Goal: Task Accomplishment & Management: Manage account settings

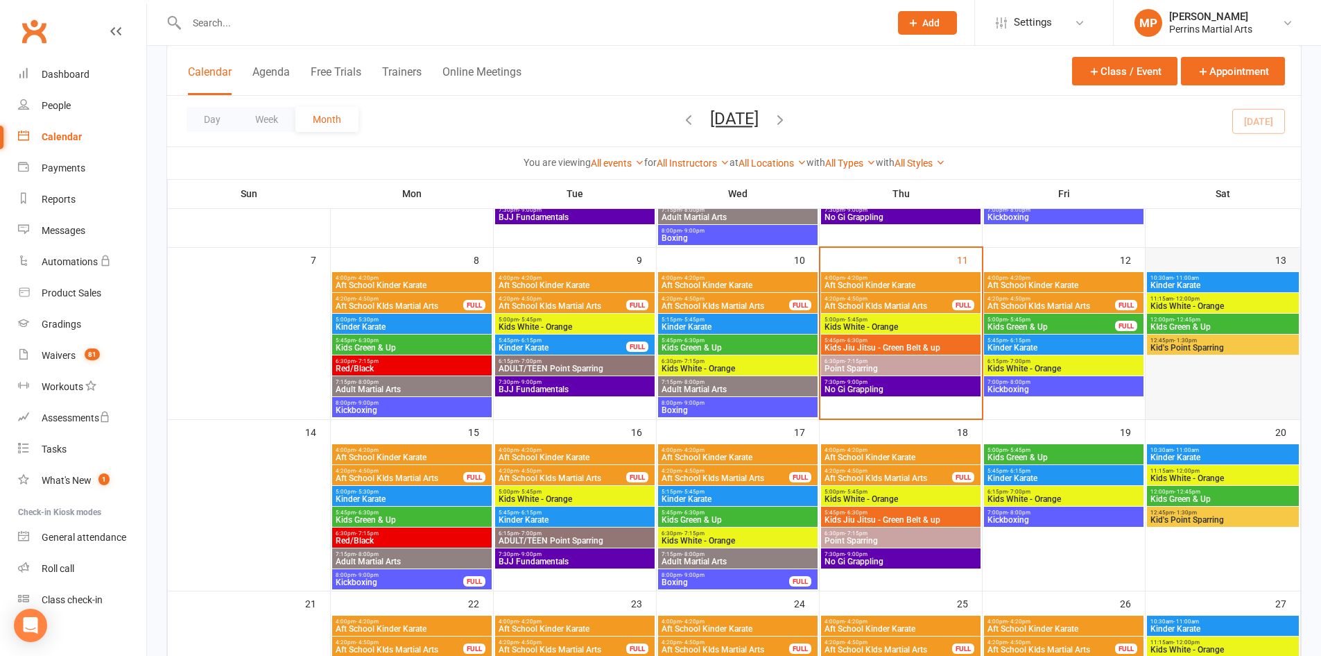
scroll to position [12, 0]
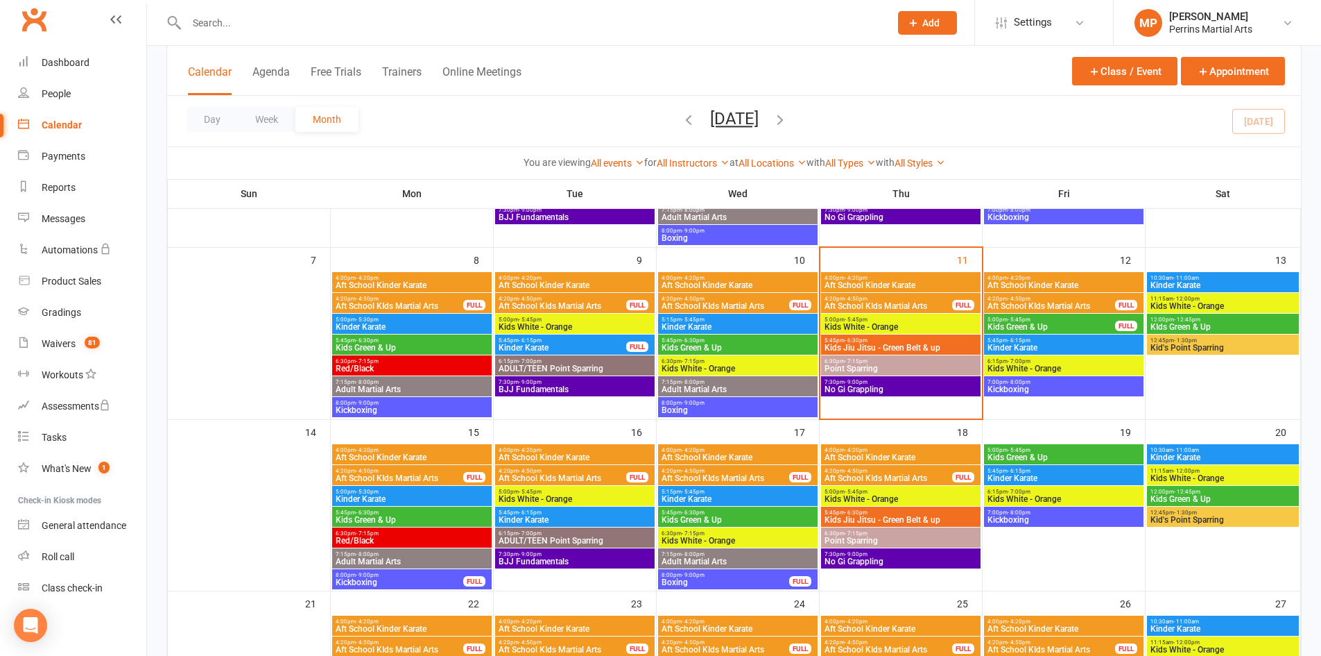
click at [1068, 368] on span "Kids White - Orange" at bounding box center [1064, 368] width 154 height 8
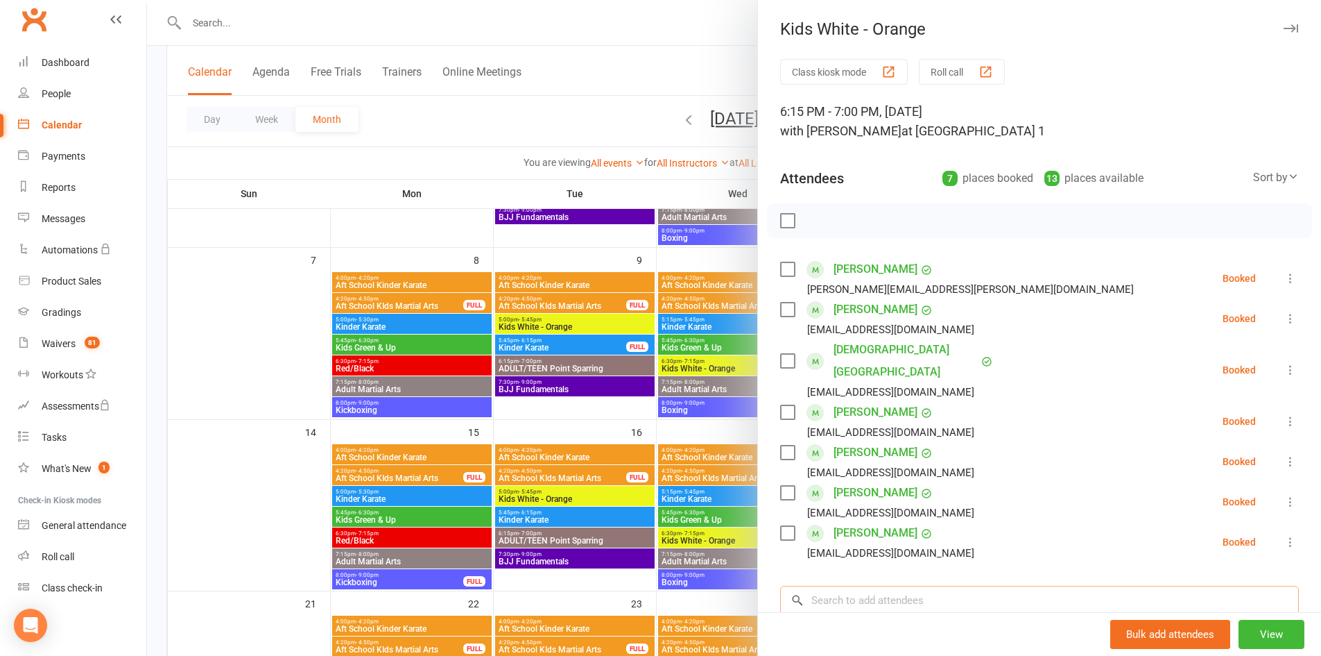
click at [856, 585] on input "search" at bounding box center [1039, 599] width 519 height 29
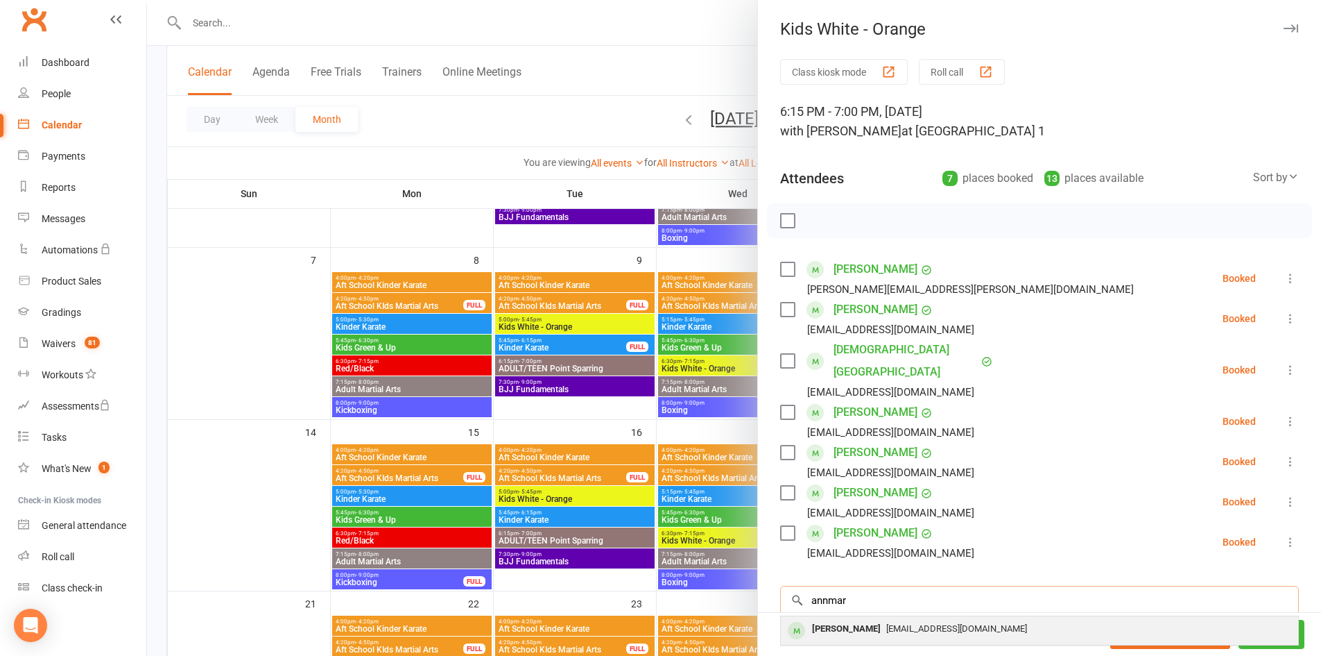
type input "annmar"
click at [910, 623] on span "[EMAIL_ADDRESS][DOMAIN_NAME]" at bounding box center [956, 628] width 141 height 10
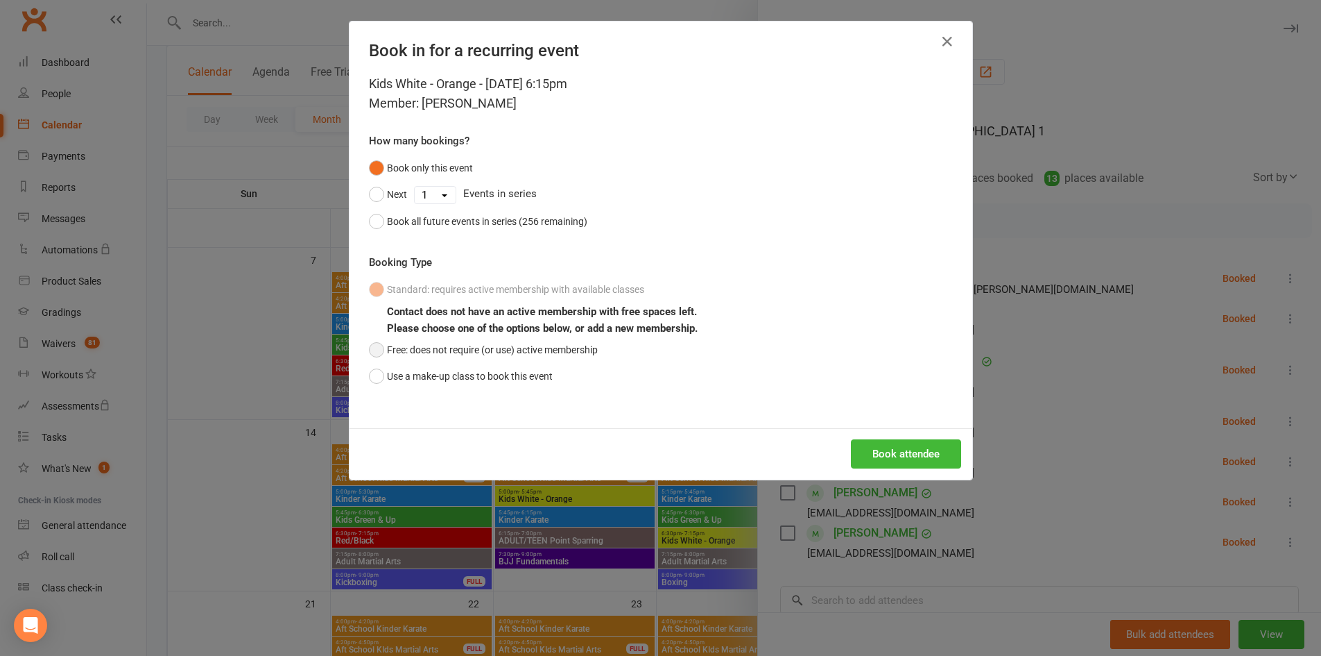
click at [372, 353] on button "Free: does not require (or use) active membership" at bounding box center [483, 349] width 229 height 26
click at [913, 459] on button "Book attendee" at bounding box center [906, 453] width 110 height 29
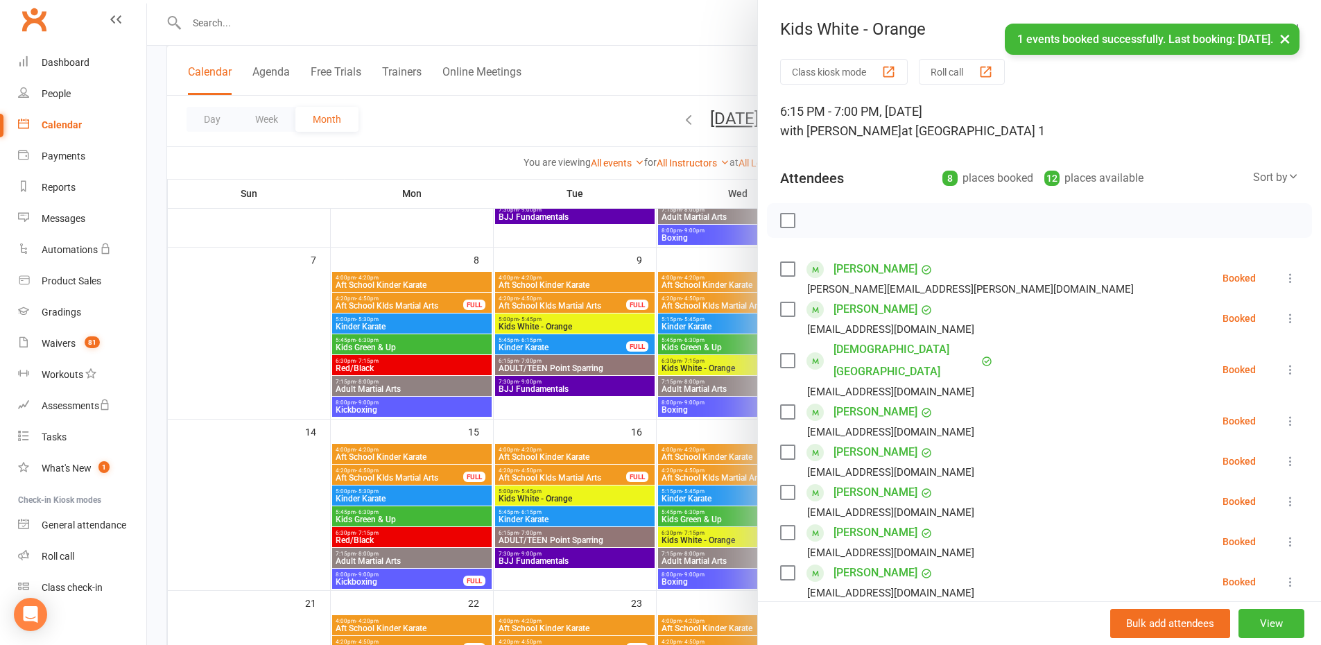
click at [1288, 40] on button "×" at bounding box center [1285, 39] width 25 height 30
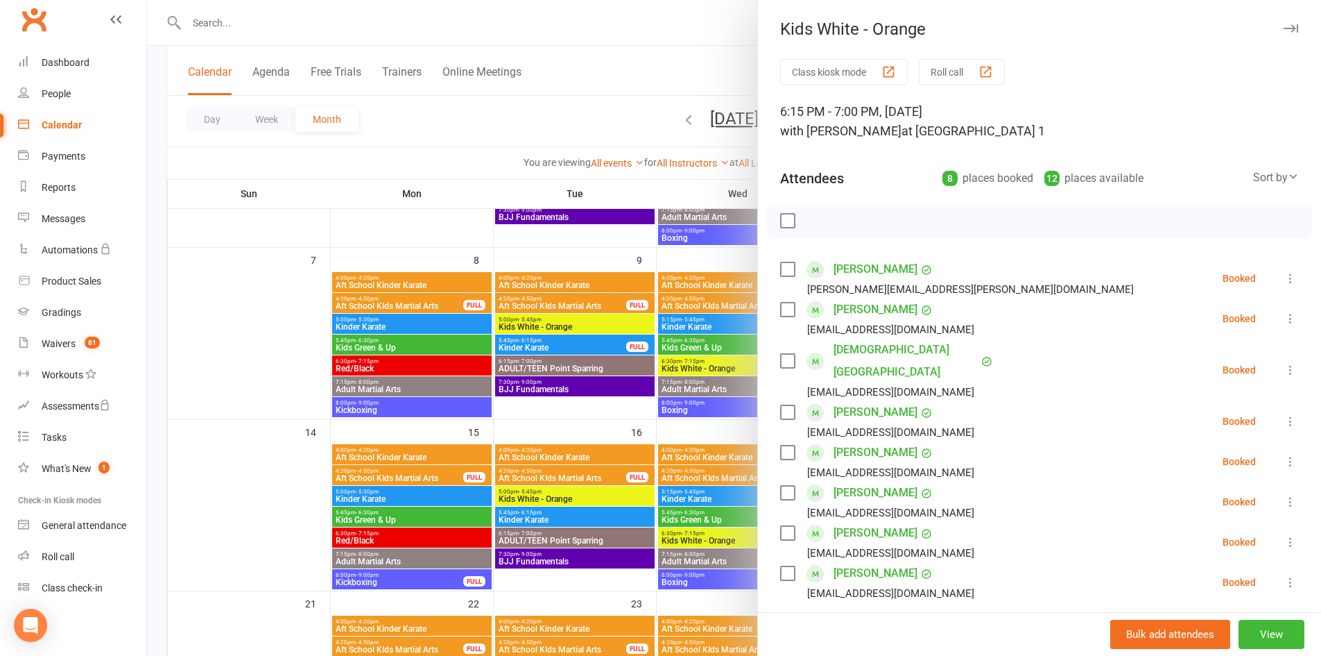
click at [1284, 28] on icon "button" at bounding box center [1291, 28] width 15 height 8
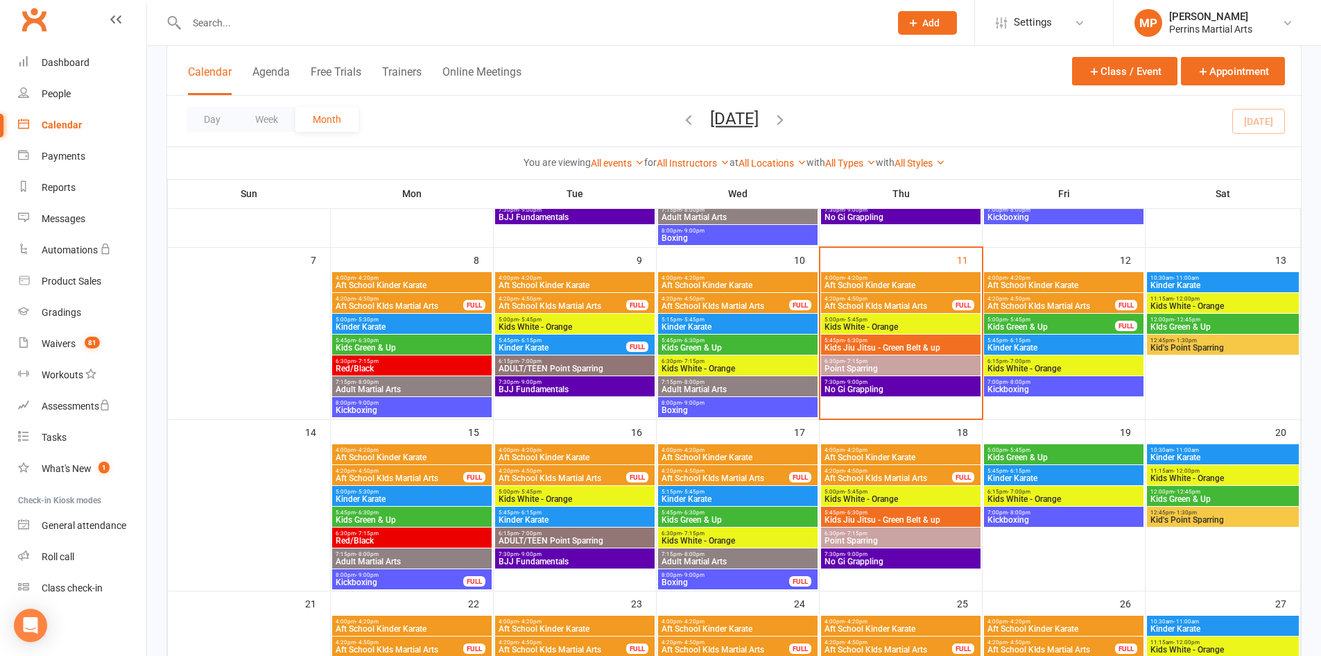
click at [1078, 285] on span "Aft School Kinder Karate" at bounding box center [1064, 285] width 154 height 8
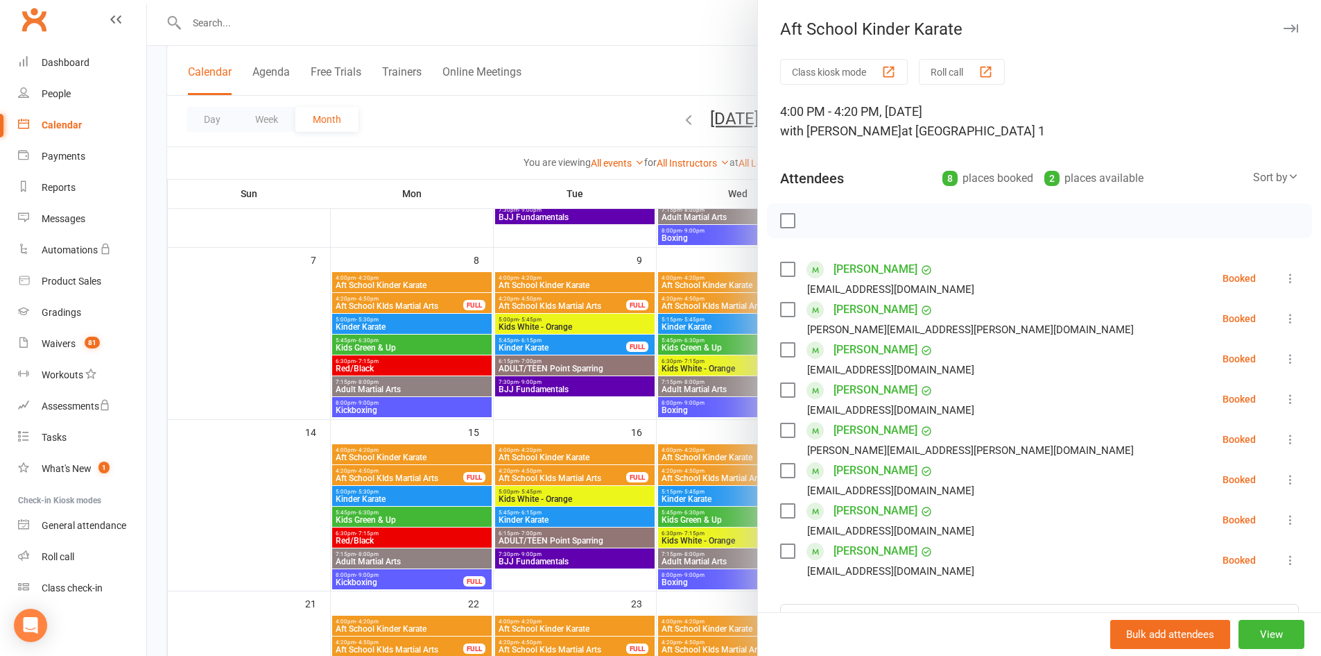
click at [1284, 277] on icon at bounding box center [1291, 278] width 14 height 14
click at [1208, 366] on link "Check in" at bounding box center [1223, 361] width 149 height 28
click at [1284, 317] on icon at bounding box center [1291, 318] width 14 height 14
click at [1226, 400] on link "Check in" at bounding box center [1223, 401] width 149 height 28
click at [1284, 26] on icon "button" at bounding box center [1291, 28] width 15 height 8
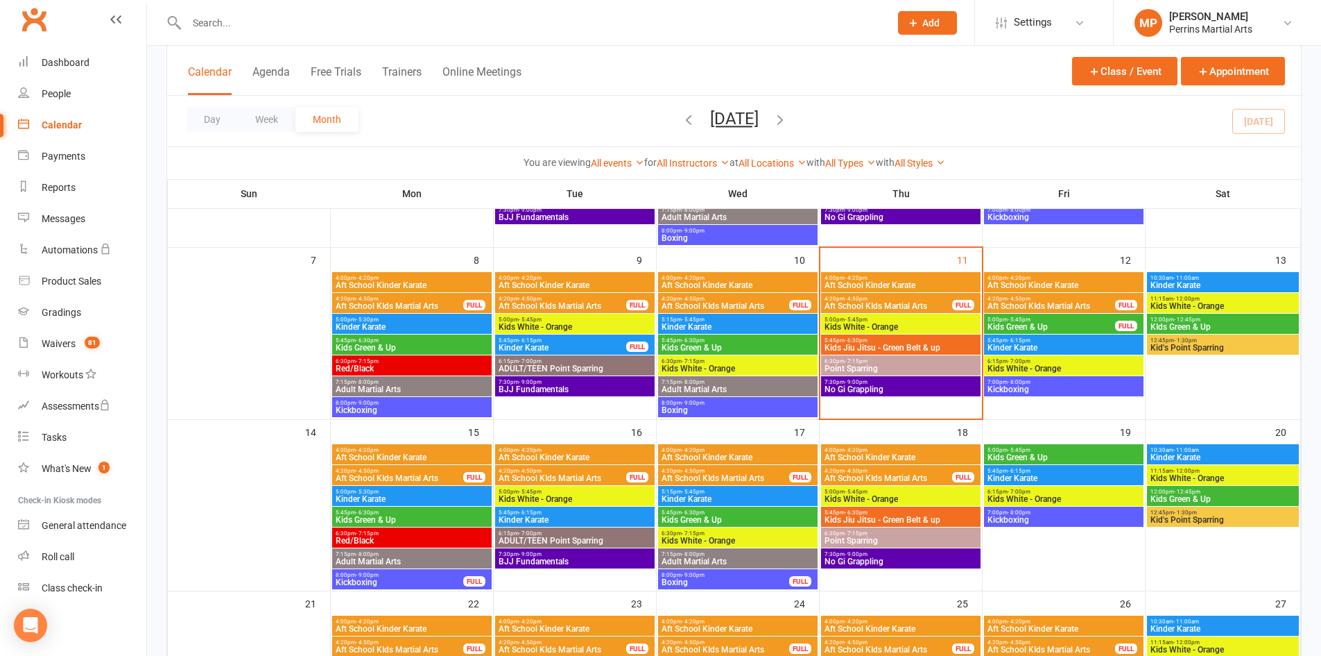
click at [1063, 325] on span "Kids Green & Up" at bounding box center [1051, 327] width 129 height 8
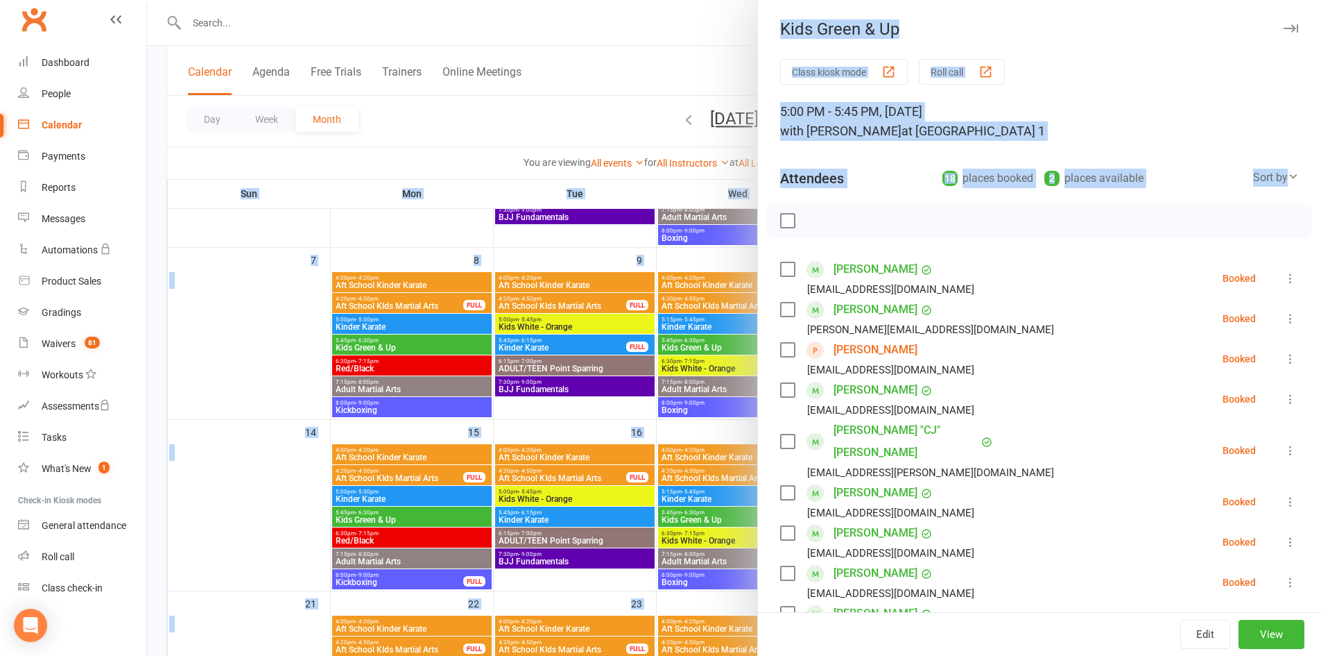
drag, startPoint x: 1300, startPoint y: 234, endPoint x: 1331, endPoint y: 558, distance: 324.7
click at [1321, 558] on html "Prospect Member Non-attending contact Class / event Appointment Grading event T…" at bounding box center [660, 463] width 1321 height 1364
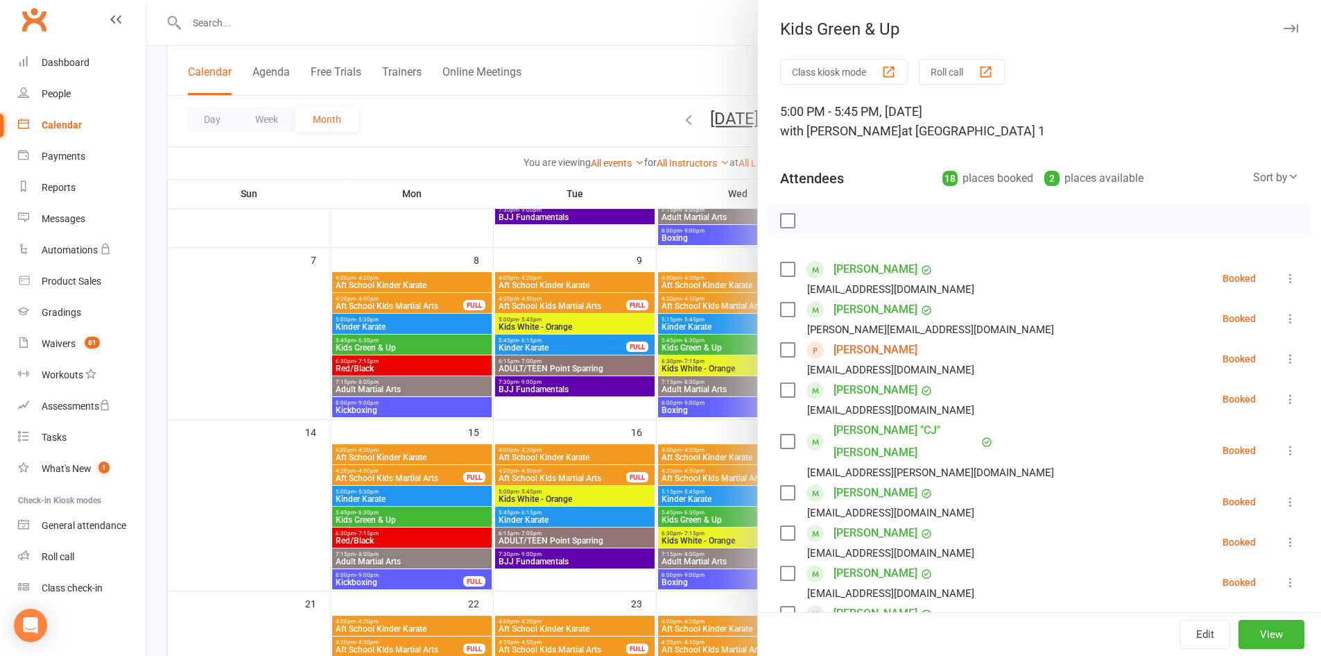
click at [1056, 434] on li "Christopher "CJ" Kaye viannielee@rogers.com Booked More info Remove Check in Ma…" at bounding box center [1039, 450] width 519 height 62
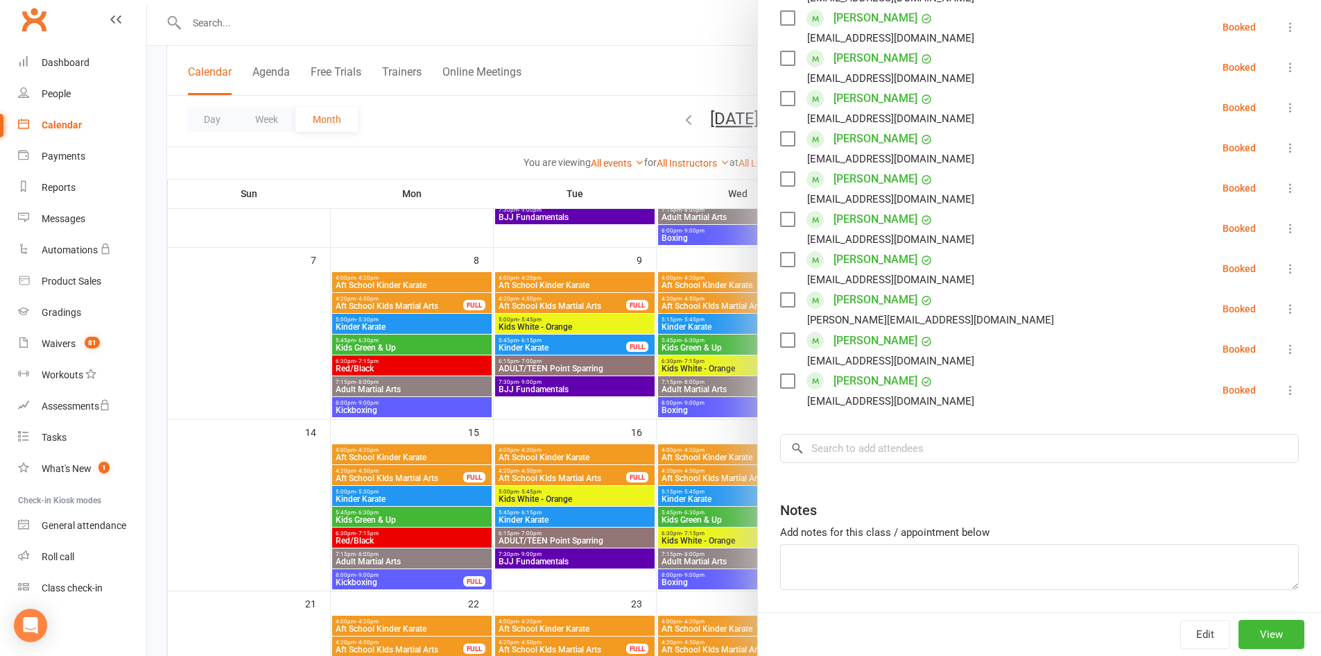
scroll to position [0, 0]
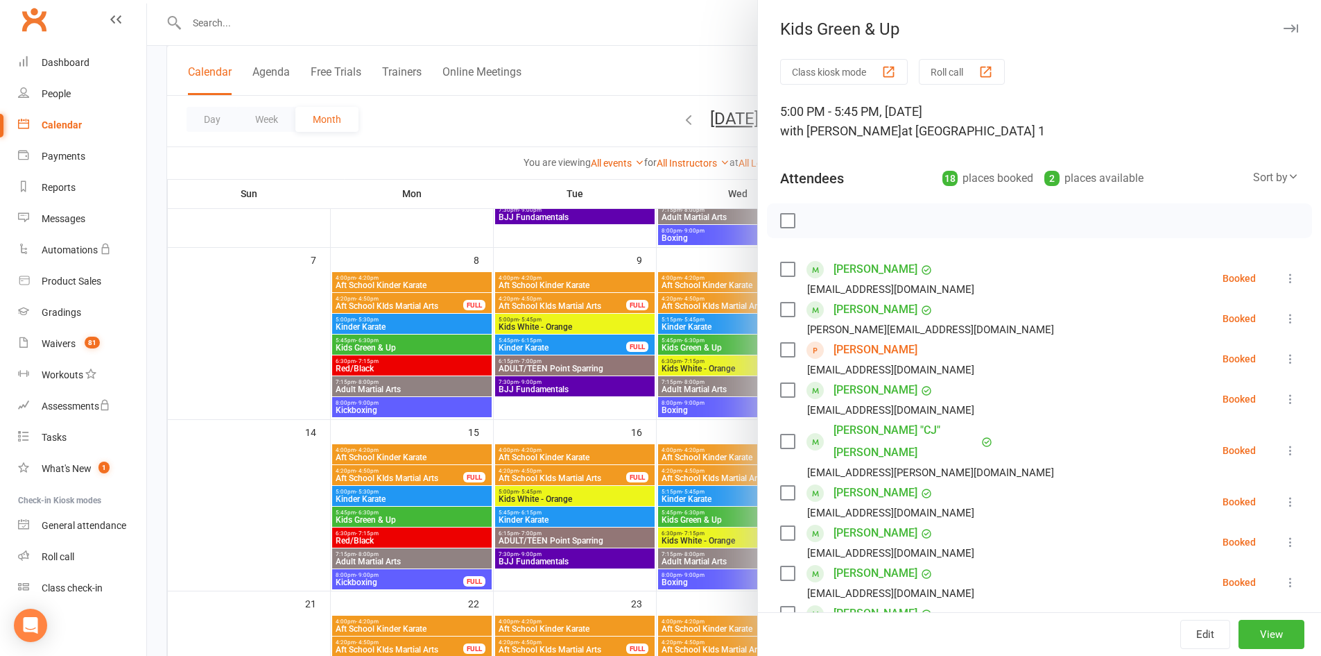
click at [1284, 29] on icon "button" at bounding box center [1291, 28] width 15 height 8
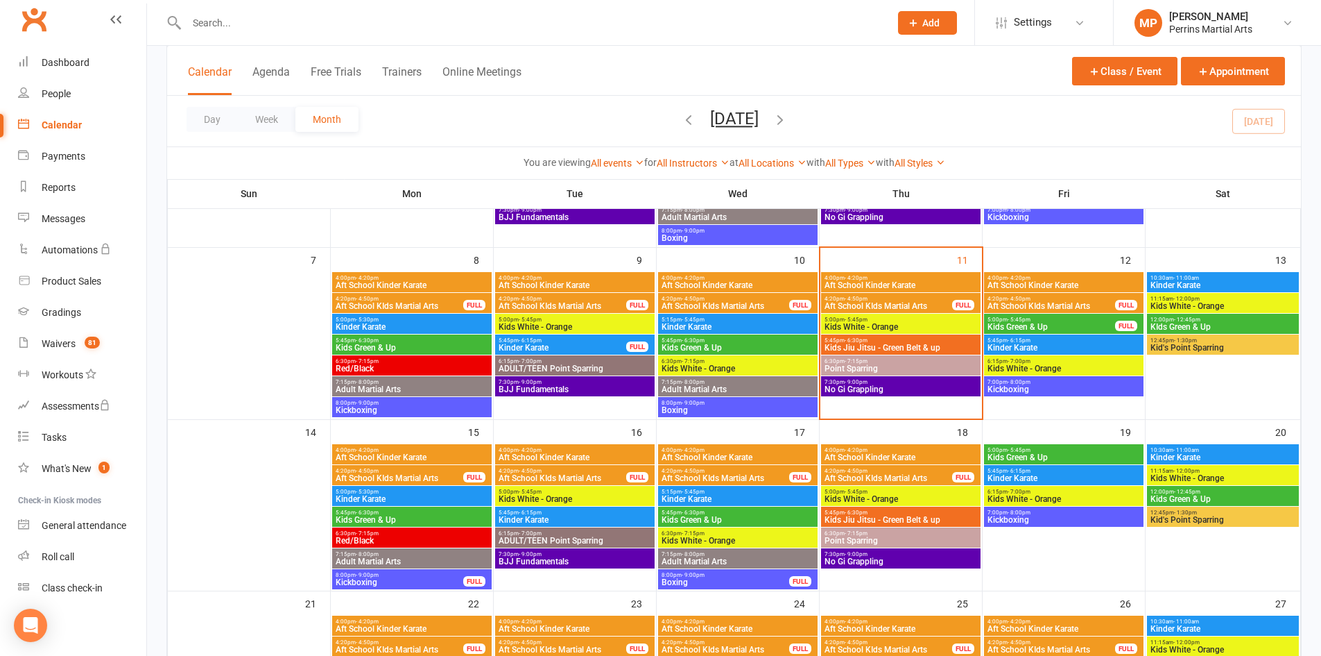
click at [1093, 350] on span "Kinder Karate" at bounding box center [1064, 347] width 154 height 8
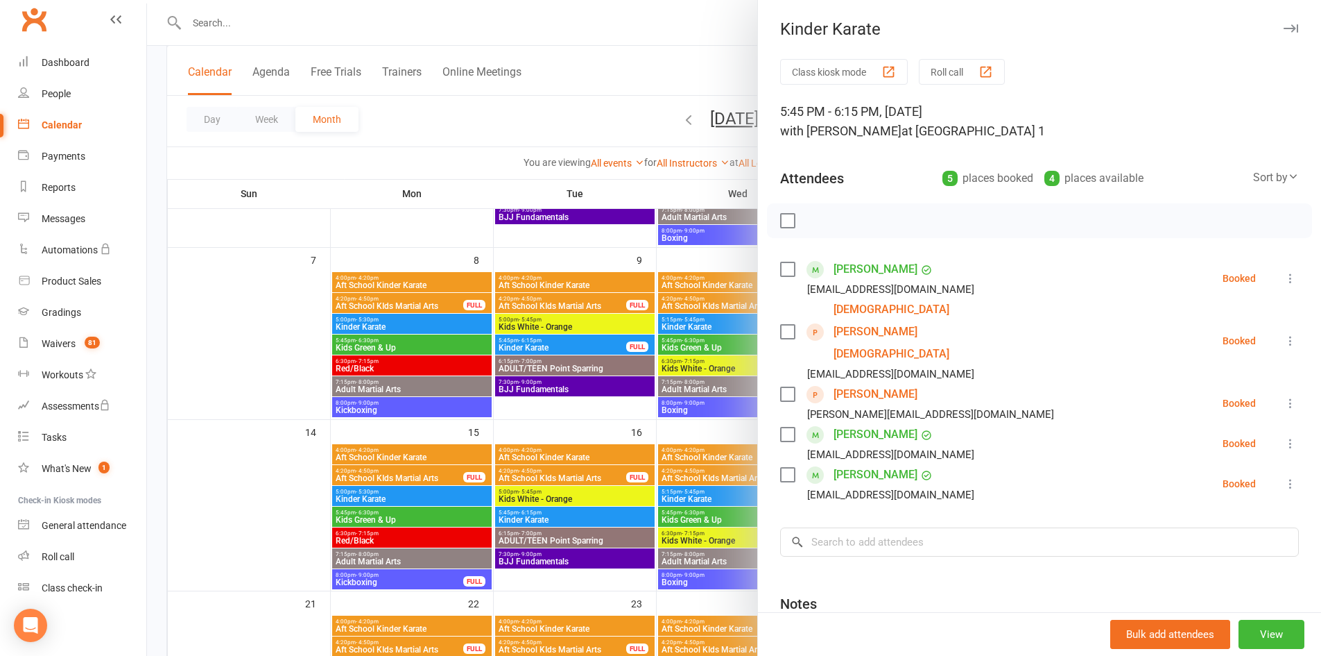
click at [1284, 24] on icon "button" at bounding box center [1291, 28] width 15 height 8
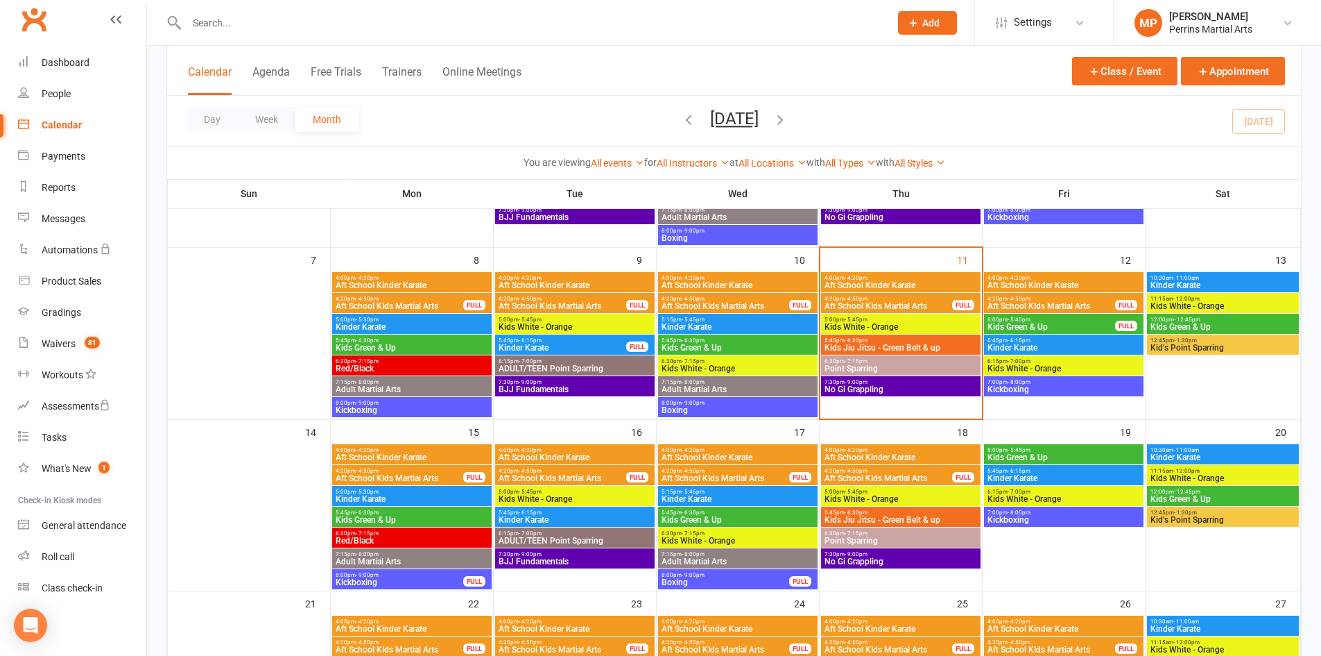
click at [1079, 388] on span "Kickboxing" at bounding box center [1064, 389] width 154 height 8
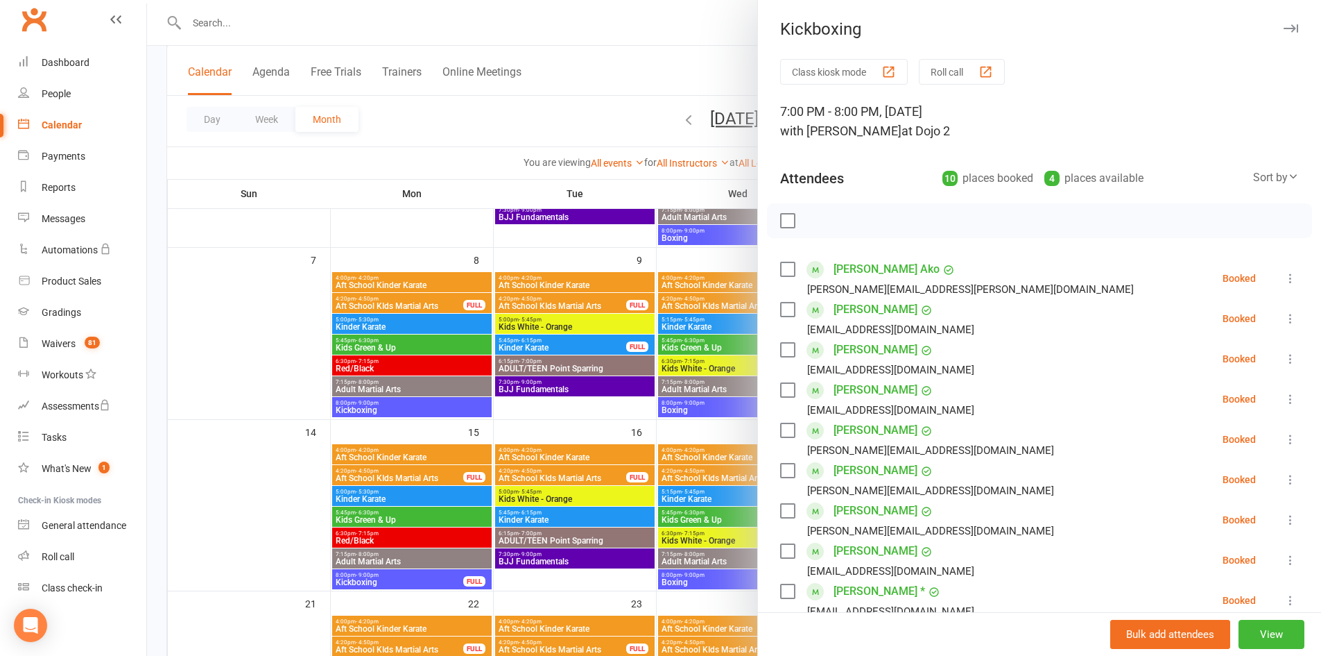
click at [1284, 26] on icon "button" at bounding box center [1291, 28] width 15 height 8
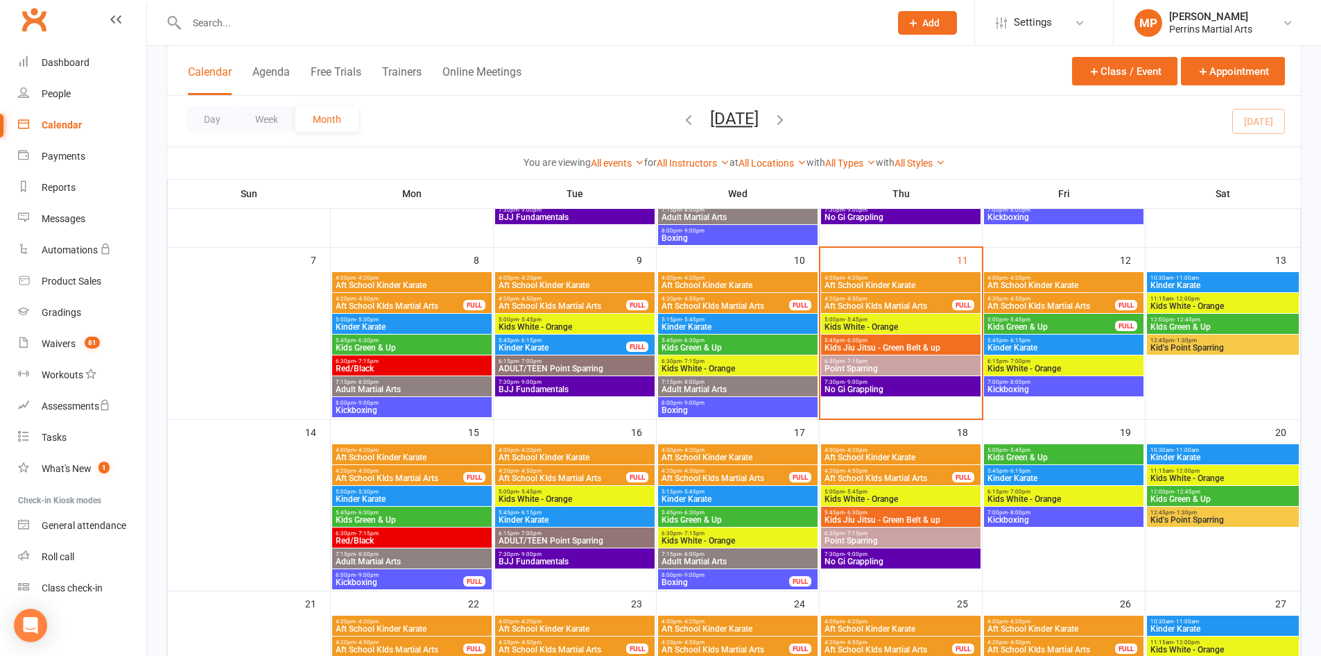
click at [1036, 284] on span "Aft School Kinder Karate" at bounding box center [1064, 285] width 154 height 8
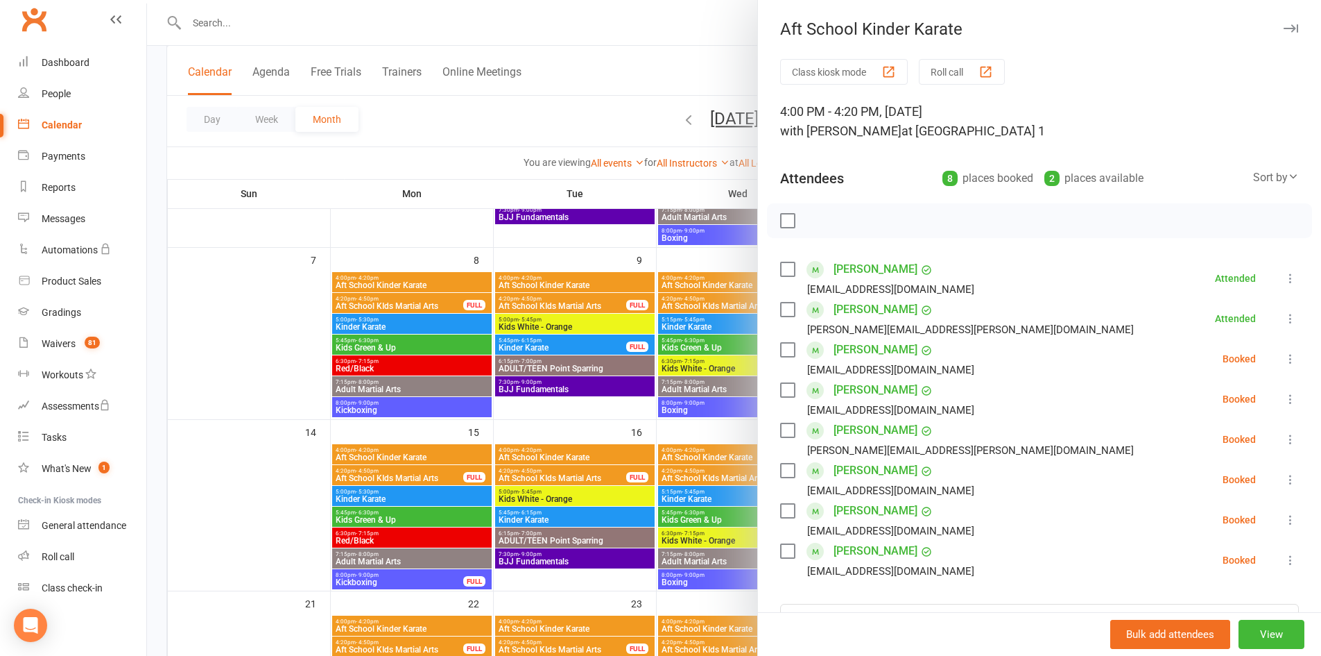
click at [1284, 357] on icon at bounding box center [1291, 359] width 14 height 14
click at [1203, 462] on link "Mark absent" at bounding box center [1223, 469] width 149 height 28
click at [1284, 397] on icon at bounding box center [1291, 399] width 14 height 14
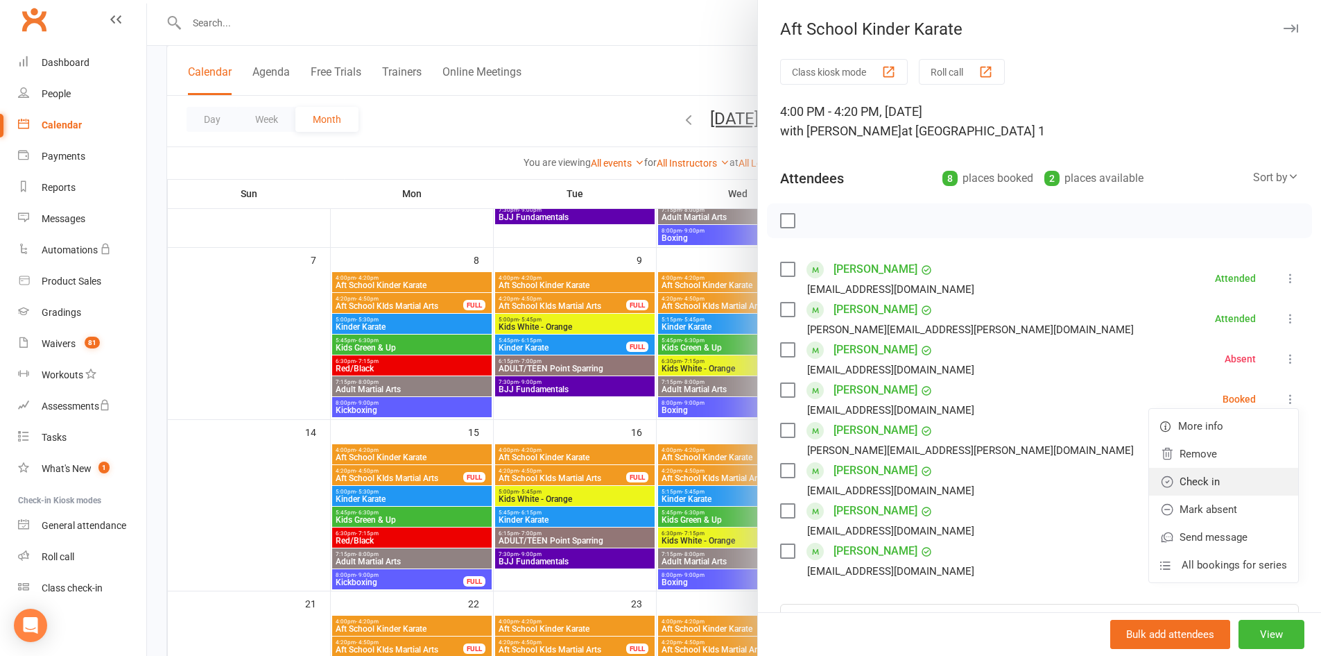
click at [1205, 490] on link "Check in" at bounding box center [1223, 482] width 149 height 28
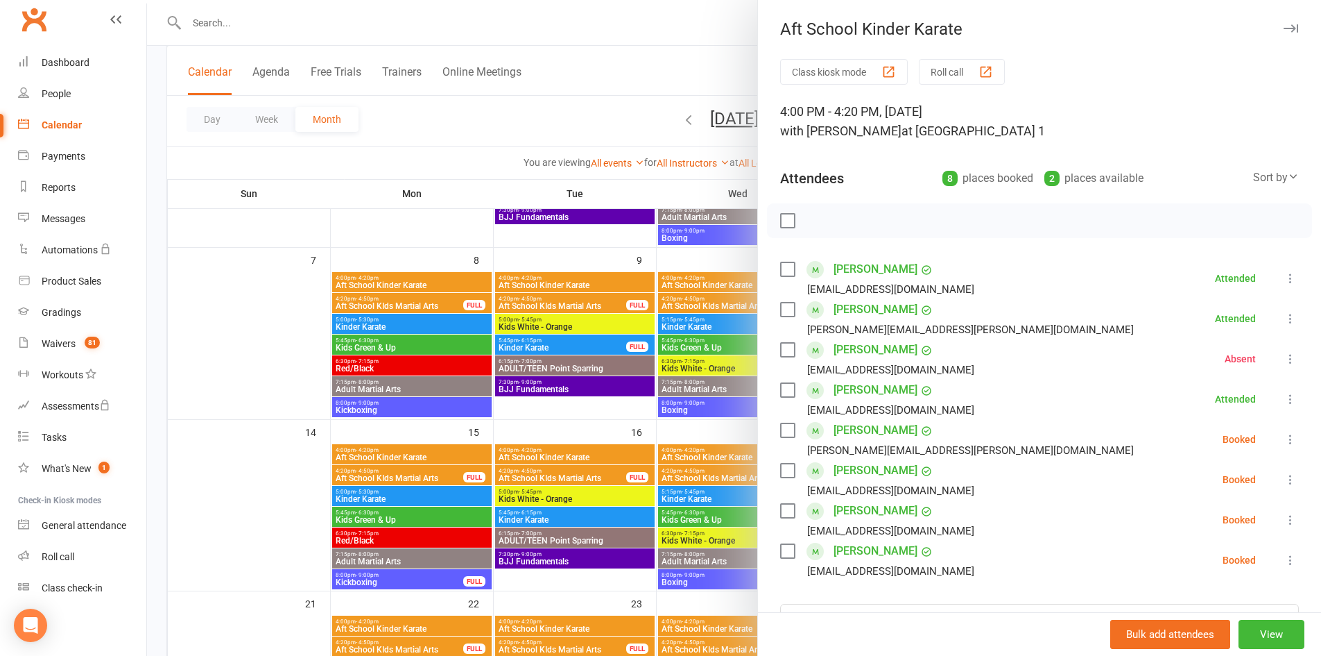
click at [1284, 437] on icon at bounding box center [1291, 439] width 14 height 14
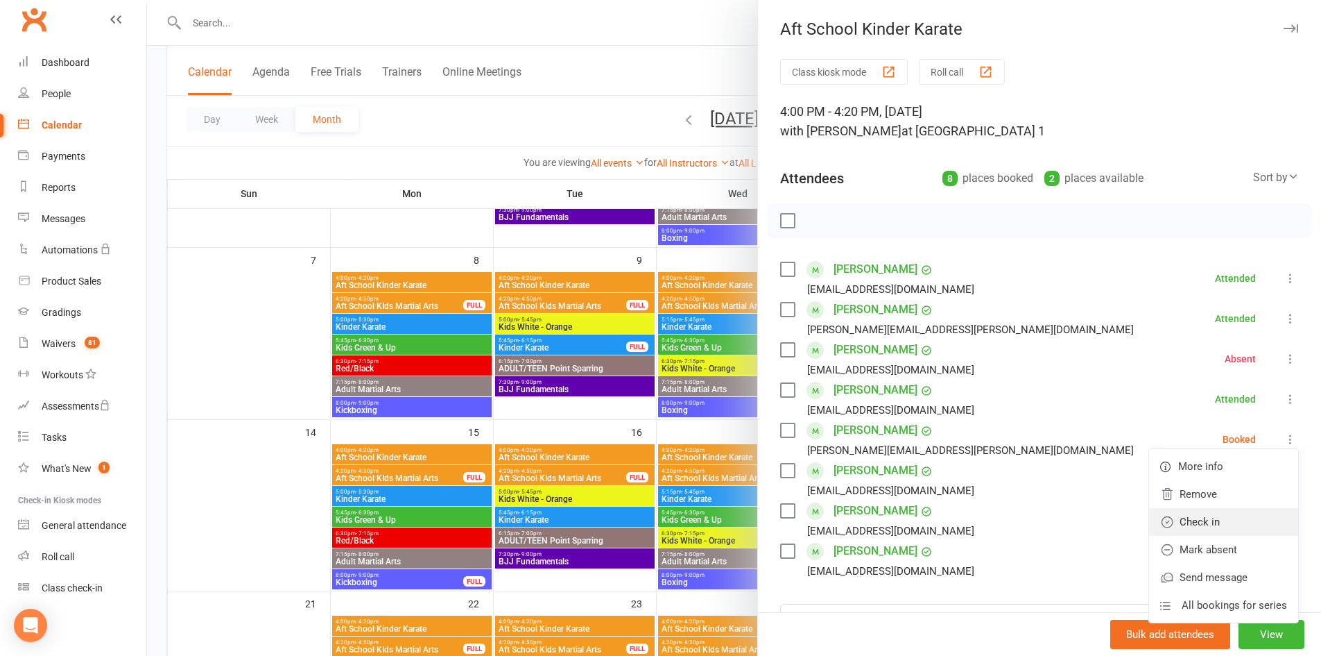
click at [1238, 520] on link "Check in" at bounding box center [1223, 522] width 149 height 28
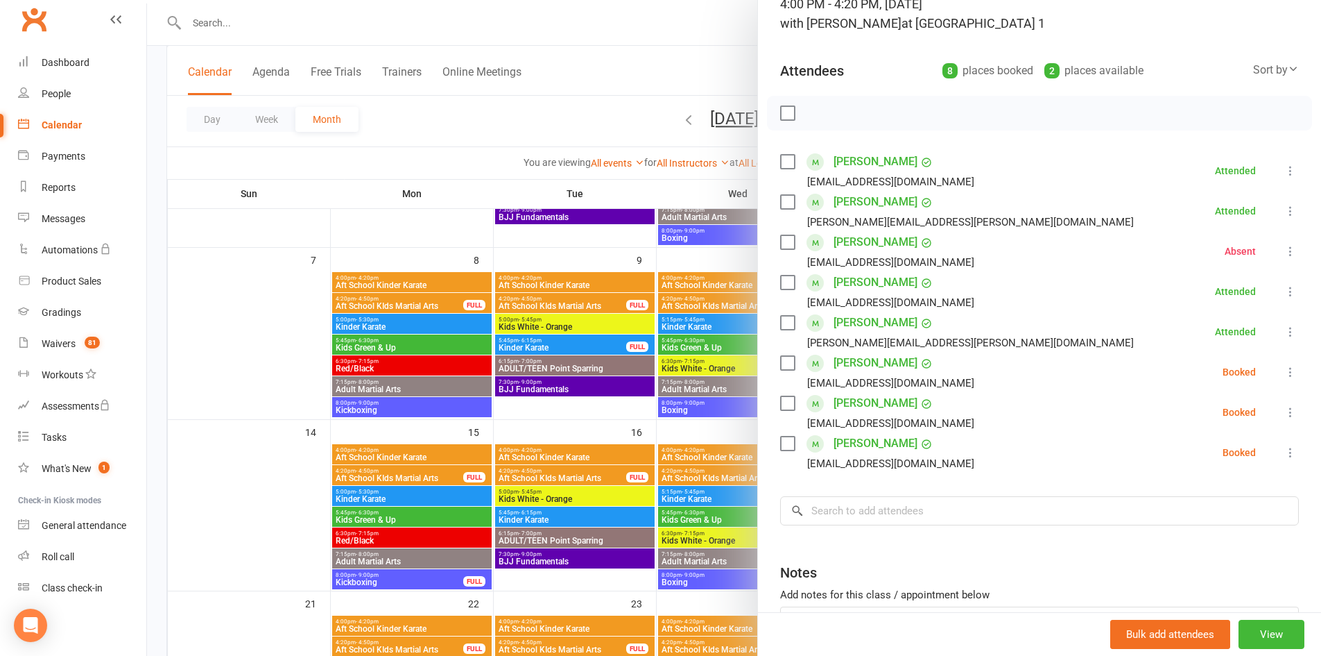
scroll to position [112, 0]
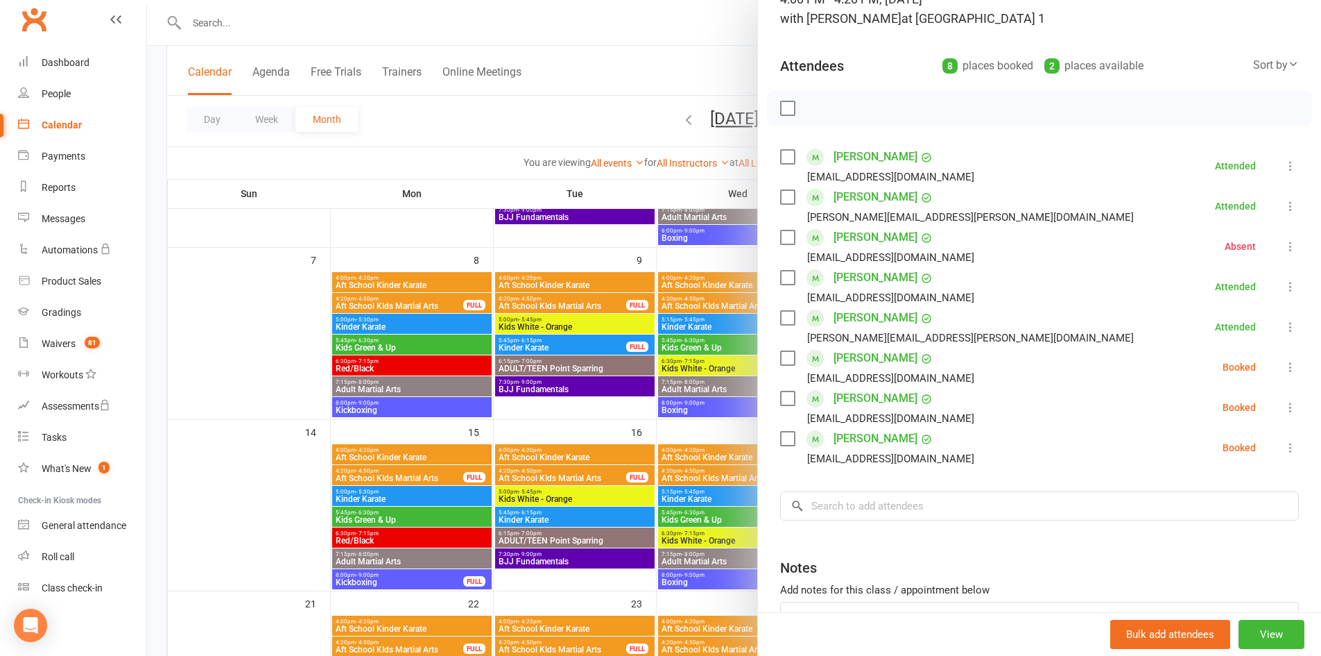
click at [1284, 363] on icon at bounding box center [1291, 367] width 14 height 14
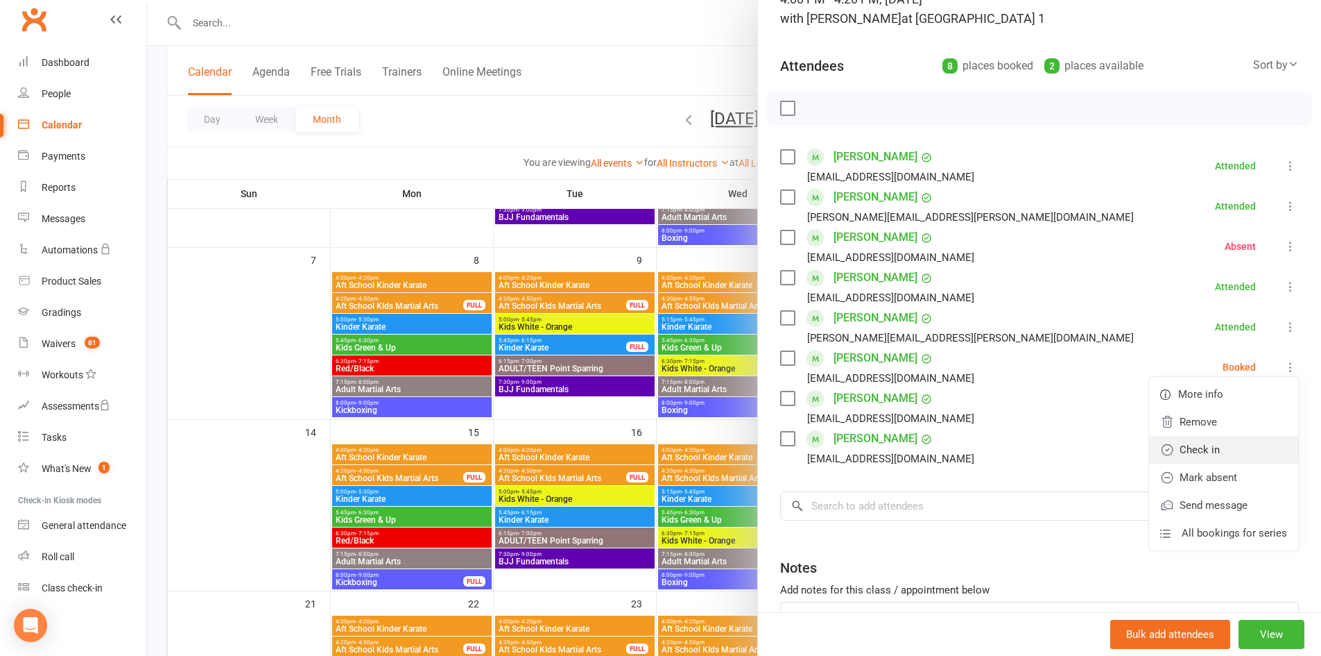
click at [1226, 455] on link "Check in" at bounding box center [1223, 450] width 149 height 28
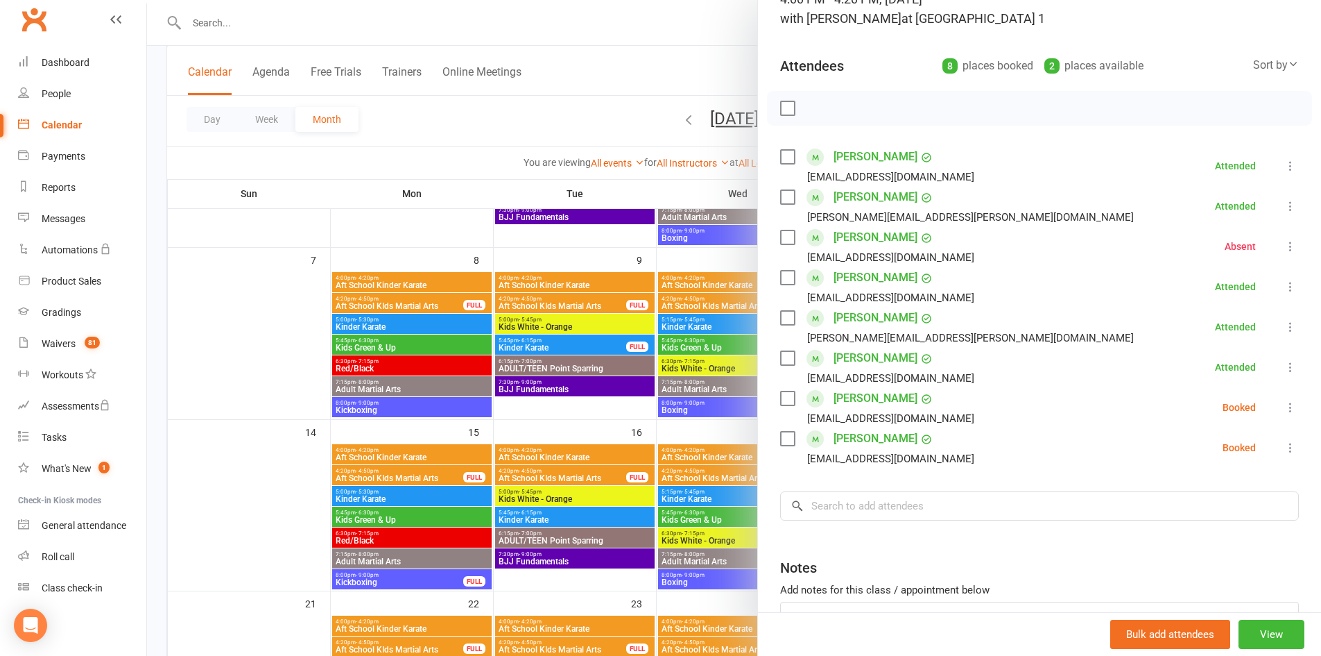
click at [1284, 404] on icon at bounding box center [1291, 407] width 14 height 14
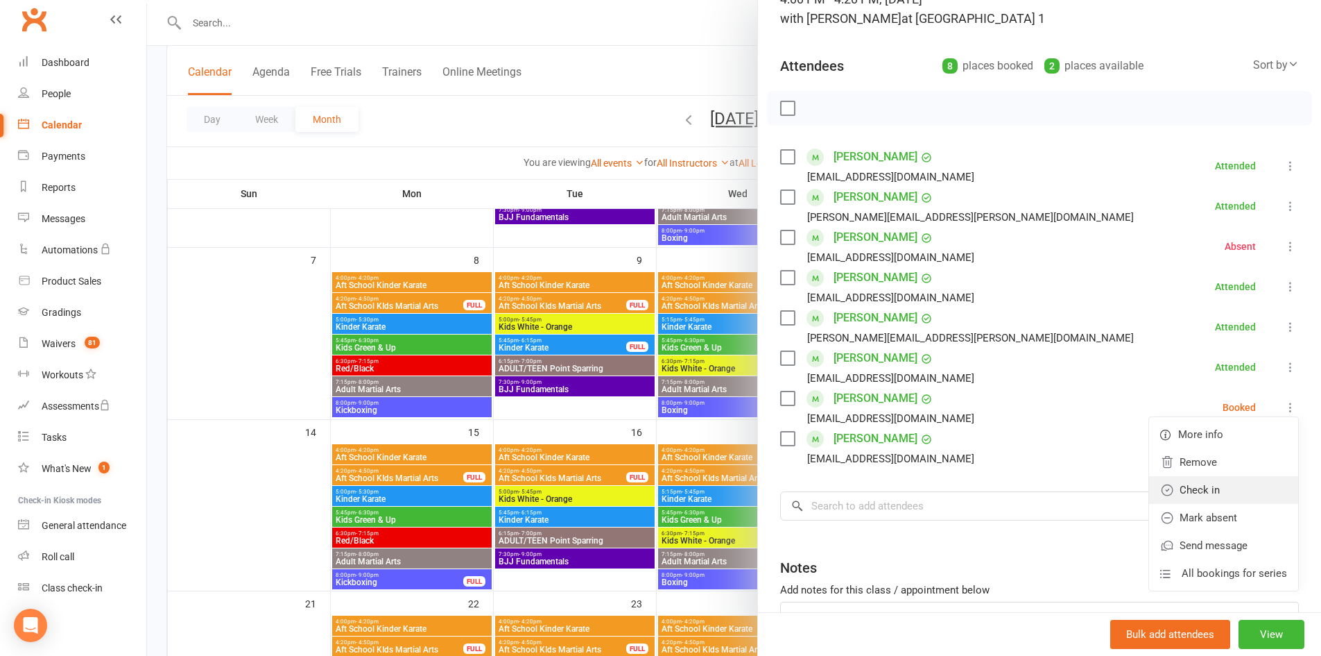
click at [1257, 484] on link "Check in" at bounding box center [1223, 490] width 149 height 28
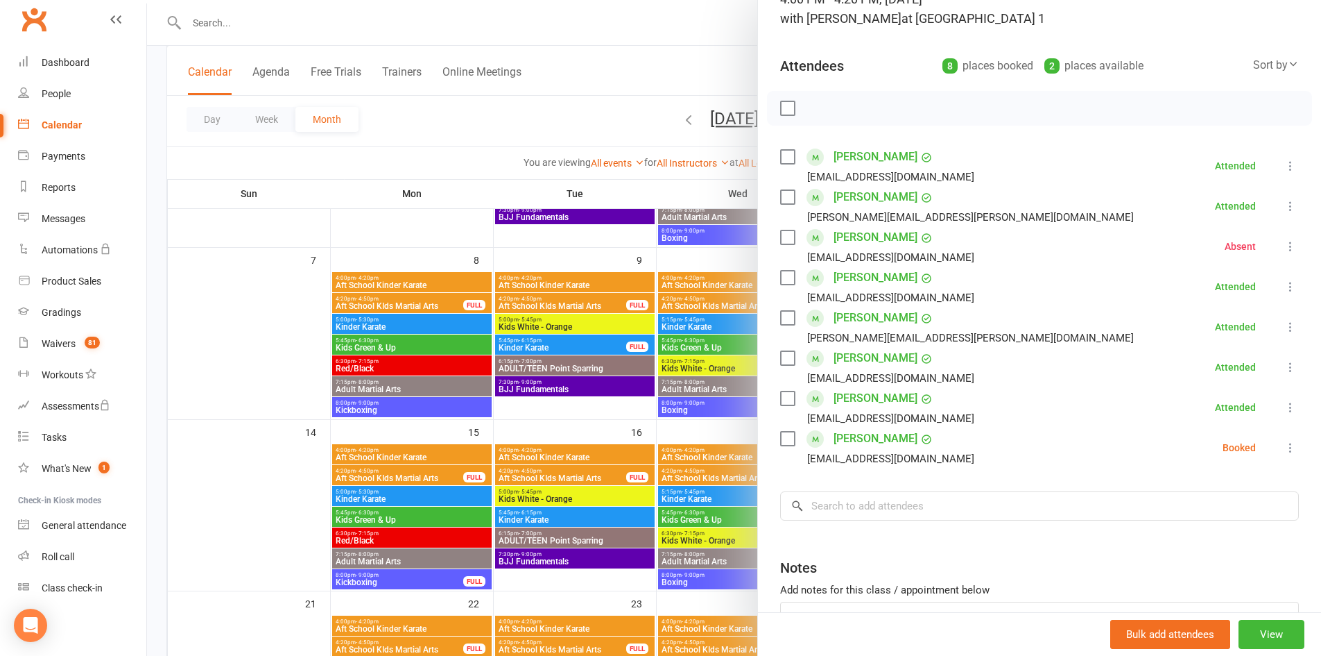
click at [1284, 442] on icon at bounding box center [1291, 447] width 14 height 14
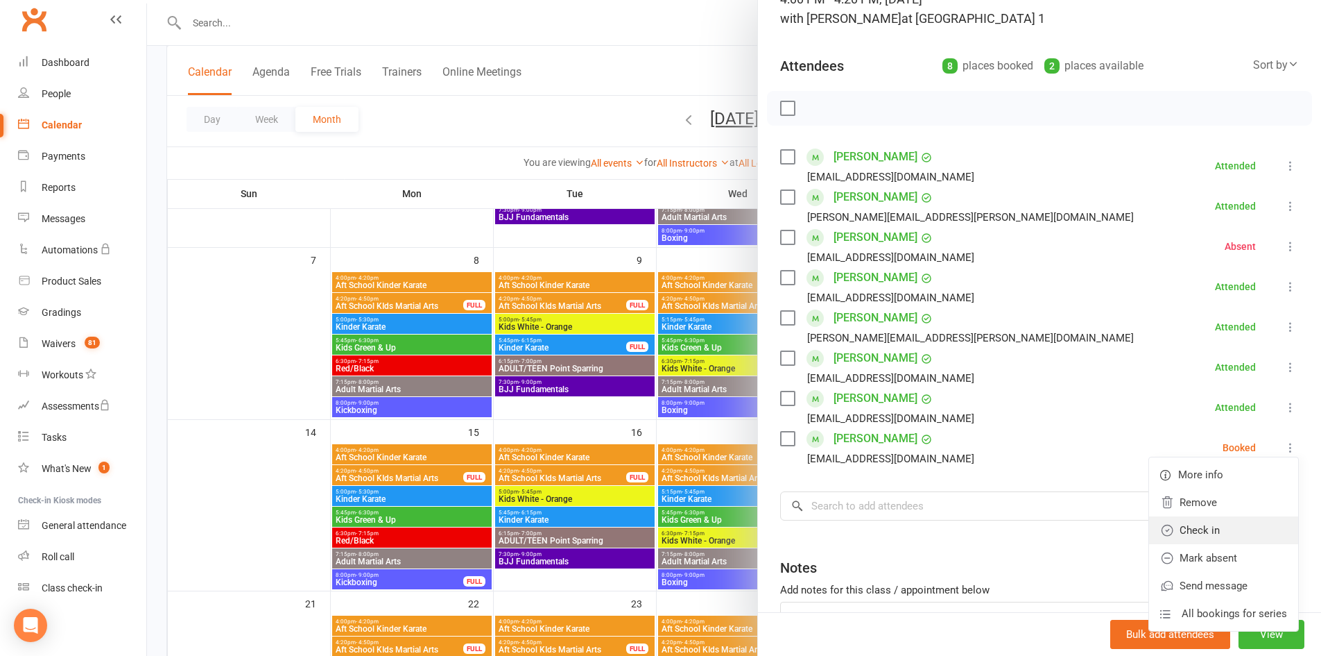
click at [1233, 536] on link "Check in" at bounding box center [1223, 530] width 149 height 28
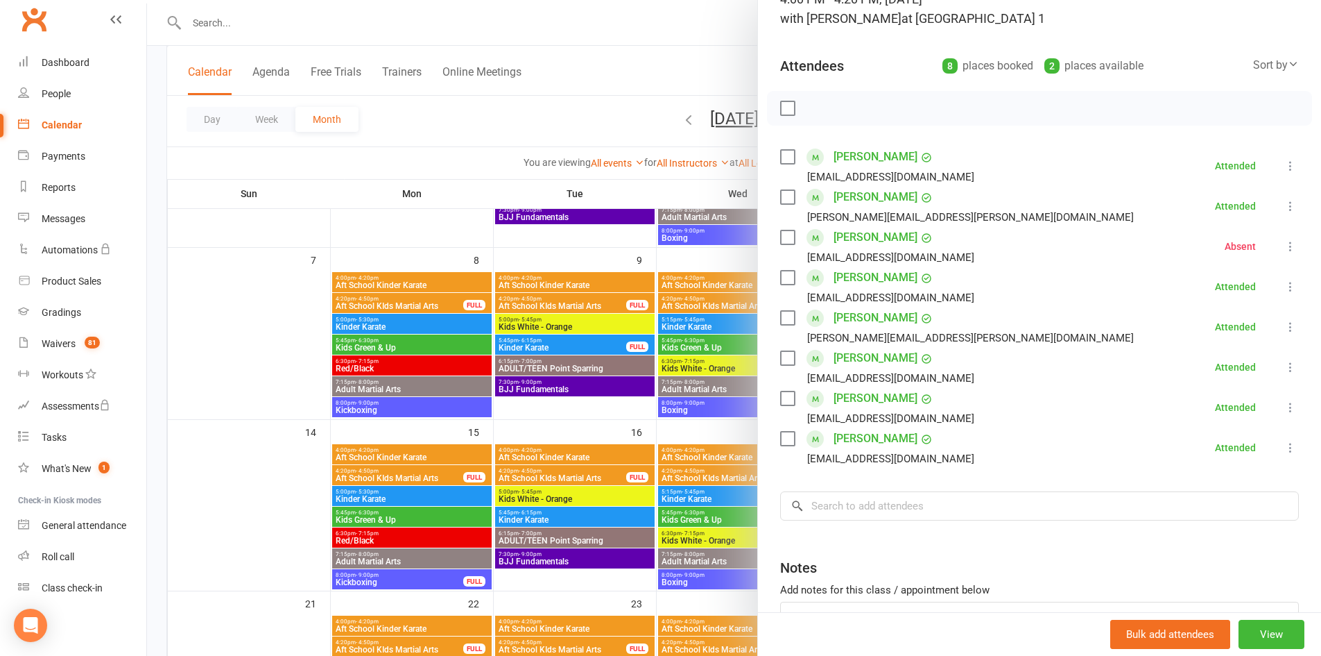
scroll to position [0, 0]
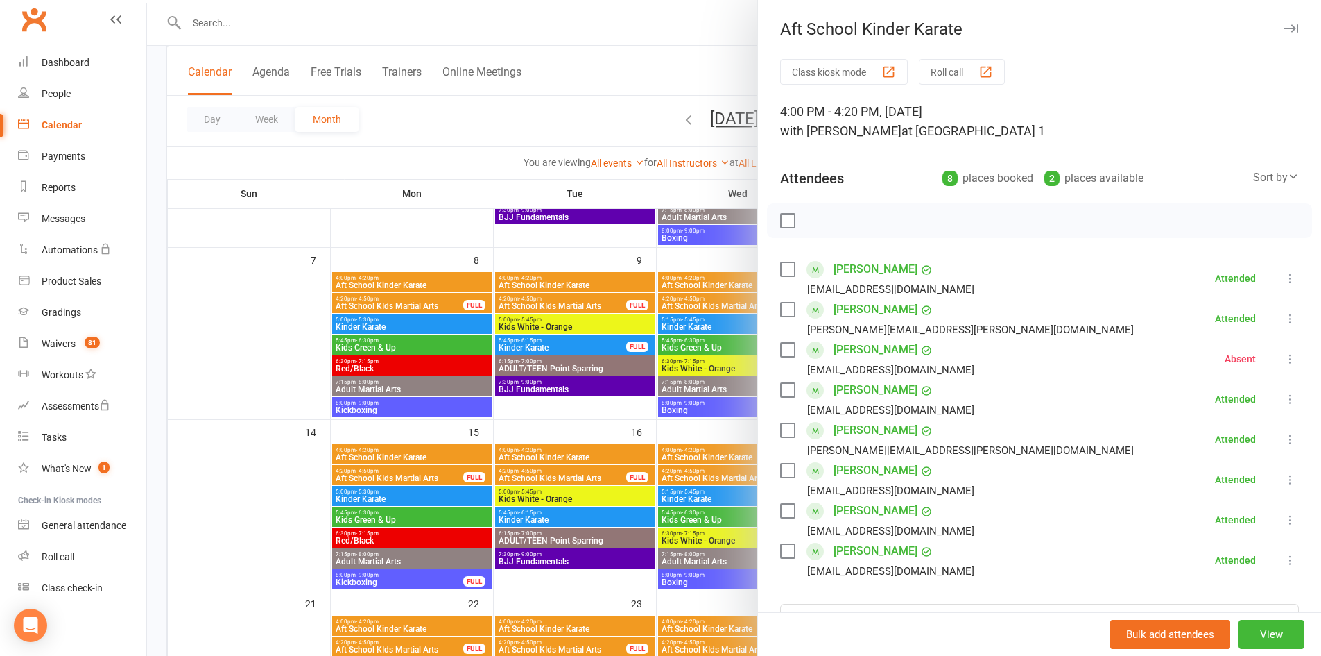
click at [1283, 23] on button "button" at bounding box center [1291, 28] width 17 height 17
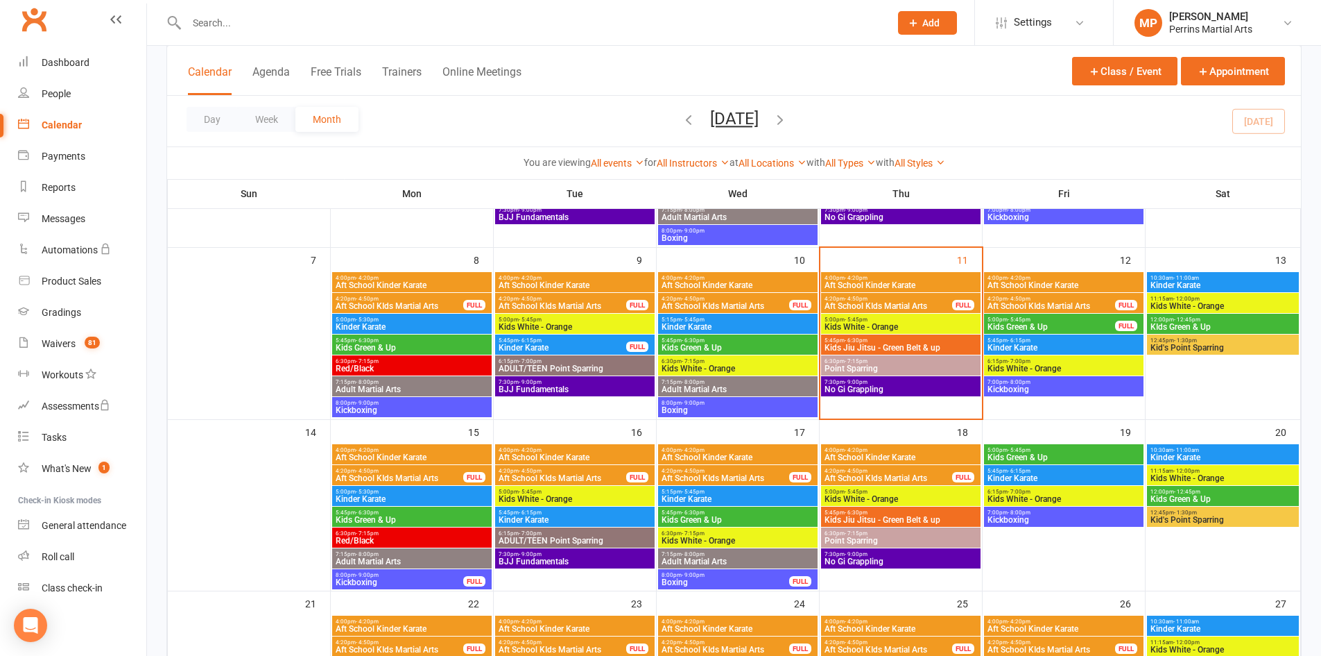
click at [1072, 298] on span "4:20pm - 4:50pm" at bounding box center [1051, 298] width 129 height 6
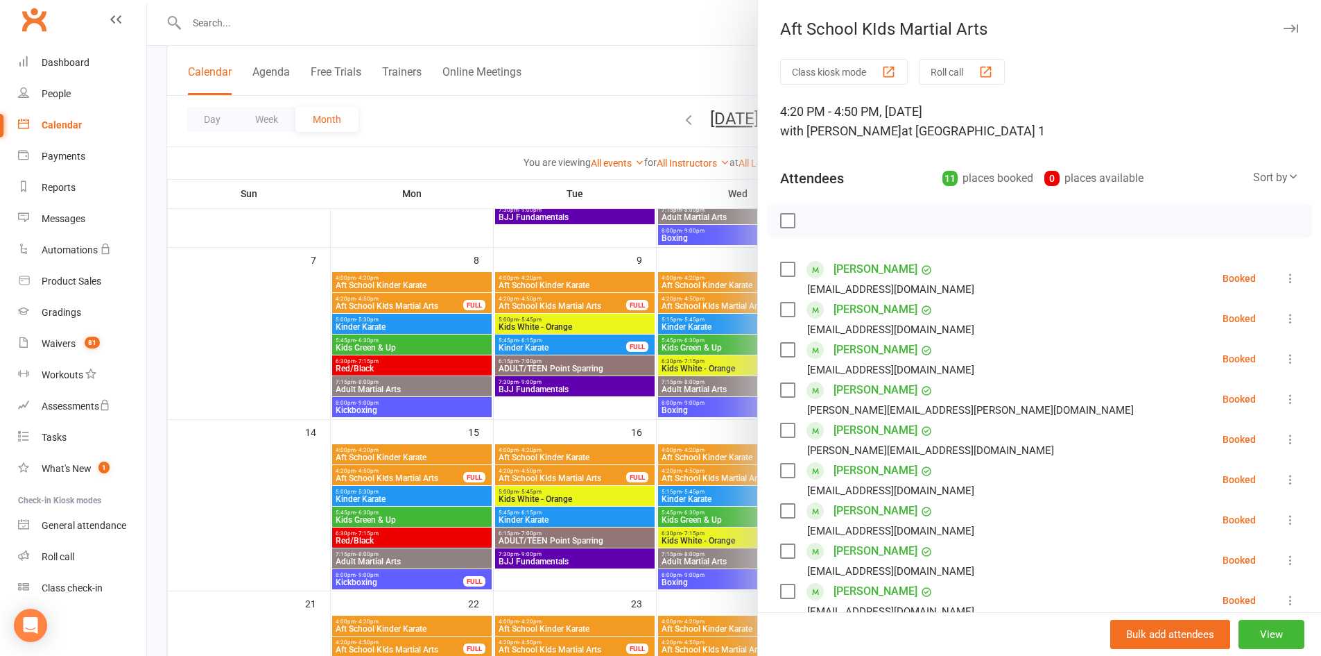
click at [1284, 274] on icon at bounding box center [1291, 278] width 14 height 14
click at [1190, 363] on link "Check in" at bounding box center [1223, 361] width 149 height 28
click at [1284, 315] on icon at bounding box center [1291, 318] width 14 height 14
click at [1191, 392] on link "Check in" at bounding box center [1223, 401] width 149 height 28
click at [1284, 360] on icon at bounding box center [1291, 359] width 14 height 14
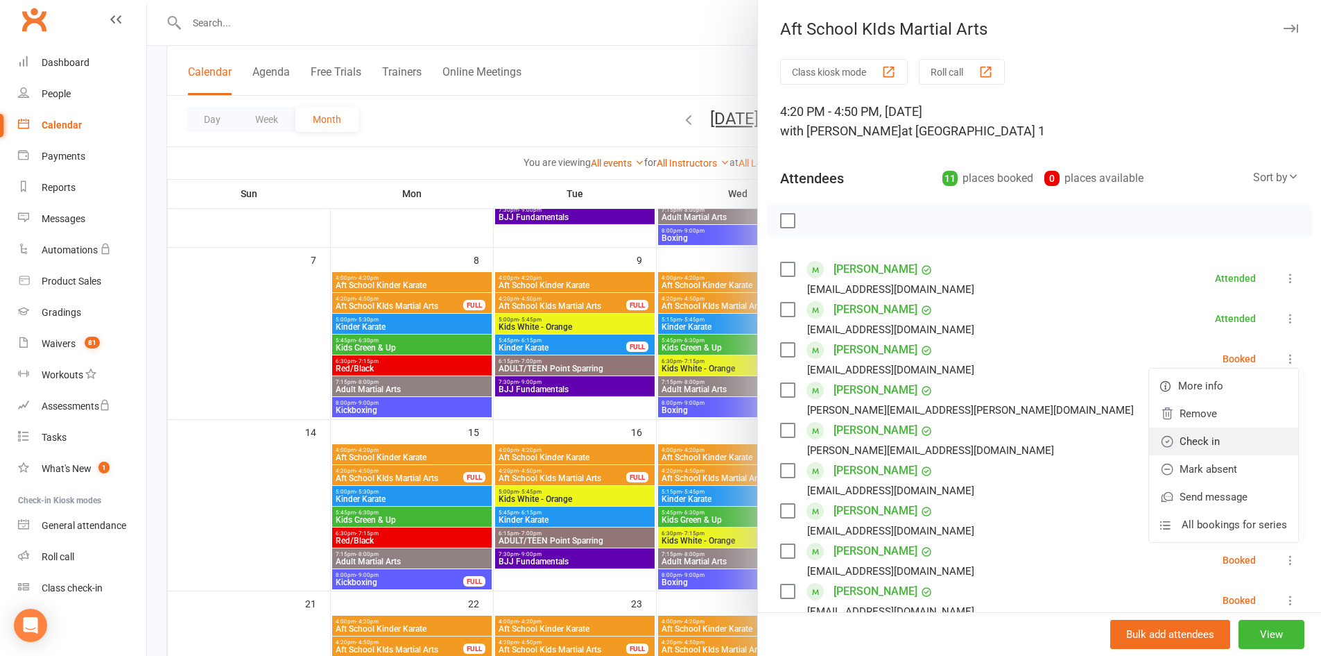
click at [1217, 439] on link "Check in" at bounding box center [1223, 441] width 149 height 28
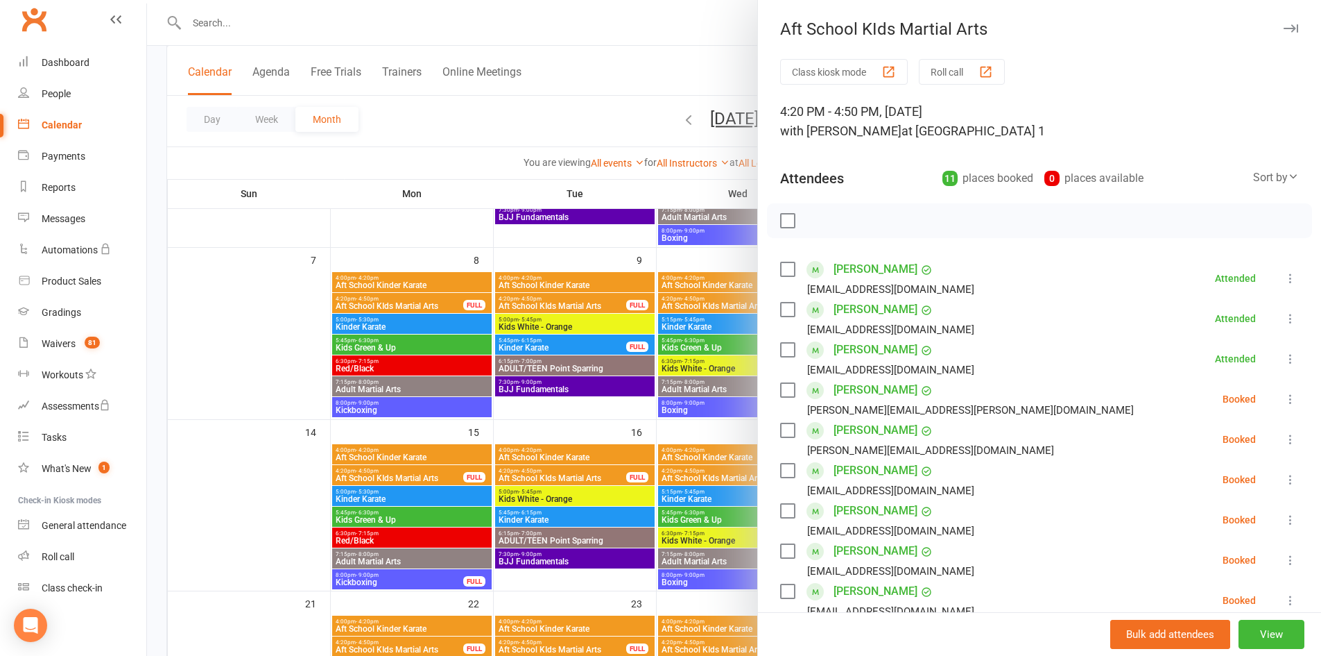
click at [1284, 396] on icon at bounding box center [1291, 399] width 14 height 14
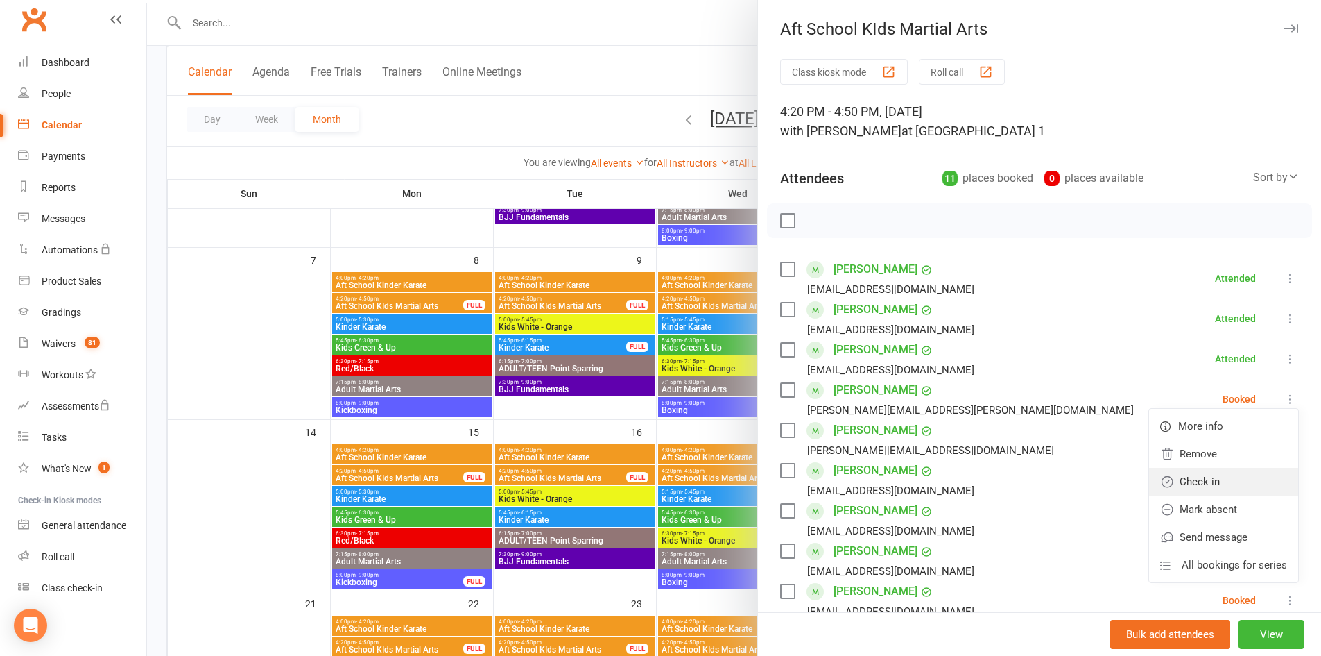
click at [1210, 479] on link "Check in" at bounding box center [1223, 482] width 149 height 28
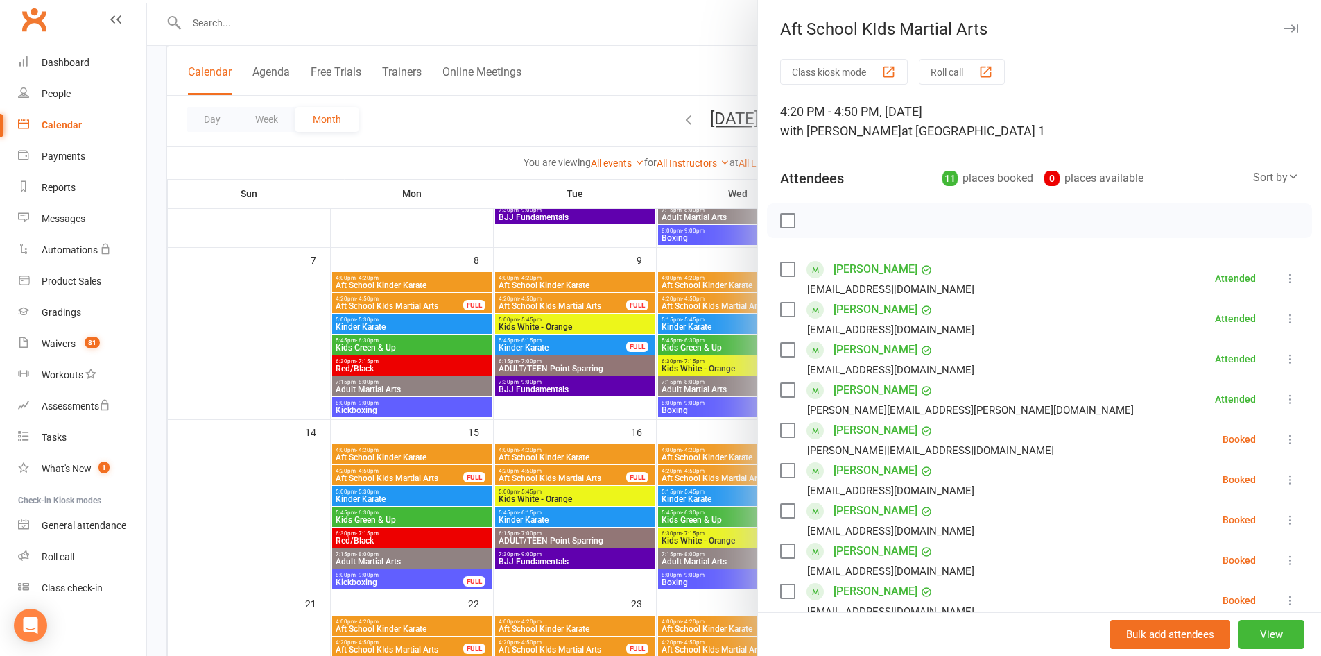
click at [1284, 438] on icon at bounding box center [1291, 439] width 14 height 14
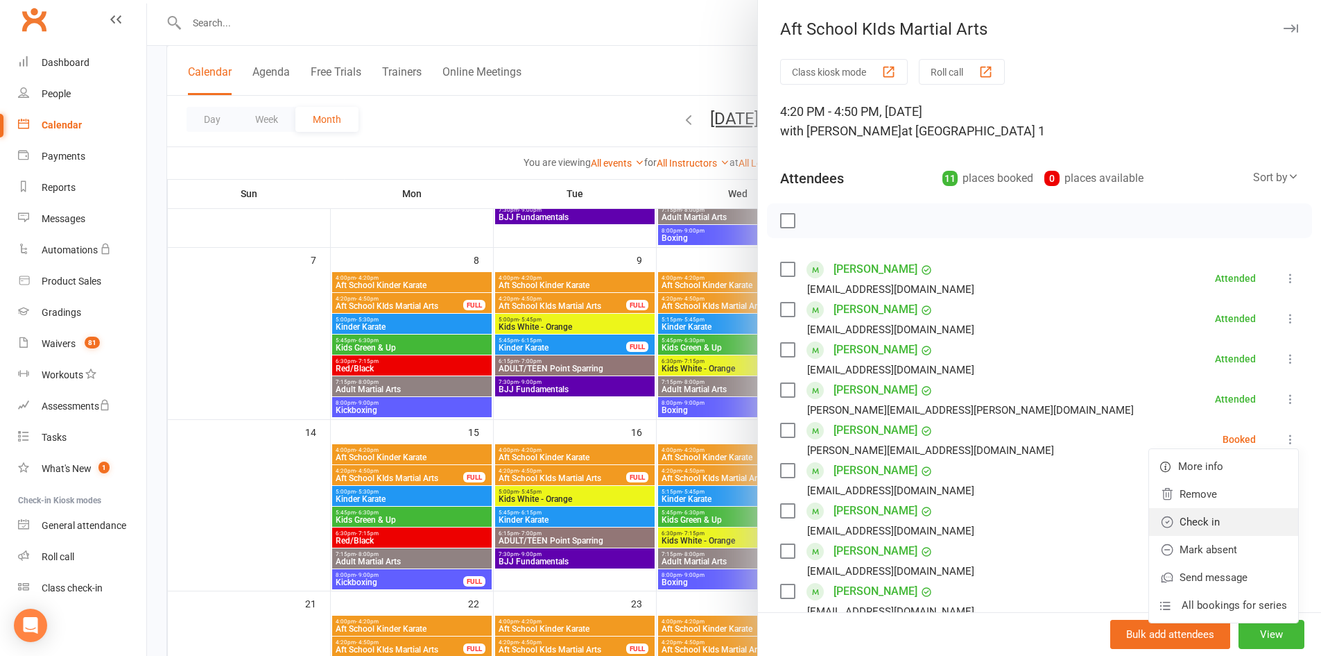
click at [1252, 515] on link "Check in" at bounding box center [1223, 522] width 149 height 28
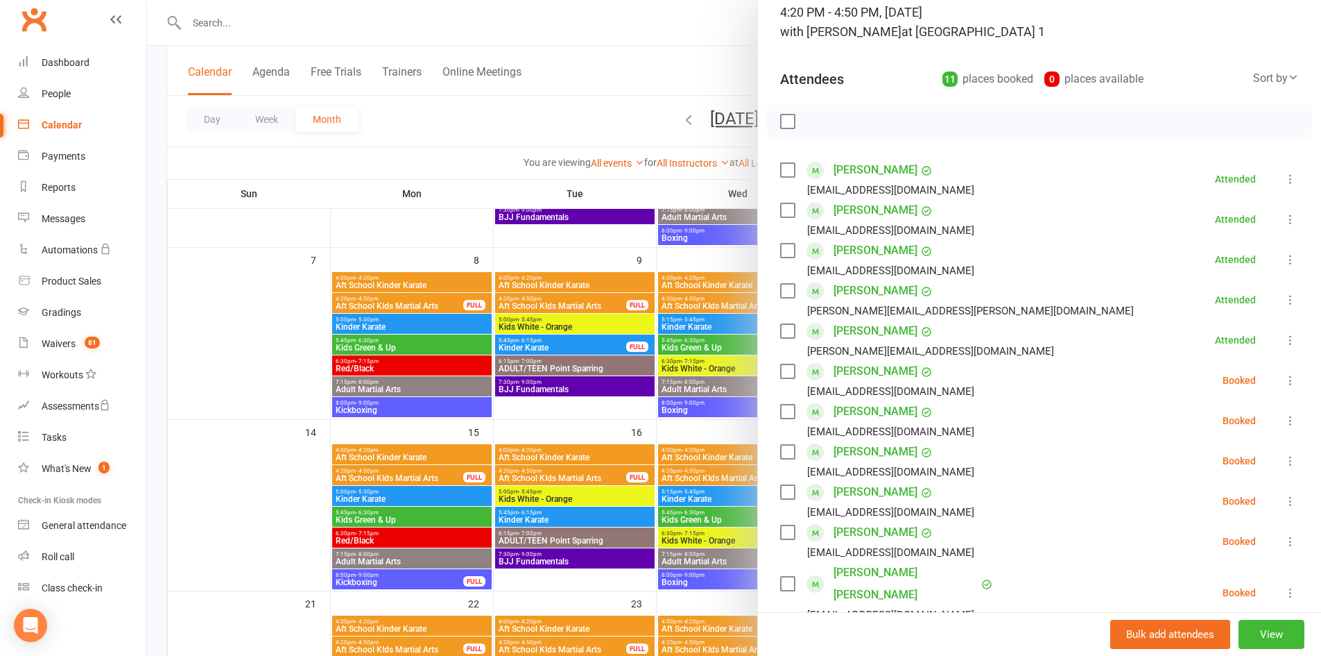
scroll to position [109, 0]
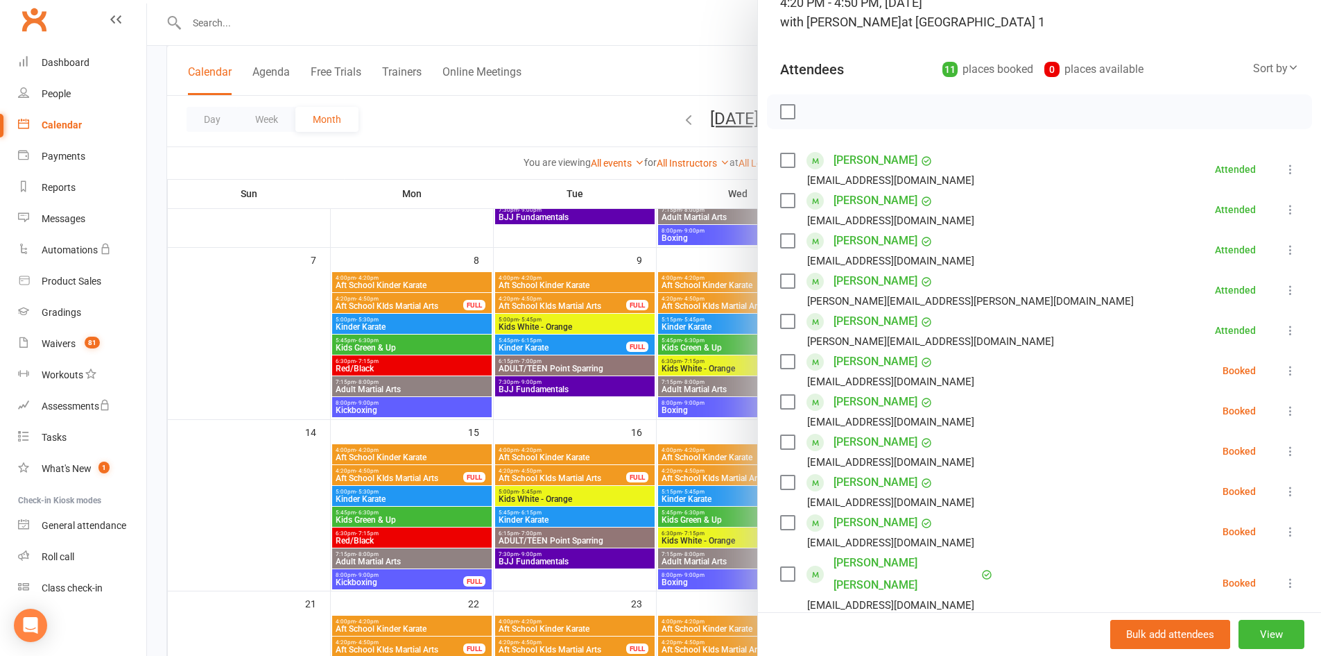
click at [1284, 367] on icon at bounding box center [1291, 370] width 14 height 14
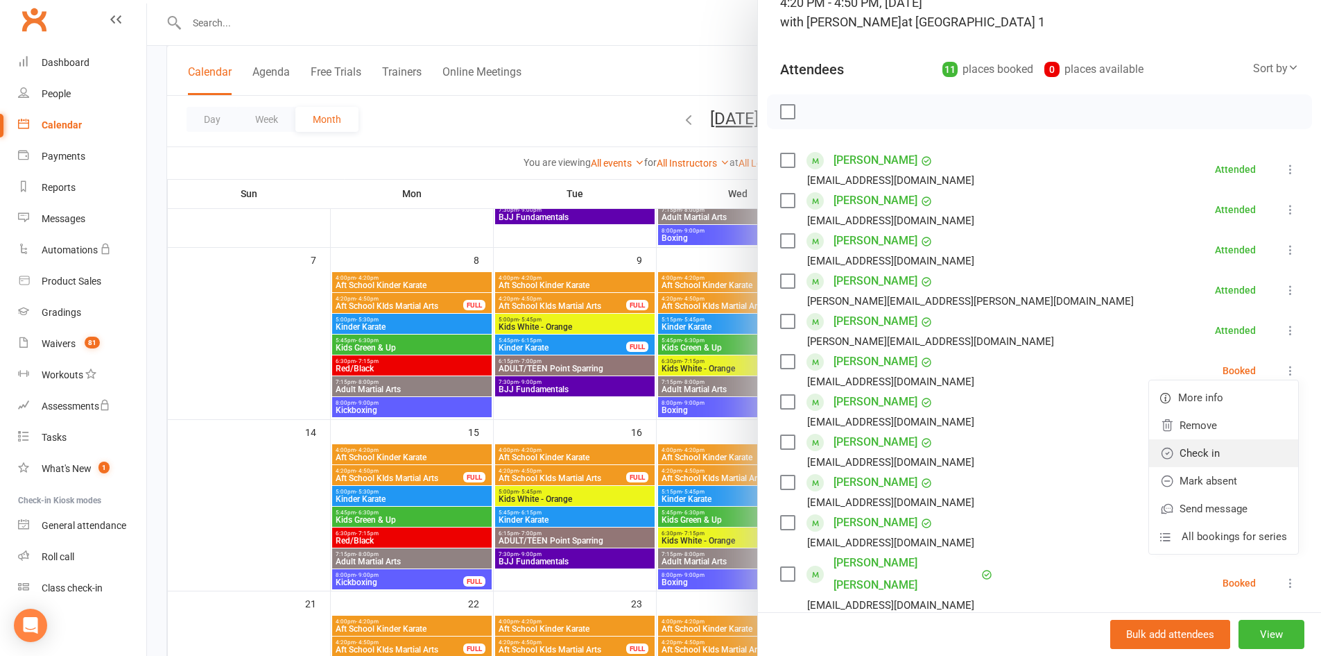
click at [1233, 450] on link "Check in" at bounding box center [1223, 453] width 149 height 28
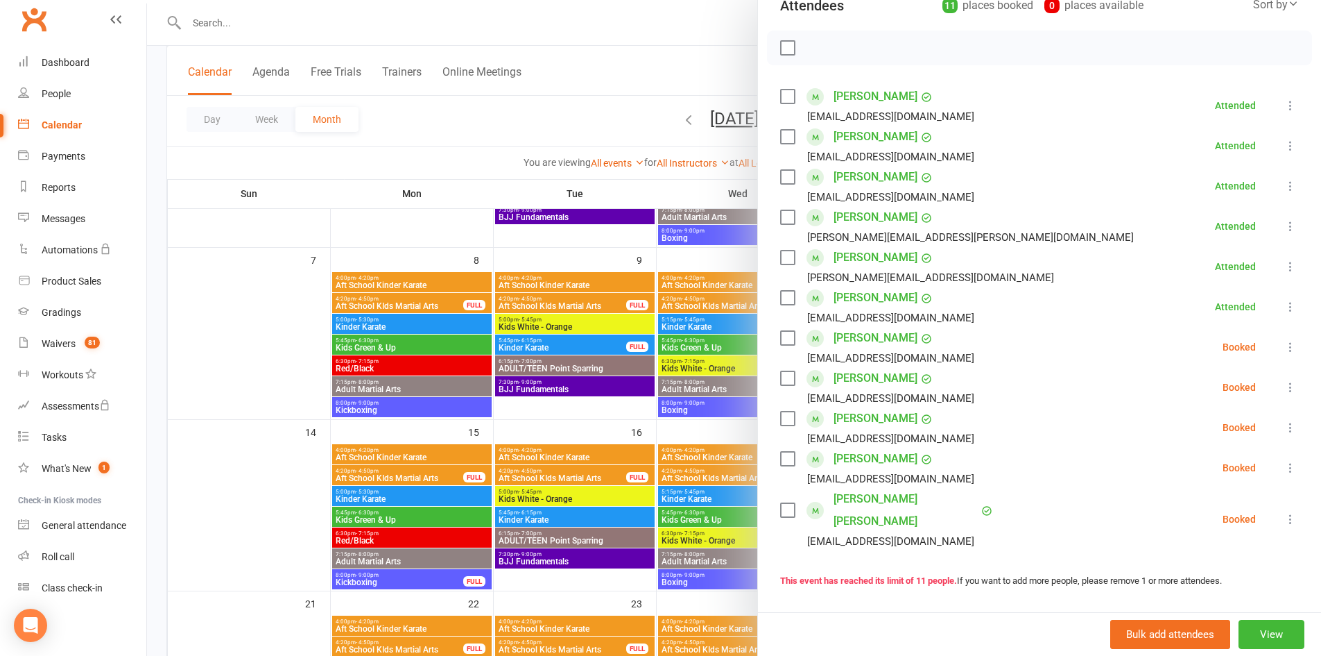
scroll to position [175, 0]
click at [1284, 341] on icon at bounding box center [1291, 345] width 14 height 14
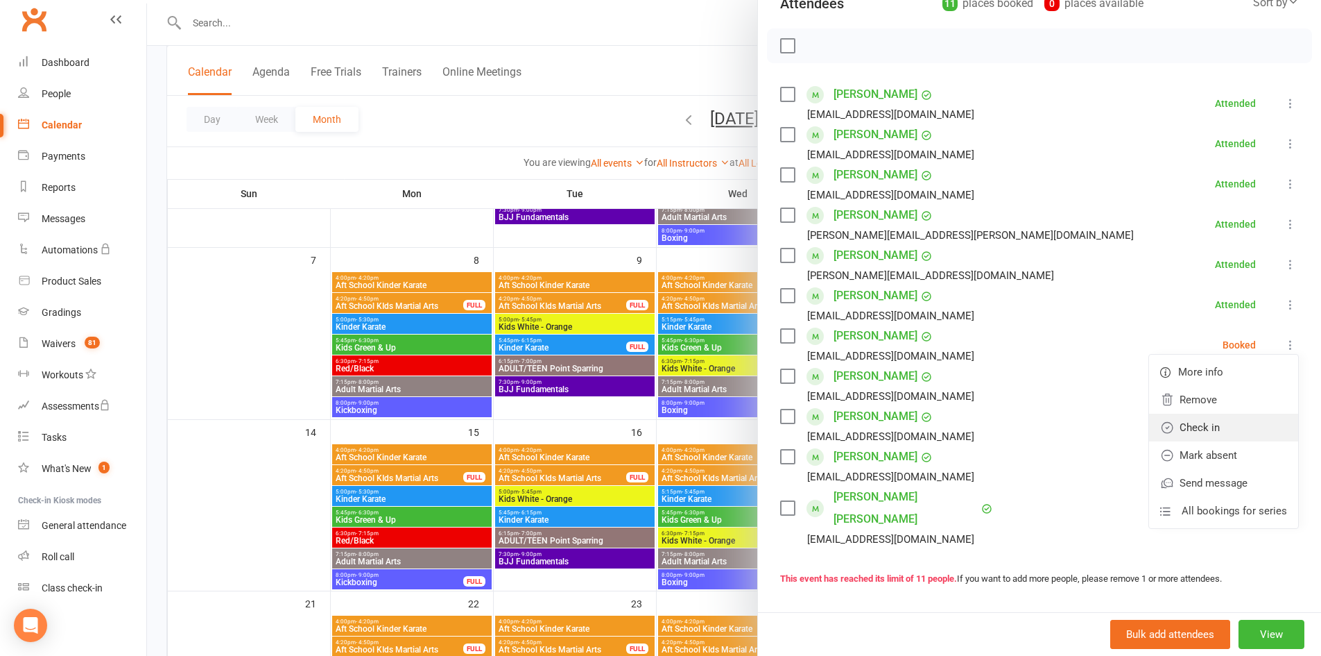
click at [1223, 421] on link "Check in" at bounding box center [1223, 427] width 149 height 28
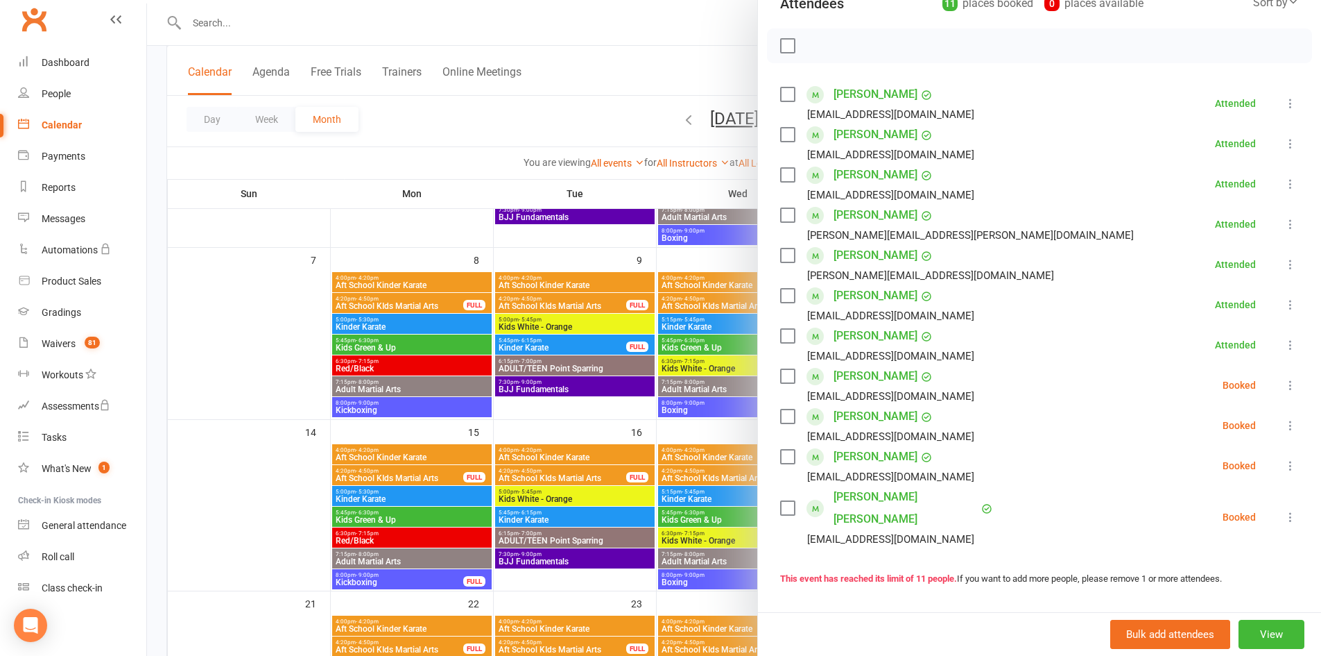
click at [1284, 389] on icon at bounding box center [1291, 385] width 14 height 14
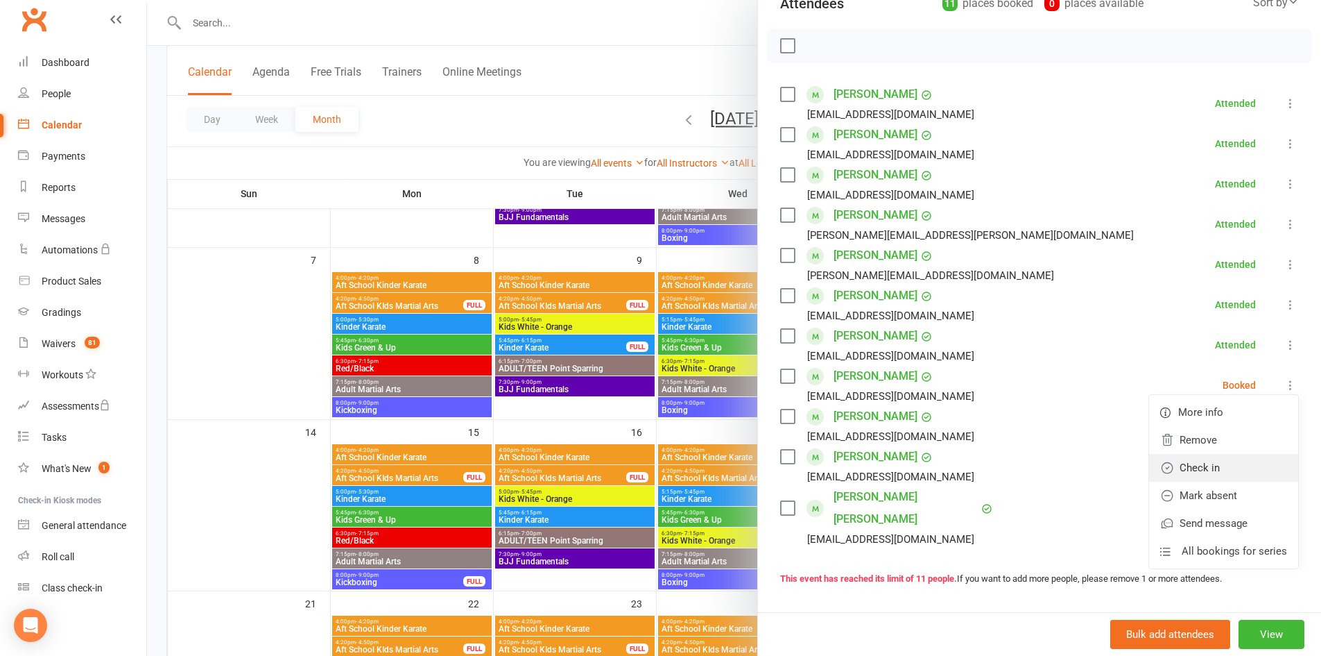
click at [1224, 471] on link "Check in" at bounding box center [1223, 468] width 149 height 28
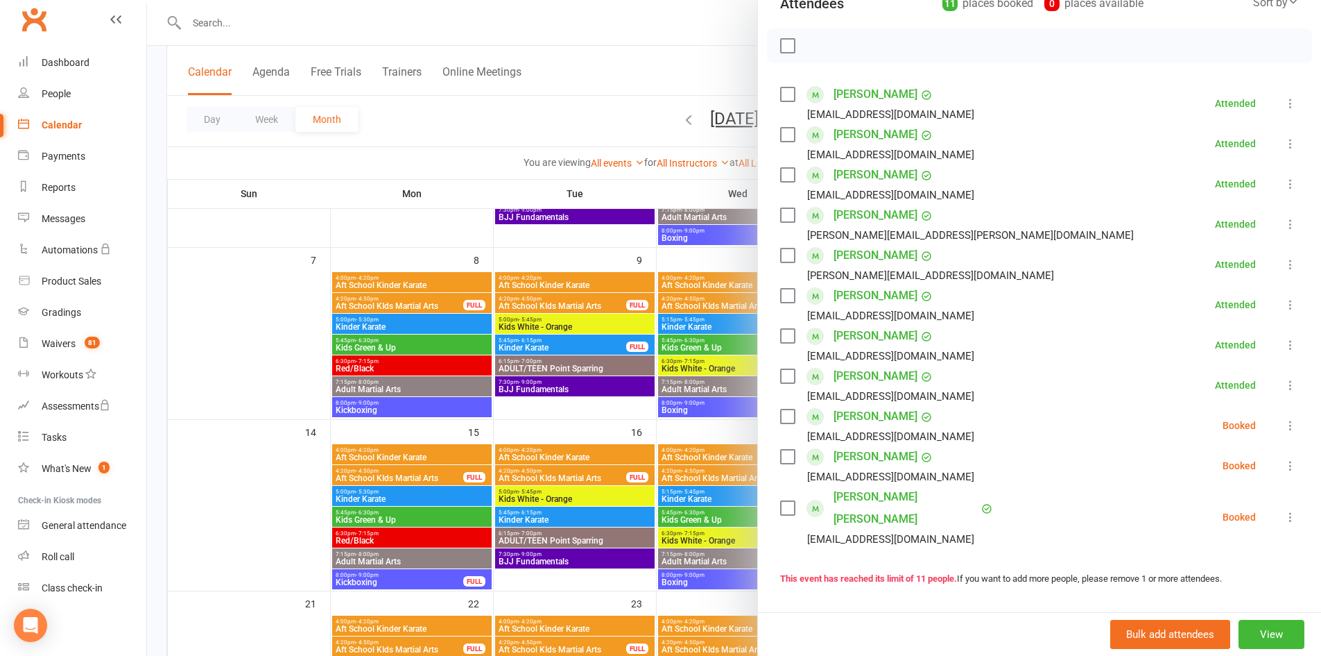
click at [1284, 425] on icon at bounding box center [1291, 425] width 14 height 14
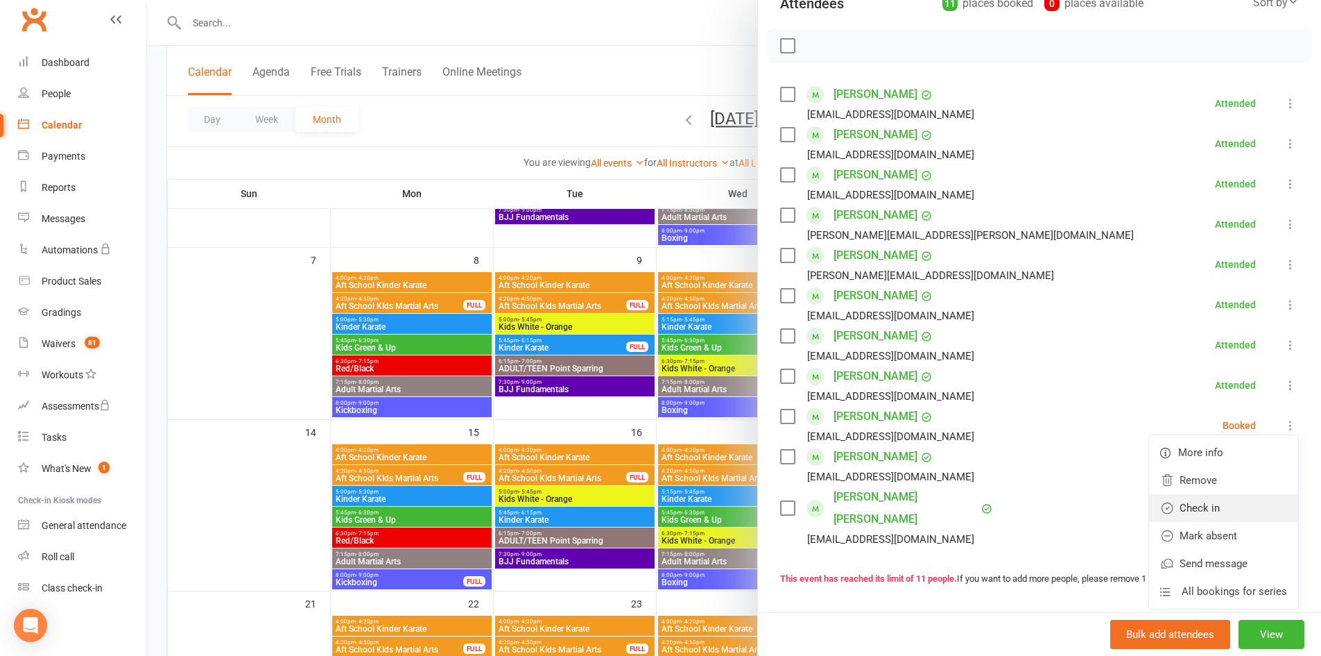
click at [1222, 513] on link "Check in" at bounding box center [1223, 508] width 149 height 28
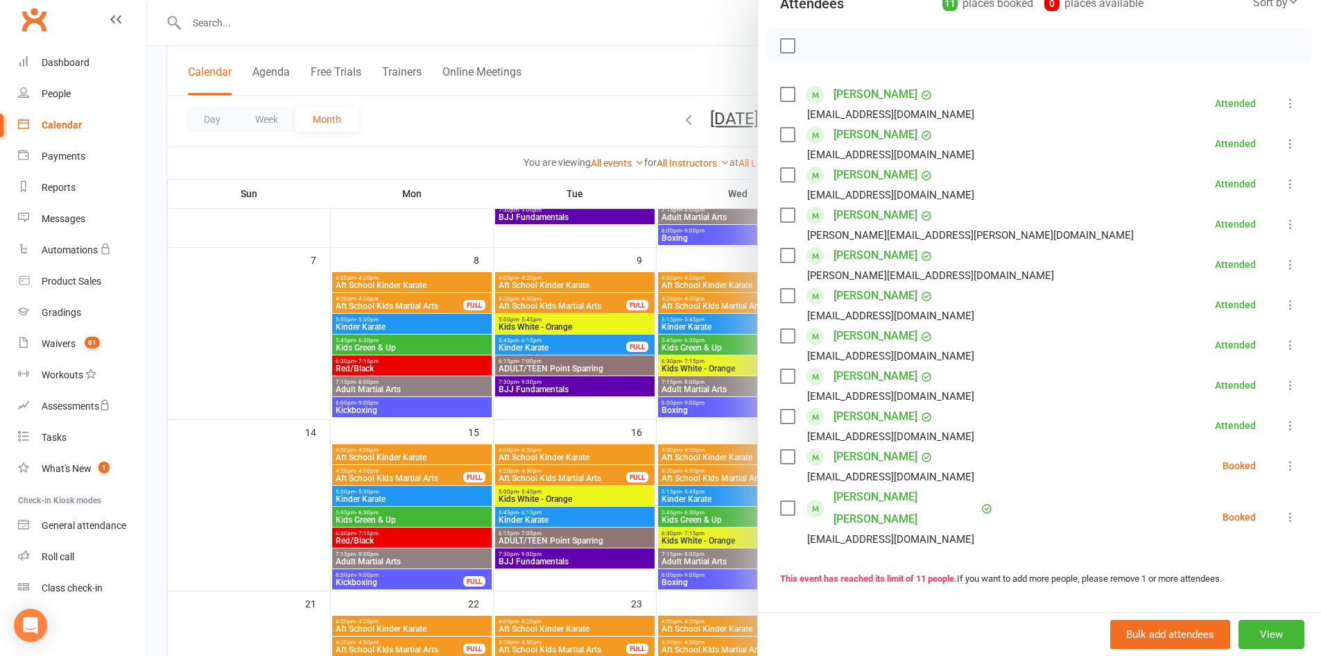
click at [1284, 465] on icon at bounding box center [1291, 466] width 14 height 14
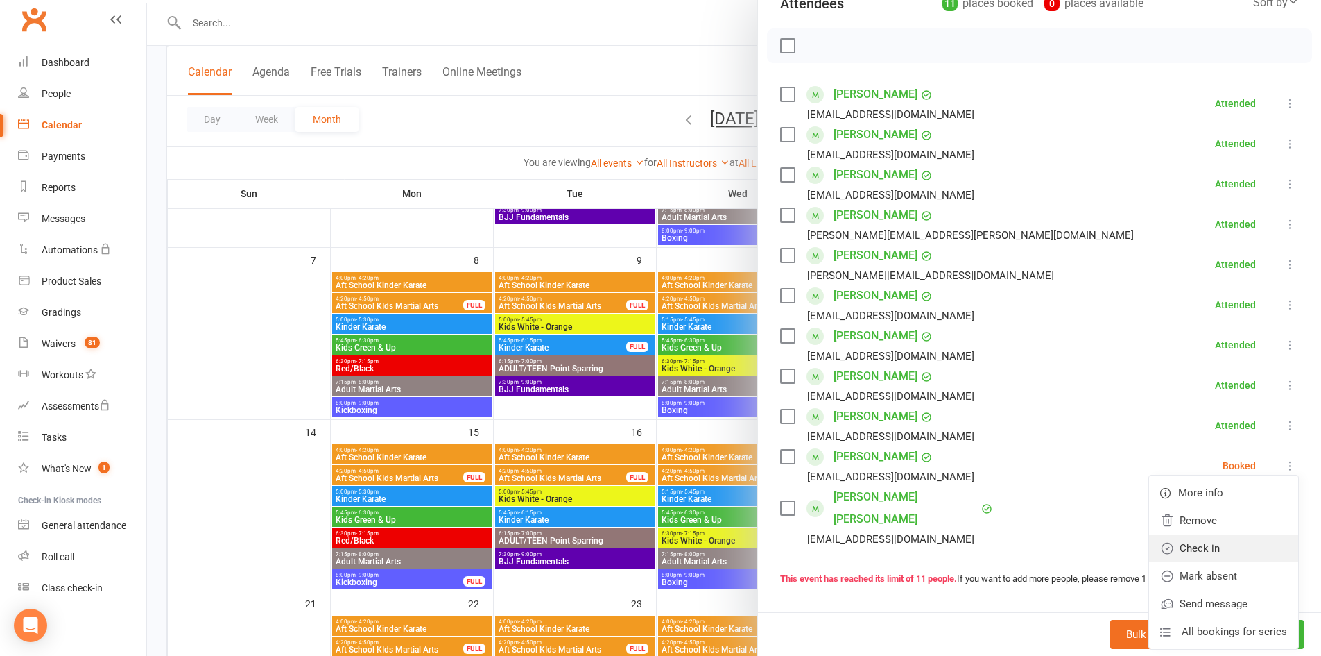
click at [1184, 547] on link "Check in" at bounding box center [1223, 548] width 149 height 28
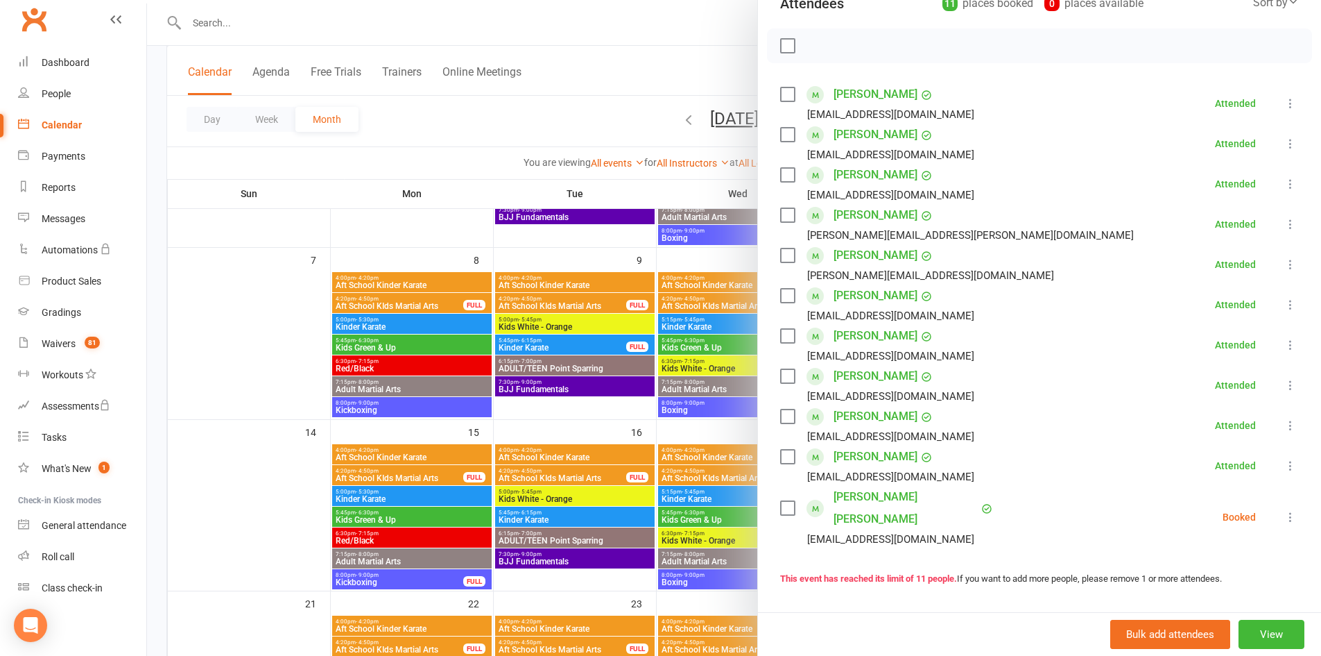
click at [1284, 510] on icon at bounding box center [1291, 517] width 14 height 14
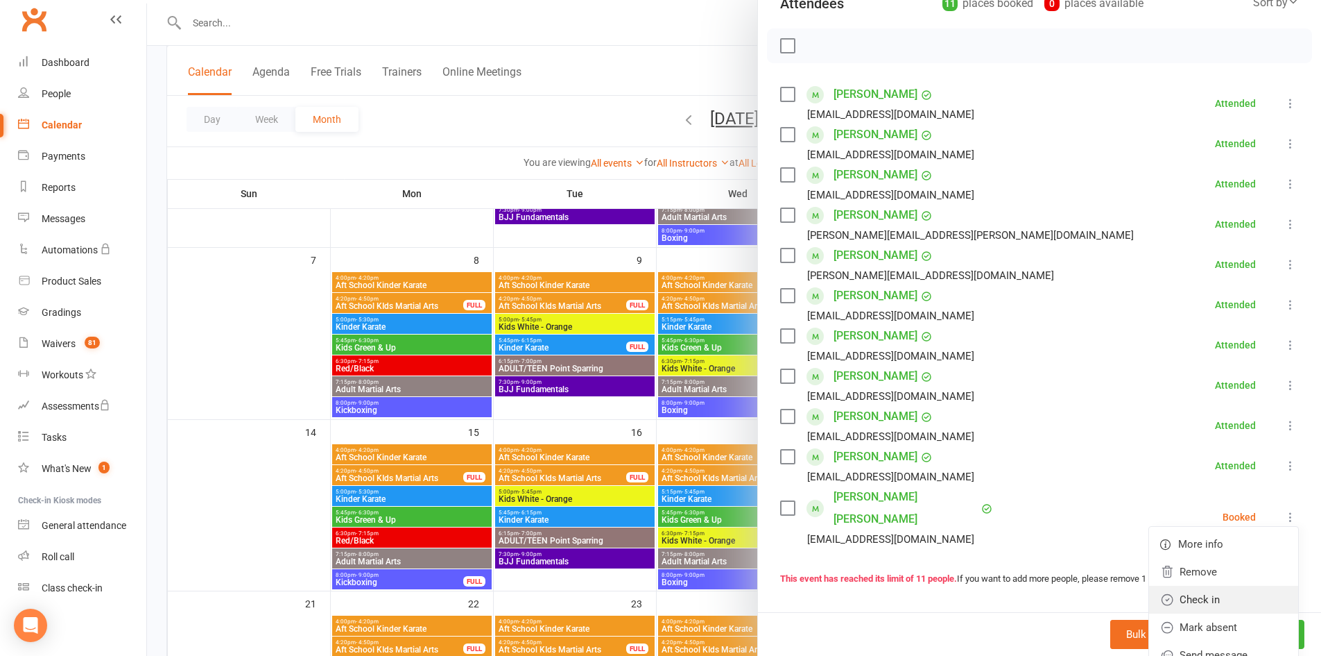
click at [1185, 589] on link "Check in" at bounding box center [1223, 599] width 149 height 28
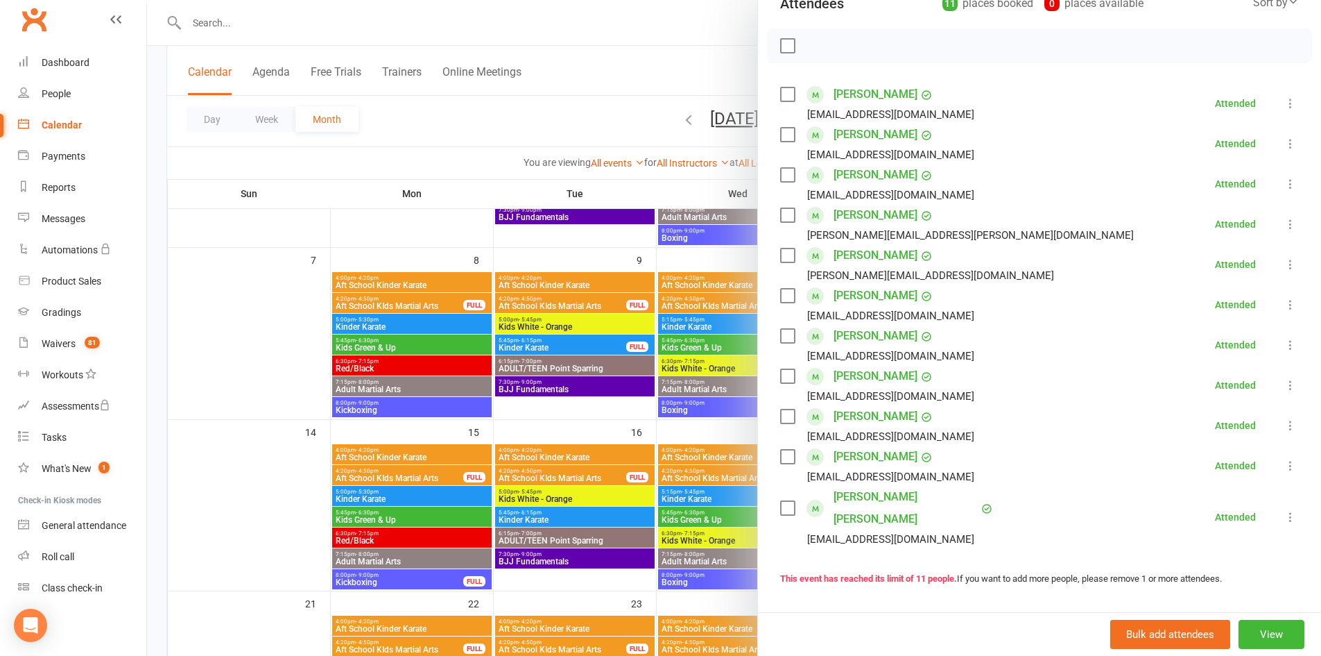
scroll to position [0, 0]
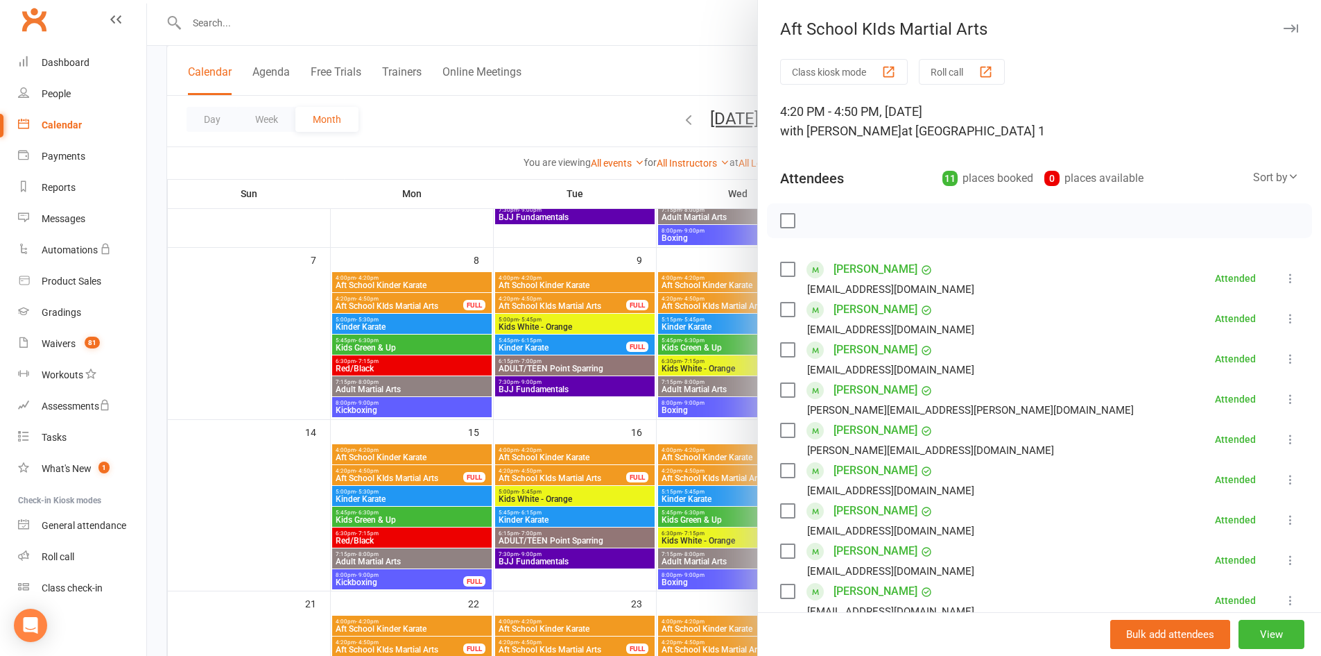
click at [1283, 23] on button "button" at bounding box center [1291, 28] width 17 height 17
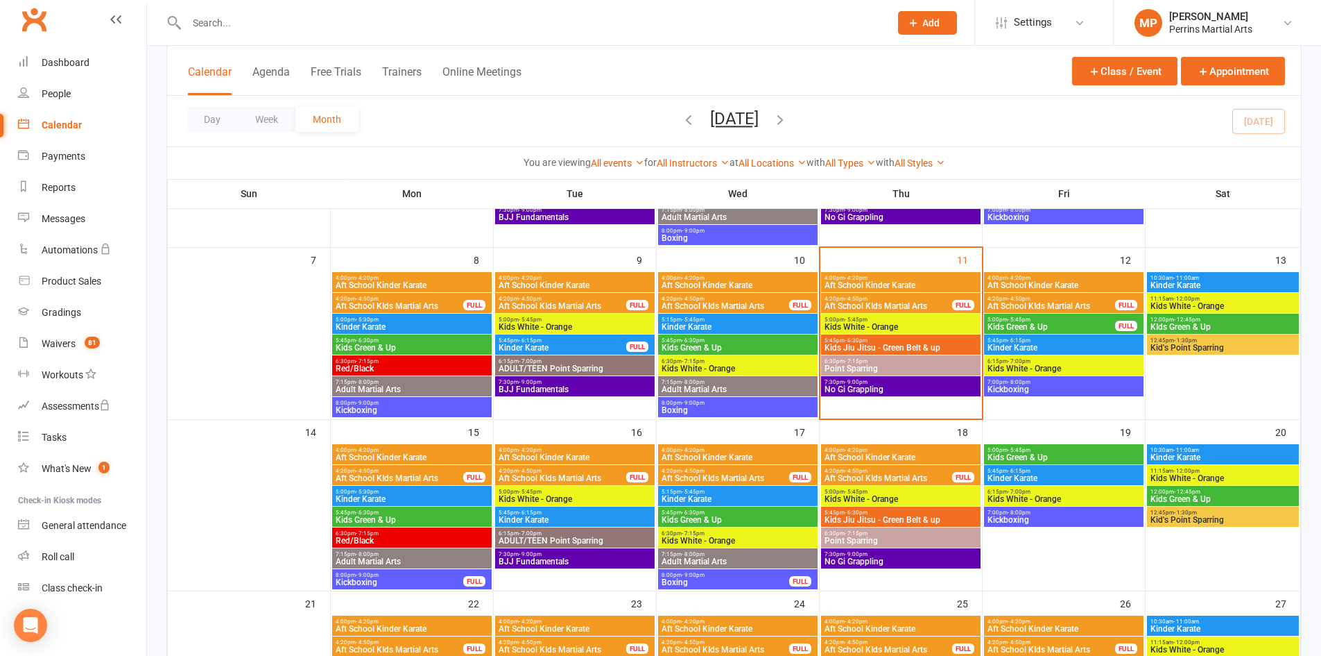
click at [921, 303] on span "Aft School KIds Martial Arts" at bounding box center [888, 306] width 129 height 8
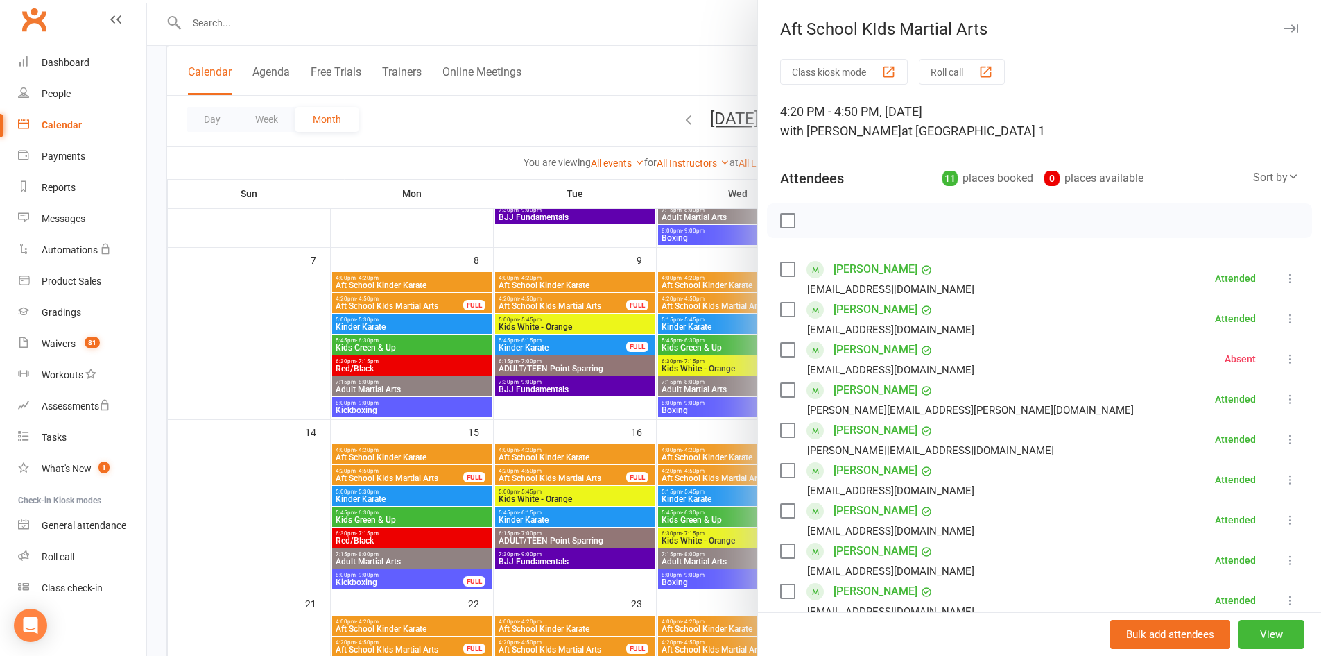
click at [1284, 27] on icon "button" at bounding box center [1291, 28] width 15 height 8
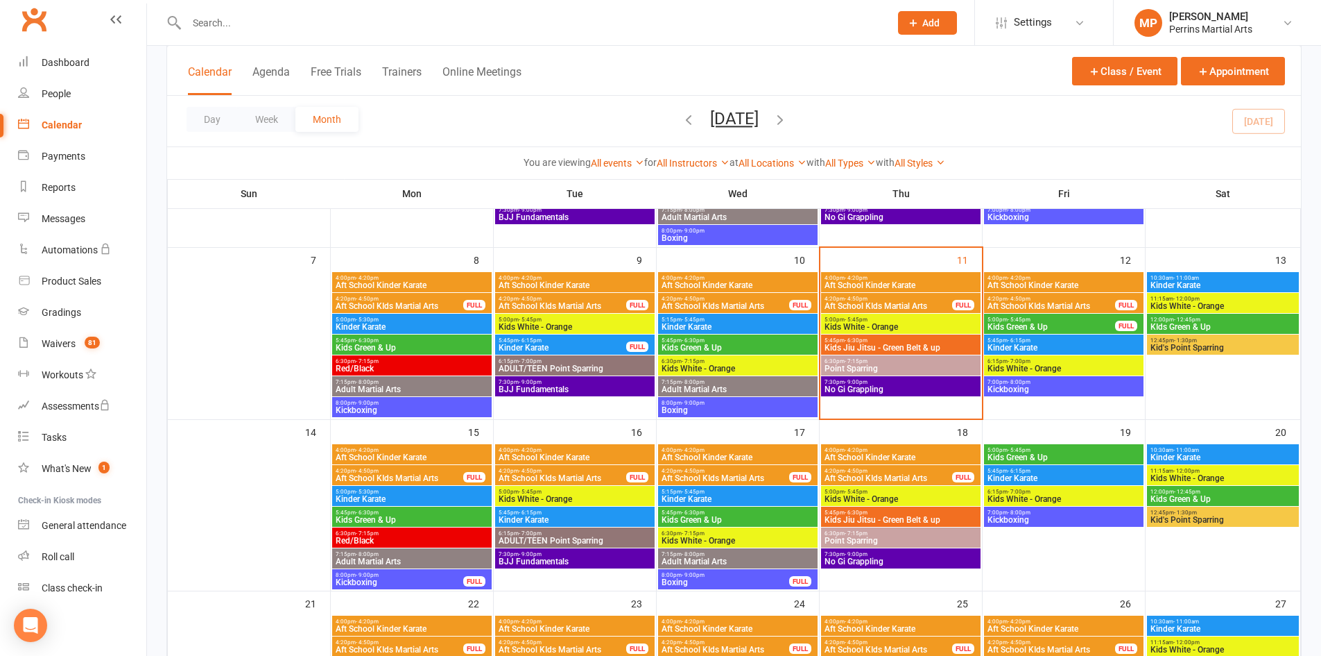
click at [1081, 321] on span "5:00pm - 5:45pm" at bounding box center [1051, 319] width 129 height 6
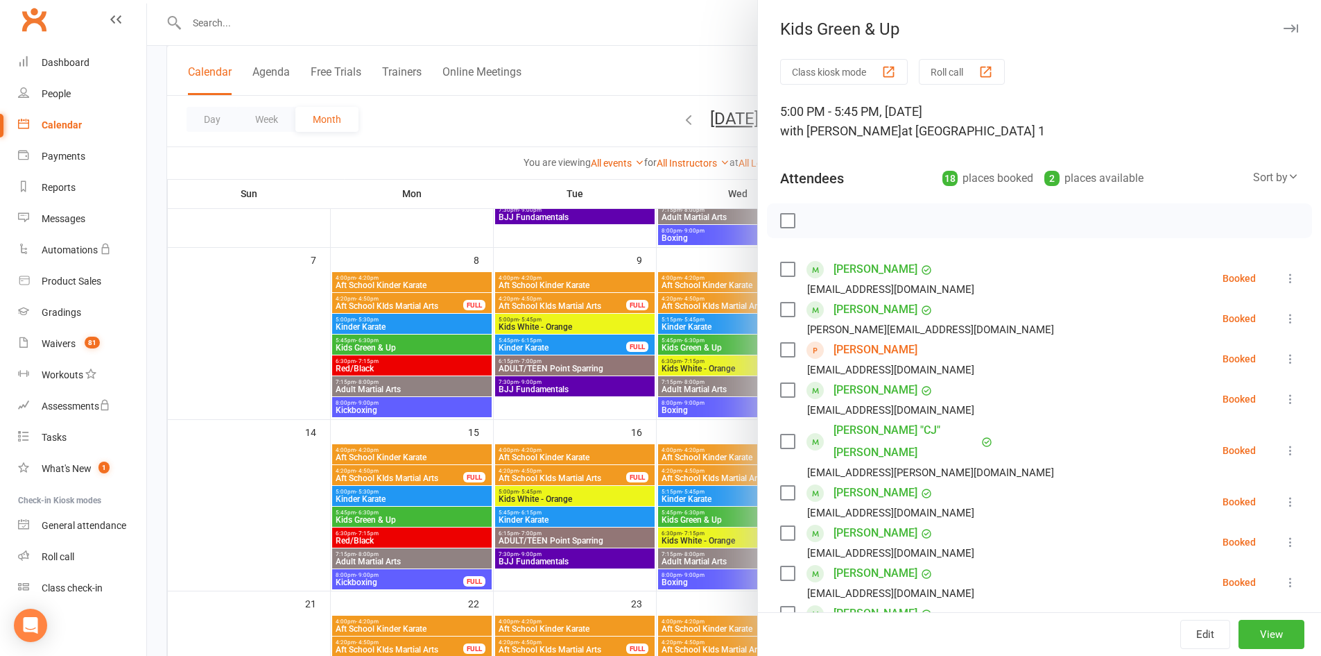
click at [1284, 30] on icon "button" at bounding box center [1291, 28] width 15 height 8
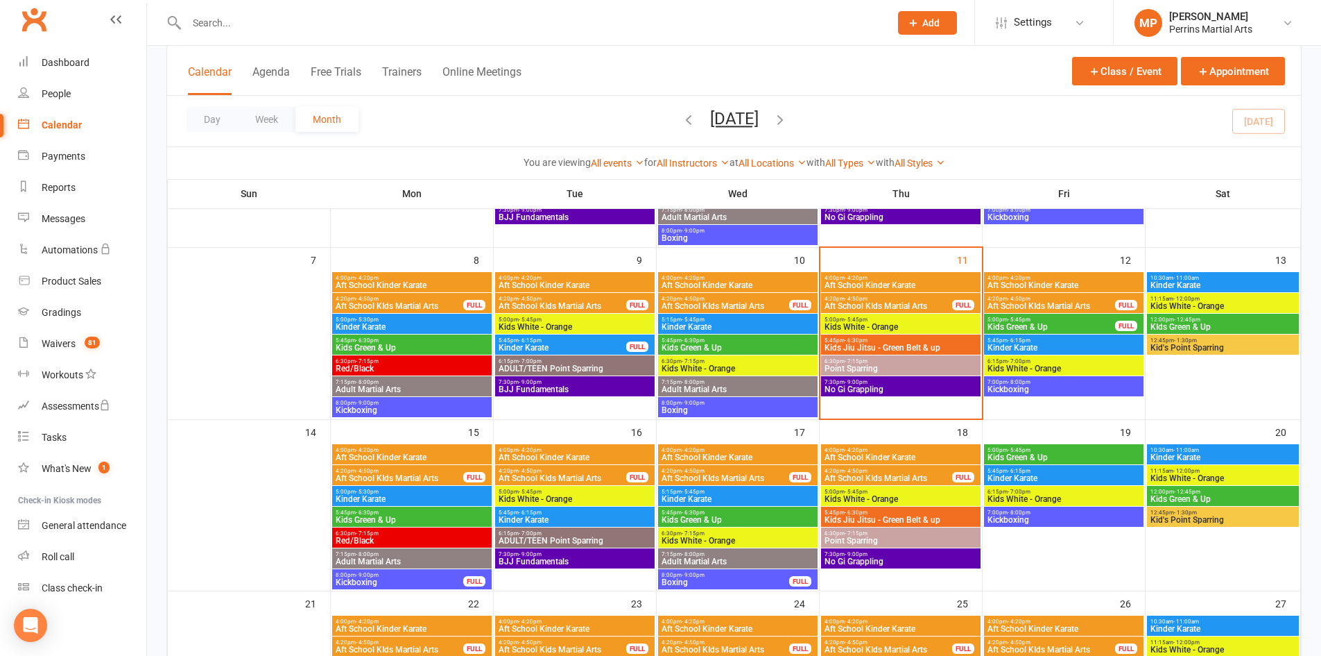
click at [1080, 342] on span "5:45pm - 6:15pm" at bounding box center [1064, 340] width 154 height 6
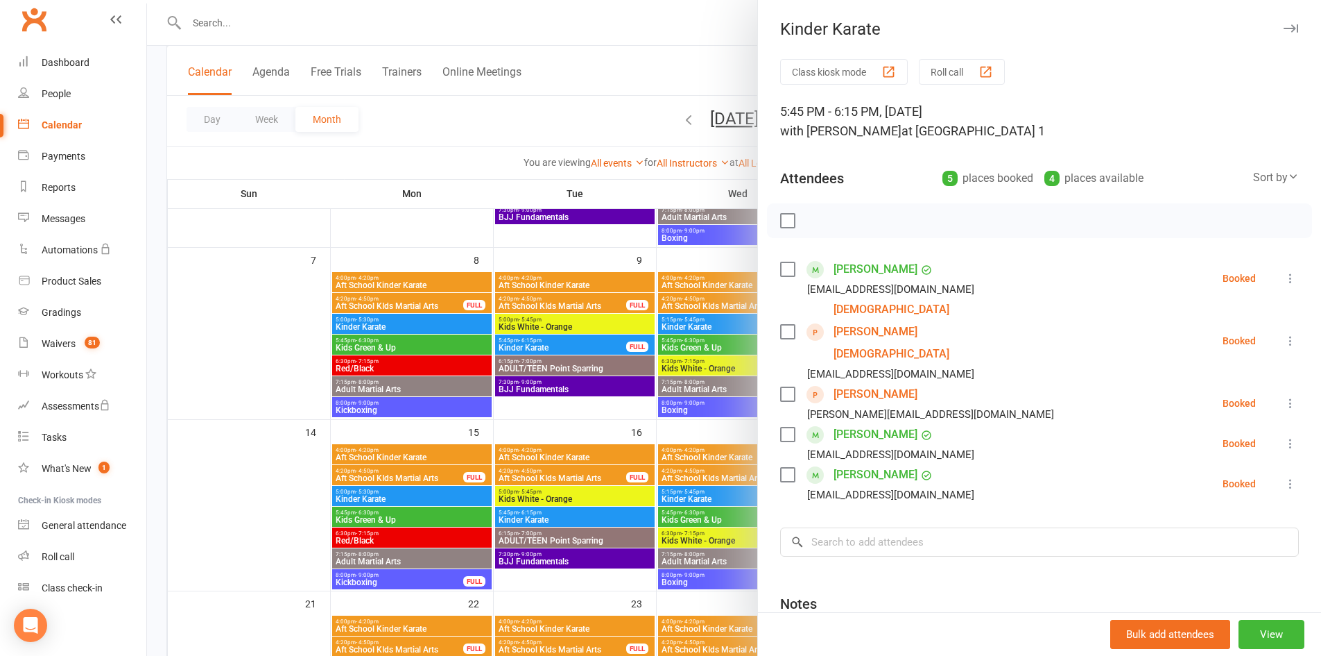
click at [1284, 28] on icon "button" at bounding box center [1291, 28] width 15 height 8
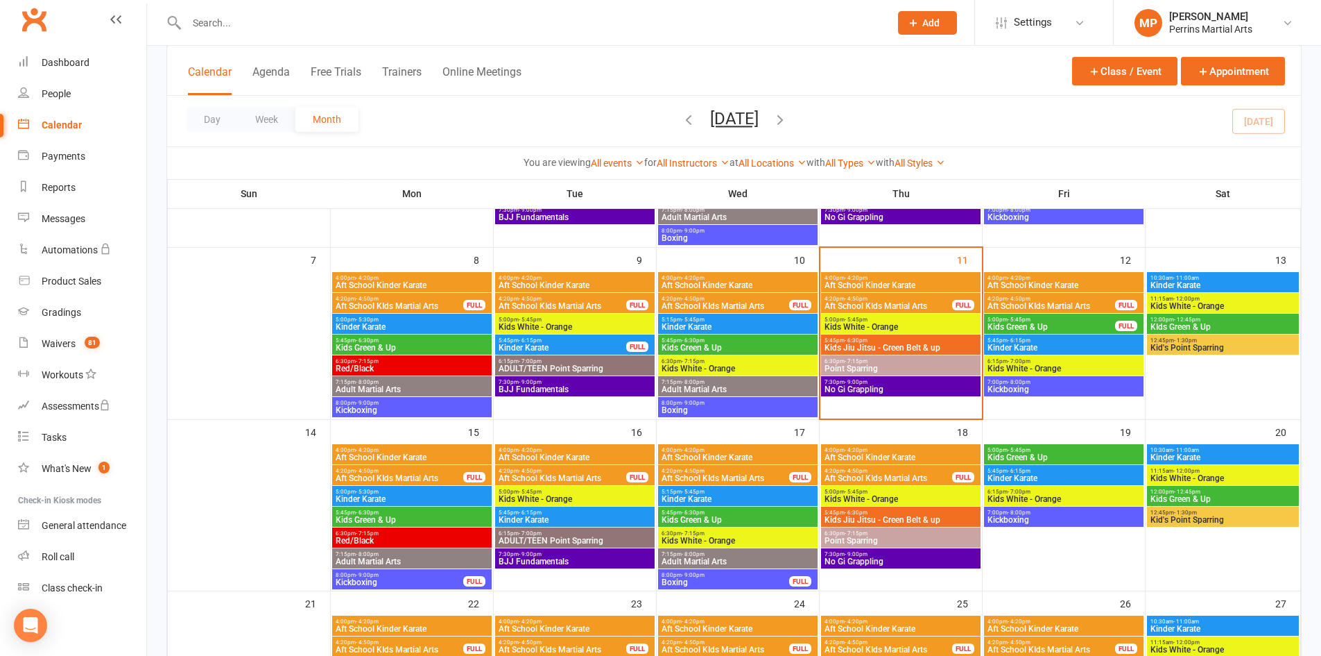
click at [1083, 350] on span "Kinder Karate" at bounding box center [1064, 347] width 154 height 8
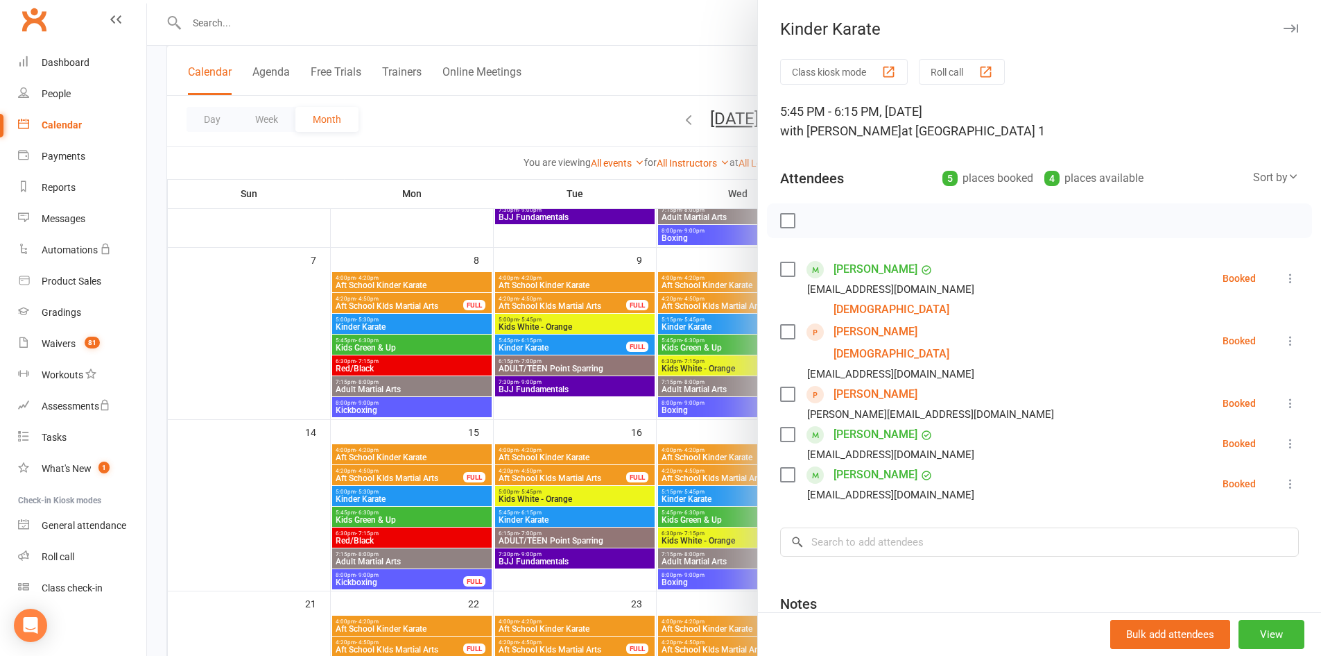
scroll to position [709, 0]
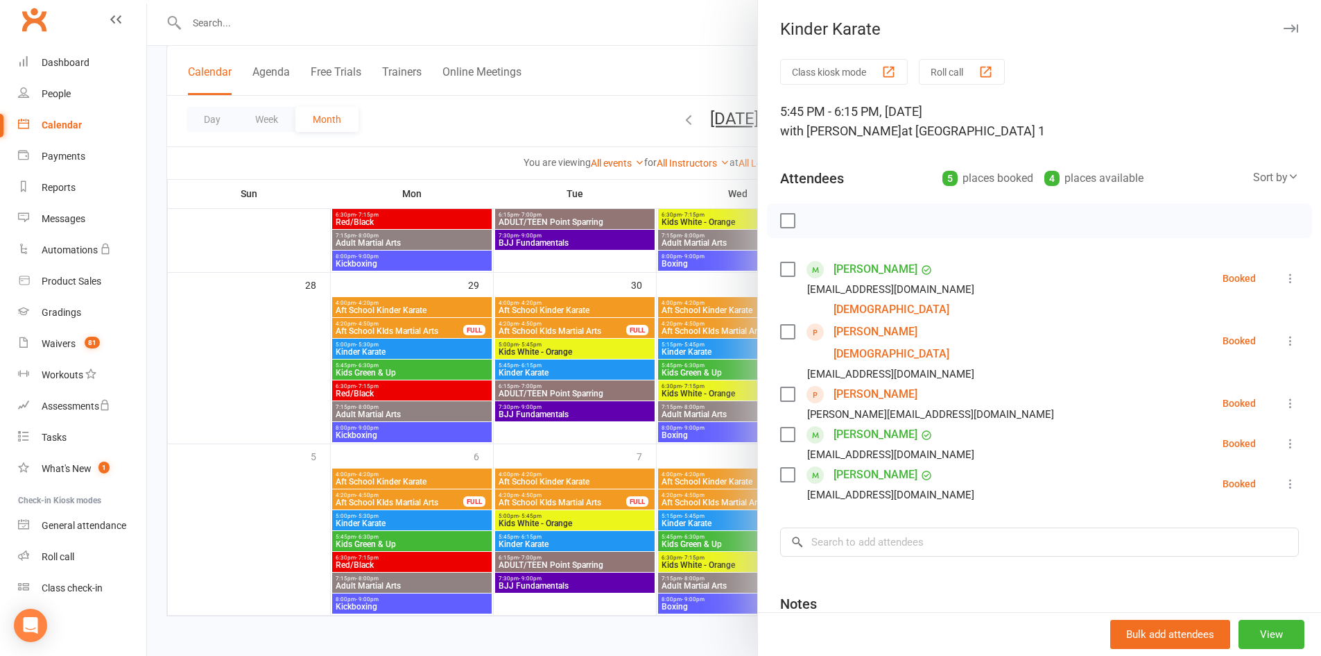
click at [1284, 29] on icon "button" at bounding box center [1291, 28] width 15 height 8
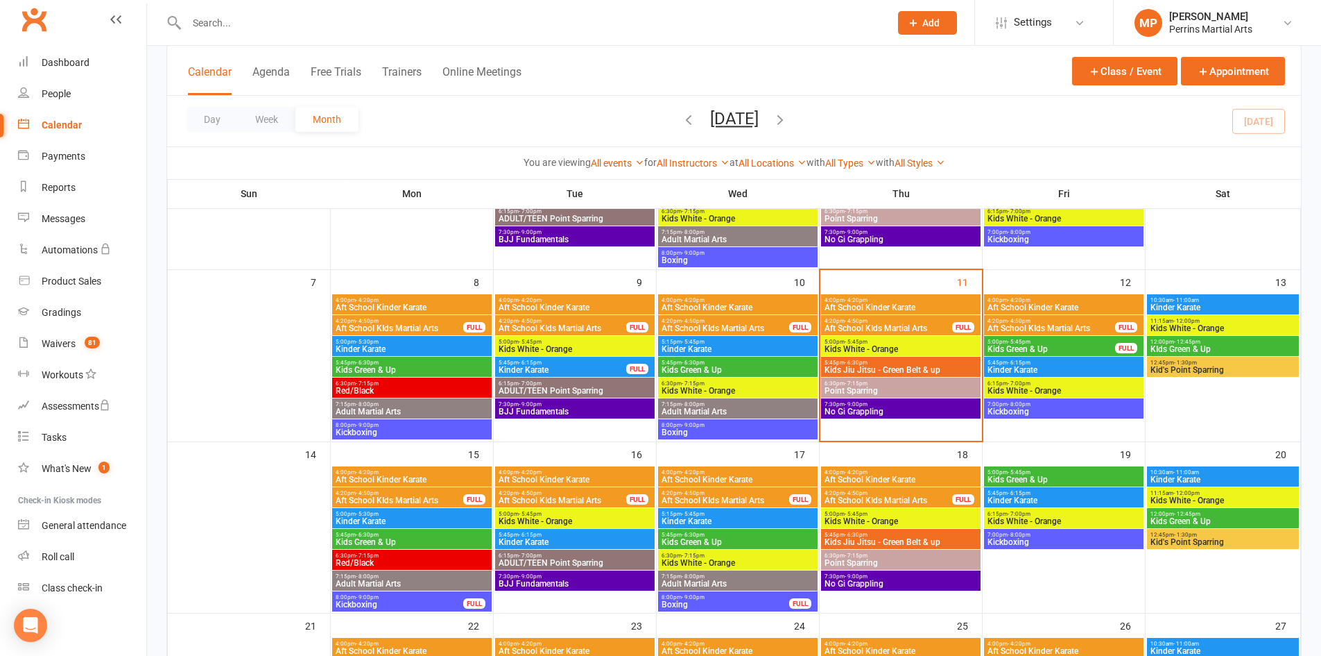
scroll to position [195, 0]
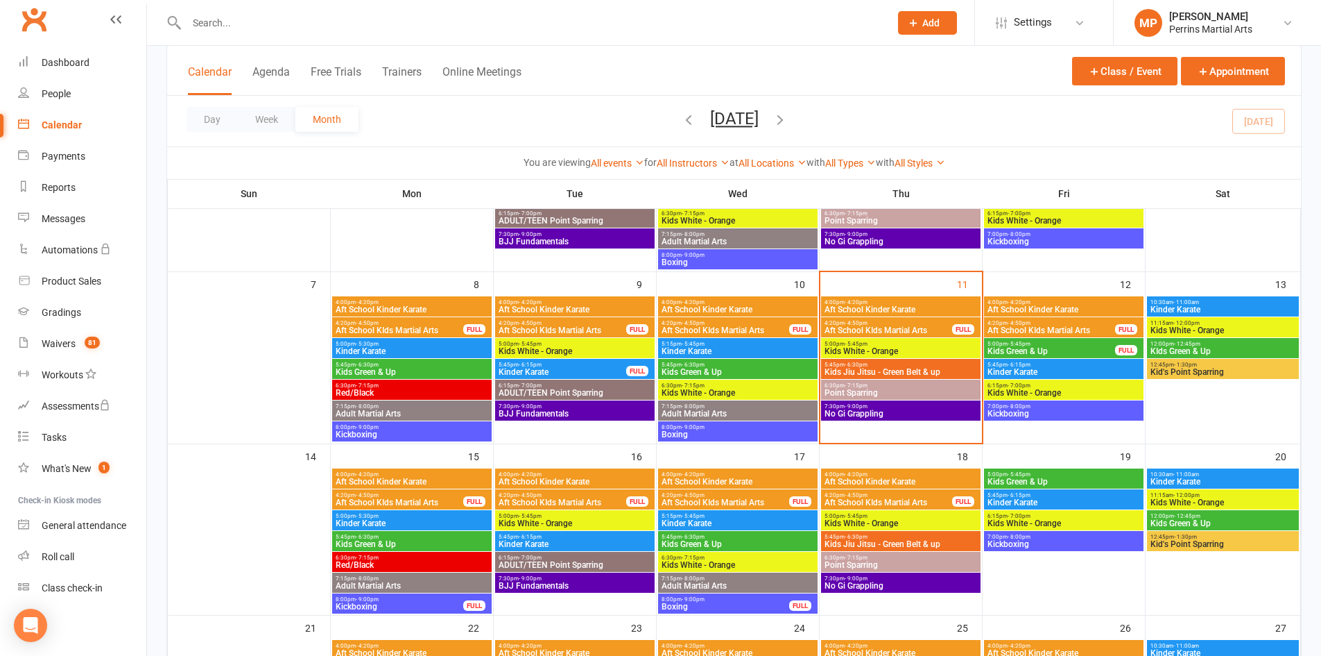
click at [1078, 345] on span "5:00pm - 5:45pm" at bounding box center [1051, 344] width 129 height 6
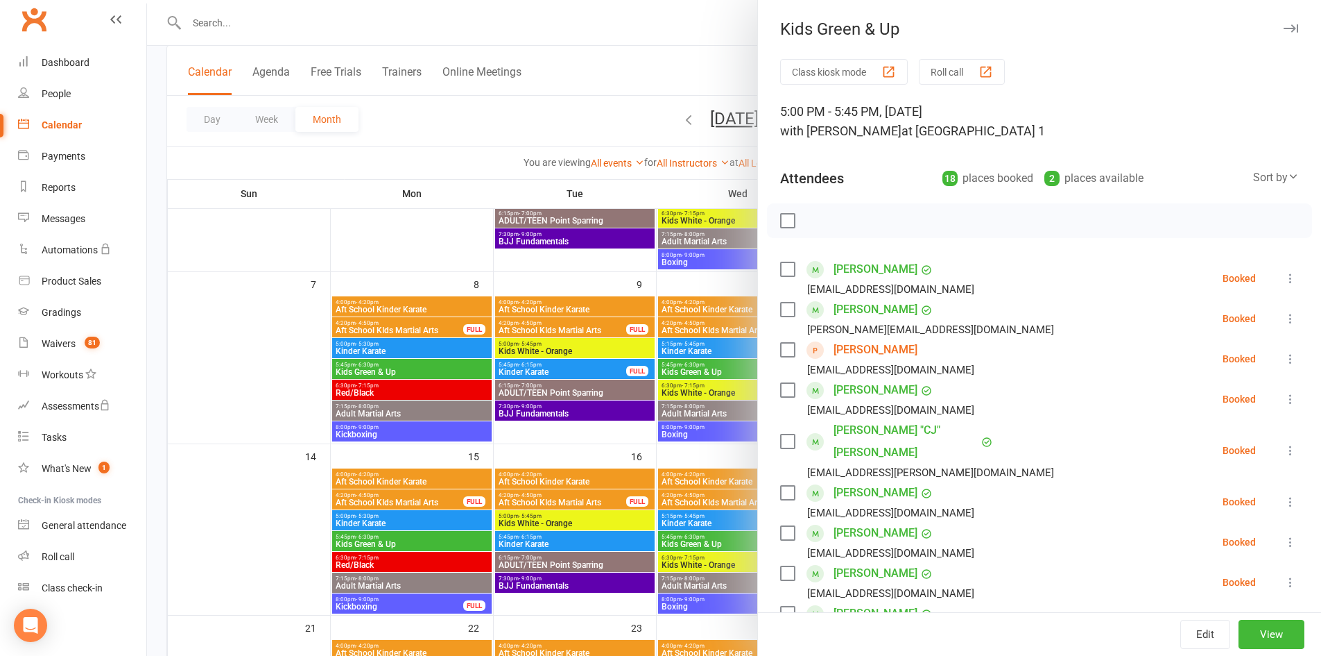
click at [1284, 28] on icon "button" at bounding box center [1291, 28] width 15 height 8
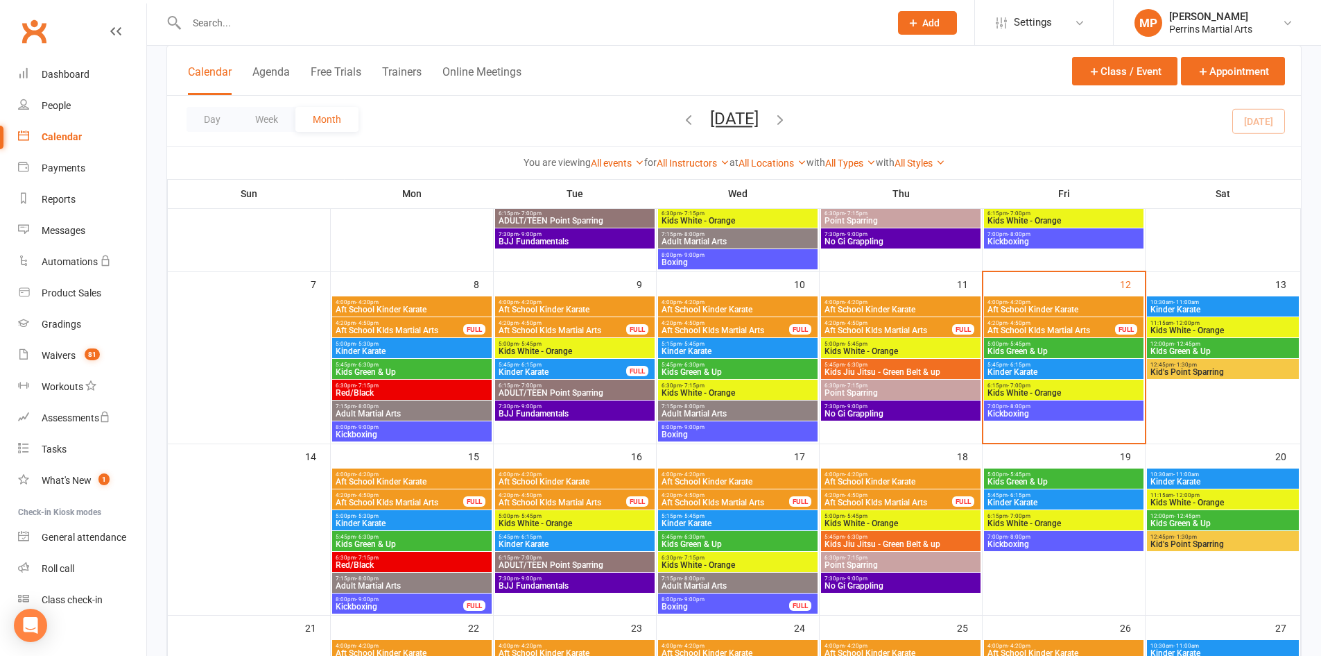
click at [1063, 345] on span "5:00pm - 5:45pm" at bounding box center [1064, 344] width 154 height 6
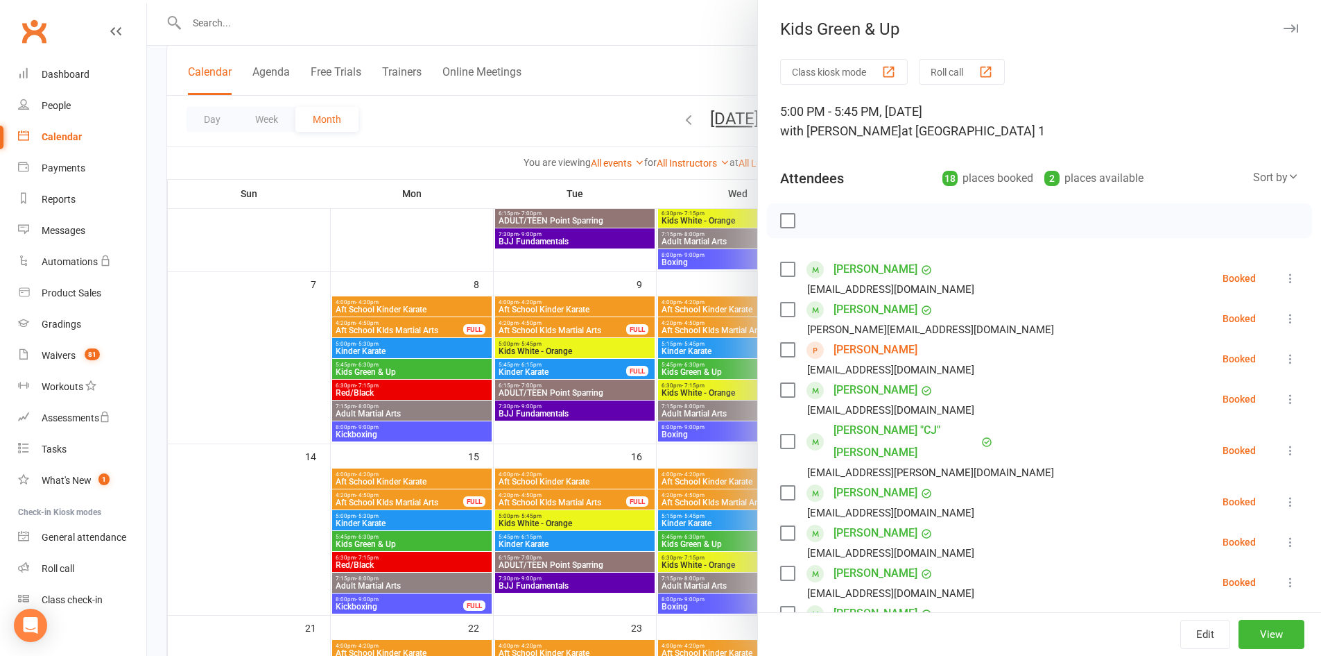
click at [1283, 23] on button "button" at bounding box center [1291, 28] width 17 height 17
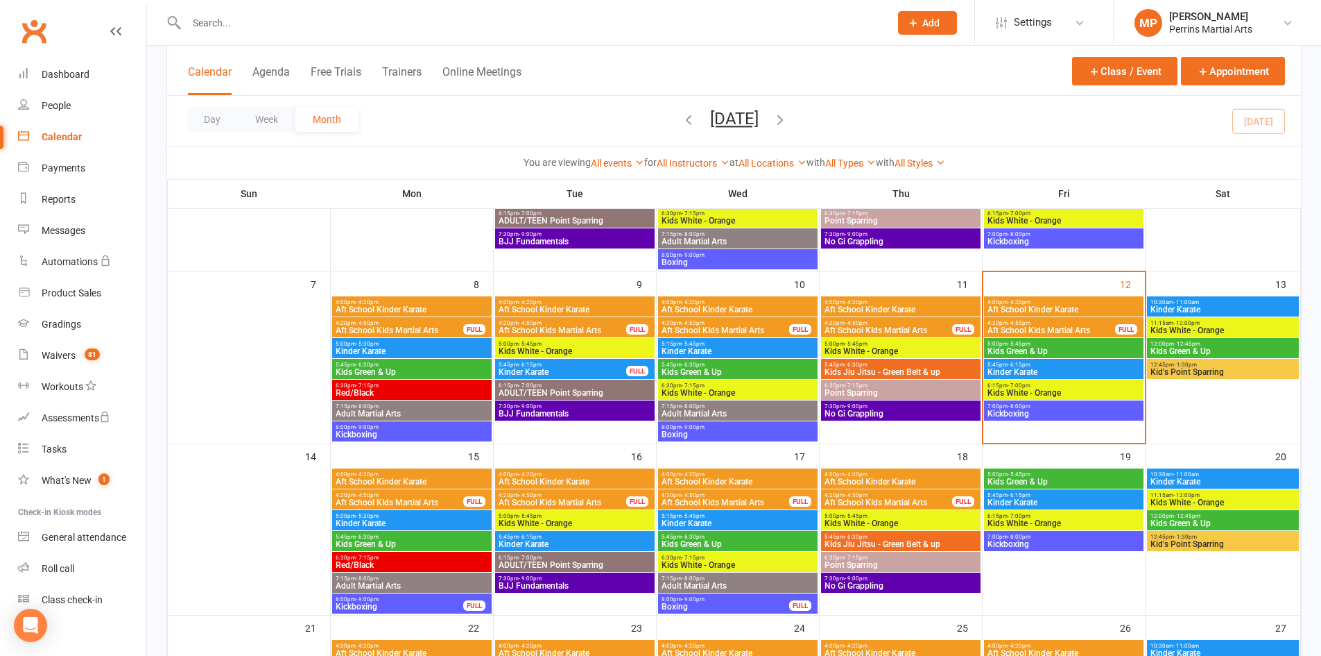
click at [1080, 372] on span "Kinder Karate" at bounding box center [1064, 372] width 154 height 8
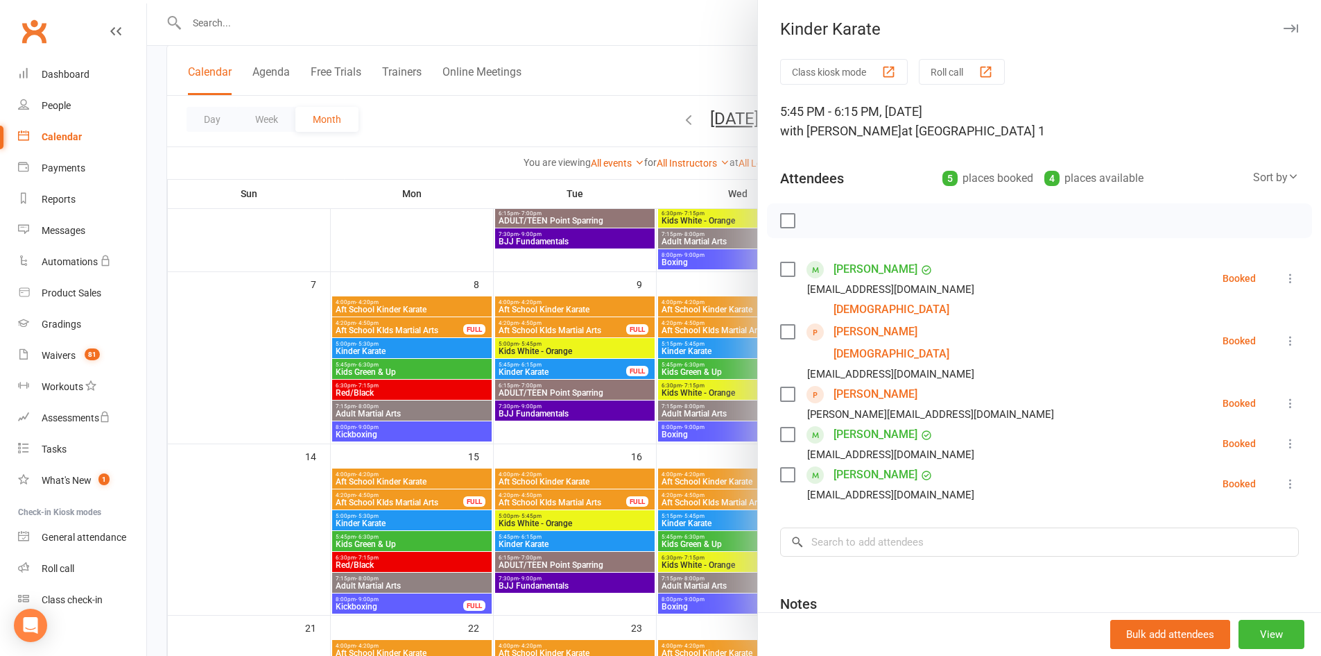
click at [1284, 26] on icon "button" at bounding box center [1291, 28] width 15 height 8
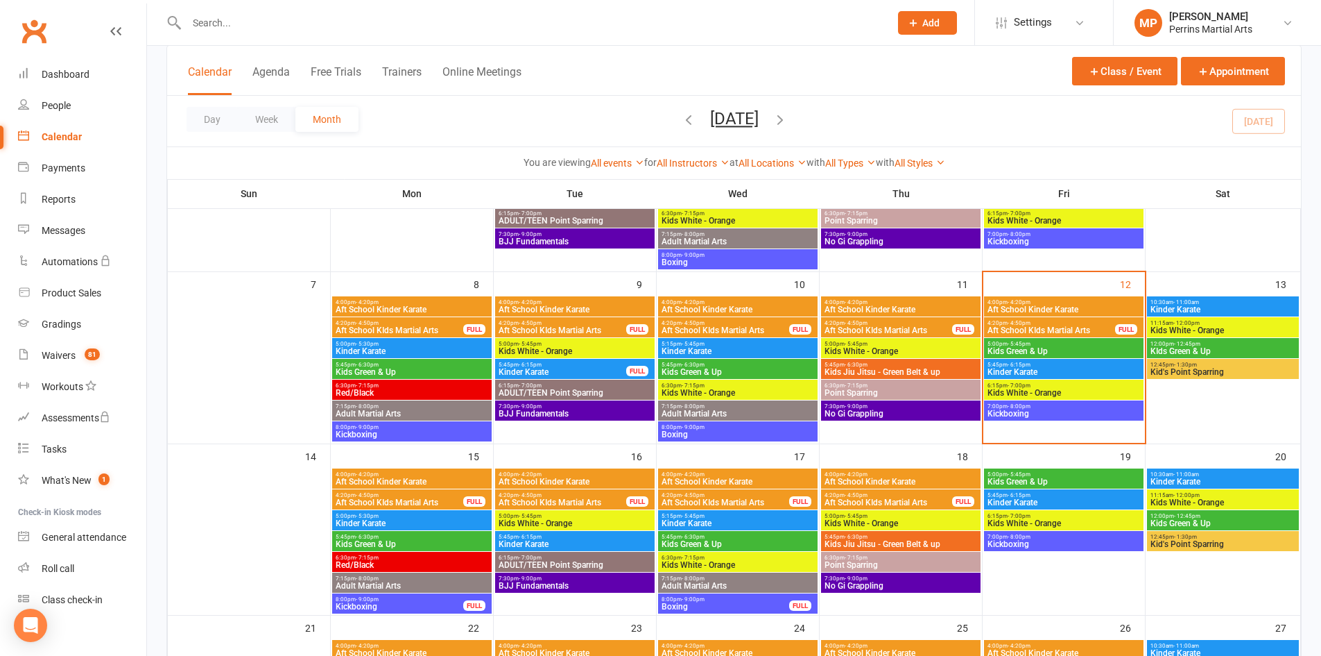
click at [1073, 388] on span "Kids White - Orange" at bounding box center [1064, 392] width 154 height 8
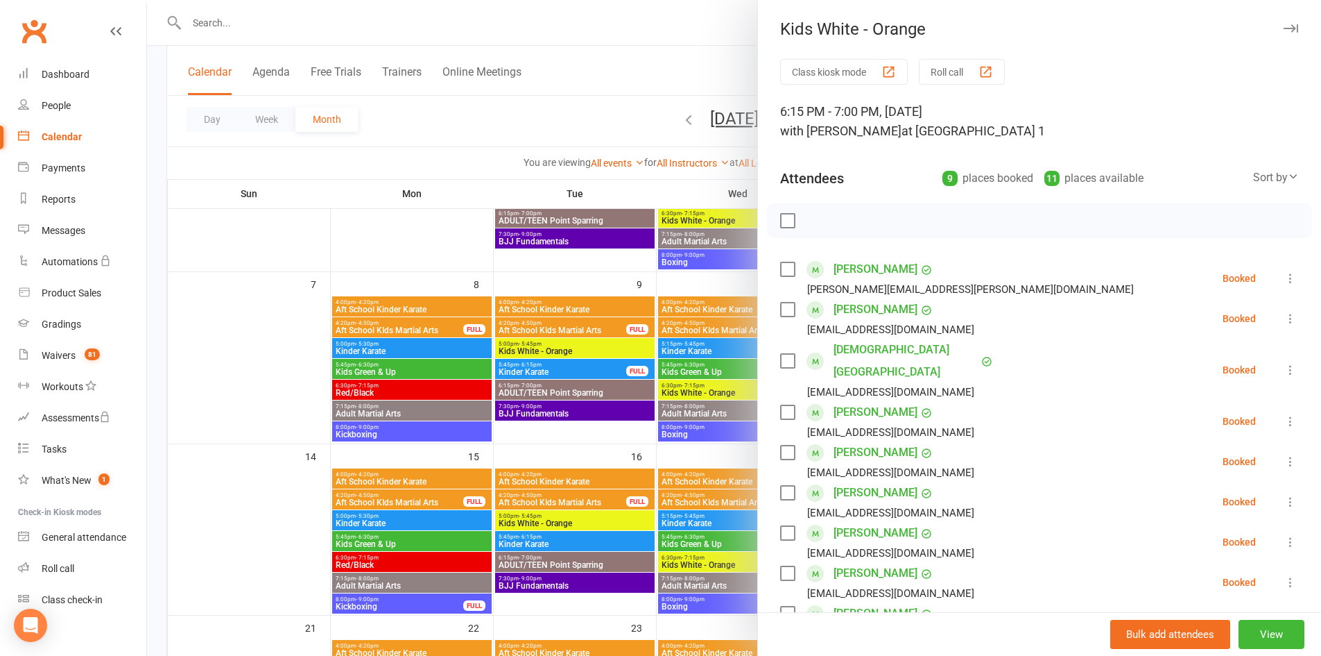
click at [1283, 23] on button "button" at bounding box center [1291, 28] width 17 height 17
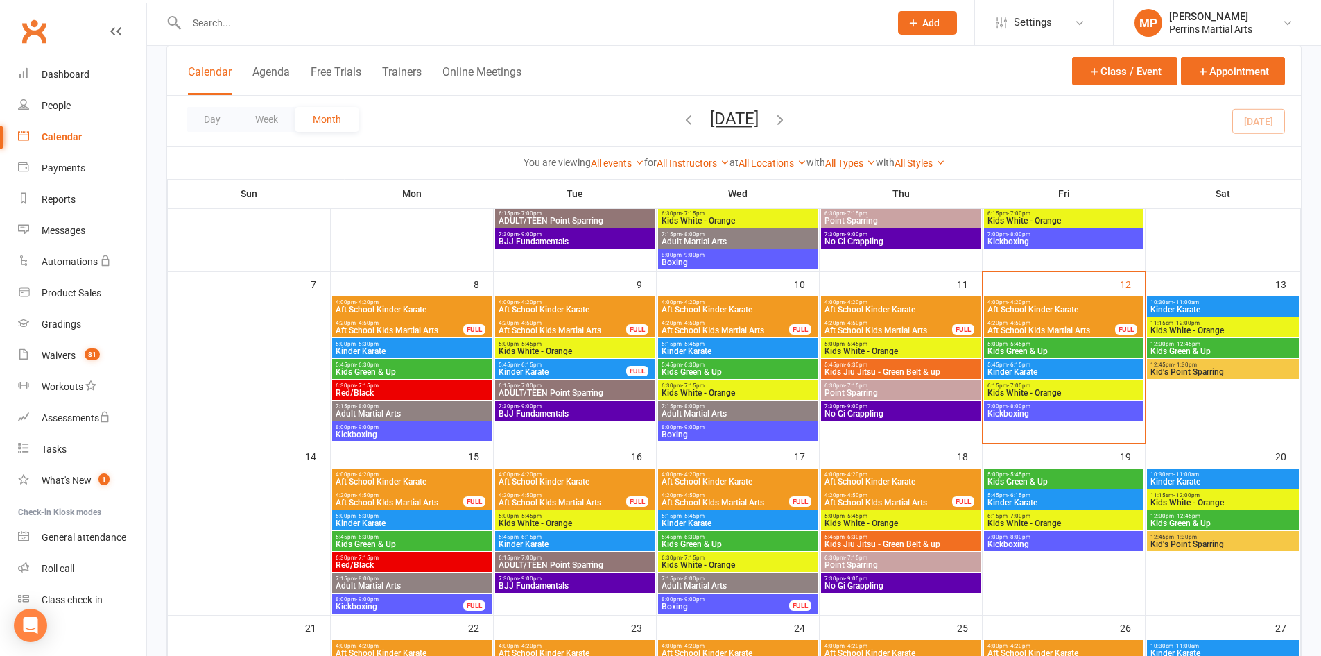
click at [1254, 311] on span "Kinder Karate" at bounding box center [1223, 309] width 146 height 8
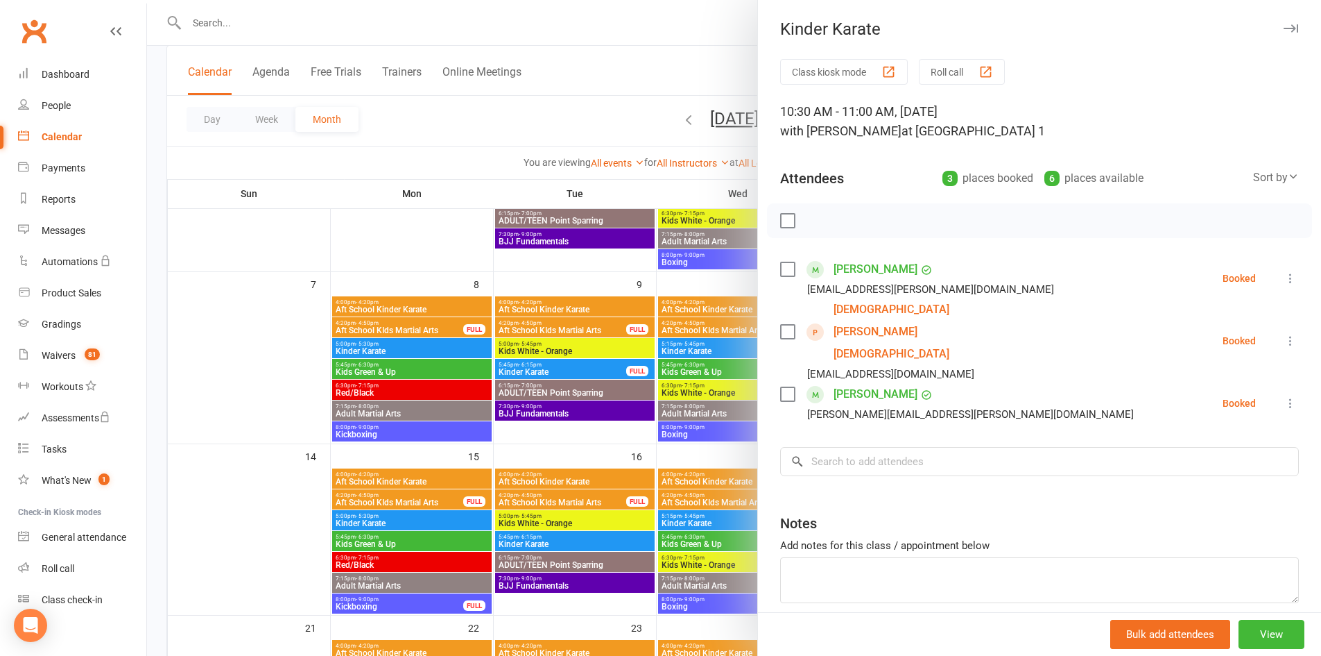
click at [1284, 27] on icon "button" at bounding box center [1291, 28] width 15 height 8
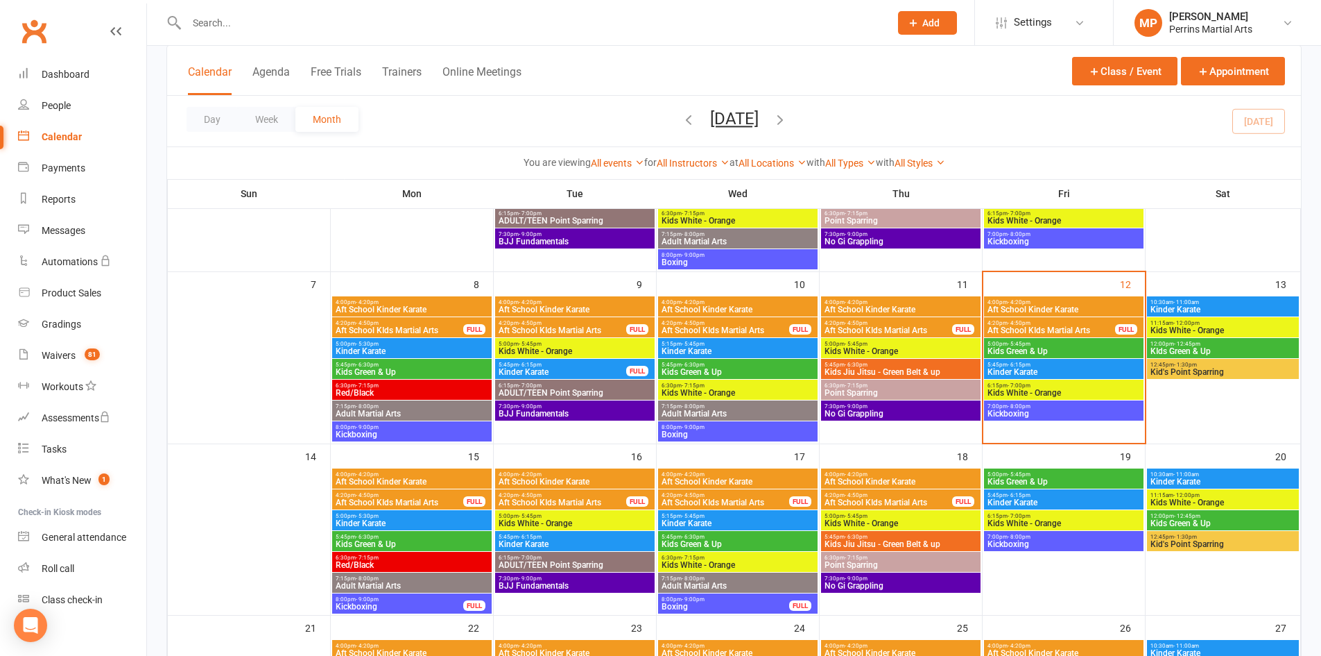
click at [1233, 331] on span "Kids White - Orange" at bounding box center [1223, 330] width 146 height 8
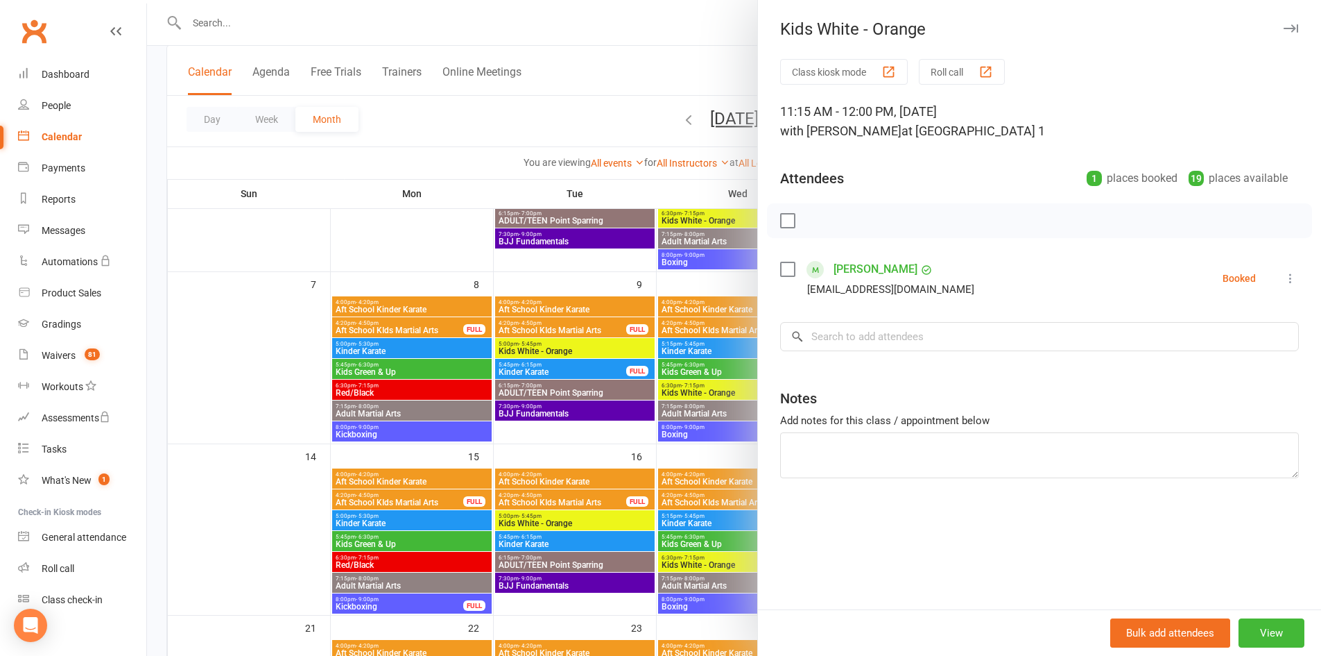
click at [1284, 25] on icon "button" at bounding box center [1291, 28] width 15 height 8
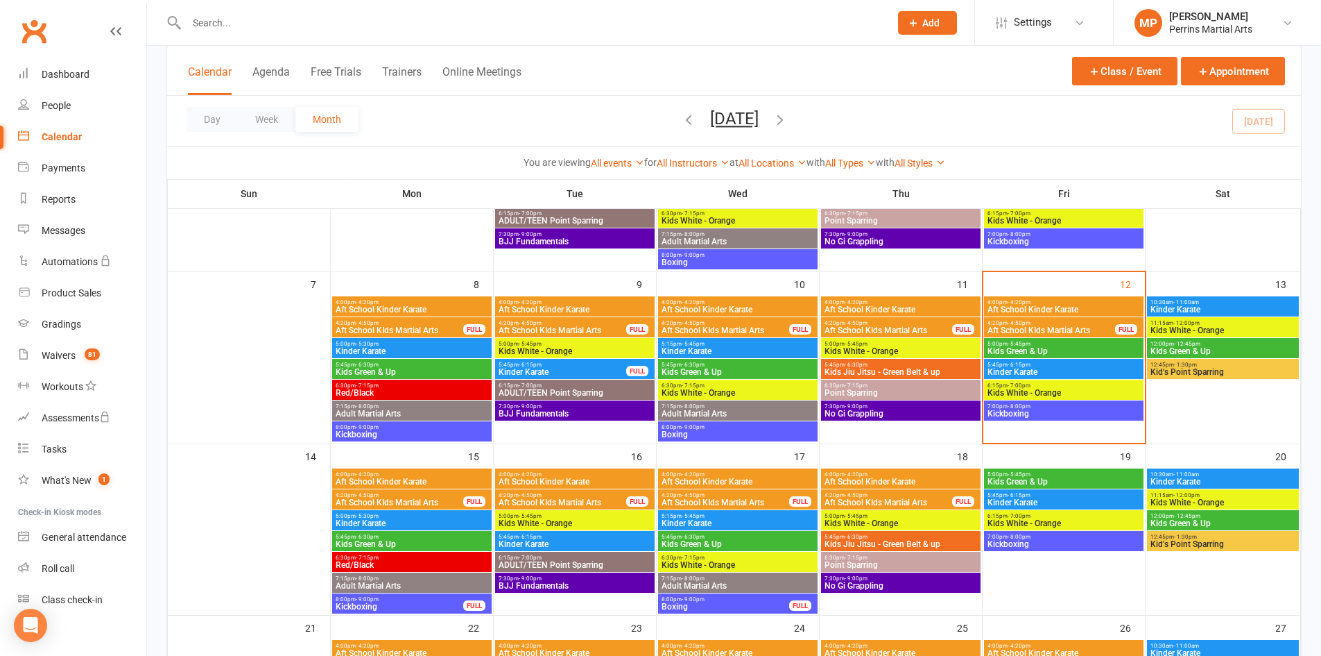
click at [1223, 345] on span "12:00pm - 12:45pm" at bounding box center [1223, 344] width 146 height 6
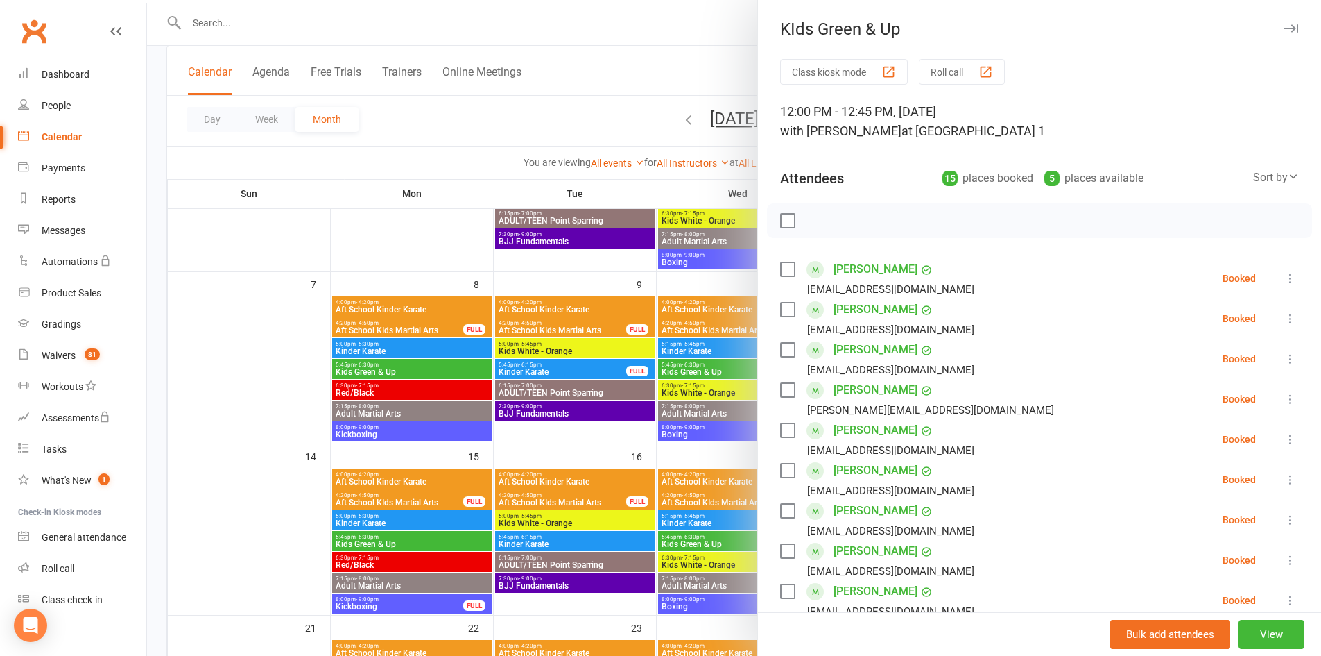
click at [1284, 25] on icon "button" at bounding box center [1291, 28] width 15 height 8
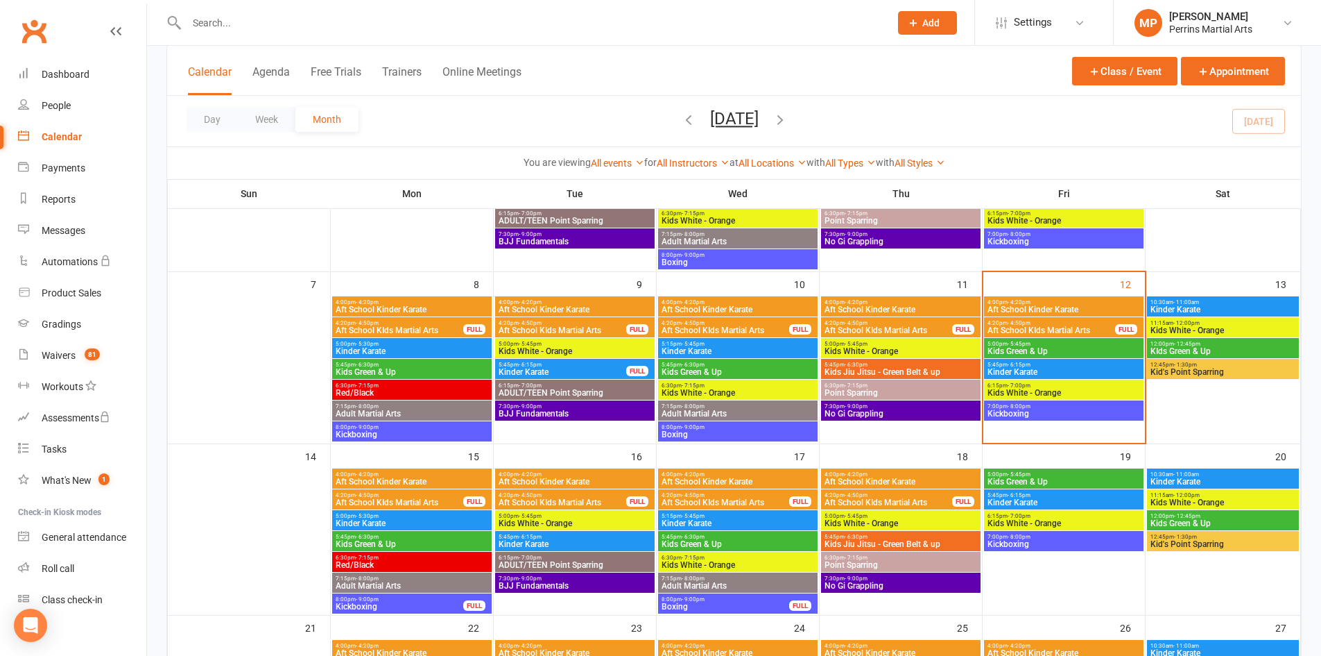
click at [1235, 498] on span "Kids White - Orange" at bounding box center [1223, 502] width 146 height 8
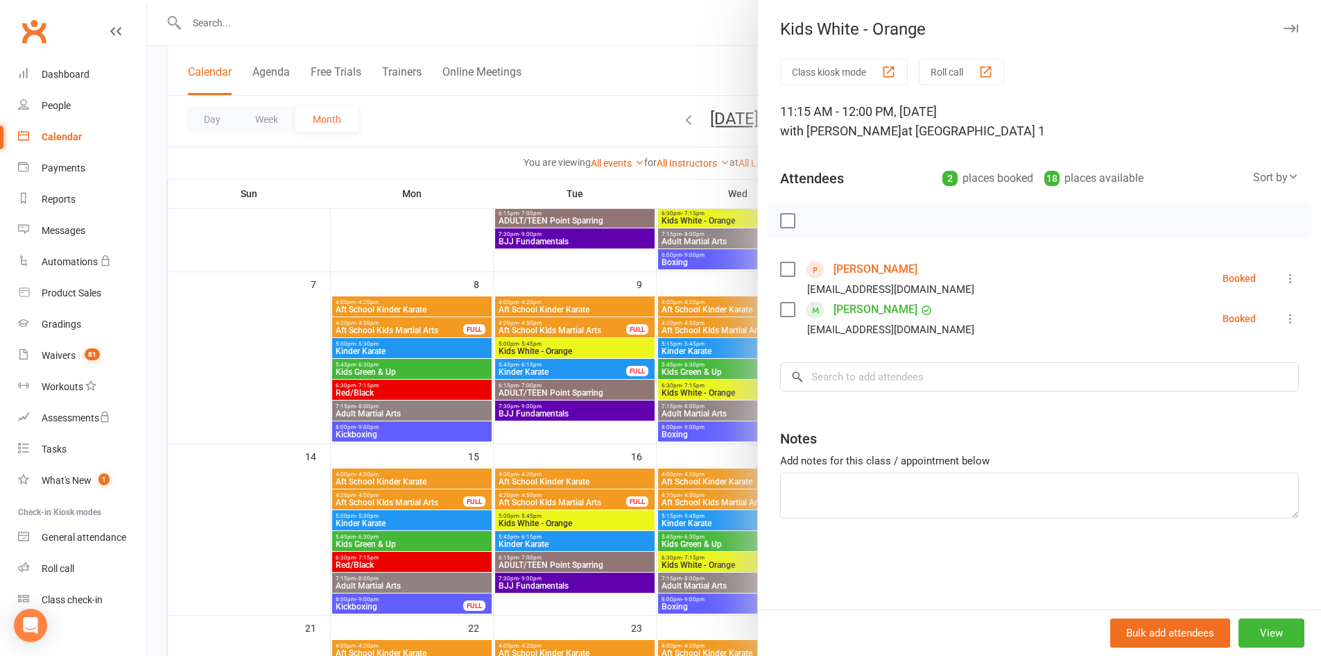
click at [1283, 23] on button "button" at bounding box center [1291, 28] width 17 height 17
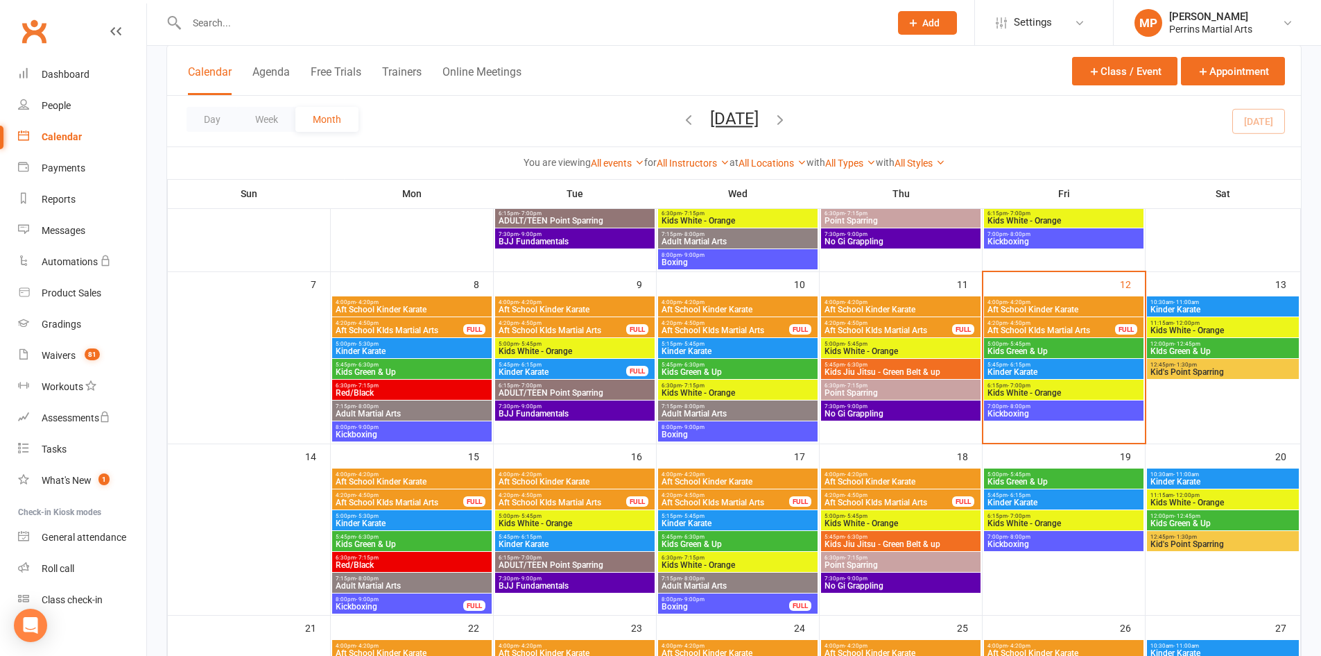
scroll to position [191, 0]
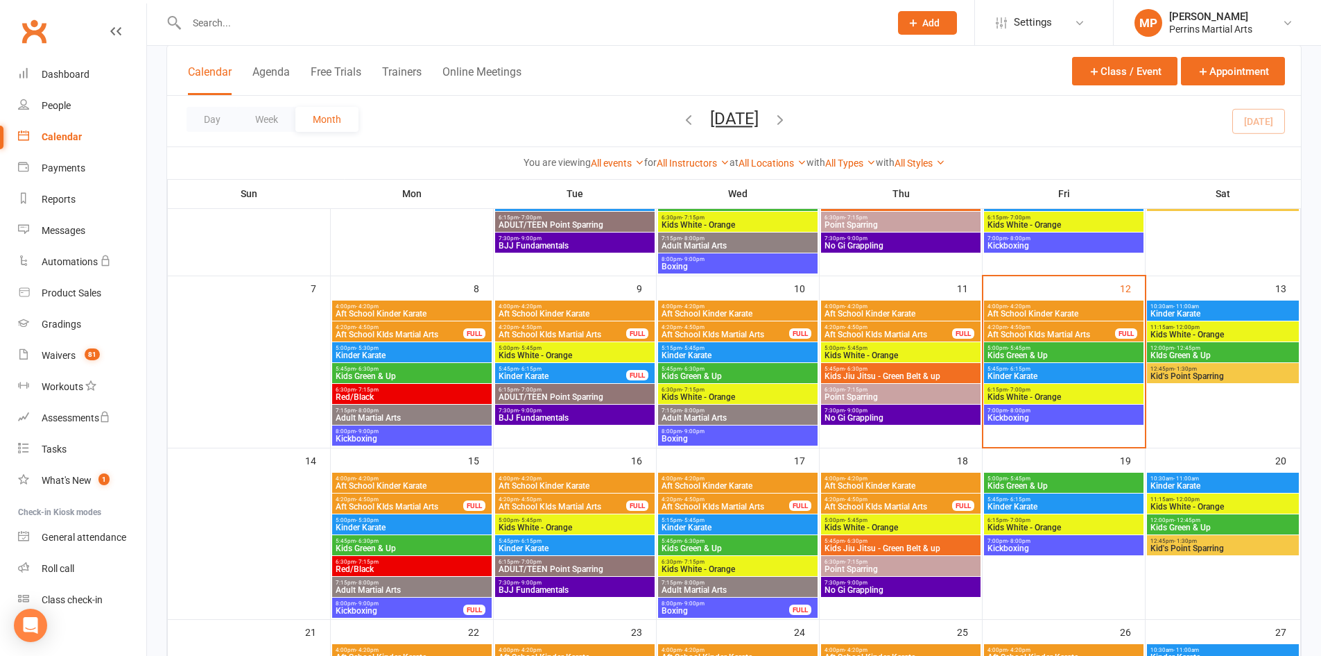
click at [1086, 353] on span "Kids Green & Up" at bounding box center [1064, 355] width 154 height 8
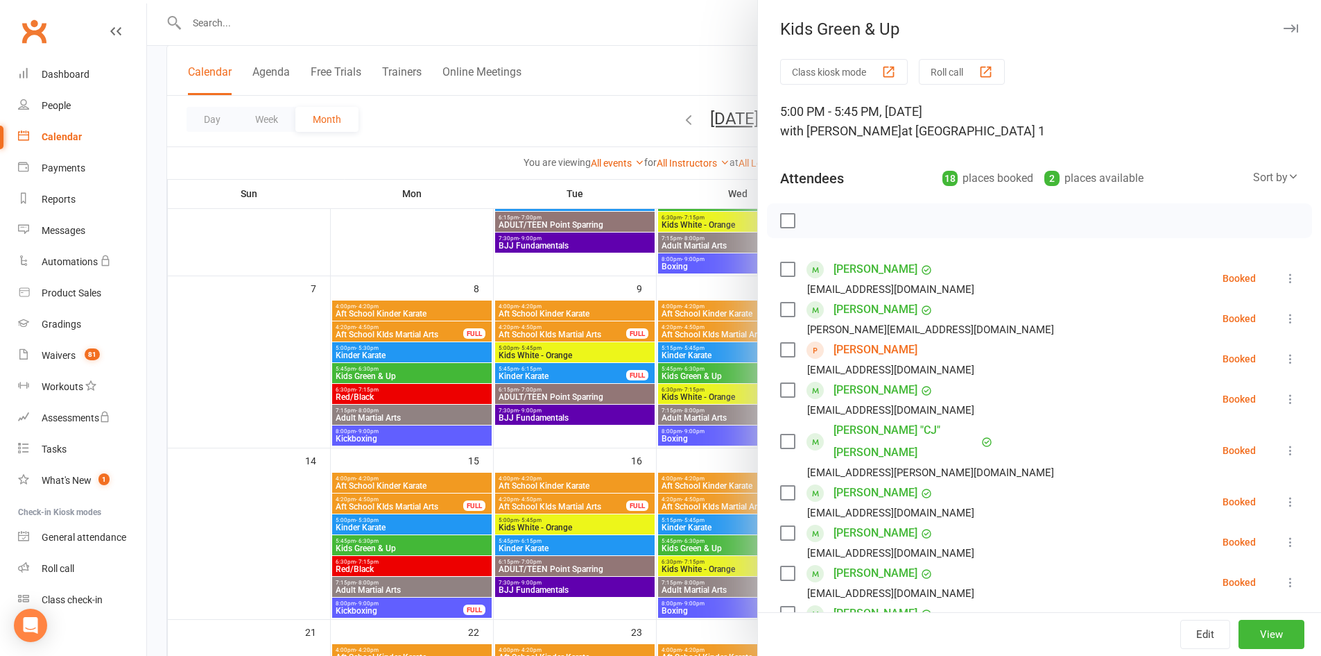
click at [1284, 28] on icon "button" at bounding box center [1291, 28] width 15 height 8
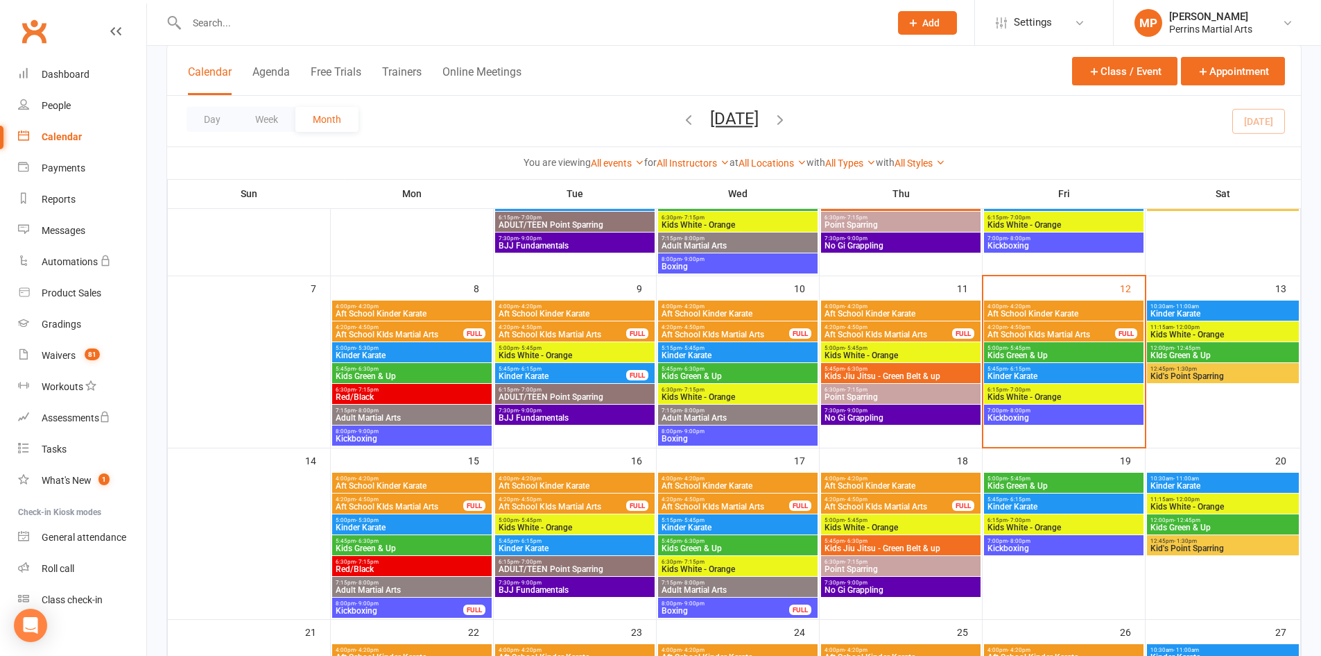
click at [1038, 348] on span "5:00pm - 5:45pm" at bounding box center [1064, 348] width 154 height 6
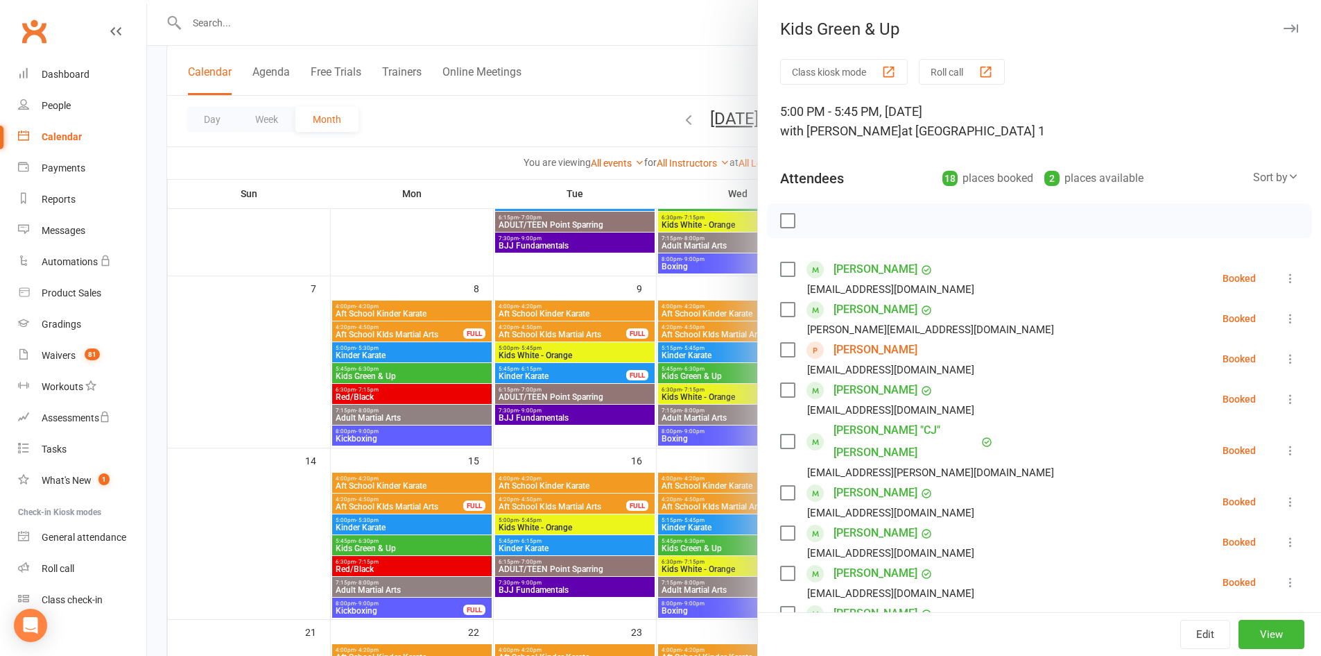
click at [1284, 26] on icon "button" at bounding box center [1291, 28] width 15 height 8
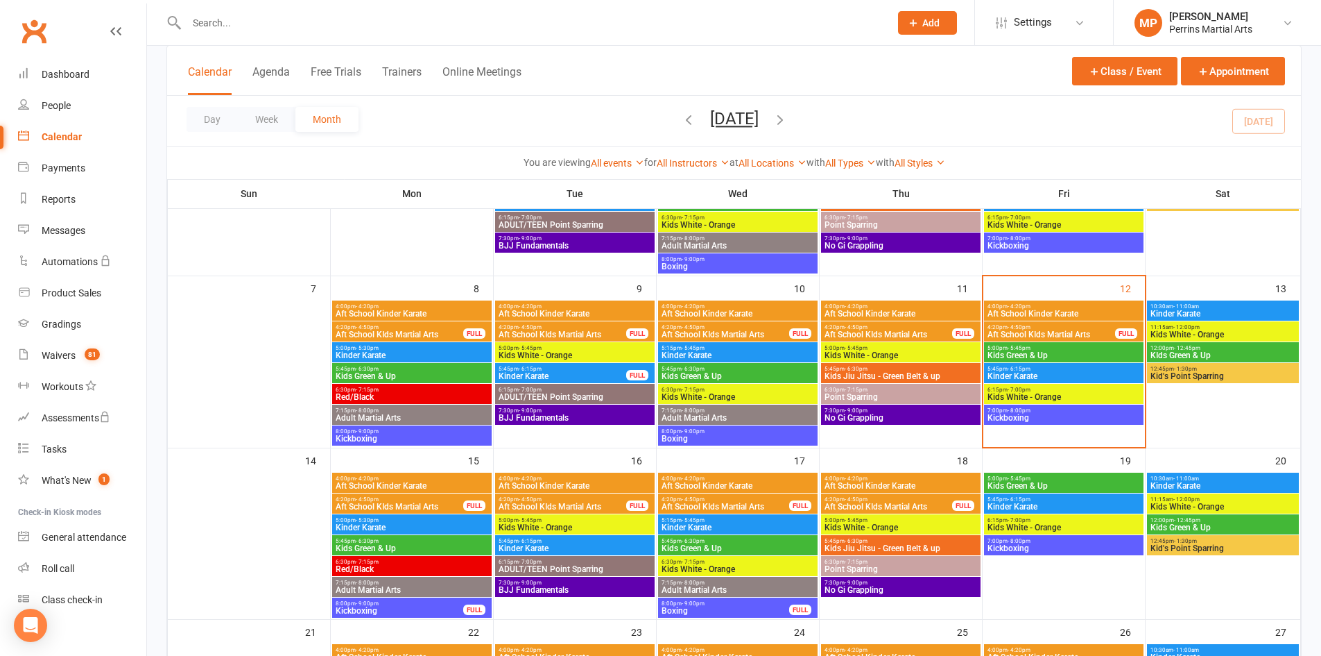
click at [1098, 372] on span "Kinder Karate" at bounding box center [1064, 376] width 154 height 8
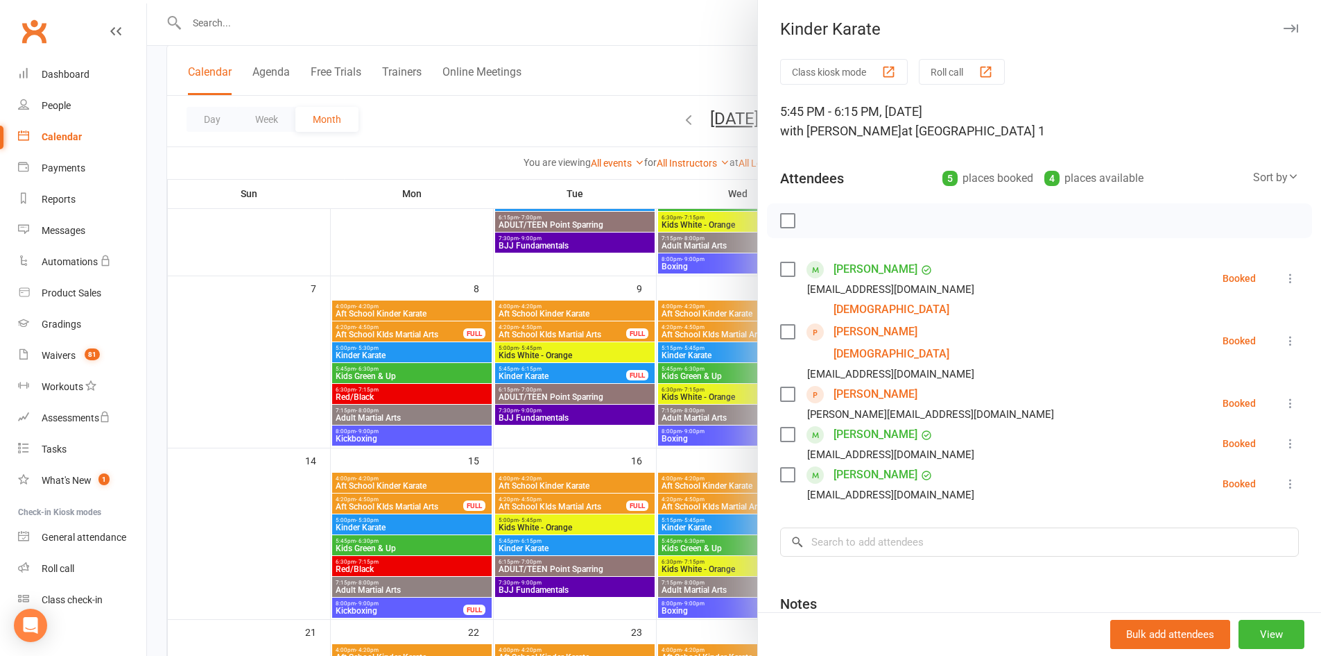
click at [1284, 28] on icon "button" at bounding box center [1291, 28] width 15 height 8
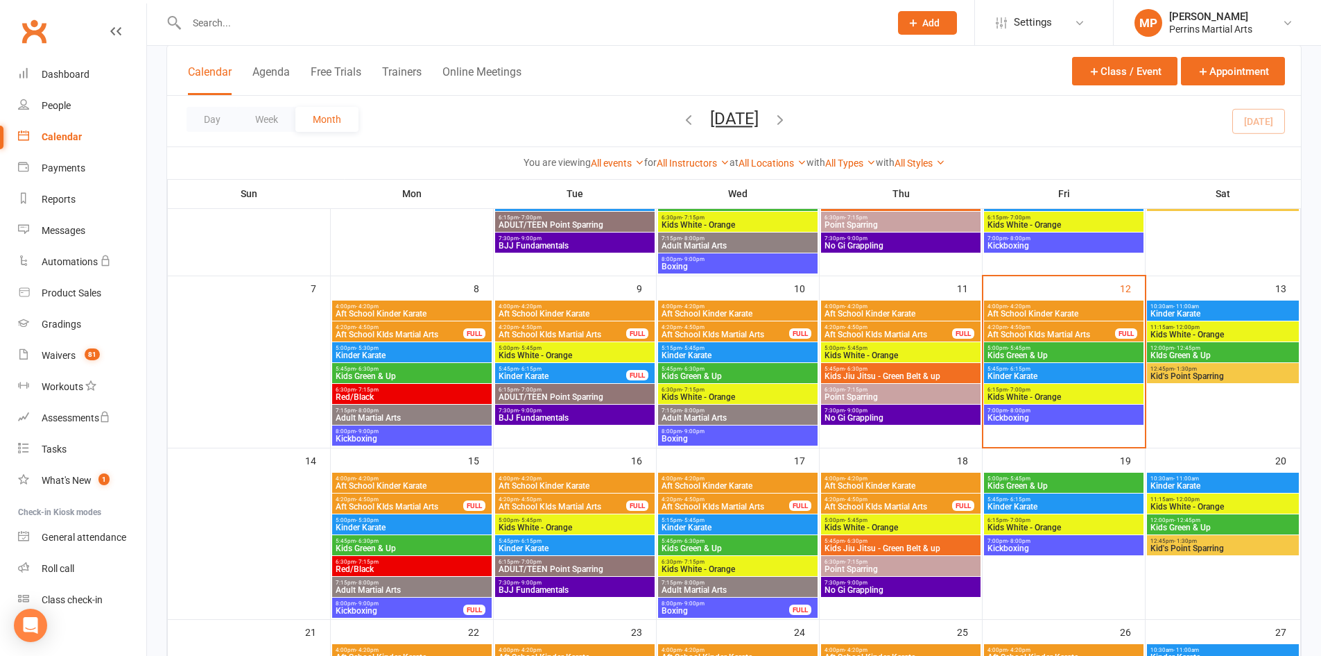
click at [1050, 393] on span "Kids White - Orange" at bounding box center [1064, 397] width 154 height 8
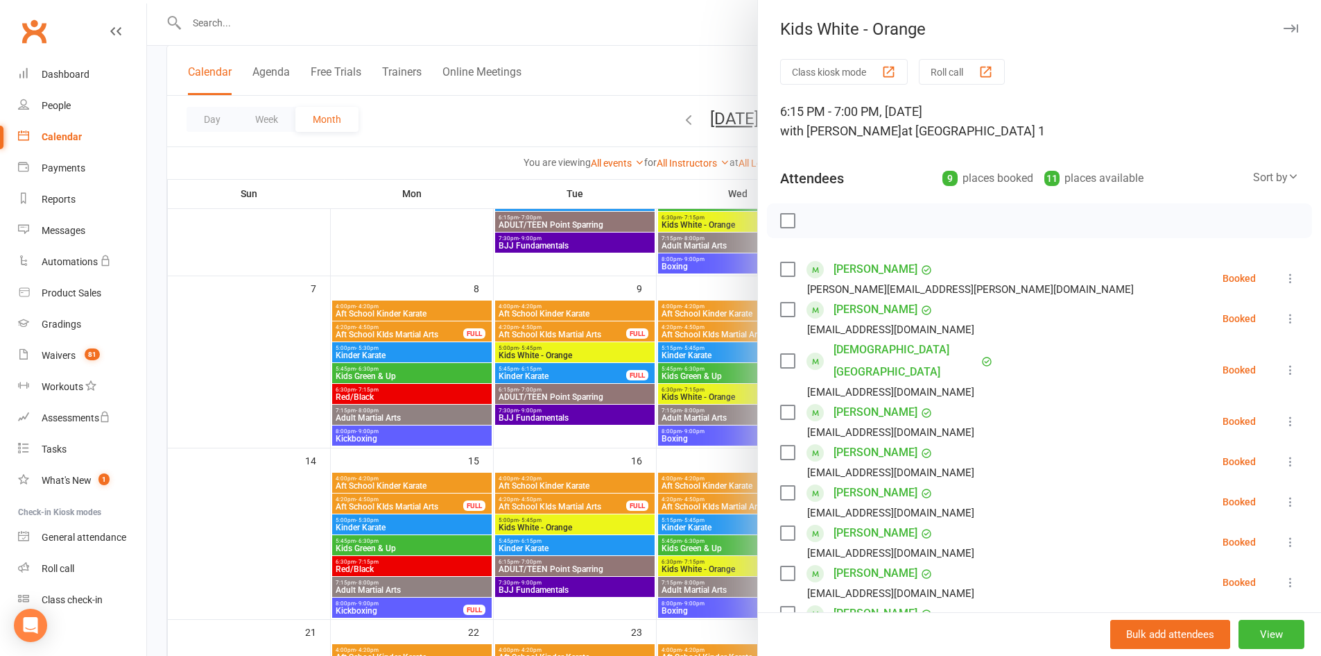
click at [1284, 24] on icon "button" at bounding box center [1291, 28] width 15 height 8
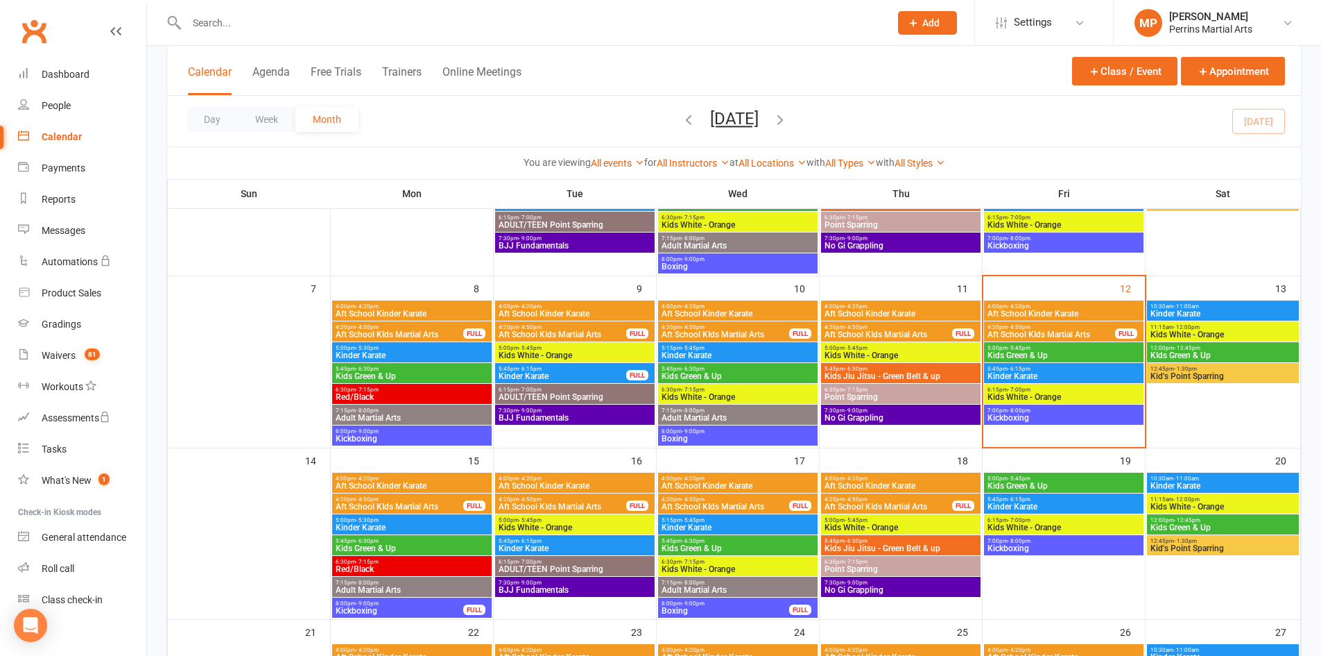
click at [1210, 311] on span "Kinder Karate" at bounding box center [1223, 313] width 146 height 8
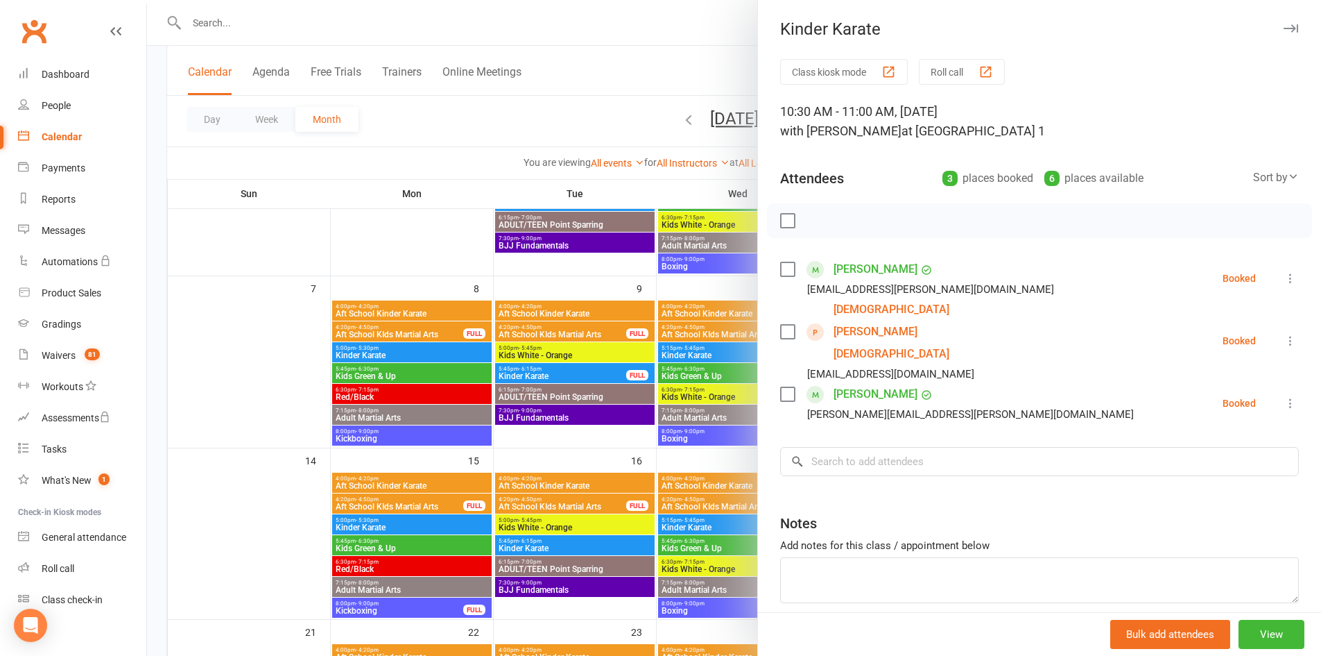
click at [1284, 27] on icon "button" at bounding box center [1291, 28] width 15 height 8
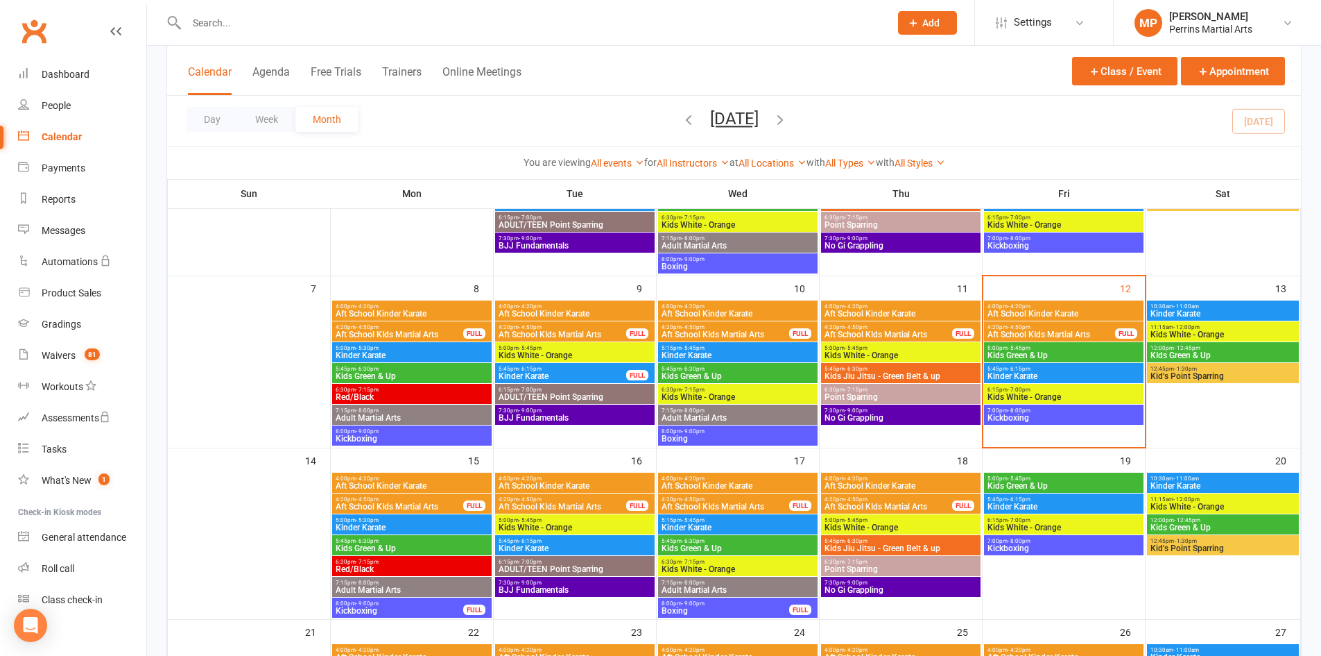
click at [1235, 336] on span "Kids White - Orange" at bounding box center [1223, 334] width 146 height 8
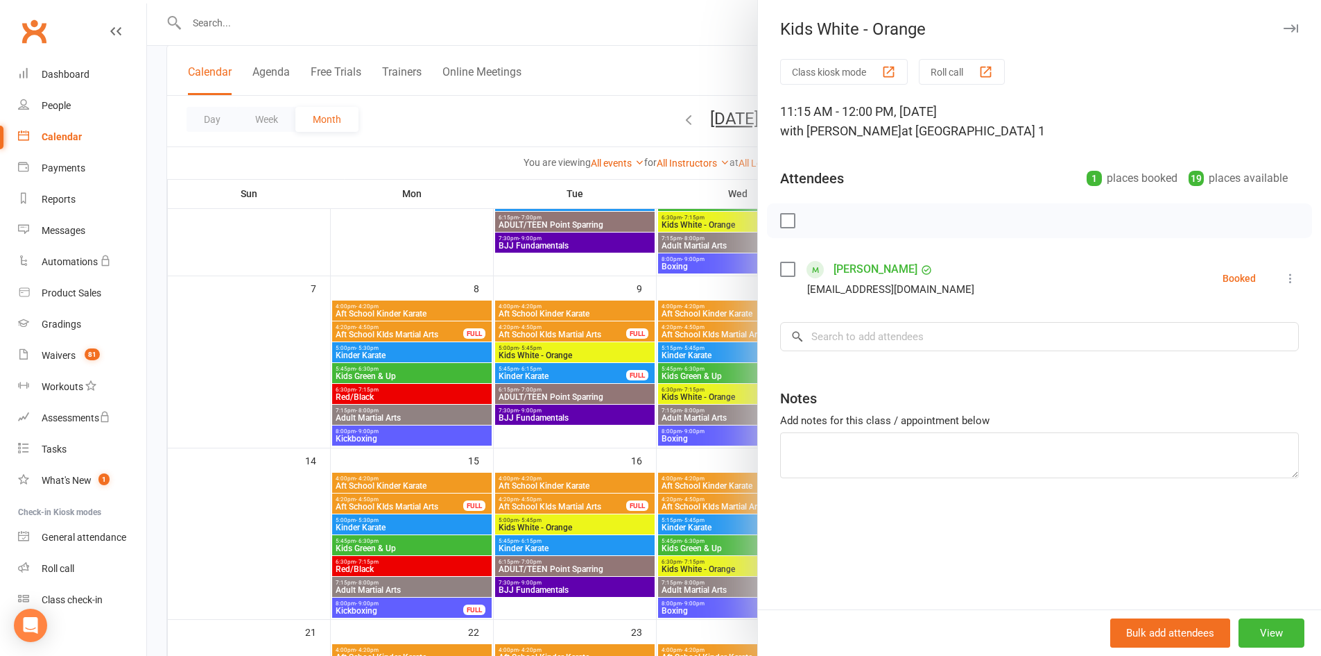
click at [1288, 26] on button "button" at bounding box center [1291, 28] width 17 height 17
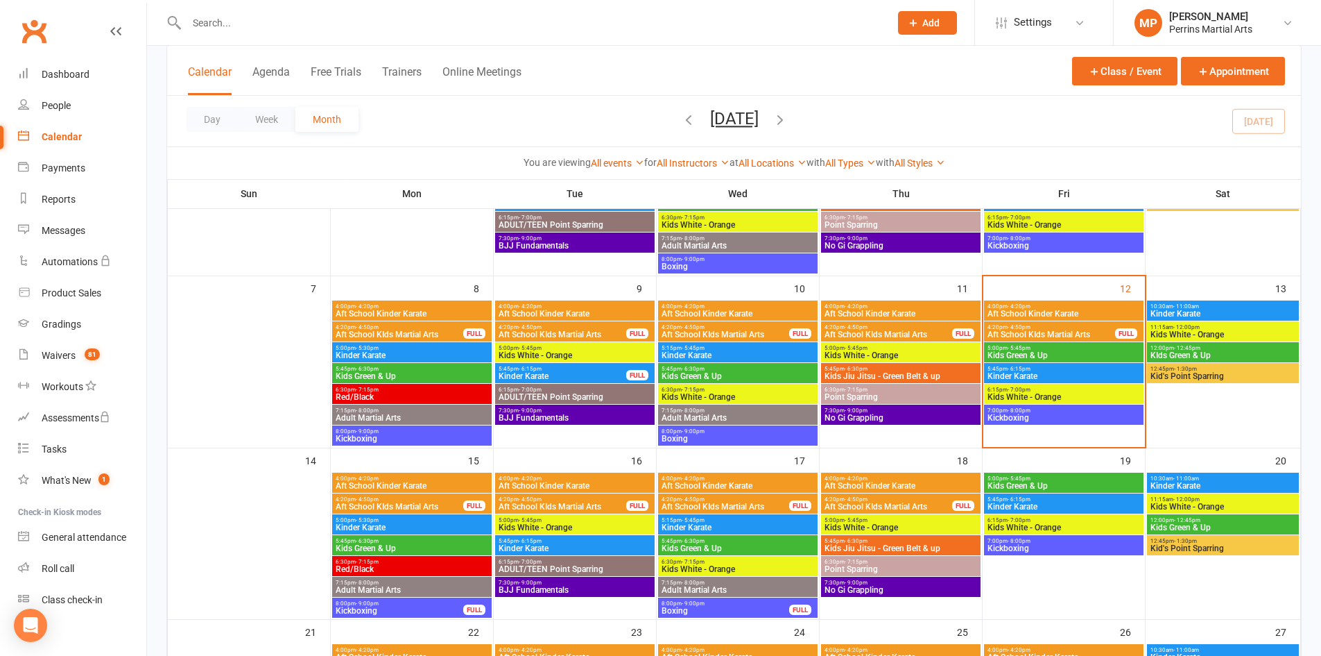
click at [1240, 354] on span "KIds Green & Up" at bounding box center [1223, 355] width 146 height 8
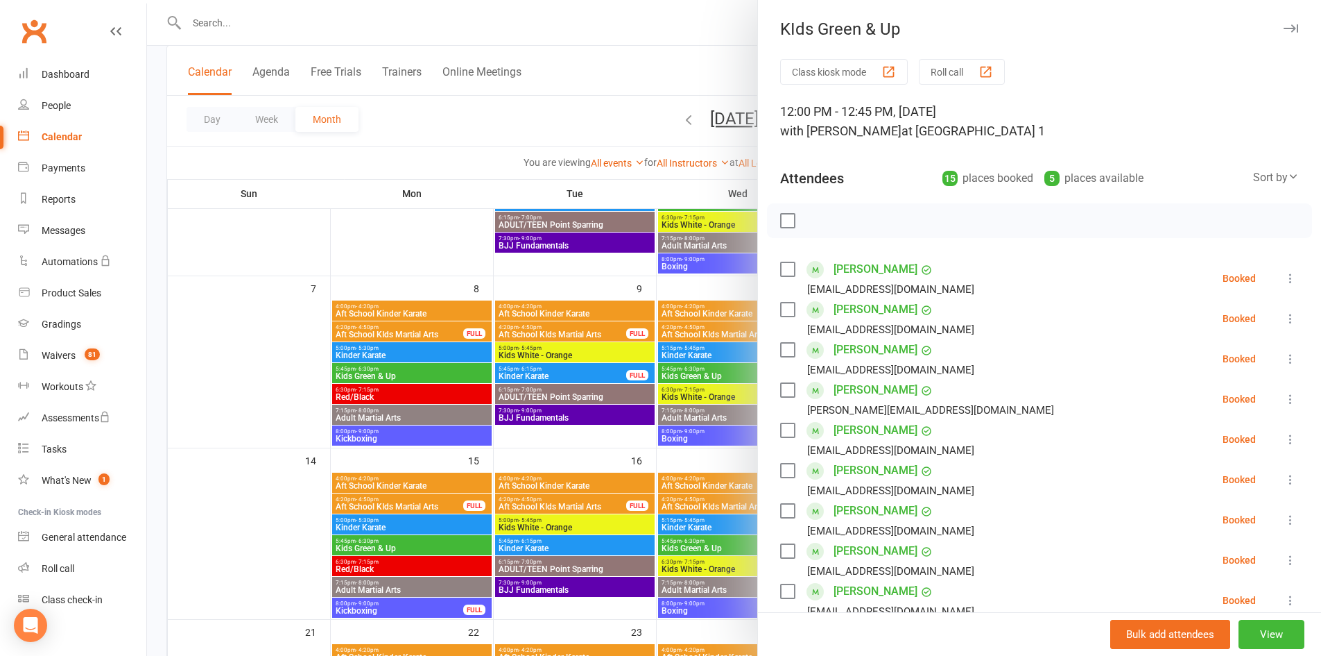
click at [1284, 26] on icon "button" at bounding box center [1291, 28] width 15 height 8
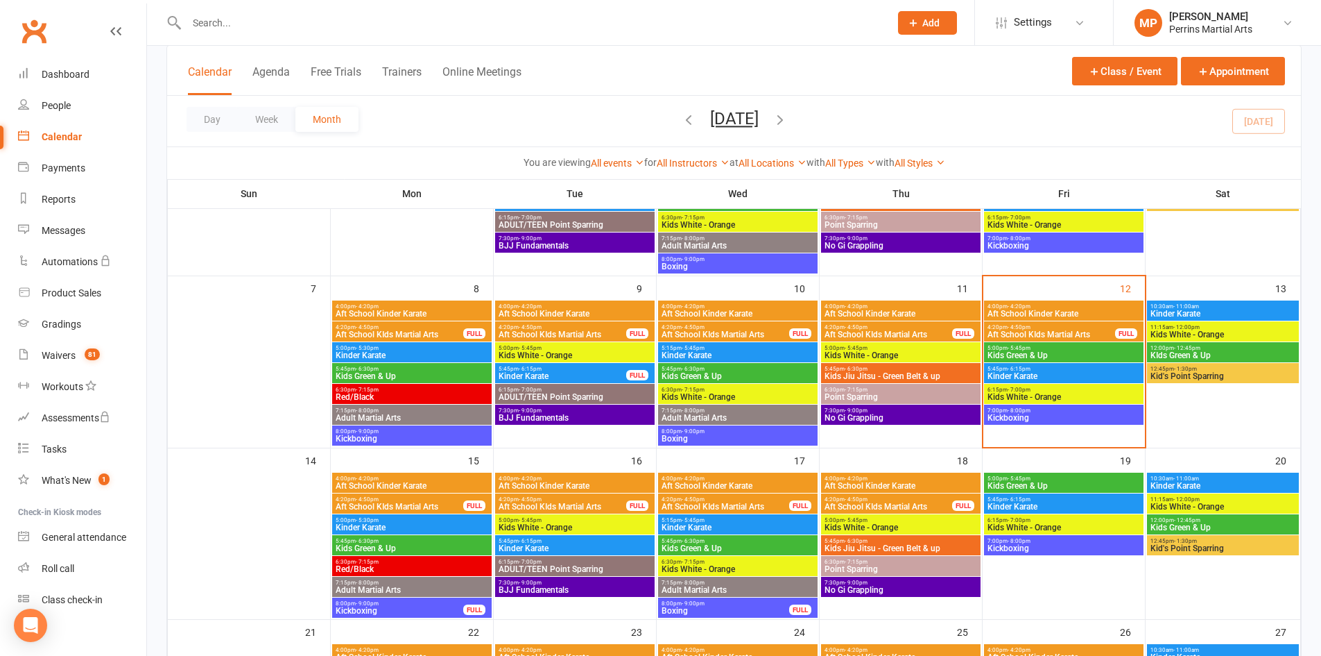
click at [1033, 357] on span "Kids Green & Up" at bounding box center [1064, 355] width 154 height 8
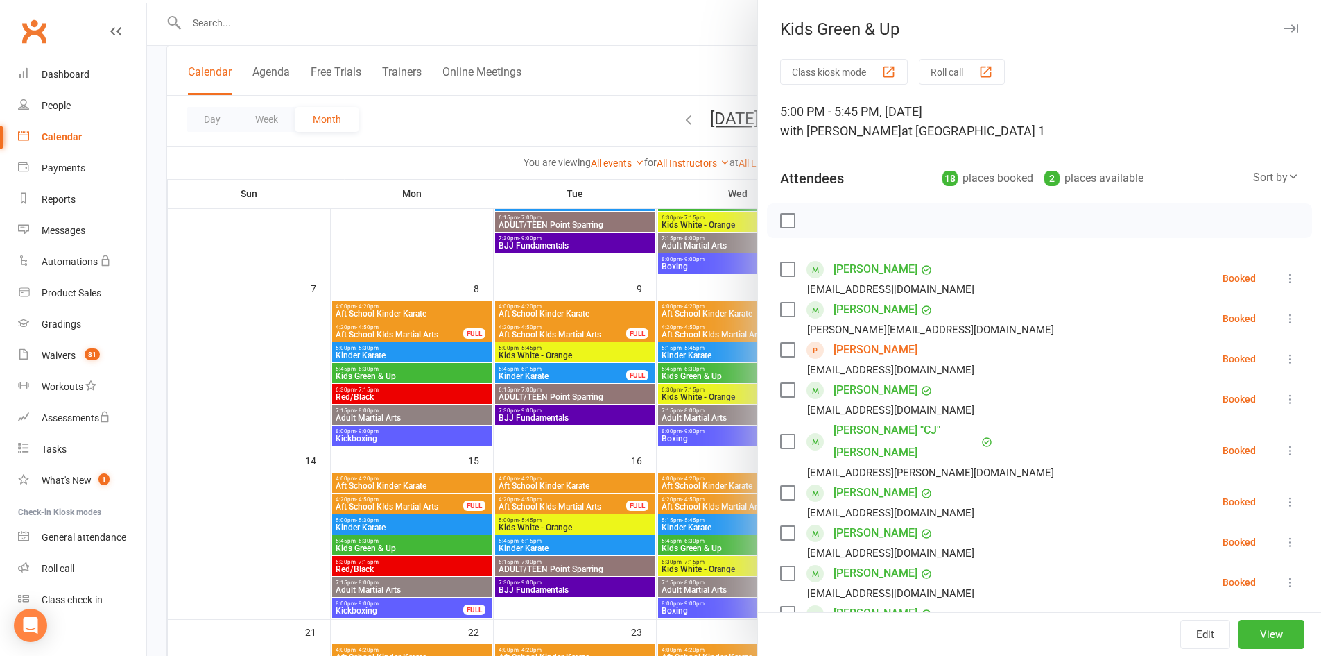
click at [1284, 26] on icon "button" at bounding box center [1291, 28] width 15 height 8
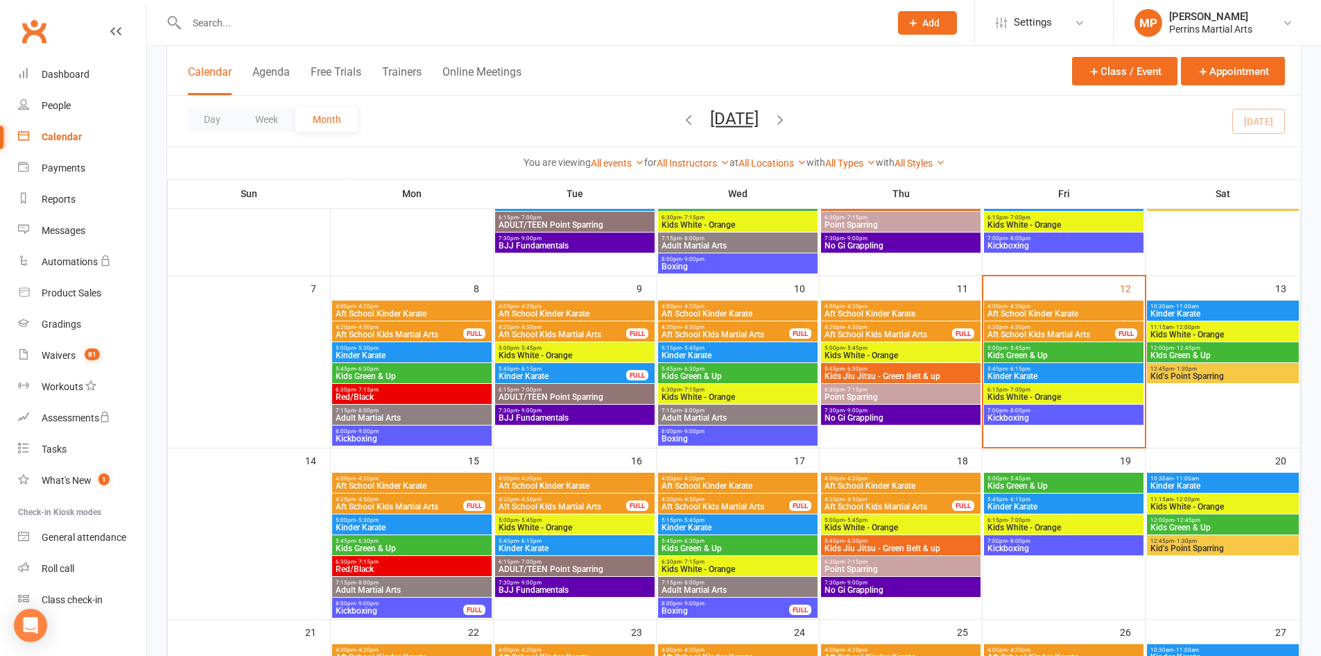
click at [1088, 374] on span "Kinder Karate" at bounding box center [1064, 376] width 154 height 8
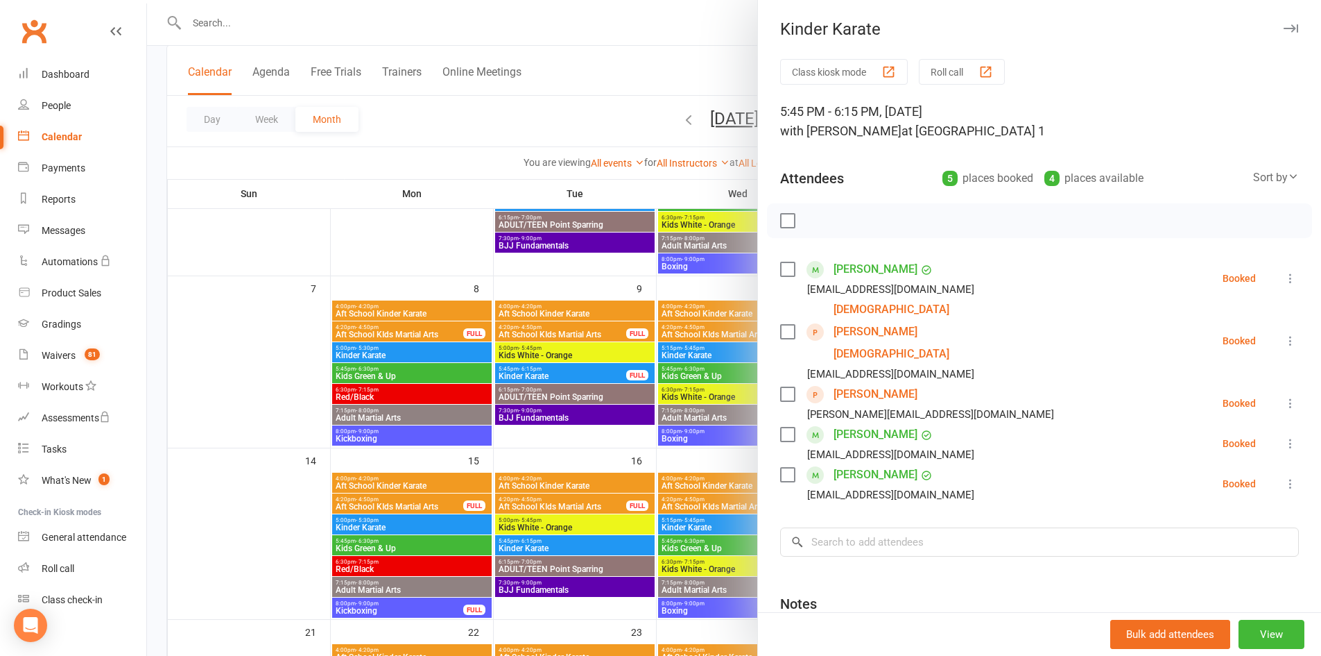
click at [1283, 23] on button "button" at bounding box center [1291, 28] width 17 height 17
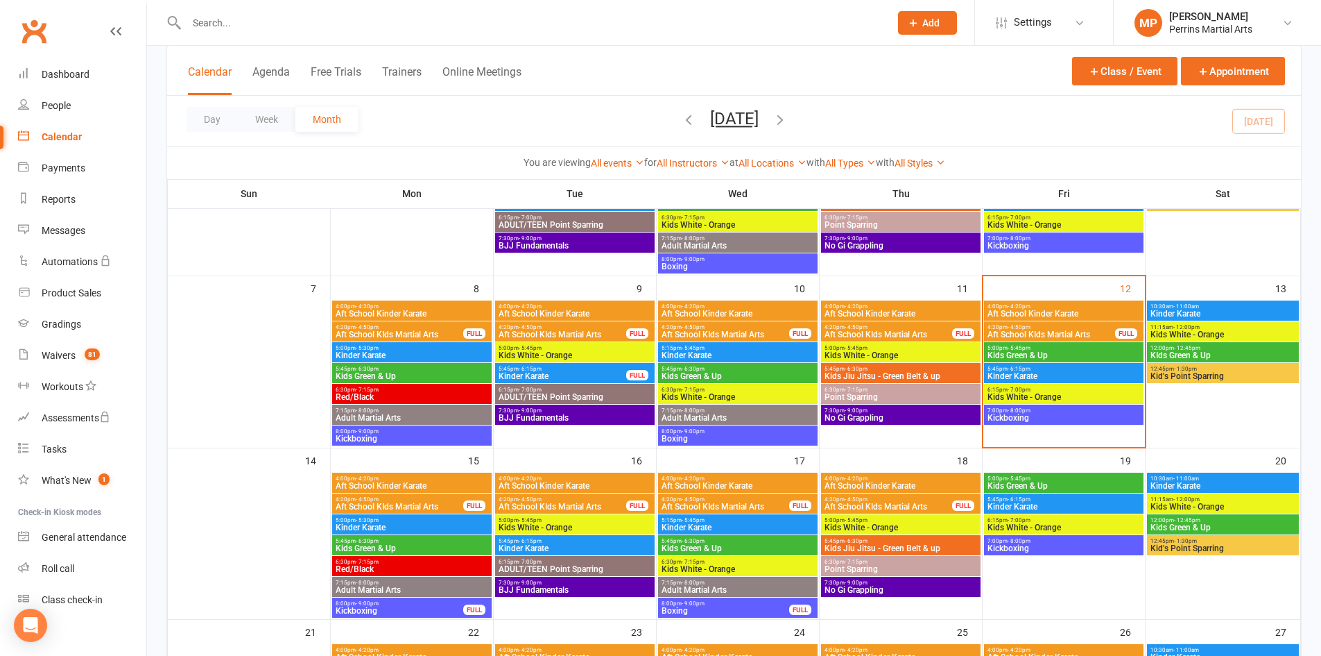
click at [1097, 387] on span "6:15pm - 7:00pm" at bounding box center [1064, 389] width 154 height 6
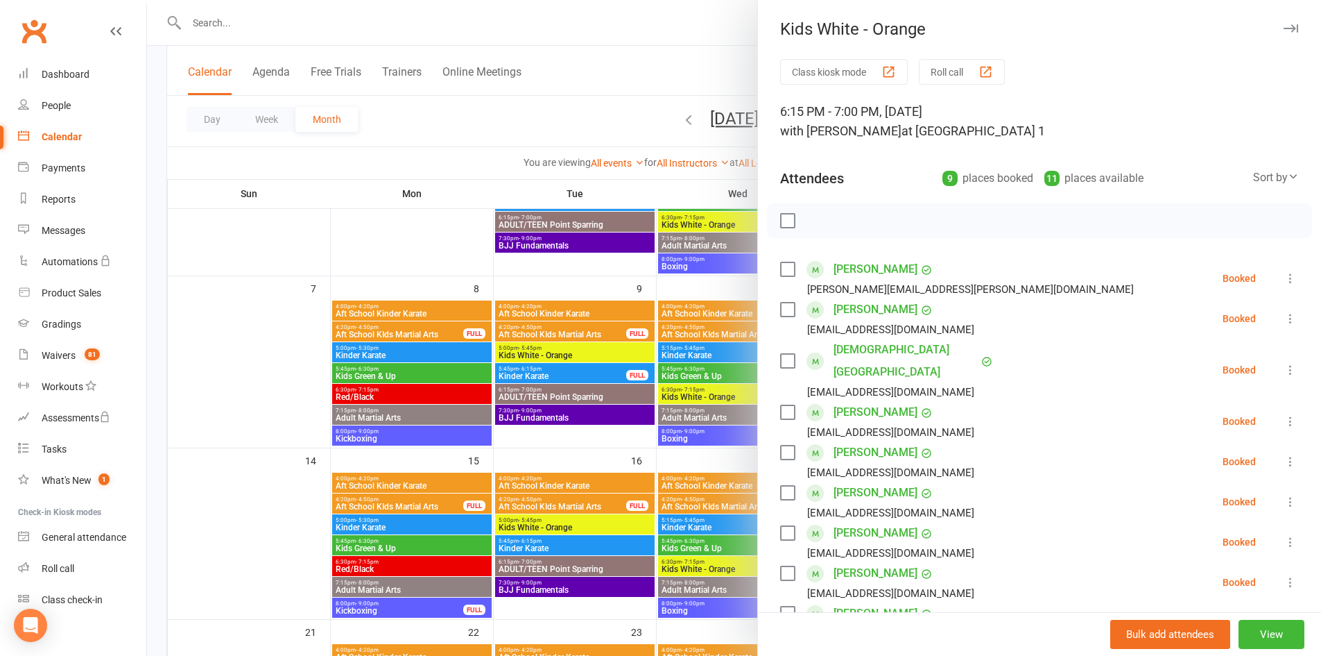
click at [1284, 29] on icon "button" at bounding box center [1291, 28] width 15 height 8
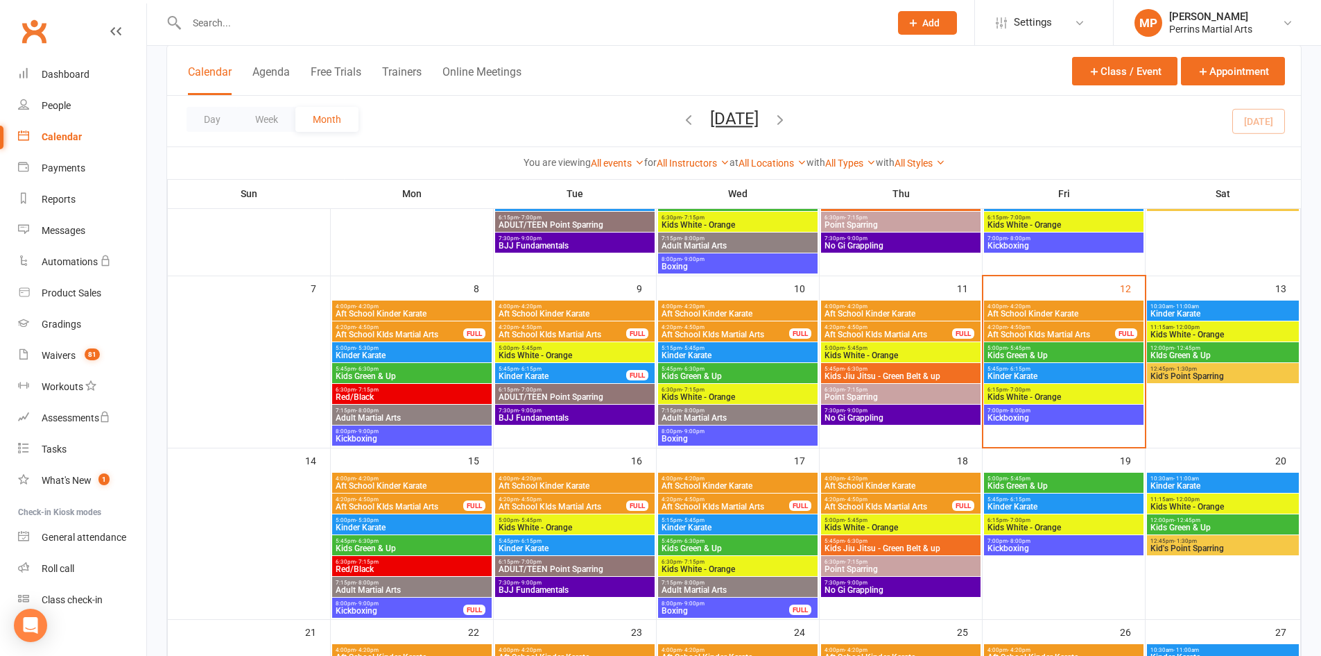
click at [1080, 418] on span "Kickboxing" at bounding box center [1064, 417] width 154 height 8
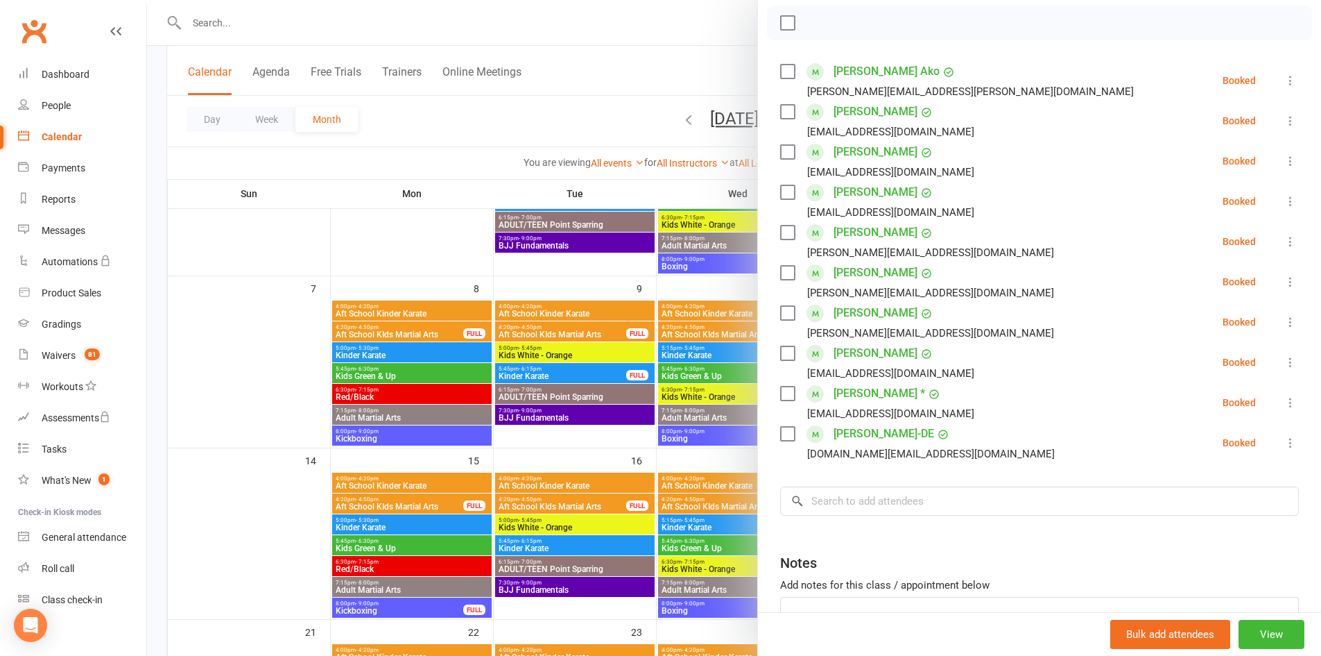
scroll to position [221, 0]
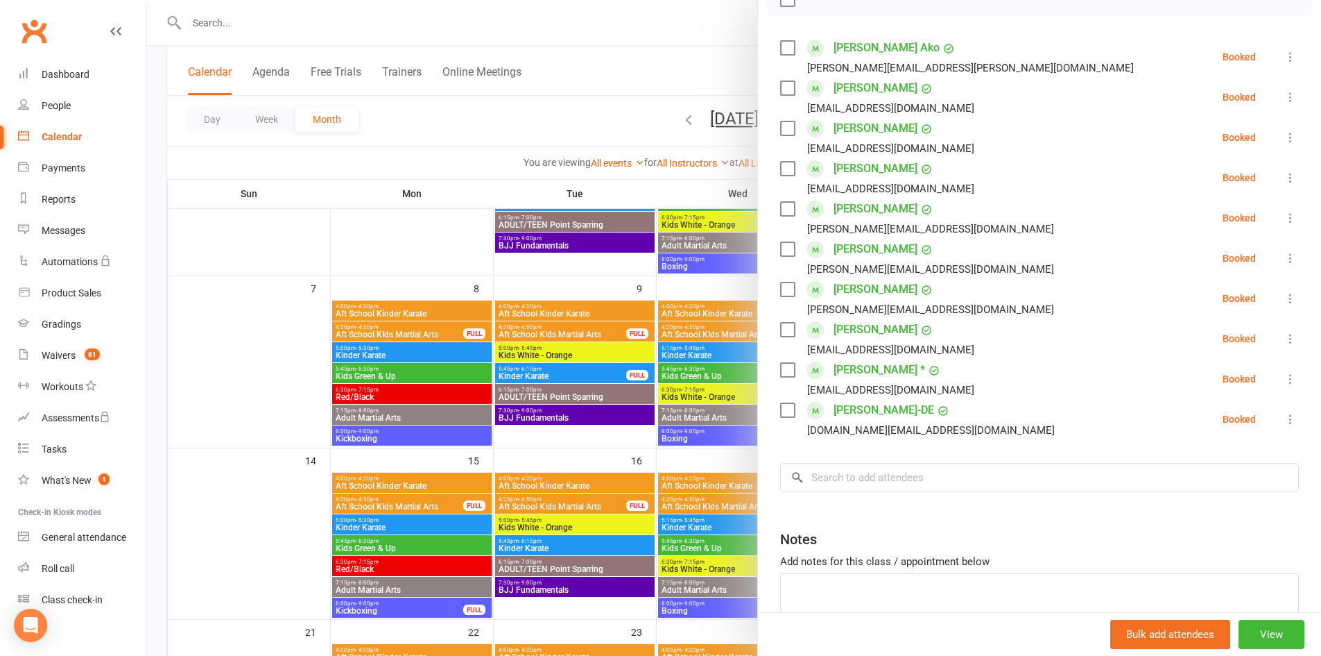
click at [1284, 295] on icon at bounding box center [1291, 298] width 14 height 14
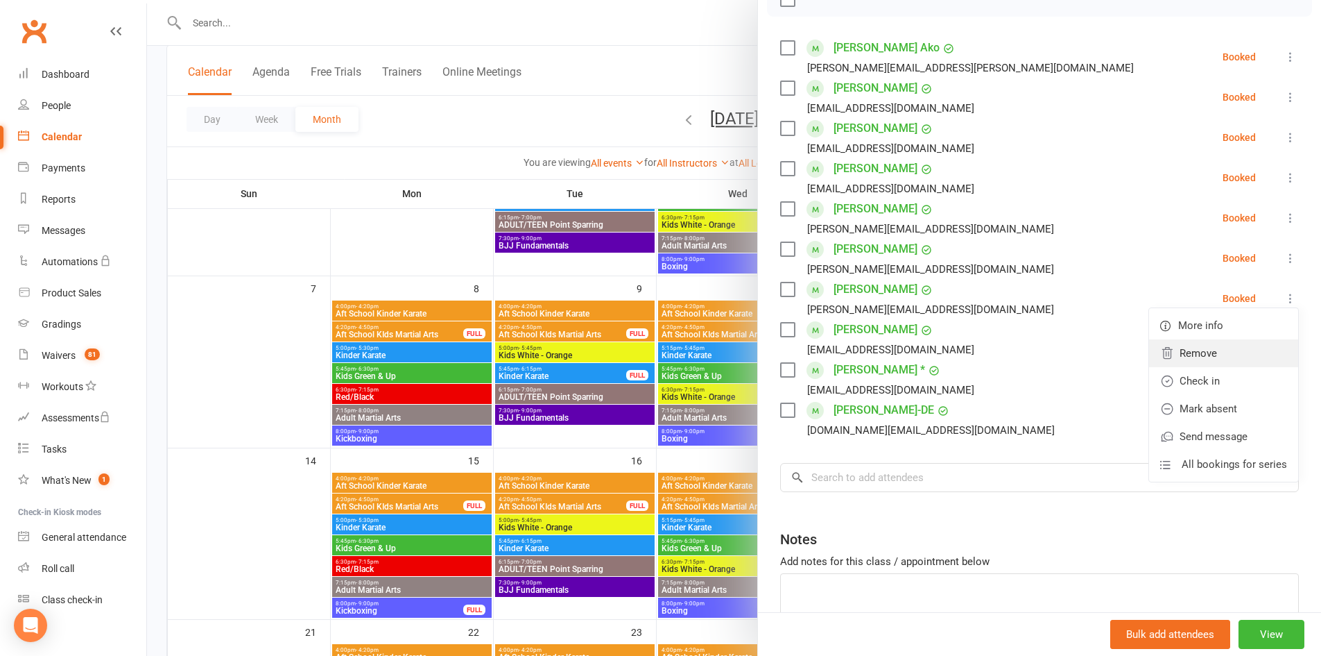
click at [1186, 350] on link "Remove" at bounding box center [1223, 353] width 149 height 28
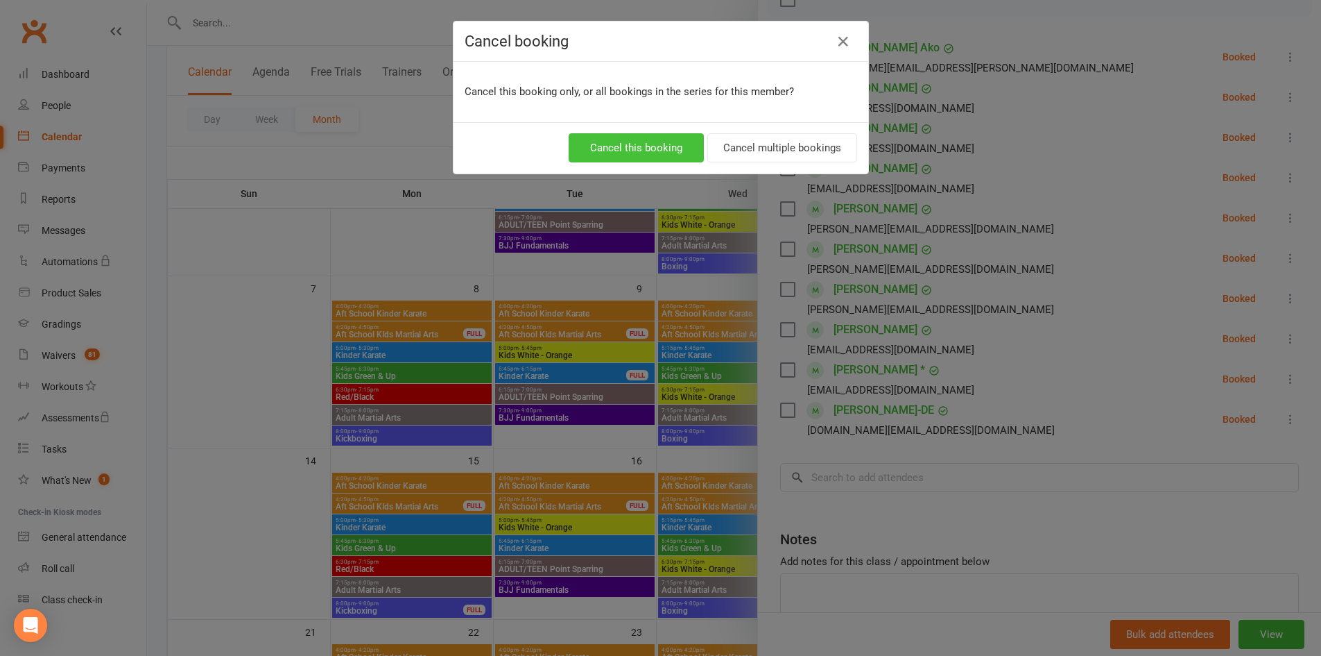
click at [649, 139] on button "Cancel this booking" at bounding box center [636, 147] width 135 height 29
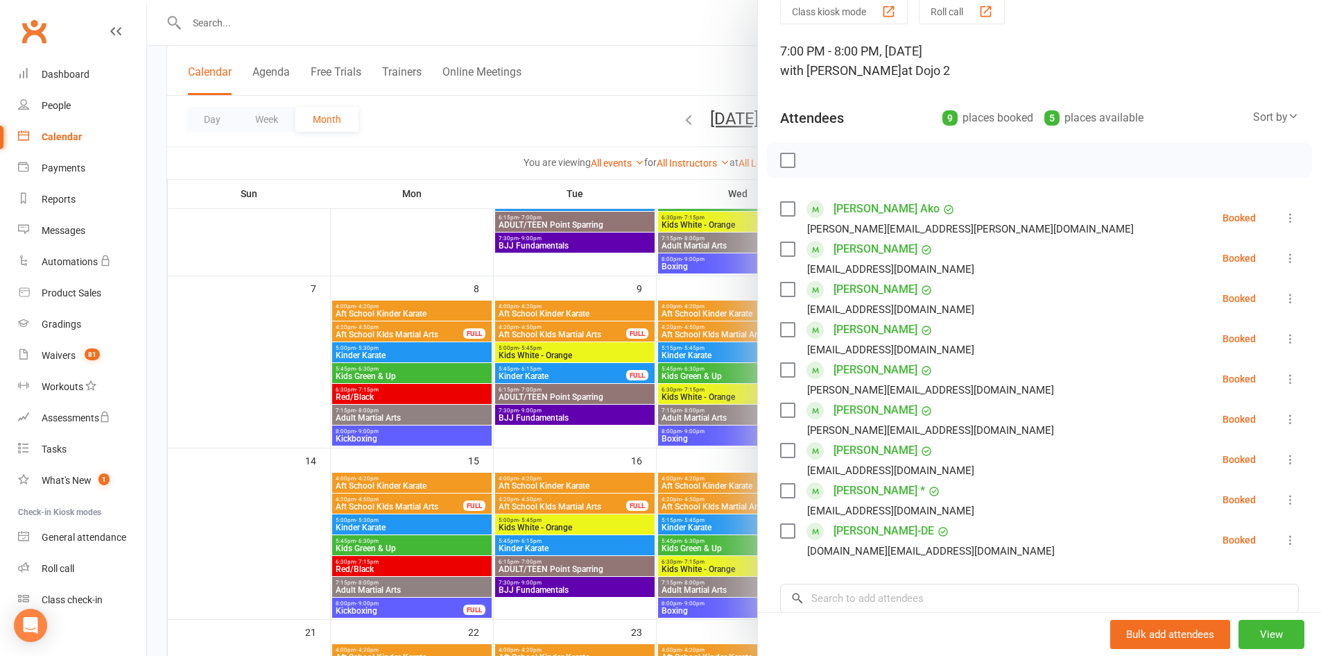
scroll to position [0, 0]
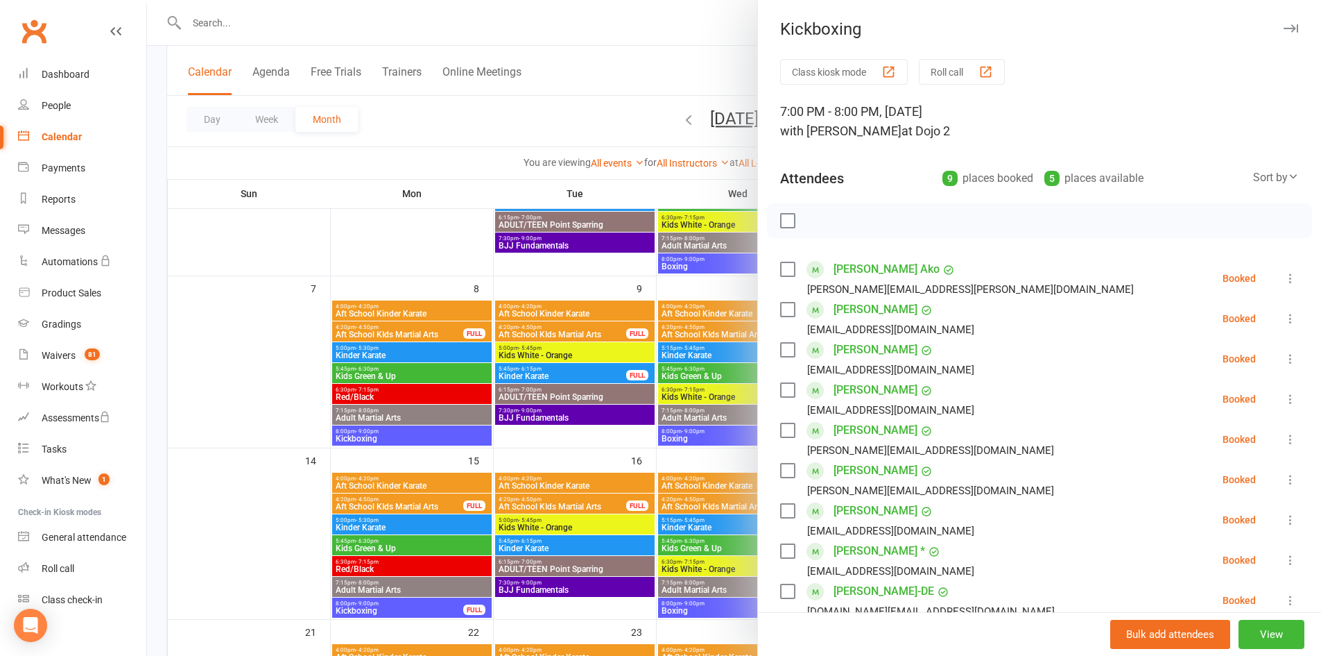
click at [1284, 25] on icon "button" at bounding box center [1291, 28] width 15 height 8
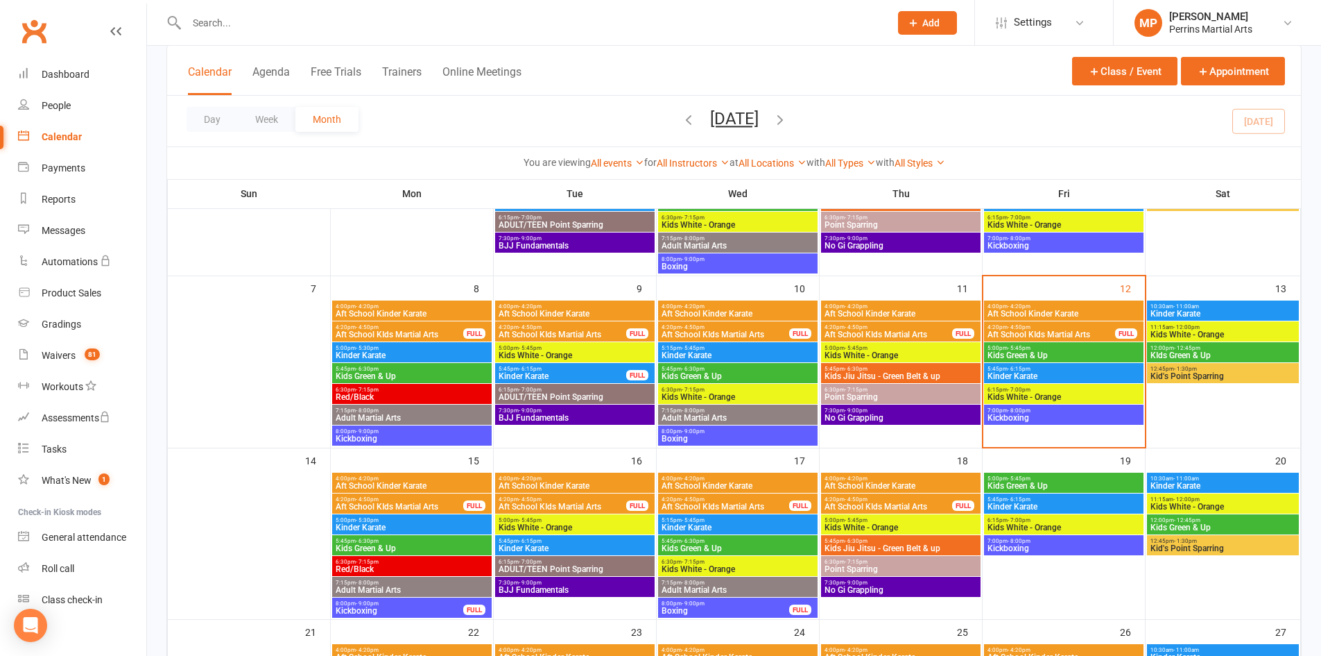
click at [1111, 415] on span "Kickboxing" at bounding box center [1064, 417] width 154 height 8
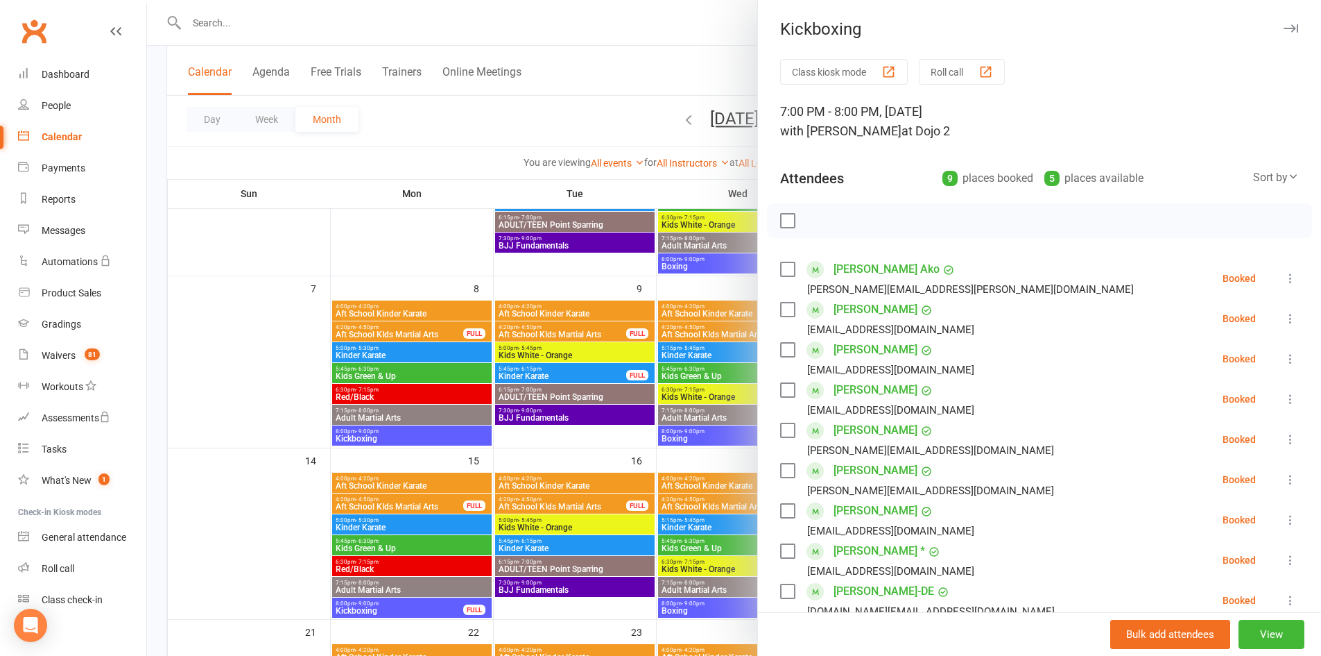
click at [1284, 399] on icon at bounding box center [1291, 399] width 14 height 14
click at [1223, 458] on link "Remove" at bounding box center [1223, 454] width 149 height 28
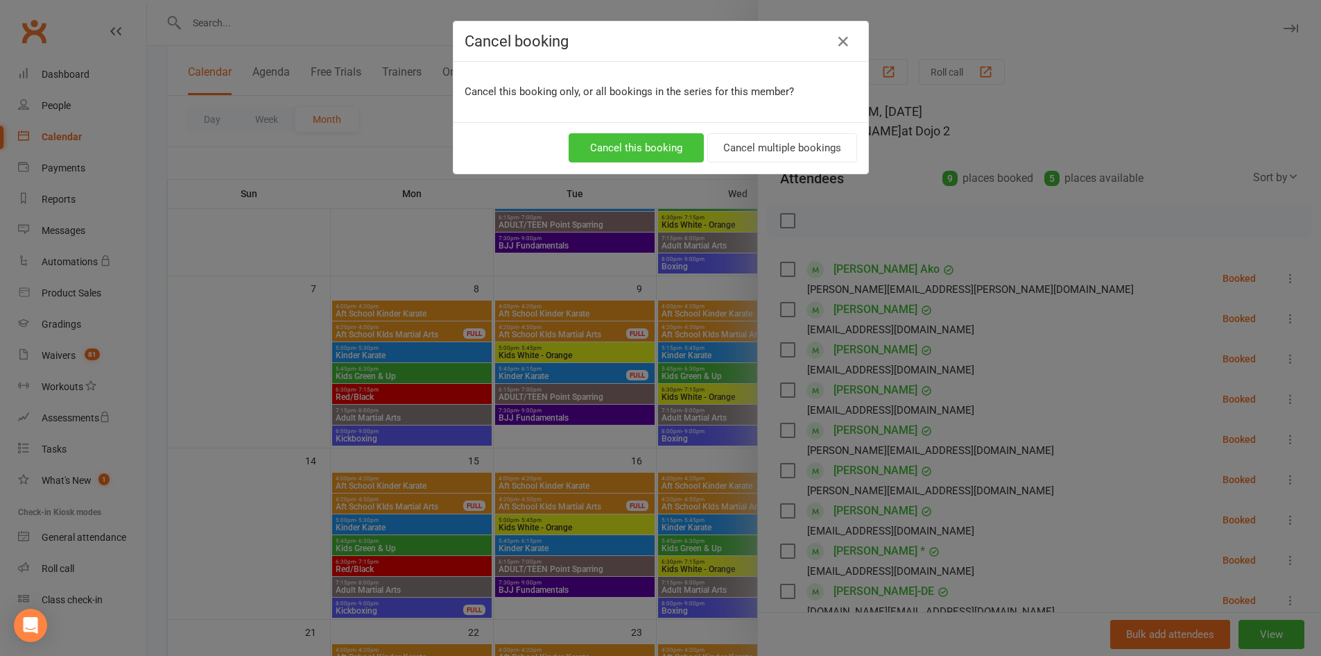
click at [625, 142] on button "Cancel this booking" at bounding box center [636, 147] width 135 height 29
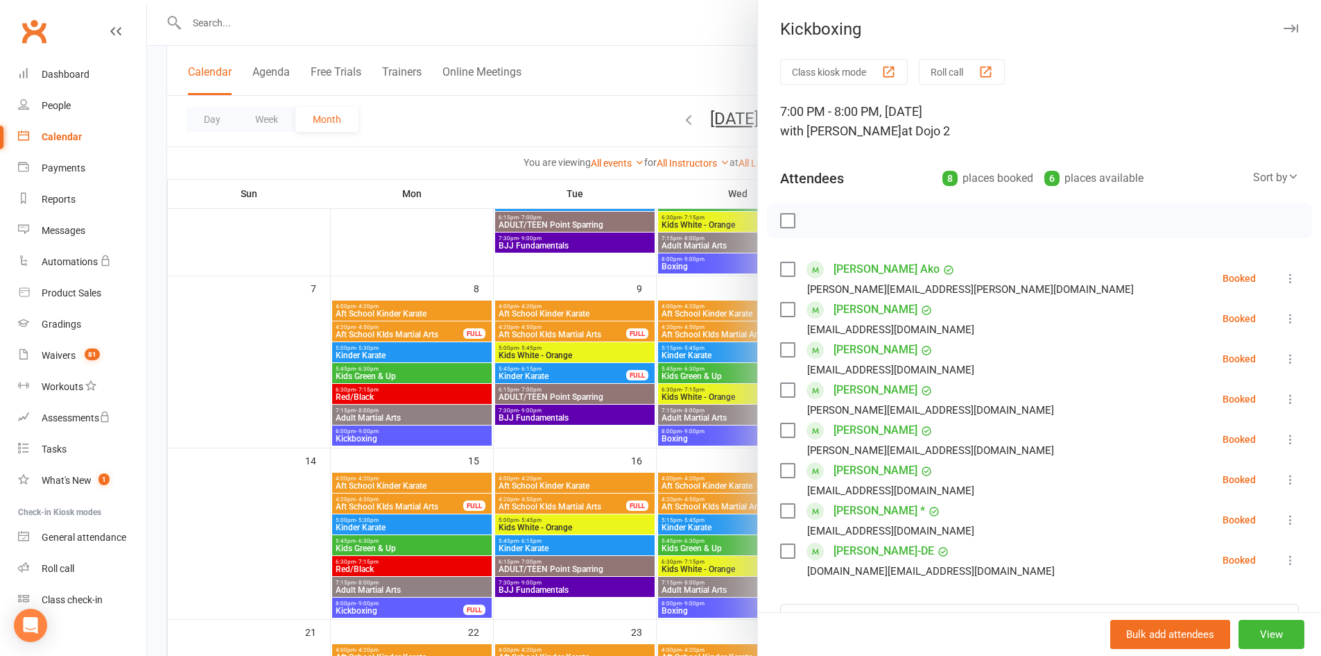
click at [1284, 357] on icon at bounding box center [1291, 359] width 14 height 14
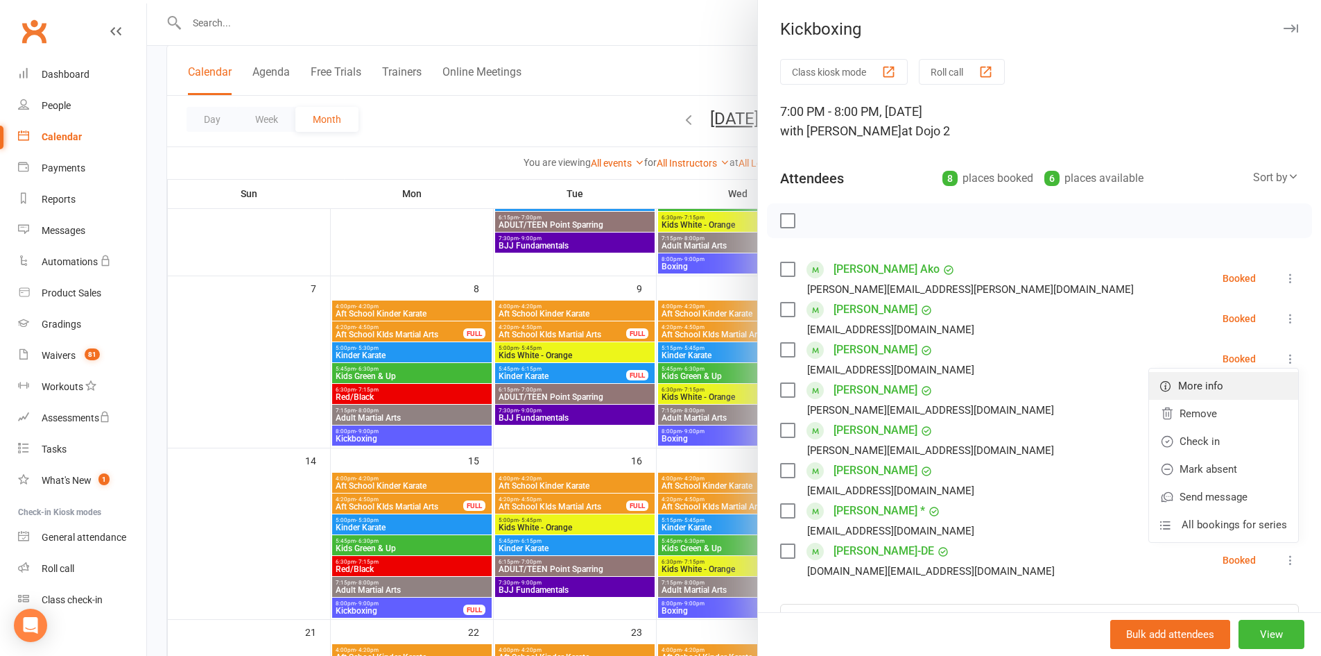
click at [1211, 382] on link "More info" at bounding box center [1223, 386] width 149 height 28
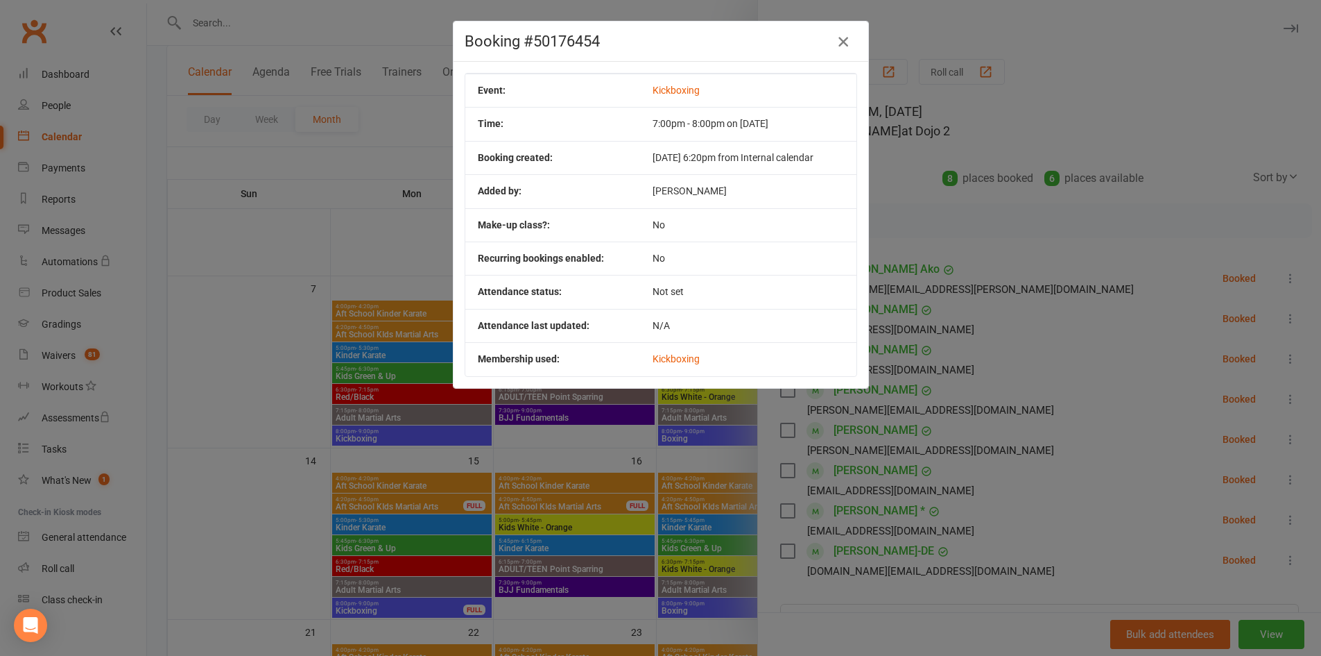
click at [836, 39] on icon "button" at bounding box center [843, 41] width 17 height 17
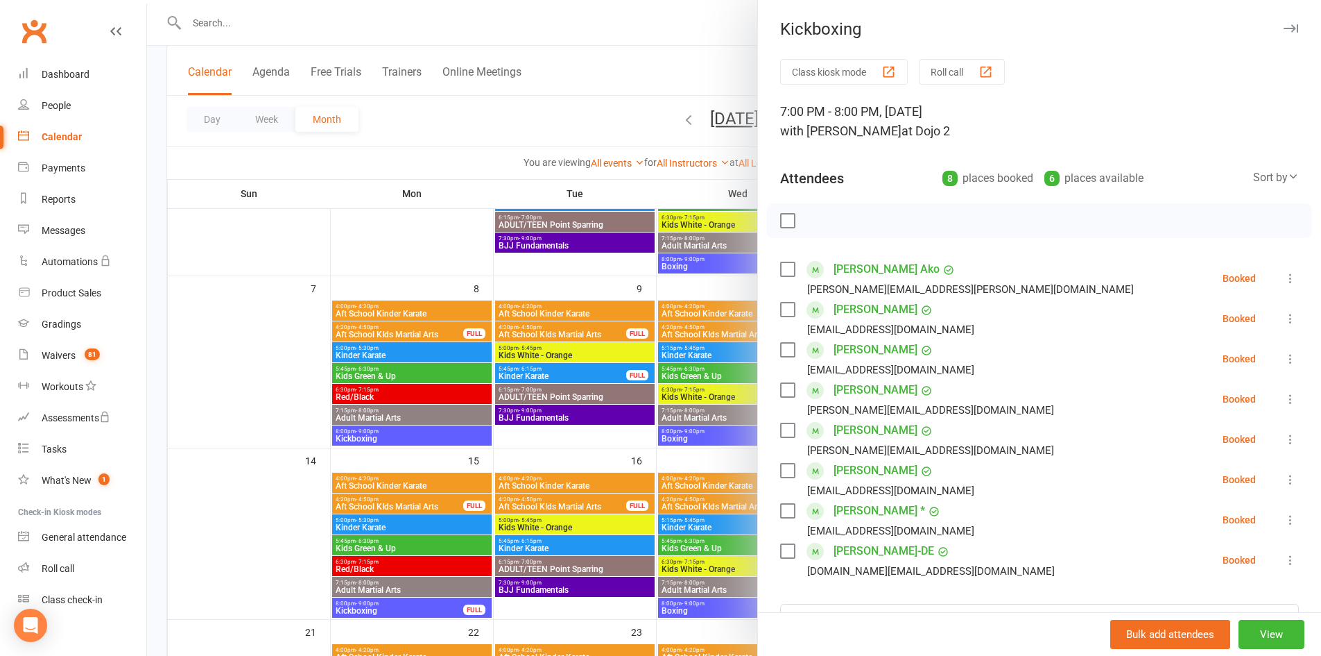
click at [1284, 26] on icon "button" at bounding box center [1291, 28] width 15 height 8
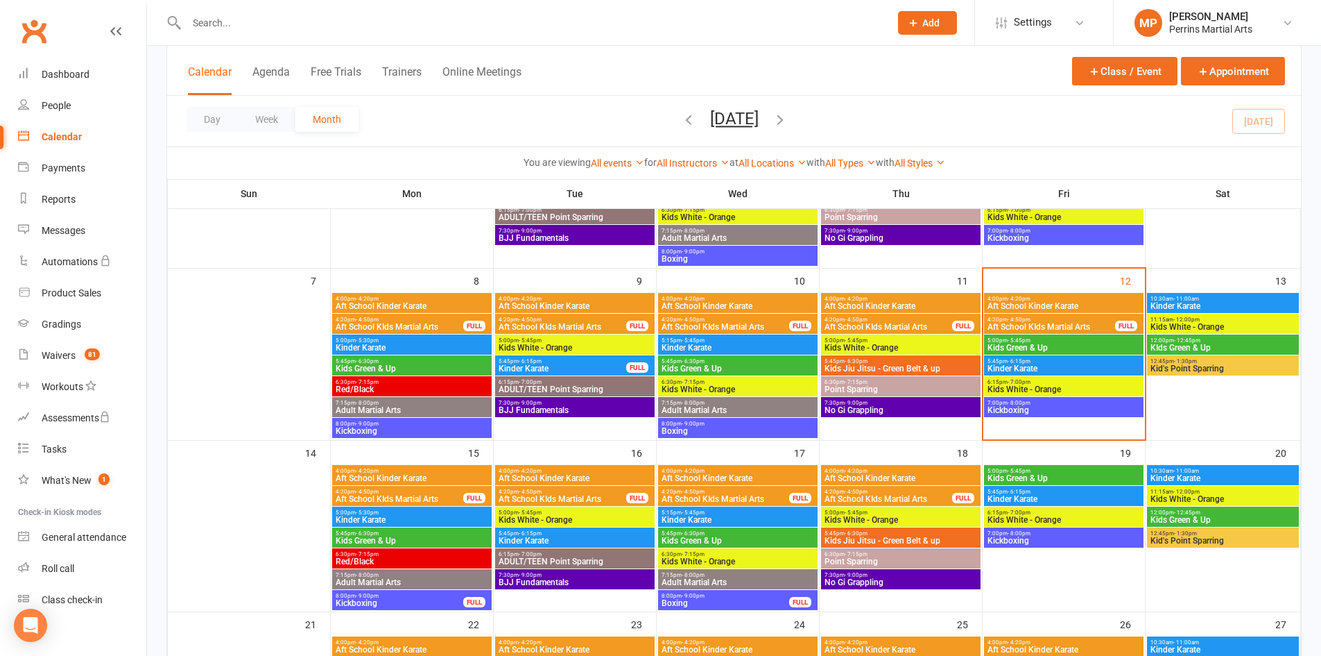
scroll to position [185, 0]
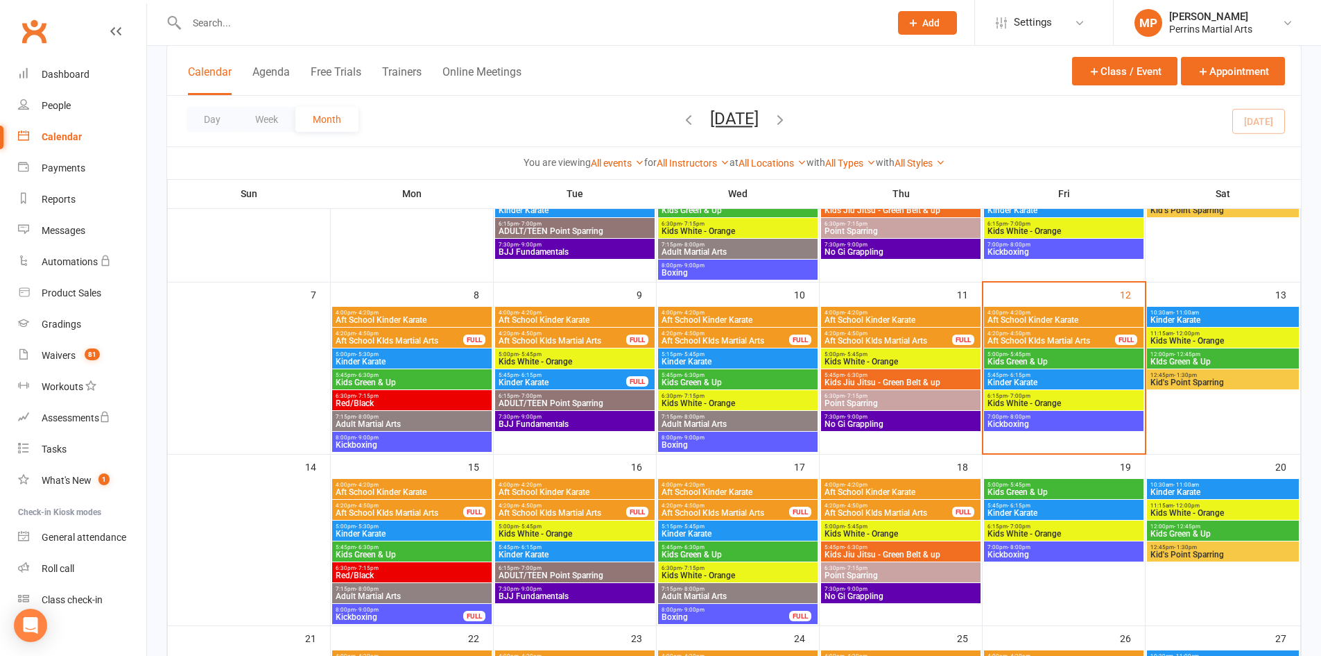
click at [1093, 363] on span "Kids Green & Up" at bounding box center [1064, 361] width 154 height 8
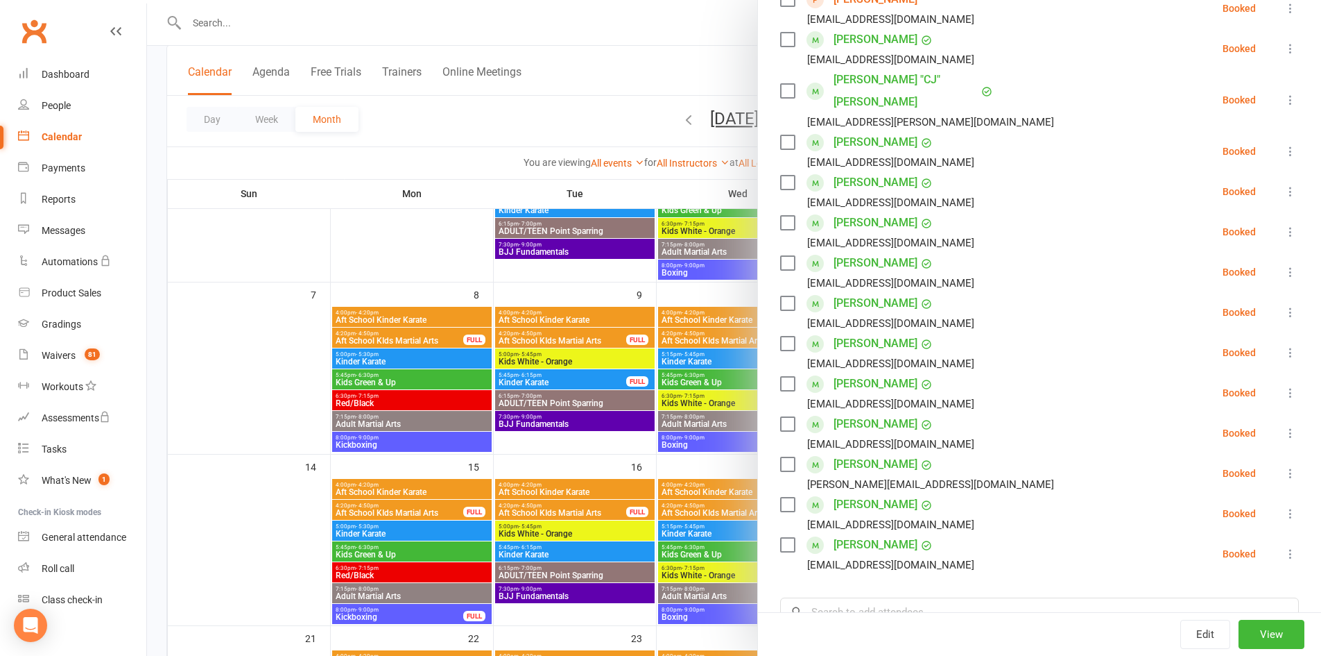
scroll to position [415, 0]
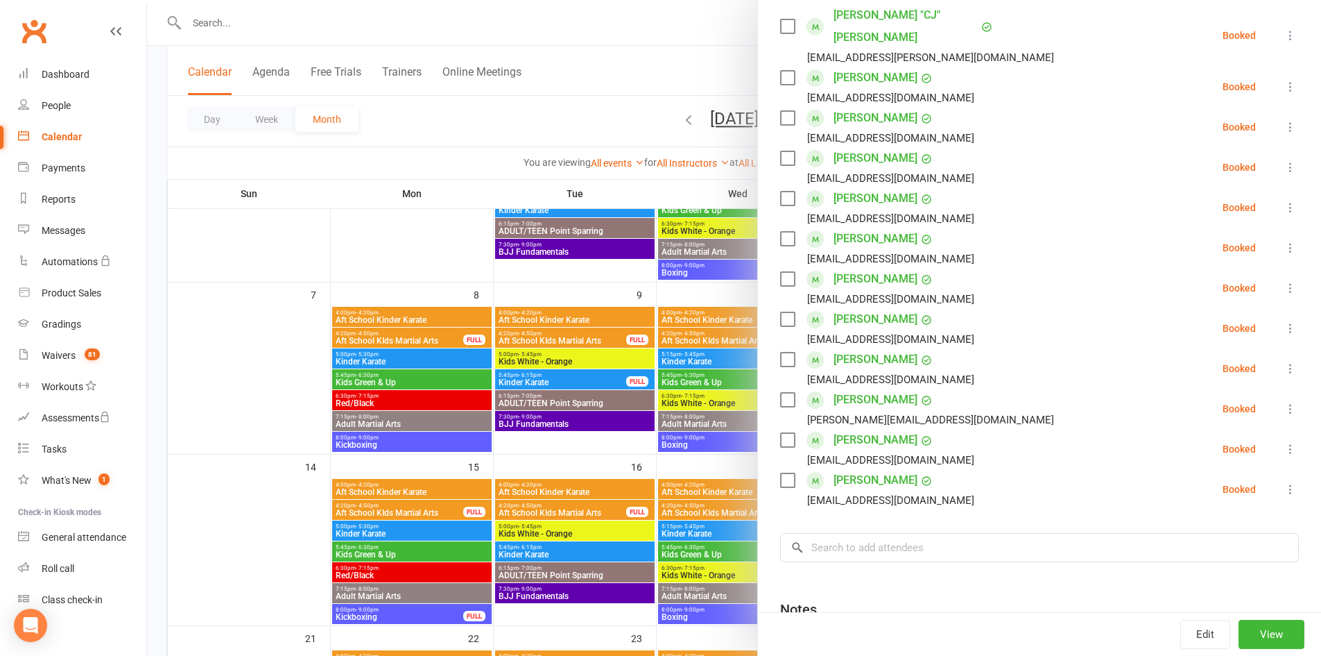
click at [1283, 400] on button at bounding box center [1291, 408] width 17 height 17
click at [1235, 477] on link "Check in" at bounding box center [1229, 491] width 137 height 28
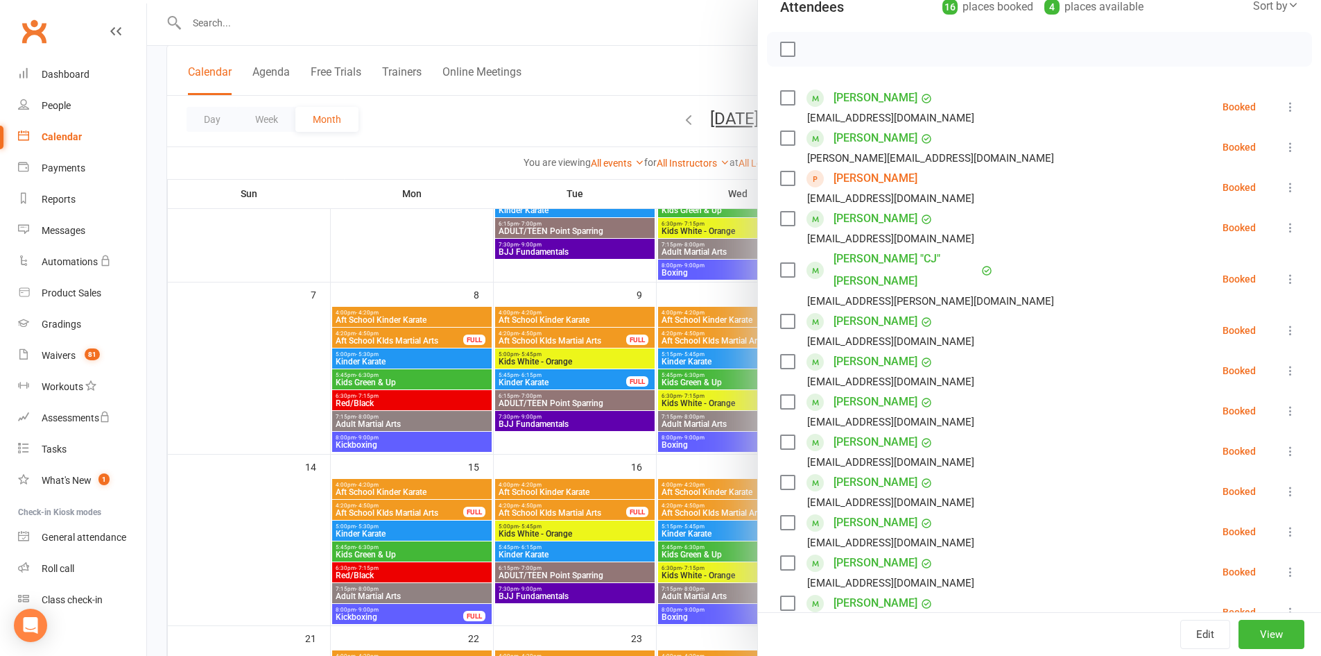
scroll to position [170, 0]
click at [1284, 225] on icon at bounding box center [1291, 229] width 14 height 14
click at [1190, 305] on link "Check in" at bounding box center [1229, 312] width 137 height 28
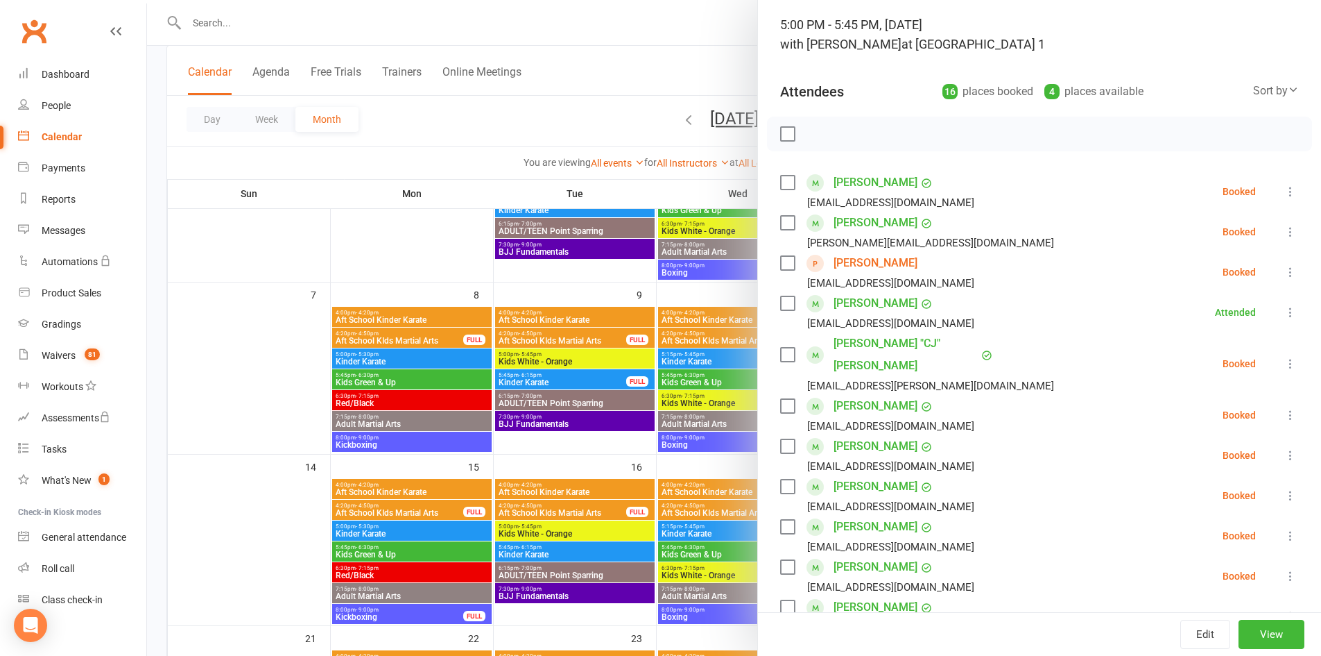
scroll to position [0, 0]
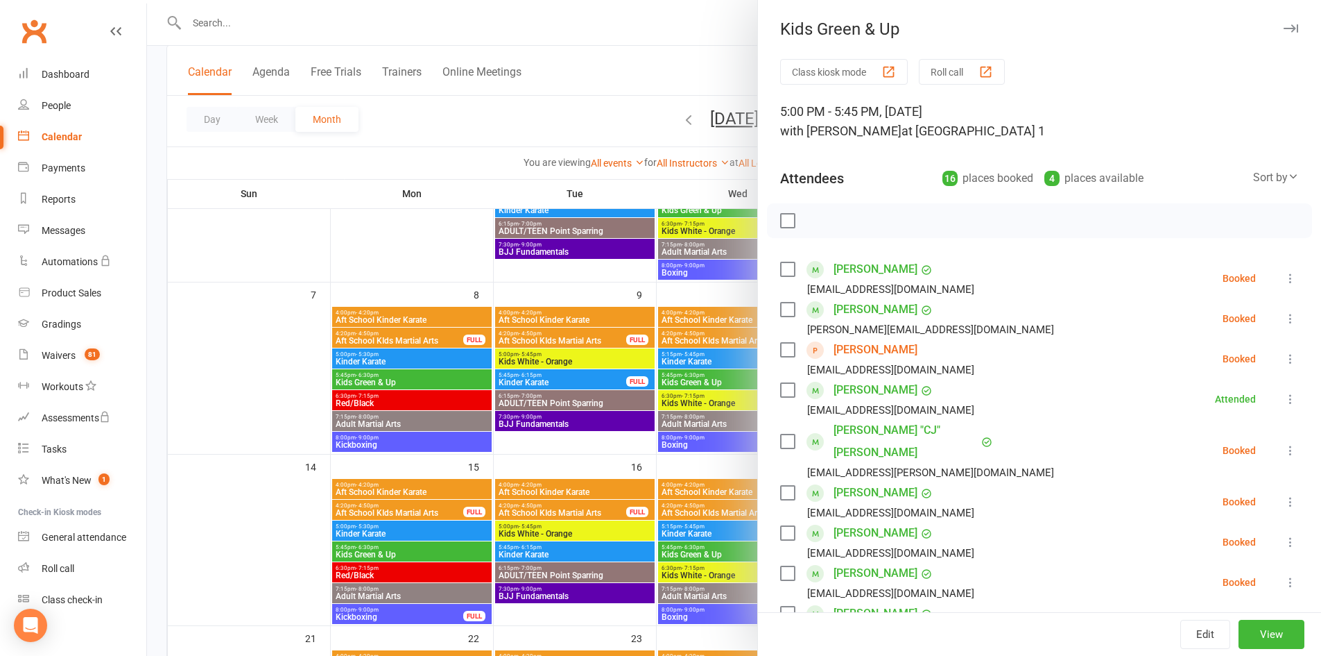
click at [1284, 31] on icon "button" at bounding box center [1291, 28] width 15 height 8
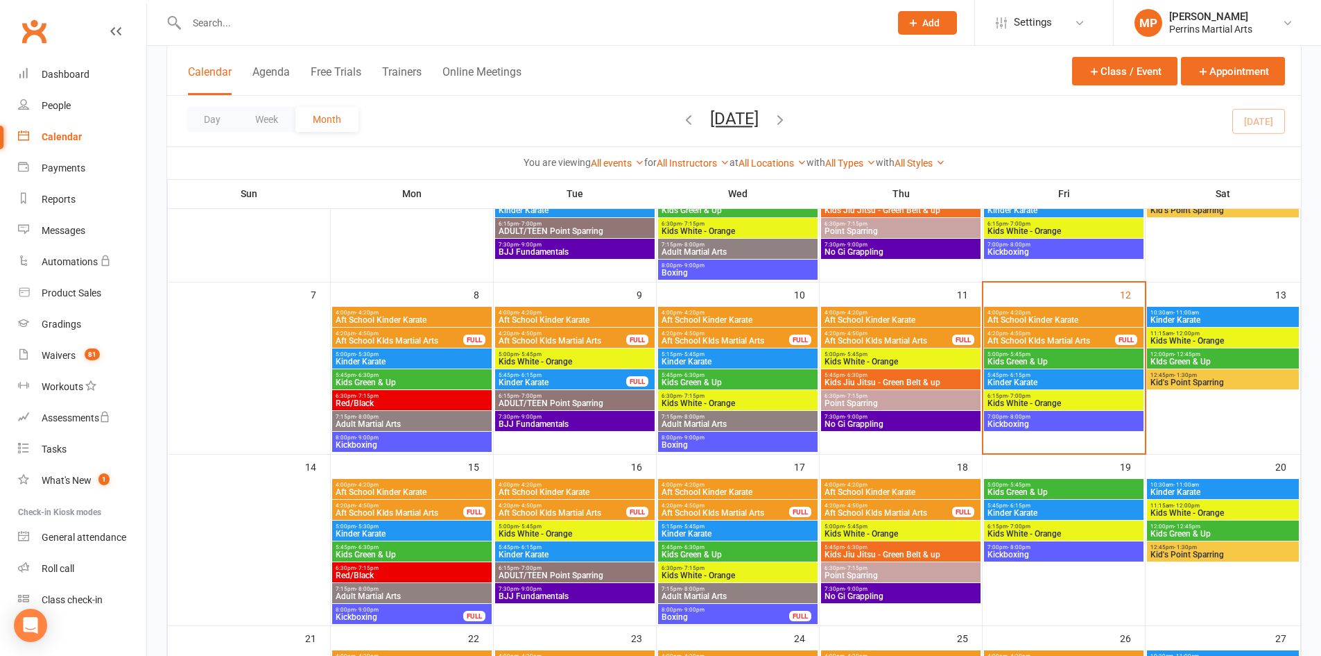
click at [1111, 359] on span "Kids Green & Up" at bounding box center [1064, 361] width 154 height 8
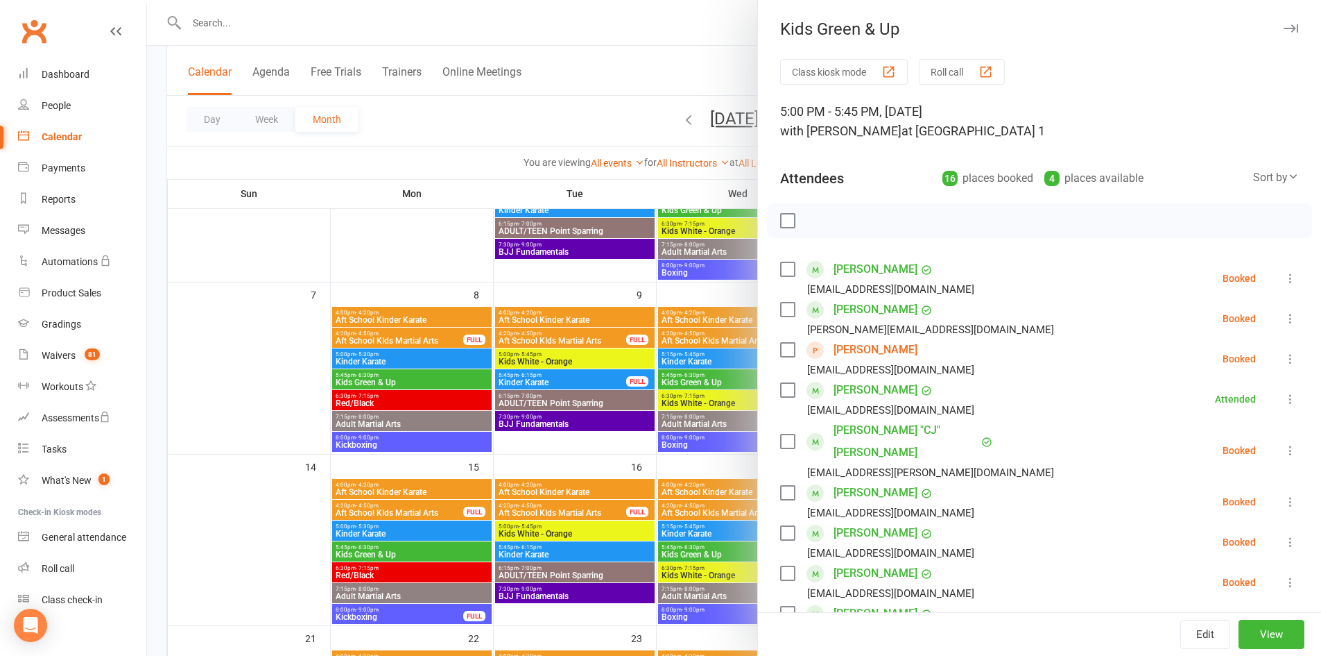
click at [1284, 31] on icon "button" at bounding box center [1291, 28] width 15 height 8
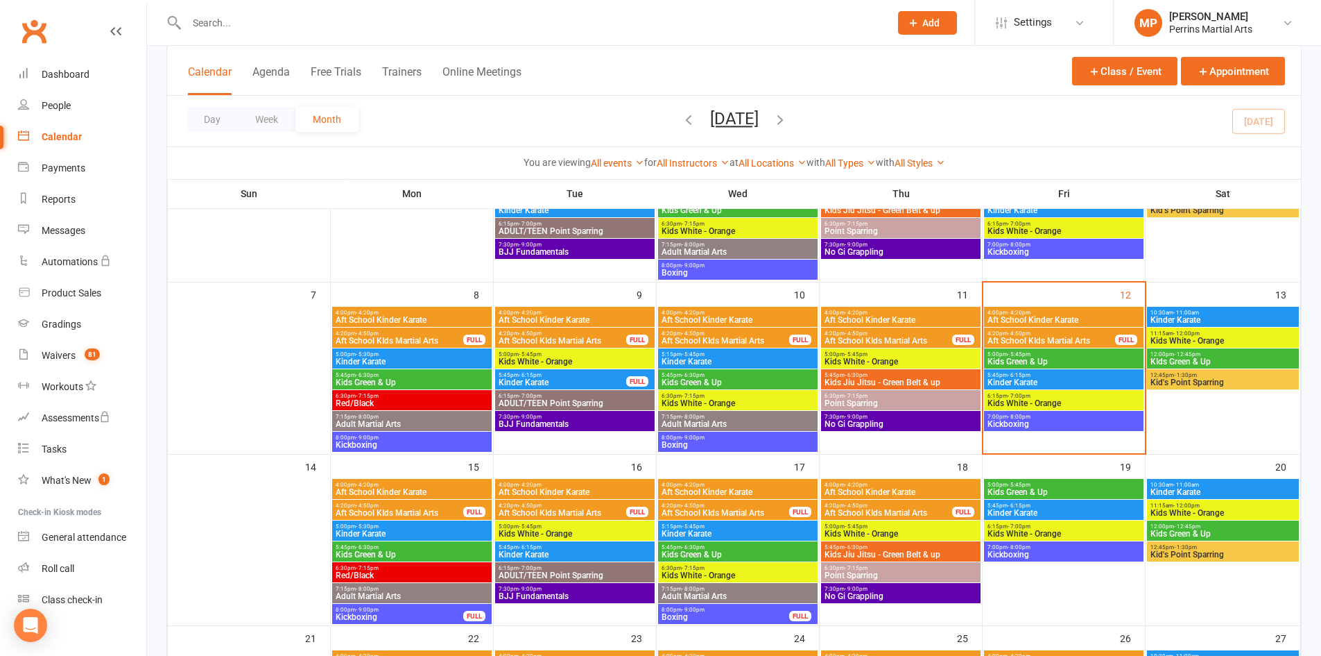
click at [1086, 377] on span "5:45pm - 6:15pm" at bounding box center [1064, 375] width 154 height 6
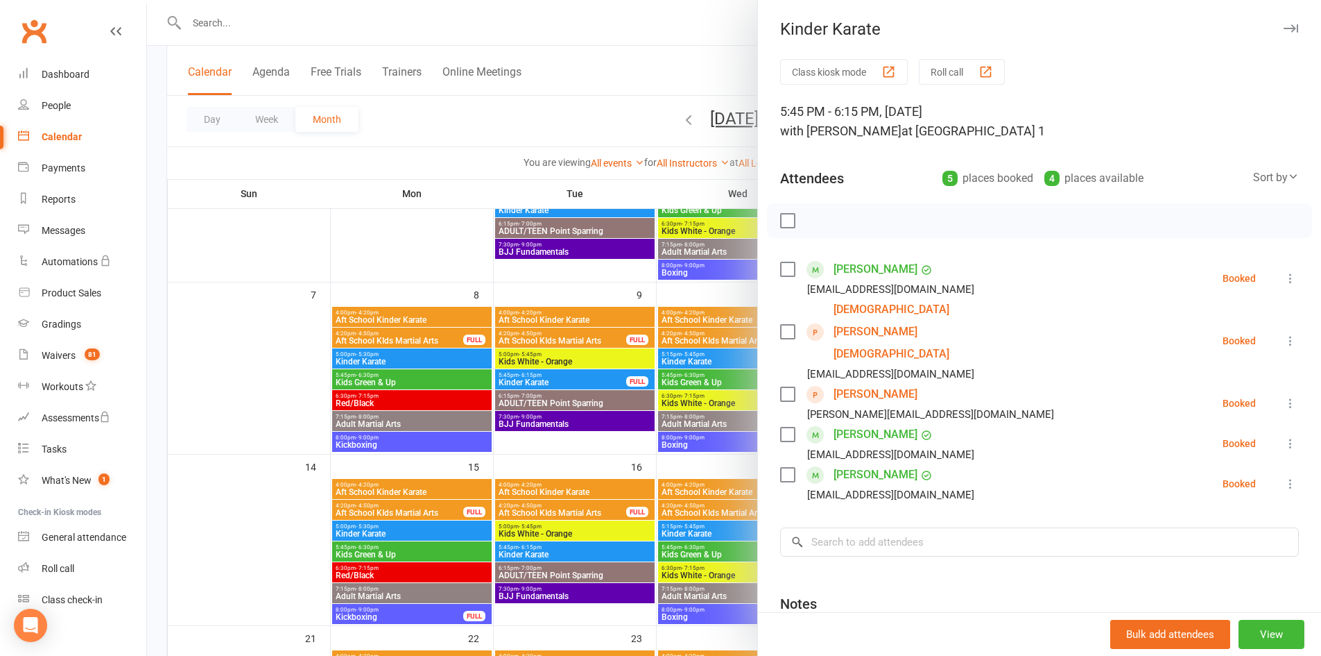
click at [882, 383] on link "[PERSON_NAME]" at bounding box center [876, 394] width 84 height 22
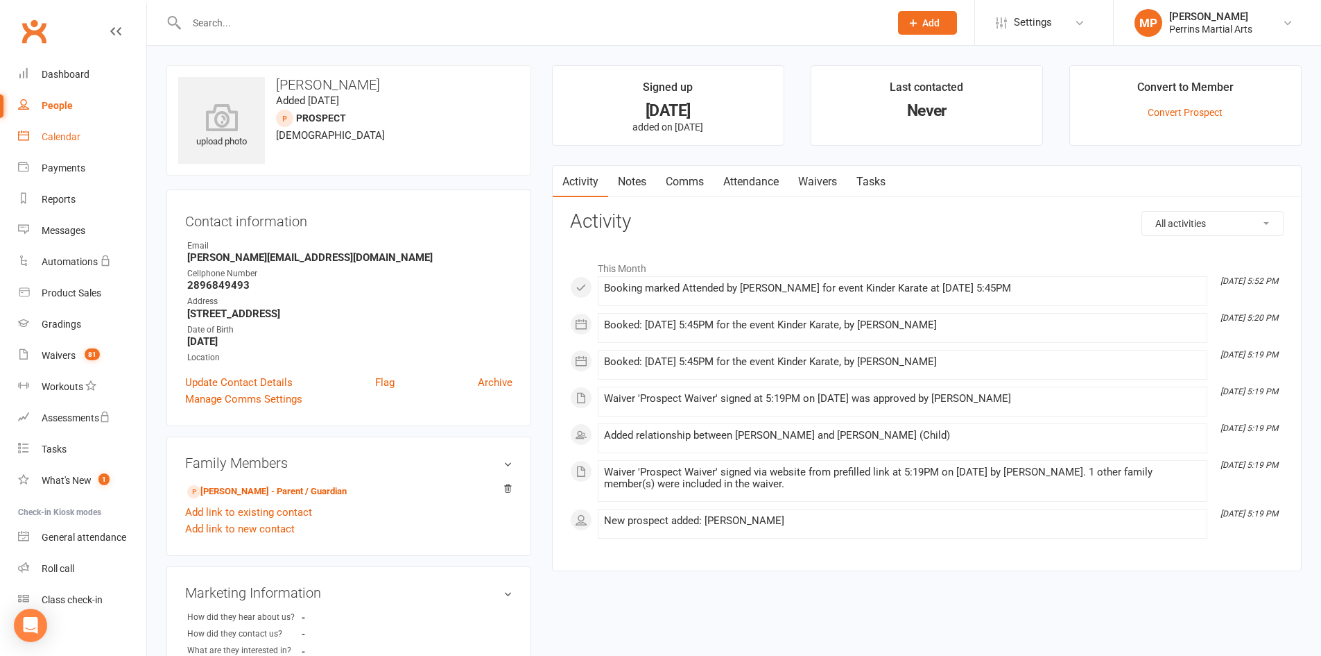
click at [58, 137] on div "Calendar" at bounding box center [61, 136] width 39 height 11
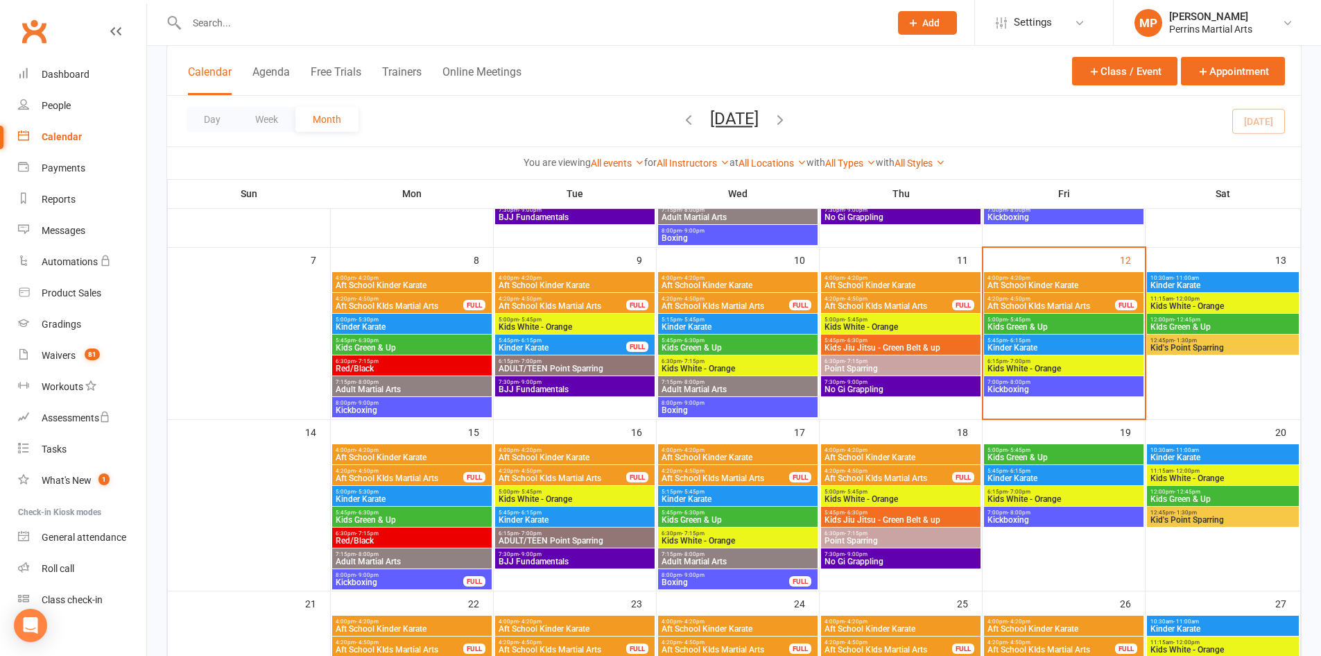
scroll to position [266, 0]
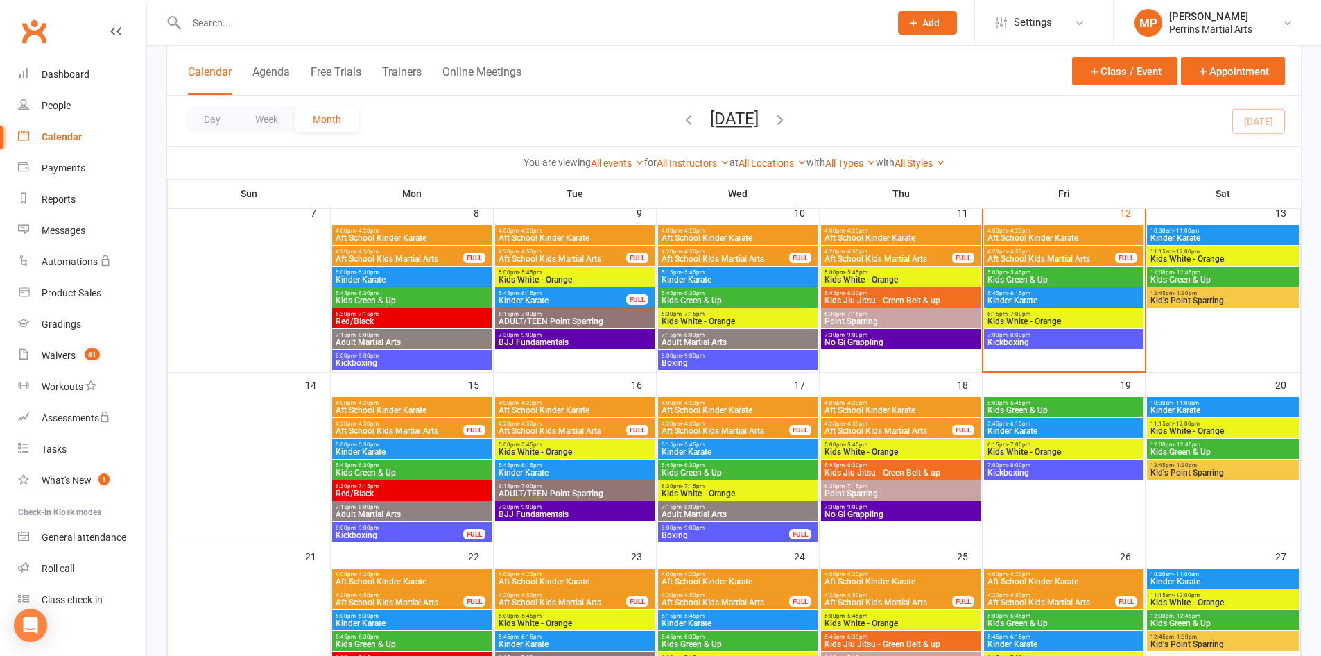
click at [449, 463] on span "5:45pm - 6:30pm" at bounding box center [412, 465] width 154 height 6
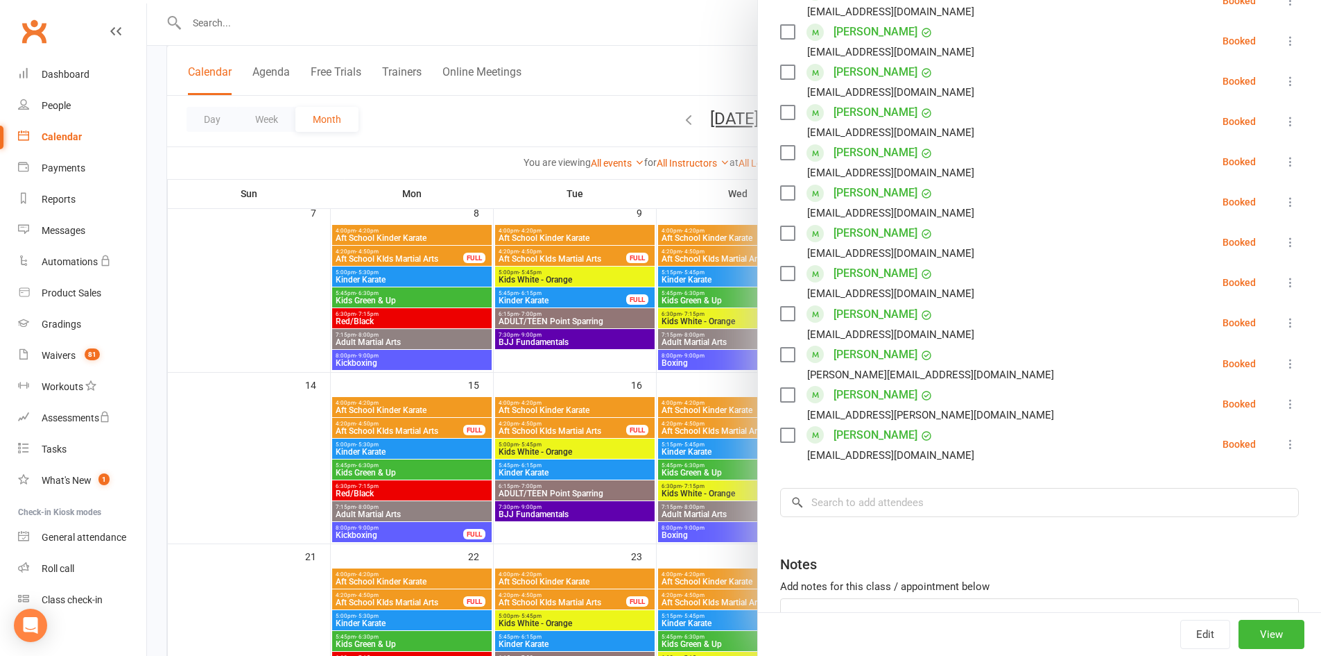
scroll to position [685, 0]
click at [894, 486] on input "search" at bounding box center [1039, 500] width 519 height 29
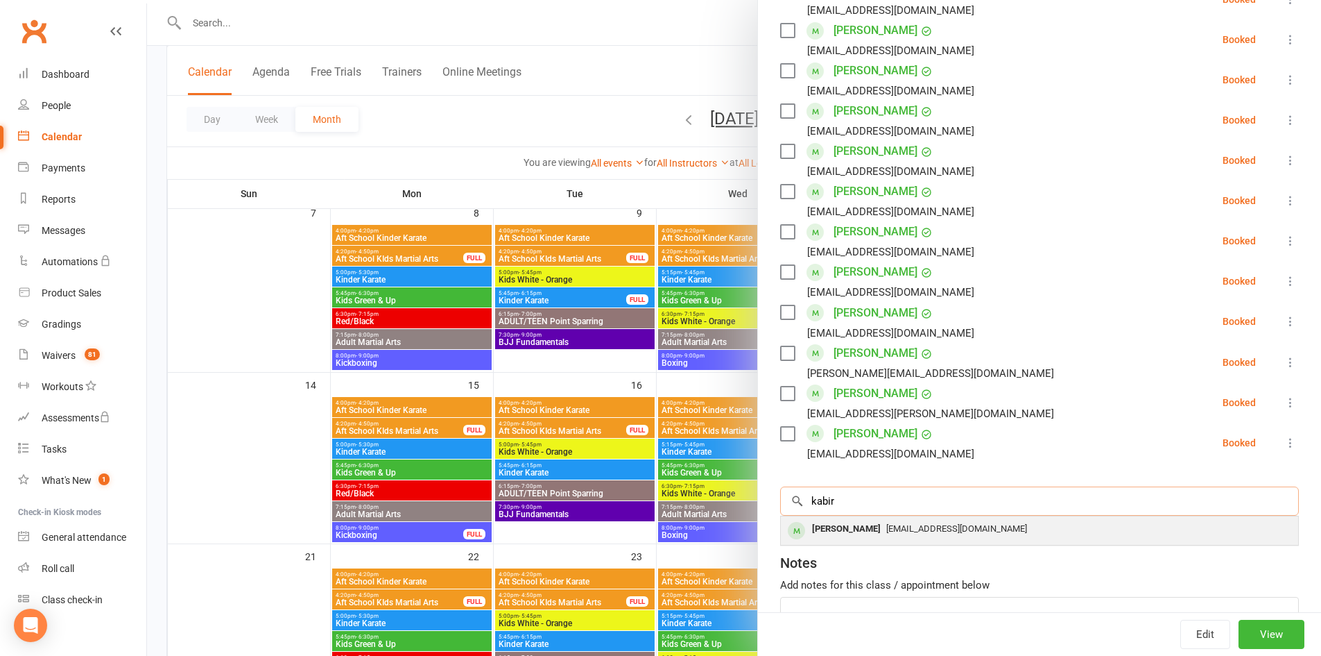
type input "kabir"
click at [886, 523] on span "[EMAIL_ADDRESS][DOMAIN_NAME]" at bounding box center [956, 528] width 141 height 10
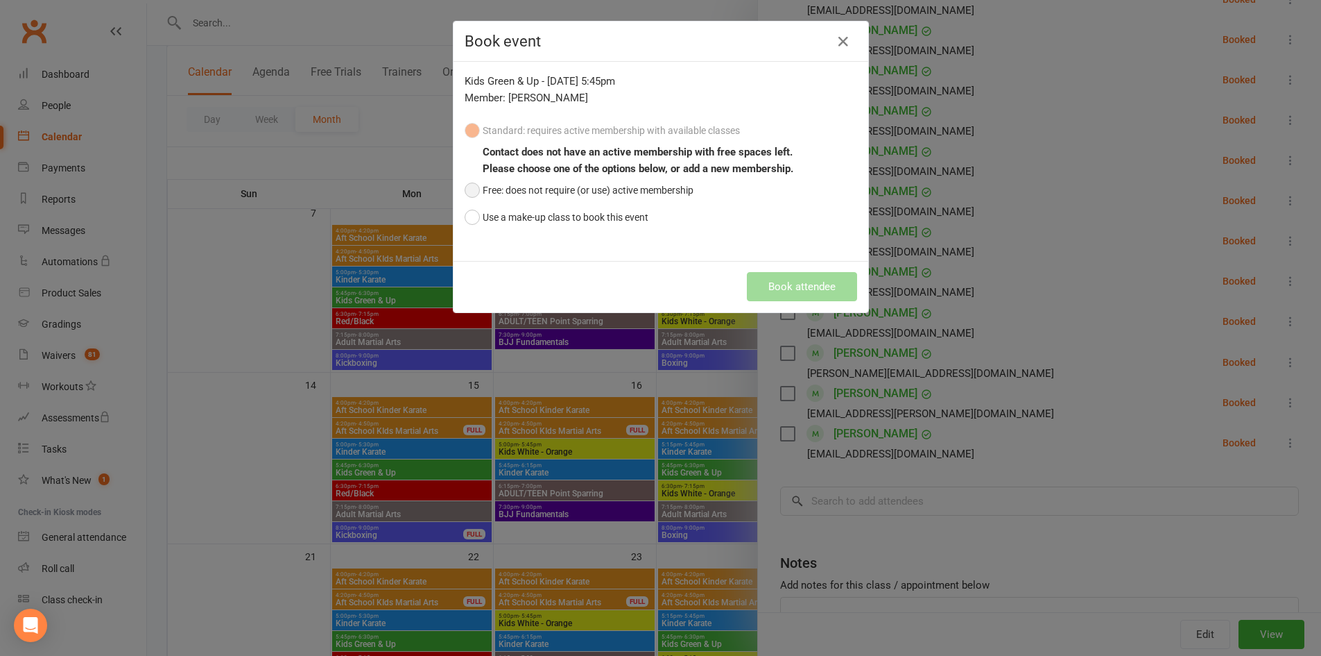
click at [468, 191] on button "Free: does not require (or use) active membership" at bounding box center [579, 190] width 229 height 26
click at [832, 289] on button "Book attendee" at bounding box center [802, 286] width 110 height 29
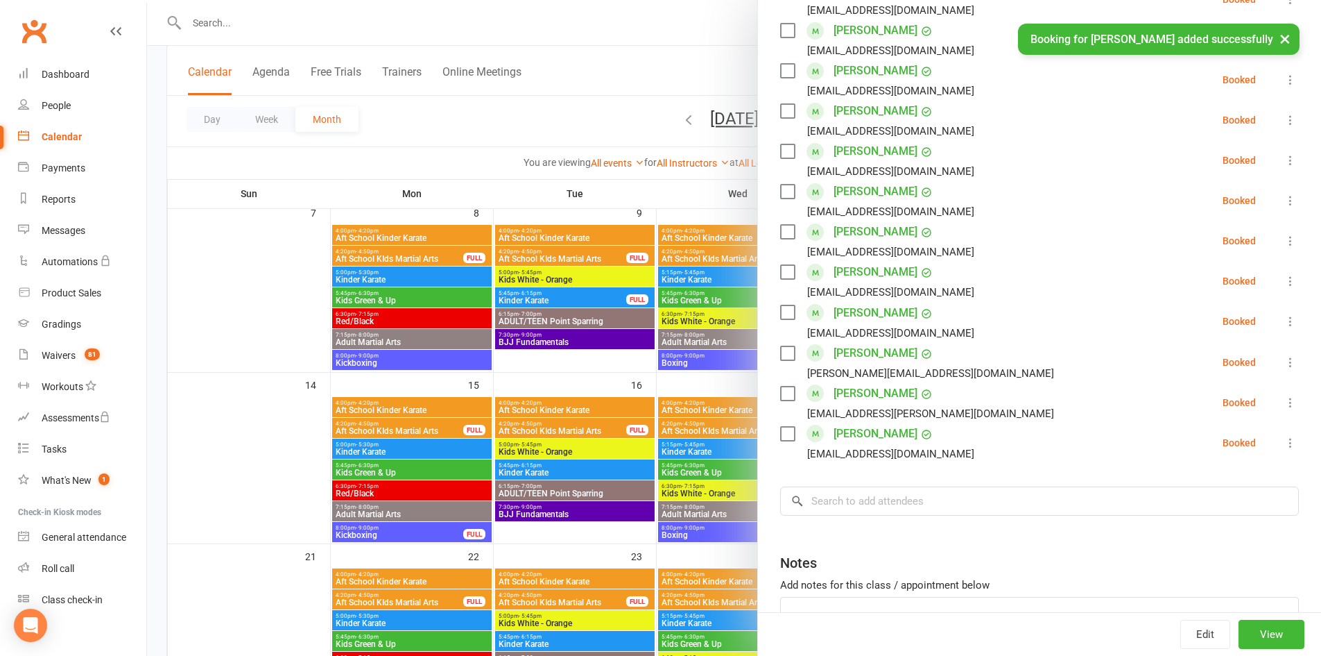
scroll to position [726, 0]
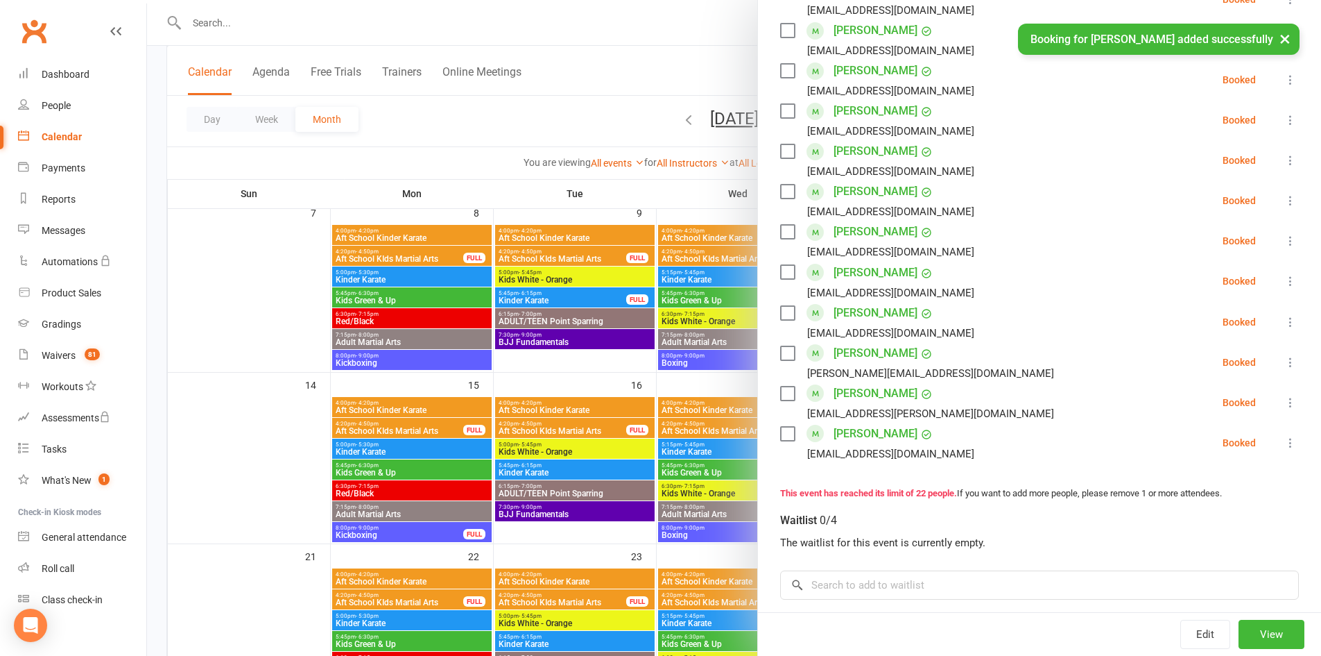
click at [1289, 38] on button "×" at bounding box center [1285, 39] width 25 height 30
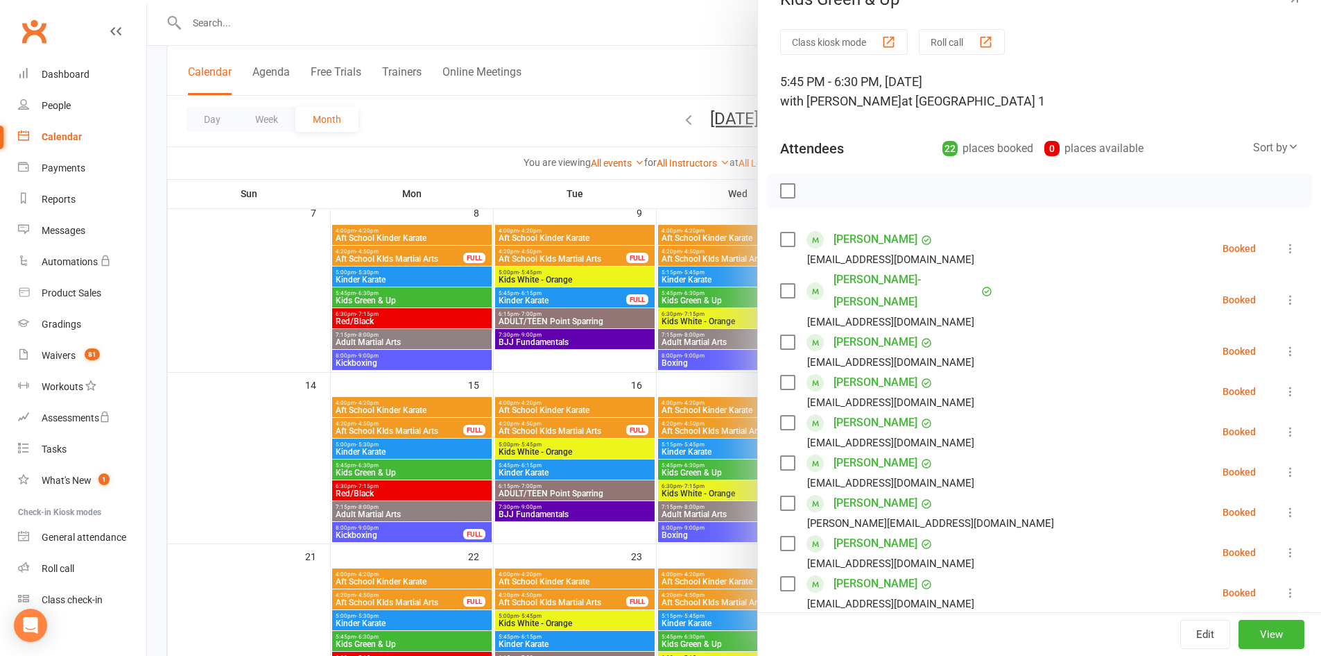
scroll to position [0, 0]
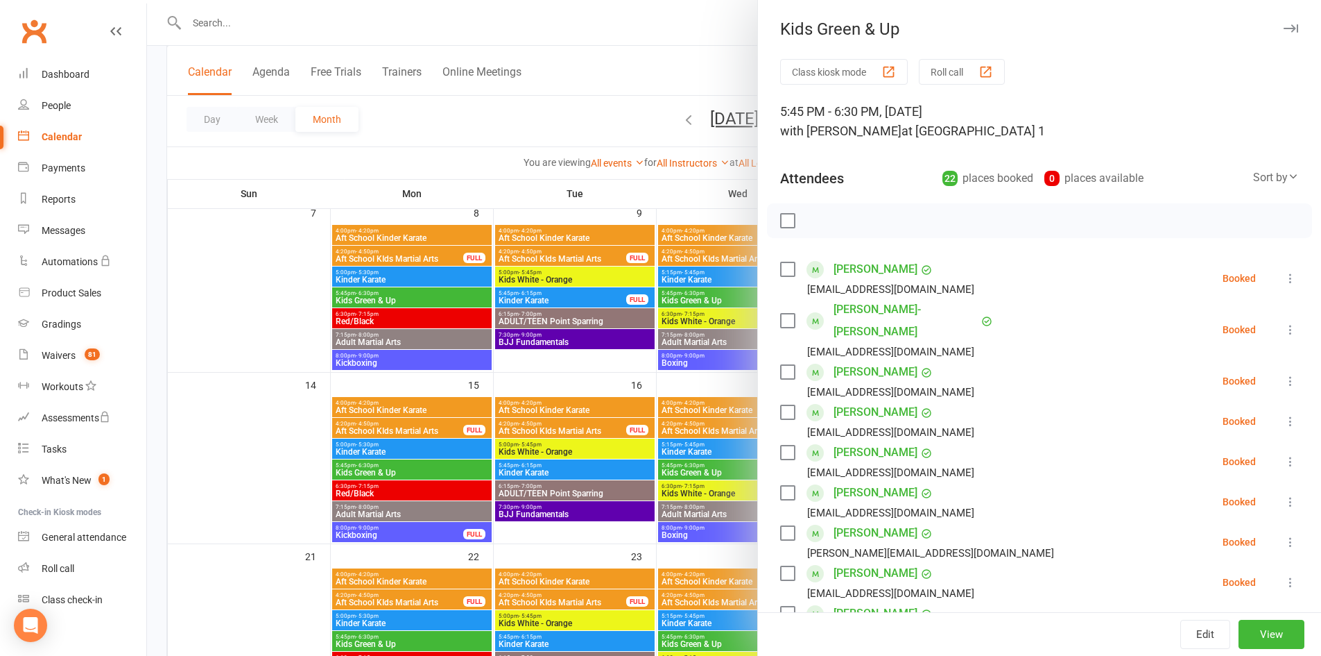
click at [1284, 28] on icon "button" at bounding box center [1291, 28] width 15 height 8
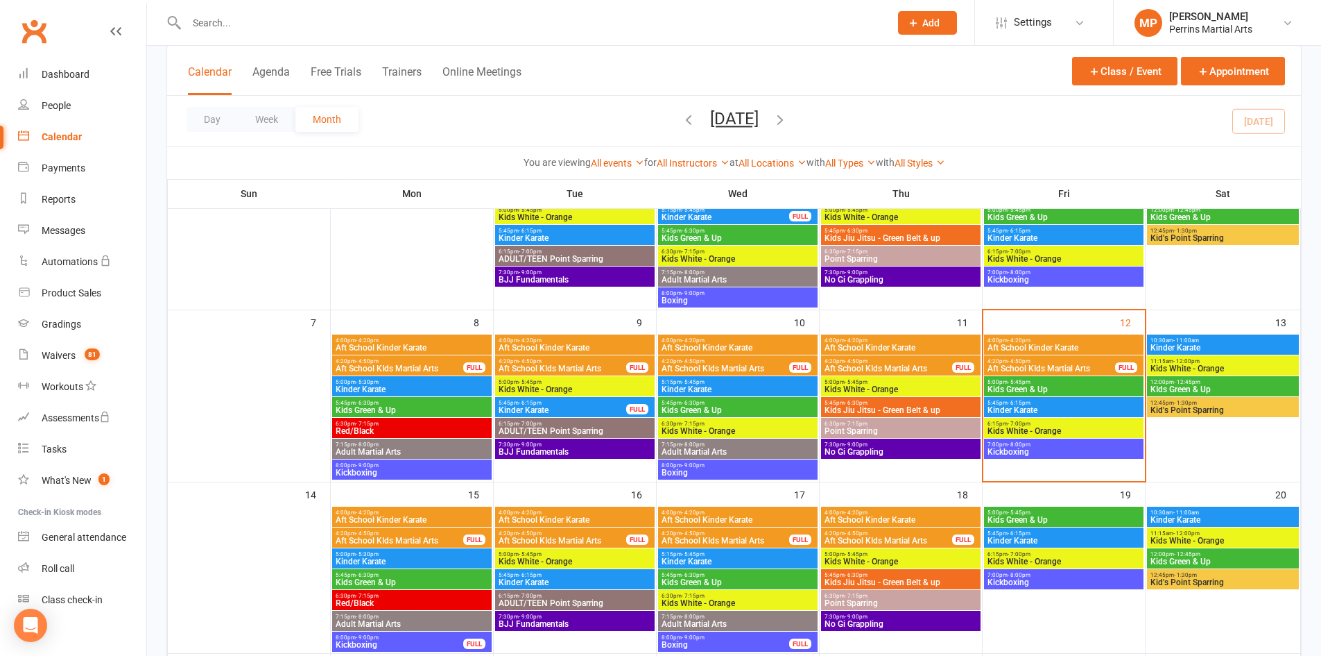
scroll to position [153, 0]
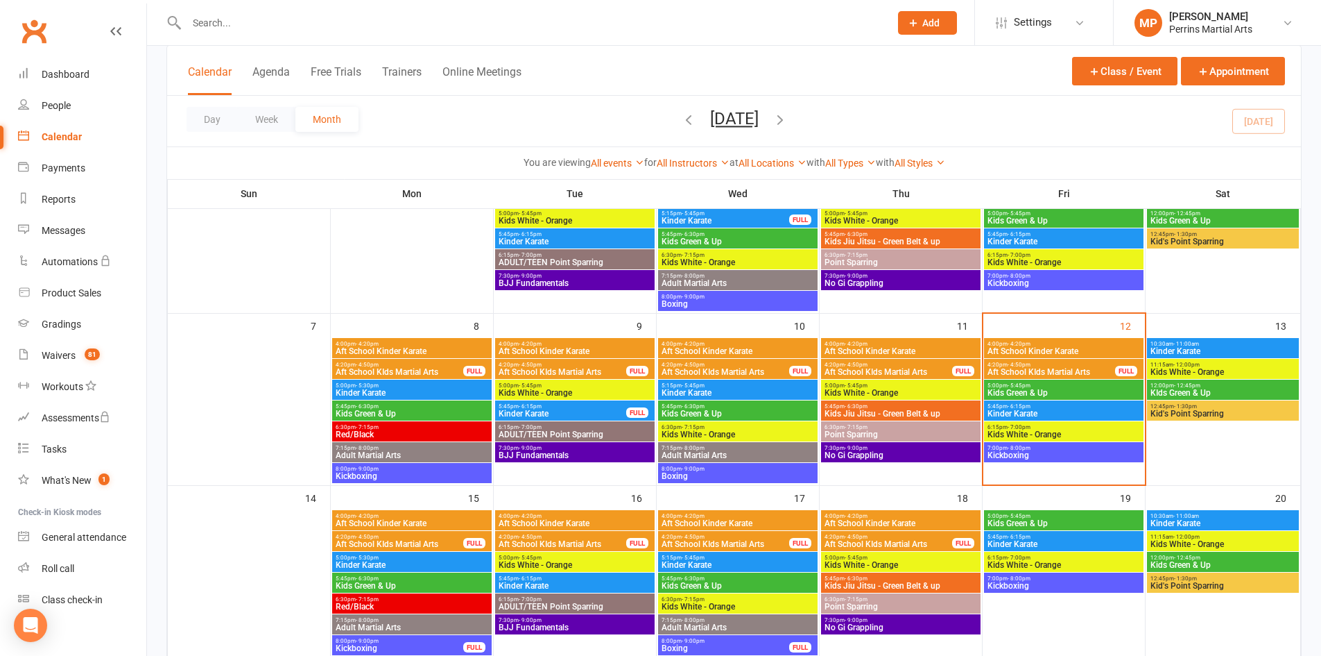
click at [1084, 393] on span "Kids Green & Up" at bounding box center [1064, 392] width 154 height 8
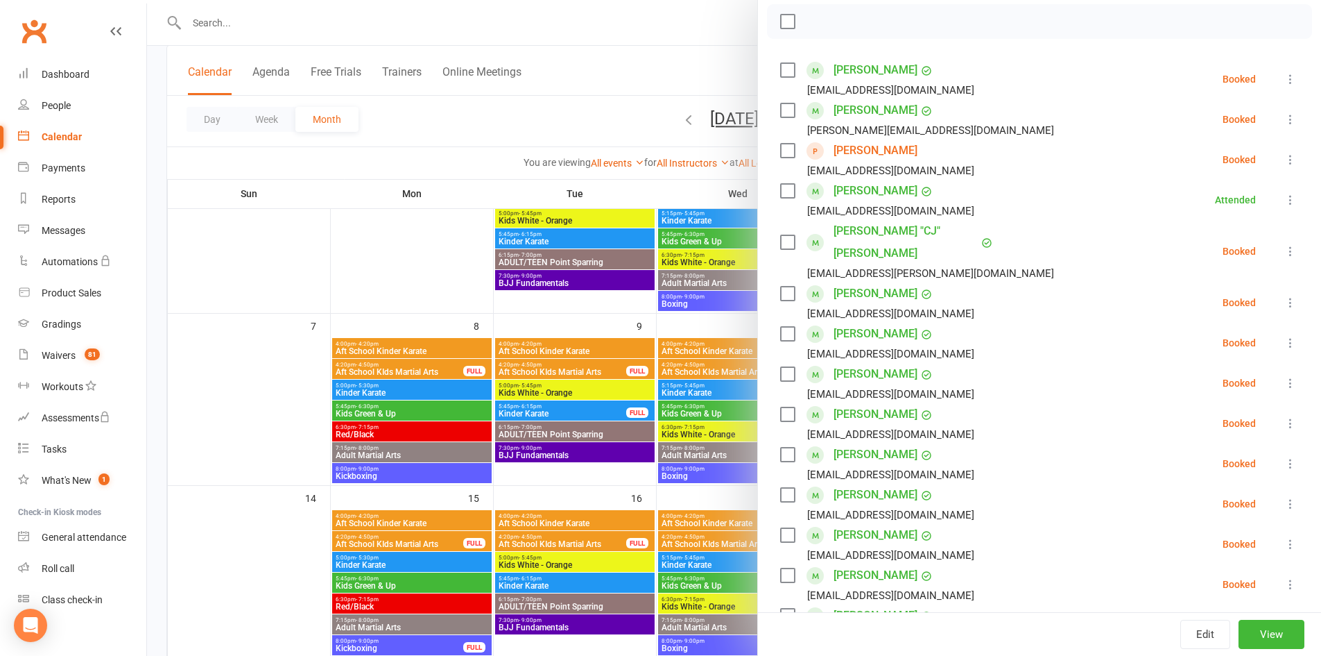
scroll to position [203, 0]
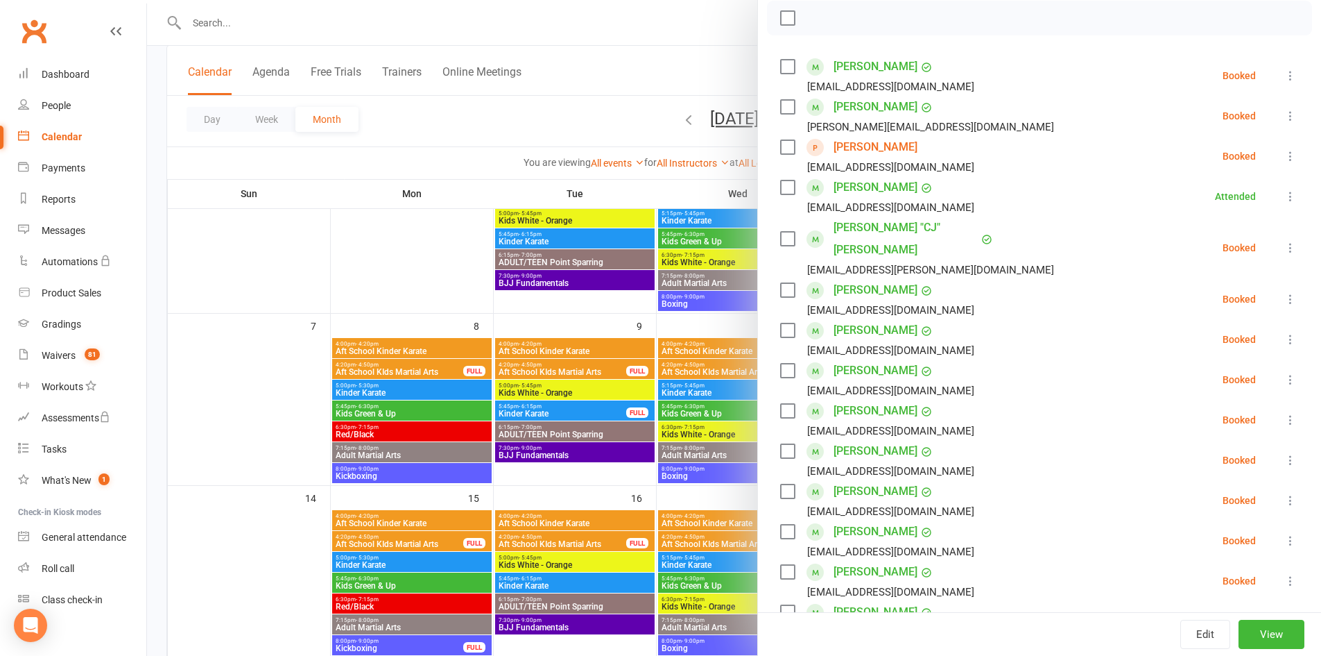
click at [1284, 332] on icon at bounding box center [1291, 339] width 14 height 14
click at [1209, 408] on link "Check in" at bounding box center [1229, 422] width 137 height 28
click at [1284, 292] on icon at bounding box center [1291, 299] width 14 height 14
click at [1206, 368] on link "Check in" at bounding box center [1229, 382] width 137 height 28
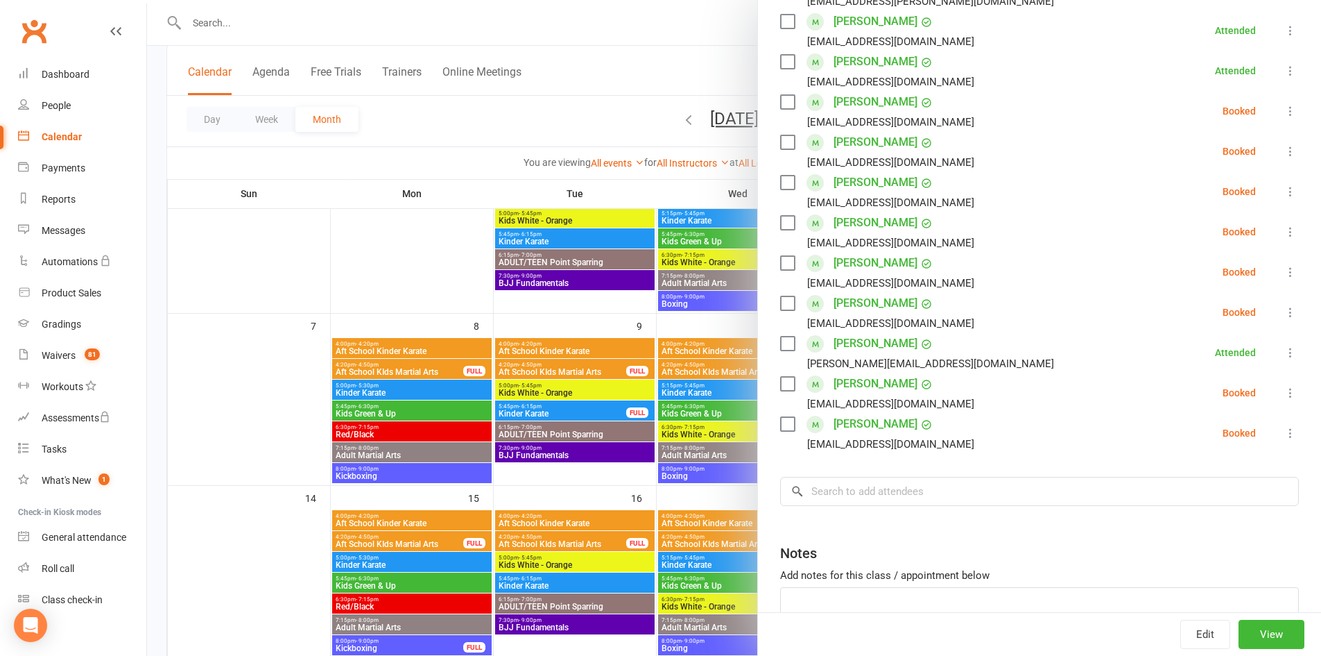
scroll to position [472, 0]
click at [1284, 384] on icon at bounding box center [1291, 391] width 14 height 14
click at [1219, 460] on link "Check in" at bounding box center [1229, 474] width 137 height 28
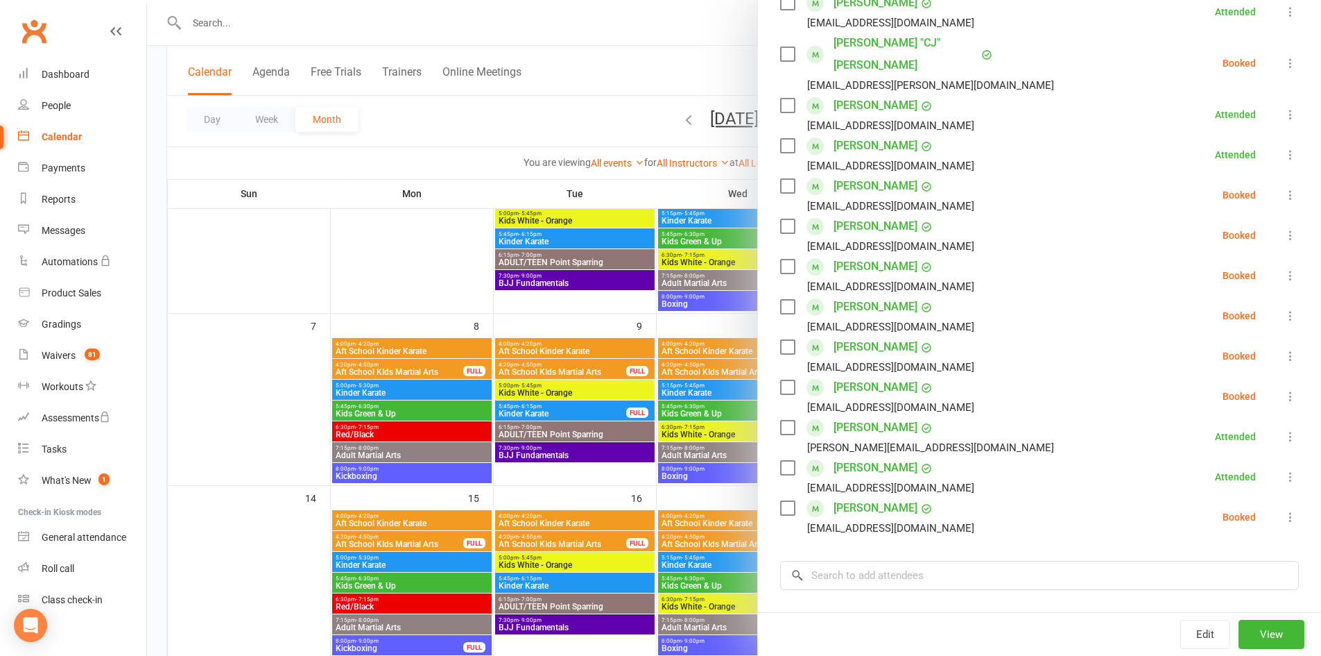
scroll to position [437, 0]
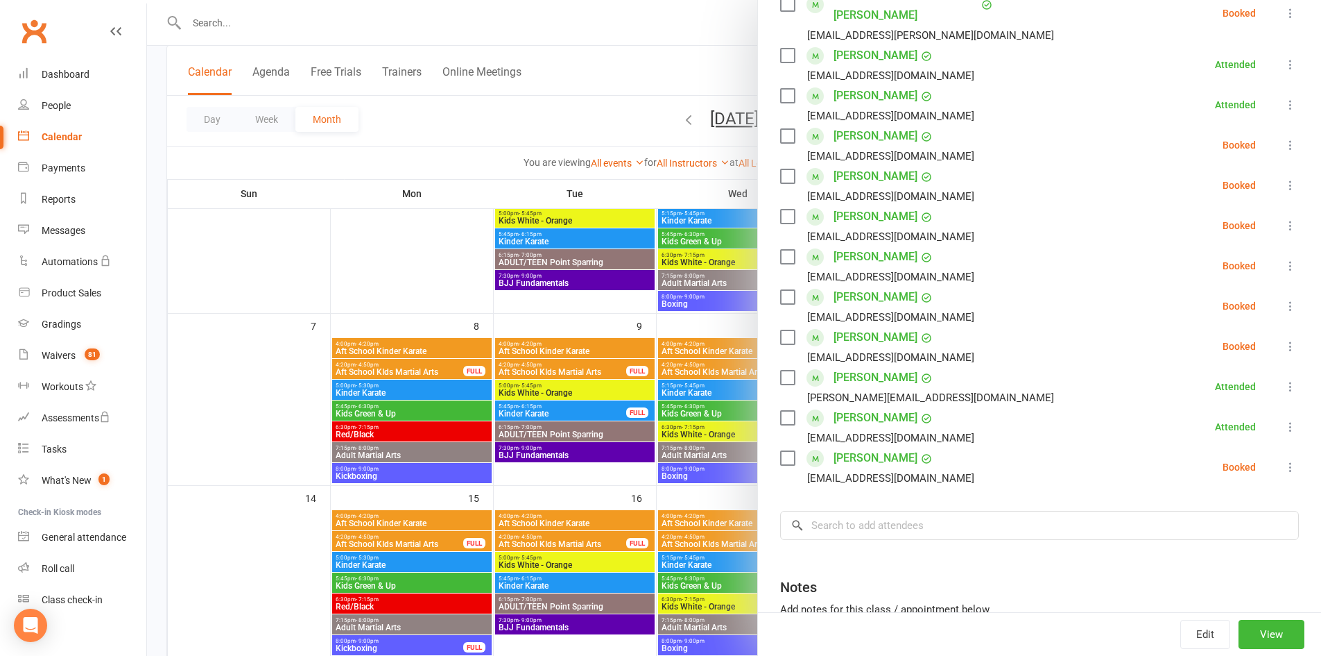
click at [1284, 339] on icon at bounding box center [1291, 346] width 14 height 14
click at [1226, 415] on link "Check in" at bounding box center [1229, 429] width 137 height 28
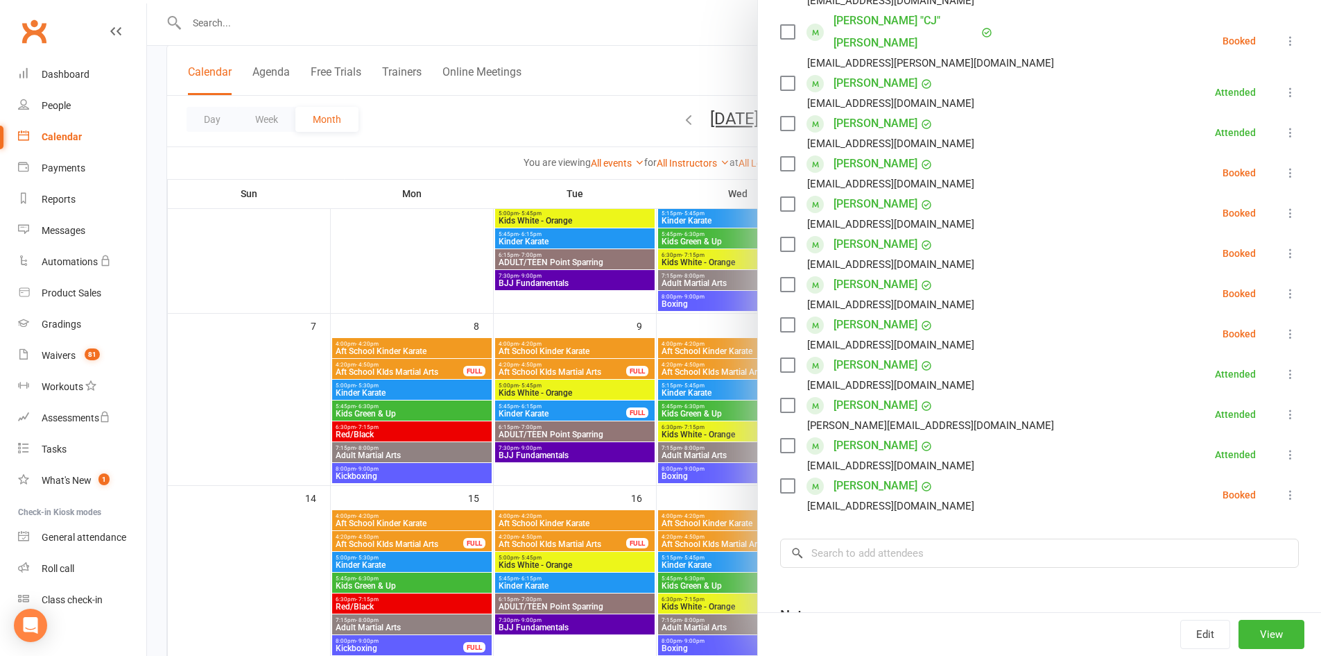
scroll to position [0, 0]
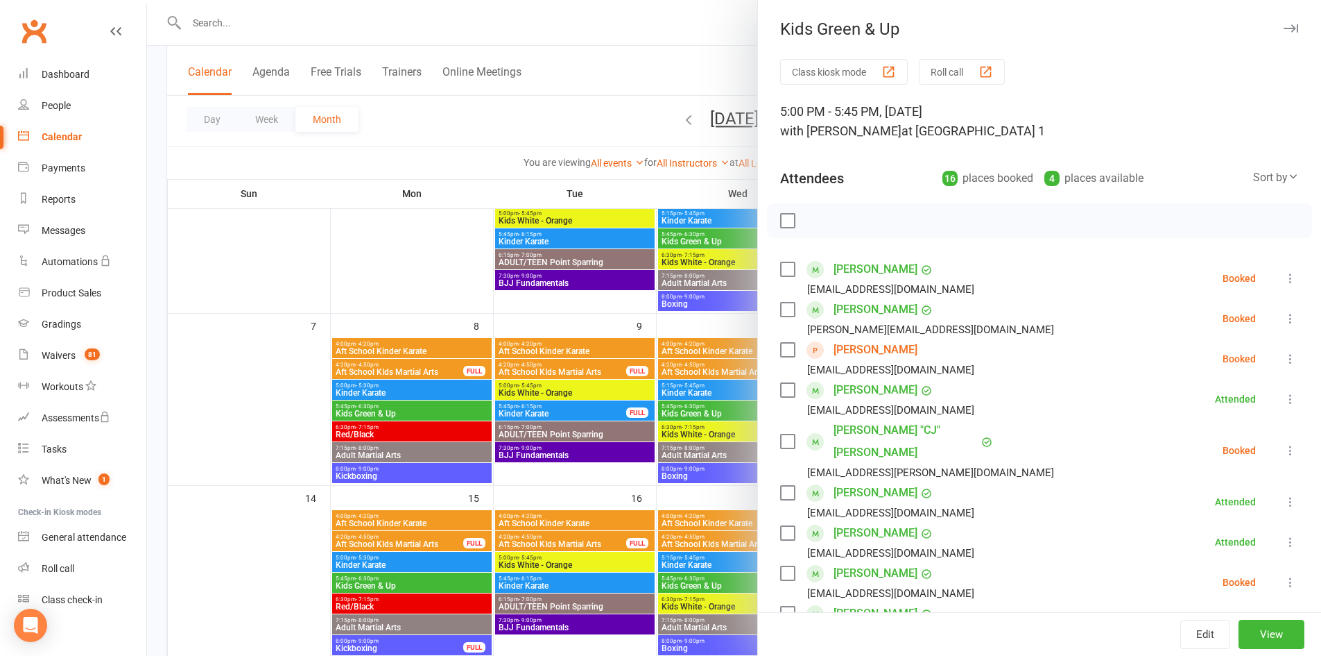
click at [1284, 26] on icon "button" at bounding box center [1291, 28] width 15 height 8
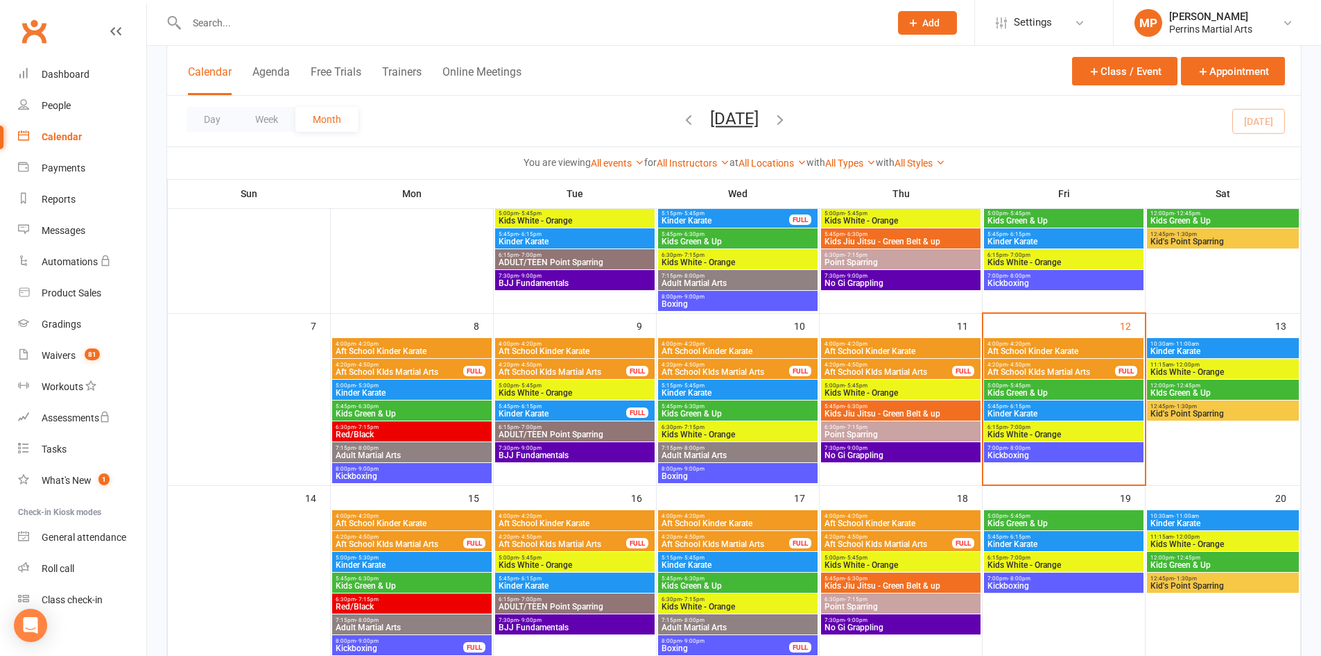
click at [1118, 413] on span "Kinder Karate" at bounding box center [1064, 413] width 154 height 8
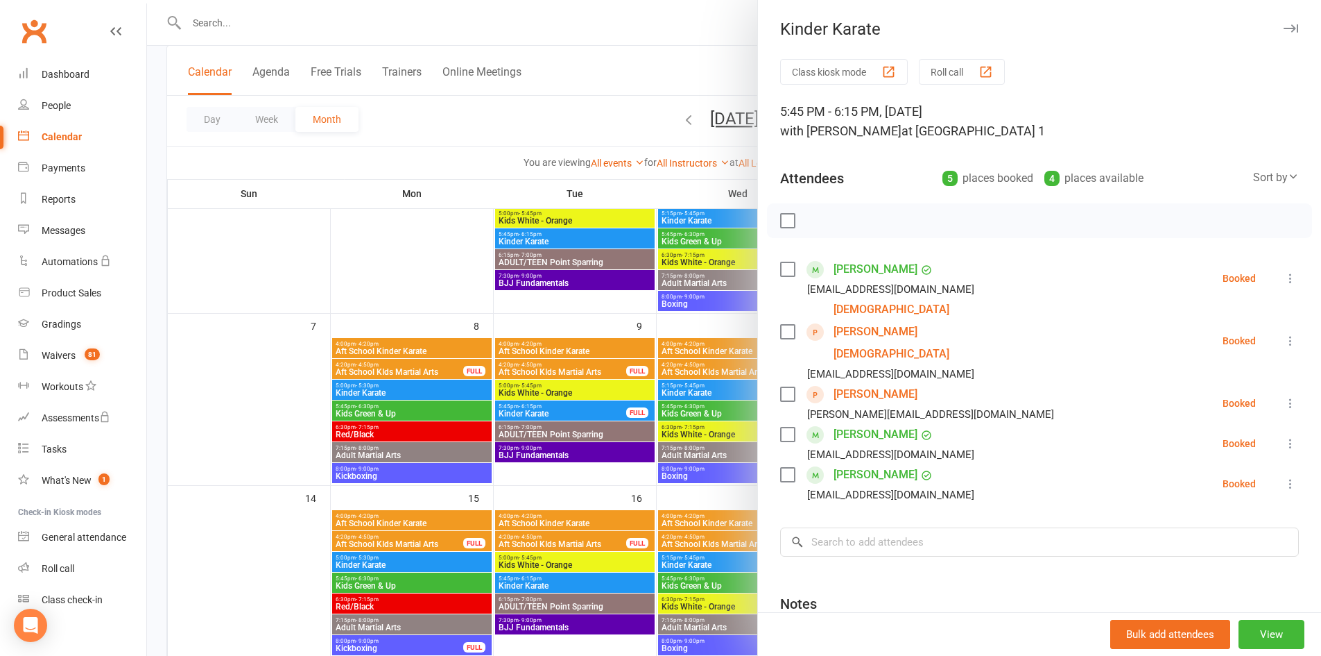
click at [1284, 436] on icon at bounding box center [1291, 443] width 14 height 14
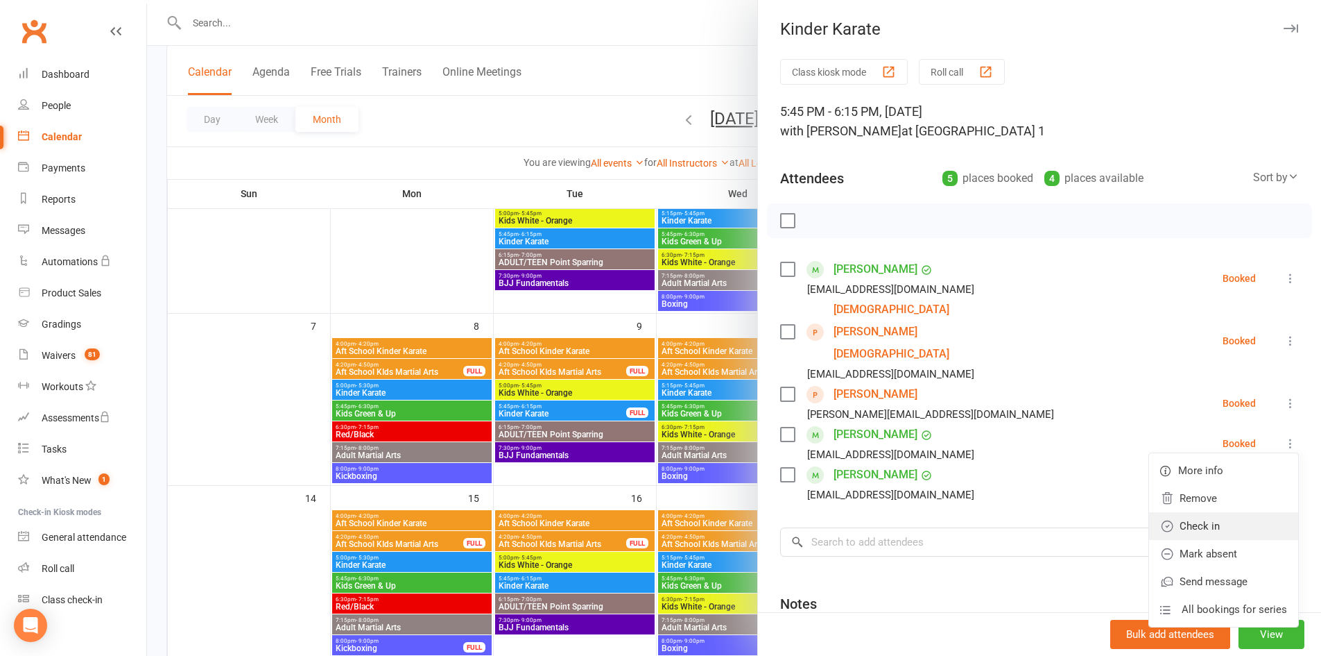
click at [1190, 512] on link "Check in" at bounding box center [1223, 526] width 149 height 28
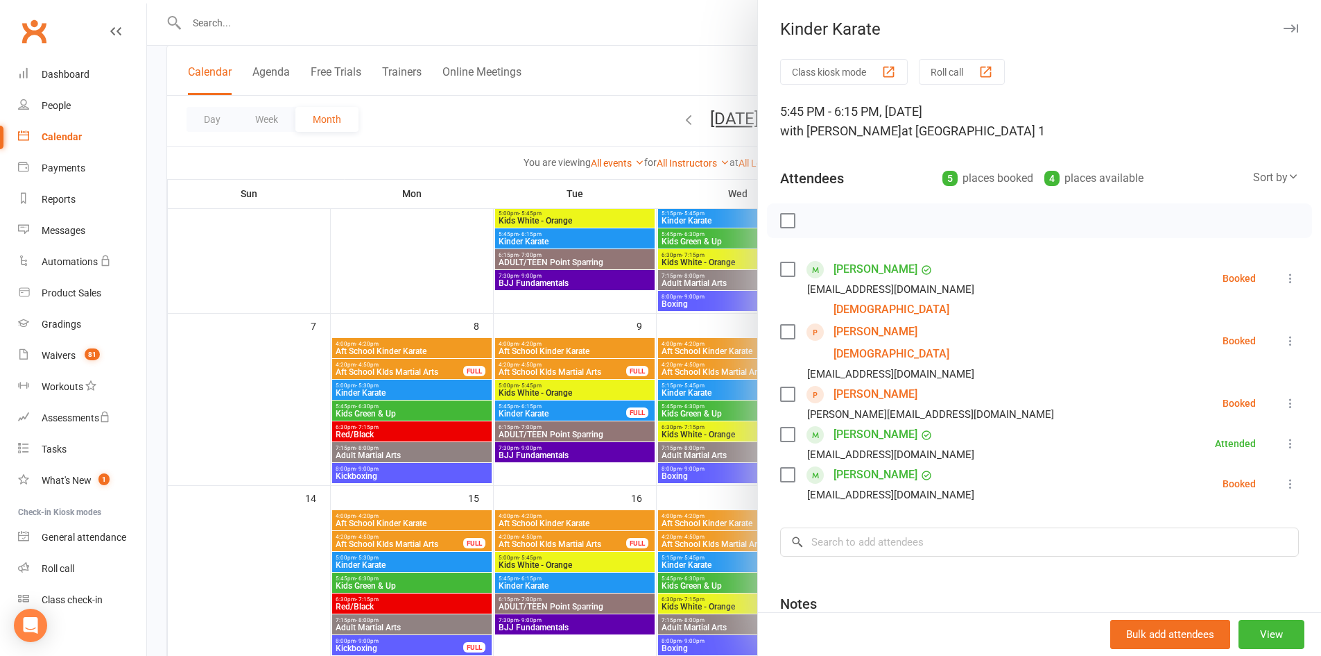
click at [1283, 23] on button "button" at bounding box center [1291, 28] width 17 height 17
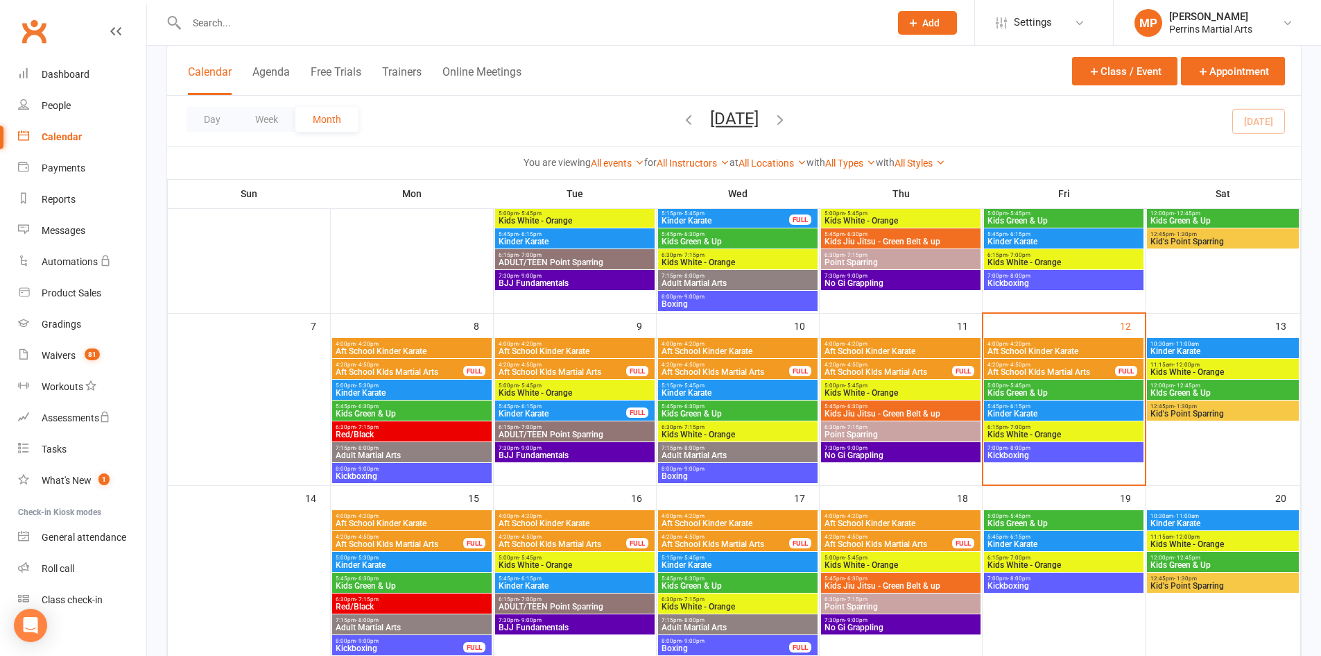
click at [1033, 389] on span "Kids Green & Up" at bounding box center [1064, 392] width 154 height 8
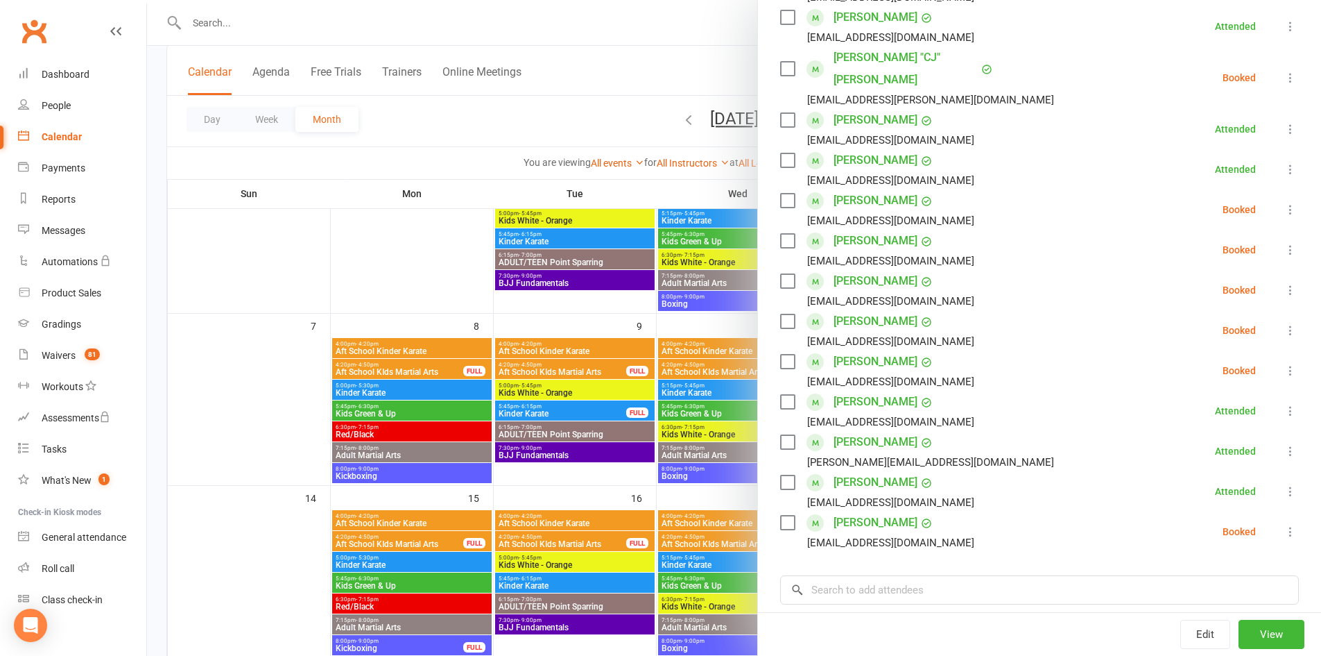
scroll to position [431, 0]
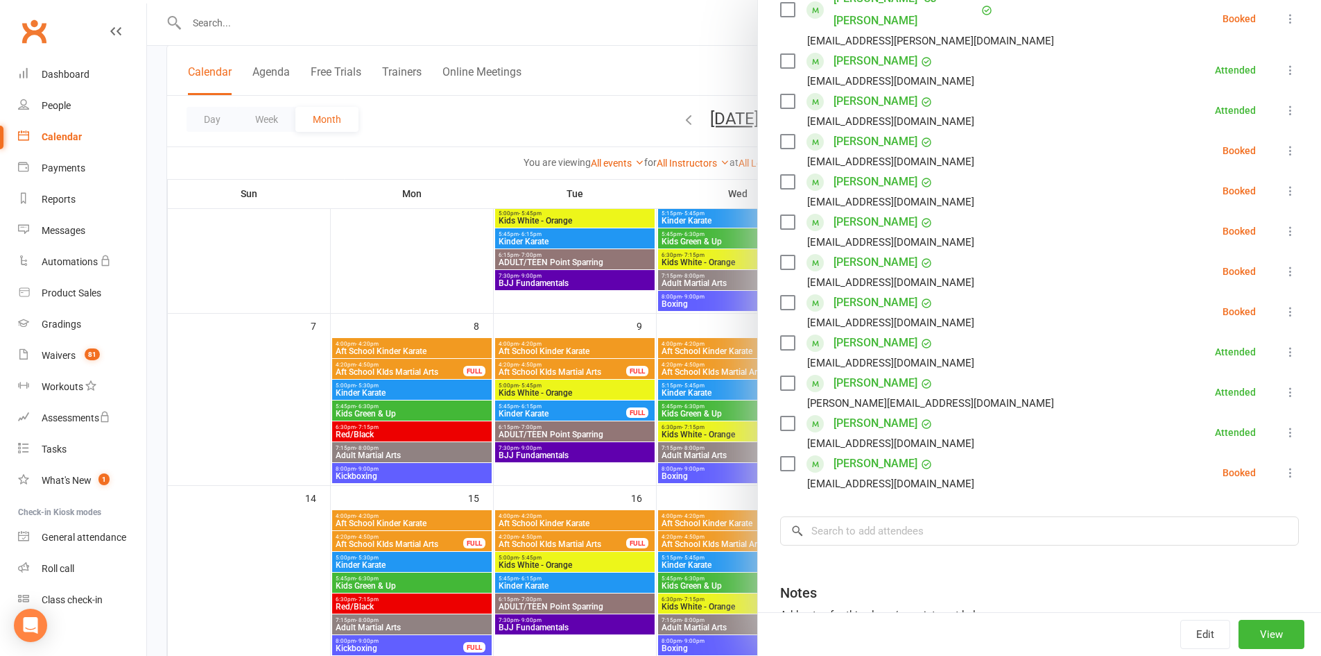
click at [1284, 465] on icon at bounding box center [1291, 472] width 14 height 14
click at [1196, 541] on link "Check in" at bounding box center [1229, 555] width 137 height 28
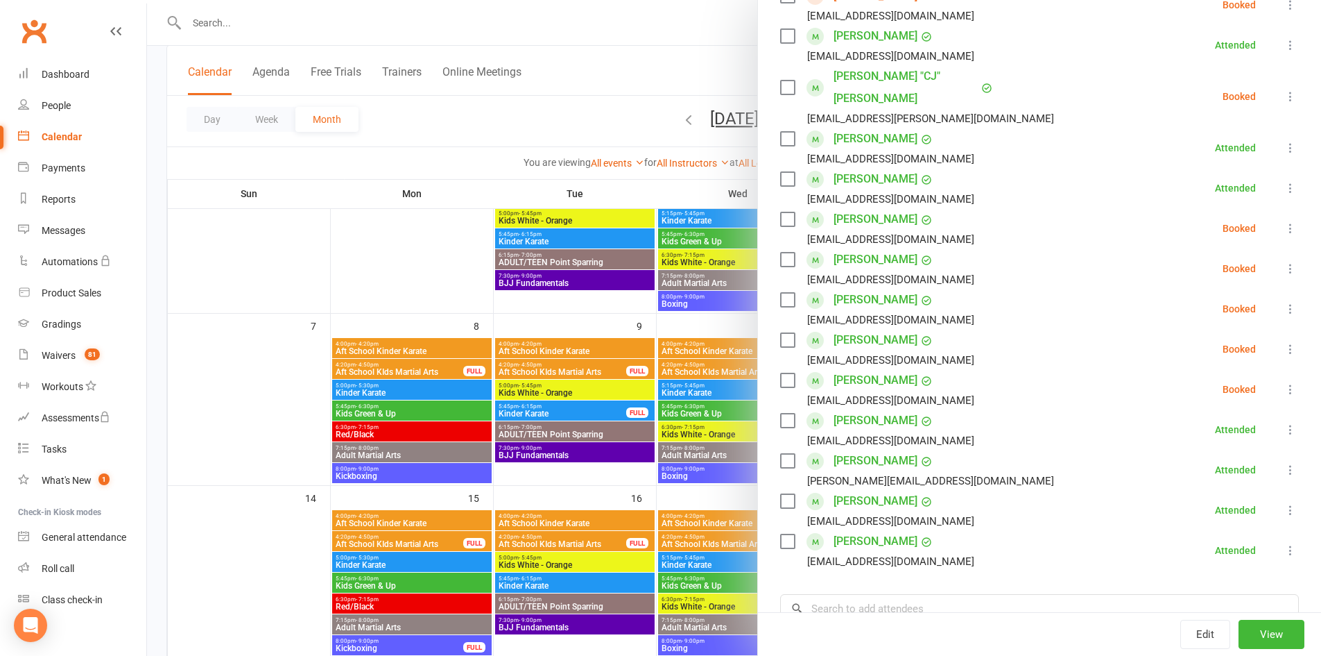
scroll to position [312, 0]
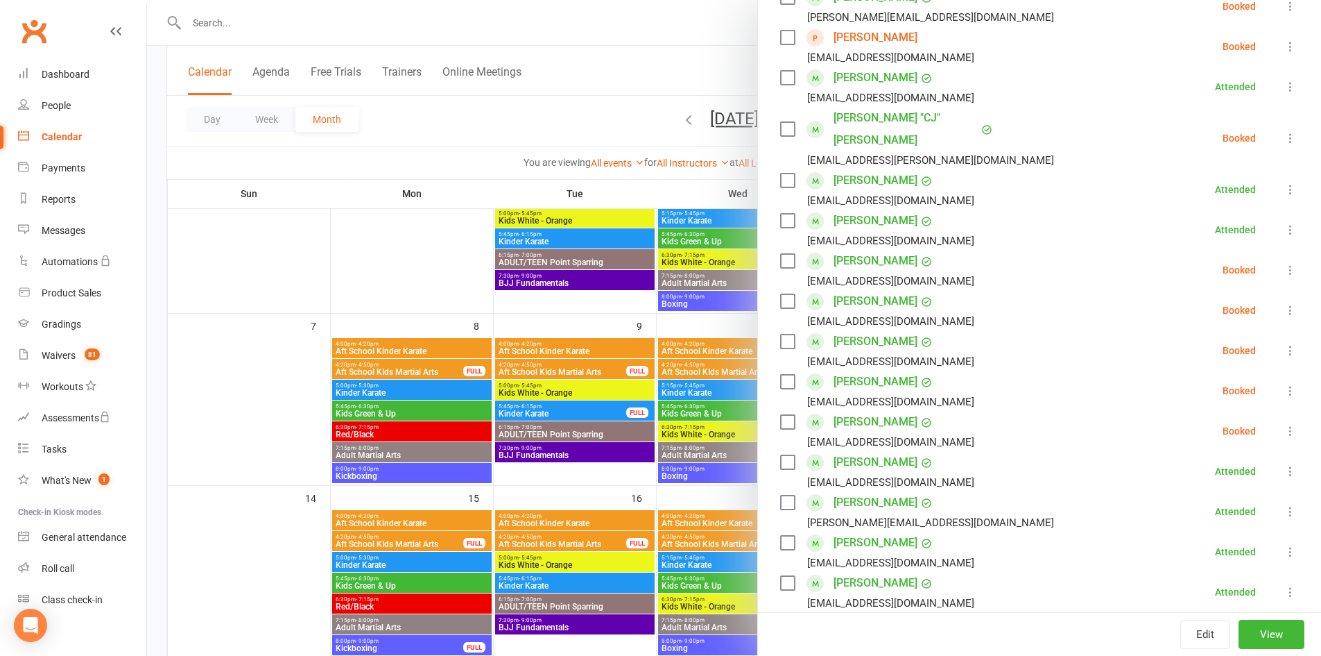
click at [1284, 263] on icon at bounding box center [1291, 270] width 14 height 14
click at [1200, 339] on link "Check in" at bounding box center [1229, 353] width 137 height 28
click at [1284, 303] on icon at bounding box center [1291, 310] width 14 height 14
click at [1226, 379] on link "Check in" at bounding box center [1229, 393] width 137 height 28
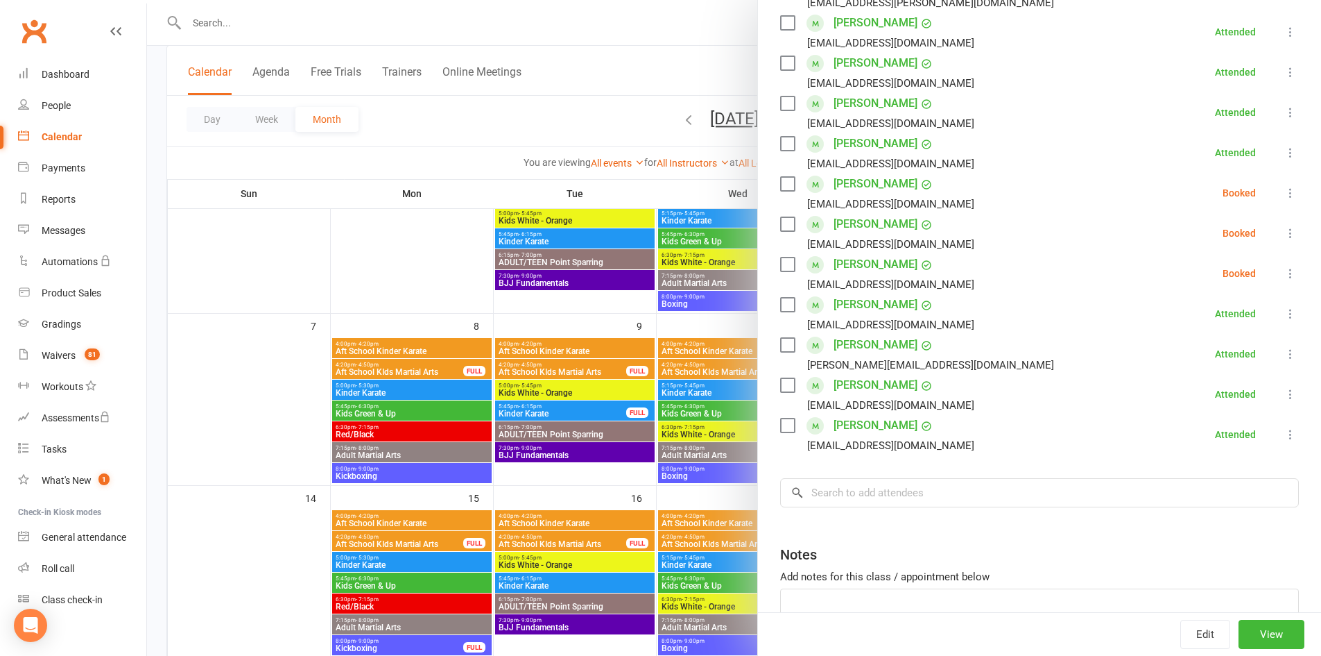
scroll to position [524, 0]
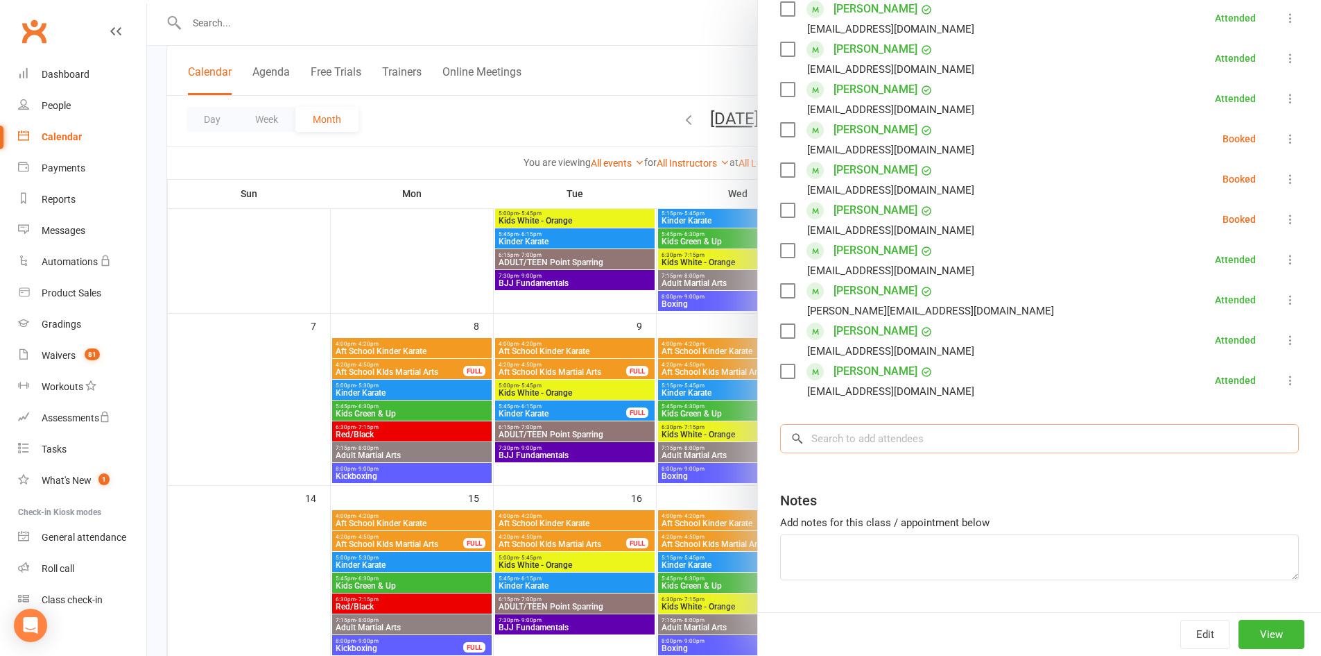
click at [992, 425] on input "search" at bounding box center [1039, 438] width 519 height 29
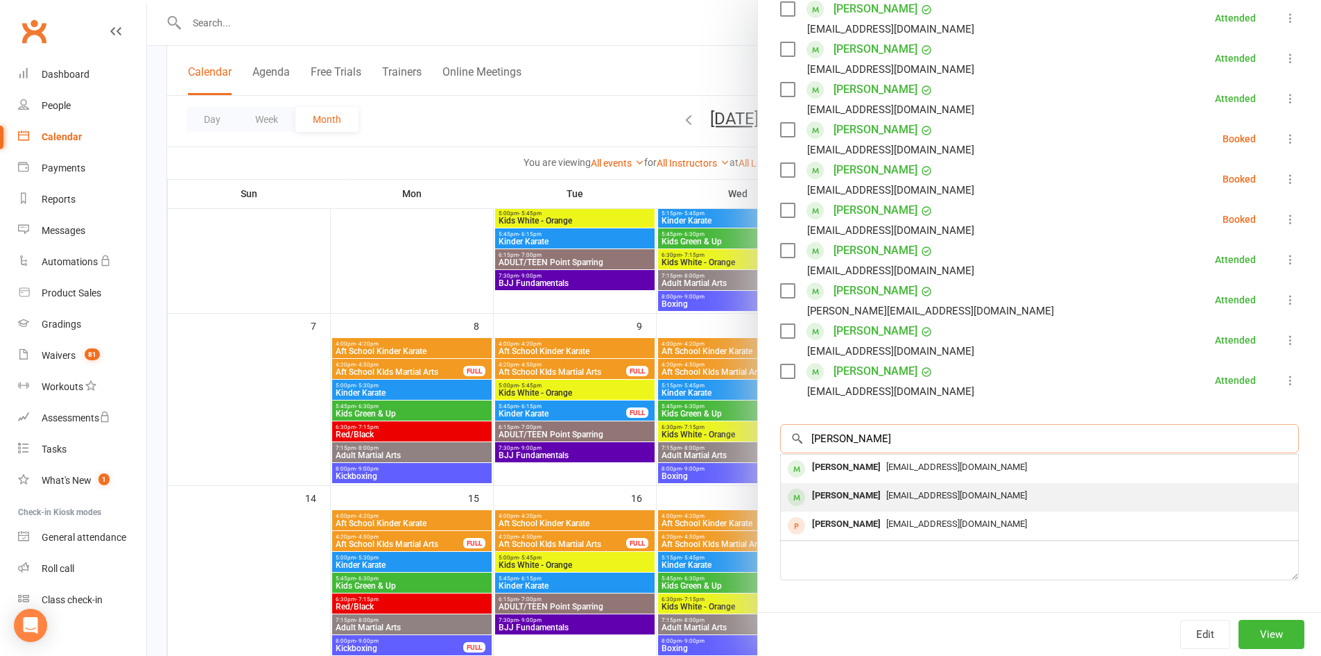
type input "[PERSON_NAME]"
click at [886, 490] on span "[EMAIL_ADDRESS][DOMAIN_NAME]" at bounding box center [956, 495] width 141 height 10
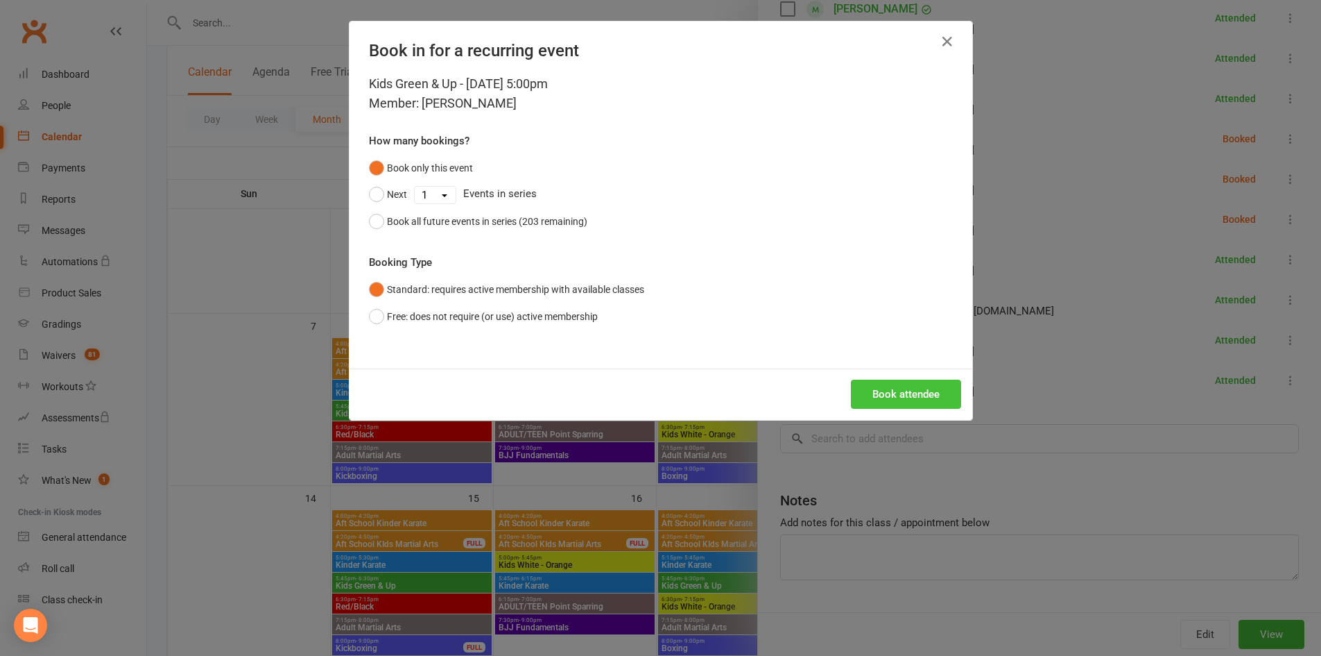
click at [905, 403] on button "Book attendee" at bounding box center [906, 393] width 110 height 29
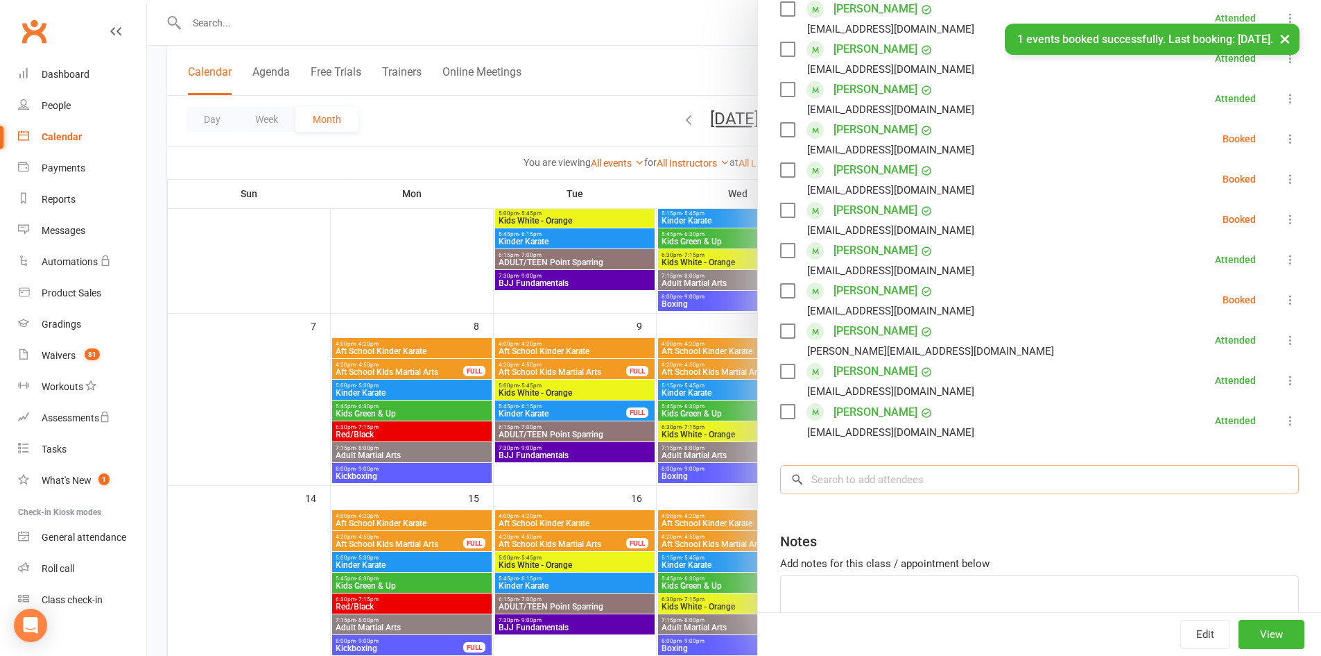
click at [866, 465] on input "search" at bounding box center [1039, 479] width 519 height 29
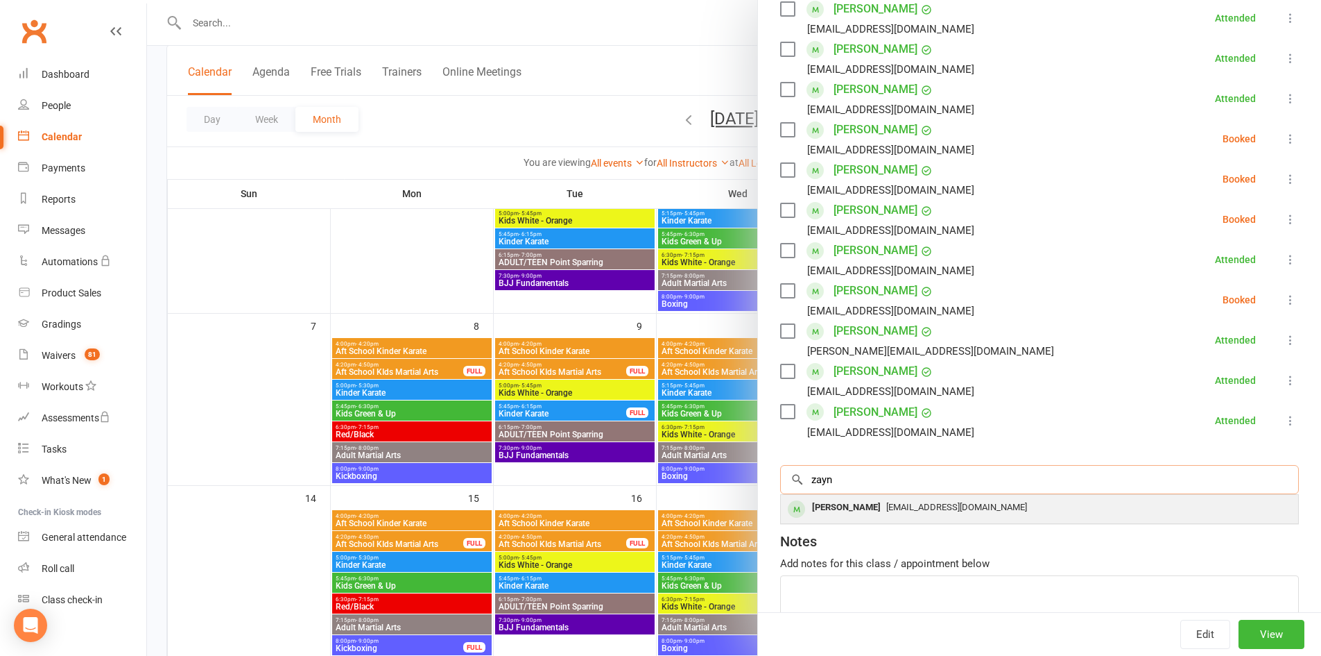
type input "zayn"
click at [846, 497] on div "[PERSON_NAME]" at bounding box center [847, 507] width 80 height 20
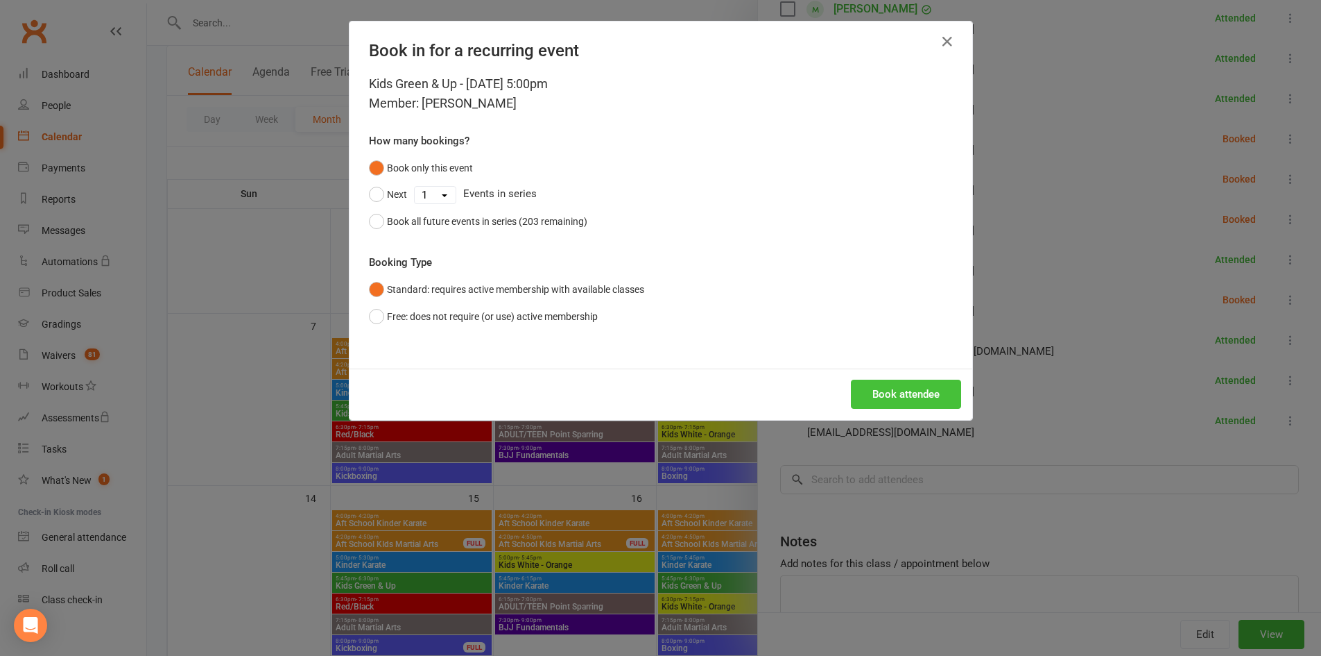
click at [884, 393] on button "Book attendee" at bounding box center [906, 393] width 110 height 29
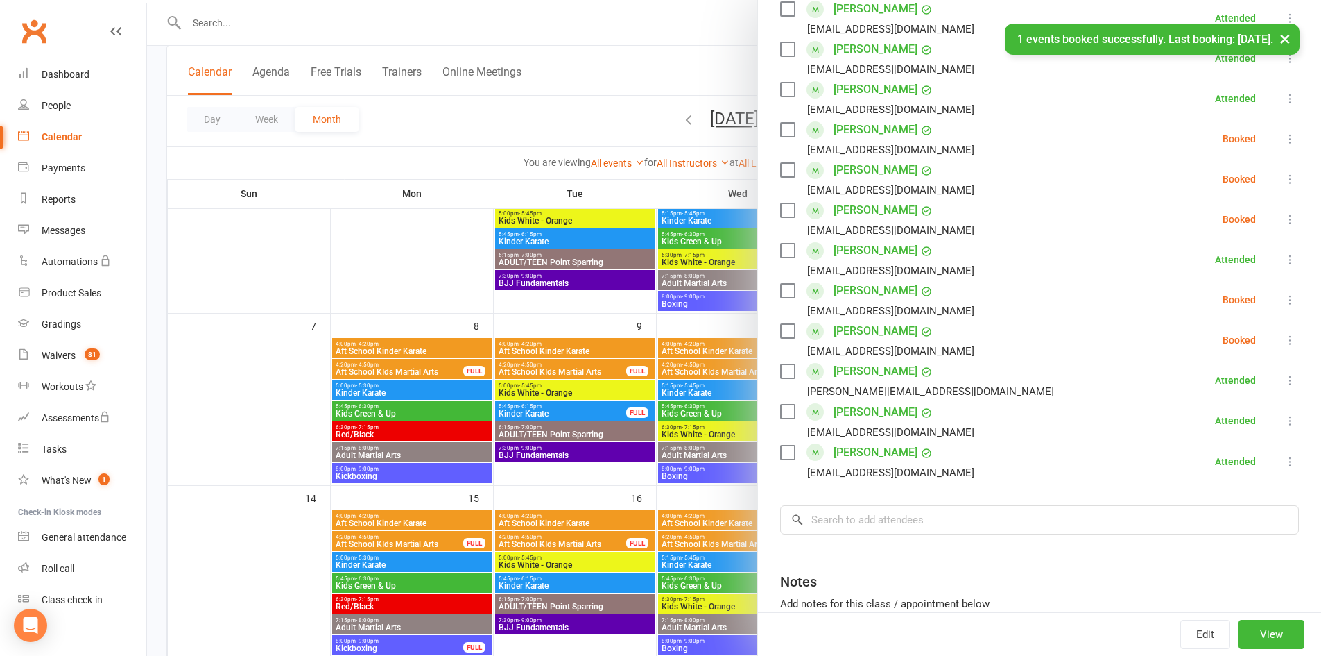
click at [1285, 38] on button "×" at bounding box center [1285, 39] width 25 height 30
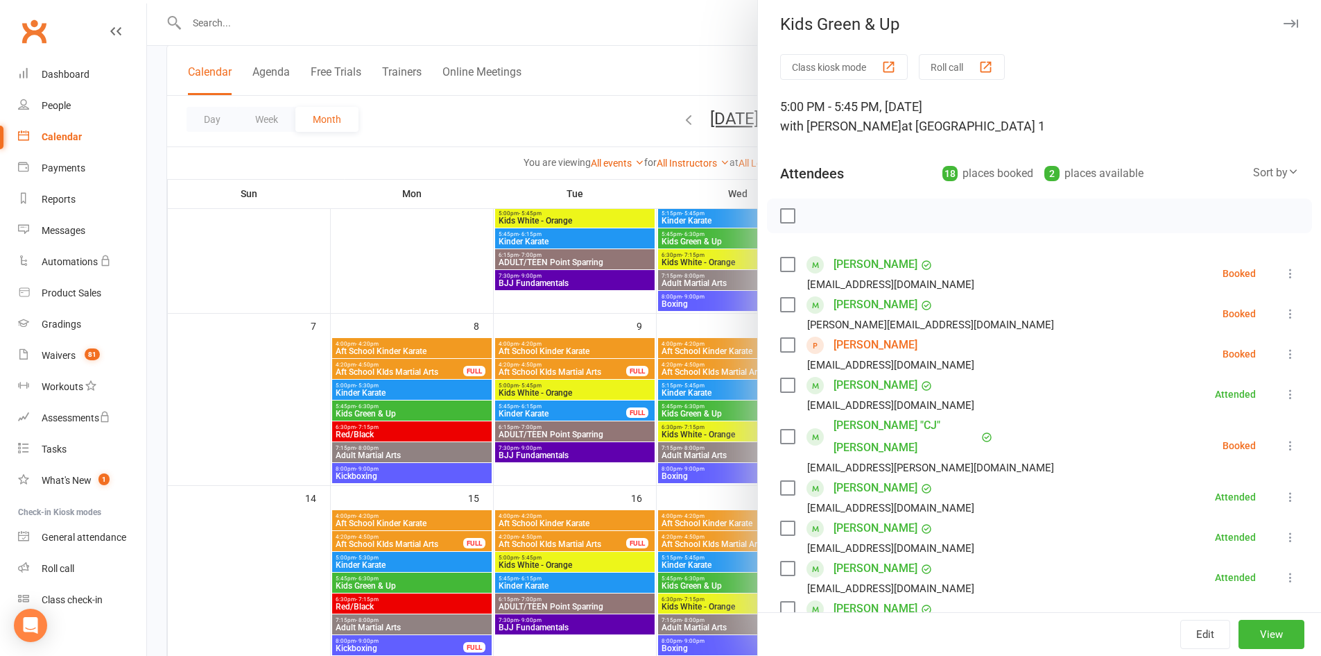
scroll to position [0, 0]
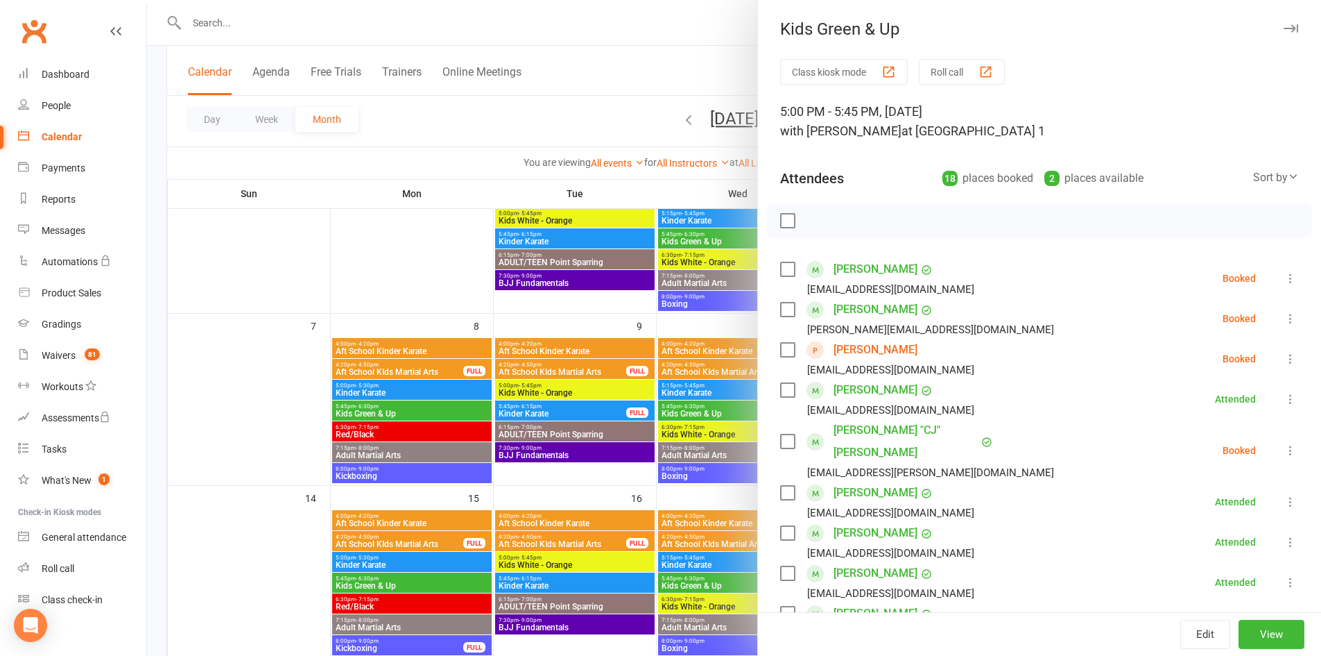
click at [1284, 271] on icon at bounding box center [1291, 278] width 14 height 14
click at [1221, 357] on link "Check in" at bounding box center [1229, 361] width 137 height 28
click at [1284, 314] on icon at bounding box center [1291, 318] width 14 height 14
click at [1242, 398] on link "Check in" at bounding box center [1229, 401] width 137 height 28
click at [1284, 26] on icon "button" at bounding box center [1291, 28] width 15 height 8
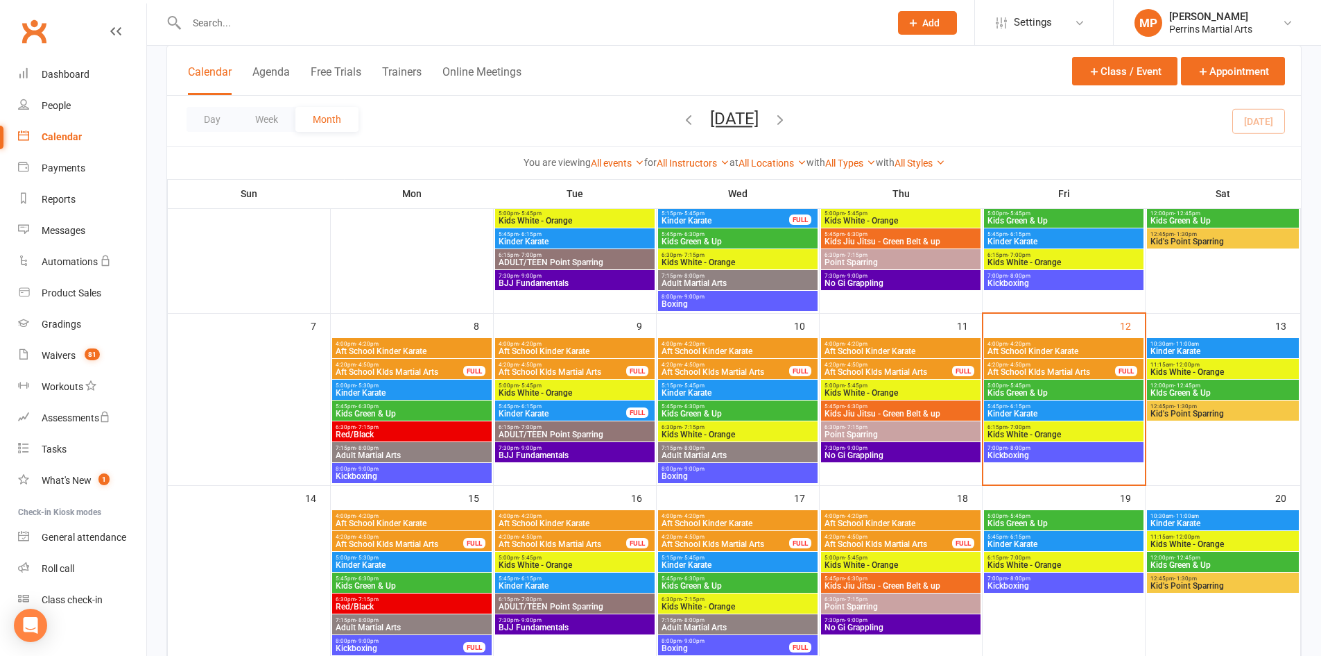
click at [1074, 390] on span "Kids Green & Up" at bounding box center [1064, 392] width 154 height 8
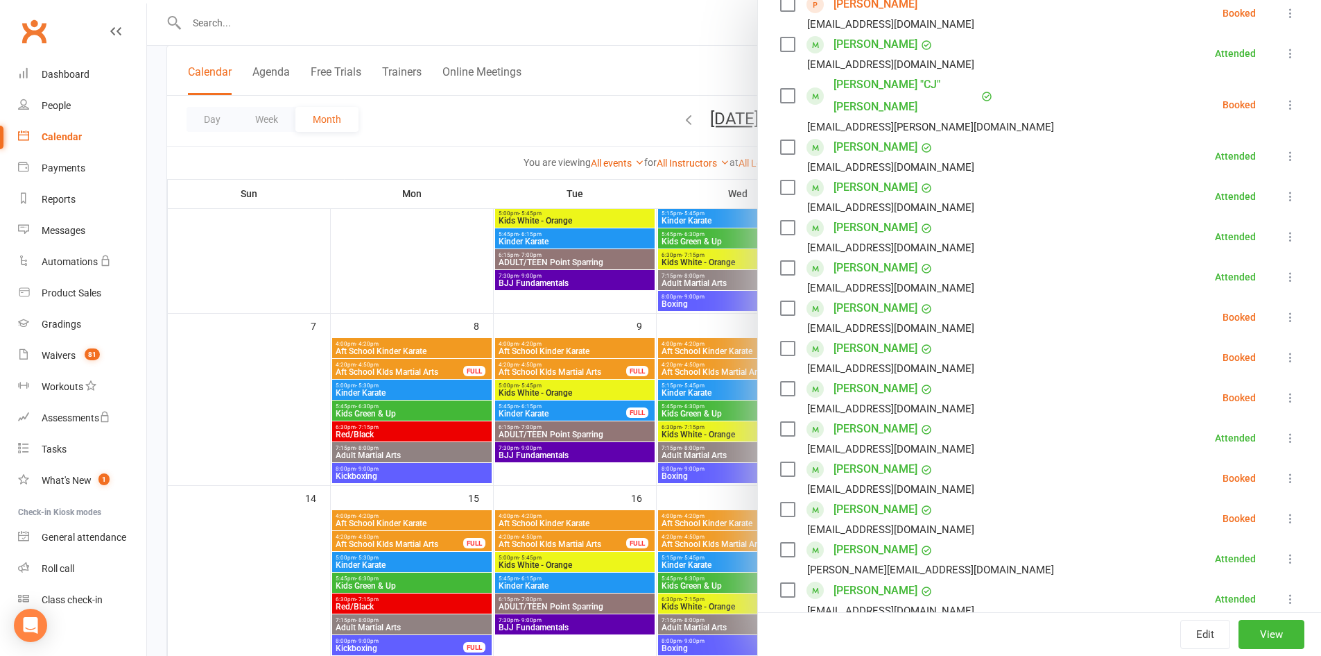
scroll to position [397, 0]
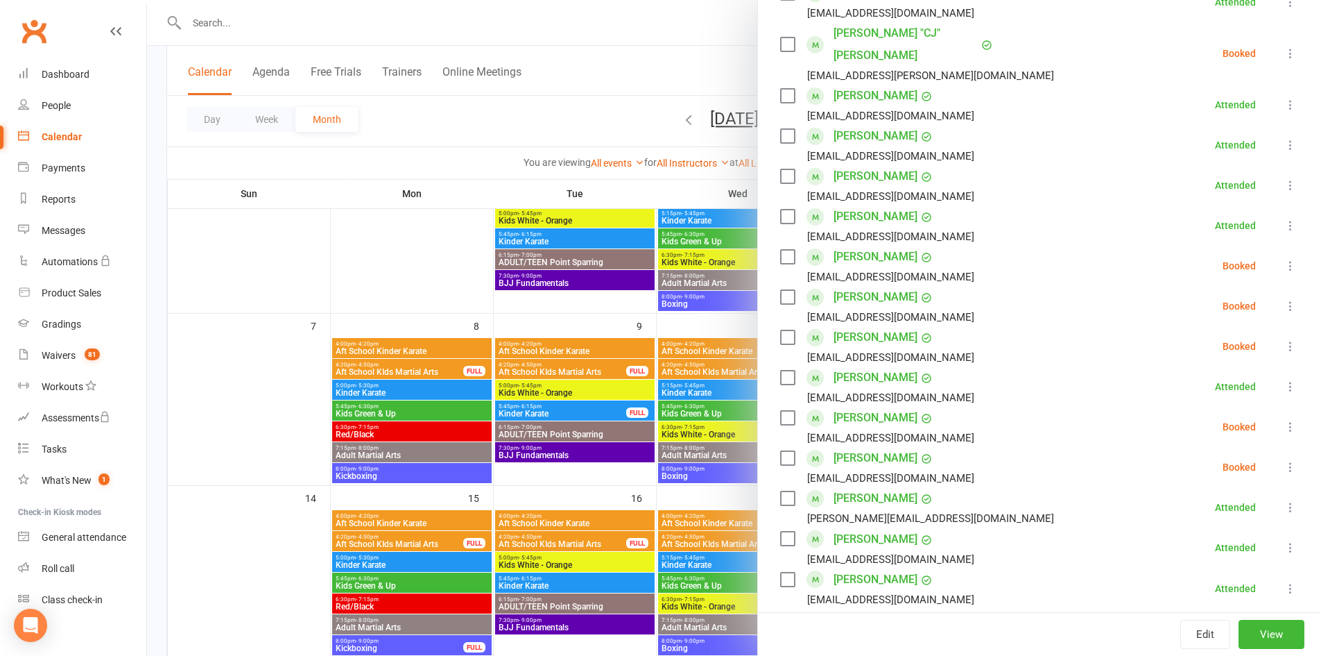
click at [1284, 420] on icon at bounding box center [1291, 427] width 14 height 14
click at [1190, 495] on link "Check in" at bounding box center [1229, 509] width 137 height 28
click at [1284, 460] on icon at bounding box center [1291, 467] width 14 height 14
click at [1204, 536] on link "Check in" at bounding box center [1229, 550] width 137 height 28
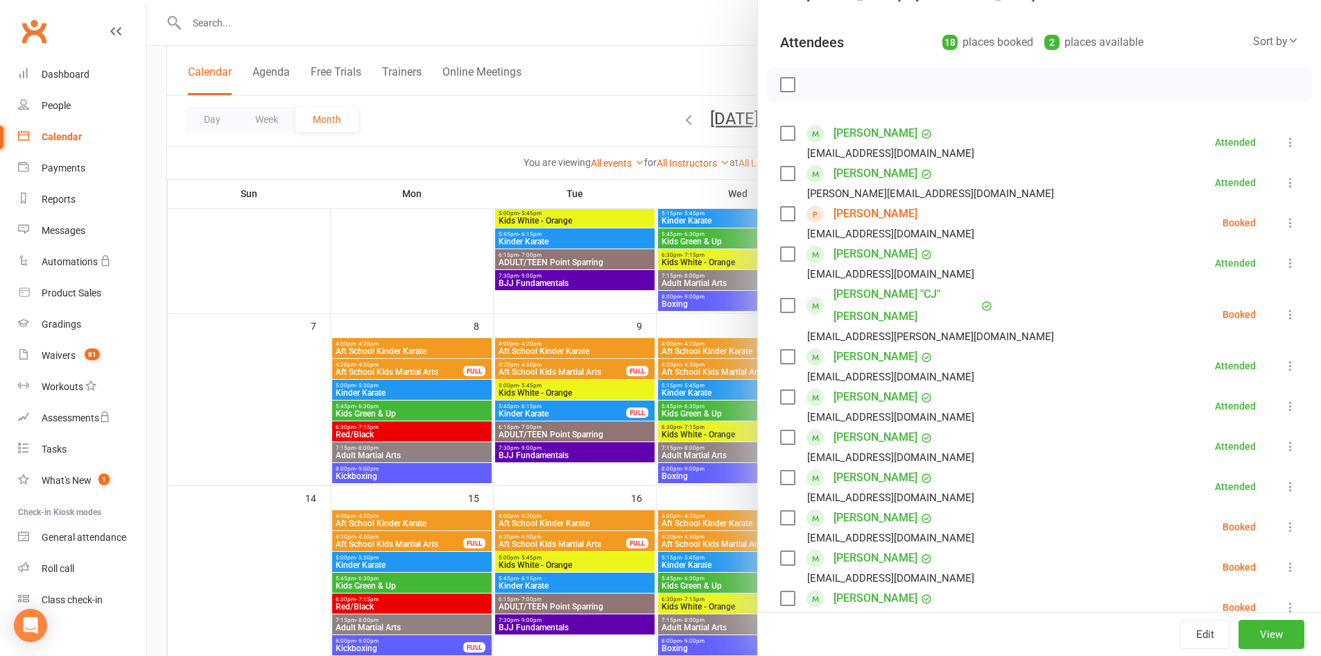
scroll to position [0, 0]
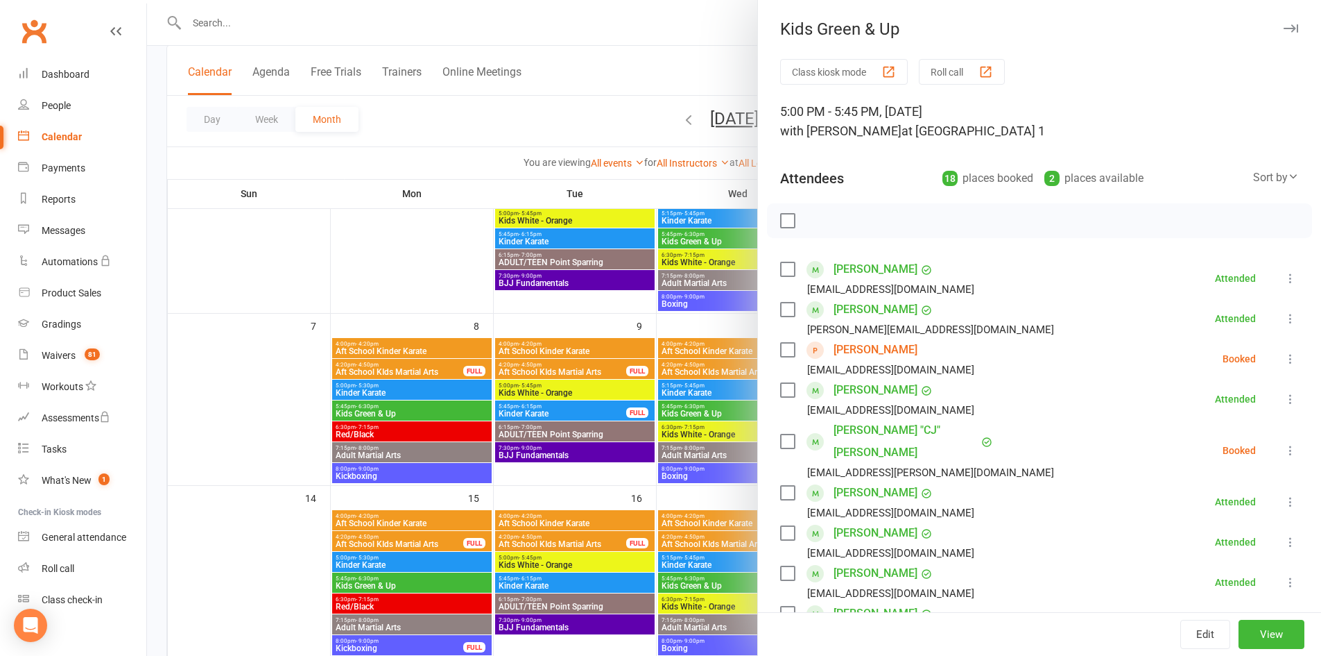
click at [1284, 31] on icon "button" at bounding box center [1291, 28] width 15 height 8
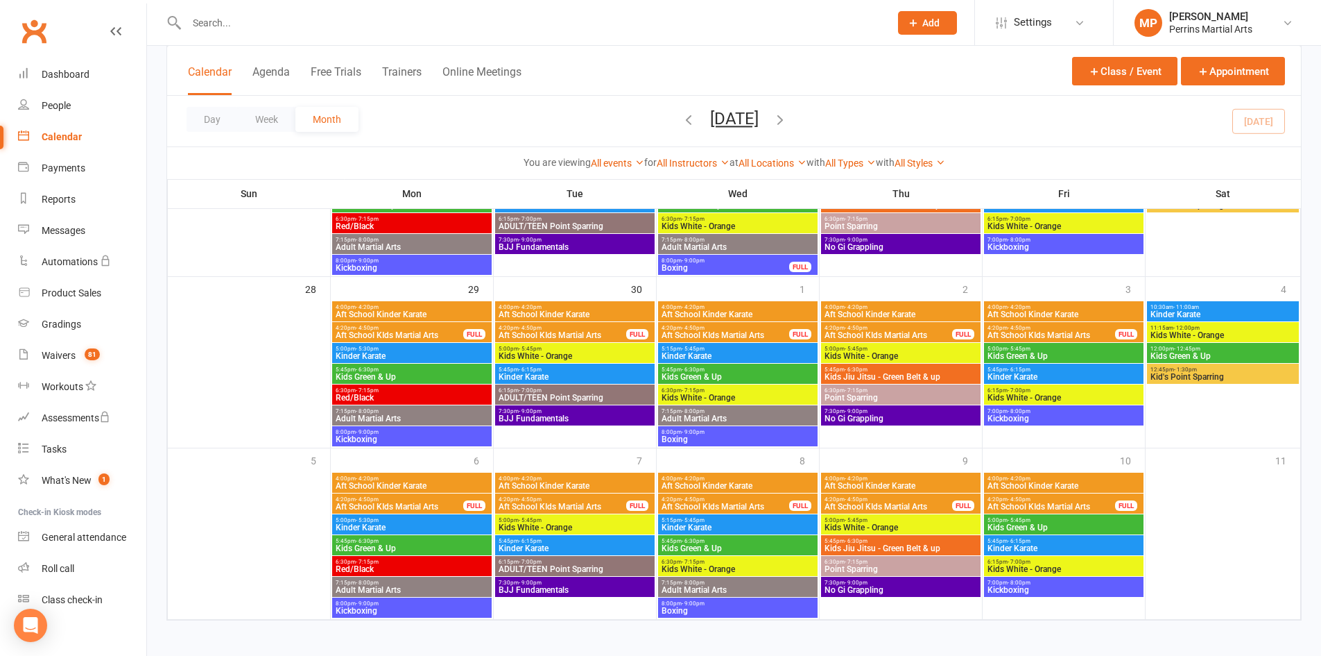
scroll to position [709, 0]
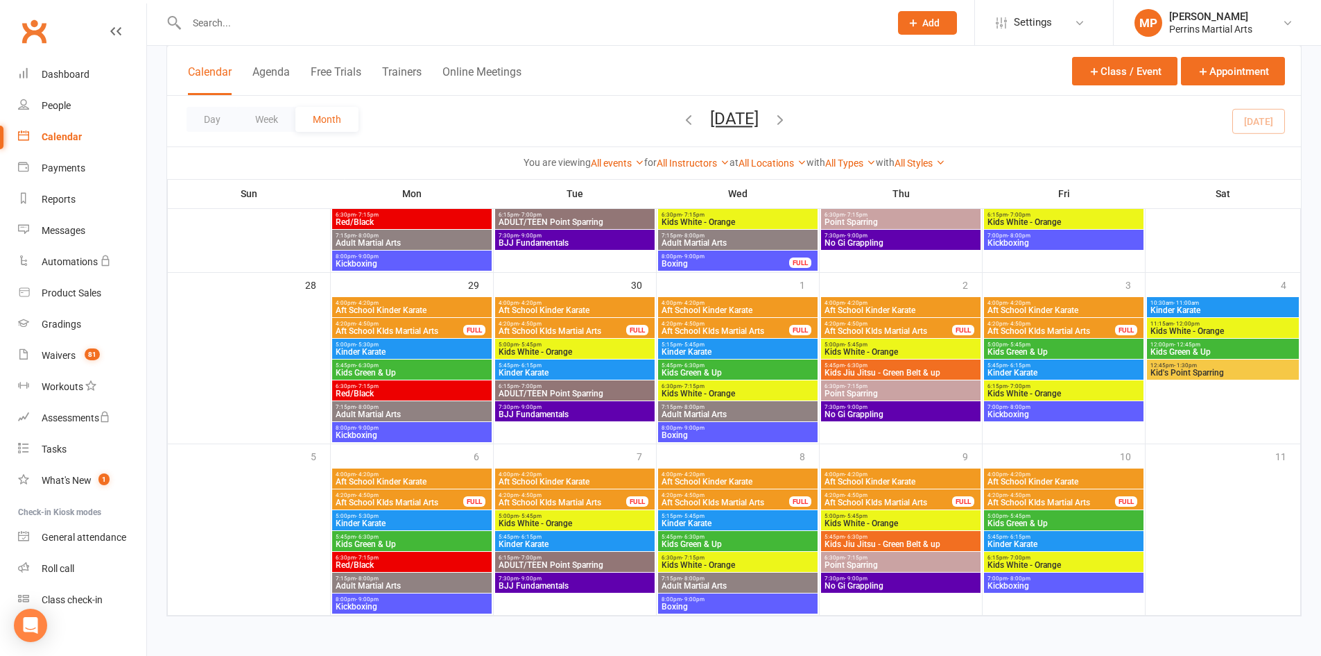
click at [1052, 347] on span "5:00pm - 5:45pm" at bounding box center [1064, 344] width 154 height 6
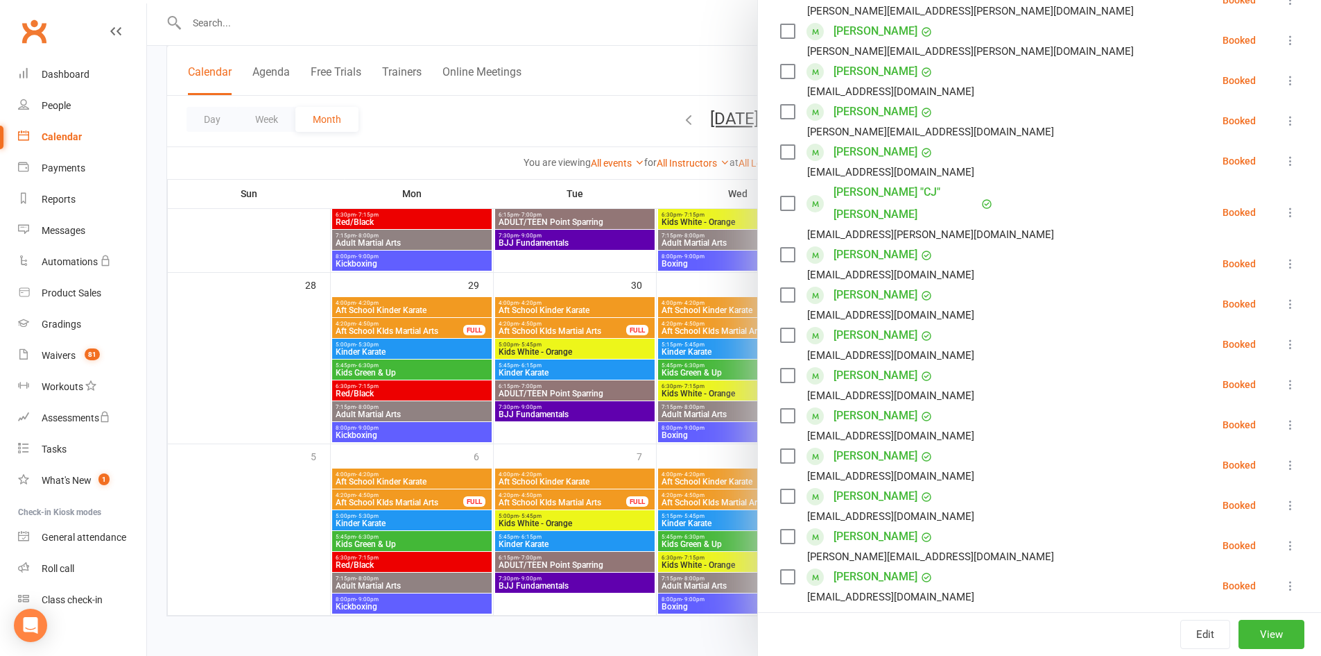
scroll to position [540, 0]
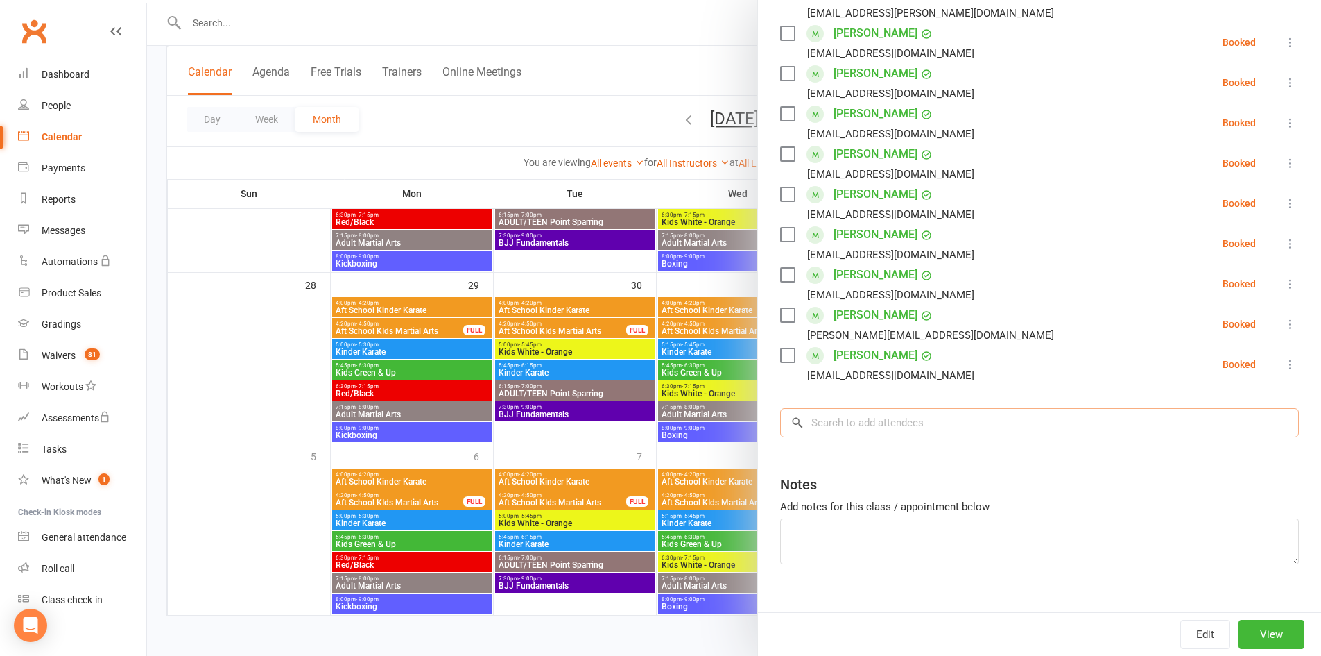
click at [979, 408] on input "search" at bounding box center [1039, 422] width 519 height 29
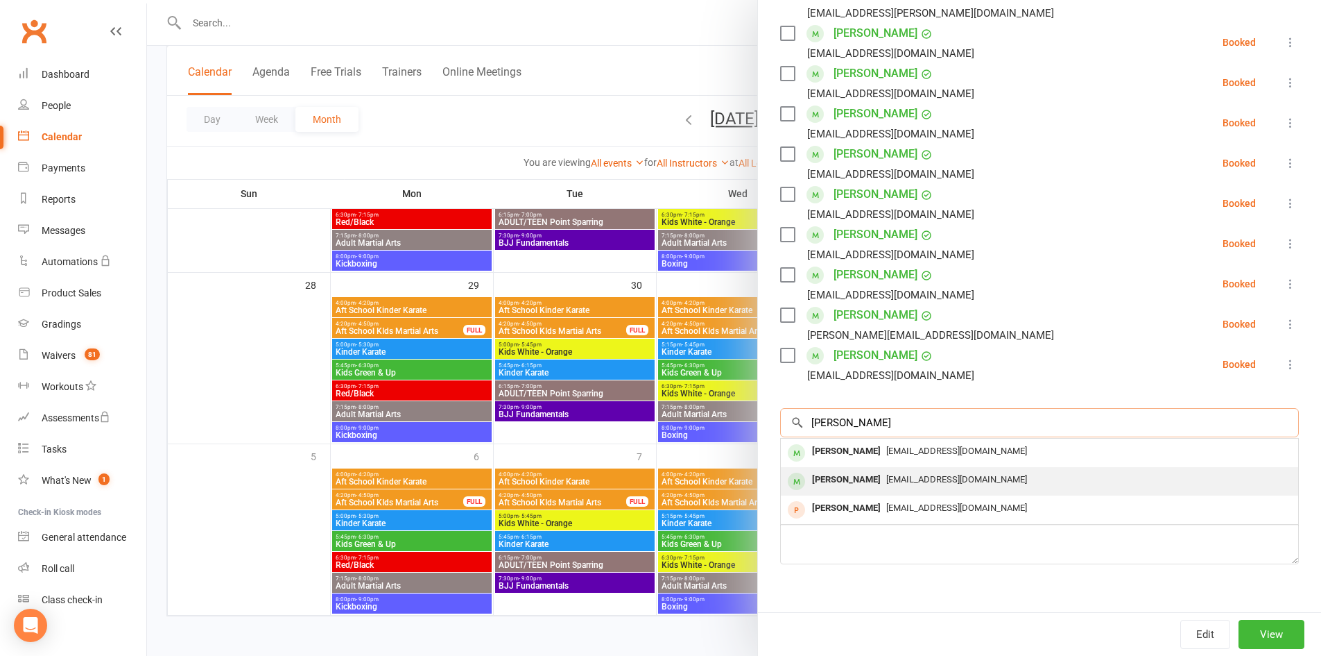
type input "[PERSON_NAME]"
click at [911, 474] on span "[EMAIL_ADDRESS][DOMAIN_NAME]" at bounding box center [956, 479] width 141 height 10
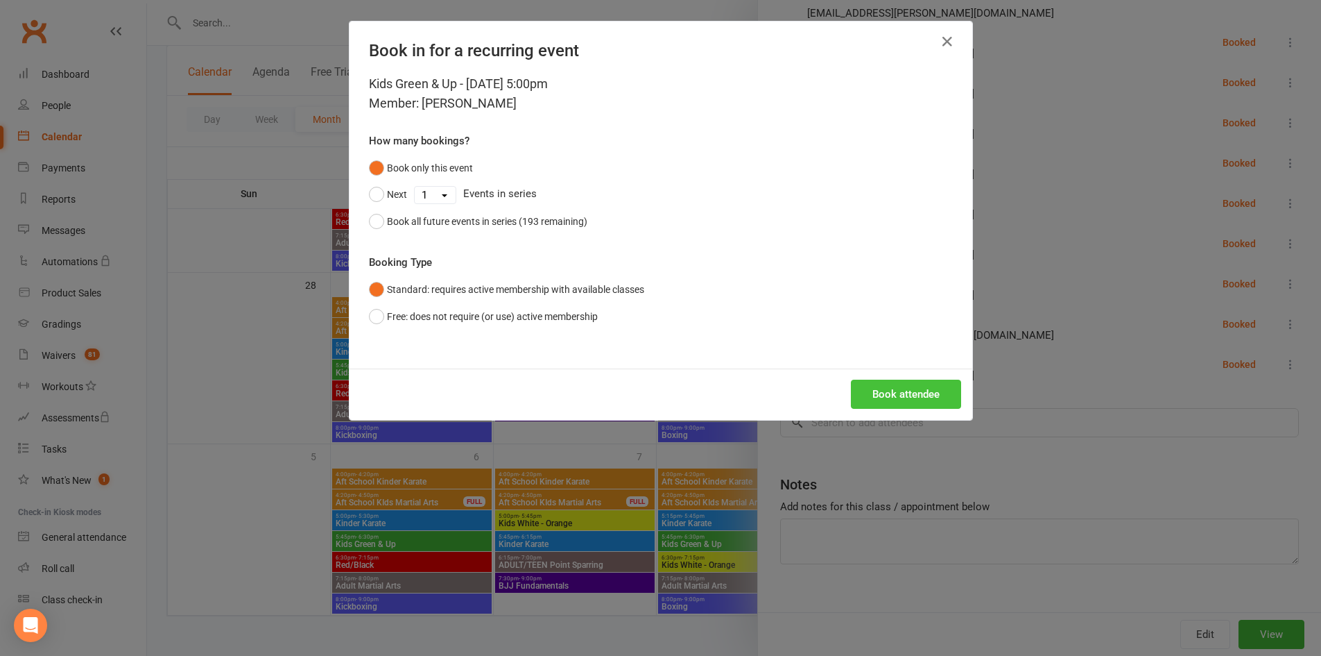
click at [909, 402] on button "Book attendee" at bounding box center [906, 393] width 110 height 29
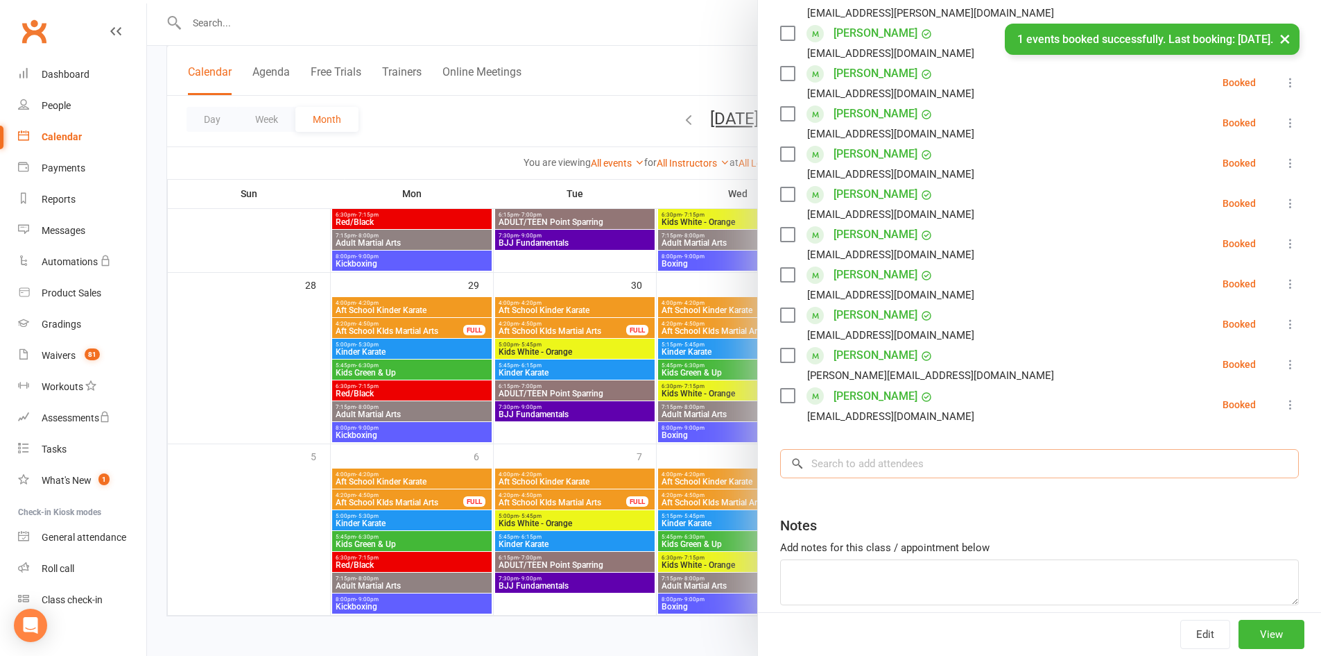
click at [900, 449] on input "search" at bounding box center [1039, 463] width 519 height 29
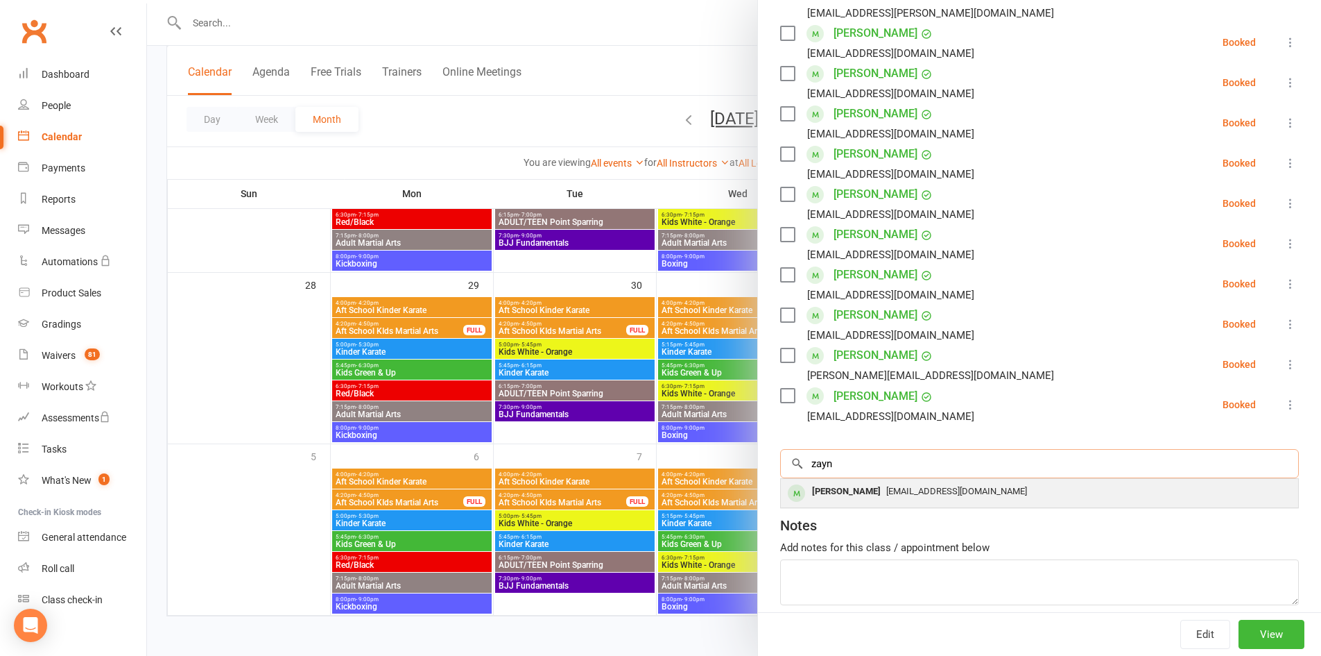
type input "zayn"
click at [886, 486] on span "[EMAIL_ADDRESS][DOMAIN_NAME]" at bounding box center [956, 491] width 141 height 10
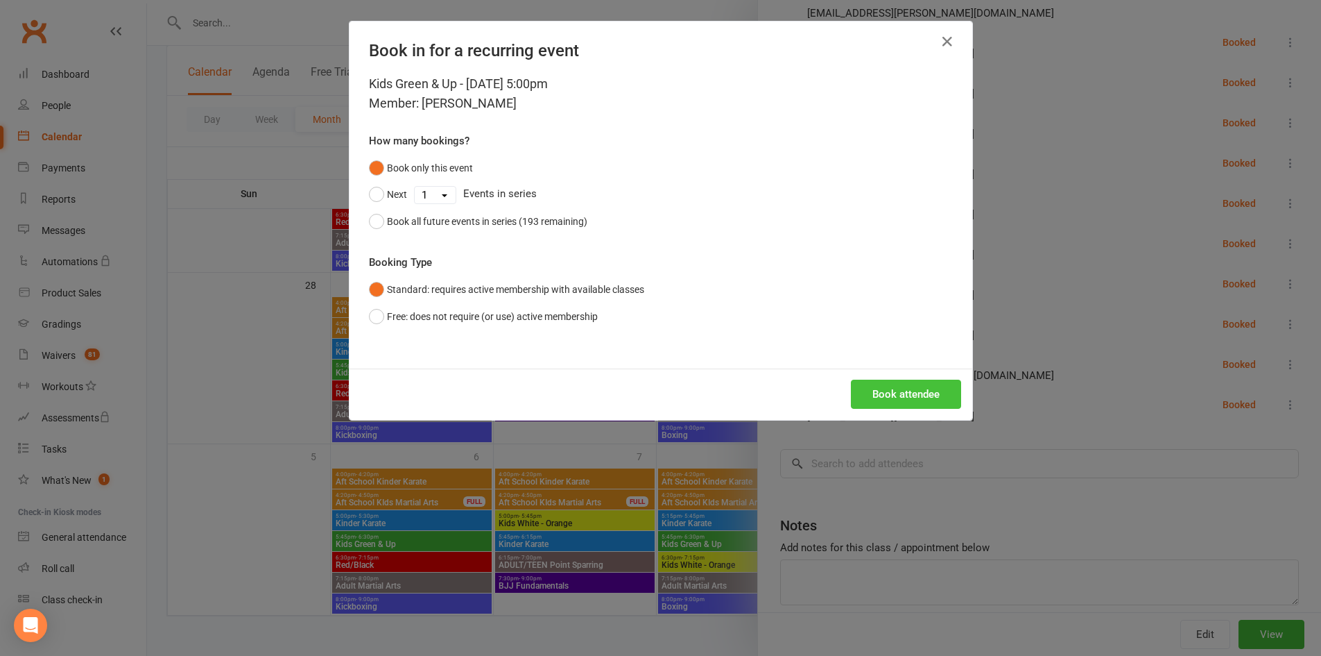
click at [901, 396] on button "Book attendee" at bounding box center [906, 393] width 110 height 29
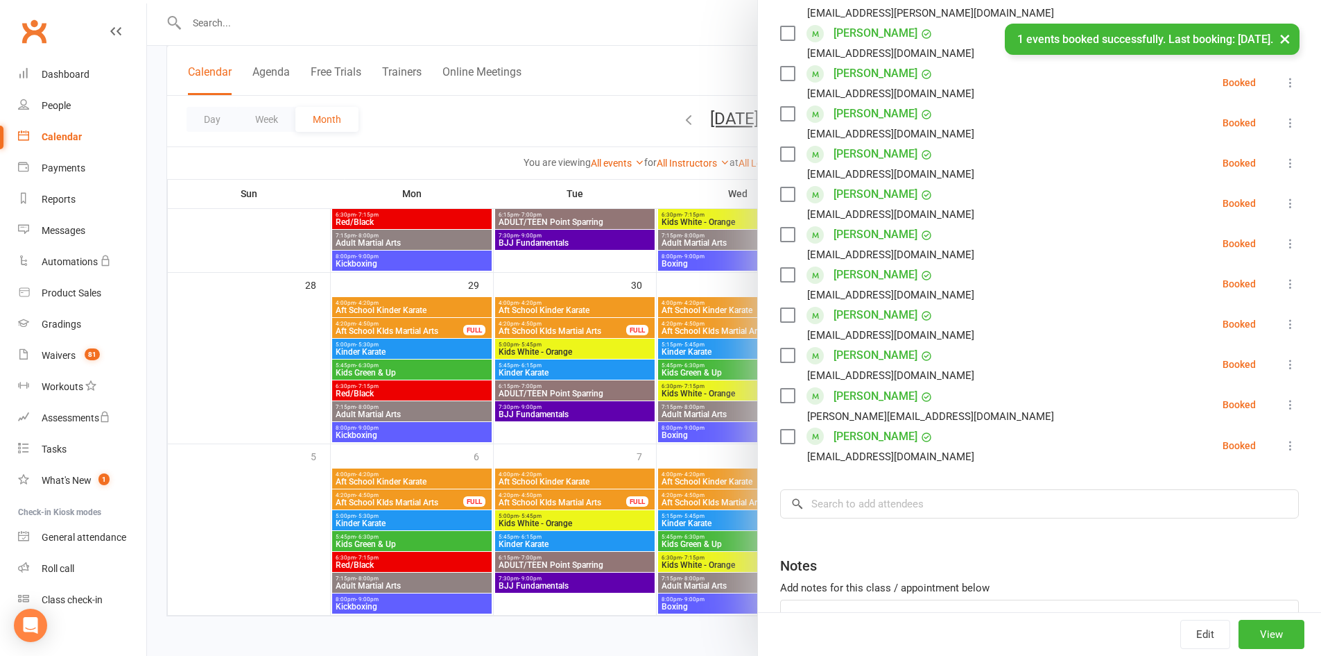
click at [1287, 43] on button "×" at bounding box center [1285, 39] width 25 height 30
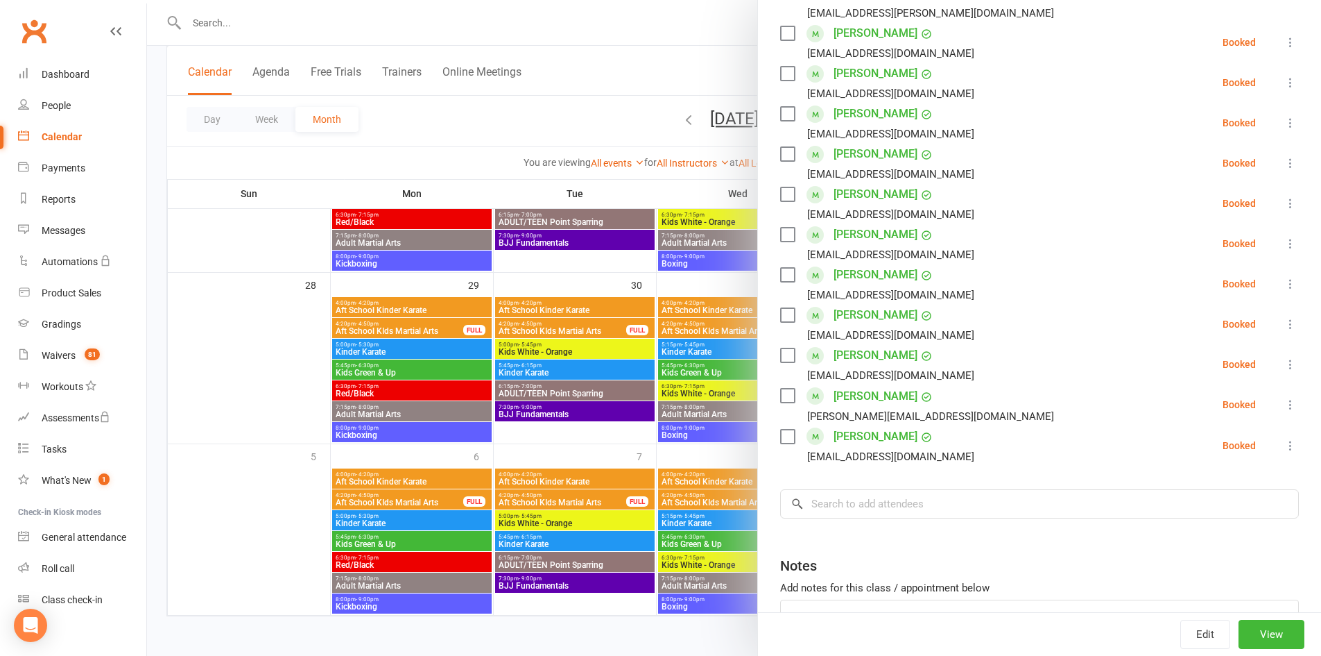
scroll to position [0, 0]
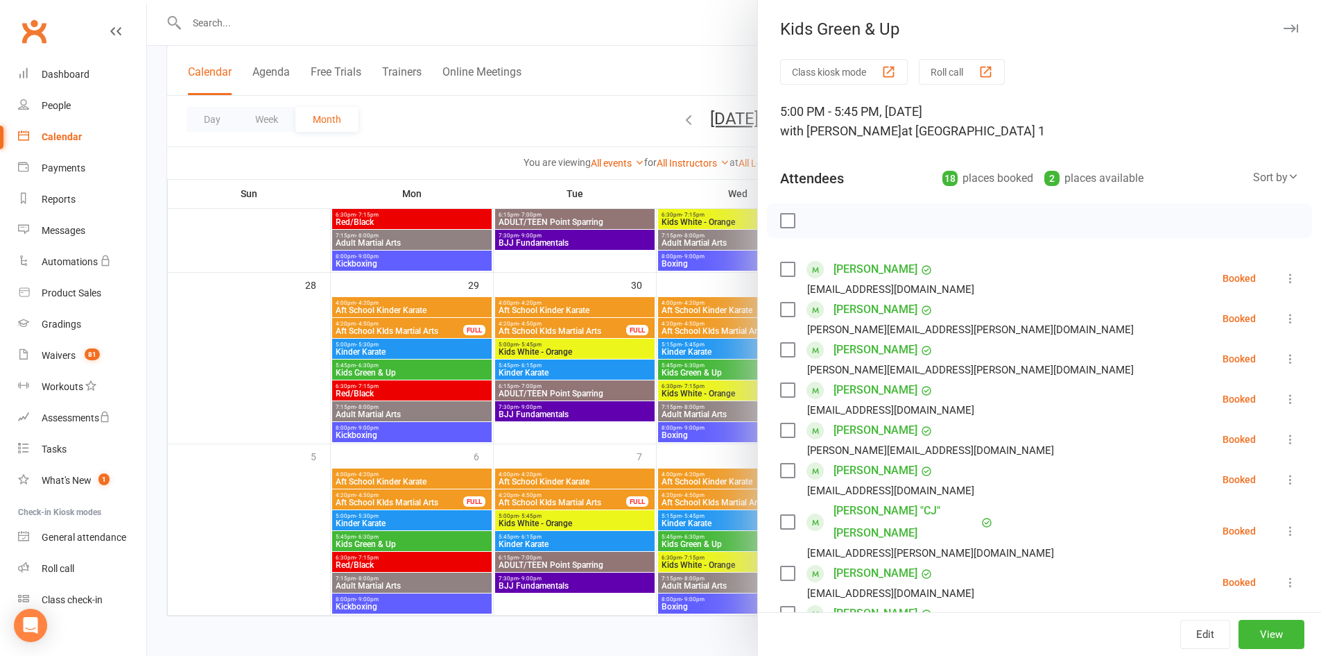
click at [1284, 26] on icon "button" at bounding box center [1291, 28] width 15 height 8
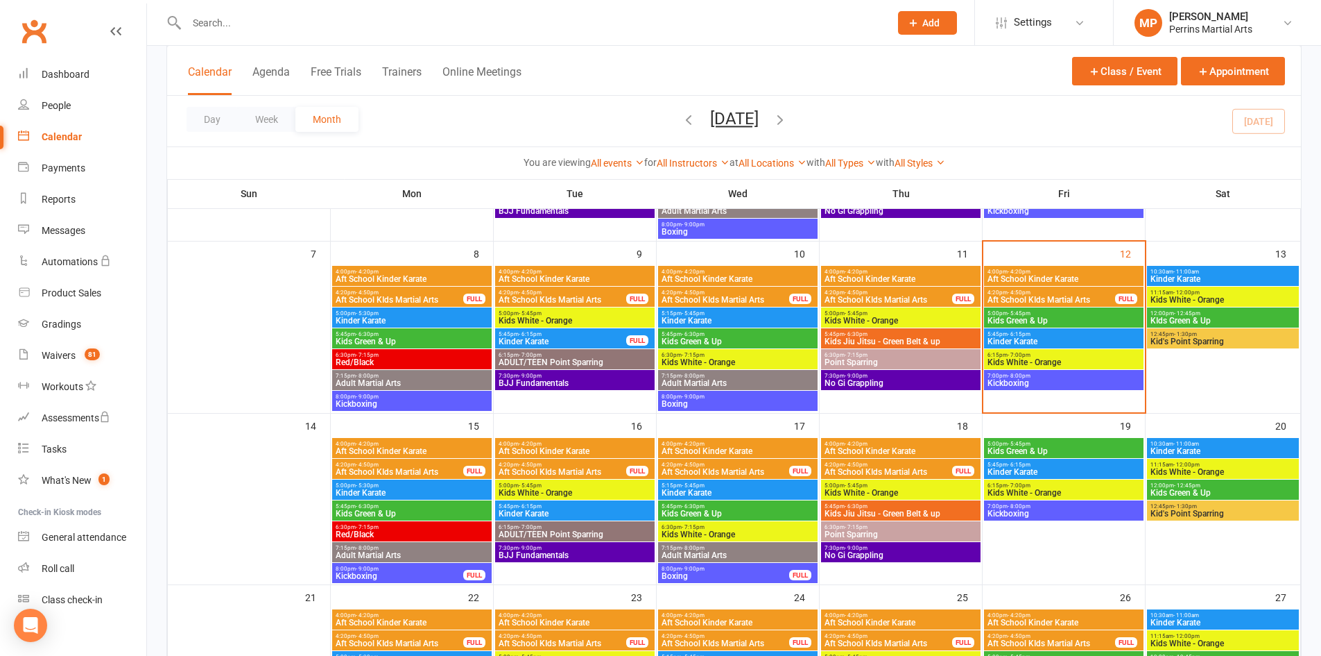
scroll to position [210, 0]
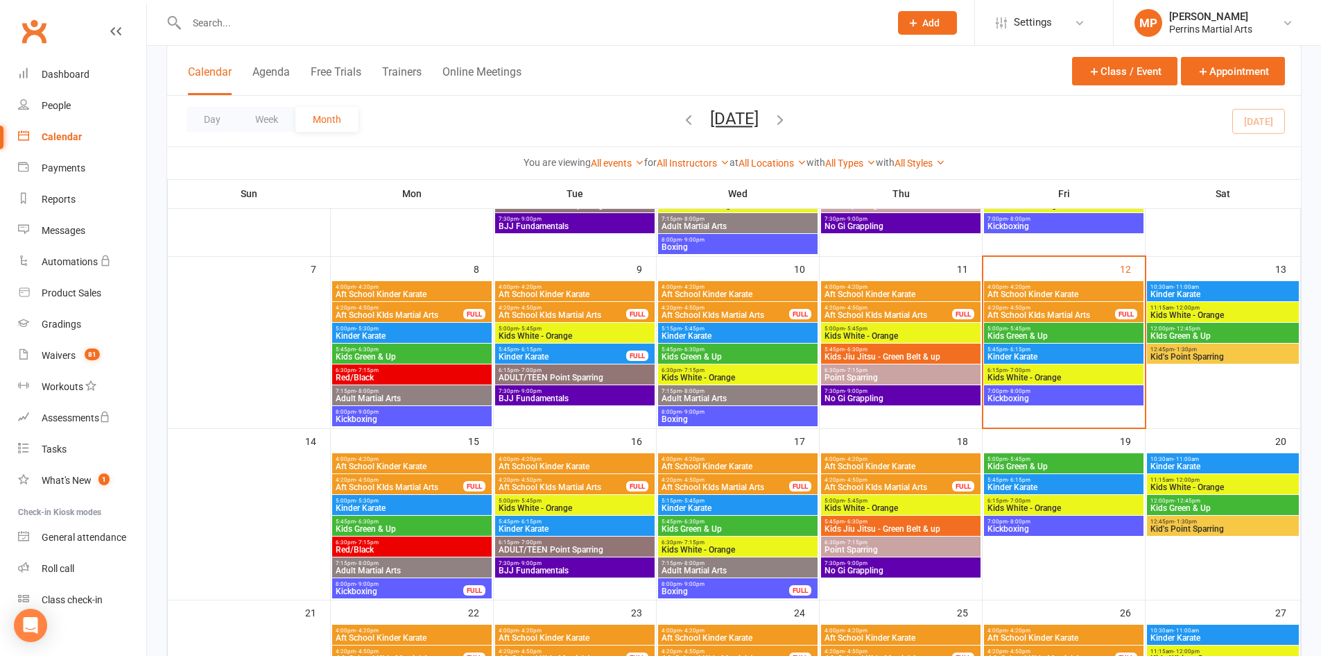
click at [1084, 332] on span "Kids Green & Up" at bounding box center [1064, 336] width 154 height 8
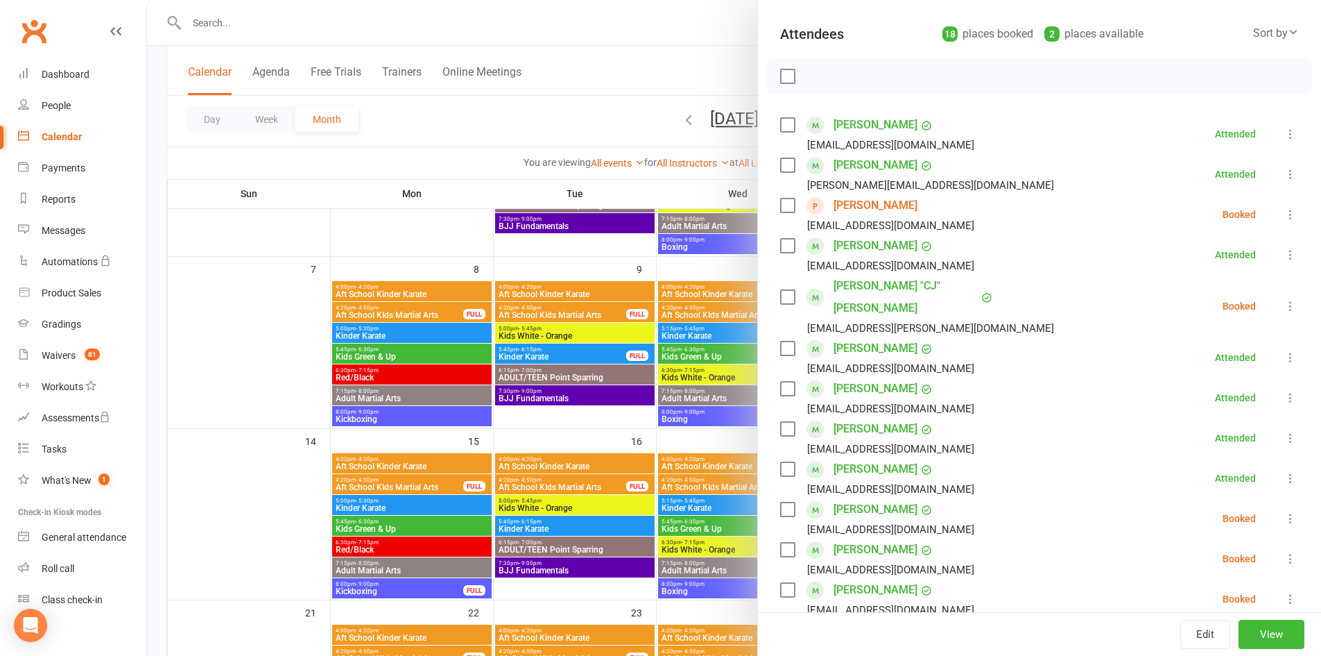
scroll to position [0, 0]
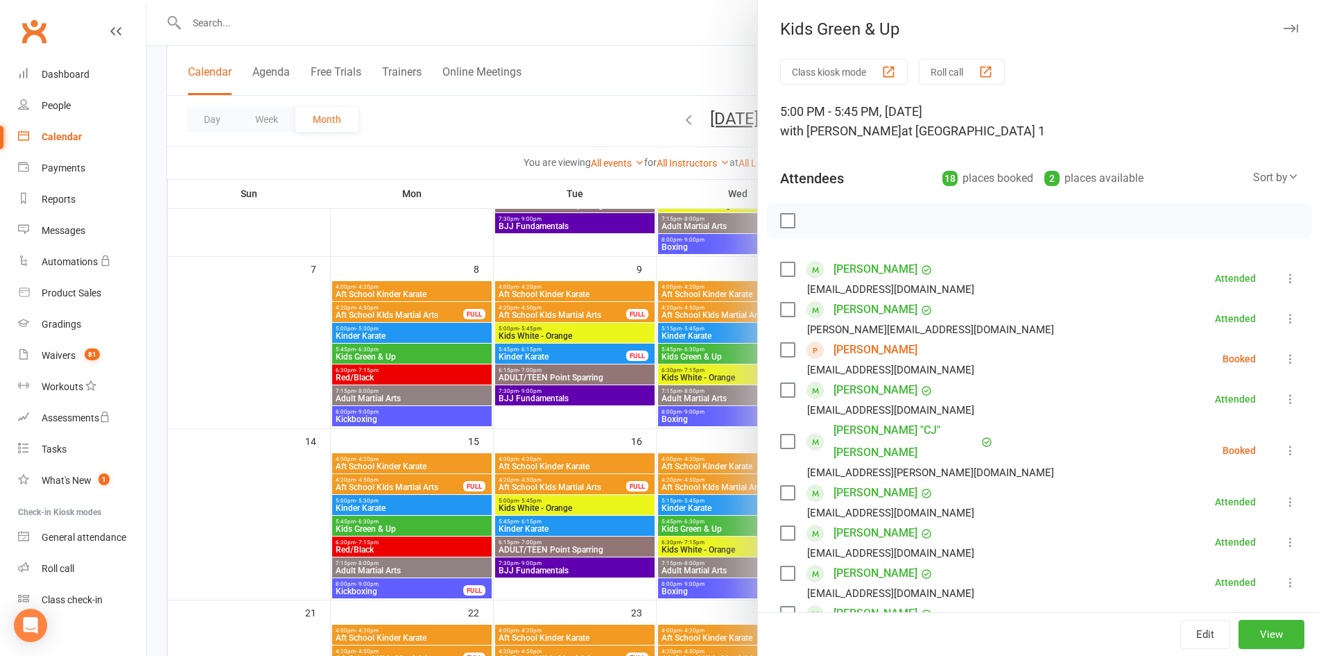
click at [1283, 23] on button "button" at bounding box center [1291, 28] width 17 height 17
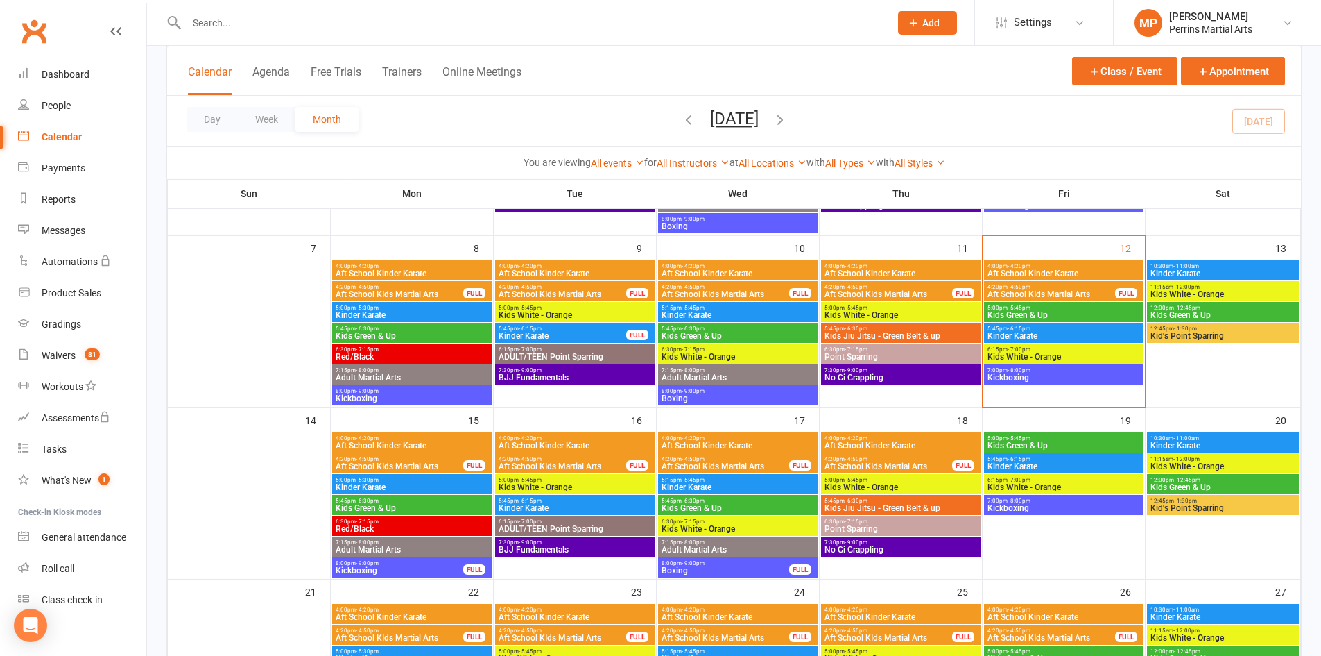
scroll to position [234, 0]
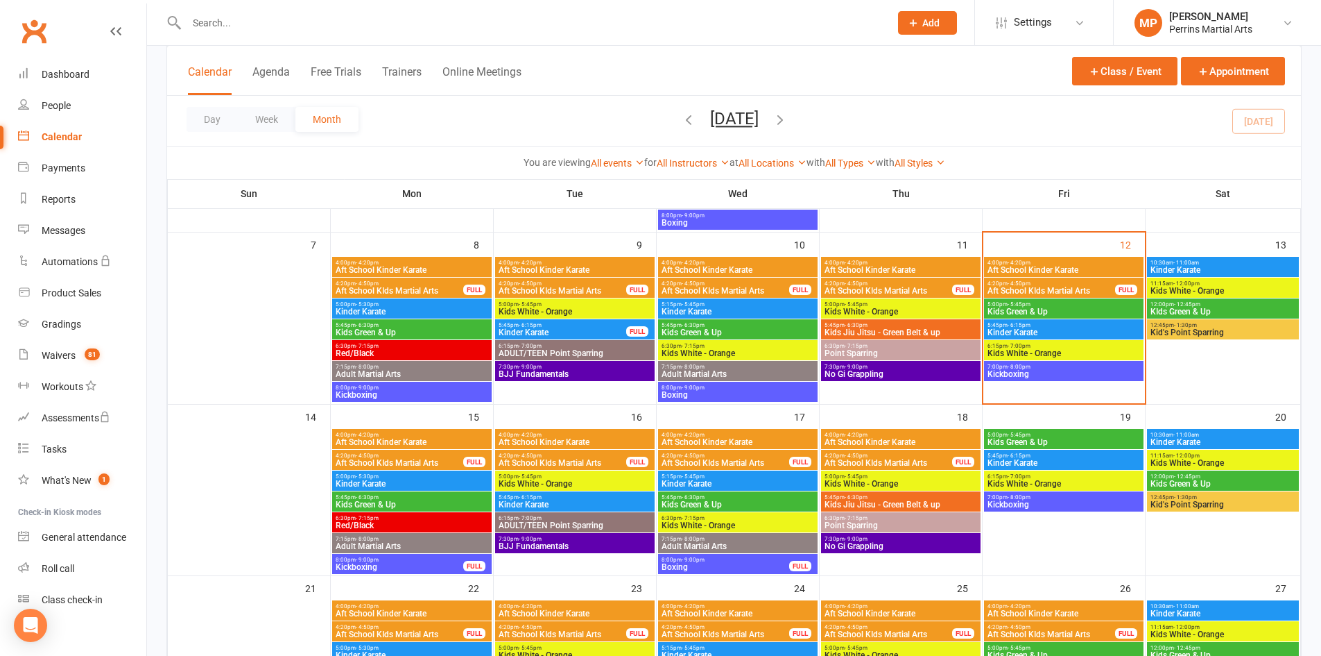
click at [1075, 305] on span "5:00pm - 5:45pm" at bounding box center [1064, 304] width 154 height 6
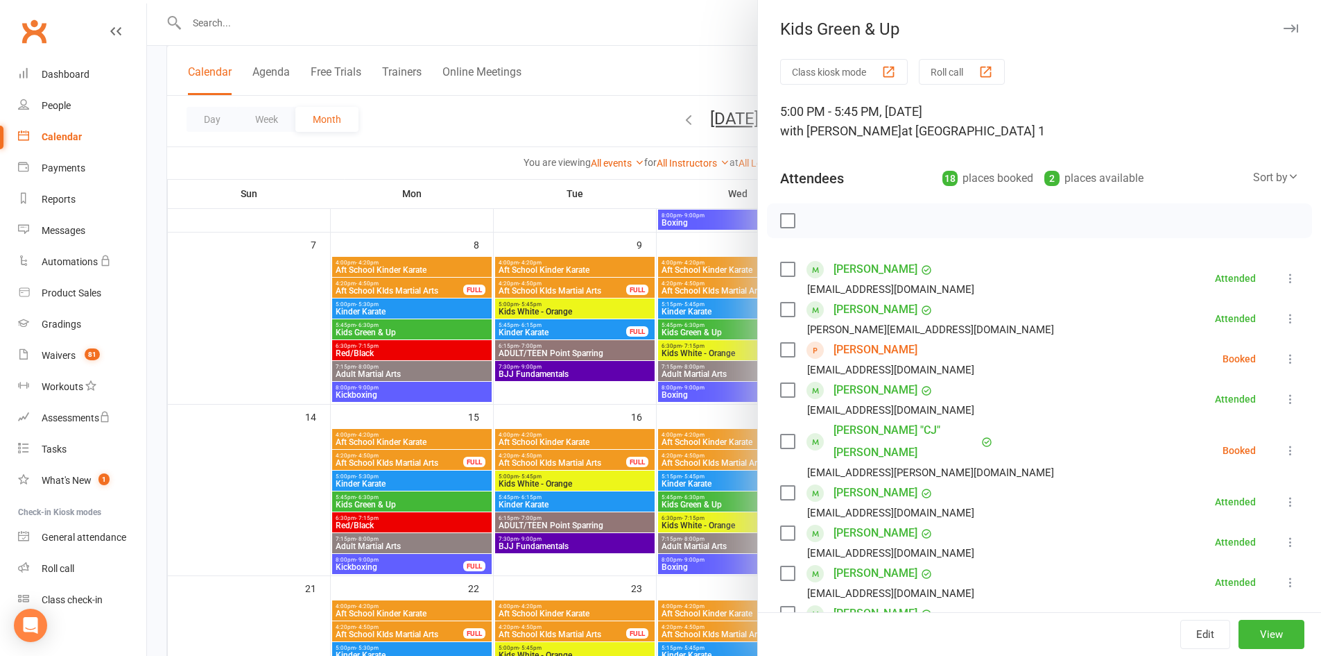
click at [1284, 443] on icon at bounding box center [1291, 450] width 14 height 14
click at [1193, 521] on link "Check in" at bounding box center [1229, 533] width 137 height 28
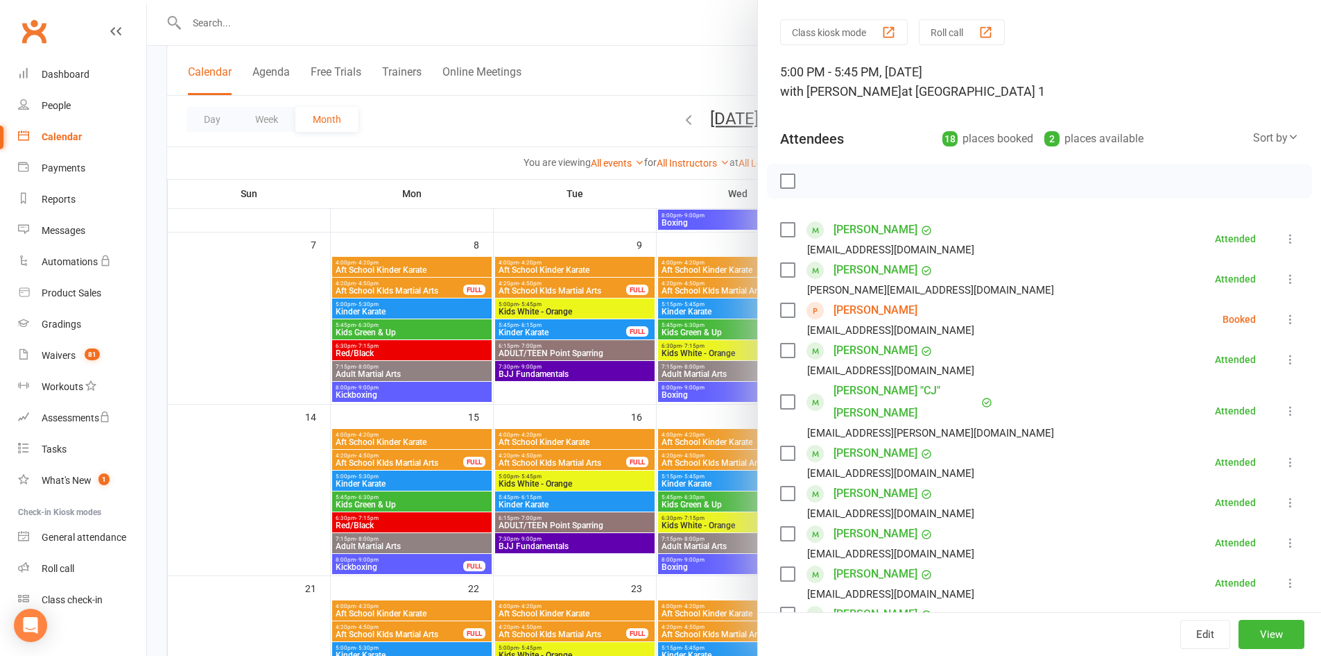
scroll to position [0, 0]
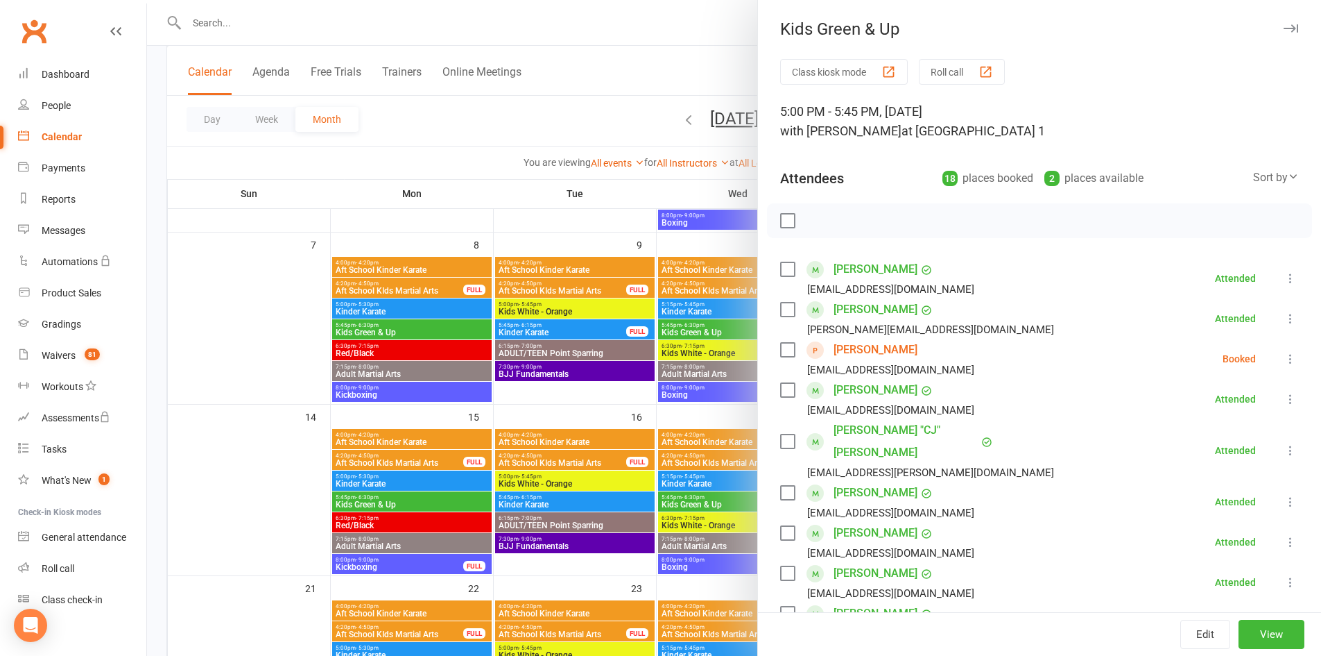
click at [1284, 27] on icon "button" at bounding box center [1291, 28] width 15 height 8
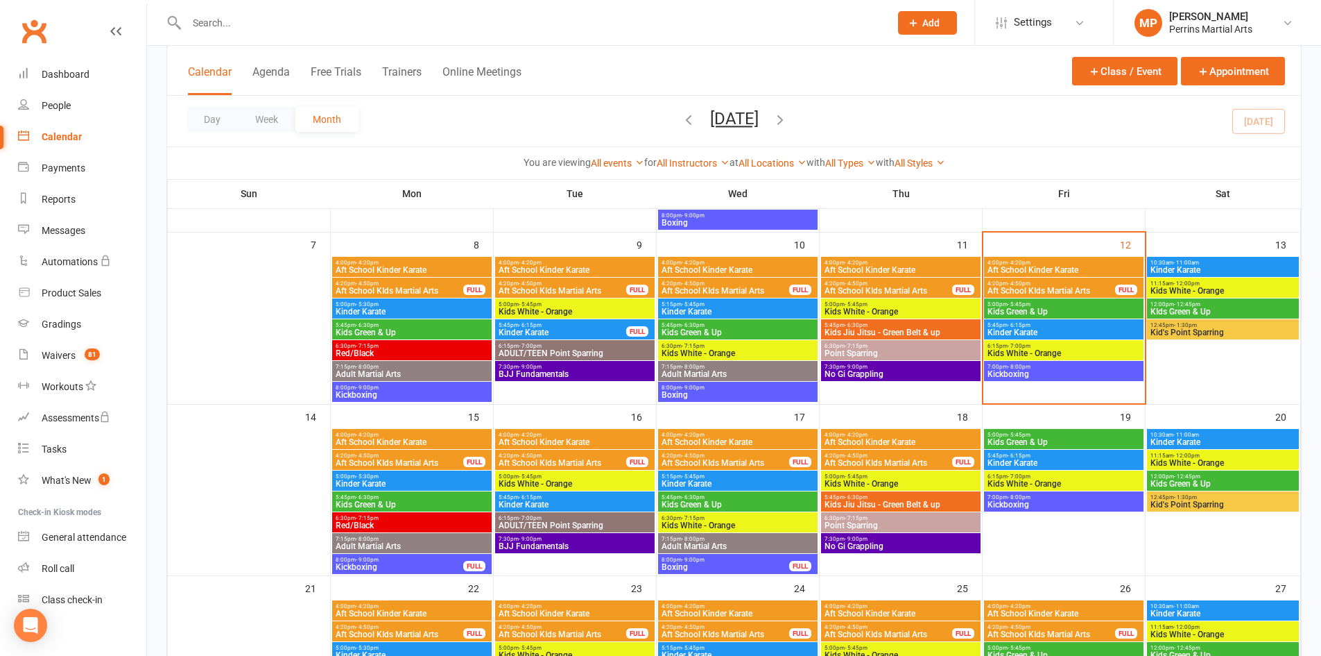
click at [1105, 330] on span "Kinder Karate" at bounding box center [1064, 332] width 154 height 8
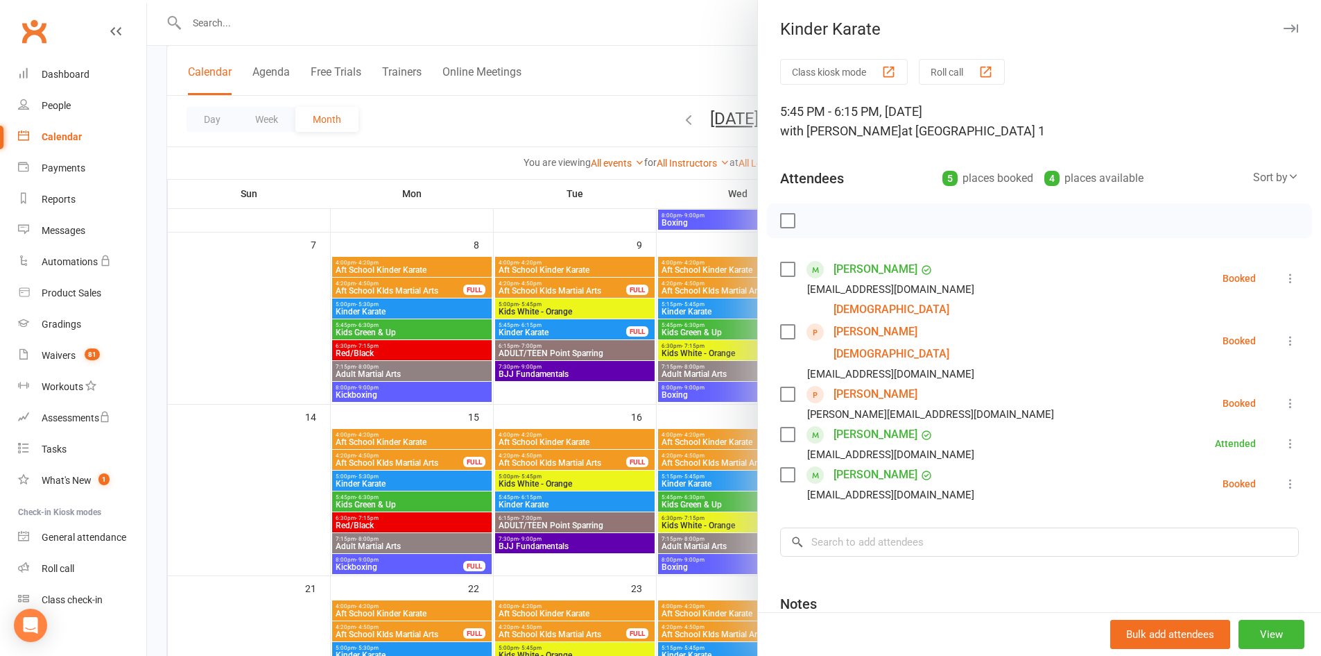
click at [1284, 28] on icon "button" at bounding box center [1291, 28] width 15 height 8
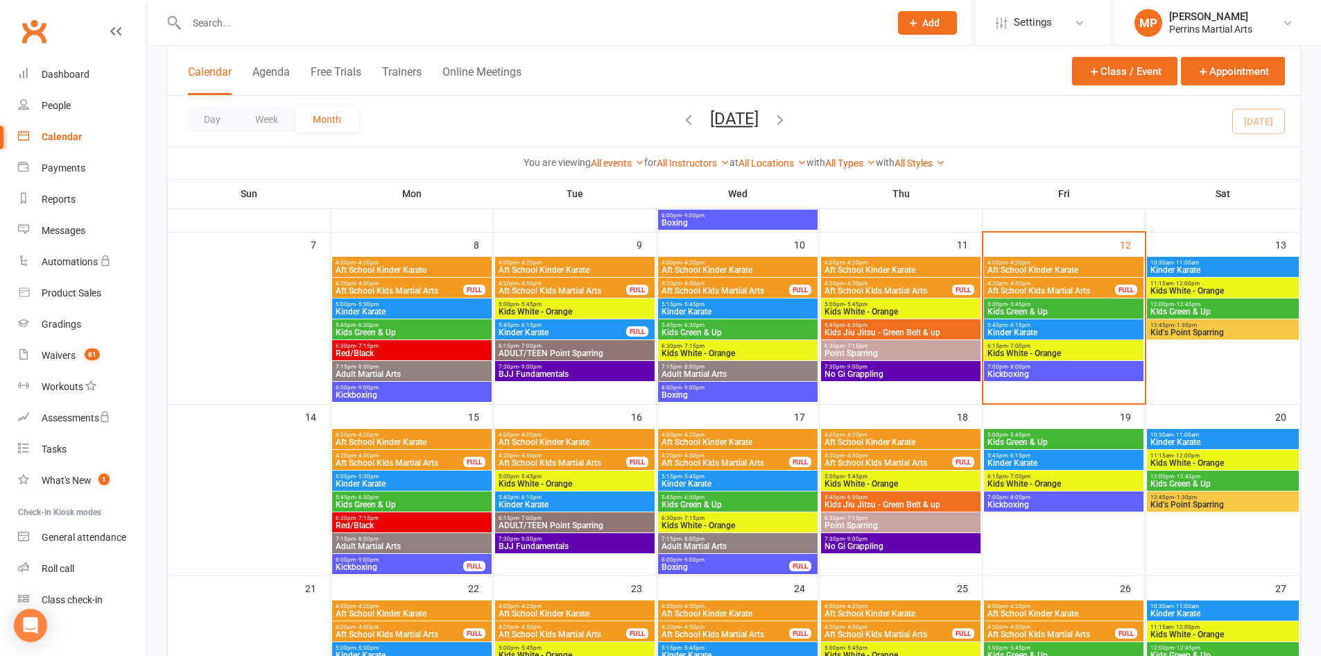
click at [1095, 307] on span "Kids Green & Up" at bounding box center [1064, 311] width 154 height 8
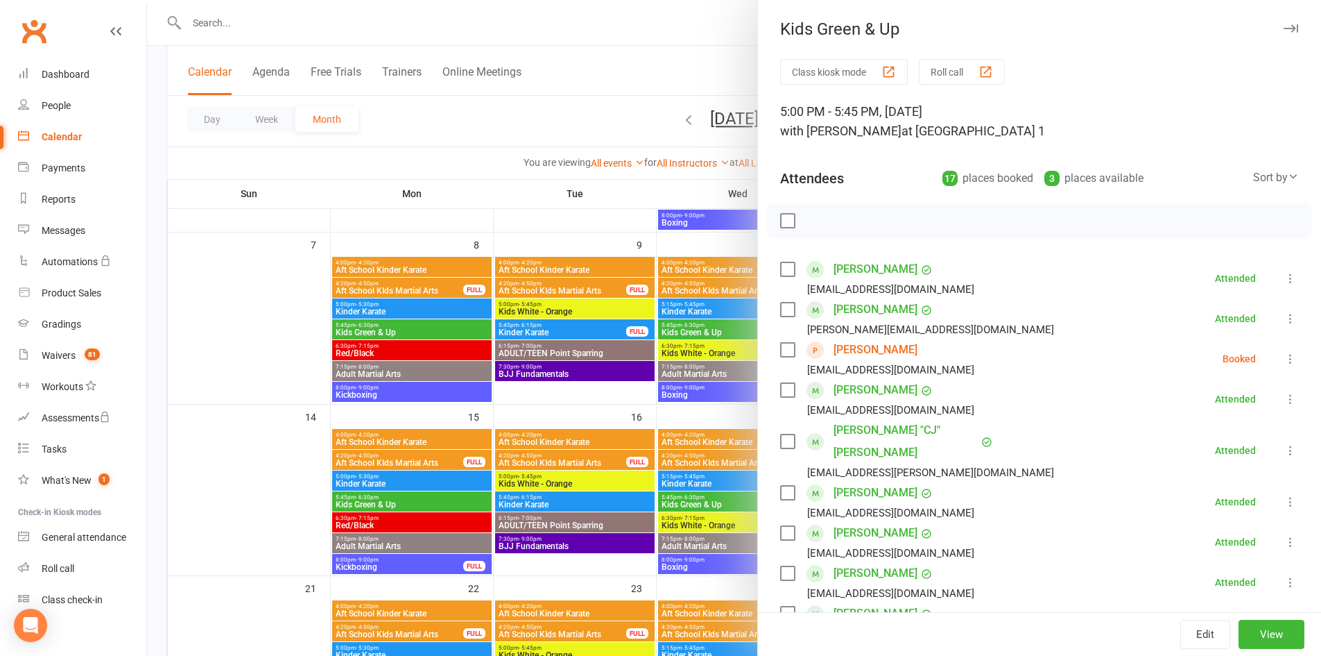
click at [1284, 24] on icon "button" at bounding box center [1291, 28] width 15 height 8
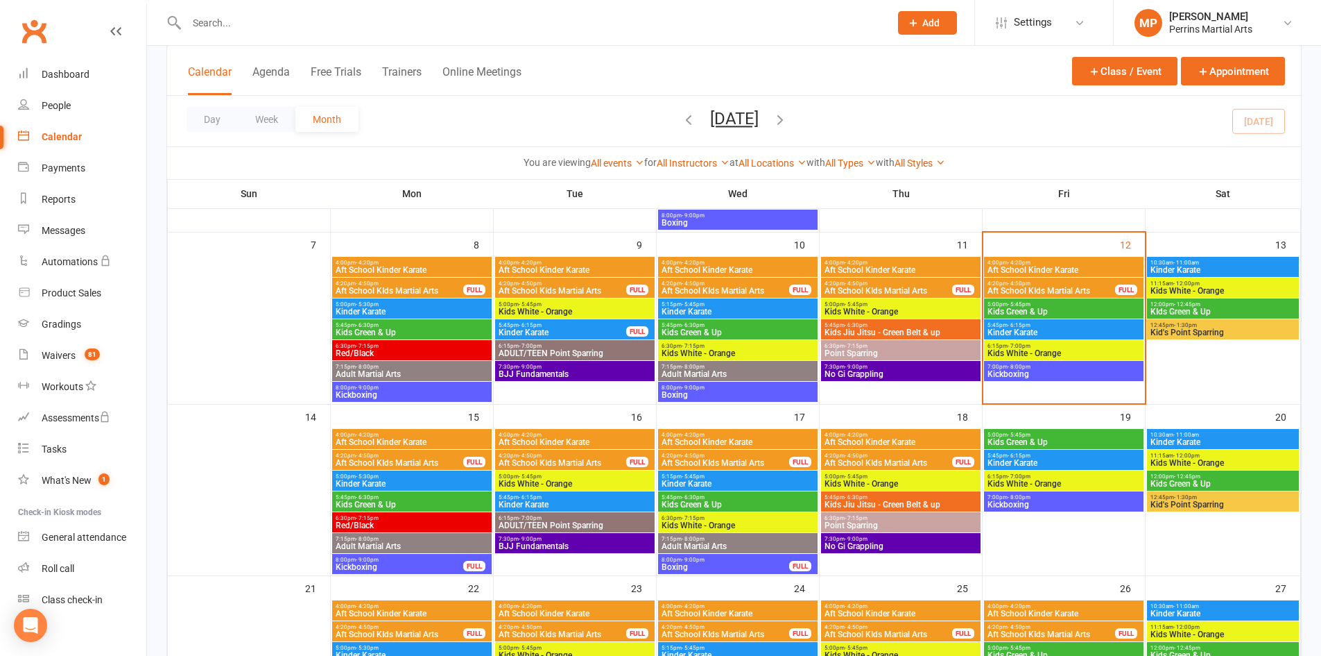
click at [1072, 370] on span "Kickboxing" at bounding box center [1064, 374] width 154 height 8
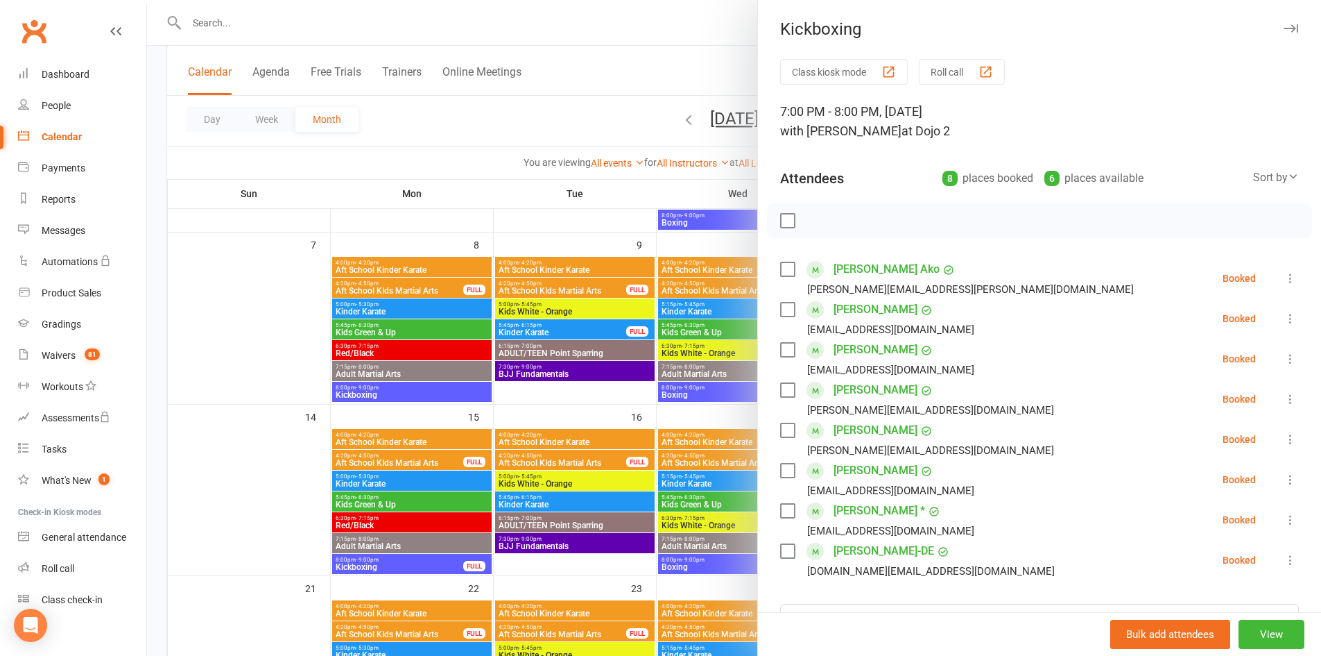
click at [1284, 26] on icon "button" at bounding box center [1291, 28] width 15 height 8
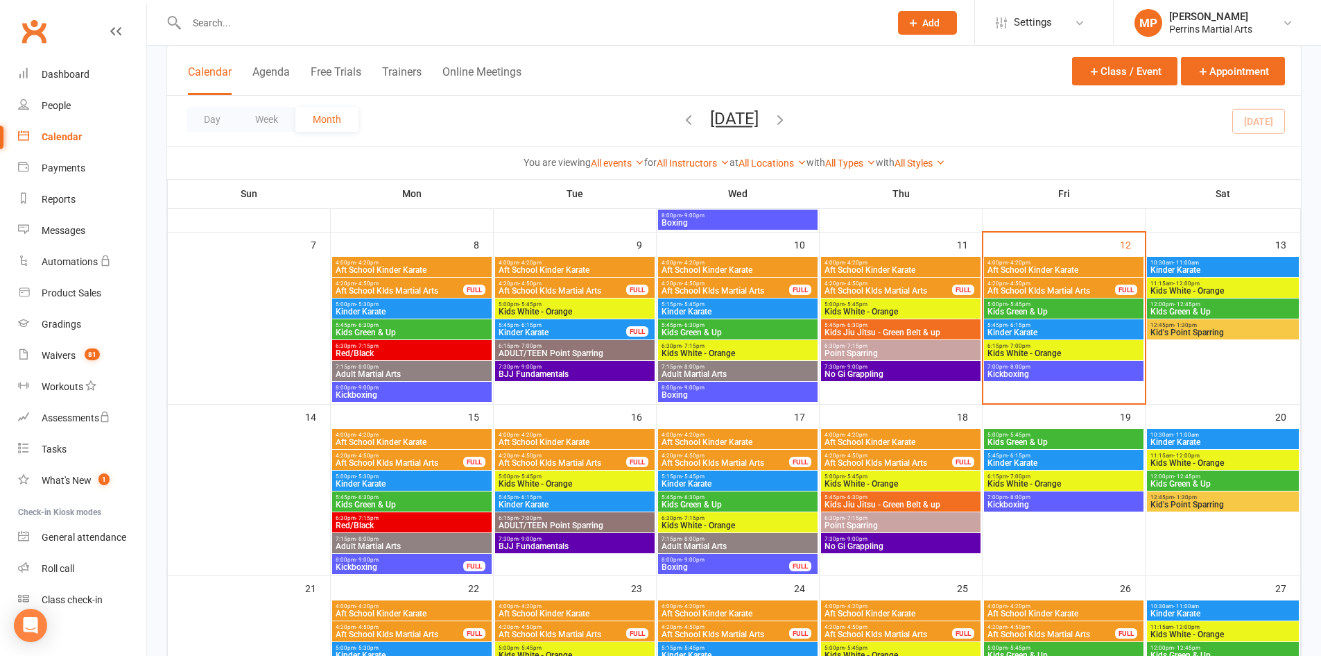
click at [1104, 307] on span "Kids Green & Up" at bounding box center [1064, 311] width 154 height 8
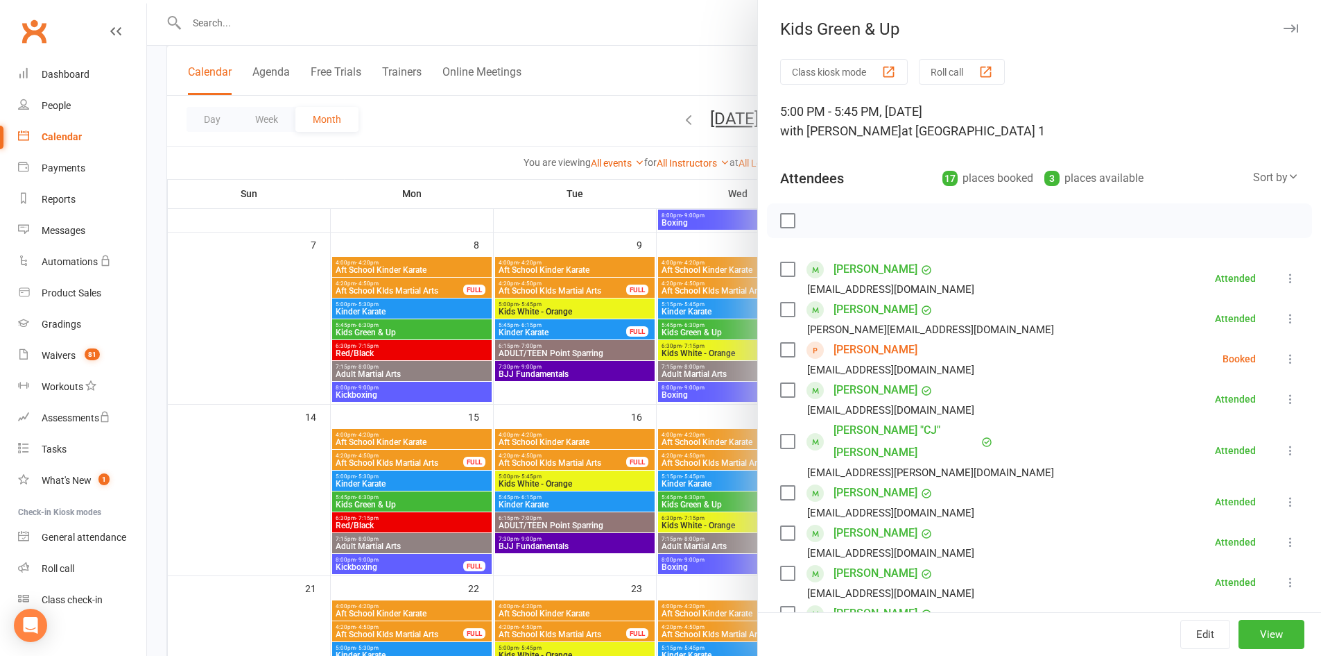
click at [1283, 24] on button "button" at bounding box center [1291, 28] width 17 height 17
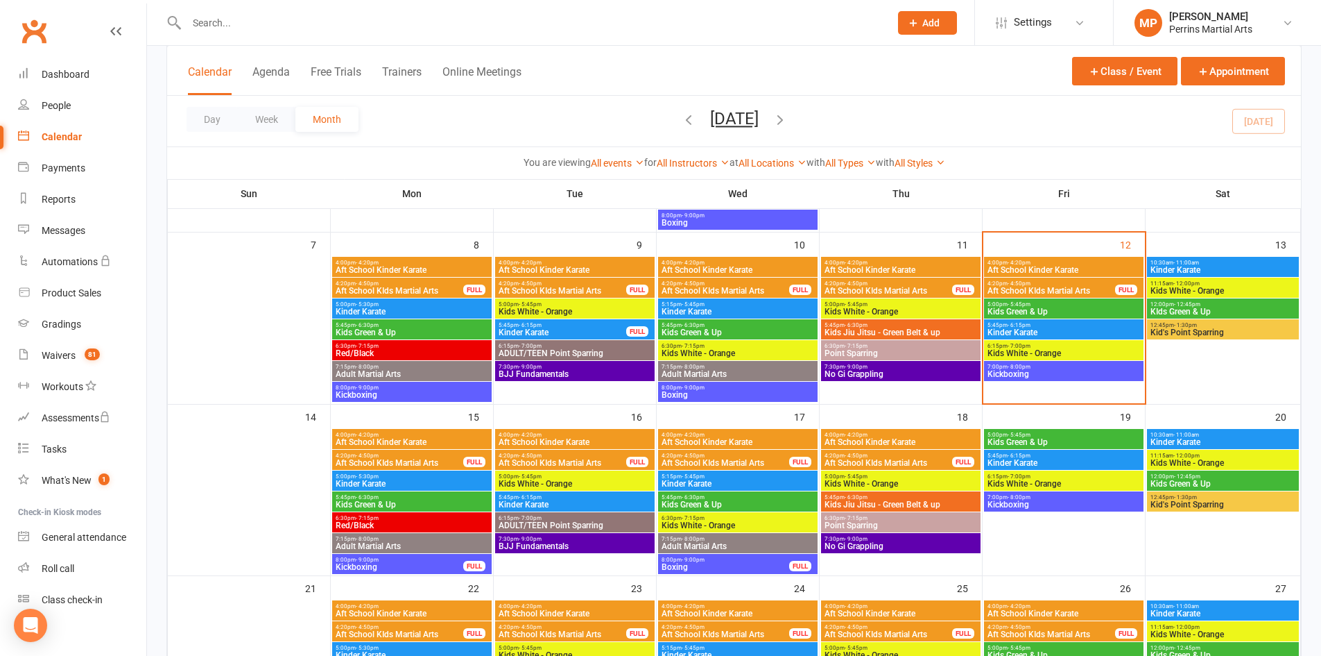
click at [1063, 355] on span "Kids White - Orange" at bounding box center [1064, 353] width 154 height 8
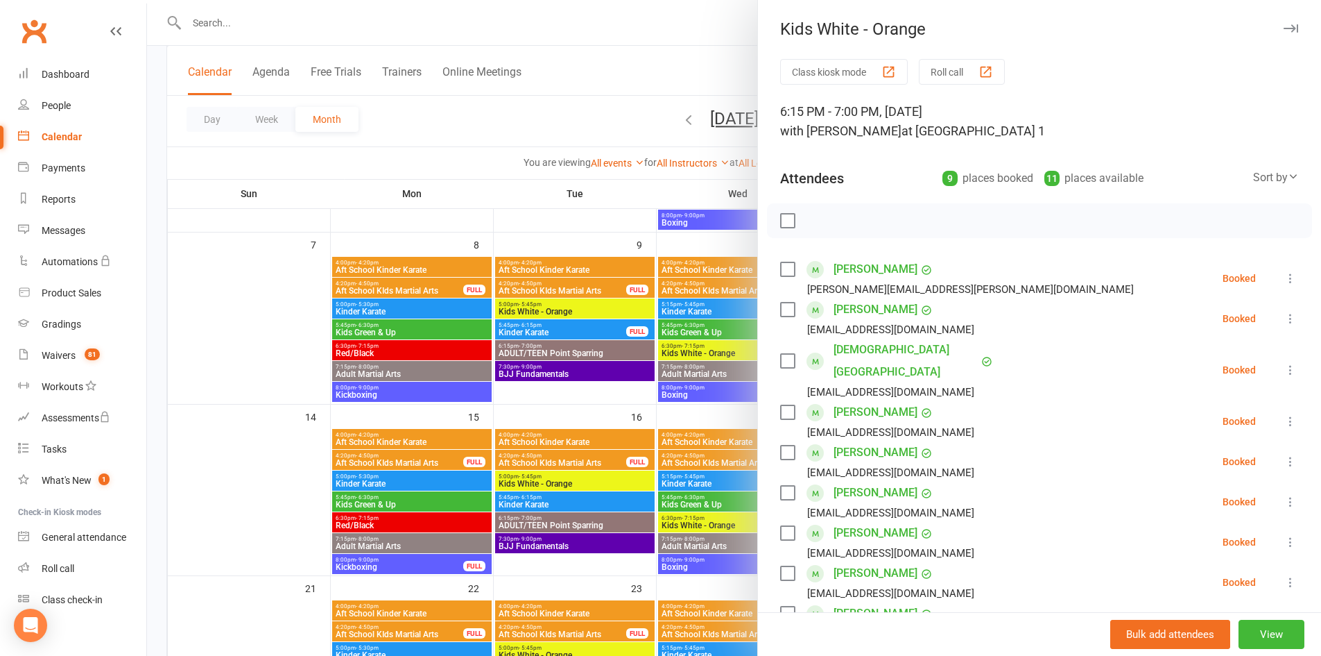
click at [1284, 27] on icon "button" at bounding box center [1291, 28] width 15 height 8
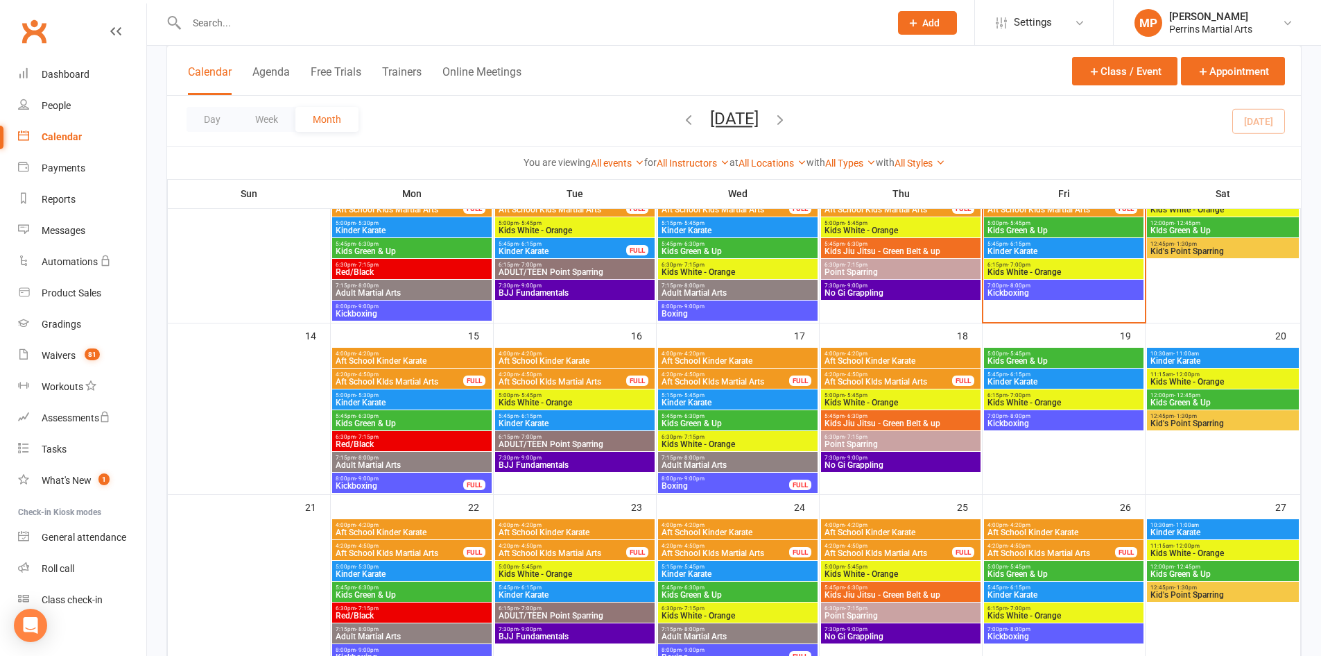
scroll to position [348, 0]
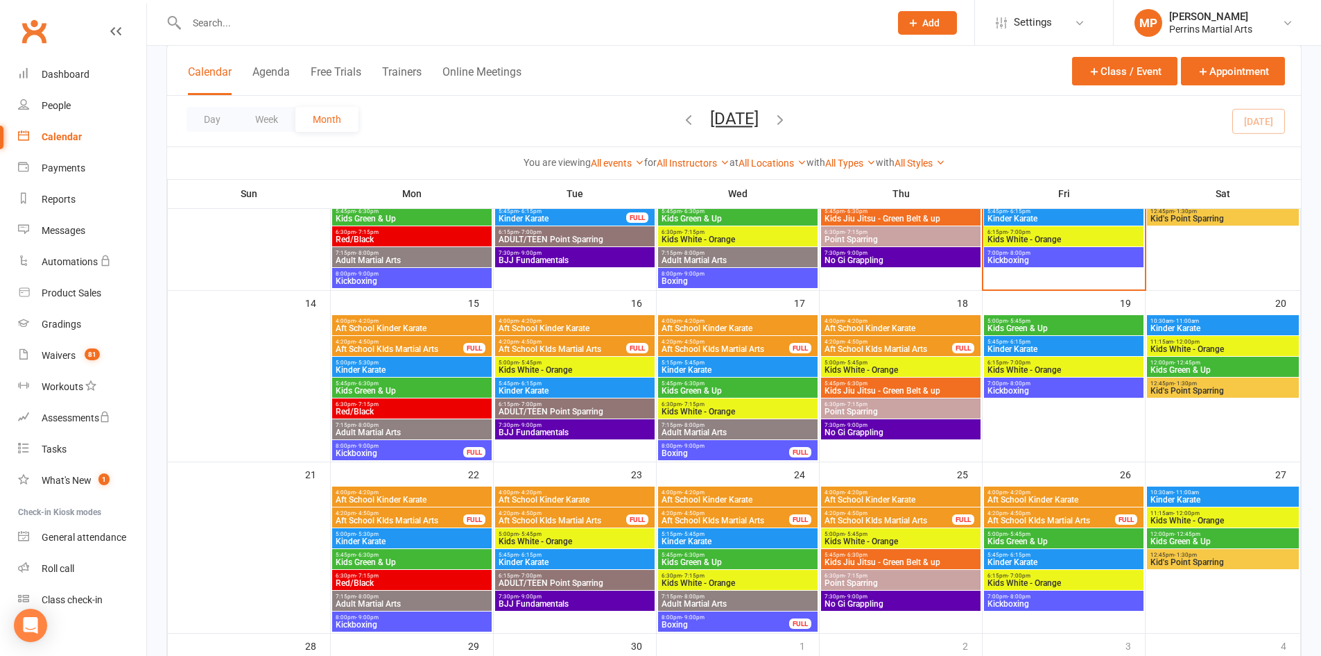
click at [421, 367] on span "Kinder Karate" at bounding box center [412, 370] width 154 height 8
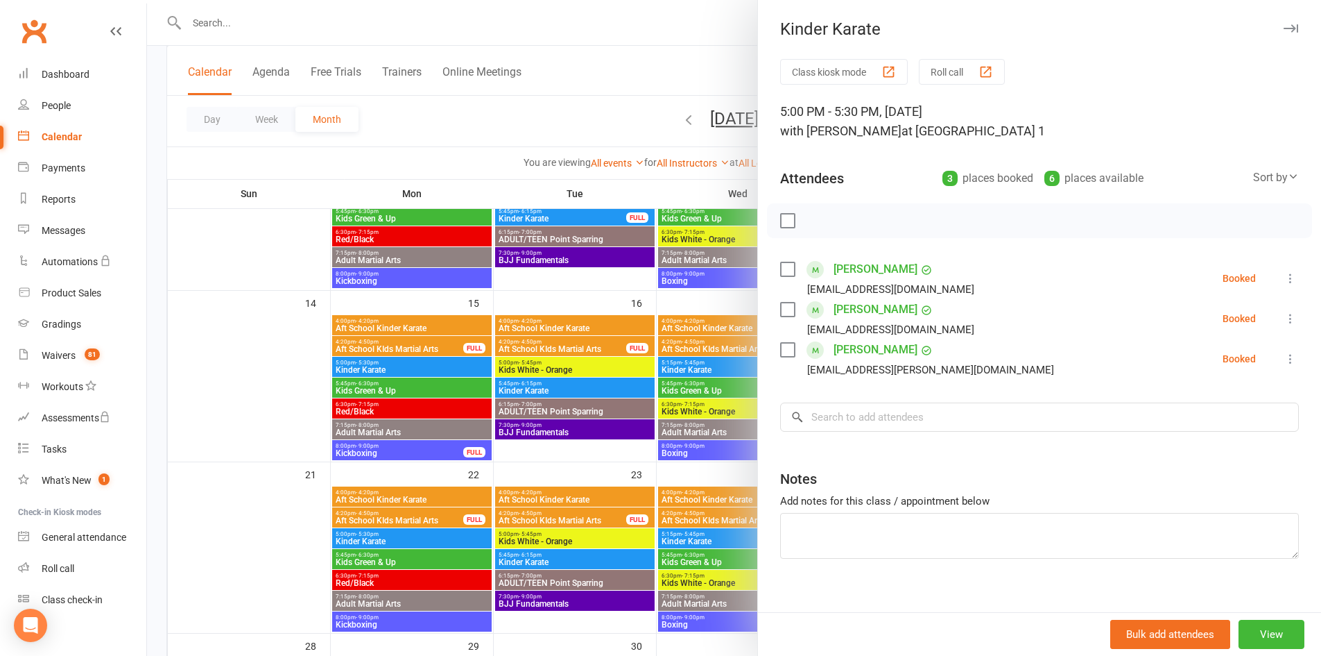
click at [1283, 24] on button "button" at bounding box center [1291, 28] width 17 height 17
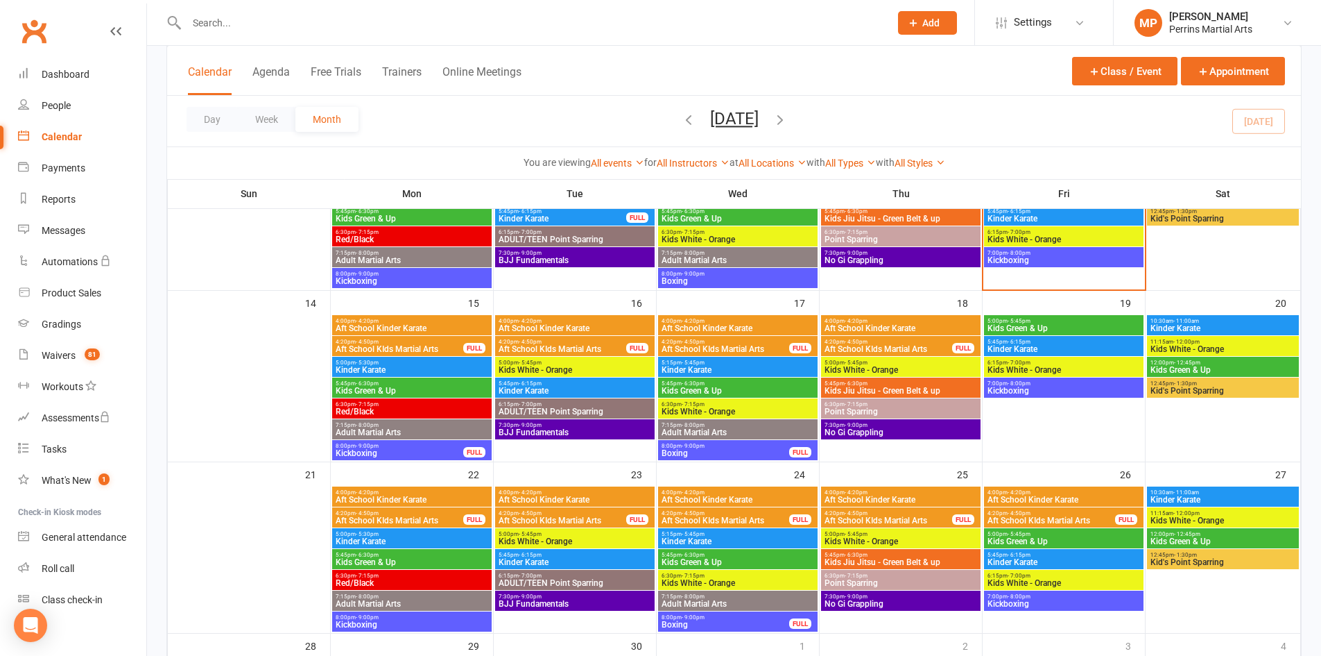
click at [569, 386] on span "Kinder Karate" at bounding box center [575, 390] width 154 height 8
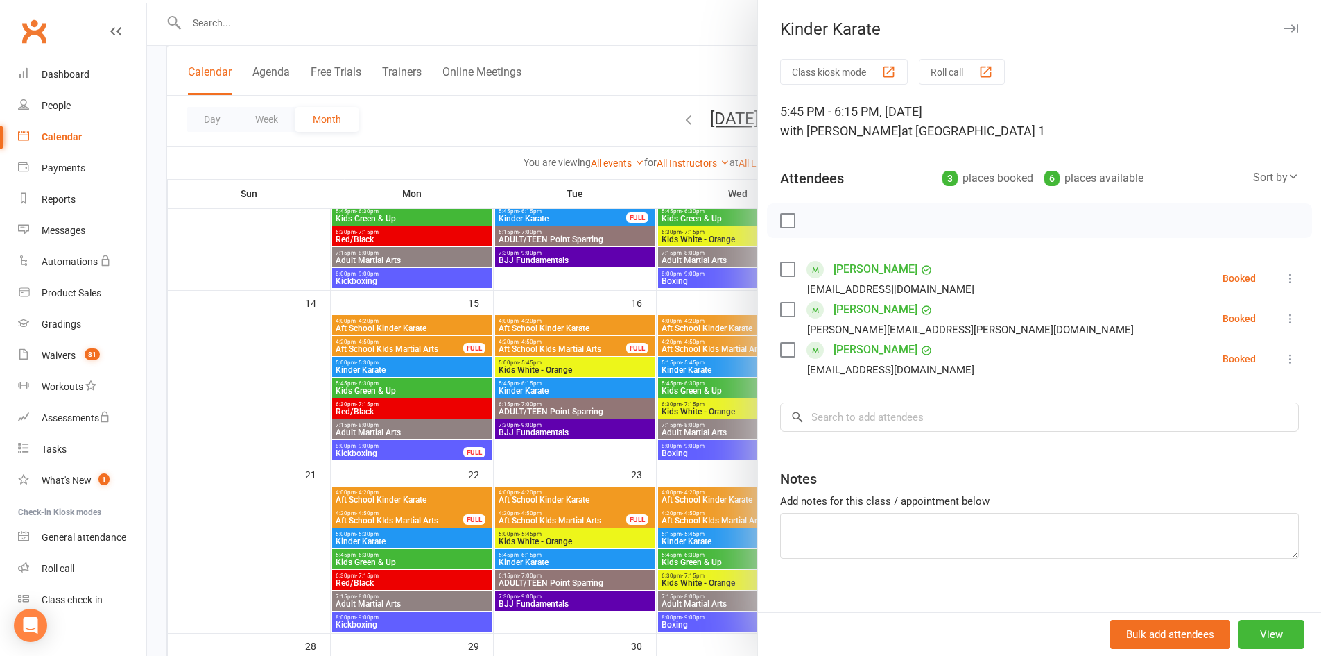
click at [1284, 29] on icon "button" at bounding box center [1291, 28] width 15 height 8
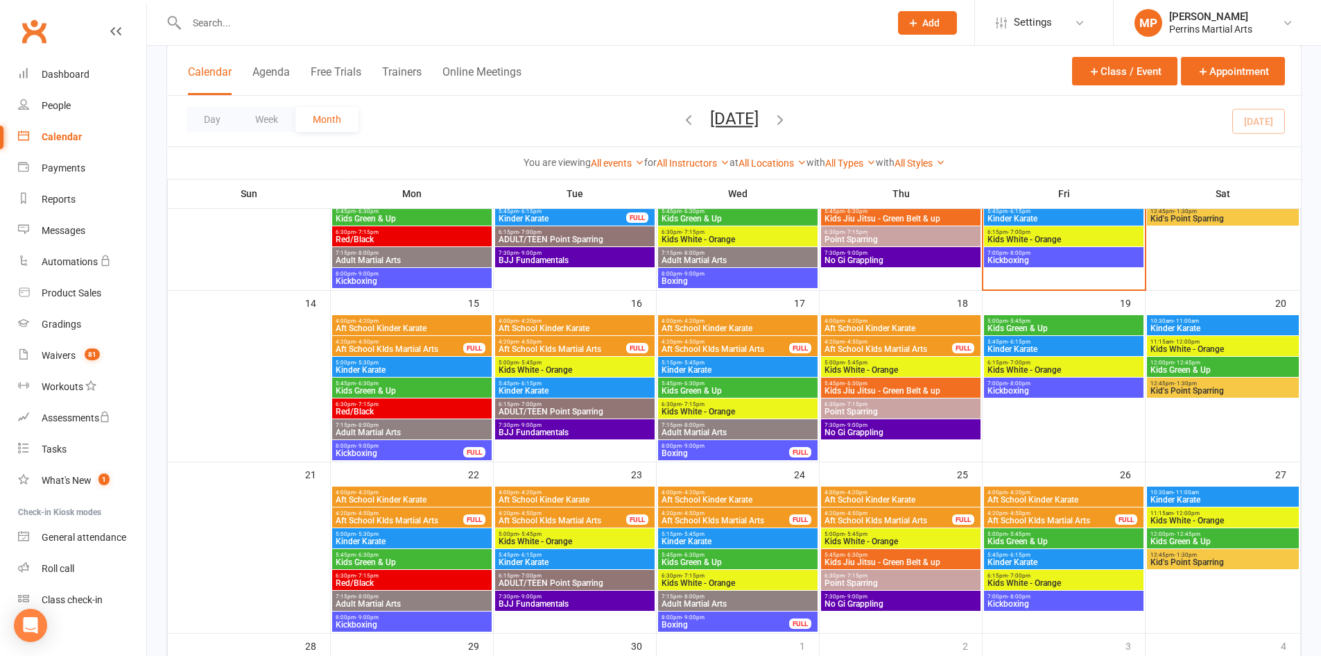
click at [780, 366] on span "Kinder Karate" at bounding box center [738, 370] width 154 height 8
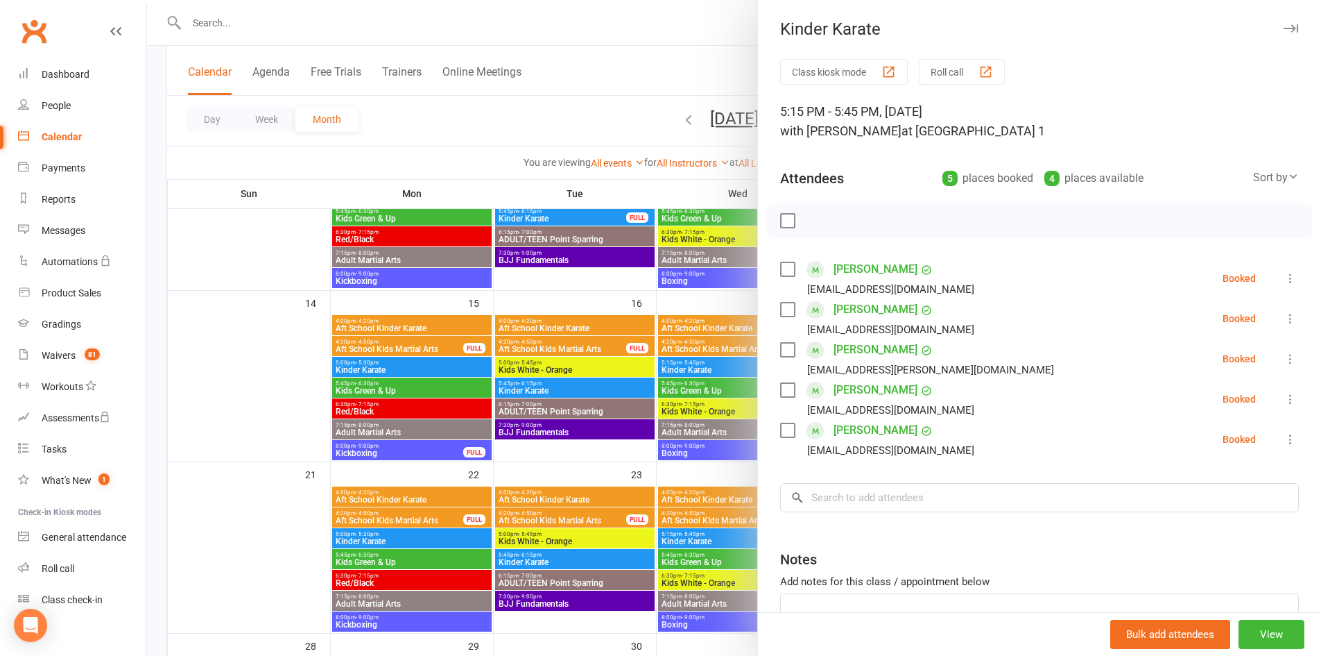
click at [1284, 28] on icon "button" at bounding box center [1291, 28] width 15 height 8
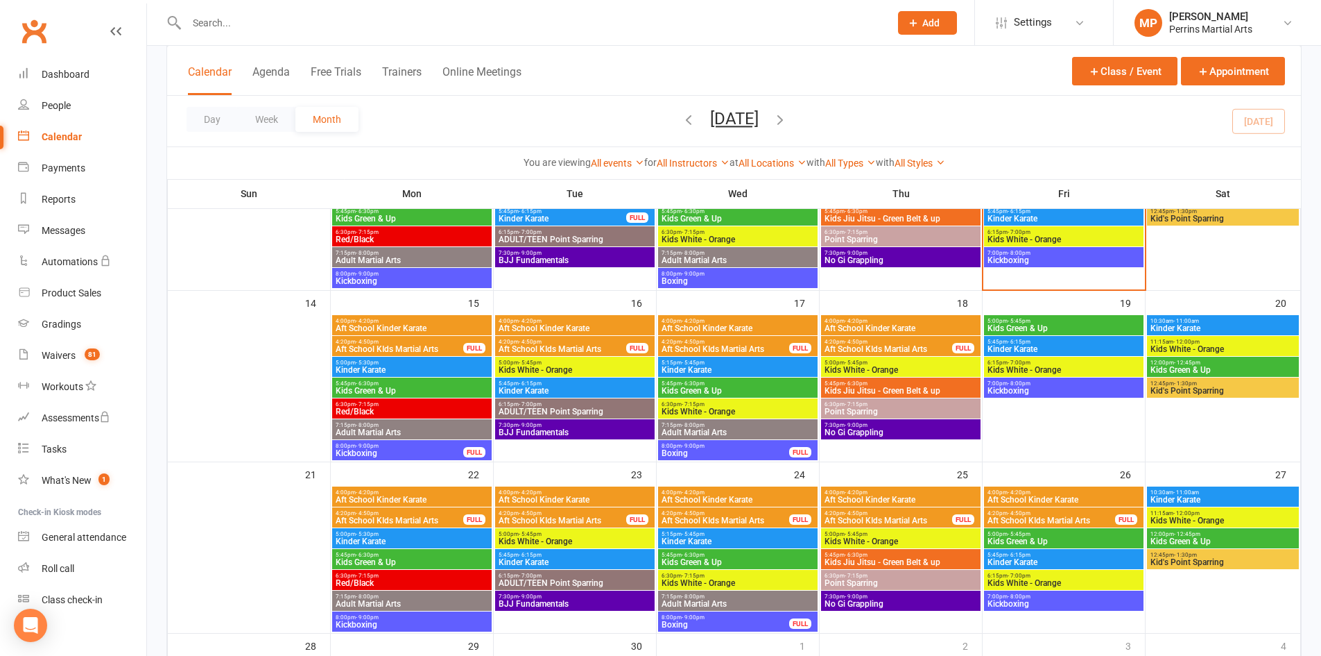
scroll to position [365, 0]
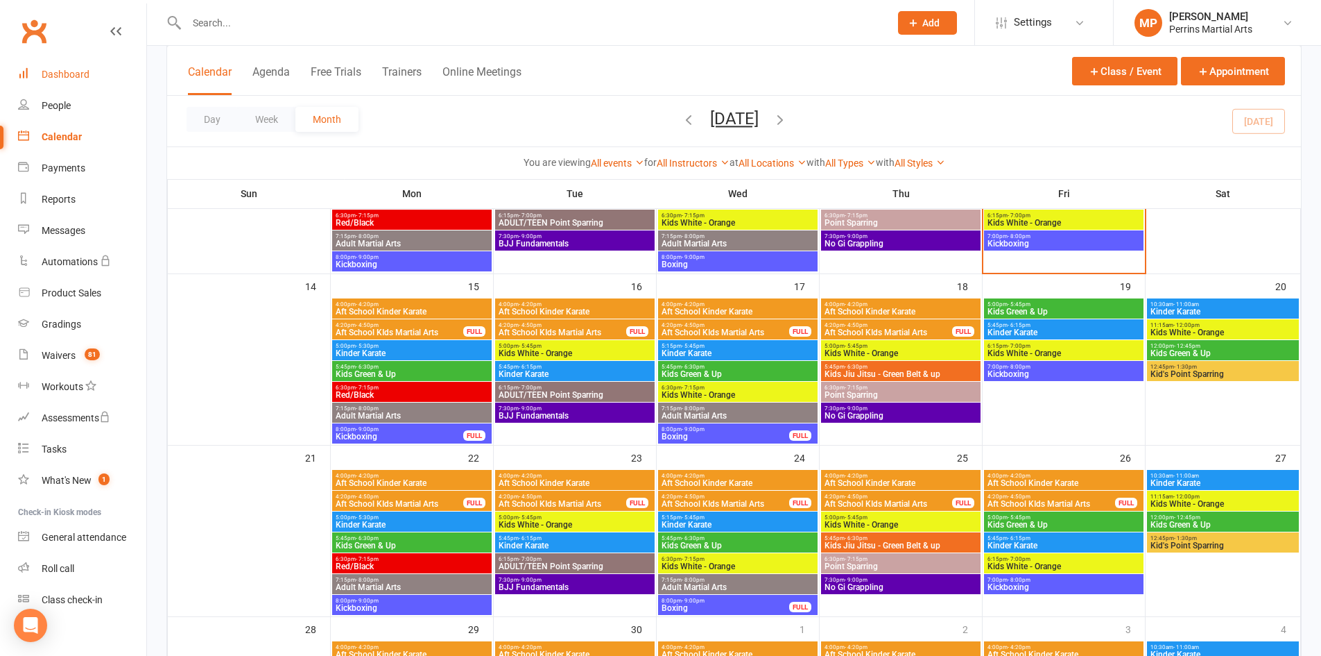
click at [52, 71] on div "Dashboard" at bounding box center [66, 74] width 48 height 11
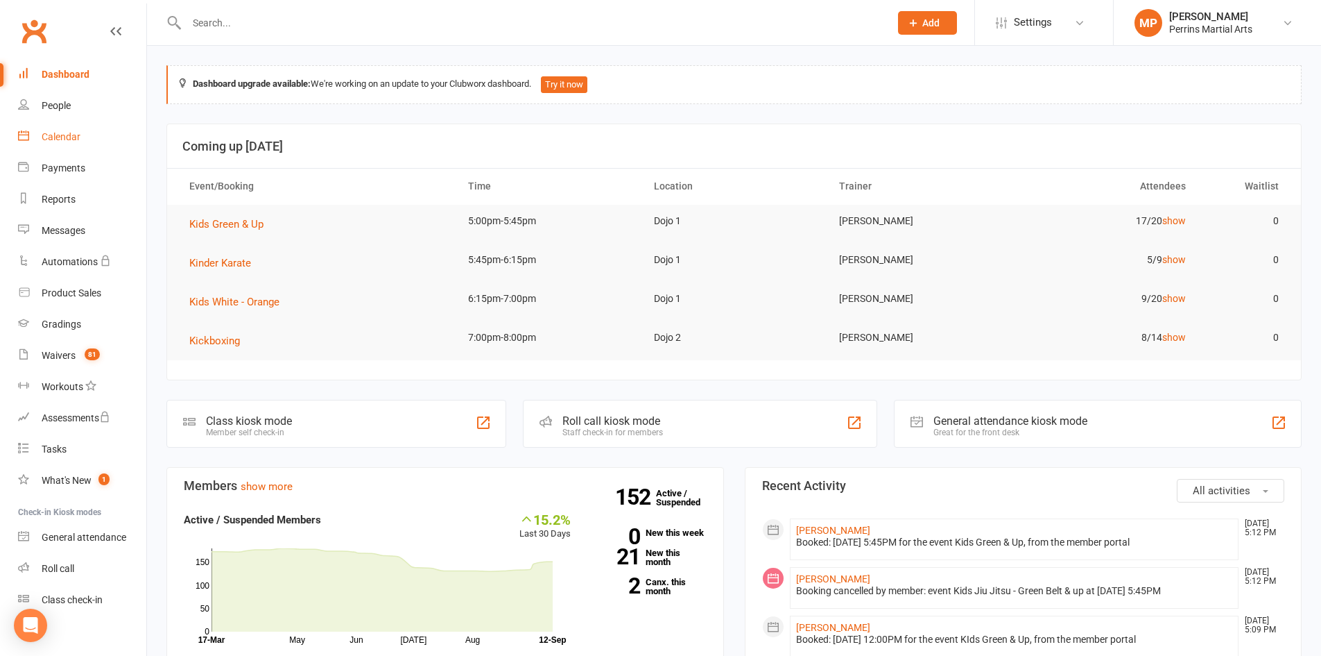
click at [71, 137] on div "Calendar" at bounding box center [61, 136] width 39 height 11
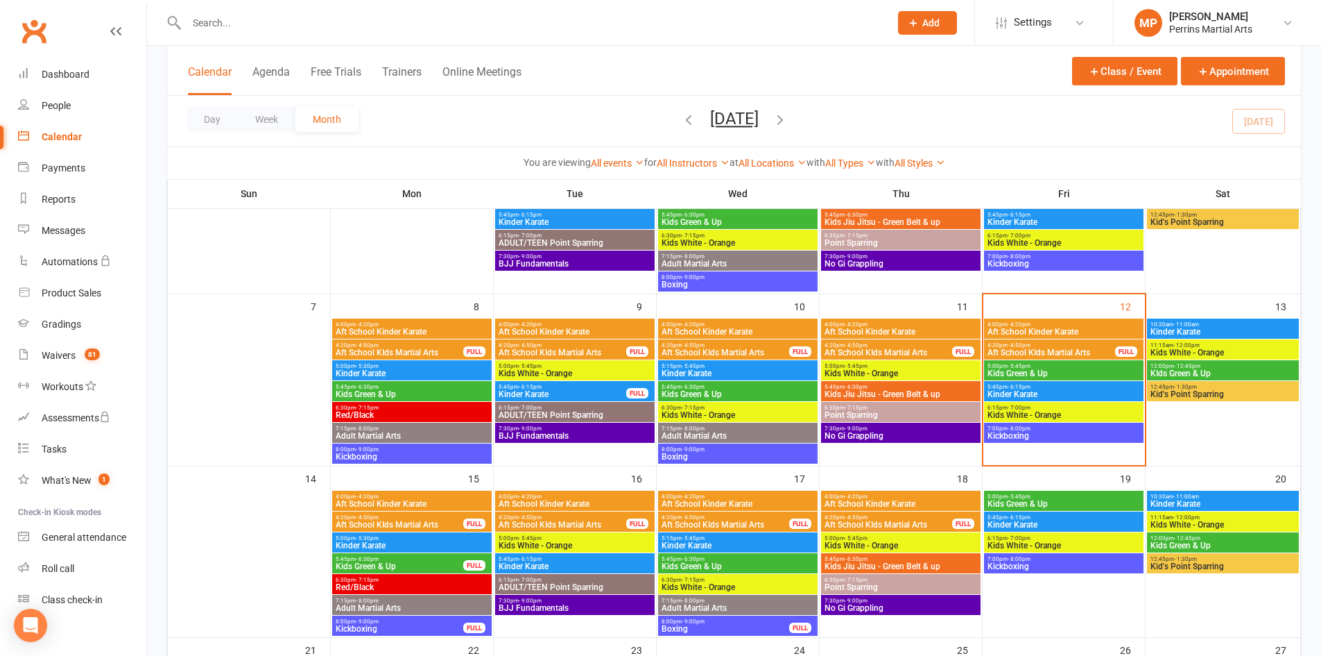
scroll to position [174, 0]
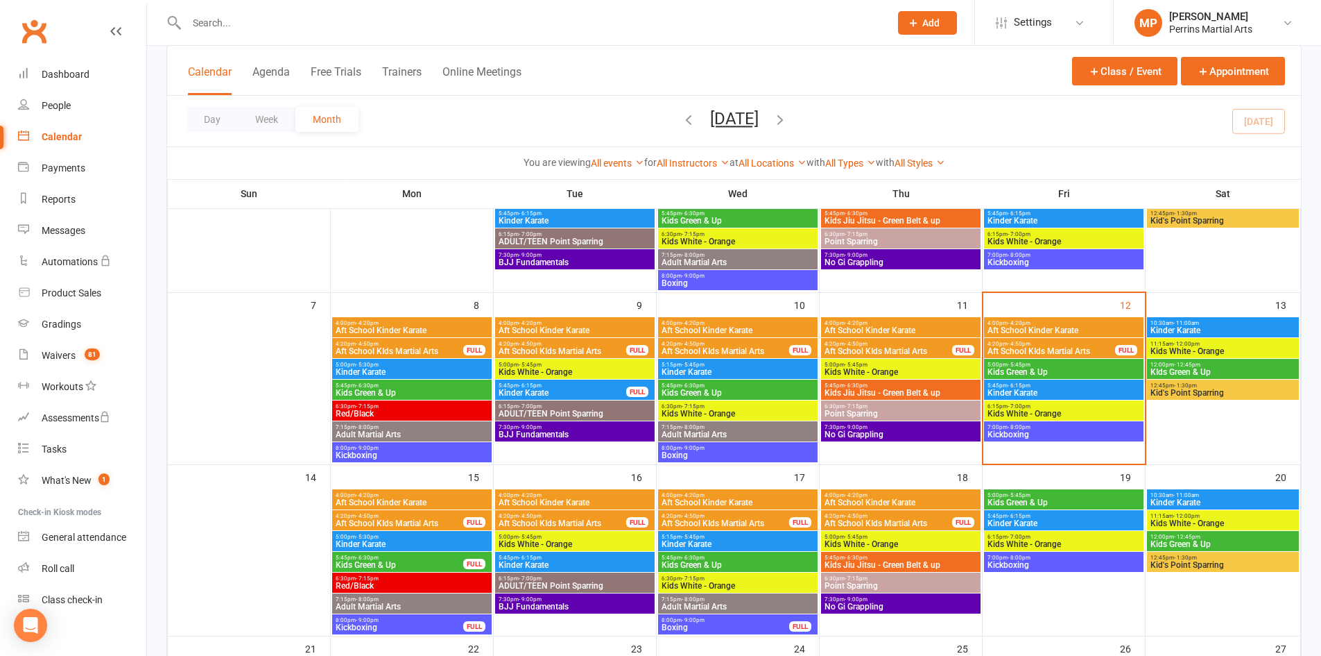
click at [1104, 388] on span "Kinder Karate" at bounding box center [1064, 392] width 154 height 8
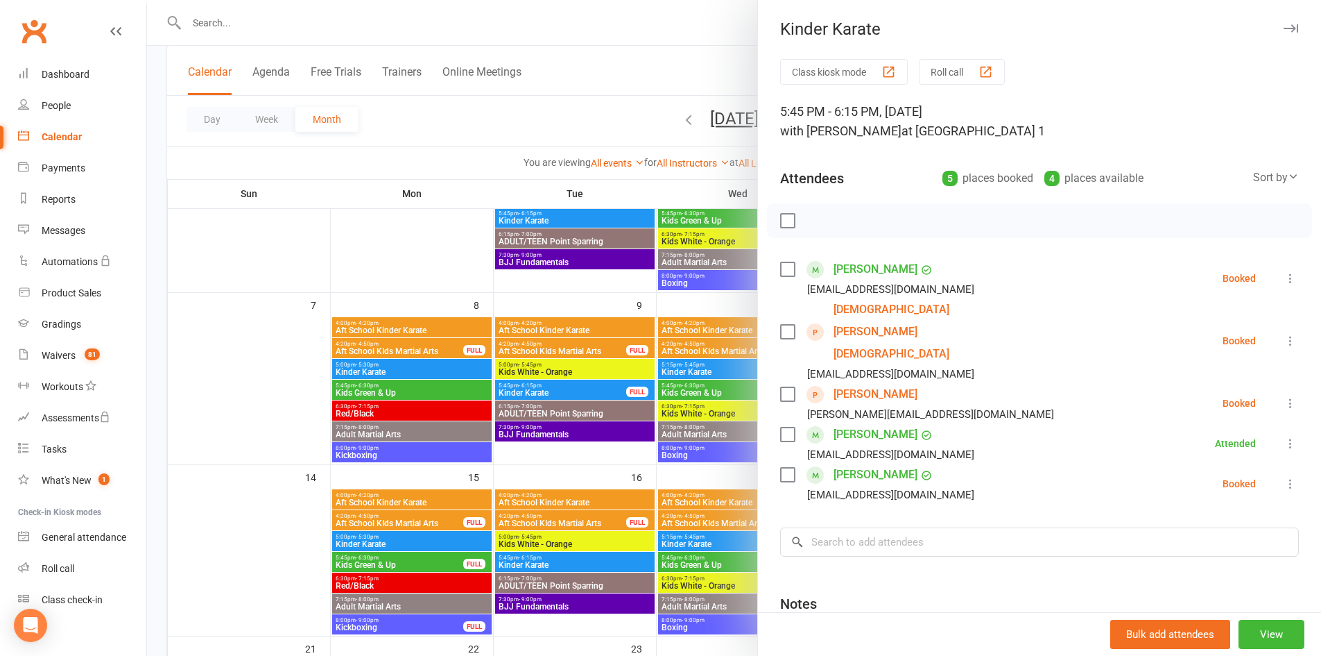
click at [1284, 28] on icon "button" at bounding box center [1291, 28] width 15 height 8
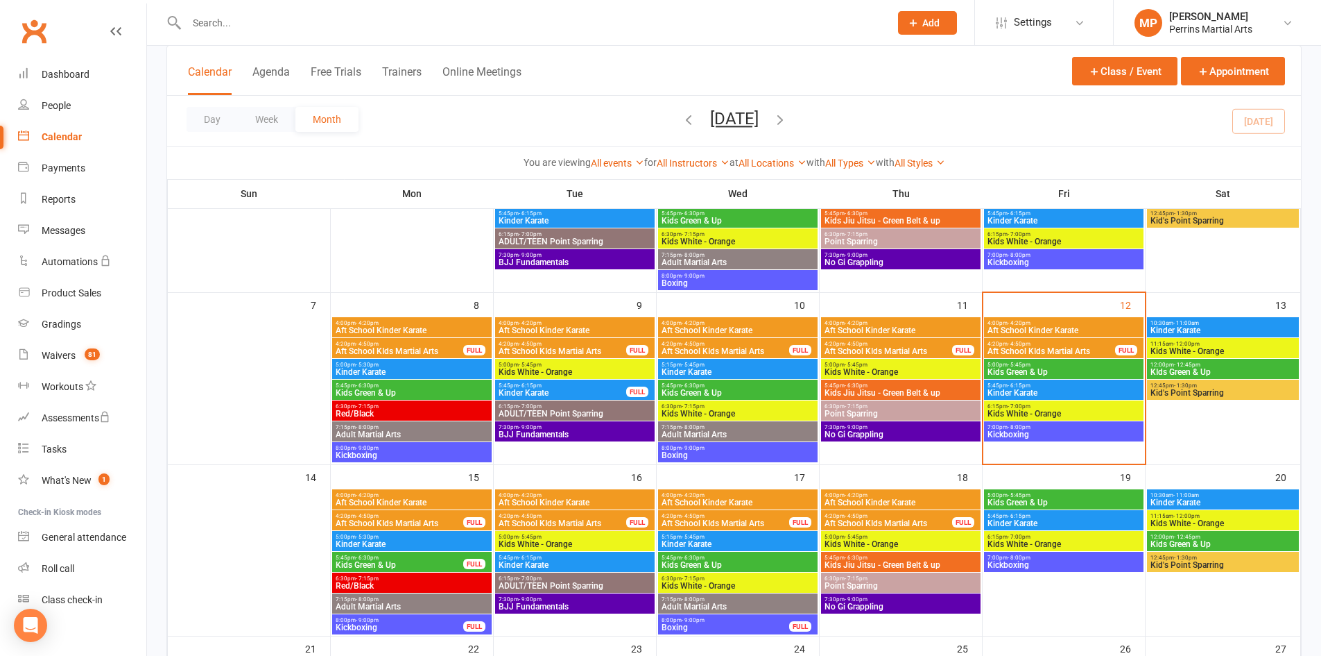
click at [1083, 391] on span "Kinder Karate" at bounding box center [1064, 392] width 154 height 8
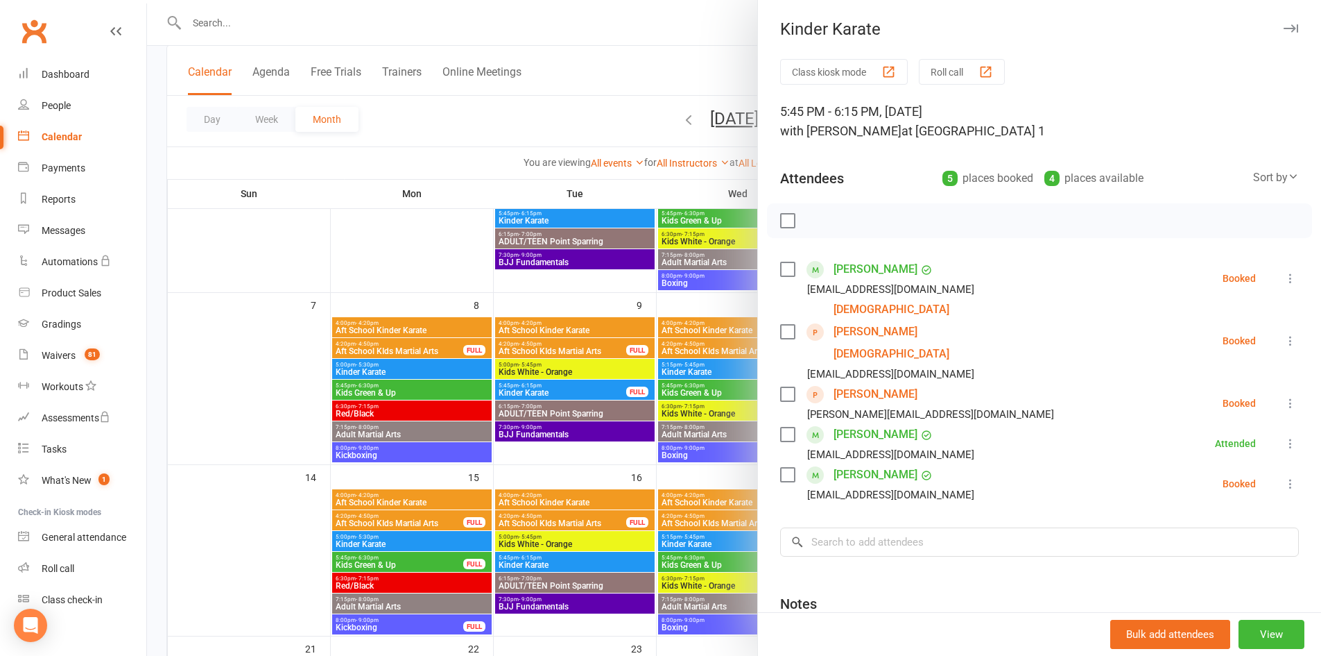
click at [1284, 334] on icon at bounding box center [1291, 341] width 14 height 14
click at [1195, 409] on link "Check in" at bounding box center [1229, 423] width 137 height 28
click at [1284, 27] on icon "button" at bounding box center [1291, 28] width 15 height 8
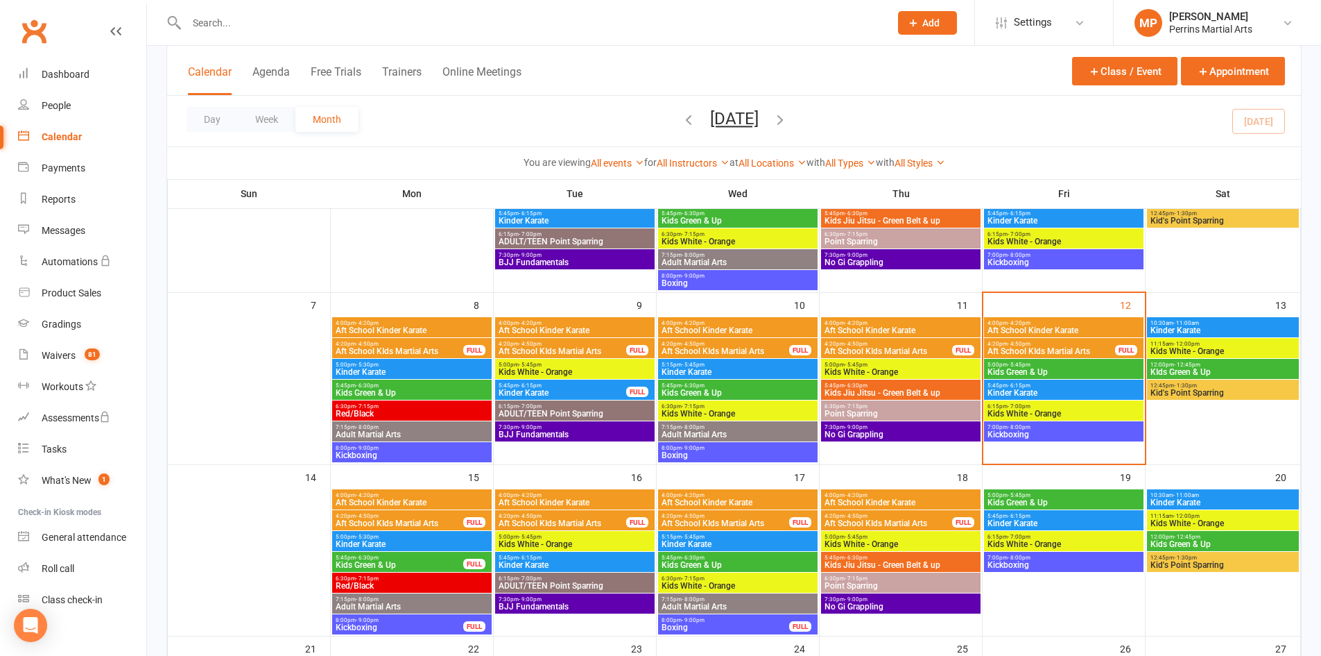
click at [1091, 368] on span "Kids Green & Up" at bounding box center [1064, 372] width 154 height 8
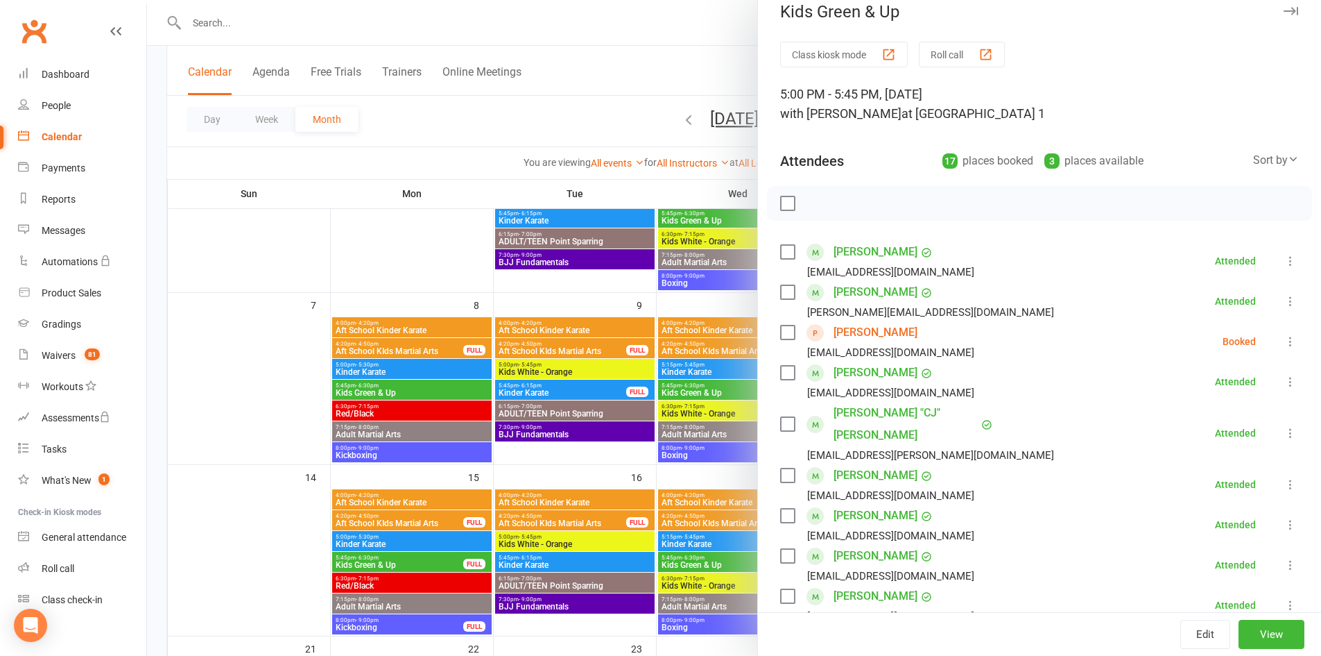
scroll to position [0, 0]
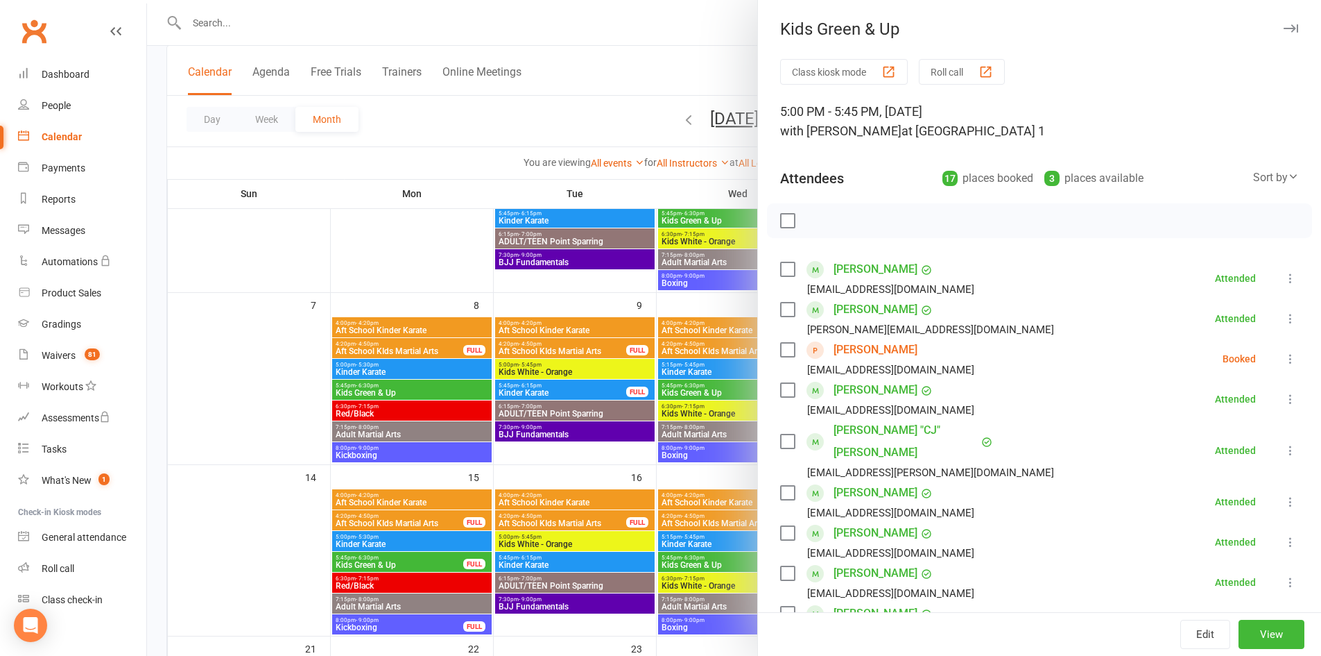
click at [1284, 26] on icon "button" at bounding box center [1291, 28] width 15 height 8
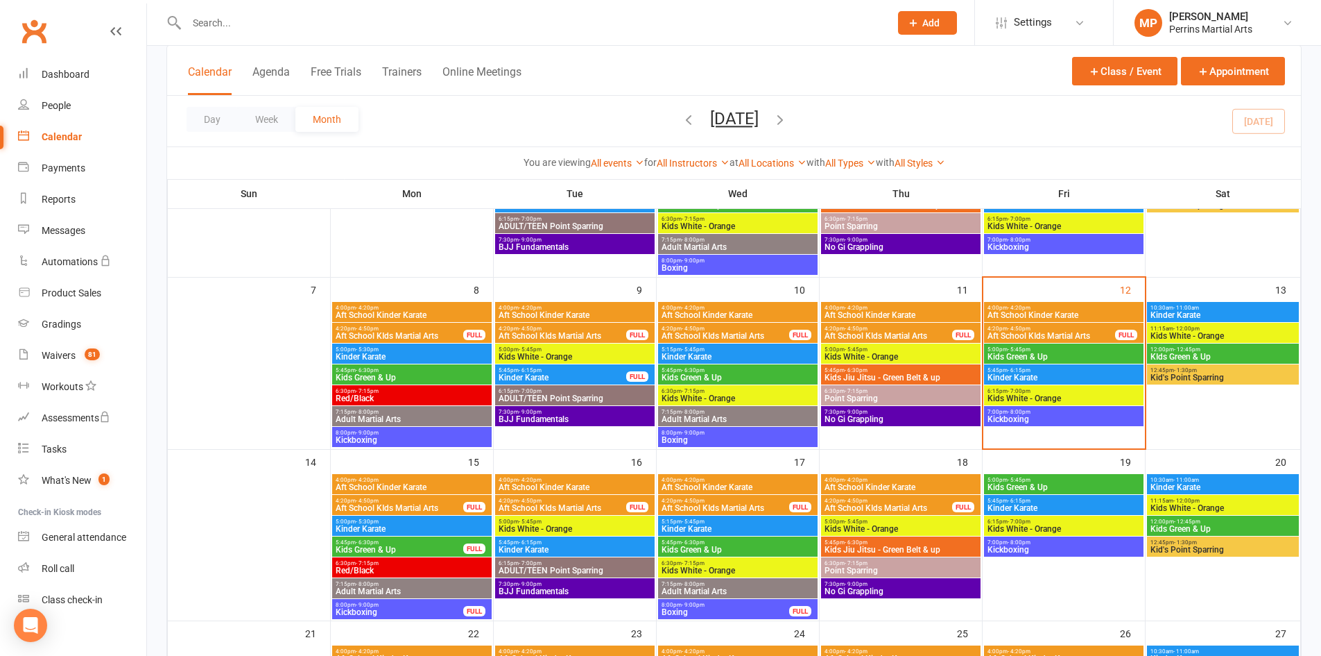
scroll to position [194, 0]
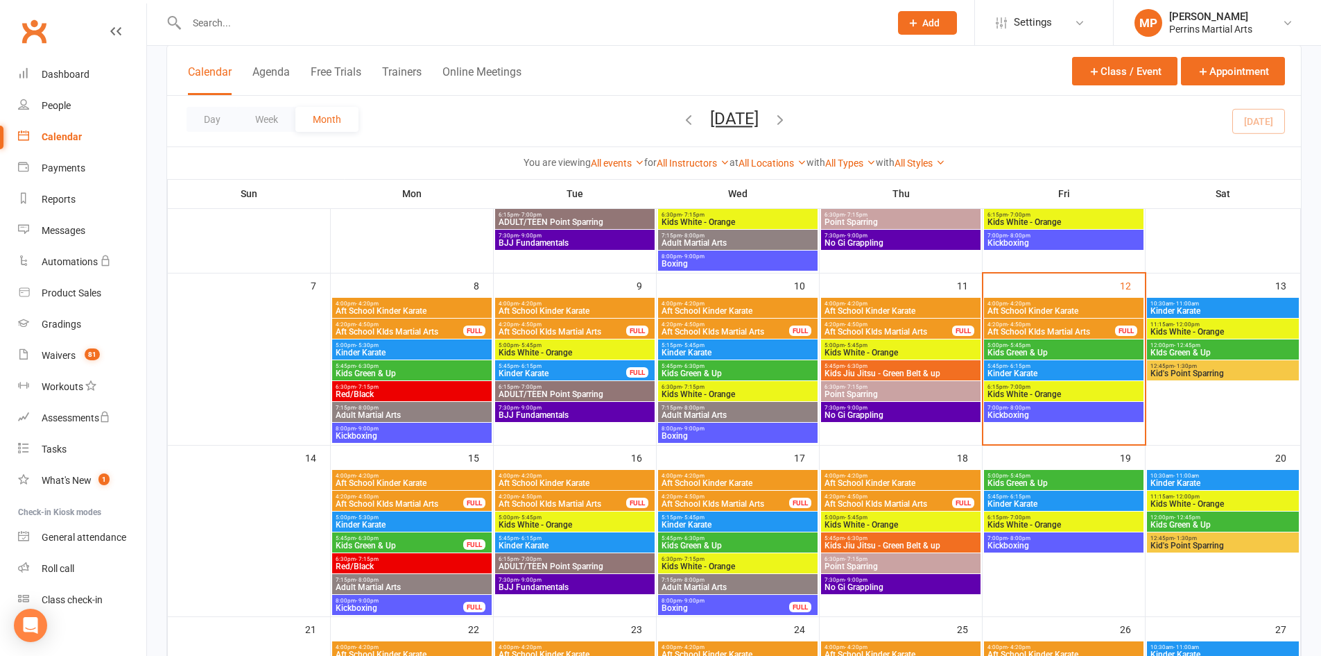
click at [1079, 395] on span "Kids White - Orange" at bounding box center [1064, 394] width 154 height 8
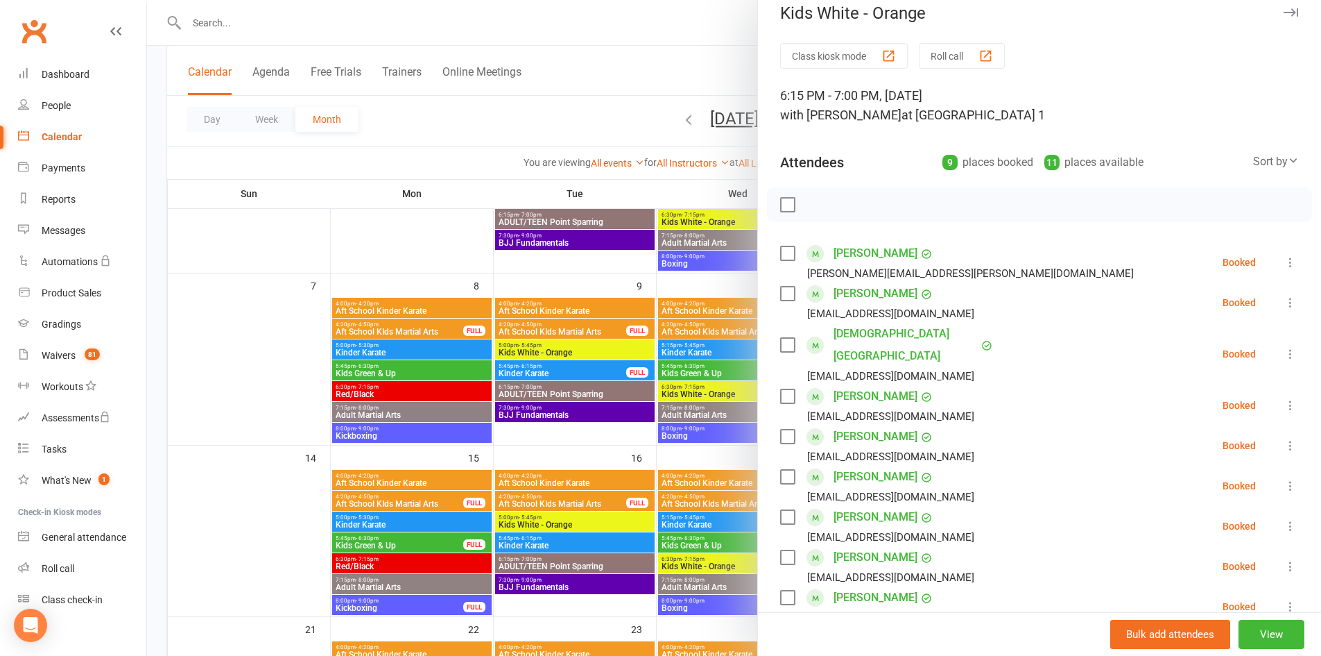
scroll to position [0, 0]
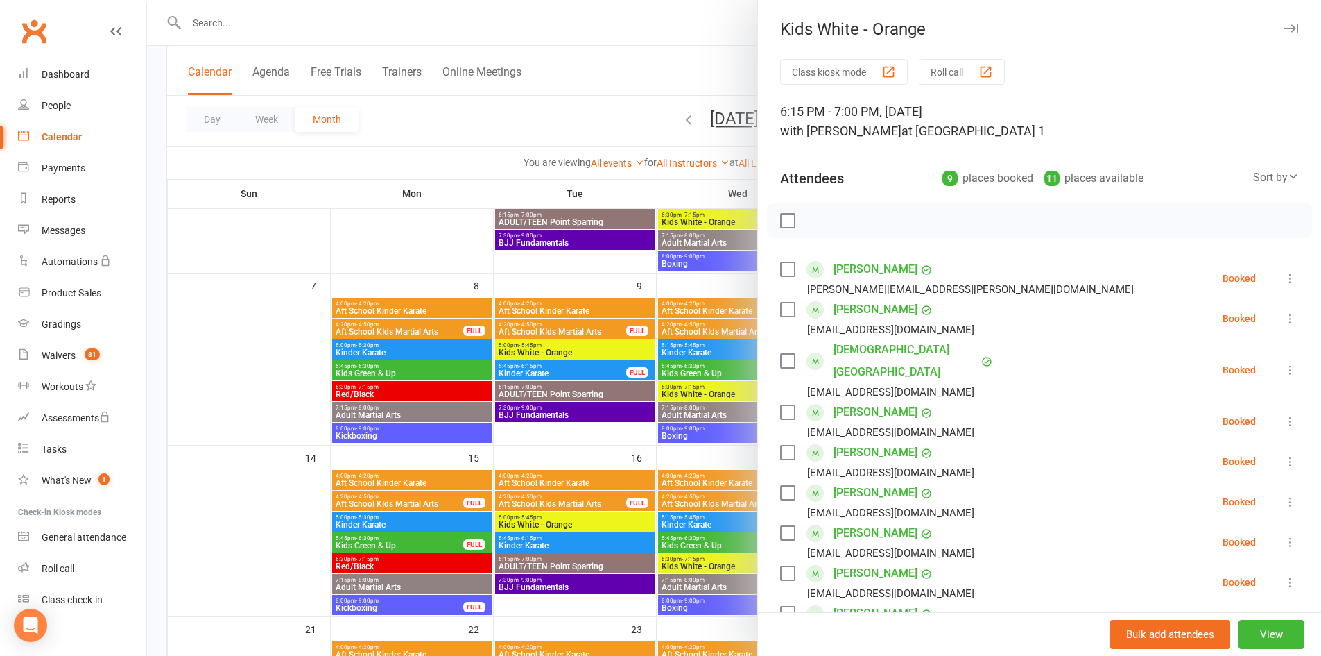
click at [1284, 28] on icon "button" at bounding box center [1291, 28] width 15 height 8
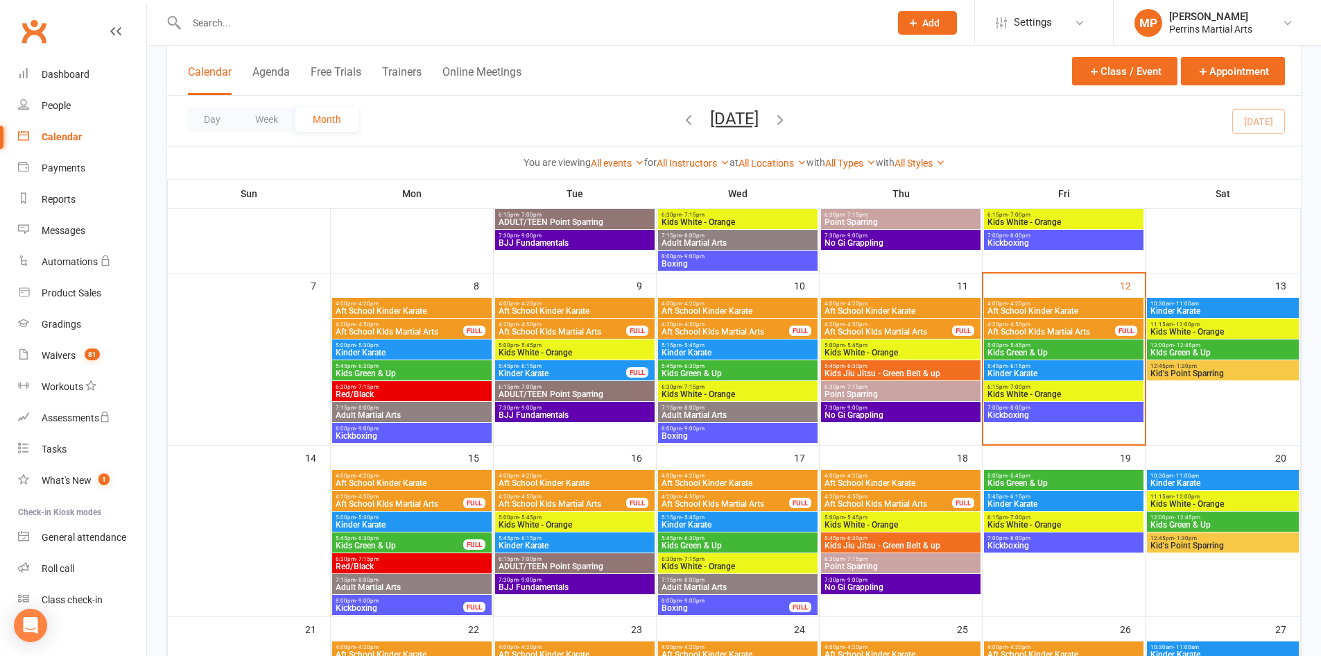
click at [1110, 369] on span "Kinder Karate" at bounding box center [1064, 373] width 154 height 8
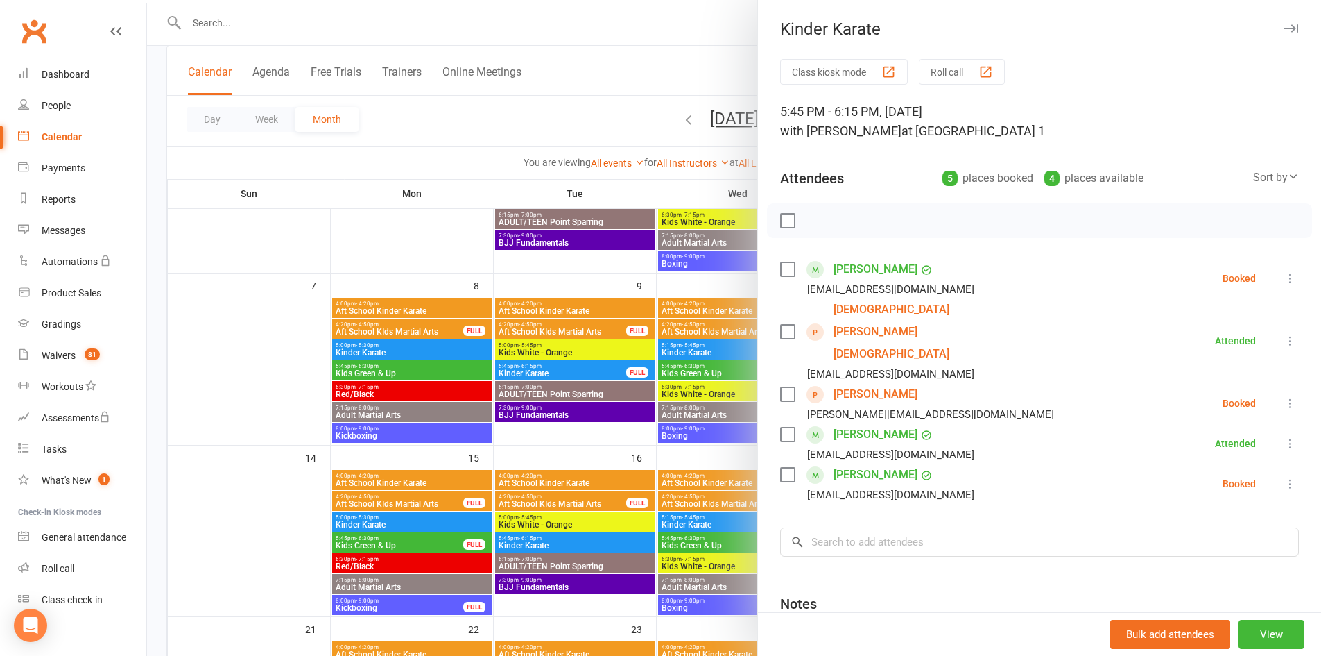
click at [1284, 24] on icon "button" at bounding box center [1291, 28] width 15 height 8
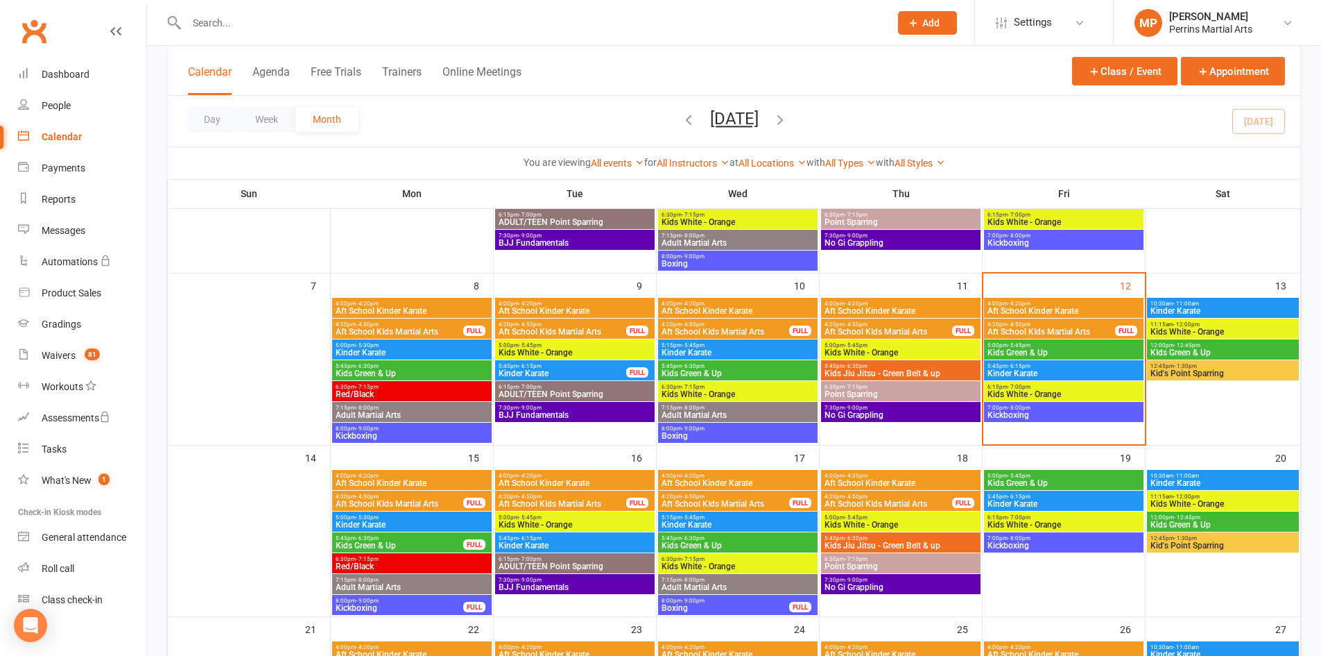
click at [1070, 415] on span "Kickboxing" at bounding box center [1064, 415] width 154 height 8
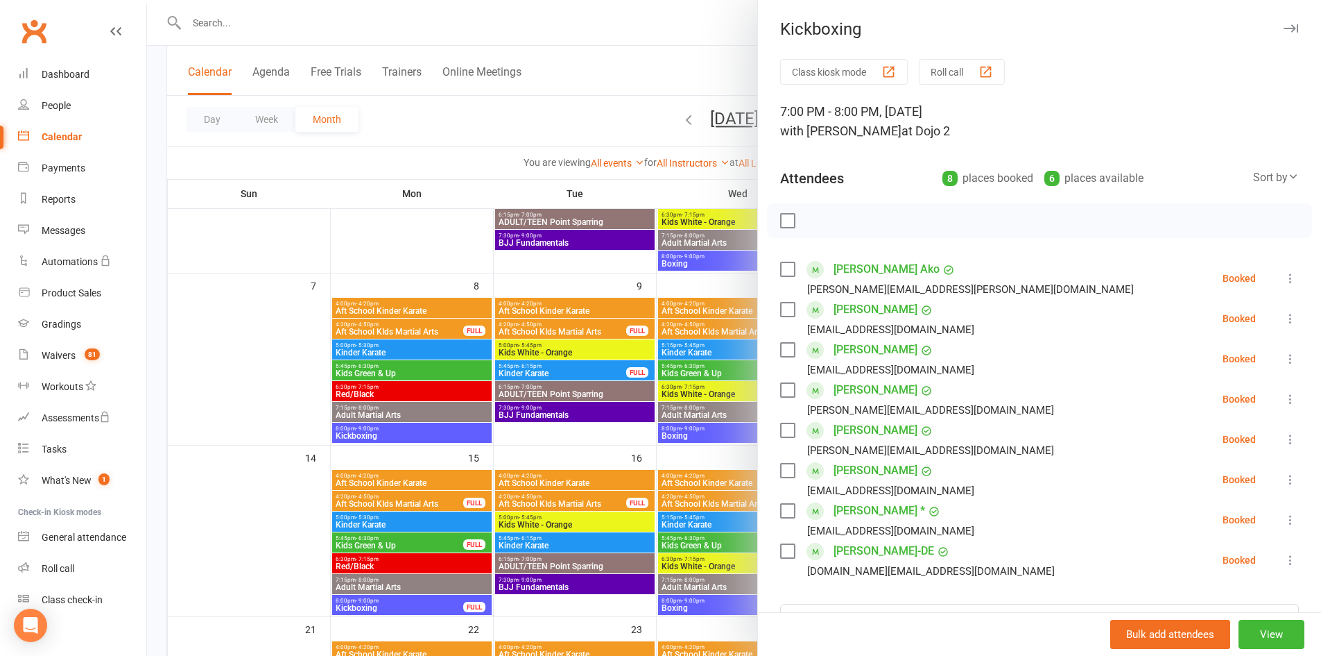
click at [1284, 27] on icon "button" at bounding box center [1291, 28] width 15 height 8
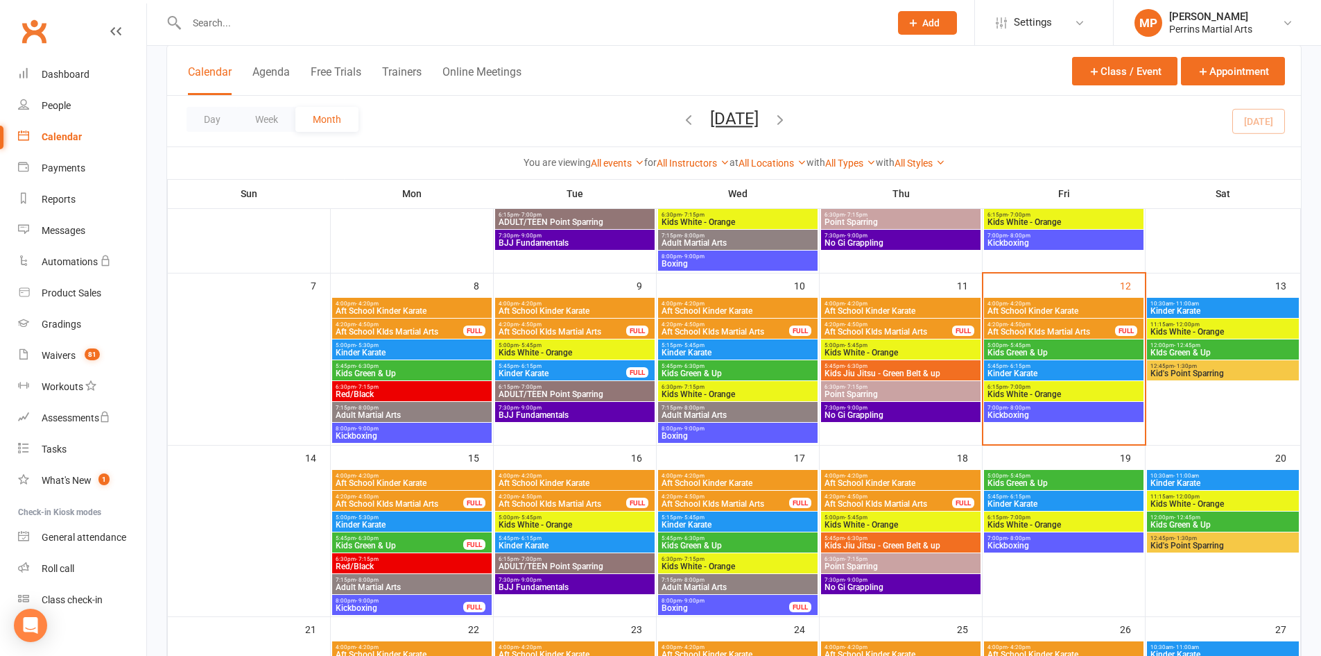
click at [1095, 368] on span "5:45pm - 6:15pm" at bounding box center [1064, 366] width 154 height 6
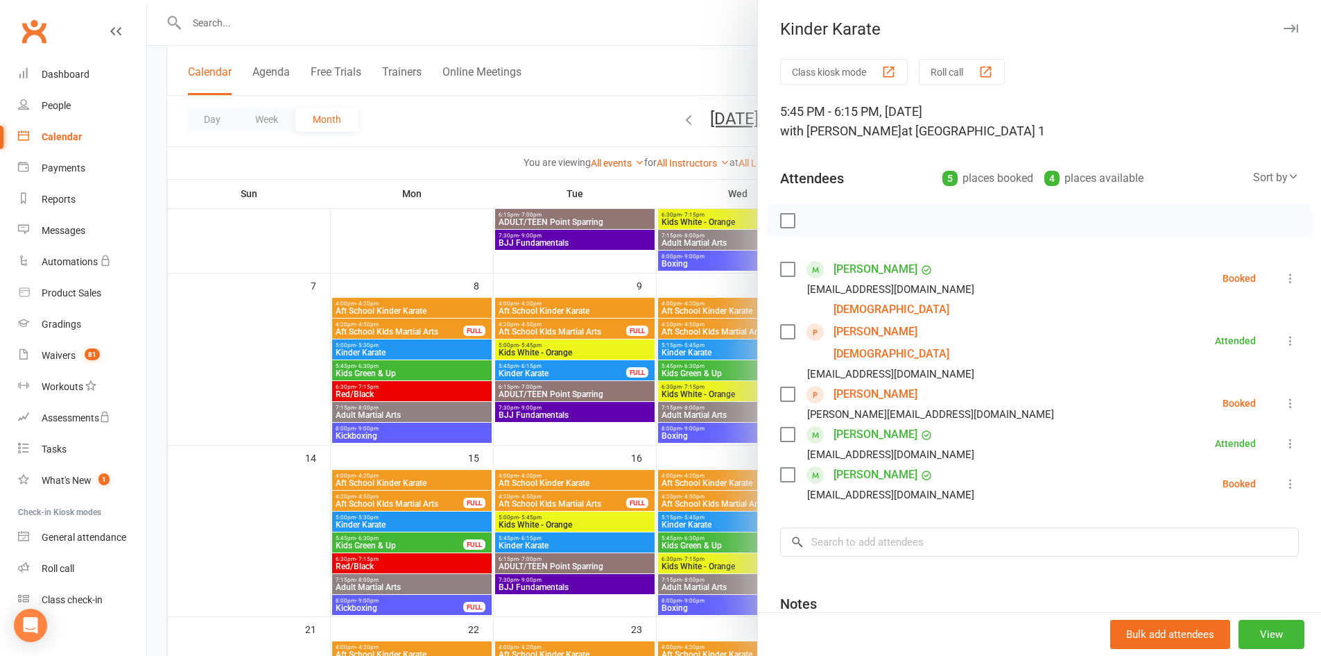
click at [1284, 396] on icon at bounding box center [1291, 403] width 14 height 14
click at [1209, 472] on link "Check in" at bounding box center [1229, 486] width 137 height 28
click at [1284, 26] on icon "button" at bounding box center [1291, 28] width 15 height 8
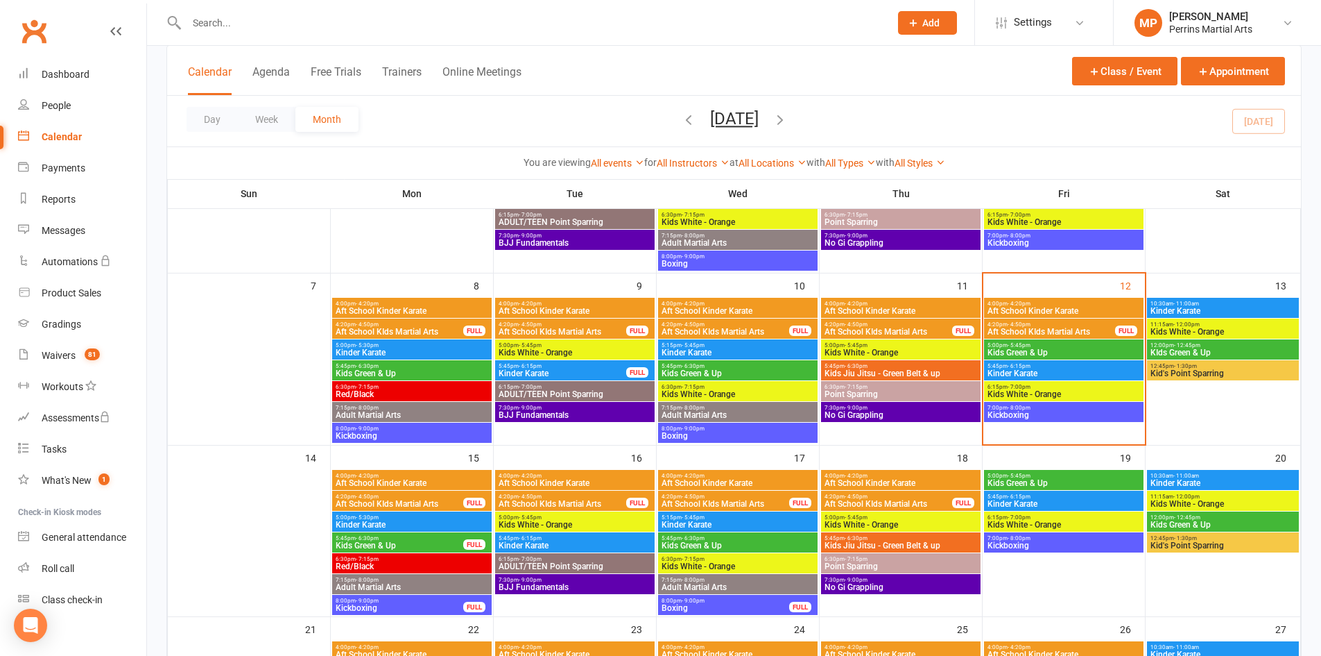
click at [1100, 388] on span "6:15pm - 7:00pm" at bounding box center [1064, 387] width 154 height 6
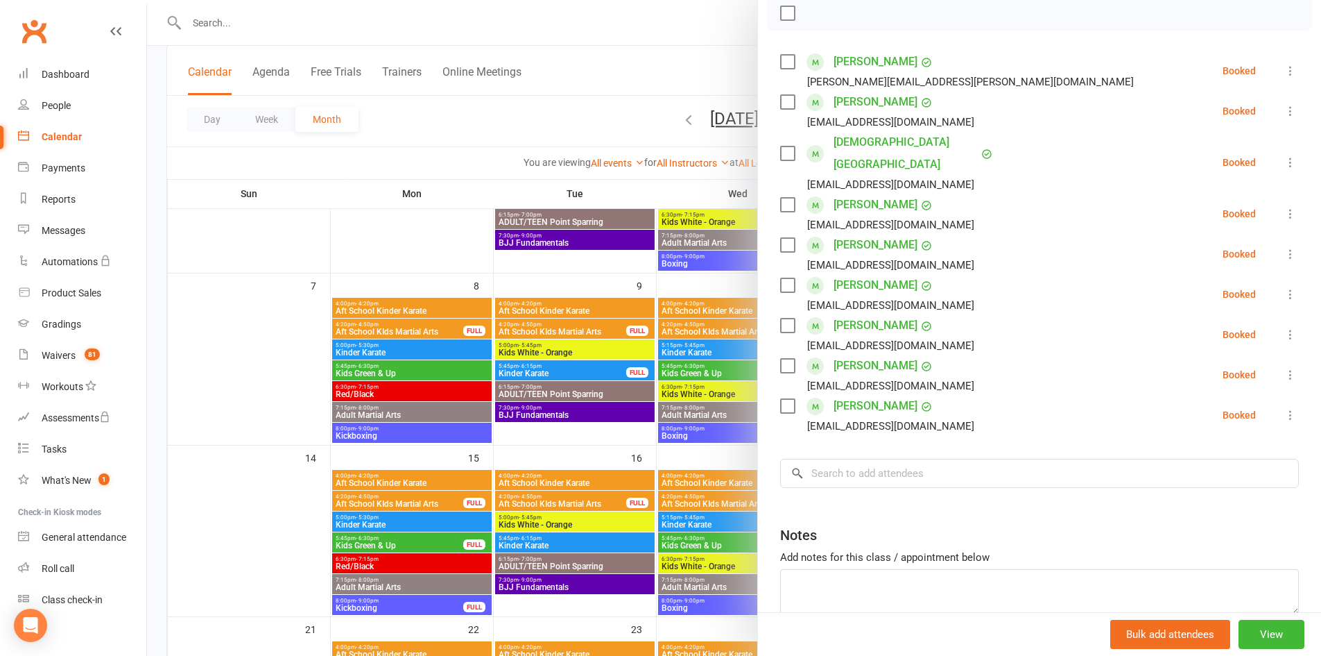
scroll to position [257, 0]
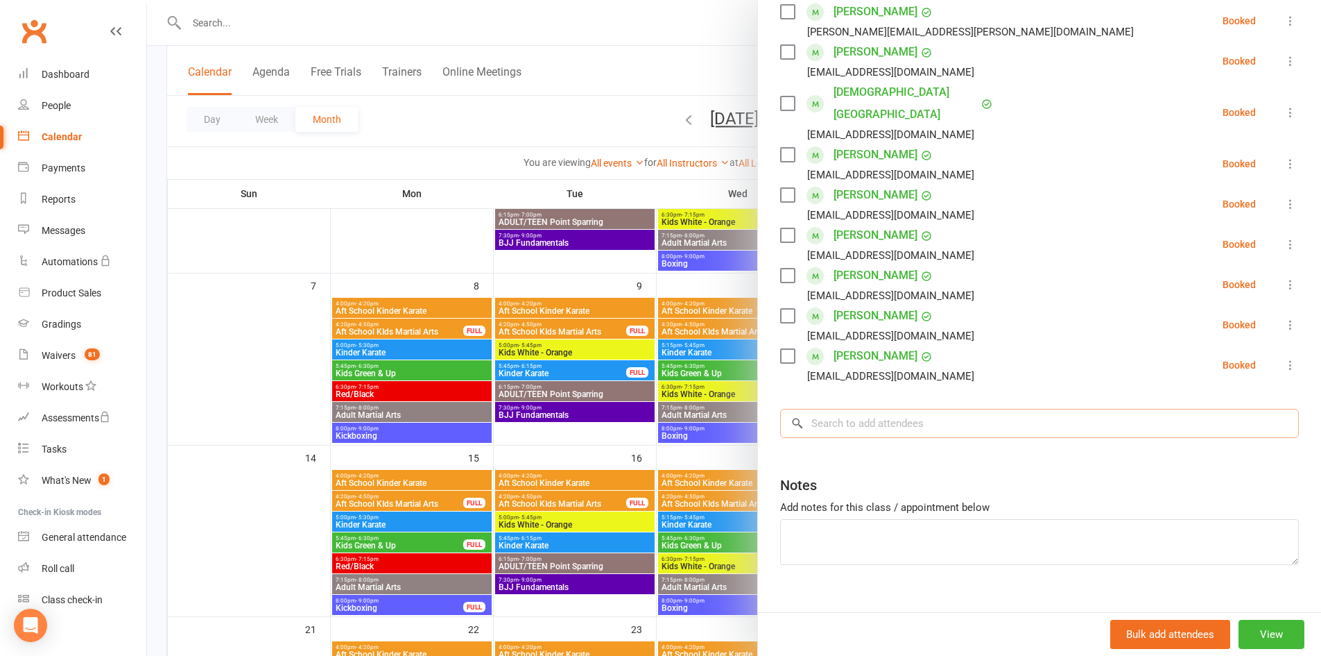
click at [927, 409] on input "search" at bounding box center [1039, 423] width 519 height 29
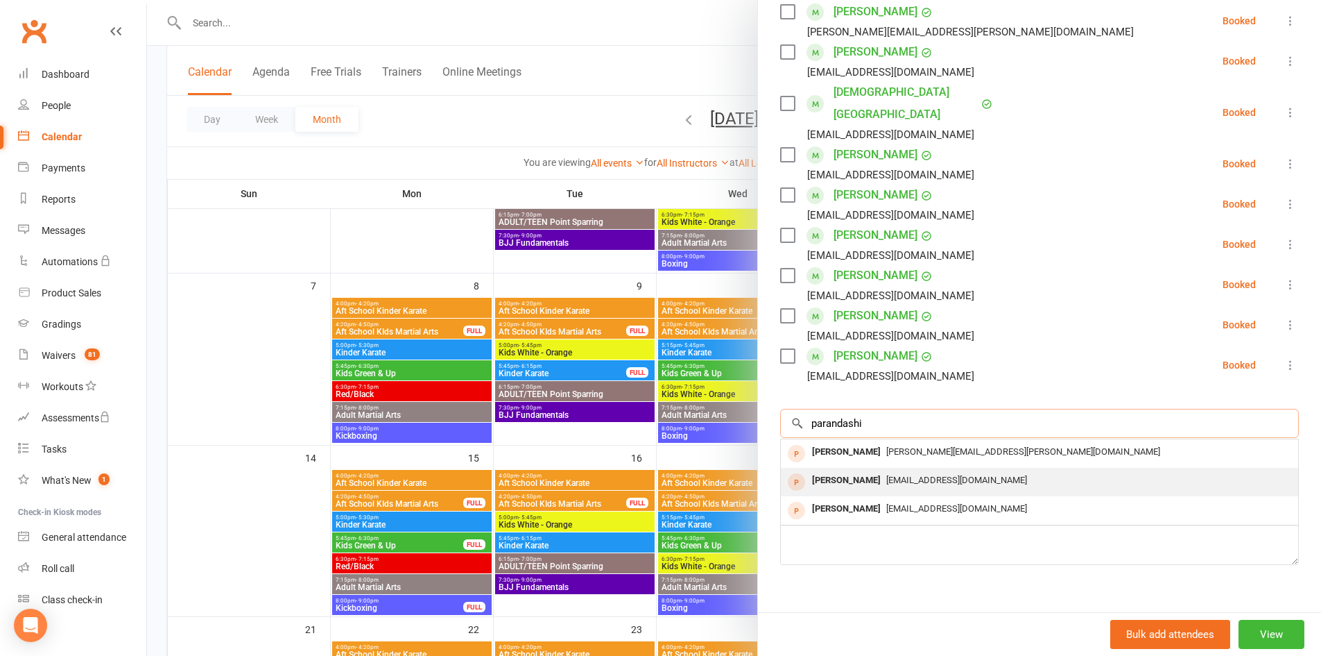
type input "parandashi"
click at [904, 474] on span "[EMAIL_ADDRESS][DOMAIN_NAME]" at bounding box center [956, 479] width 141 height 10
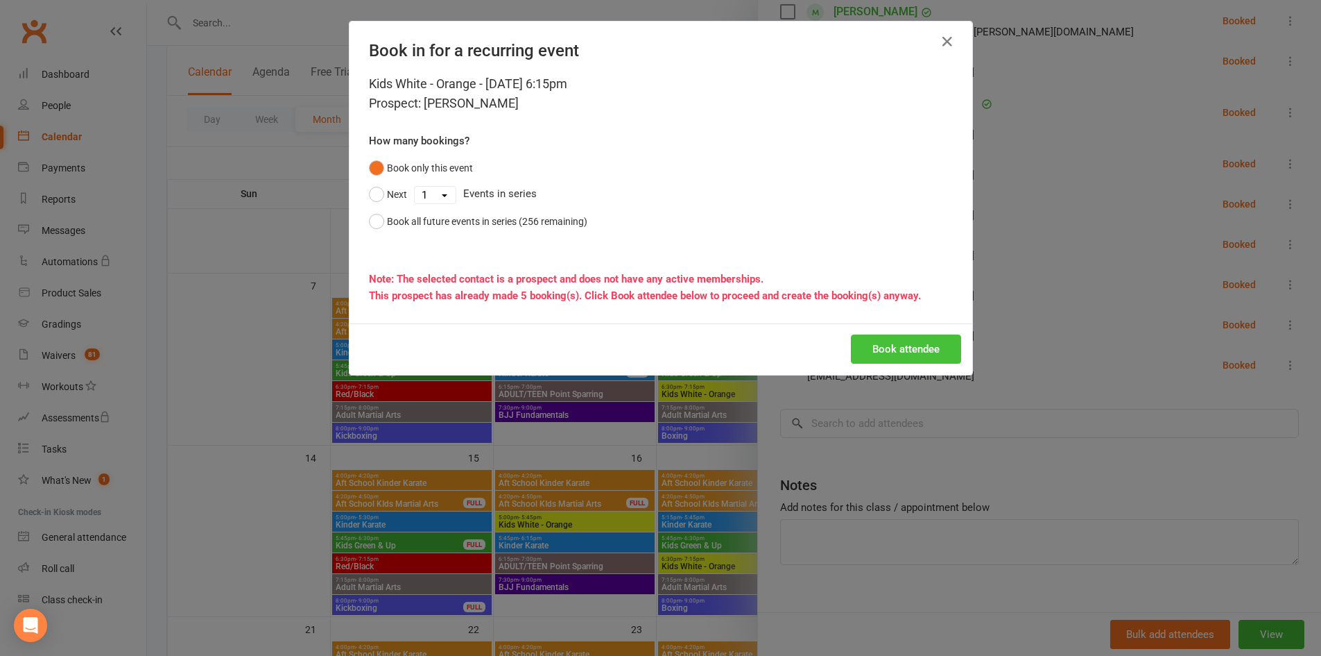
click at [923, 346] on button "Book attendee" at bounding box center [906, 348] width 110 height 29
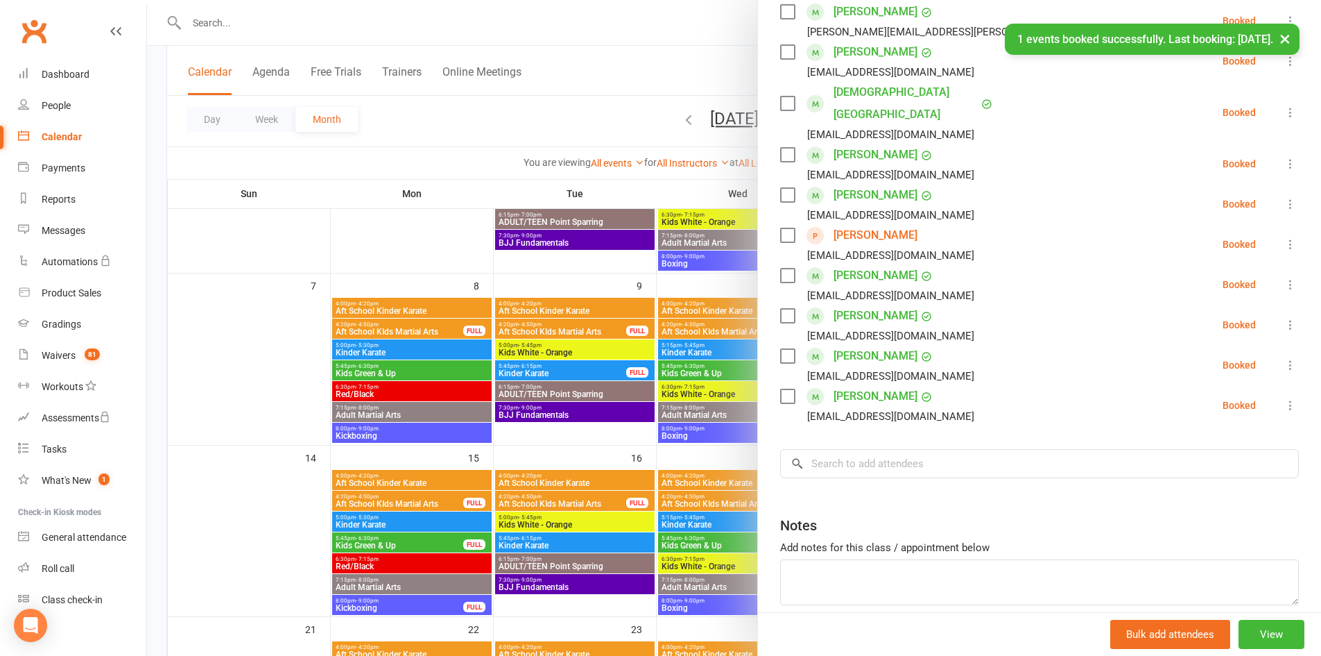
click at [1287, 39] on button "×" at bounding box center [1285, 39] width 25 height 30
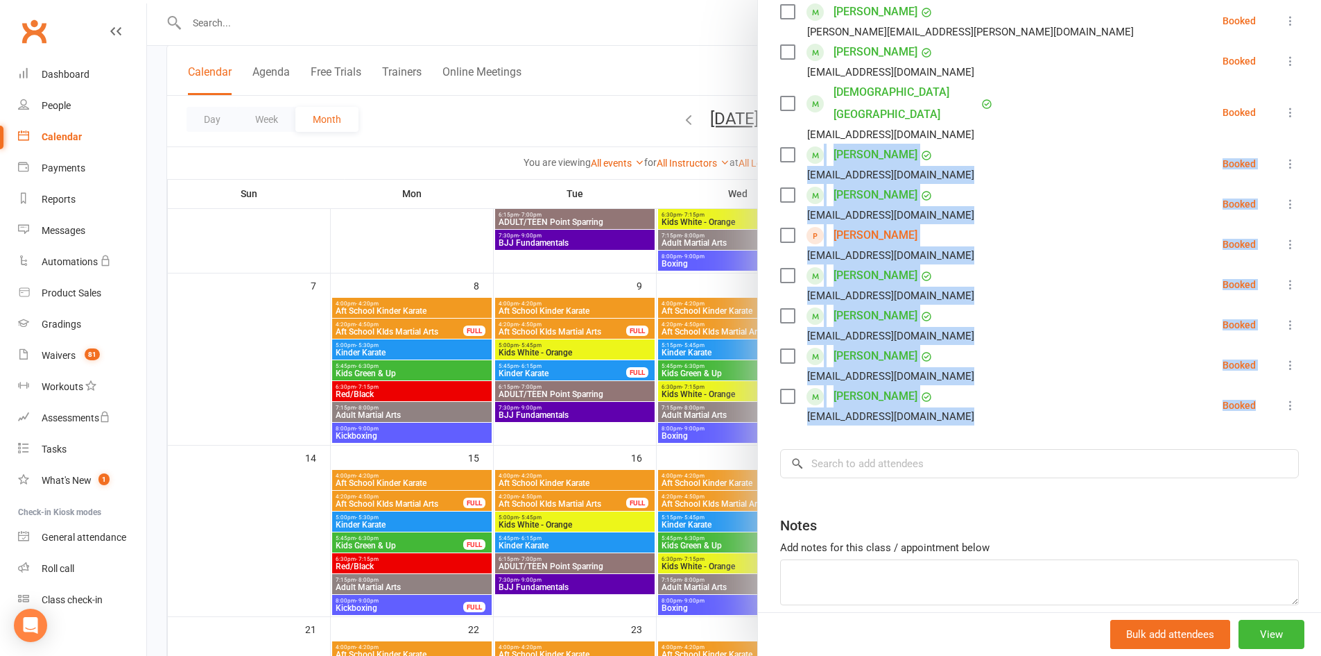
drag, startPoint x: 1300, startPoint y: 370, endPoint x: 1307, endPoint y: 112, distance: 258.1
click at [1307, 112] on div "Kids White - Orange Class kiosk mode Roll call 6:15 PM - 7:00 PM, [DATE] with […" at bounding box center [1039, 328] width 564 height 656
click at [1063, 184] on li "[PERSON_NAME] [EMAIL_ADDRESS][DOMAIN_NAME] Booked More info Remove Check in Mar…" at bounding box center [1039, 204] width 519 height 40
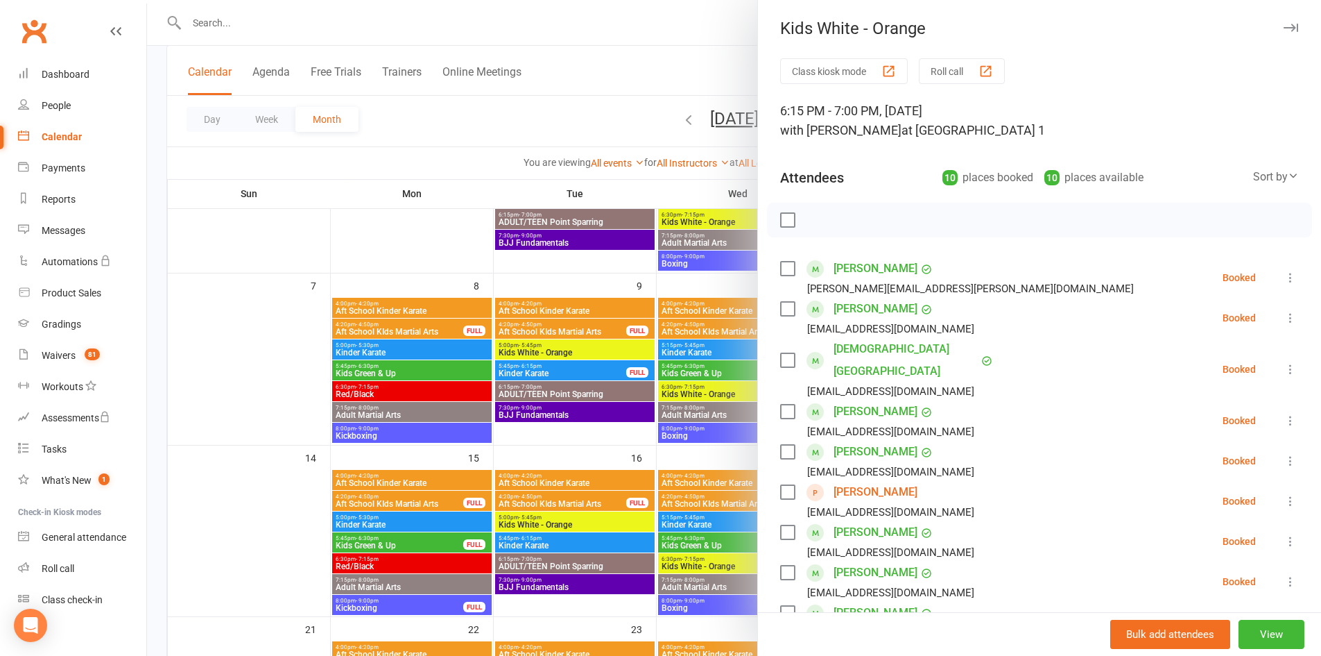
scroll to position [0, 0]
click at [1284, 27] on icon "button" at bounding box center [1291, 28] width 15 height 8
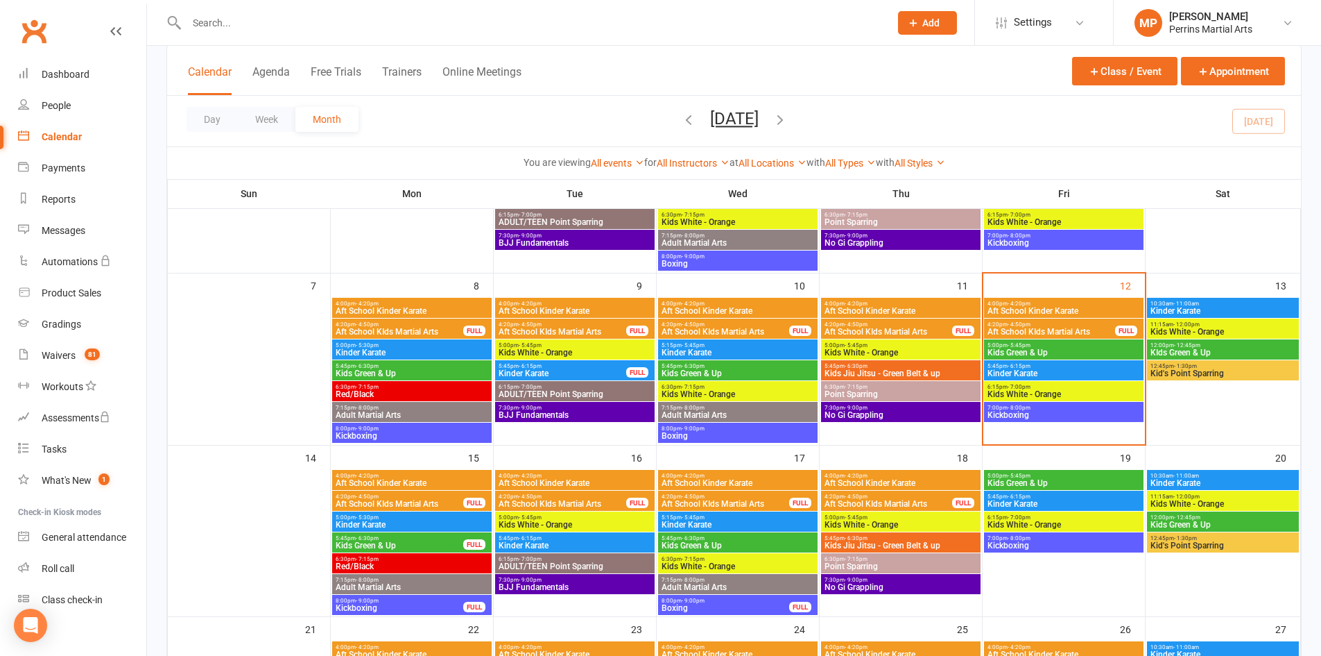
click at [1081, 375] on span "Kinder Karate" at bounding box center [1064, 373] width 154 height 8
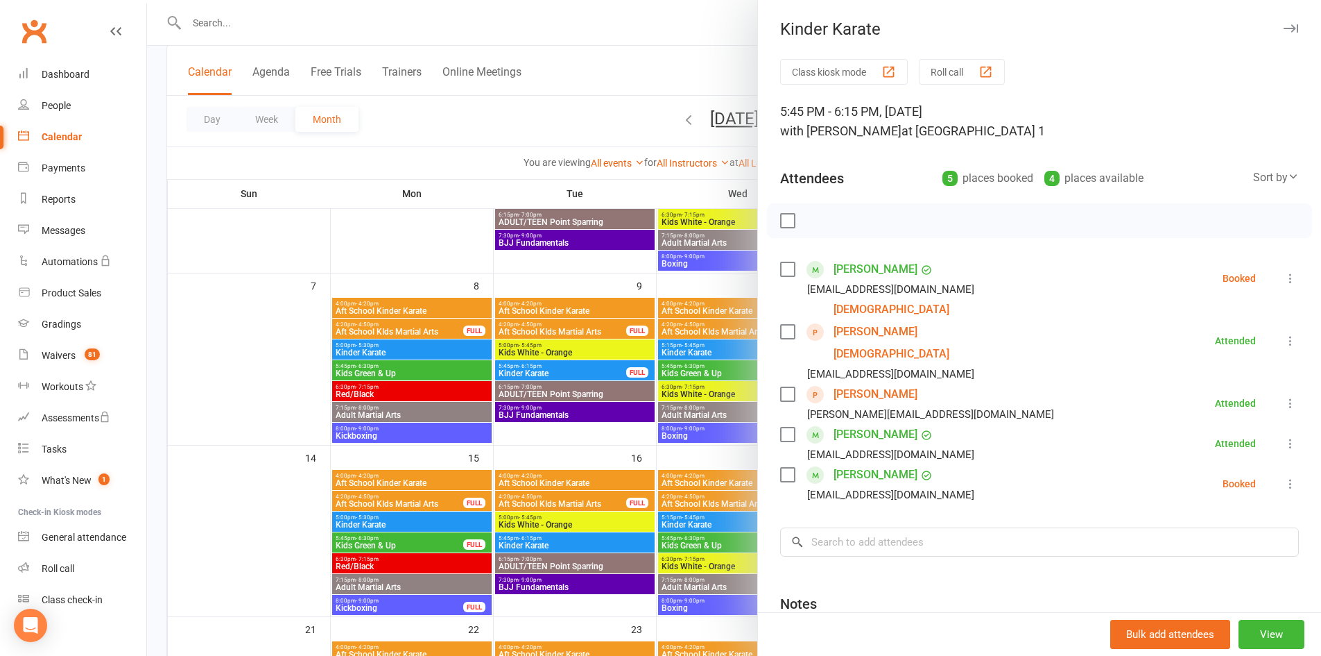
click at [1284, 26] on icon "button" at bounding box center [1291, 28] width 15 height 8
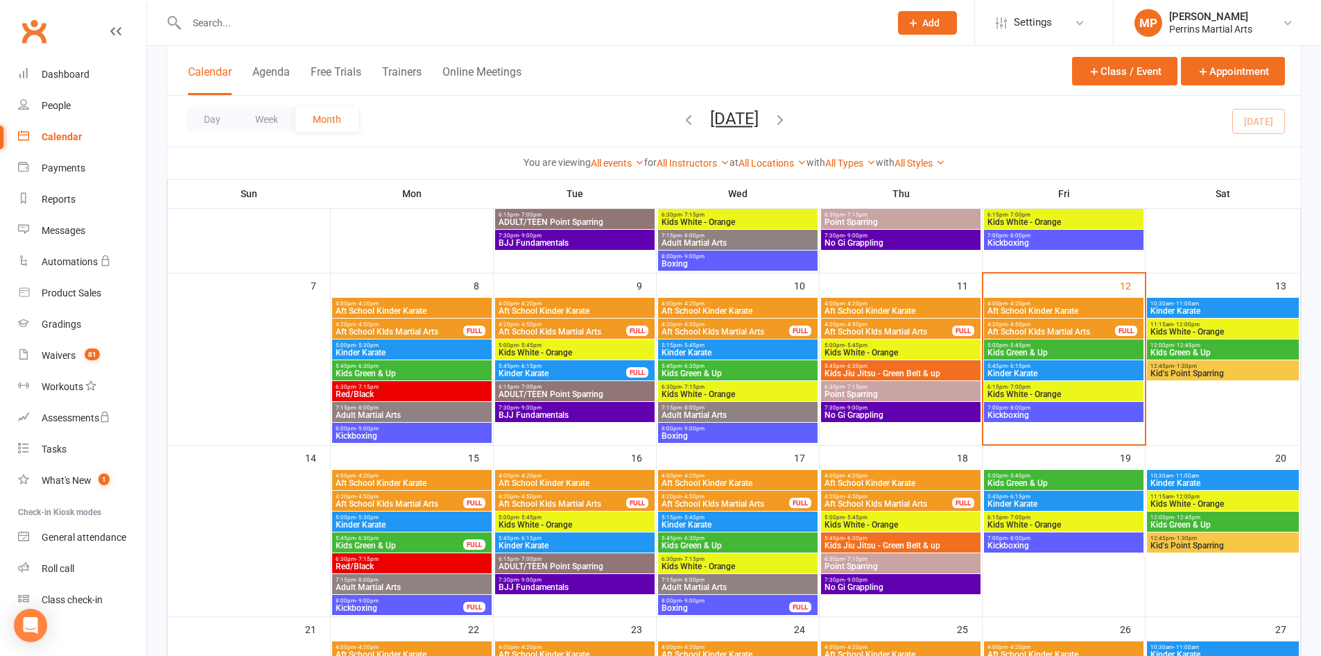
click at [1052, 372] on span "Kinder Karate" at bounding box center [1064, 373] width 154 height 8
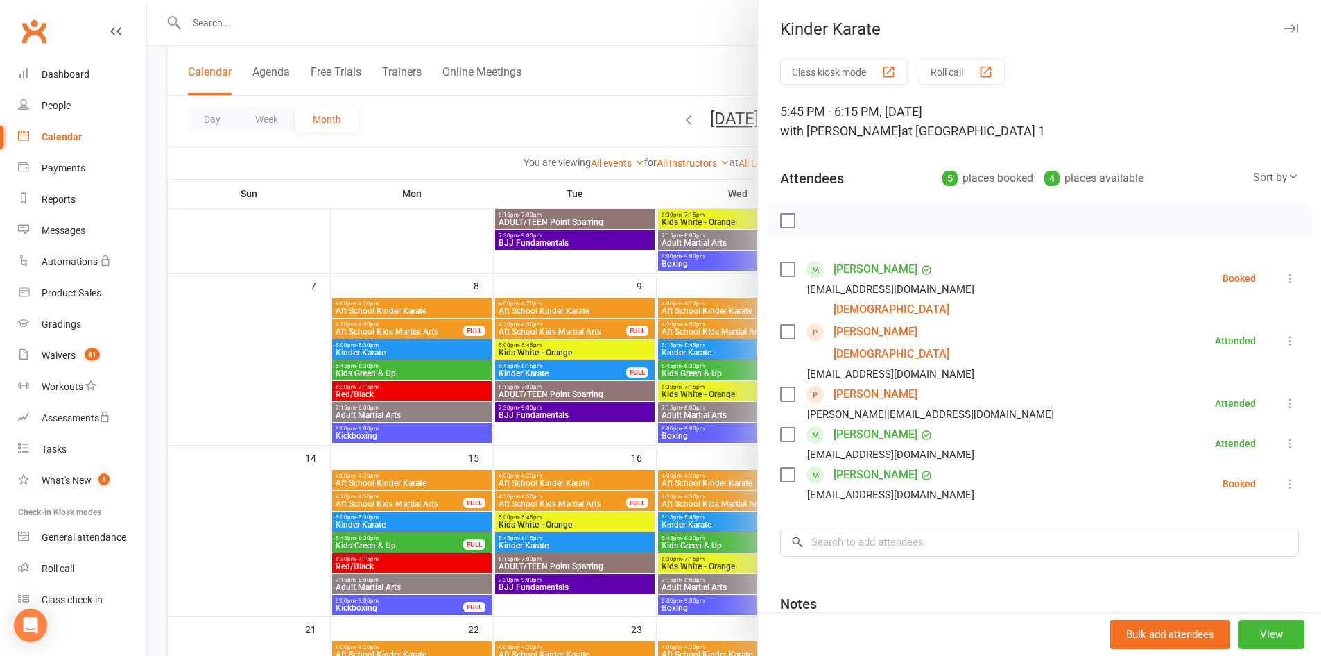
click at [1284, 25] on icon "button" at bounding box center [1291, 28] width 15 height 8
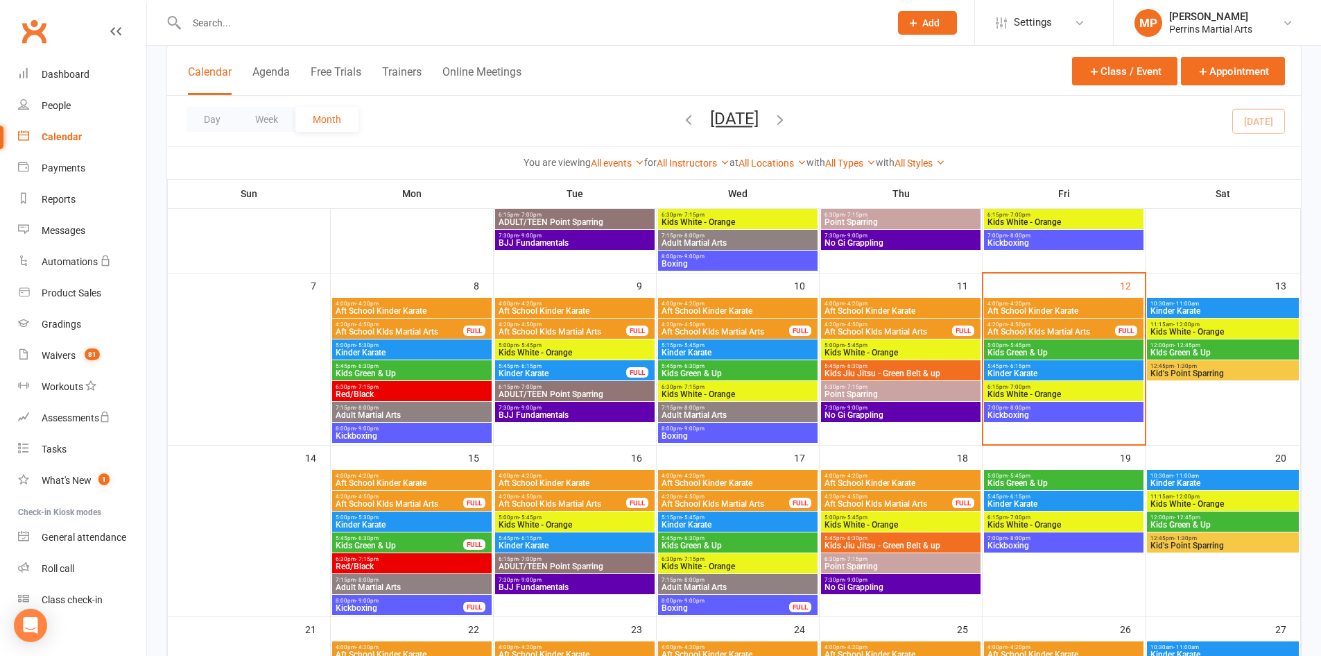
click at [1056, 373] on span "Kinder Karate" at bounding box center [1064, 373] width 154 height 8
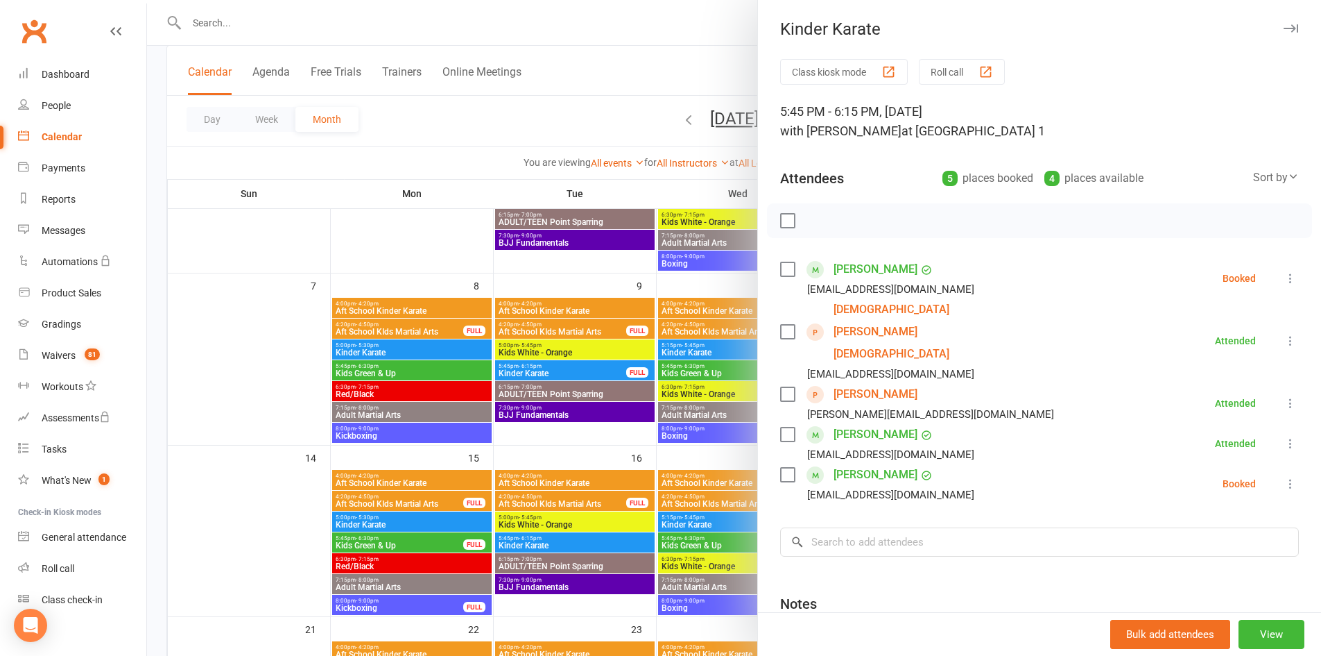
click at [1284, 25] on icon "button" at bounding box center [1291, 28] width 15 height 8
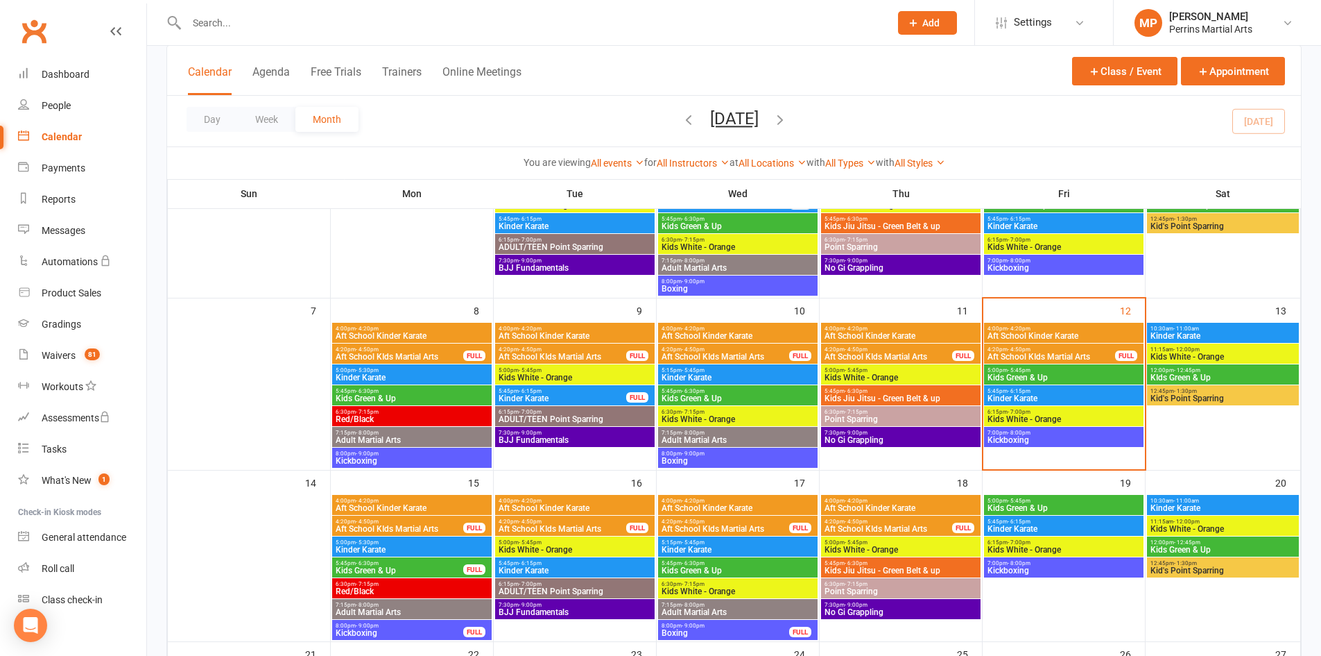
scroll to position [182, 0]
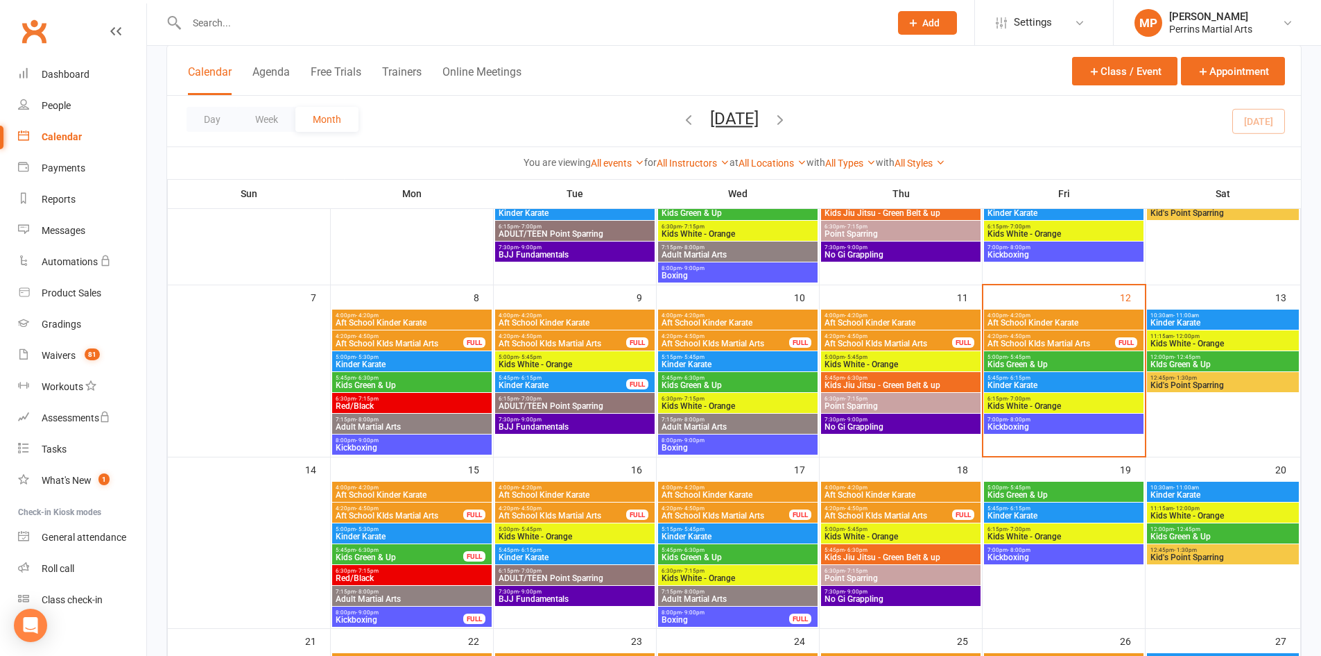
click at [1081, 378] on span "5:45pm - 6:15pm" at bounding box center [1064, 378] width 154 height 6
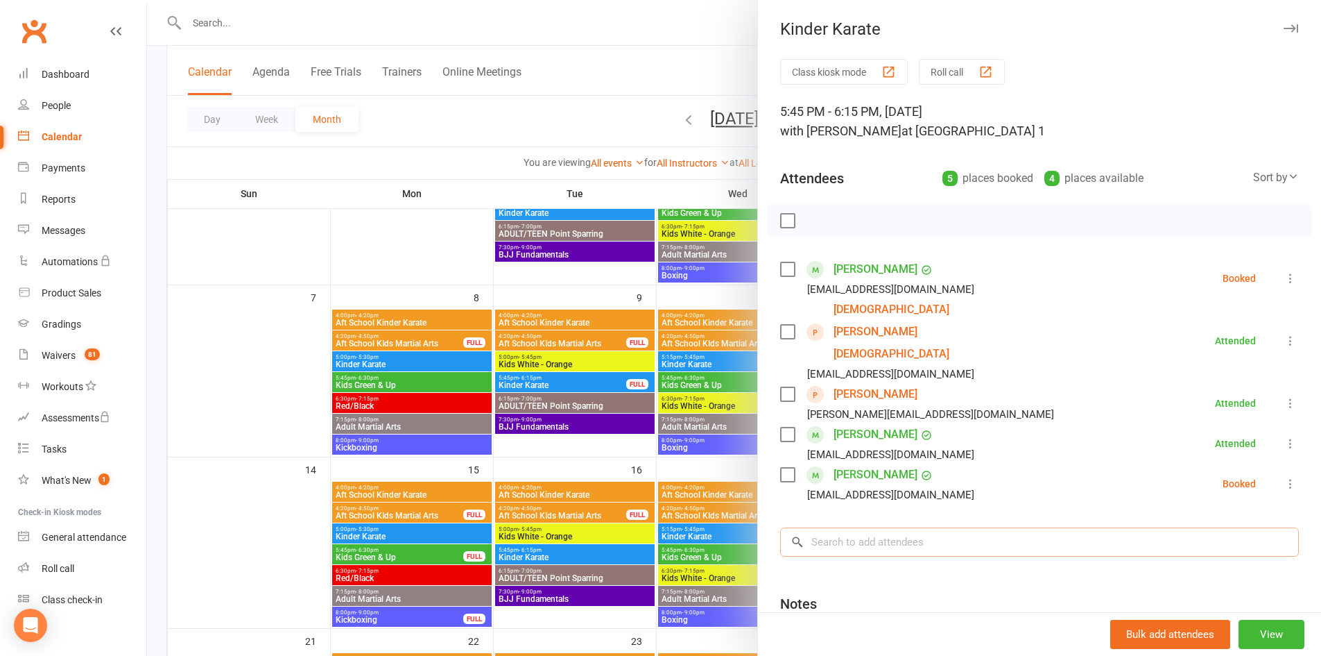
click at [872, 527] on input "search" at bounding box center [1039, 541] width 519 height 29
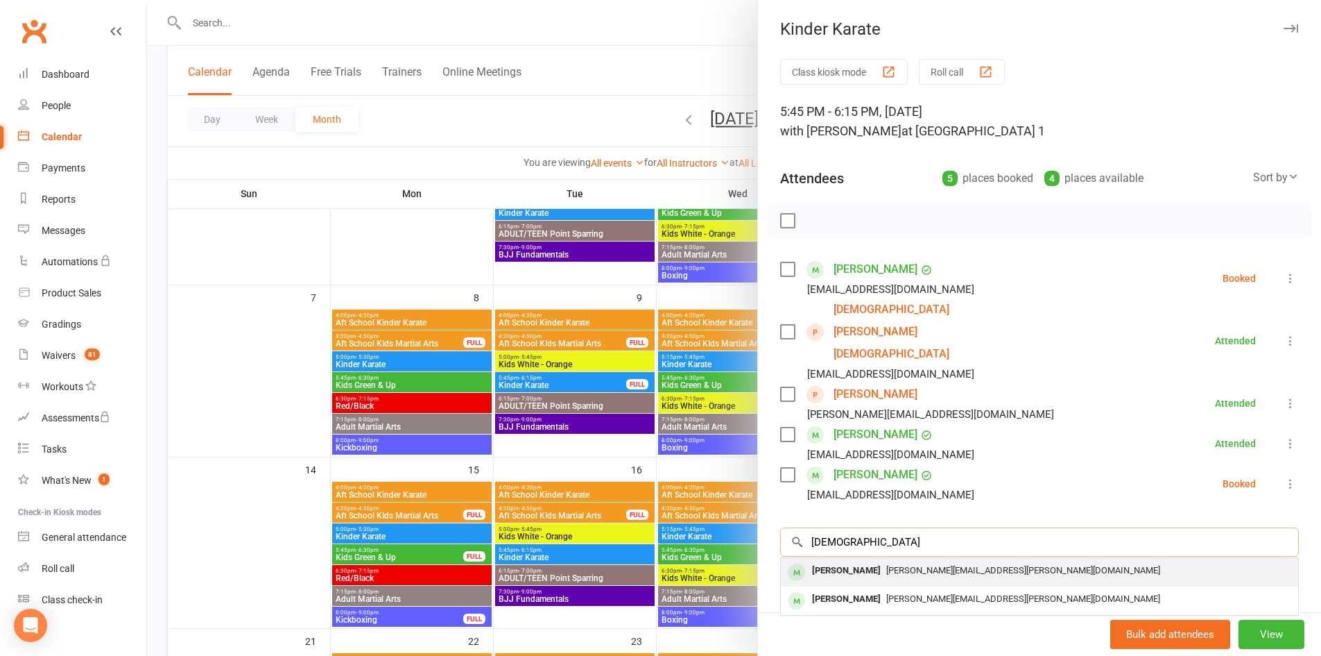
type input "[DEMOGRAPHIC_DATA]"
click at [868, 560] on div "[PERSON_NAME]" at bounding box center [847, 570] width 80 height 20
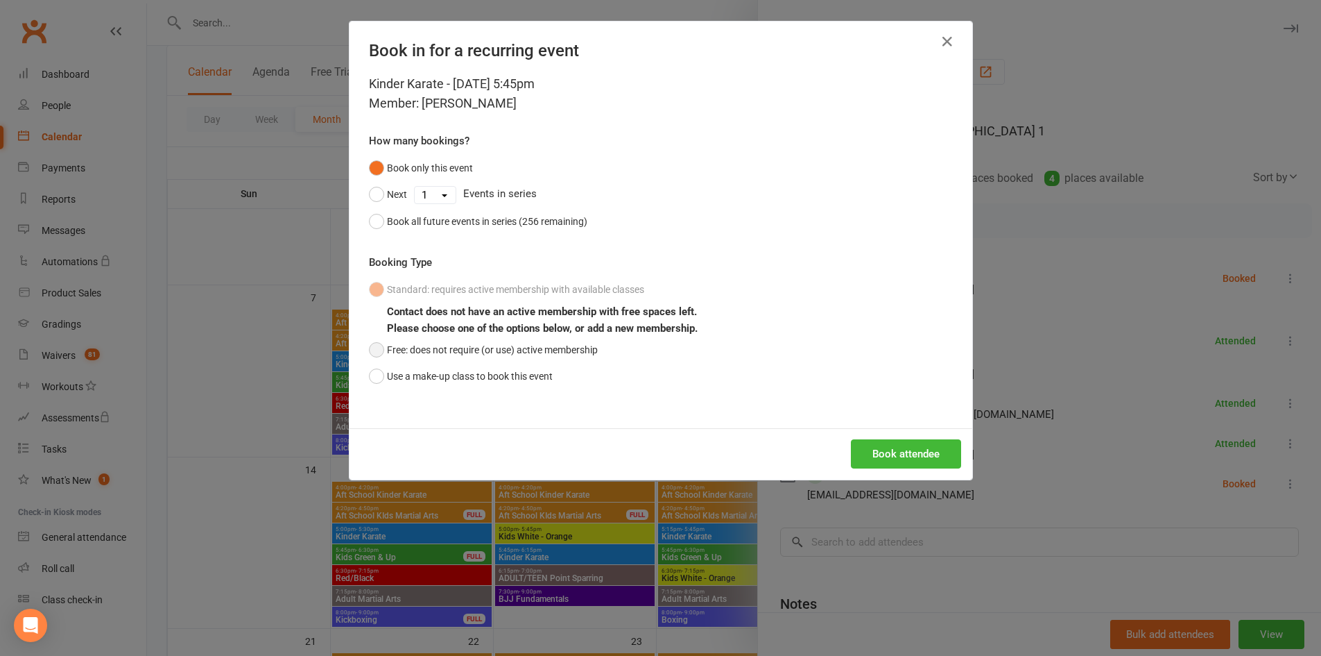
click at [374, 348] on button "Free: does not require (or use) active membership" at bounding box center [483, 349] width 229 height 26
click at [917, 460] on button "Book attendee" at bounding box center [906, 453] width 110 height 29
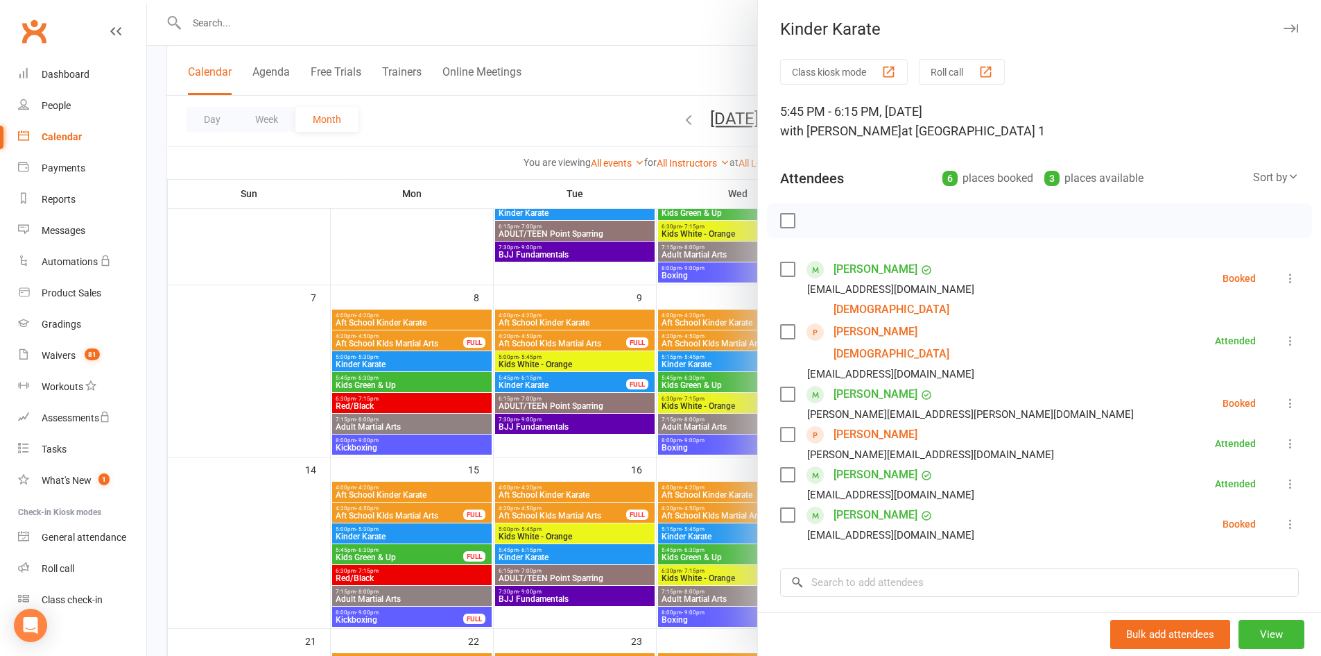
click at [1284, 396] on icon at bounding box center [1291, 403] width 14 height 14
click at [1206, 472] on link "Check in" at bounding box center [1223, 486] width 149 height 28
click at [1284, 276] on icon at bounding box center [1291, 278] width 14 height 14
click at [1233, 375] on link "Mark absent" at bounding box center [1223, 389] width 149 height 28
click at [1284, 277] on icon at bounding box center [1291, 278] width 14 height 14
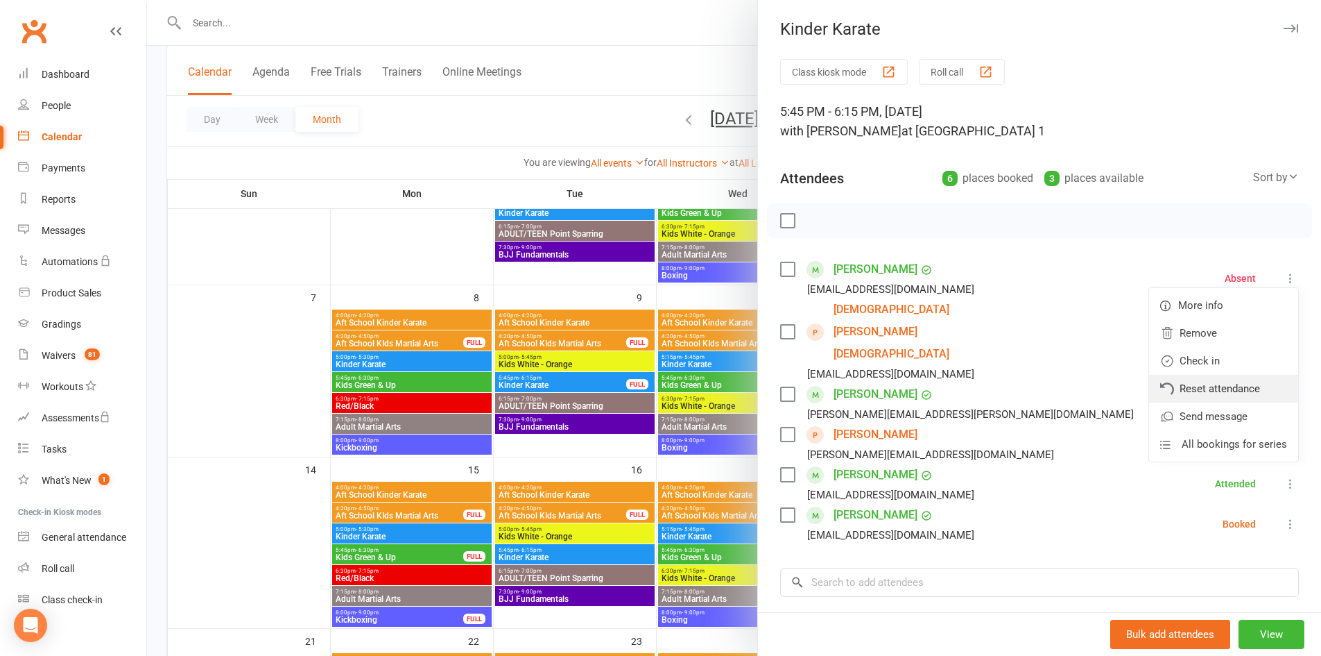
click at [1215, 392] on link "Reset attendance" at bounding box center [1223, 389] width 149 height 28
click at [1284, 275] on icon at bounding box center [1291, 278] width 14 height 14
click at [1206, 361] on link "Check in" at bounding box center [1223, 361] width 149 height 28
click at [1284, 277] on icon at bounding box center [1291, 278] width 14 height 14
click at [1188, 382] on link "Undo check-in" at bounding box center [1223, 389] width 149 height 28
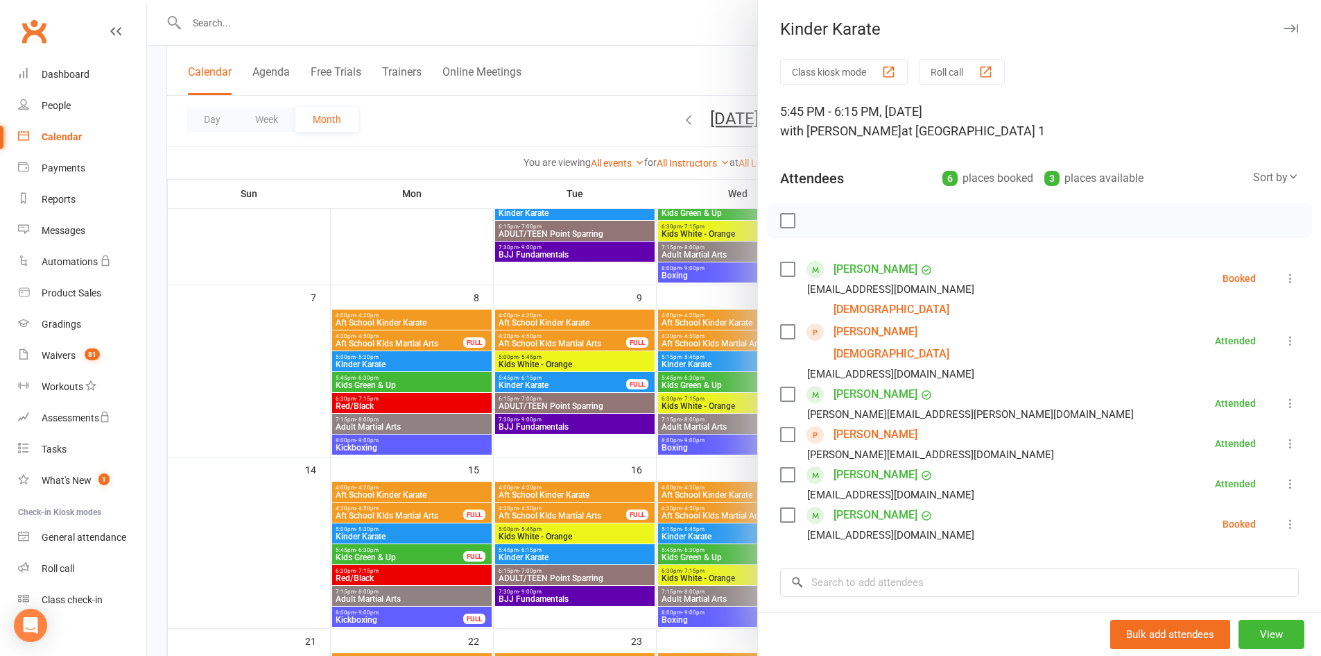
click at [1284, 517] on icon at bounding box center [1291, 524] width 14 height 14
click at [1216, 592] on link "Check in" at bounding box center [1223, 606] width 149 height 28
click at [1284, 28] on icon "button" at bounding box center [1291, 28] width 15 height 8
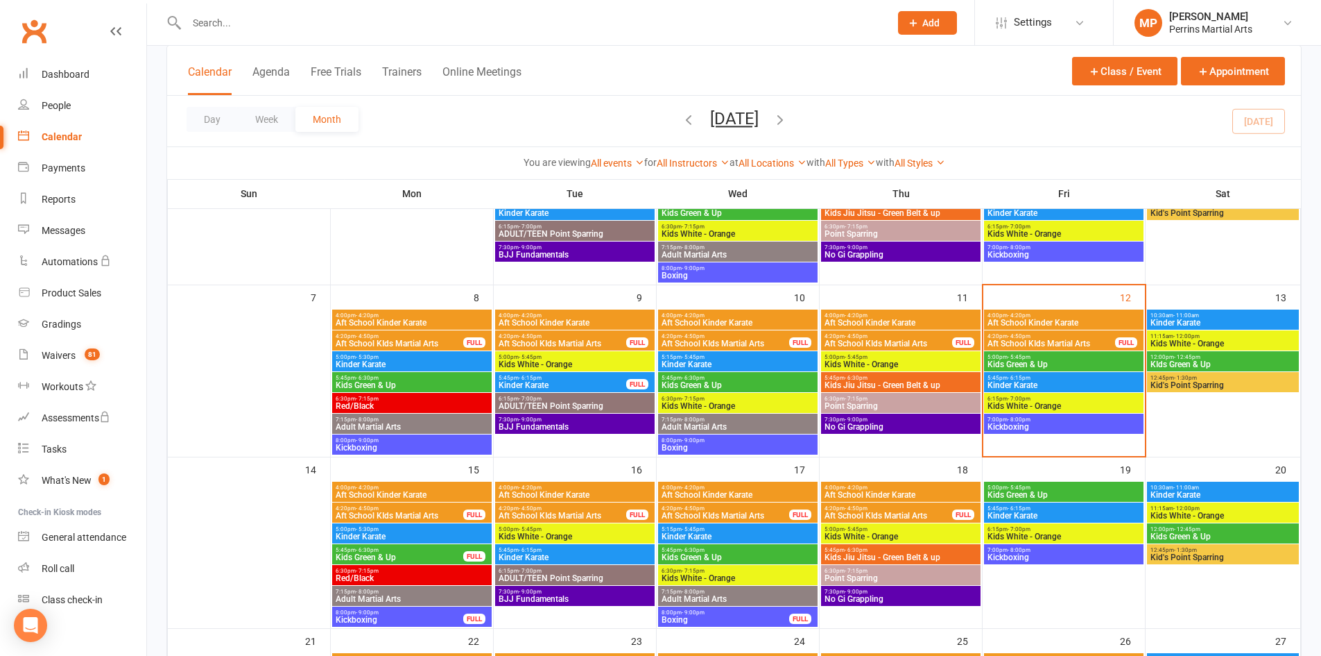
click at [1111, 384] on span "Kinder Karate" at bounding box center [1064, 385] width 154 height 8
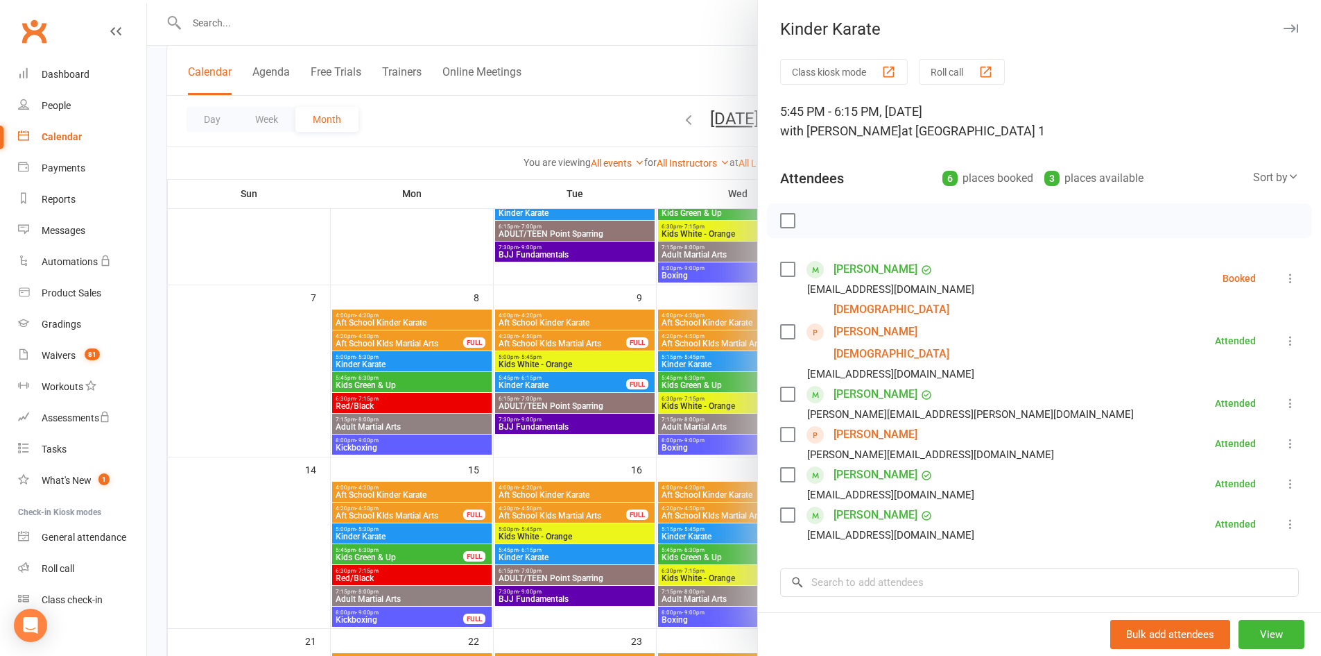
click at [1284, 275] on icon at bounding box center [1291, 278] width 14 height 14
click at [1186, 360] on link "Check in" at bounding box center [1223, 361] width 149 height 28
click at [1284, 25] on icon "button" at bounding box center [1291, 28] width 15 height 8
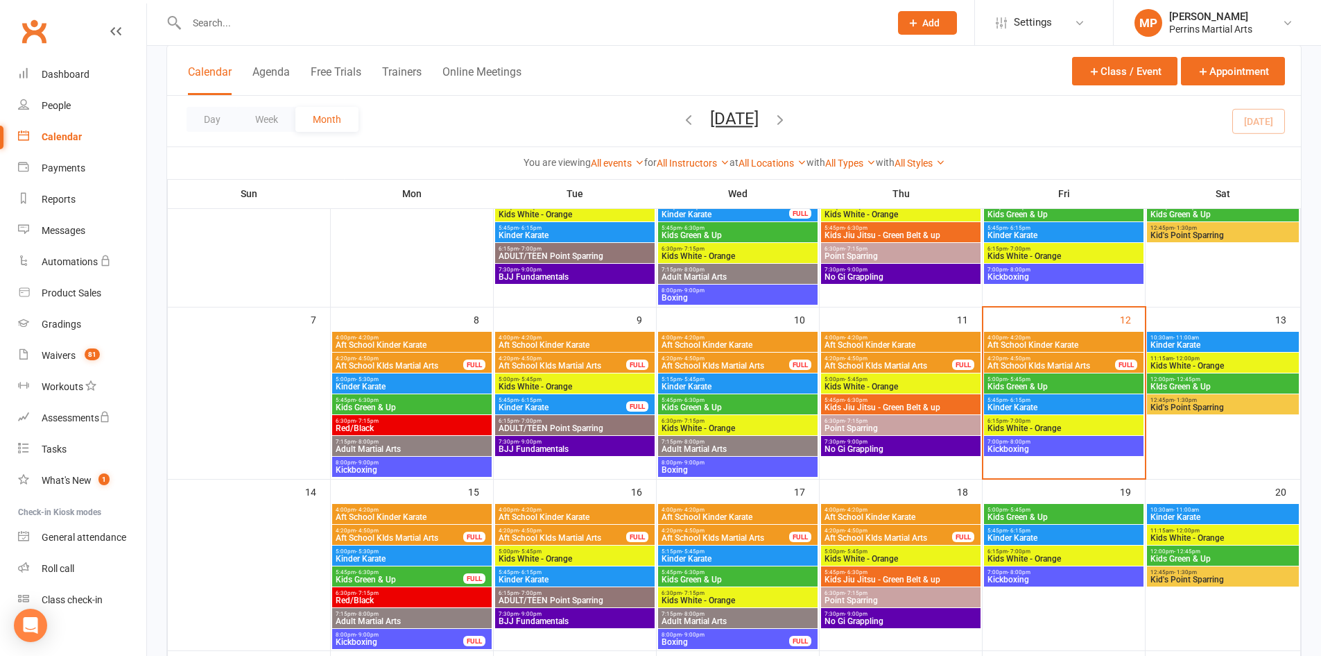
scroll to position [156, 0]
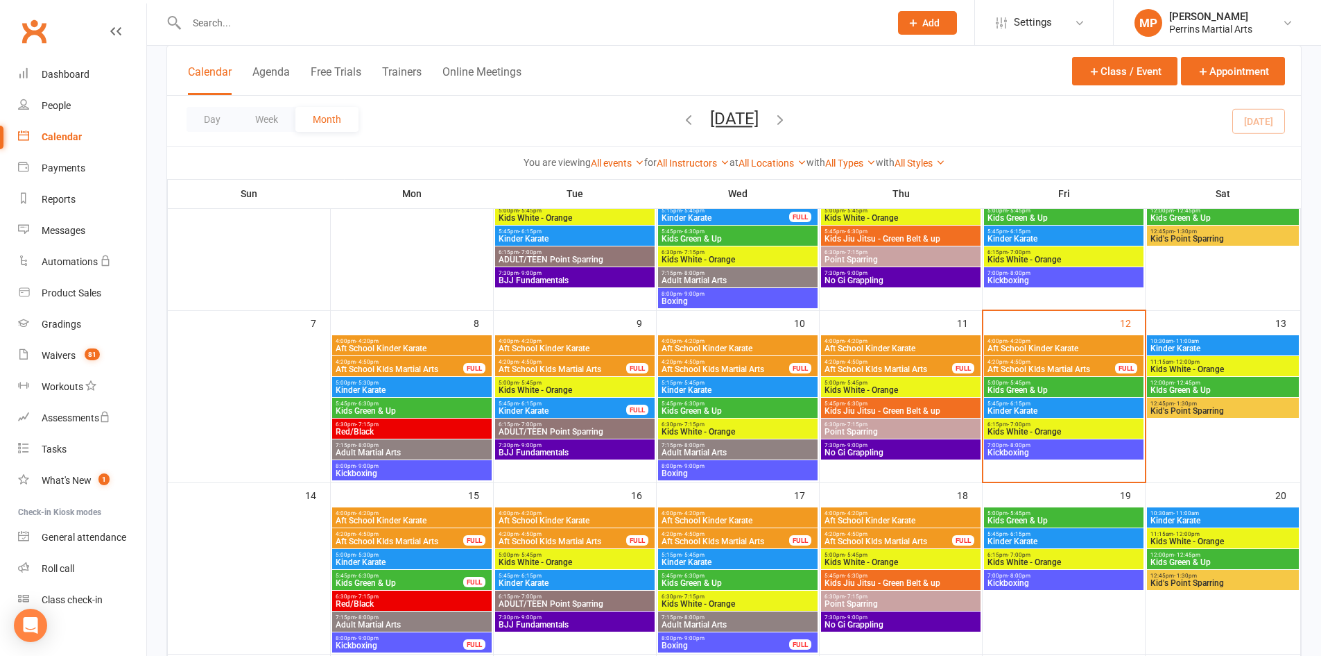
click at [1233, 365] on span "Kids White - Orange" at bounding box center [1223, 369] width 146 height 8
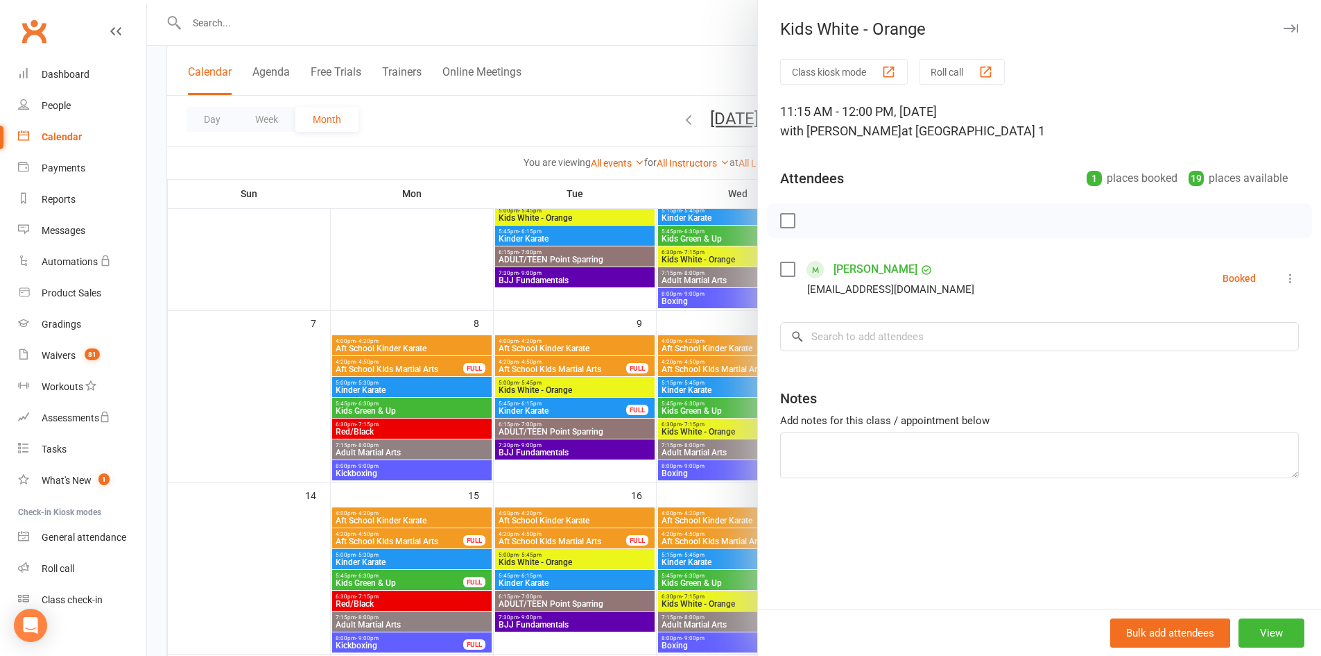
click at [1284, 31] on icon "button" at bounding box center [1291, 28] width 15 height 8
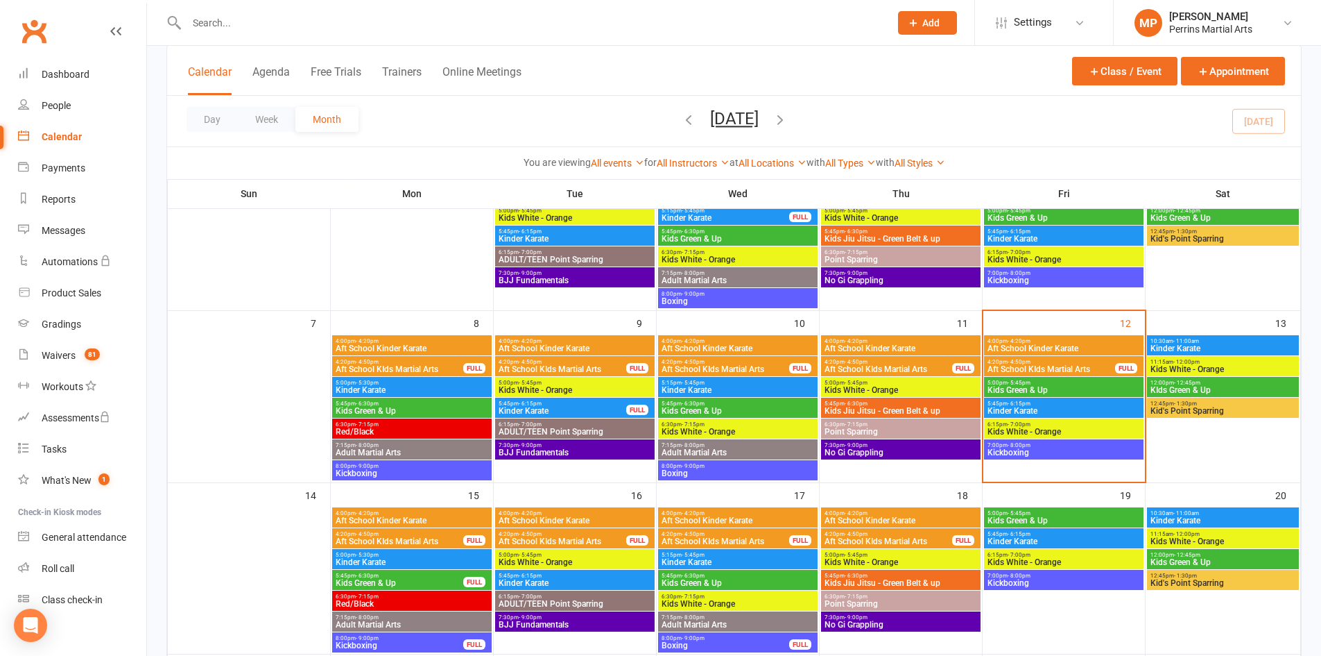
click at [1079, 409] on span "Kinder Karate" at bounding box center [1064, 410] width 154 height 8
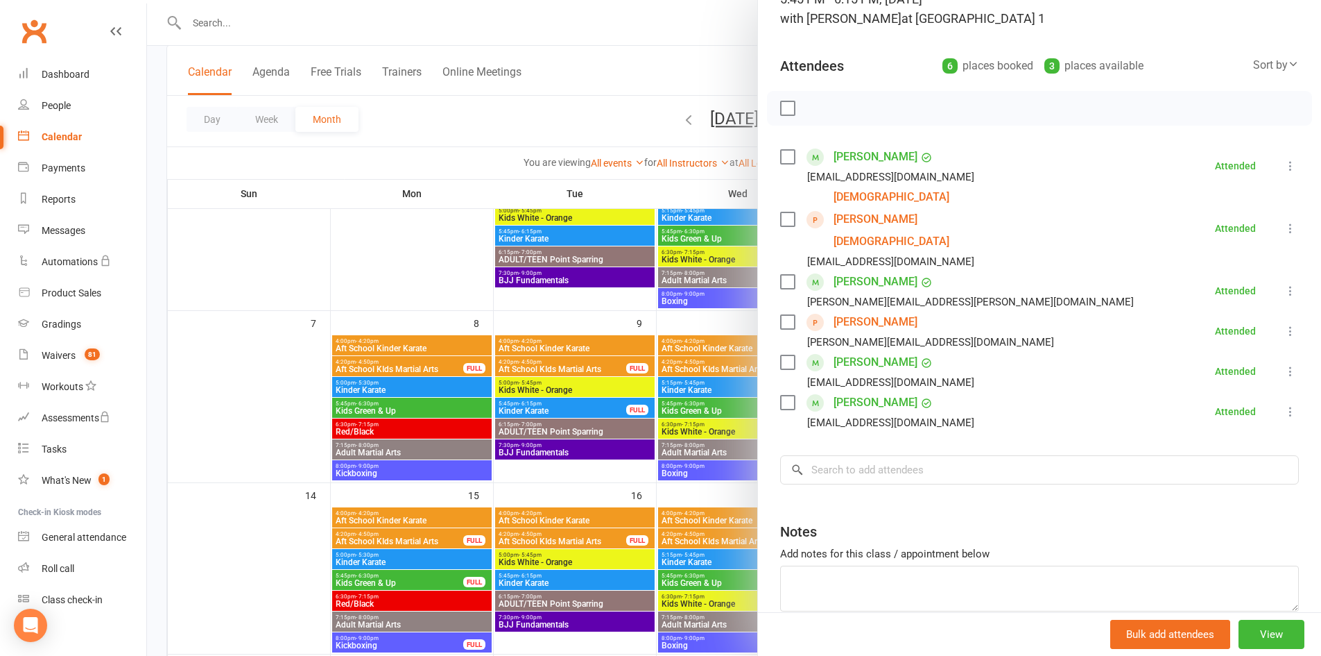
scroll to position [0, 0]
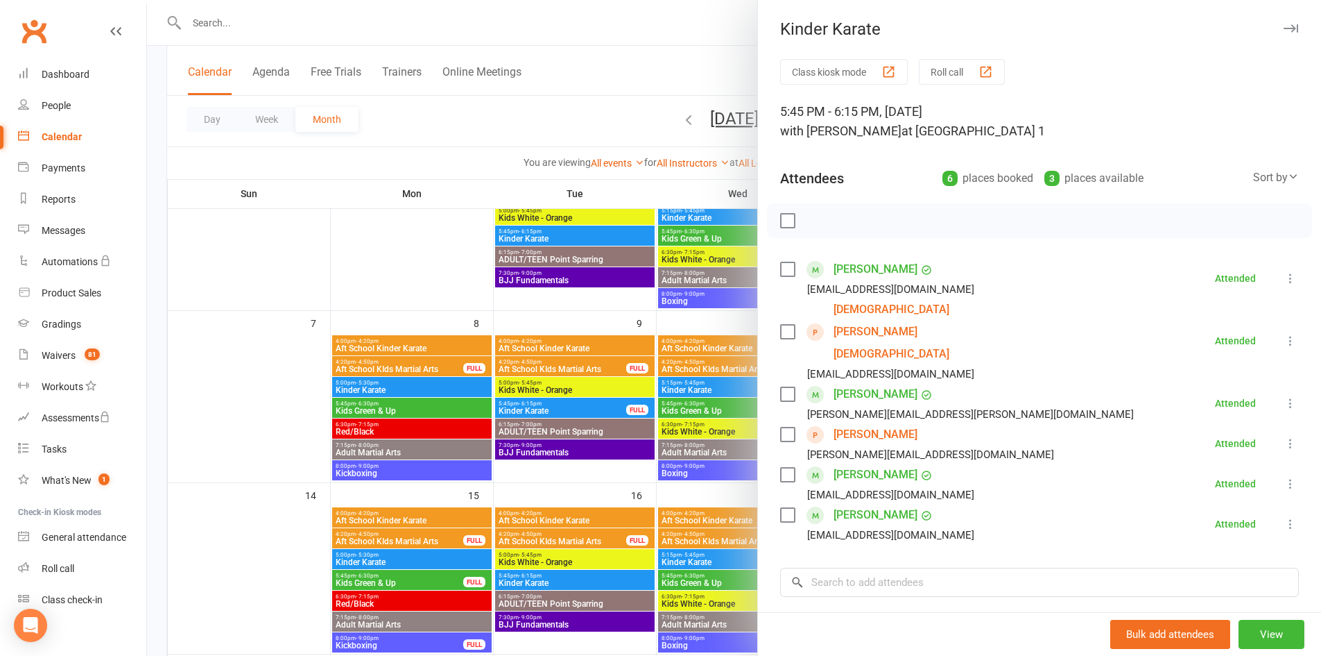
click at [1283, 29] on button "button" at bounding box center [1291, 28] width 17 height 17
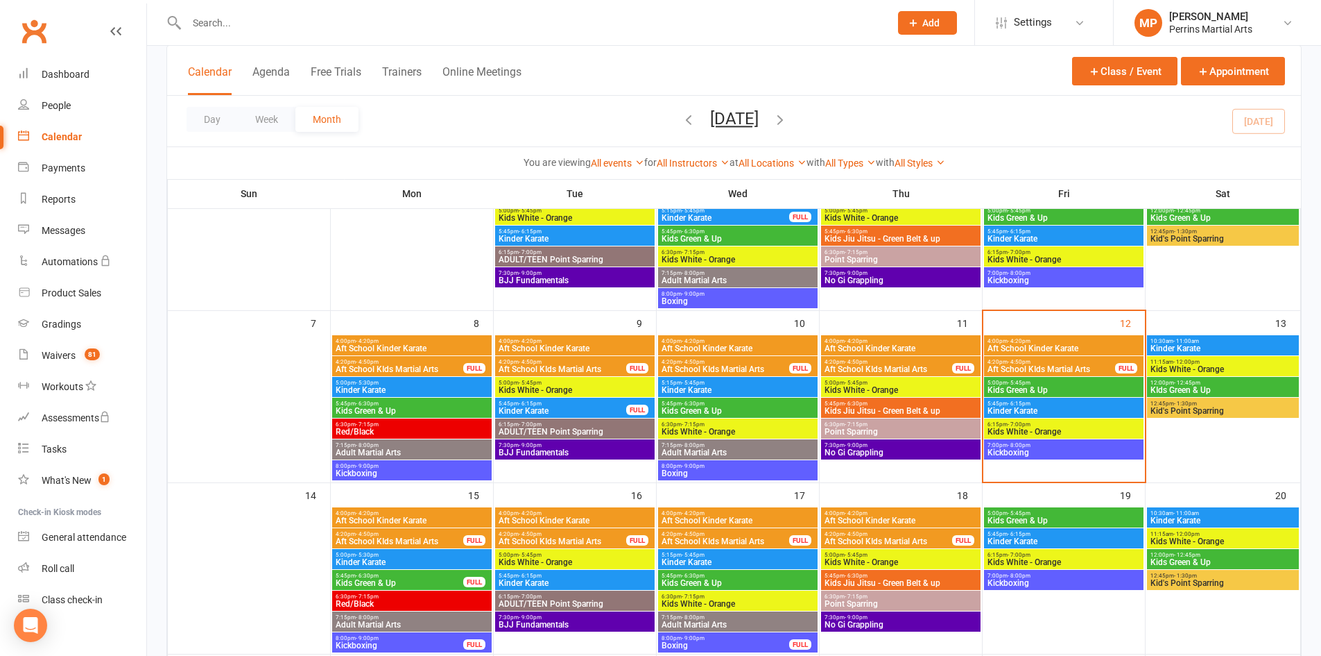
click at [1224, 388] on span "KIds Green & Up" at bounding box center [1223, 390] width 146 height 8
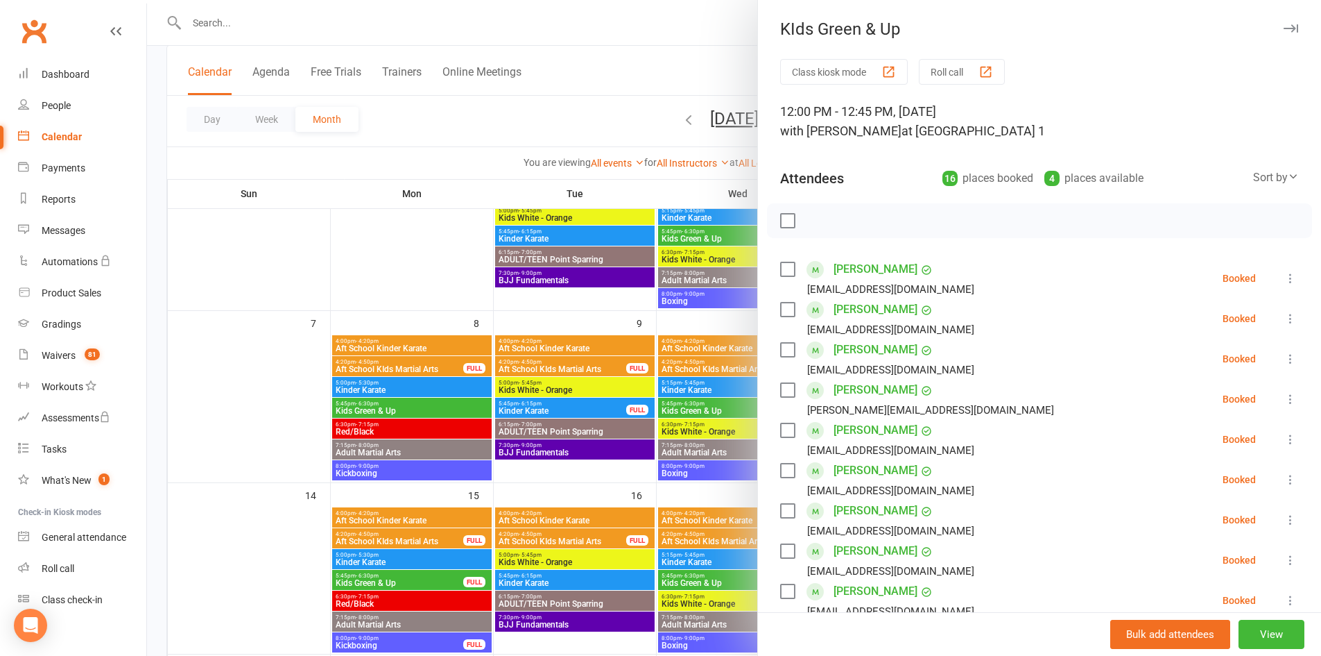
click at [1284, 24] on icon "button" at bounding box center [1291, 28] width 15 height 8
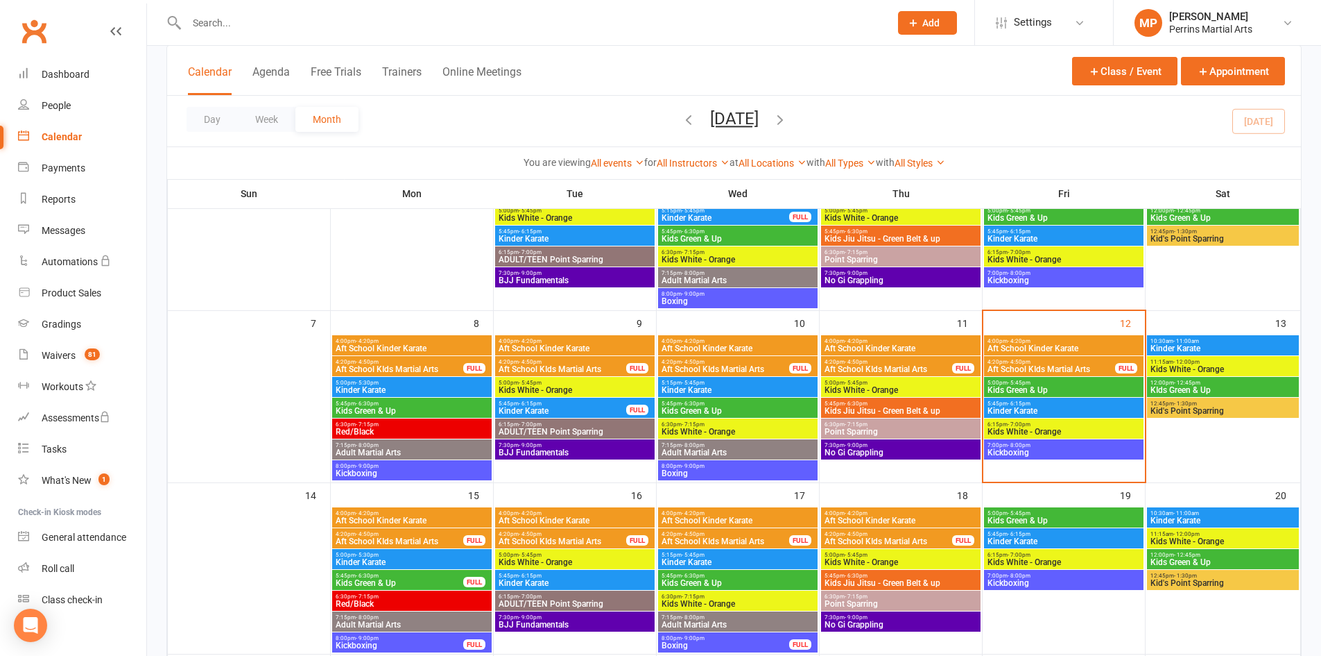
click at [1233, 386] on span "KIds Green & Up" at bounding box center [1223, 390] width 146 height 8
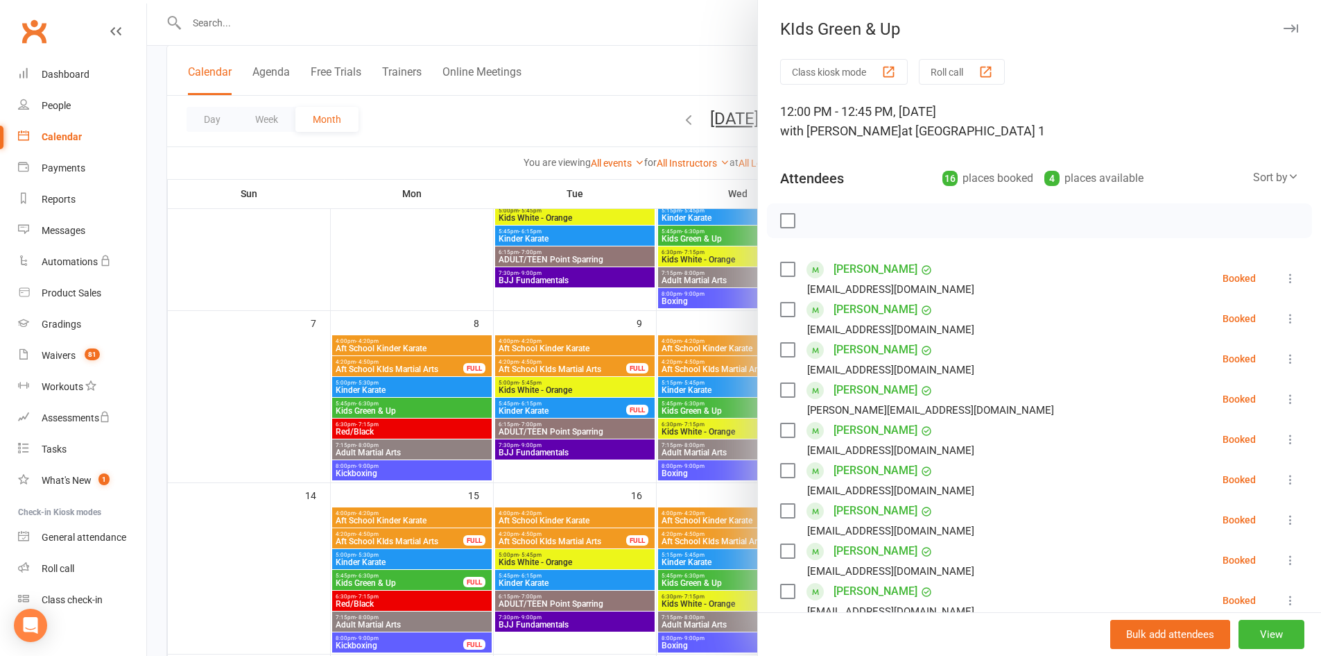
click at [1284, 28] on icon "button" at bounding box center [1291, 28] width 15 height 8
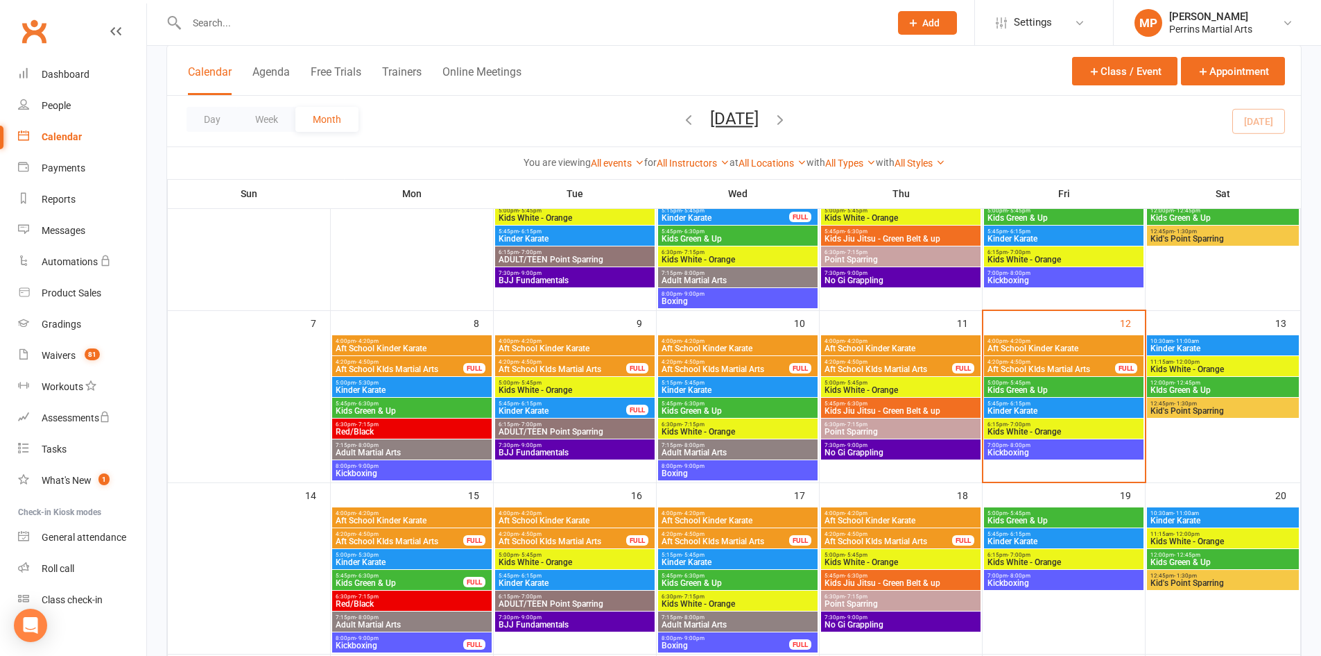
click at [1262, 404] on span "12:45pm - 1:30pm" at bounding box center [1223, 403] width 146 height 6
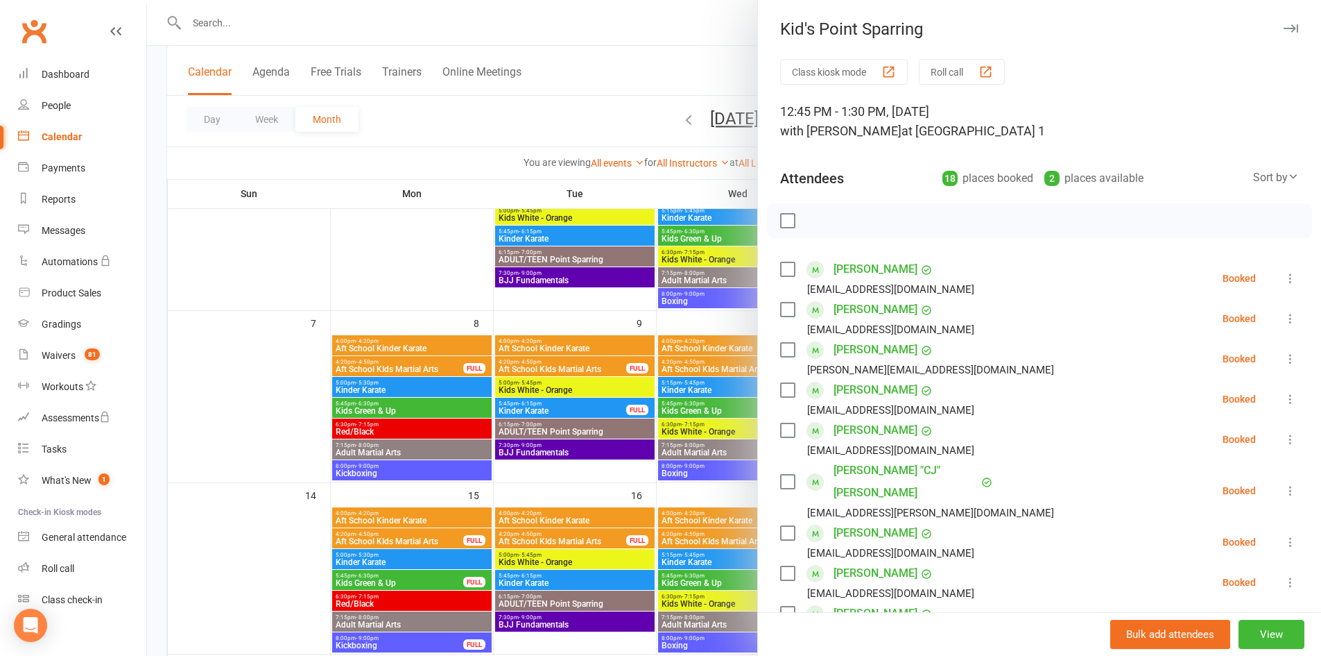
click at [1283, 20] on button "button" at bounding box center [1291, 28] width 17 height 17
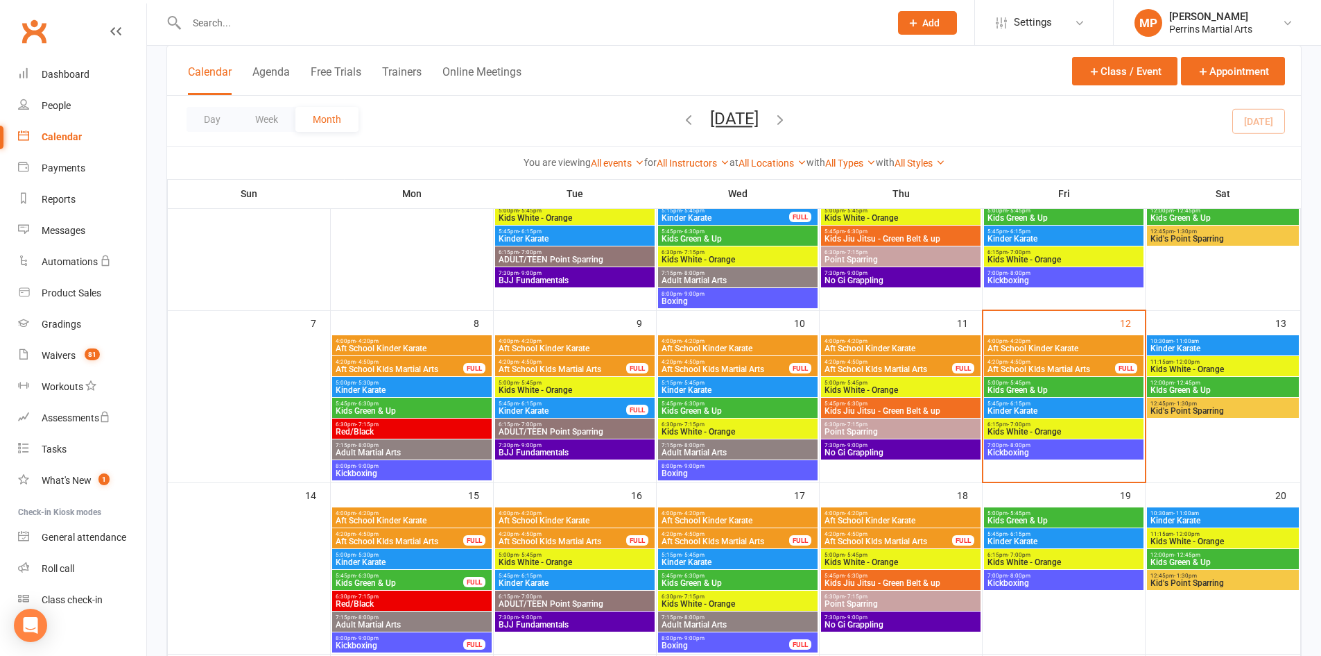
click at [1070, 429] on span "Kids White - Orange" at bounding box center [1064, 431] width 154 height 8
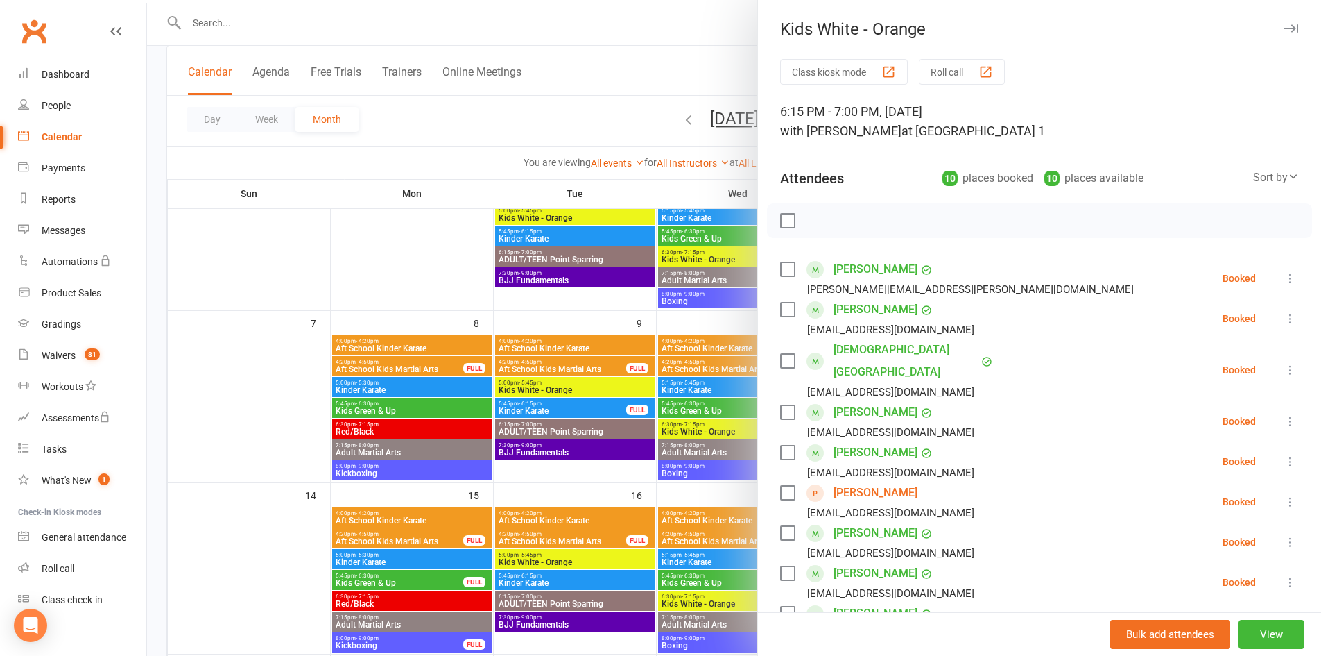
click at [1284, 25] on icon "button" at bounding box center [1291, 28] width 15 height 8
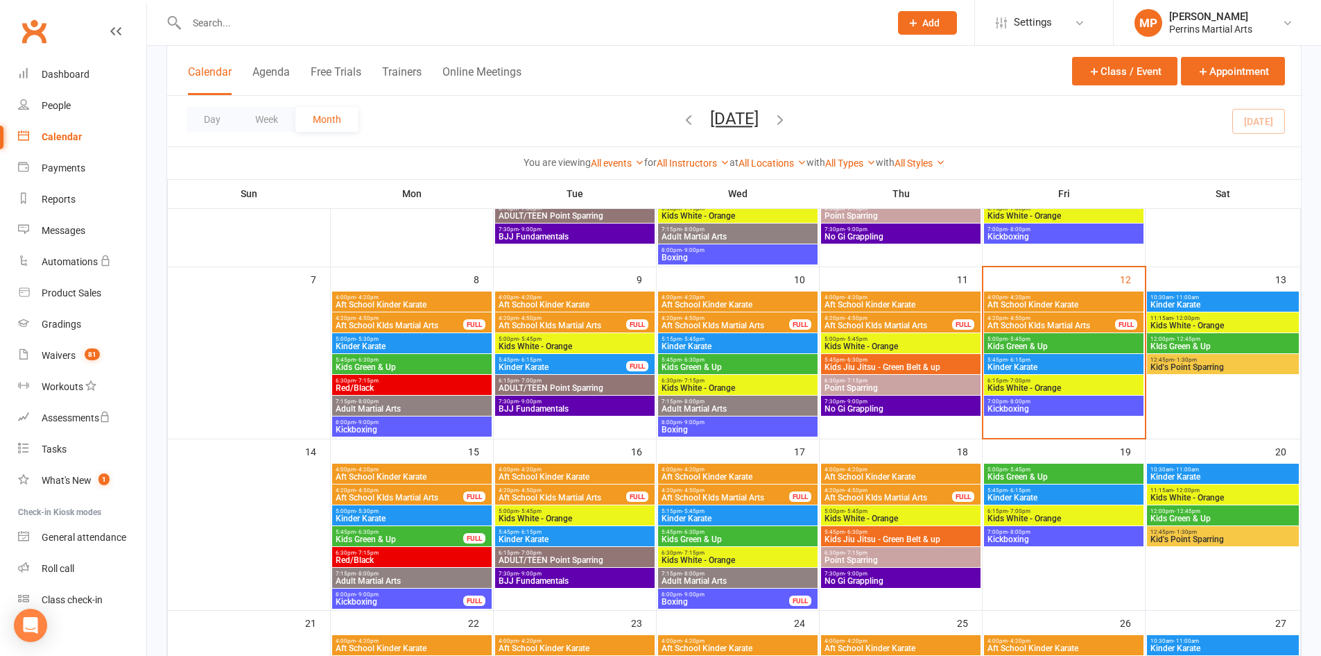
scroll to position [201, 0]
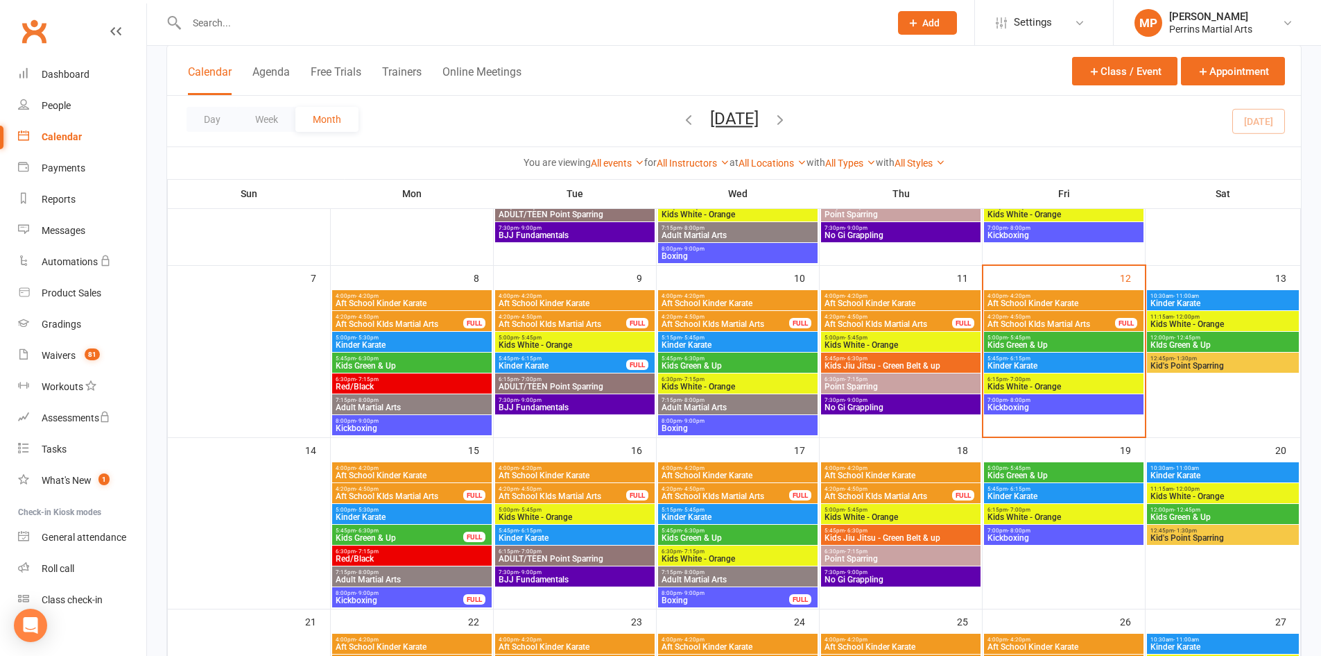
click at [1063, 341] on span "Kids Green & Up" at bounding box center [1064, 345] width 154 height 8
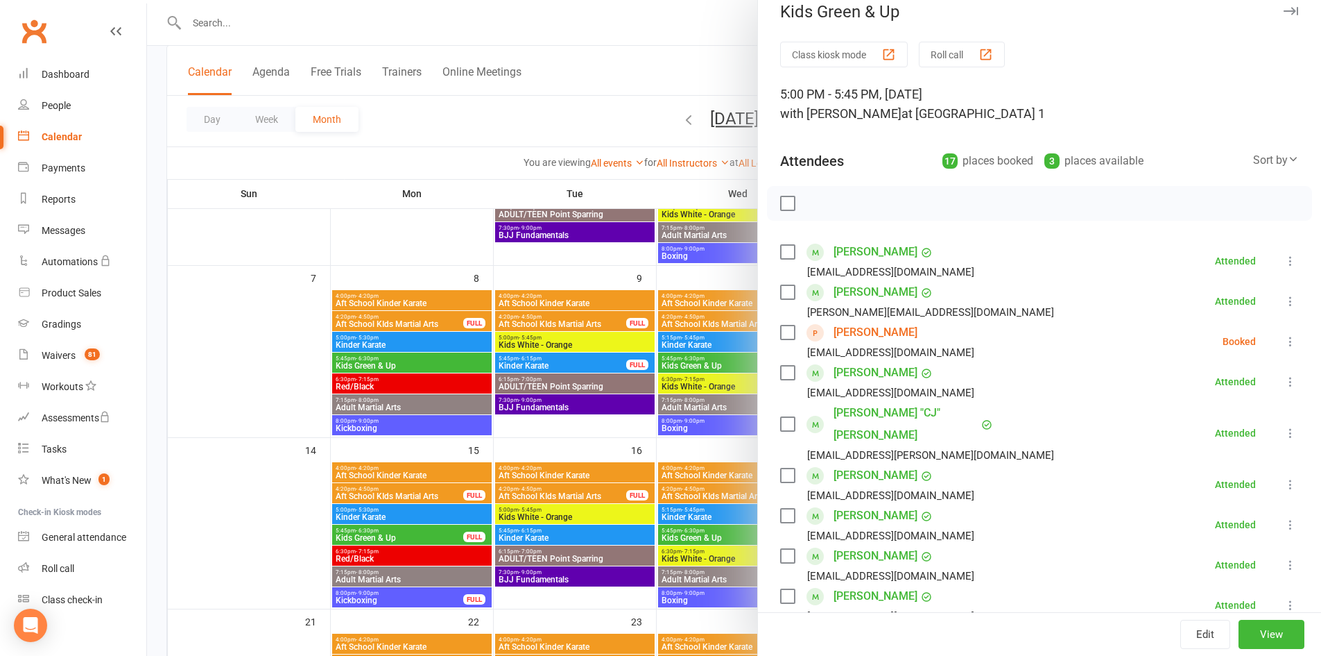
scroll to position [0, 0]
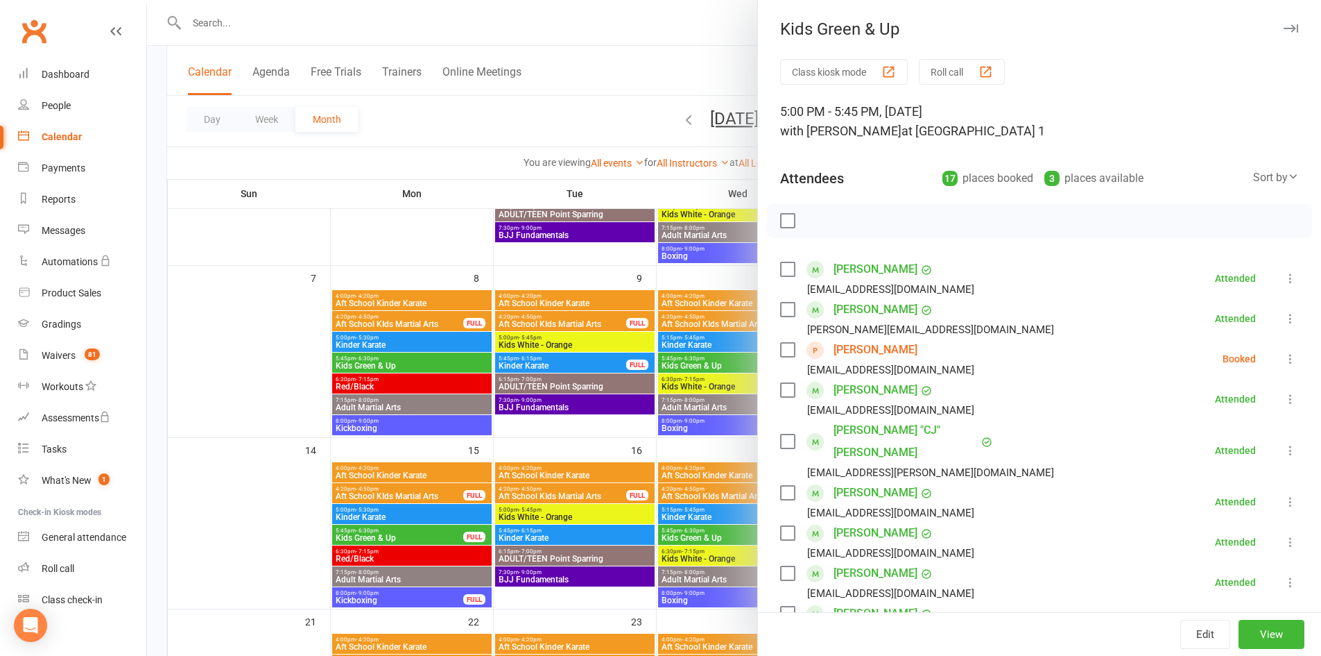
click at [1284, 24] on icon "button" at bounding box center [1291, 28] width 15 height 8
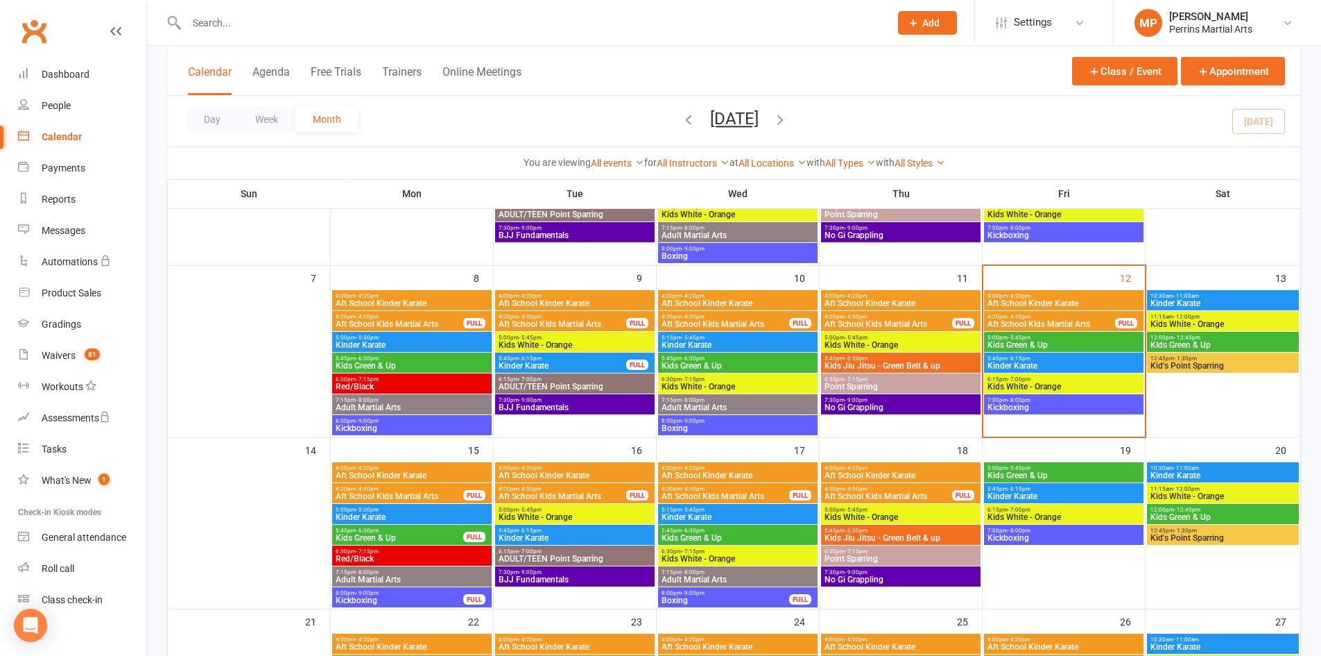
click at [409, 536] on span "Kids Green & Up" at bounding box center [399, 537] width 129 height 8
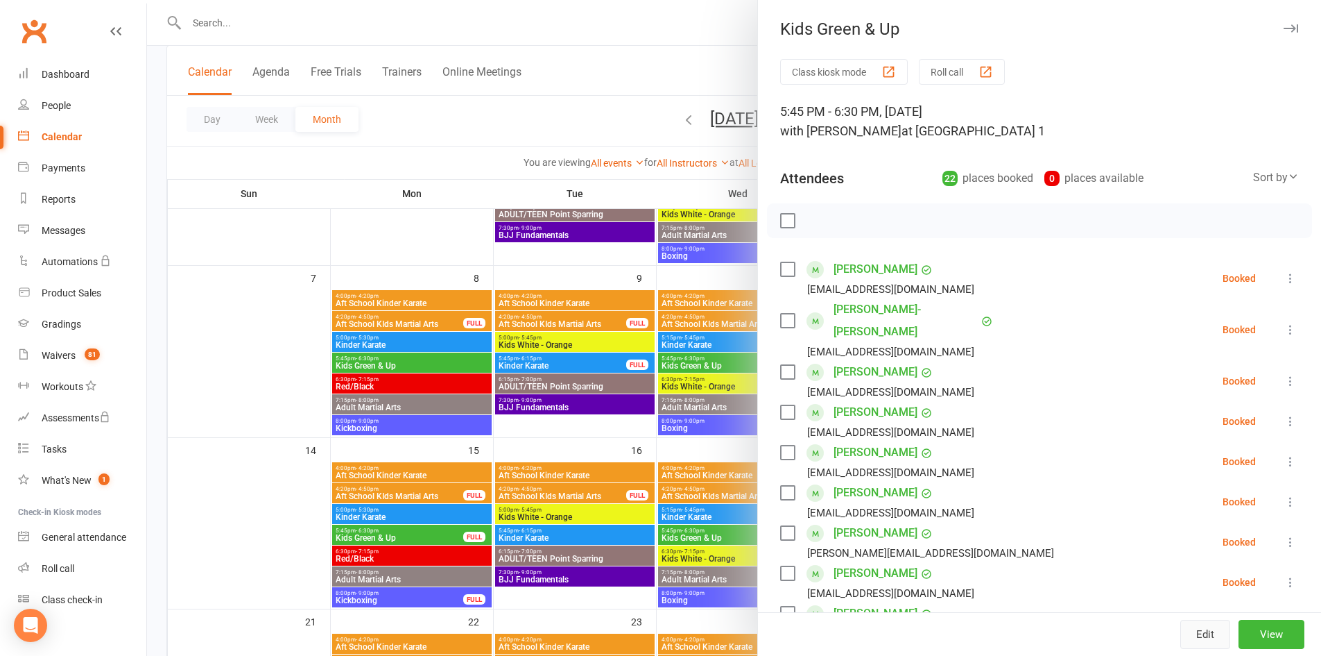
click at [1192, 638] on button "Edit" at bounding box center [1206, 633] width 50 height 29
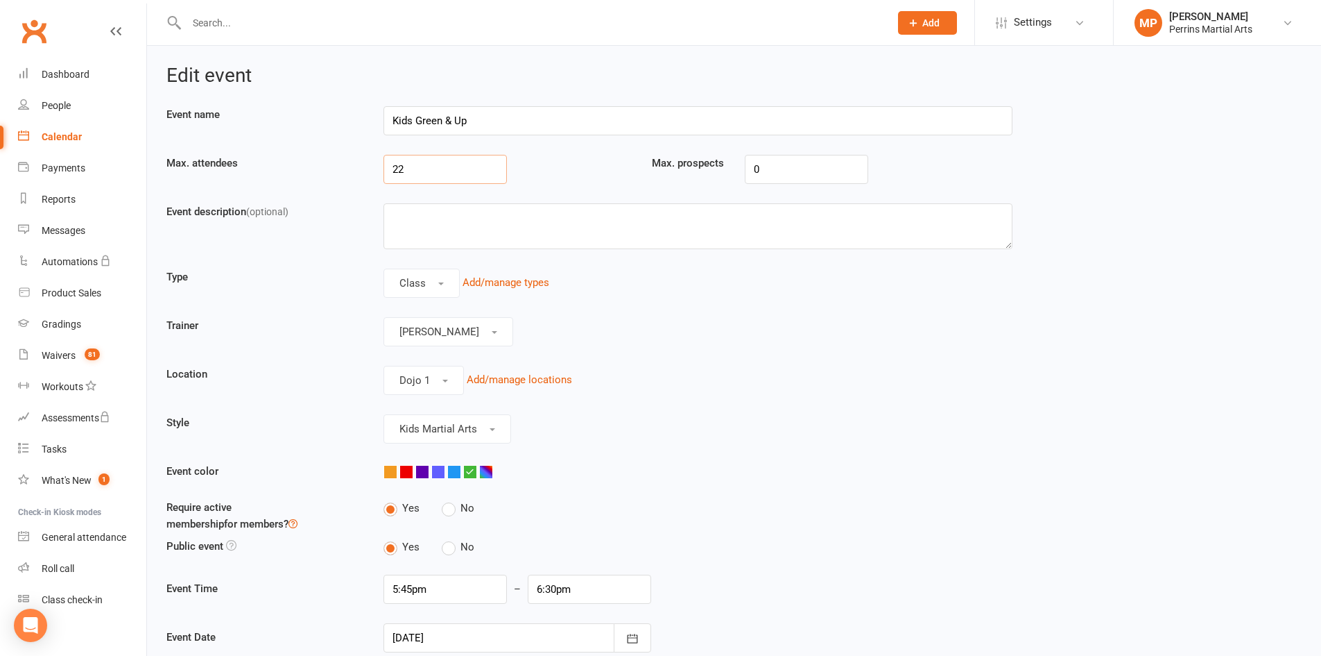
drag, startPoint x: 415, startPoint y: 173, endPoint x: 351, endPoint y: 180, distance: 64.2
click at [353, 180] on div "Max. attendees 22 Max. prospects 0" at bounding box center [589, 179] width 867 height 49
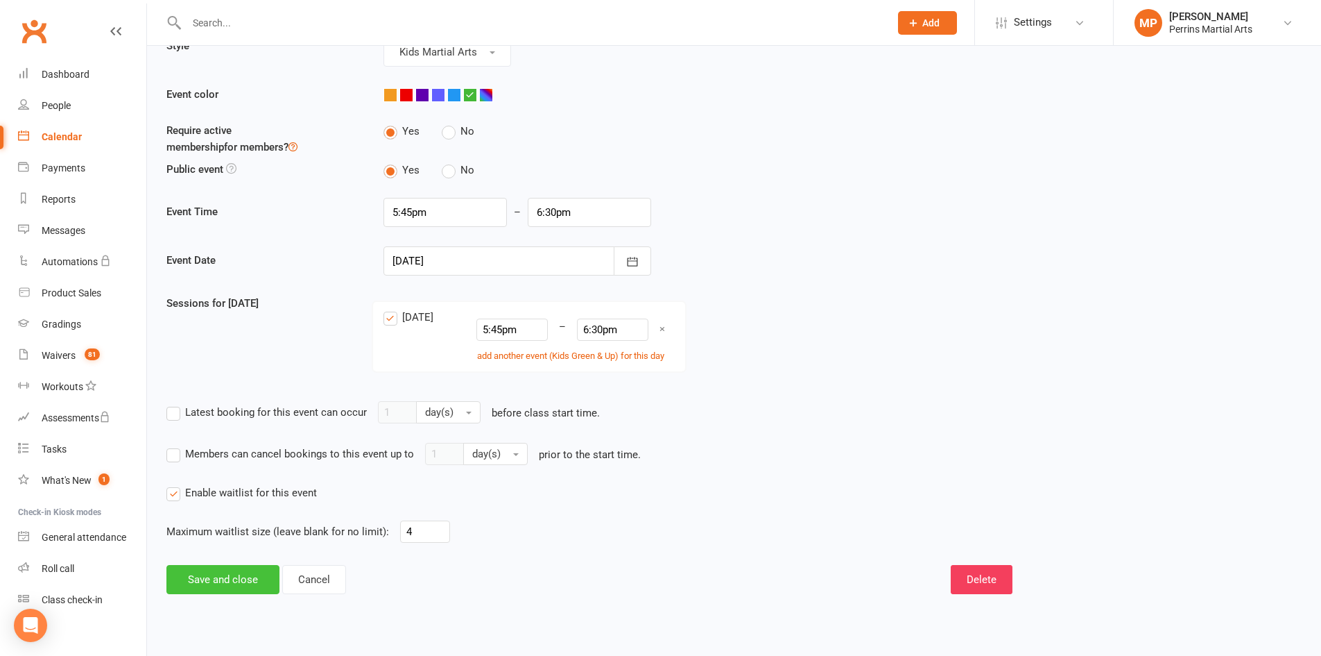
type input "24"
click at [228, 588] on button "Save and close" at bounding box center [222, 579] width 113 height 29
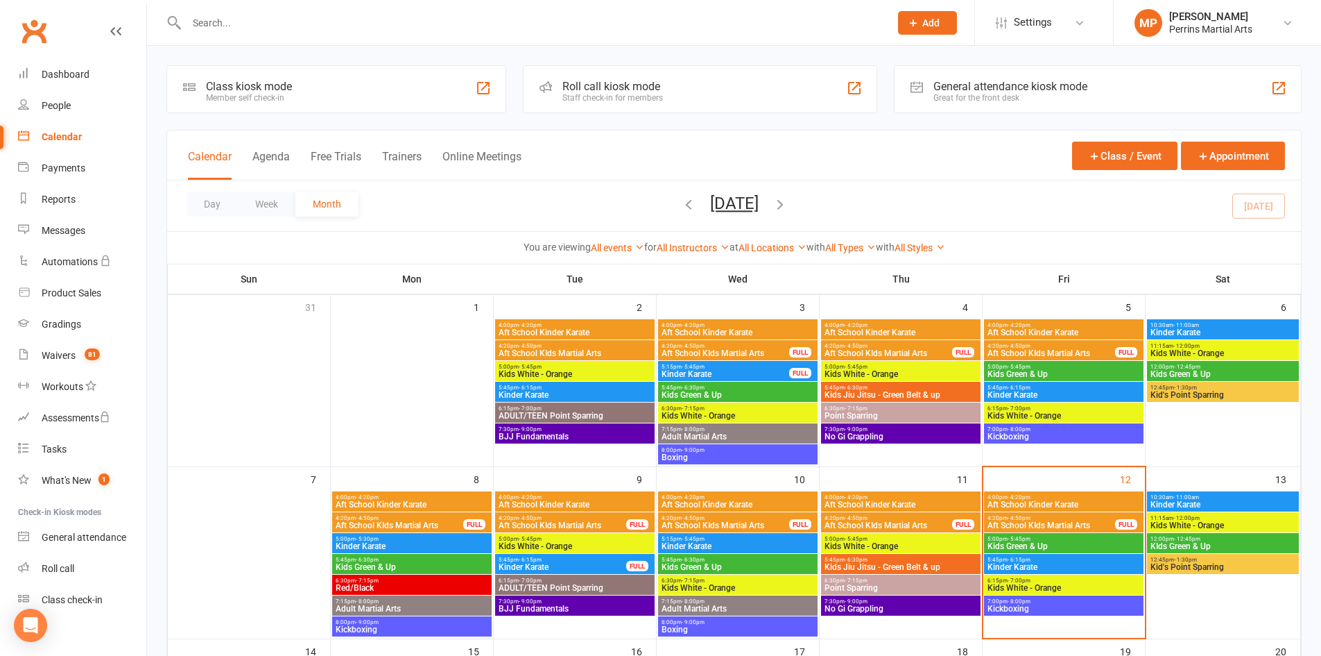
click at [433, 563] on span "Kids Green & Up" at bounding box center [412, 567] width 154 height 8
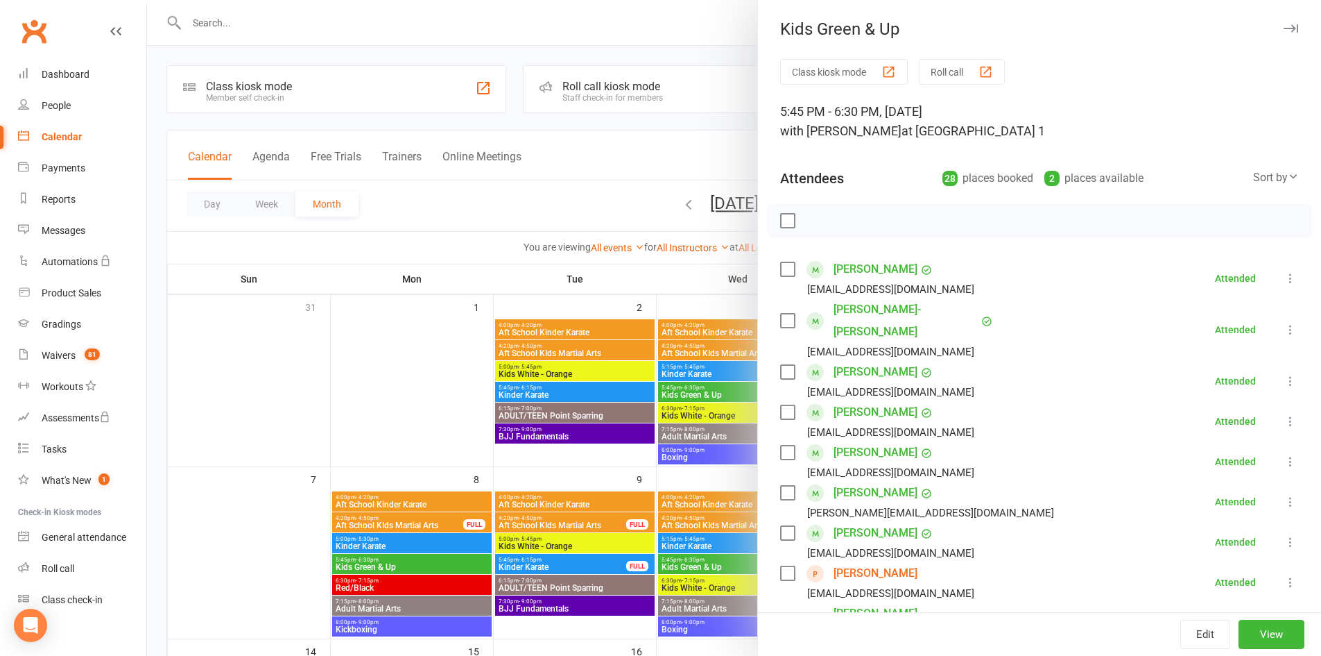
click at [1284, 29] on icon "button" at bounding box center [1291, 28] width 15 height 8
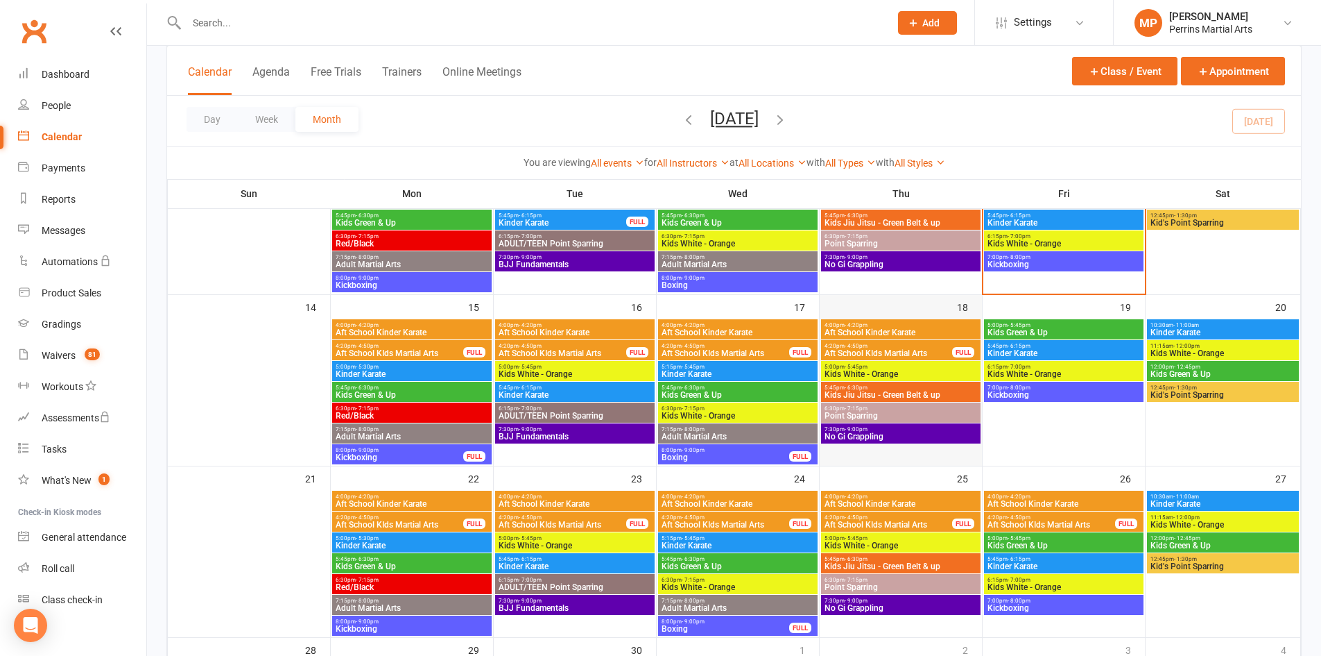
scroll to position [345, 0]
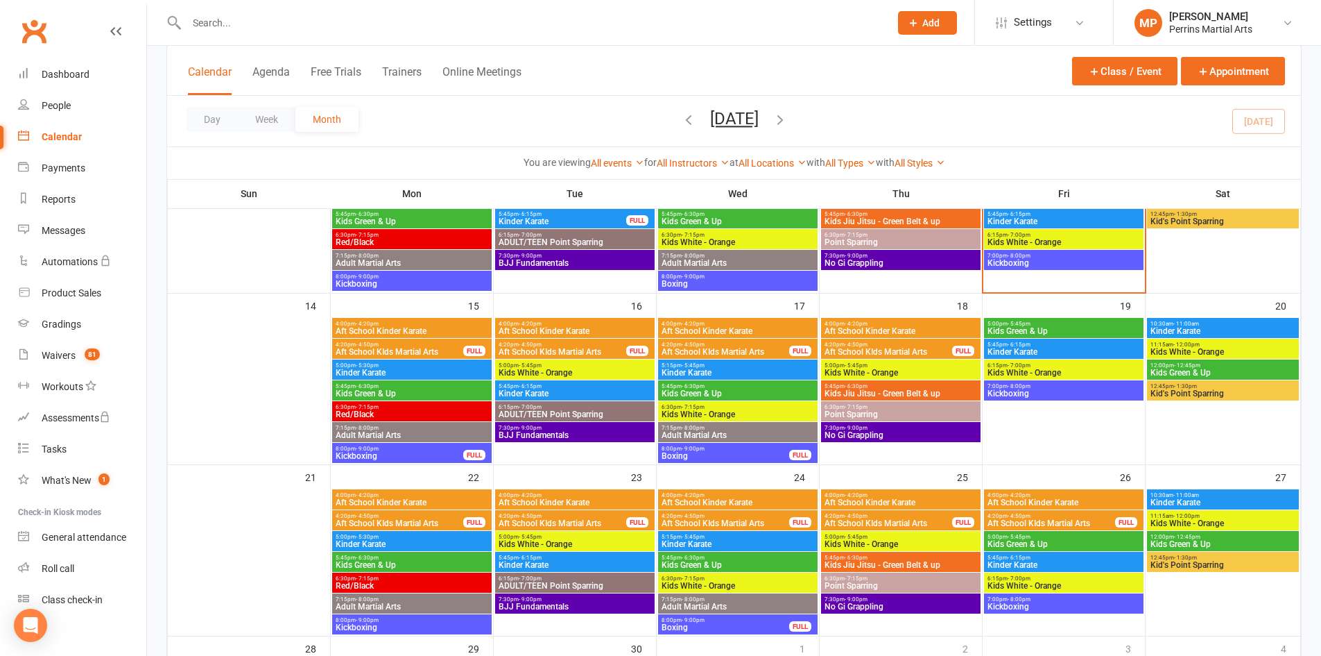
click at [414, 389] on span "Kids Green & Up" at bounding box center [412, 393] width 154 height 8
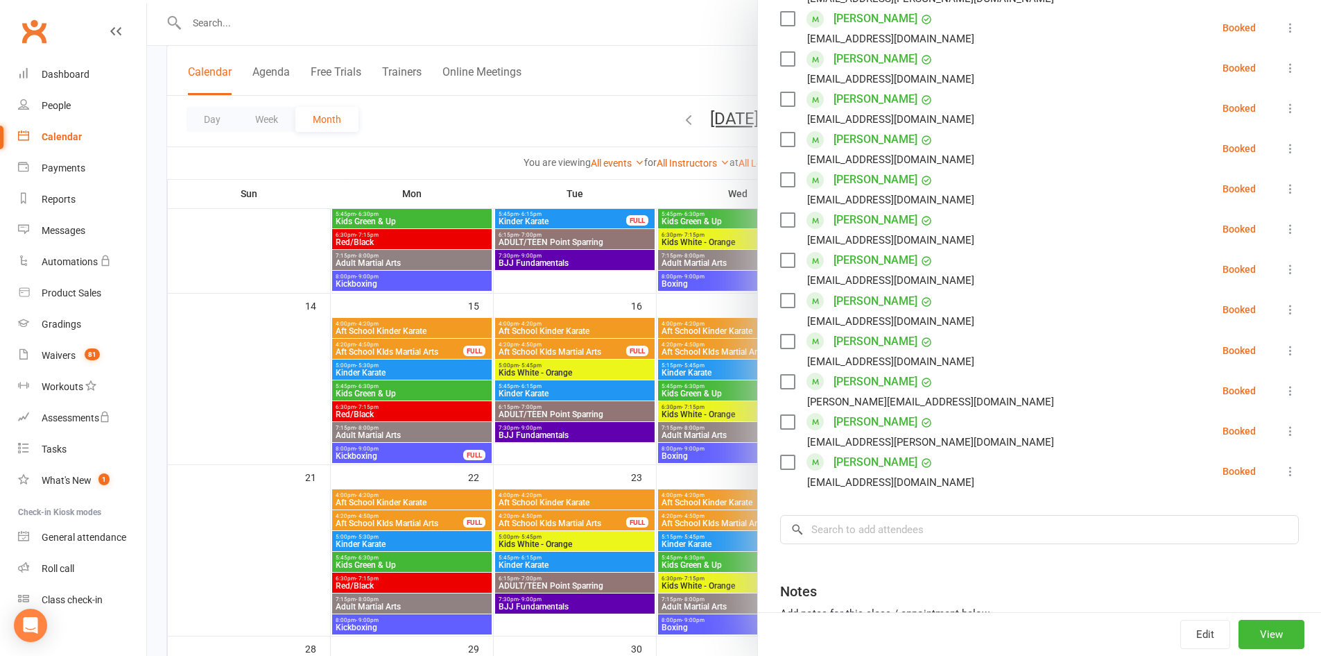
scroll to position [756, 0]
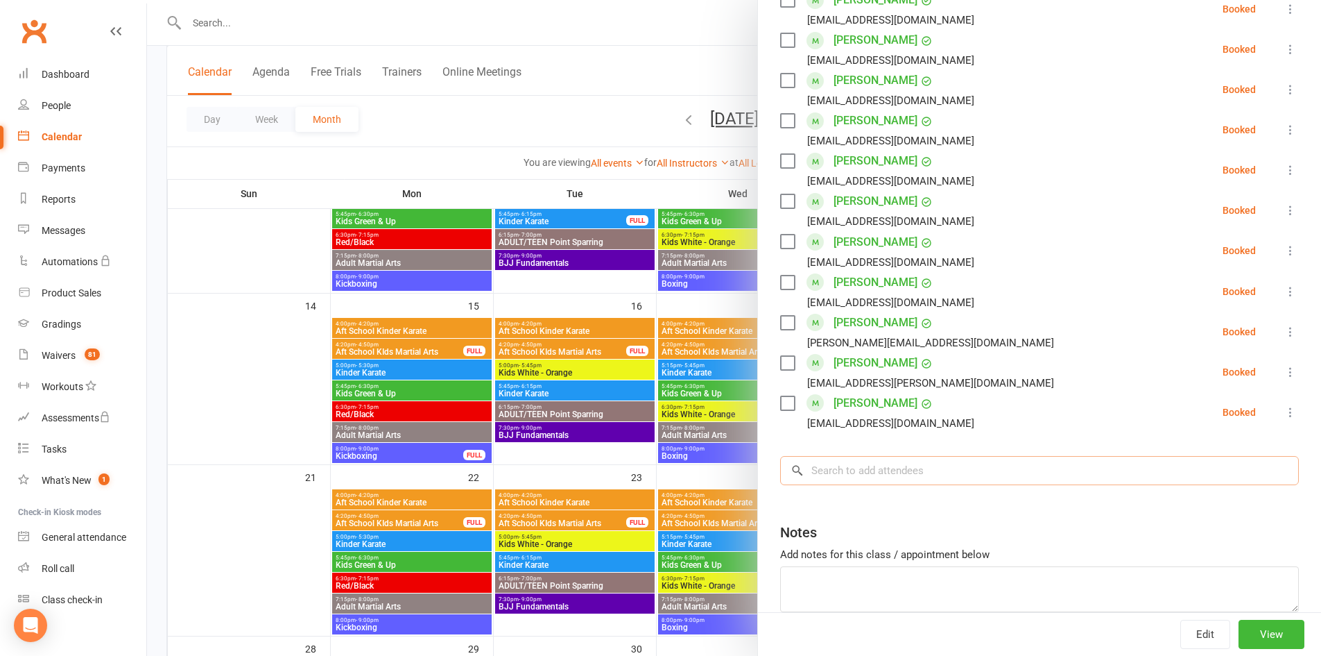
click at [917, 456] on input "search" at bounding box center [1039, 470] width 519 height 29
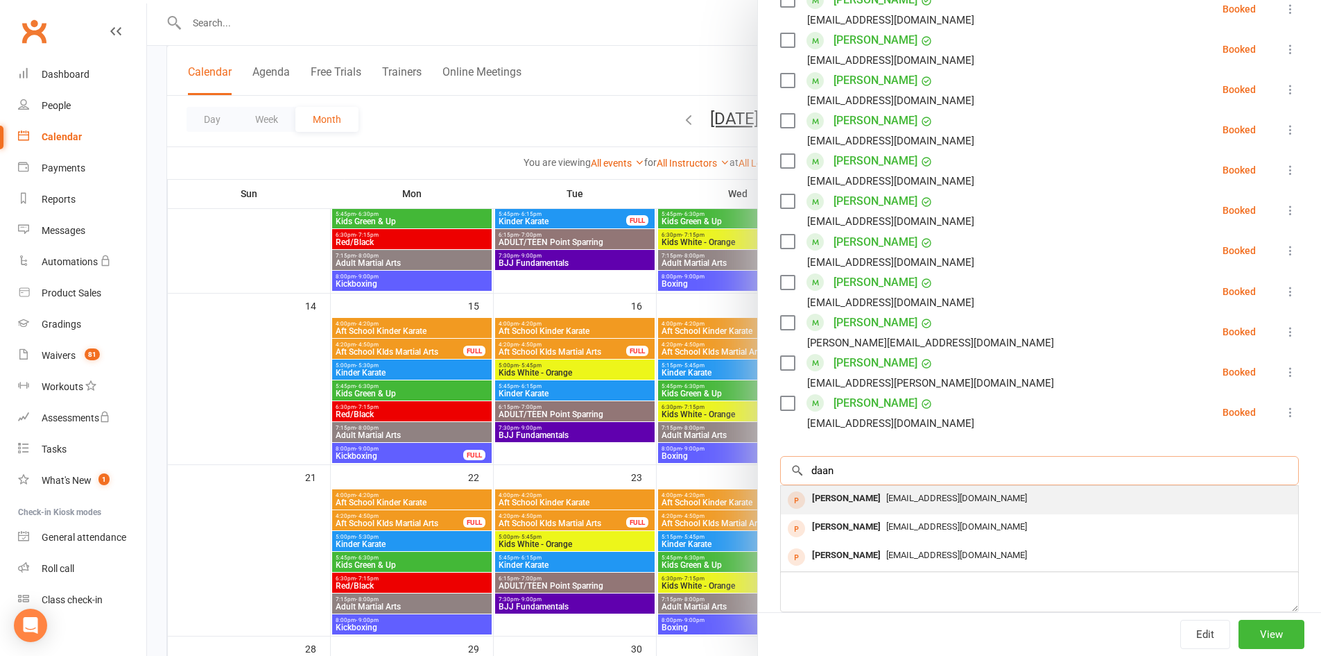
type input "daan"
click at [902, 488] on div "[EMAIL_ADDRESS][DOMAIN_NAME]" at bounding box center [1040, 498] width 506 height 20
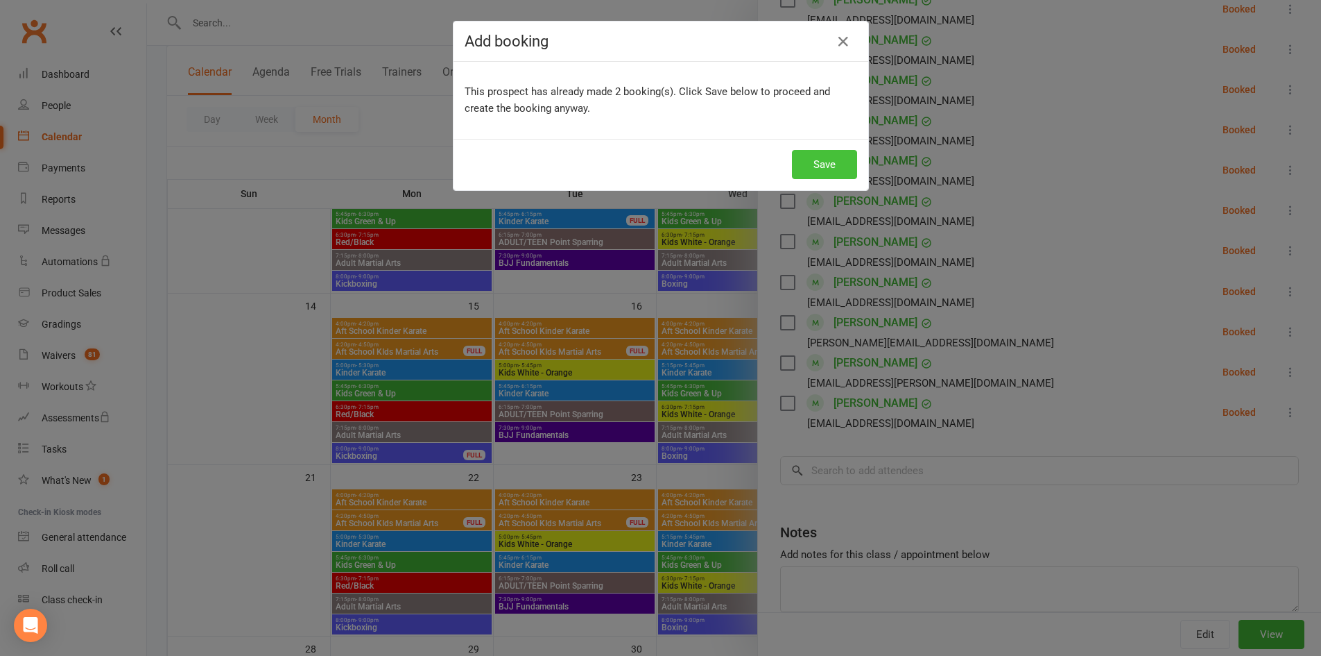
click at [808, 165] on button "Save" at bounding box center [824, 164] width 65 height 29
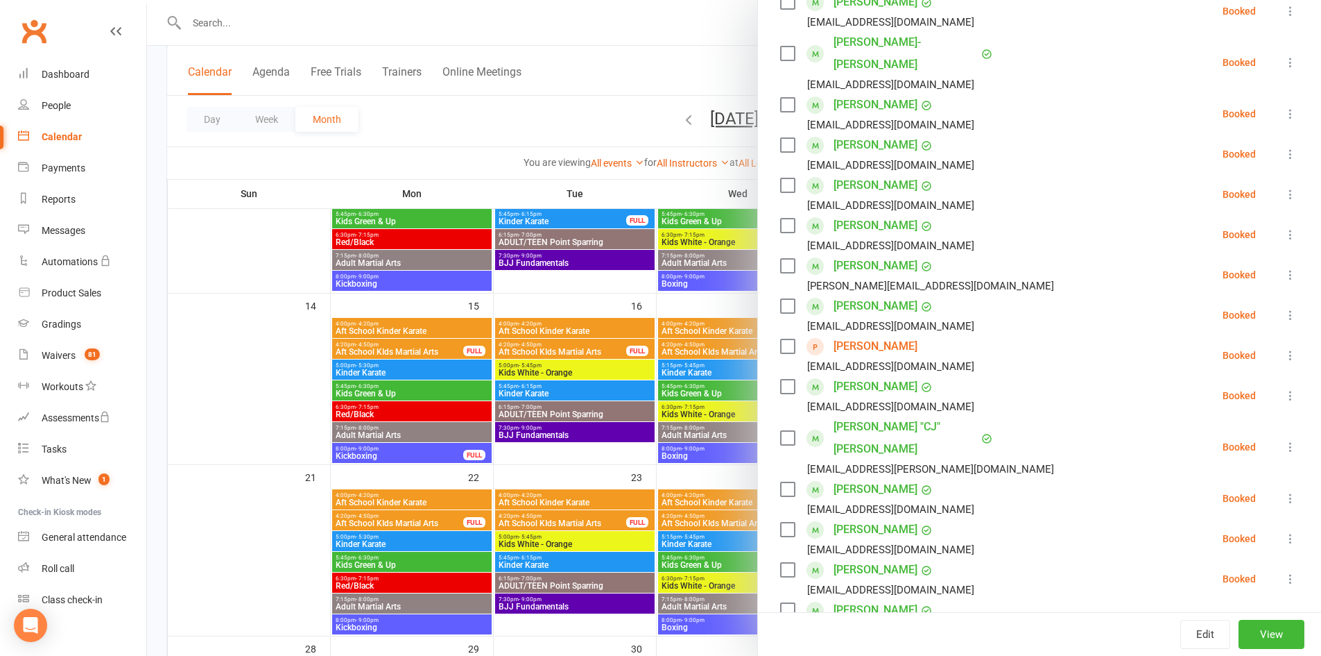
scroll to position [0, 0]
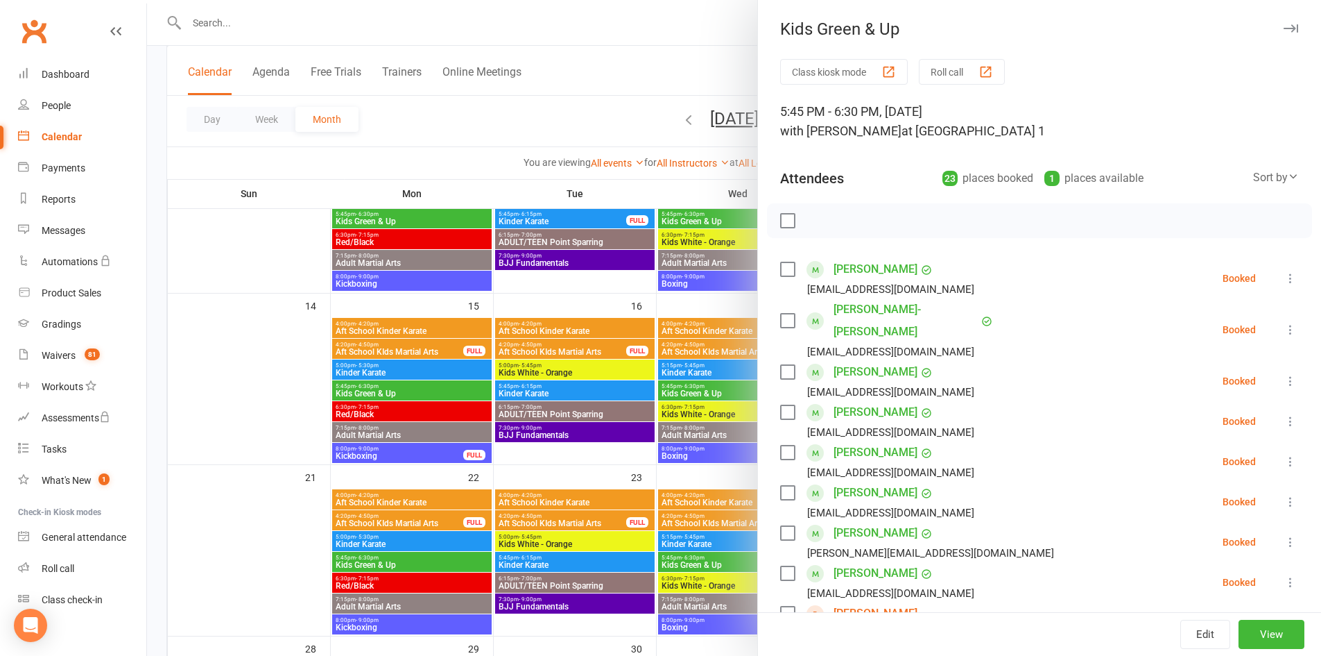
click at [1284, 28] on icon "button" at bounding box center [1291, 28] width 15 height 8
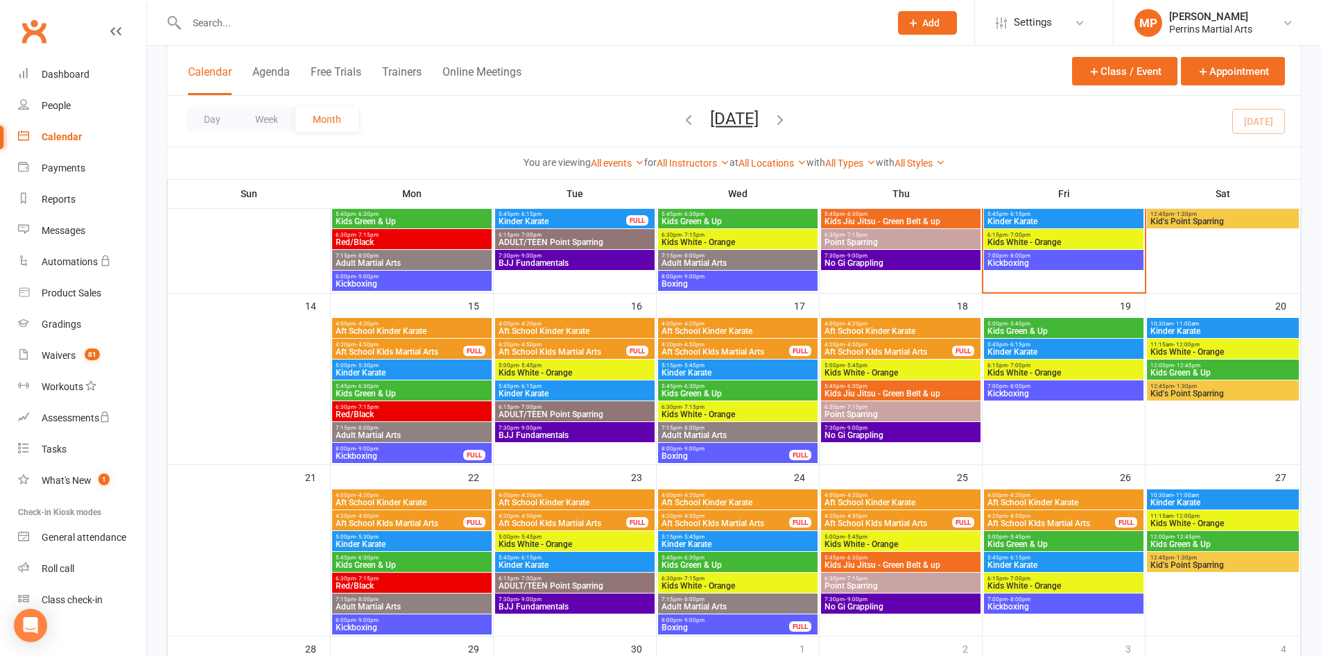
click at [740, 394] on span "Kids Green & Up" at bounding box center [738, 393] width 154 height 8
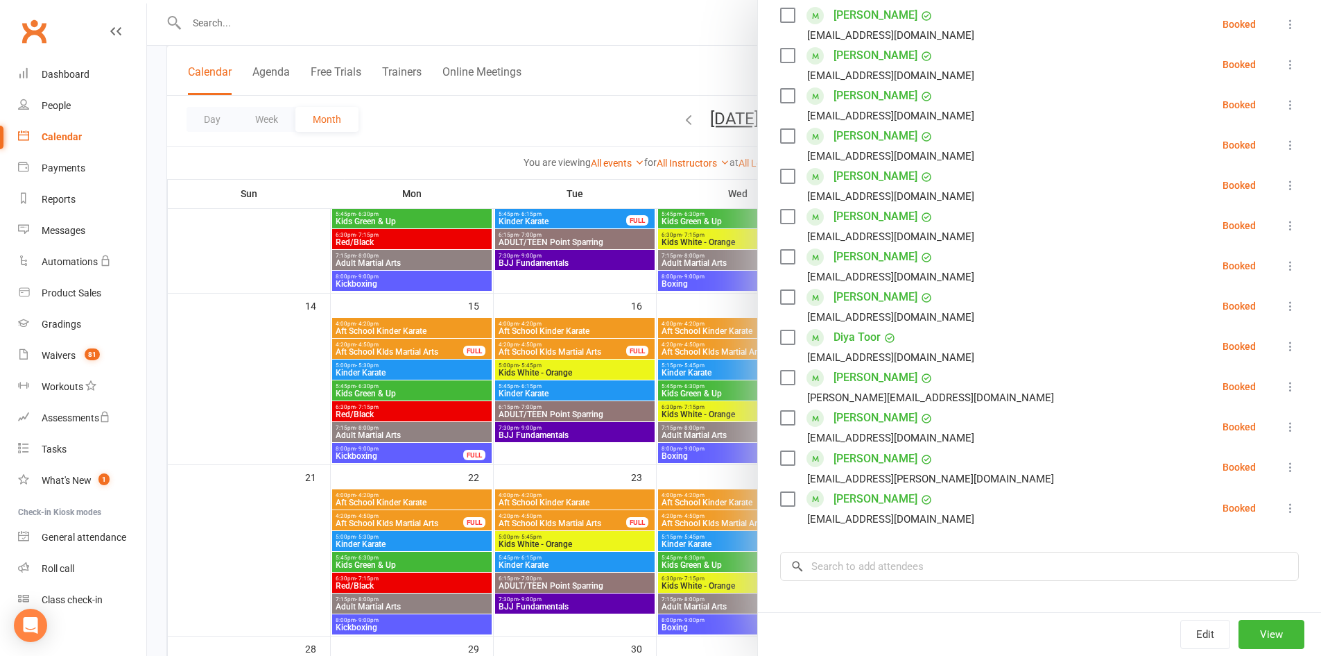
scroll to position [536, 0]
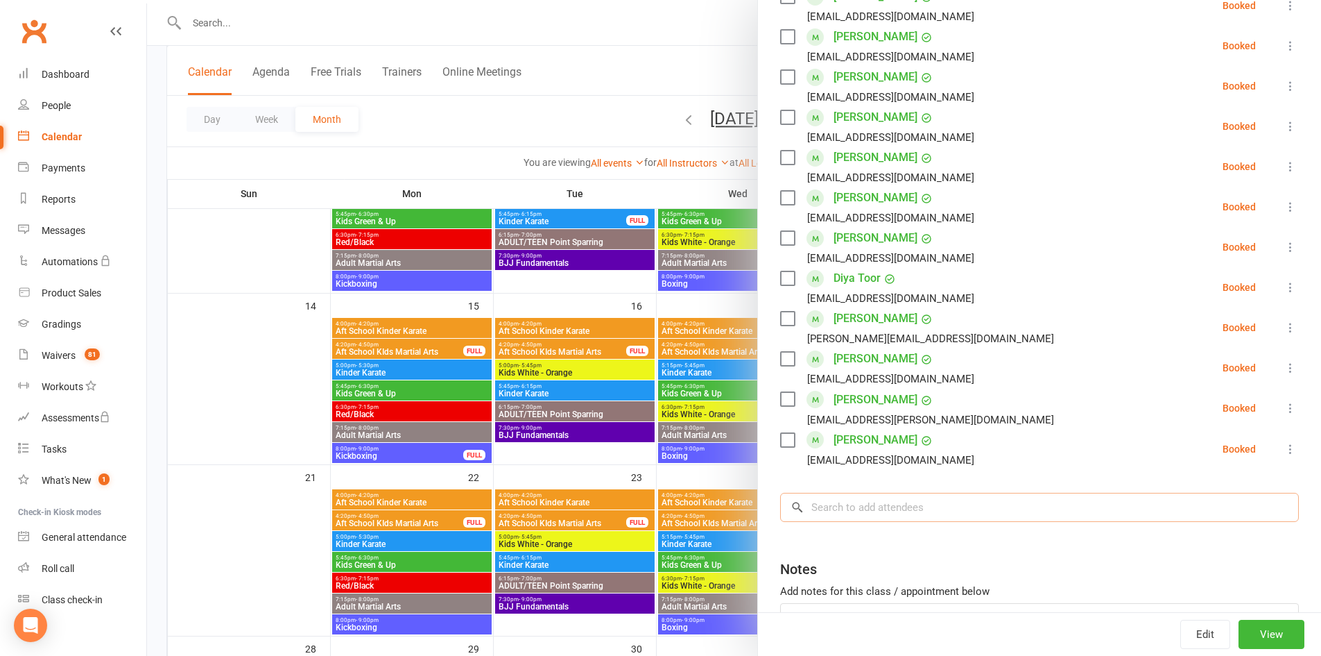
click at [978, 492] on input "search" at bounding box center [1039, 506] width 519 height 29
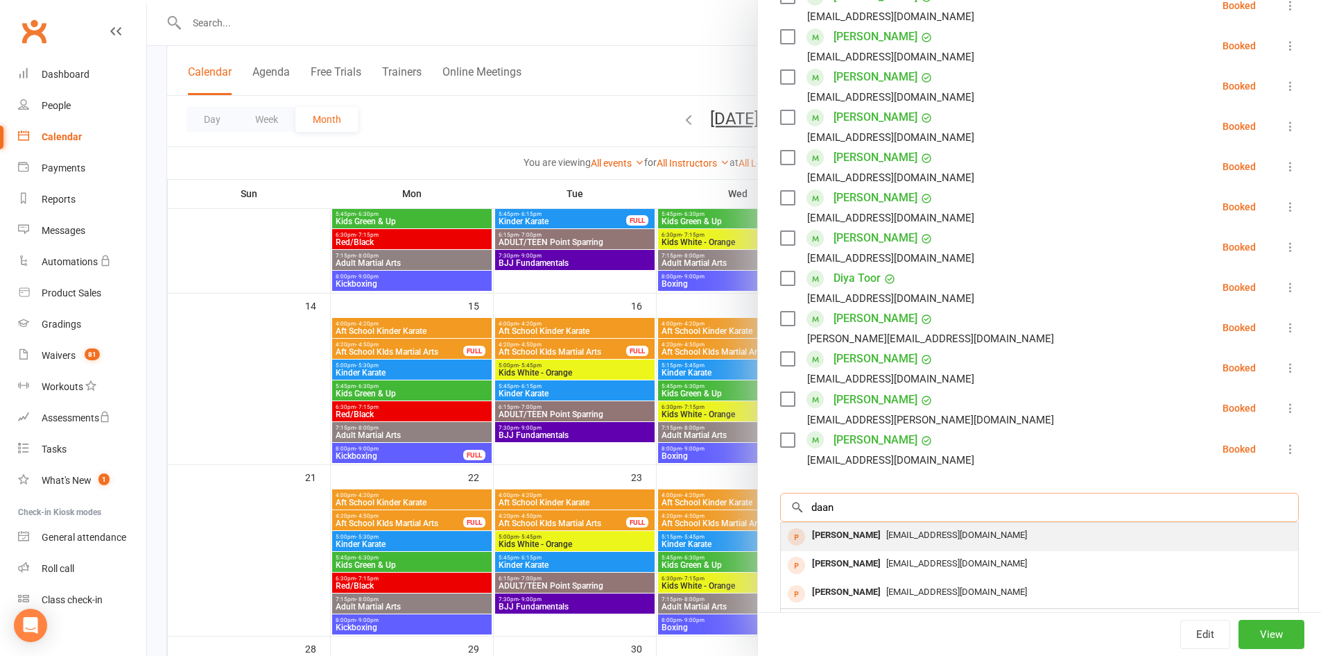
type input "daan"
click at [931, 529] on span "[EMAIL_ADDRESS][DOMAIN_NAME]" at bounding box center [956, 534] width 141 height 10
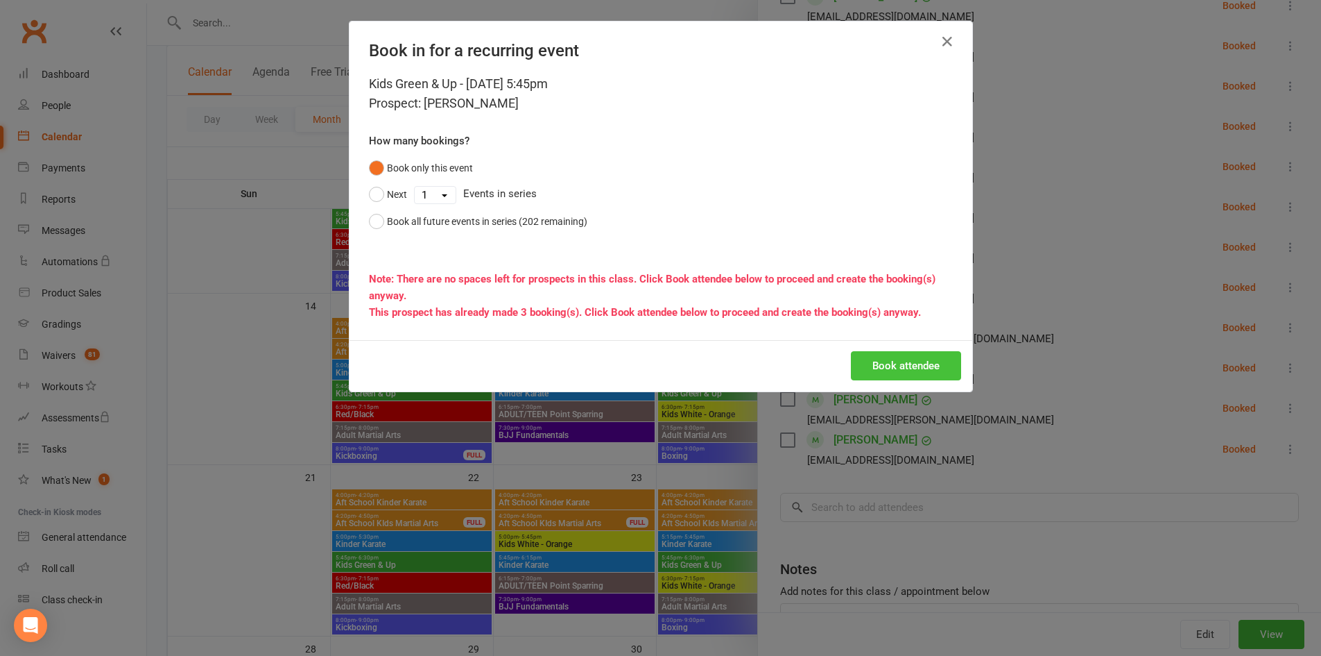
click at [900, 370] on button "Book attendee" at bounding box center [906, 365] width 110 height 29
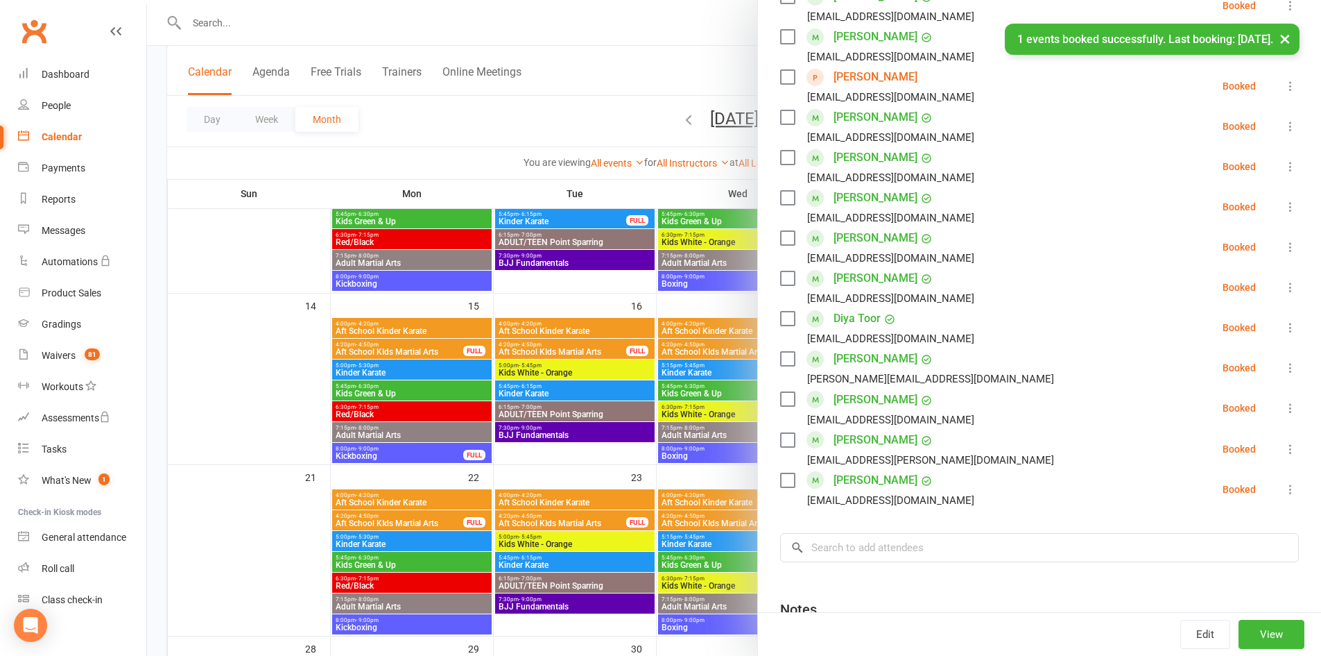
click at [1285, 36] on button "×" at bounding box center [1285, 39] width 25 height 30
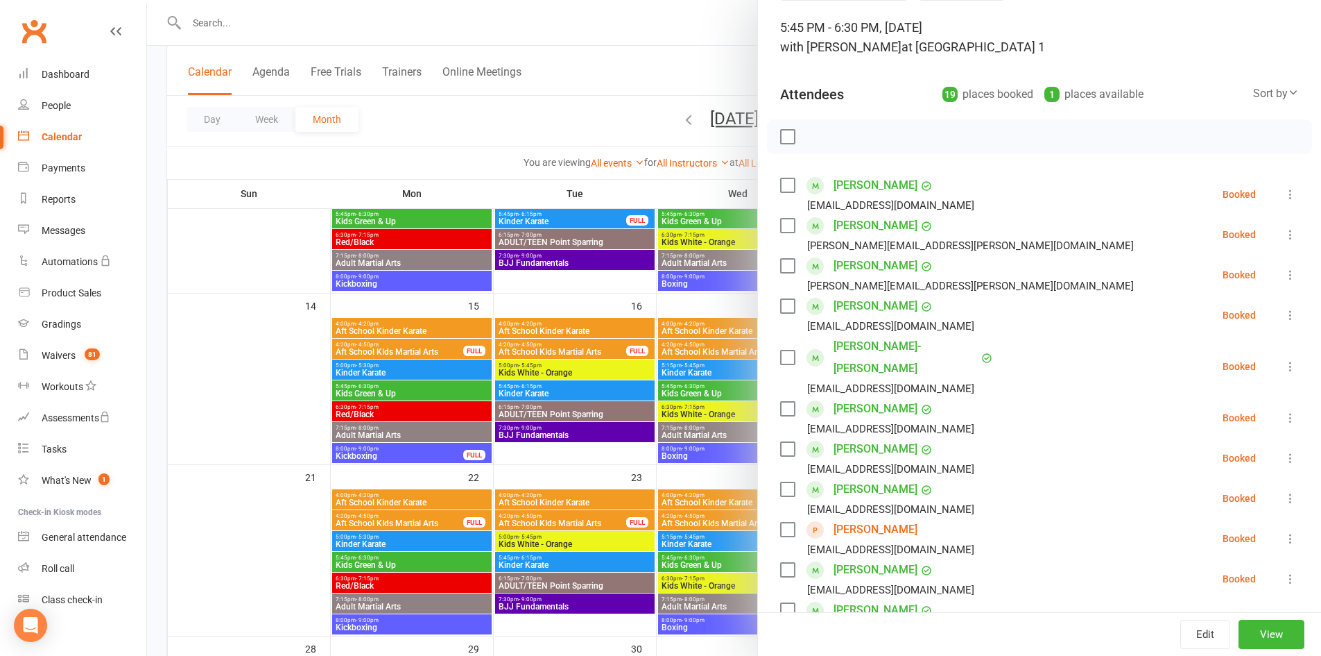
scroll to position [0, 0]
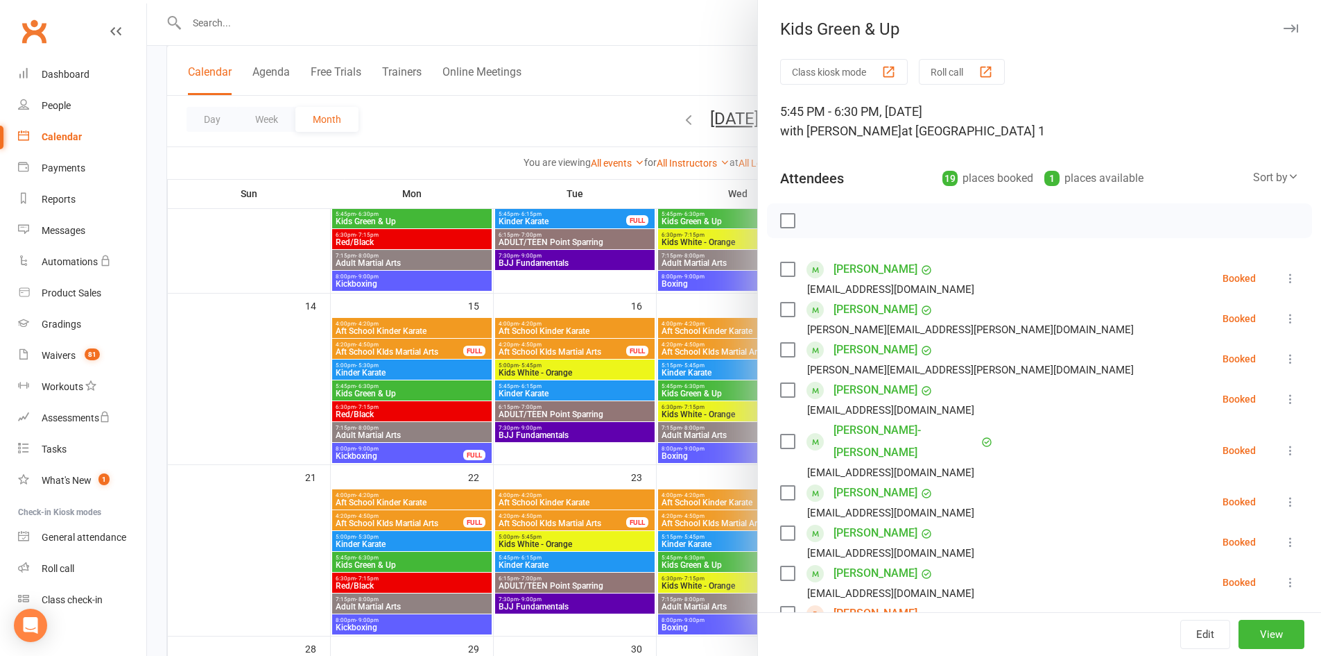
click at [1284, 27] on icon "button" at bounding box center [1291, 28] width 15 height 8
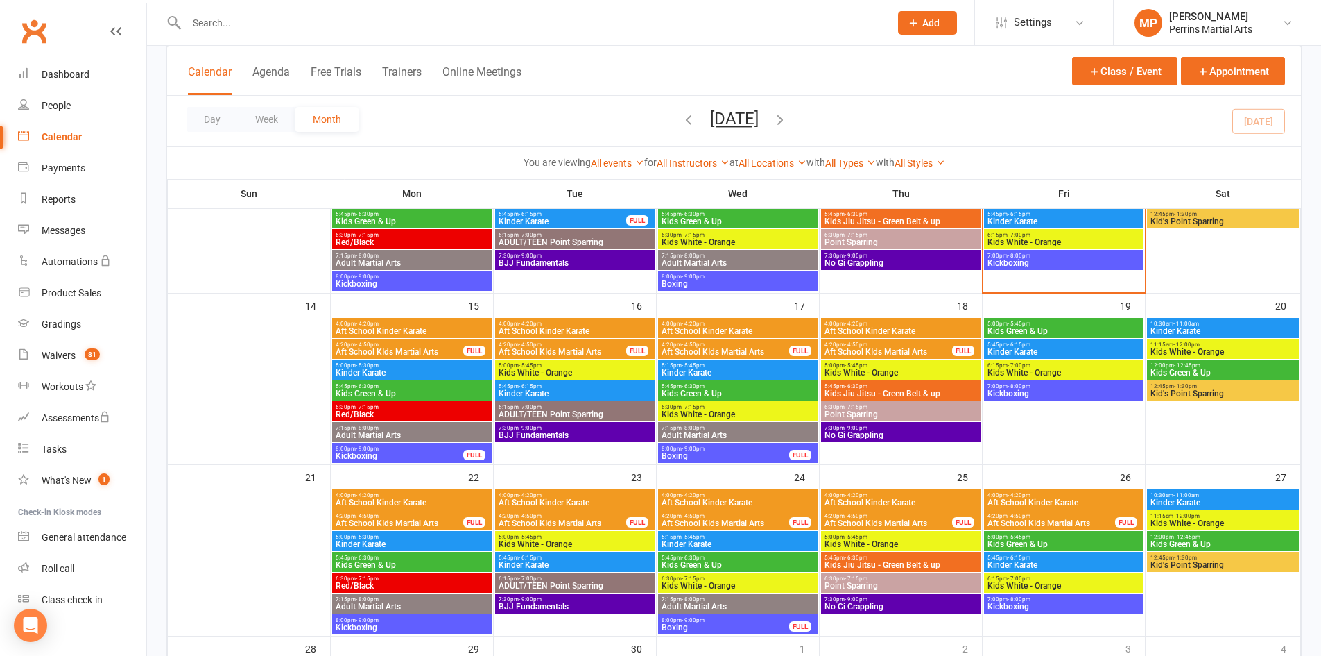
click at [1059, 329] on span "Kids Green & Up" at bounding box center [1064, 331] width 154 height 8
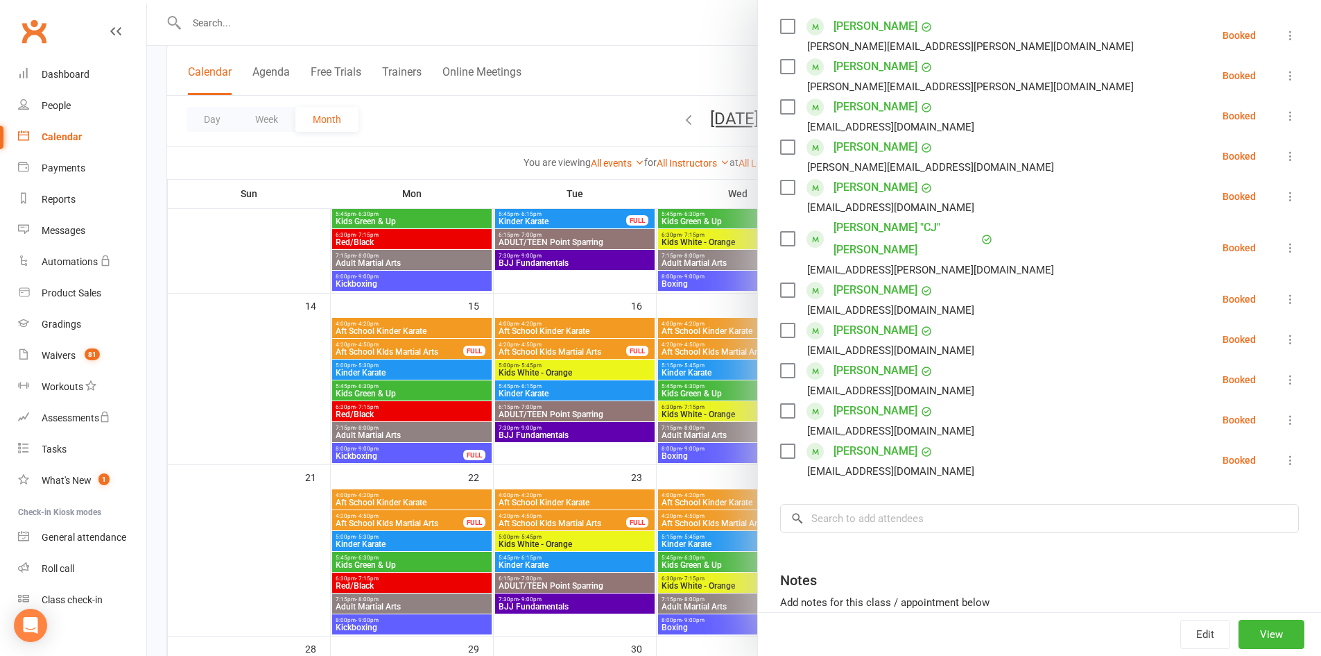
scroll to position [259, 0]
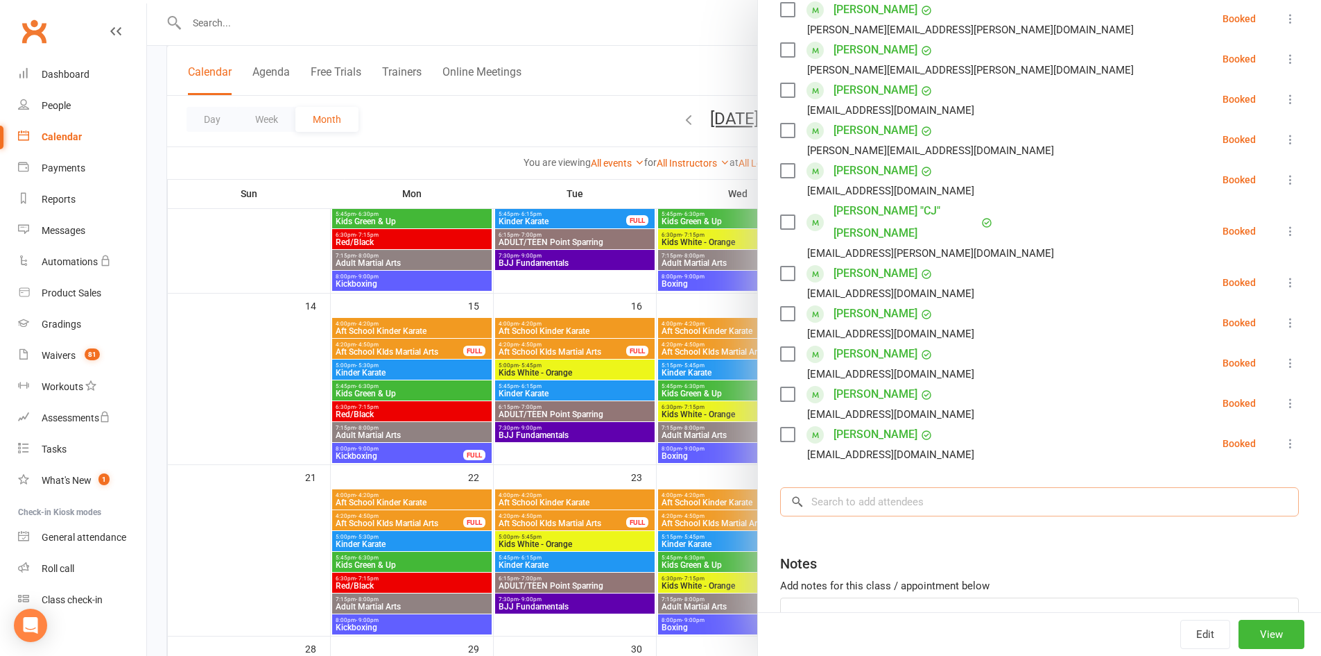
click at [871, 487] on input "search" at bounding box center [1039, 501] width 519 height 29
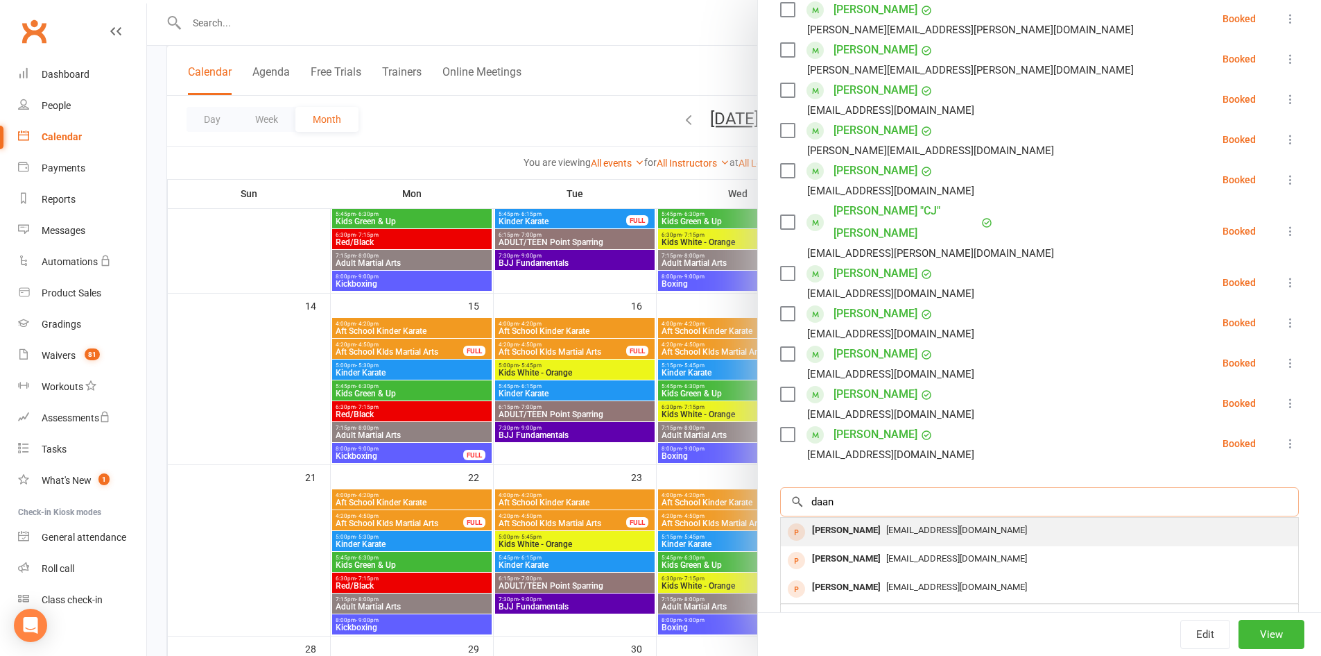
type input "daan"
click at [886, 524] on span "[EMAIL_ADDRESS][DOMAIN_NAME]" at bounding box center [956, 529] width 141 height 10
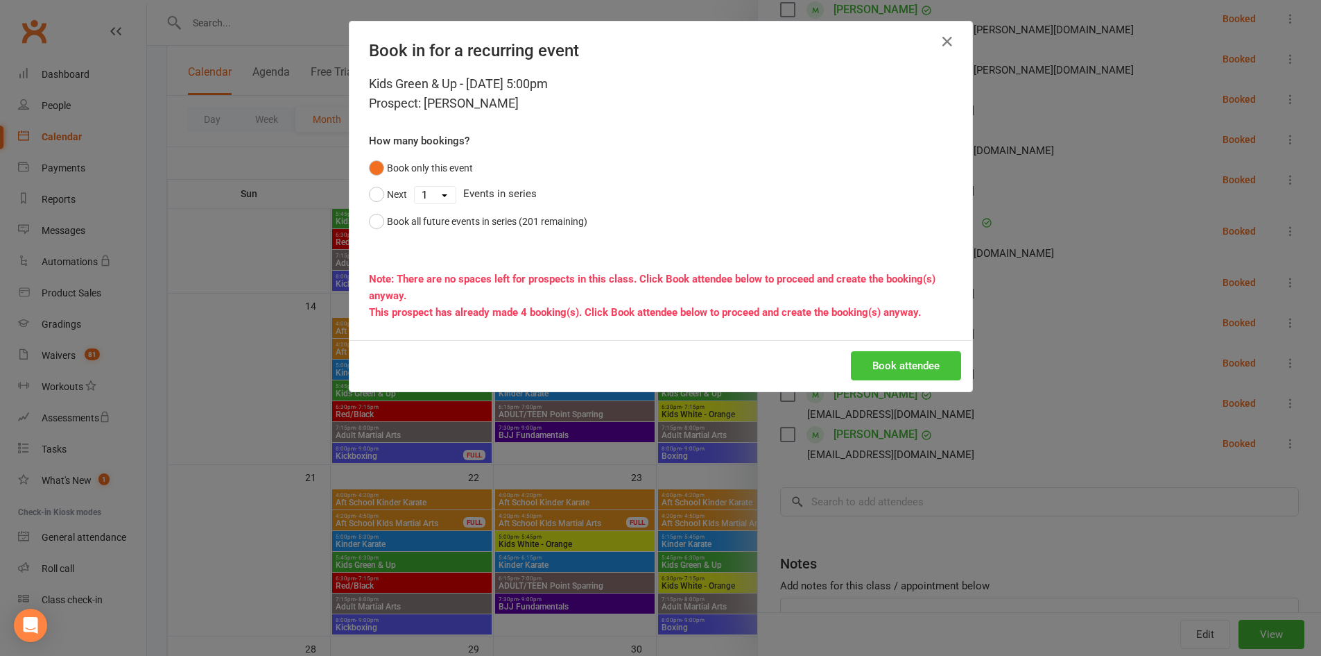
click at [898, 377] on button "Book attendee" at bounding box center [906, 365] width 110 height 29
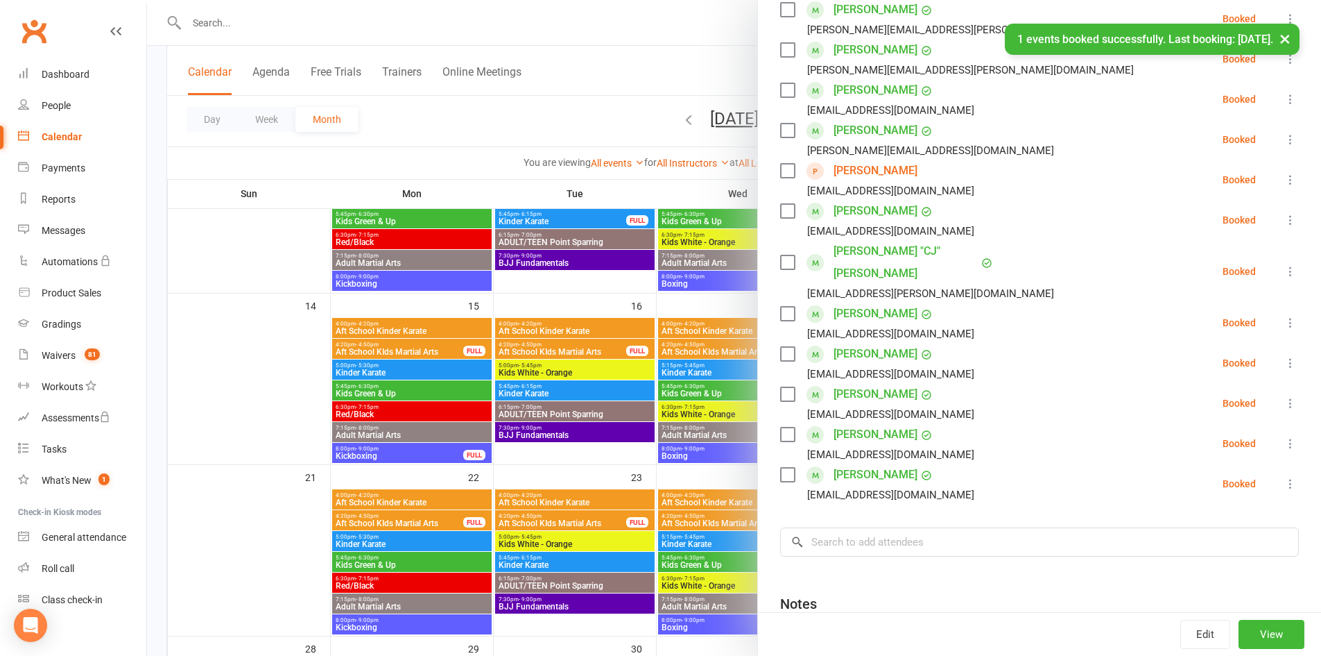
click at [1280, 33] on button "×" at bounding box center [1285, 39] width 25 height 30
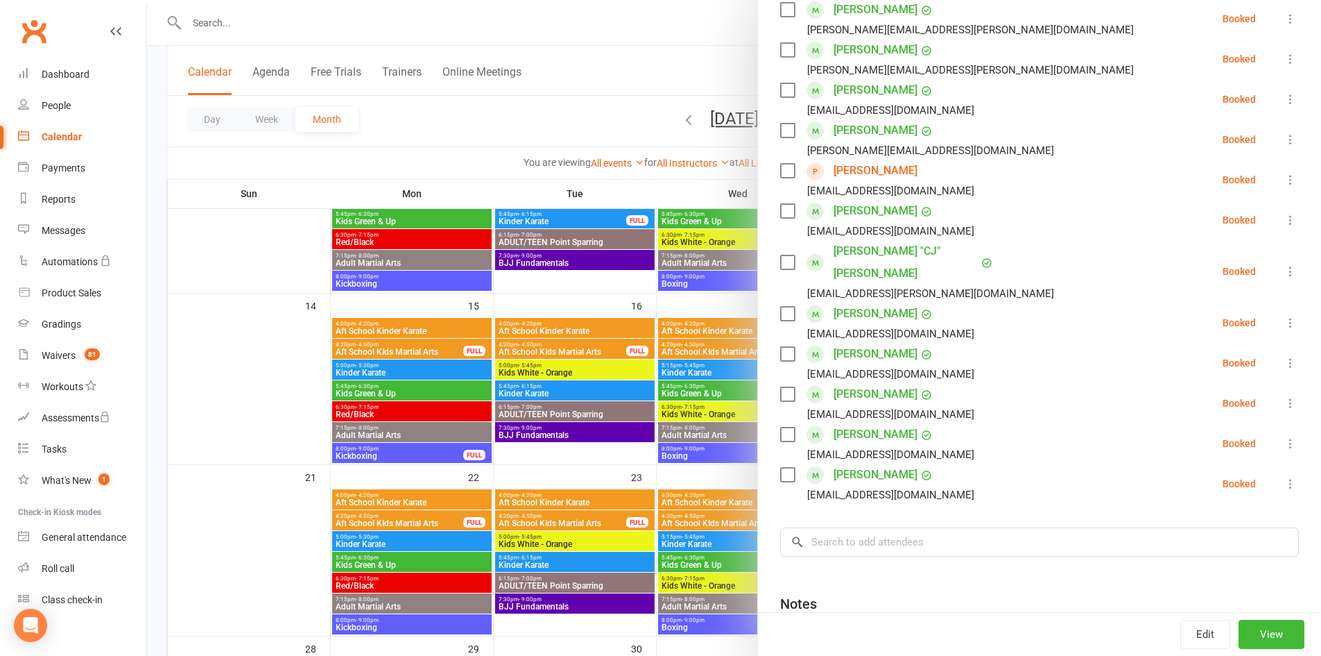
scroll to position [0, 0]
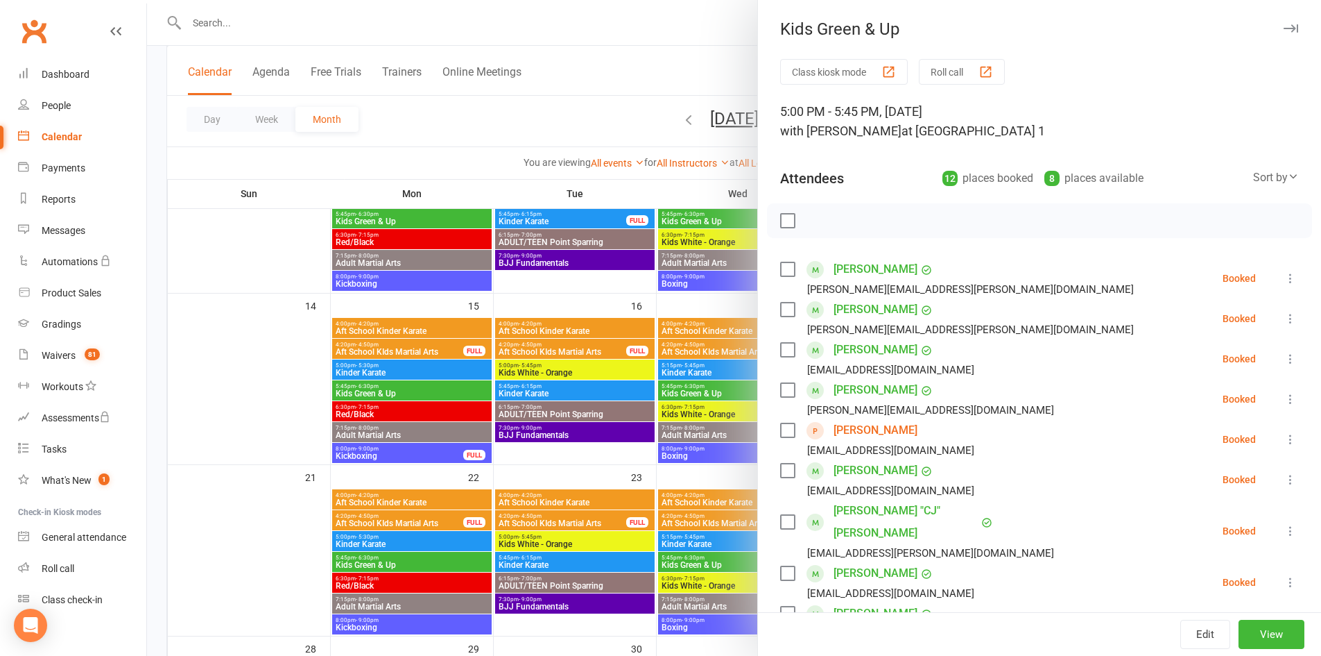
click at [1284, 26] on icon "button" at bounding box center [1291, 28] width 15 height 8
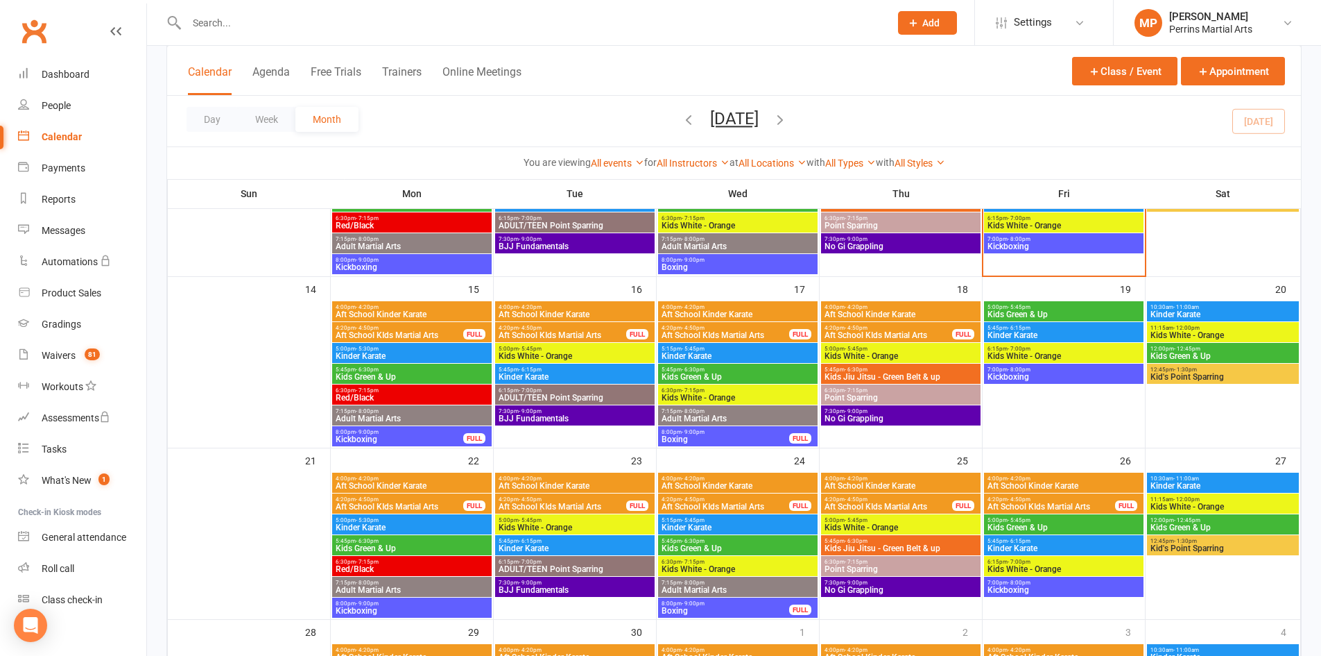
scroll to position [409, 0]
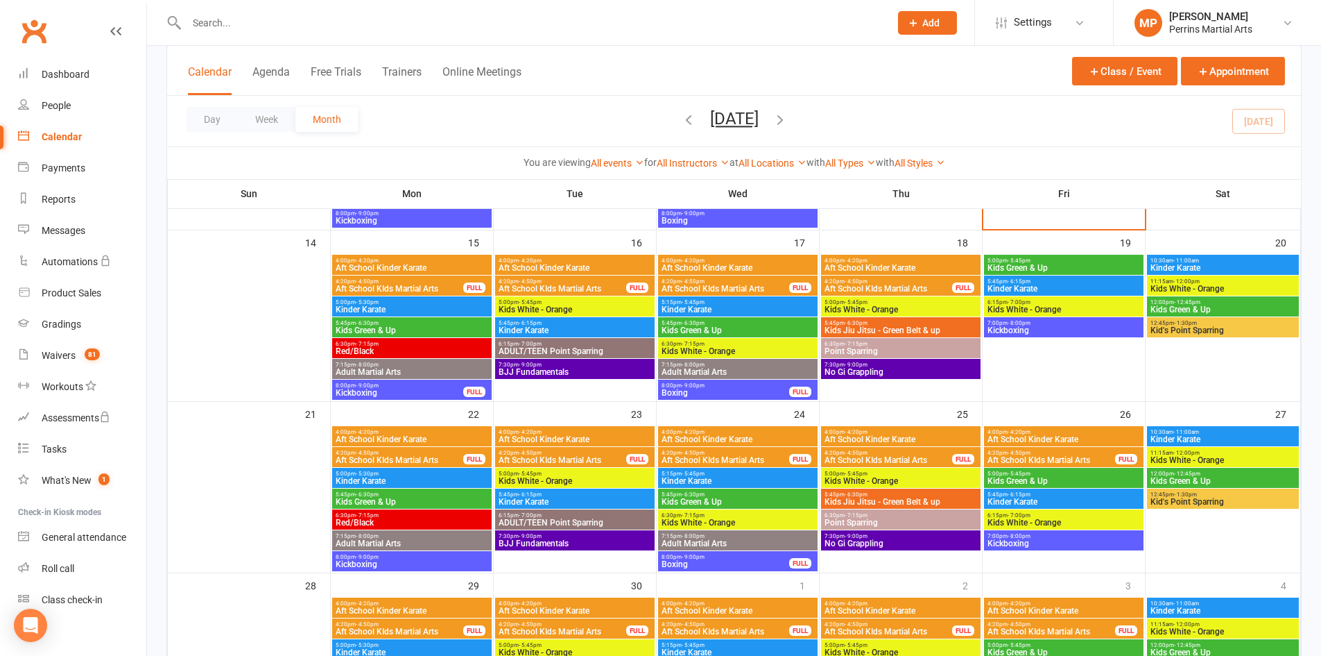
click at [424, 504] on span "Kids Green & Up" at bounding box center [412, 501] width 154 height 8
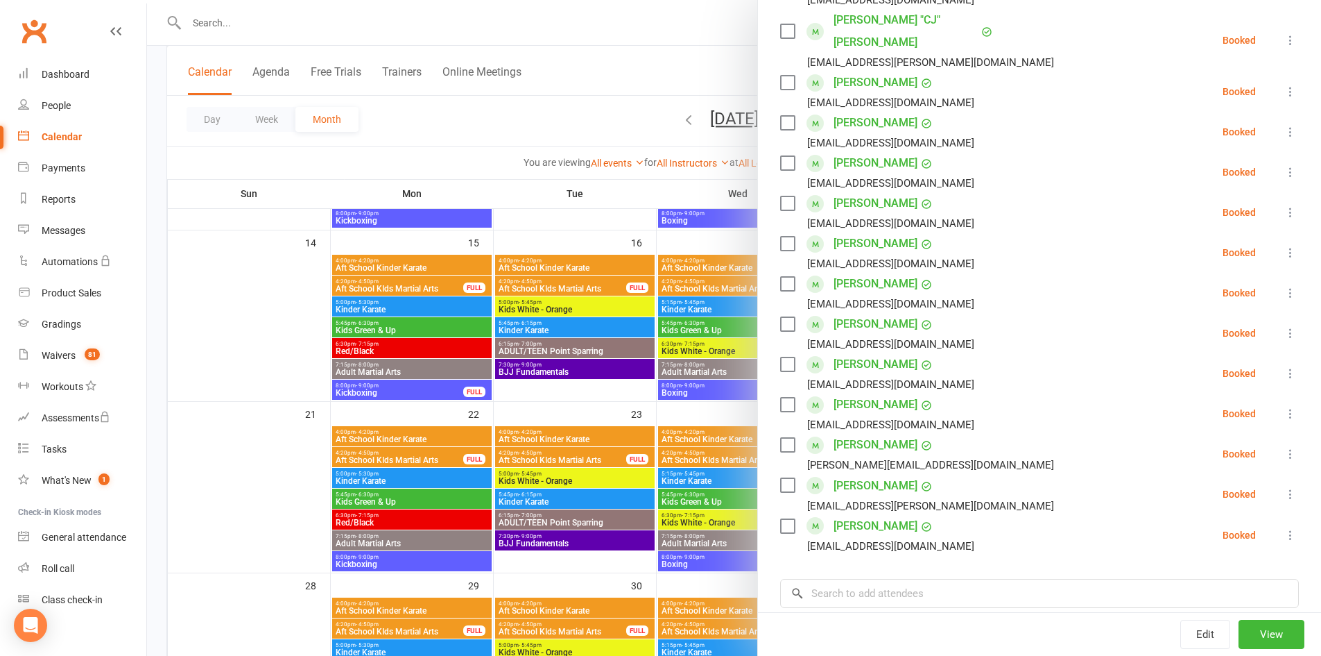
scroll to position [574, 0]
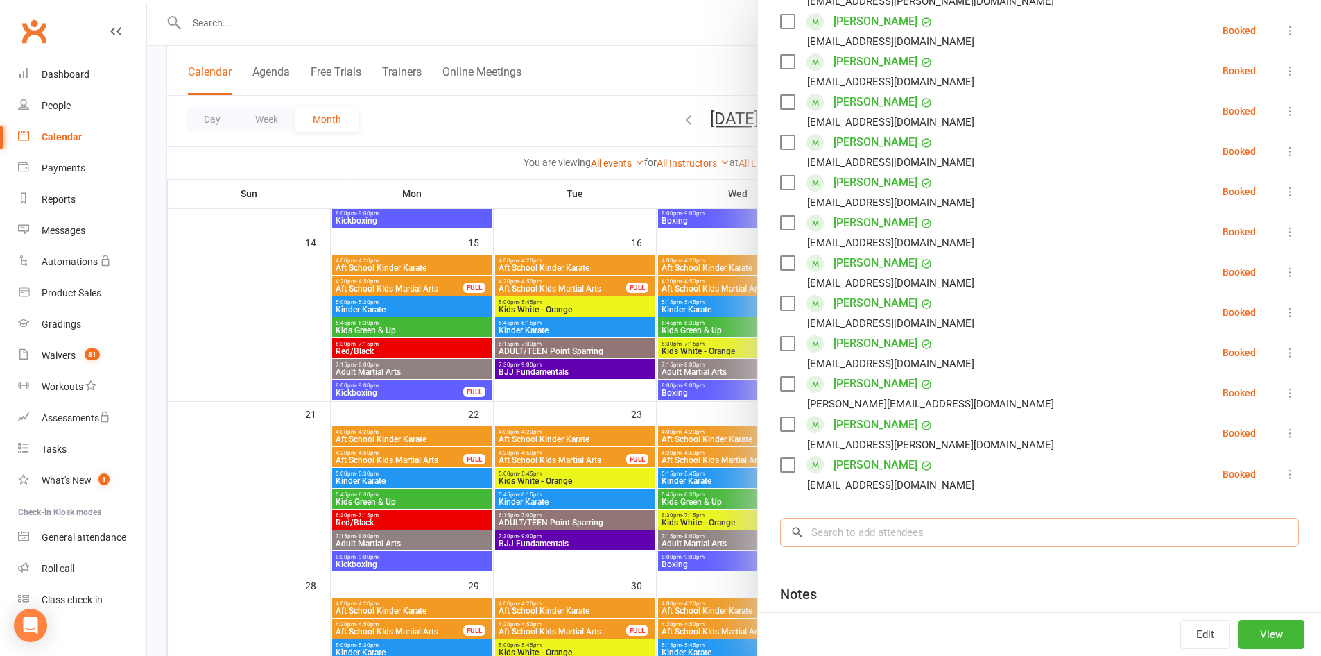
click at [857, 517] on input "search" at bounding box center [1039, 531] width 519 height 29
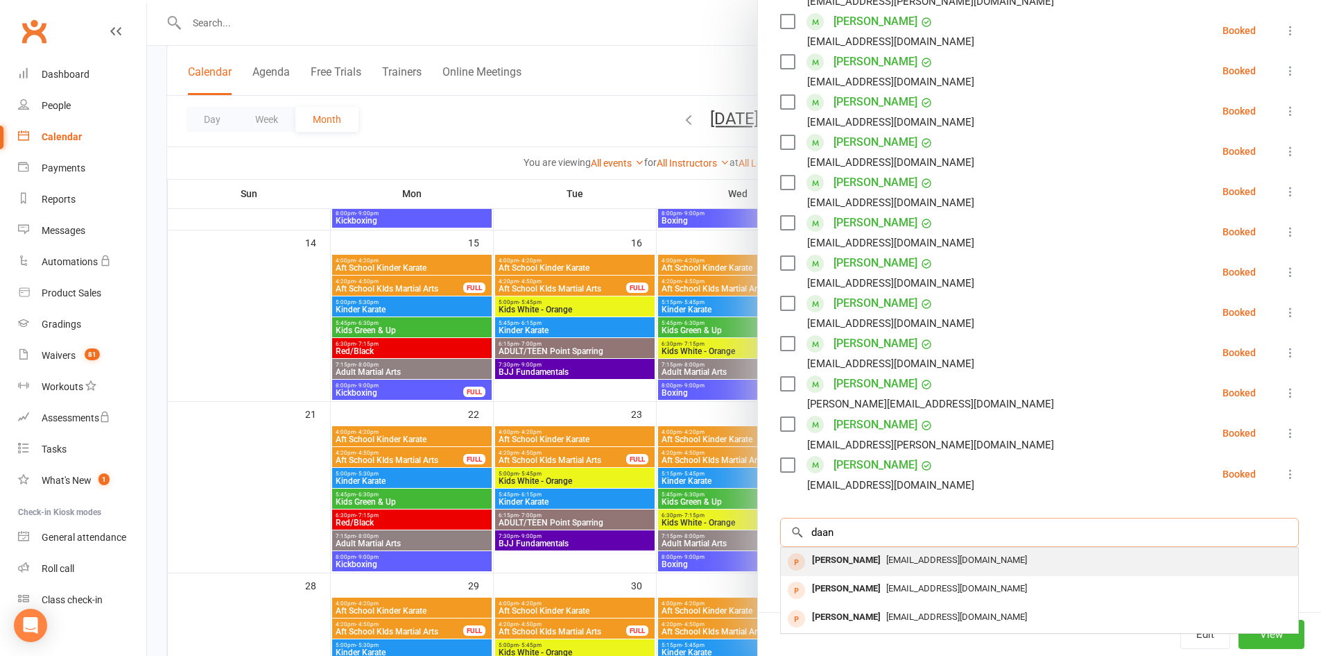
type input "daan"
click at [886, 554] on span "[EMAIL_ADDRESS][DOMAIN_NAME]" at bounding box center [956, 559] width 141 height 10
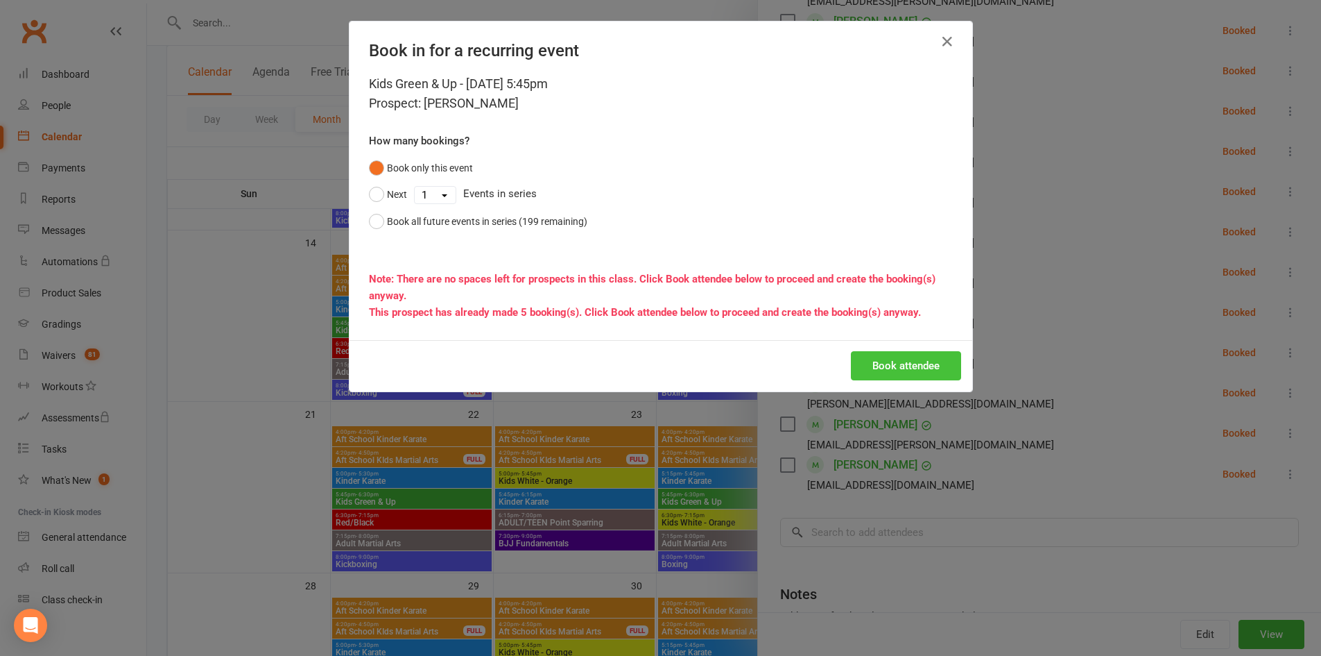
click at [900, 362] on button "Book attendee" at bounding box center [906, 365] width 110 height 29
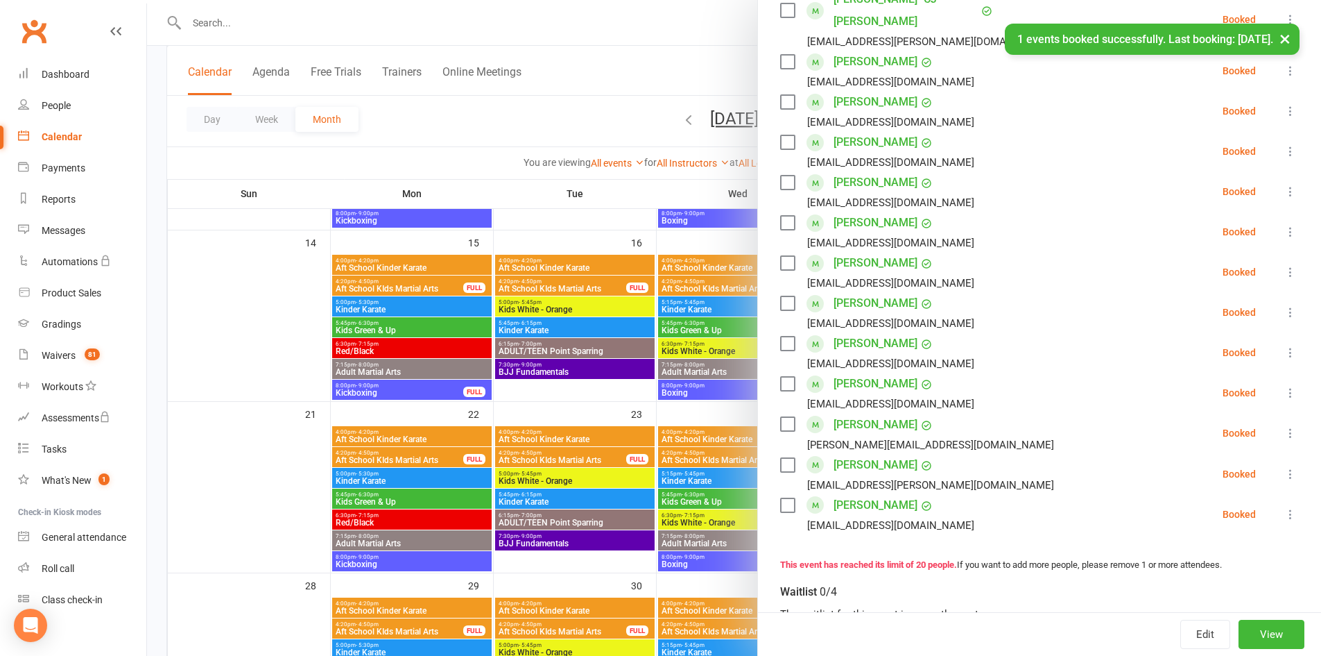
scroll to position [614, 0]
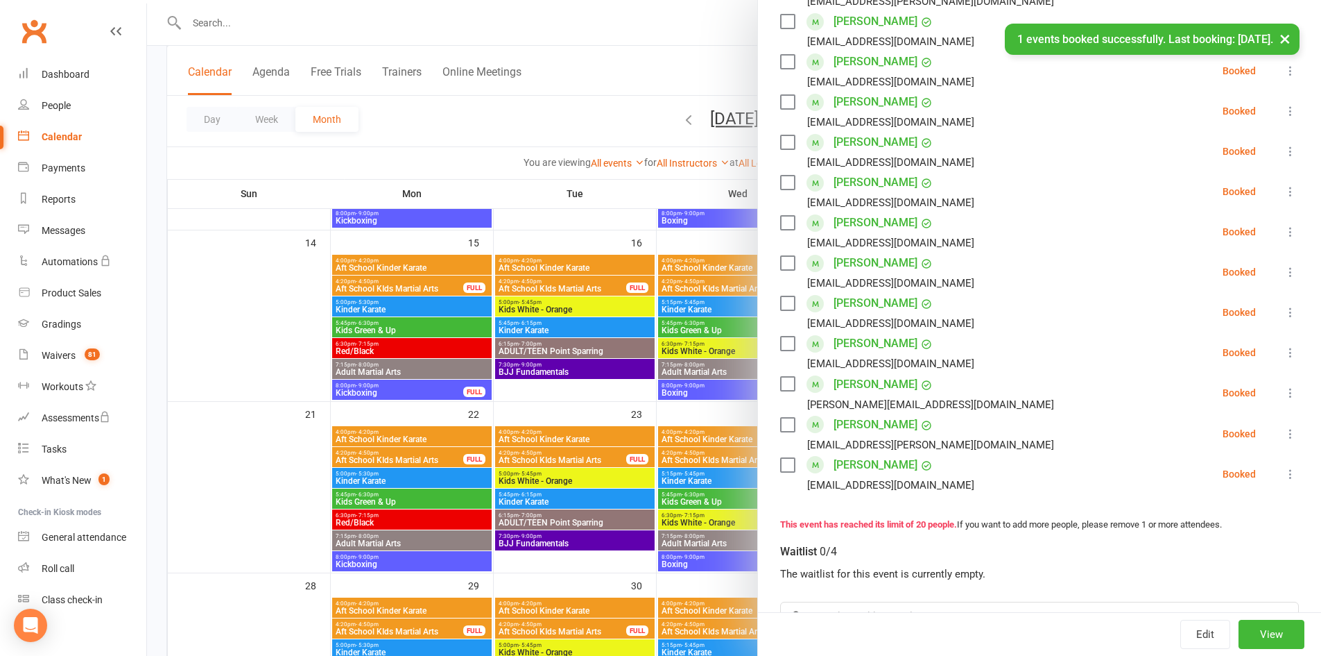
click at [1279, 35] on button "×" at bounding box center [1285, 39] width 25 height 30
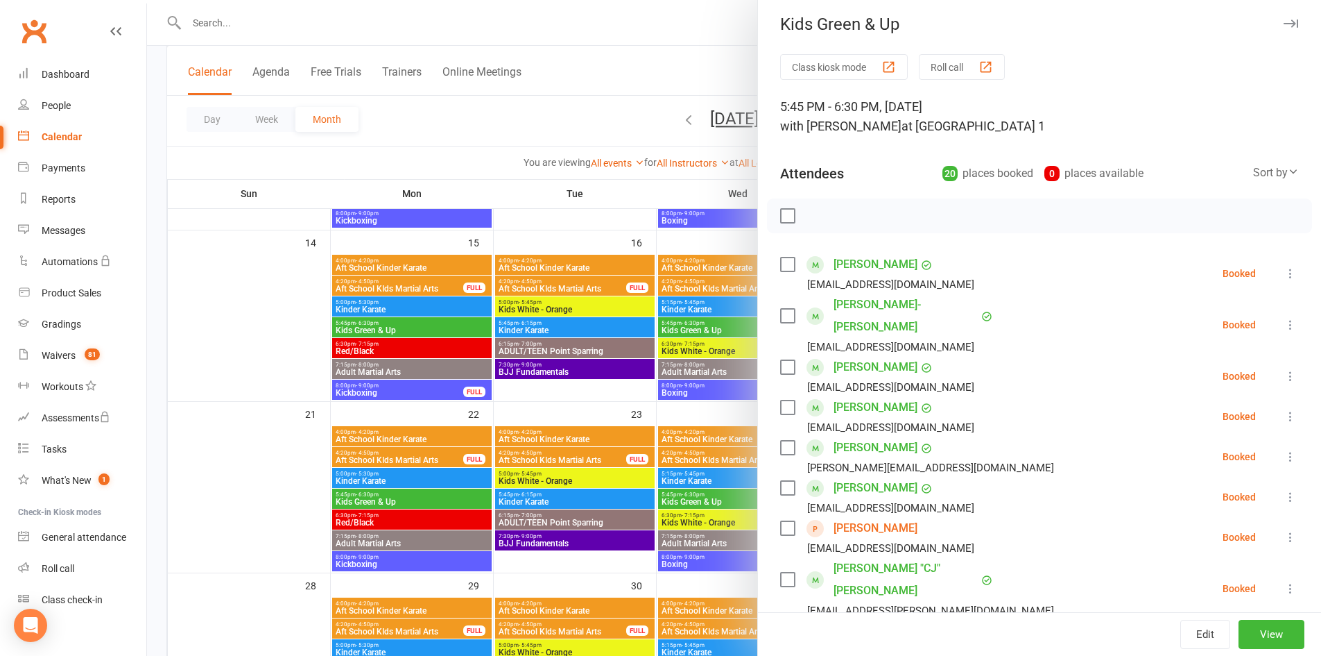
scroll to position [0, 0]
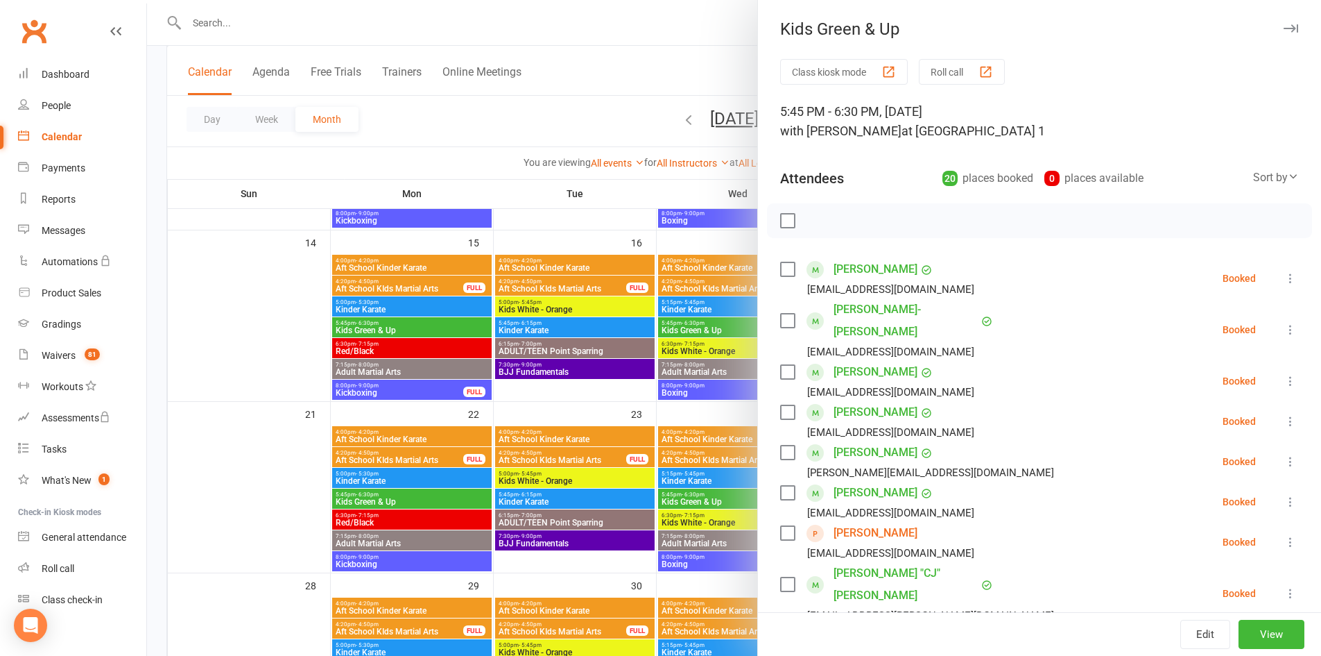
click at [1284, 30] on icon "button" at bounding box center [1291, 28] width 15 height 8
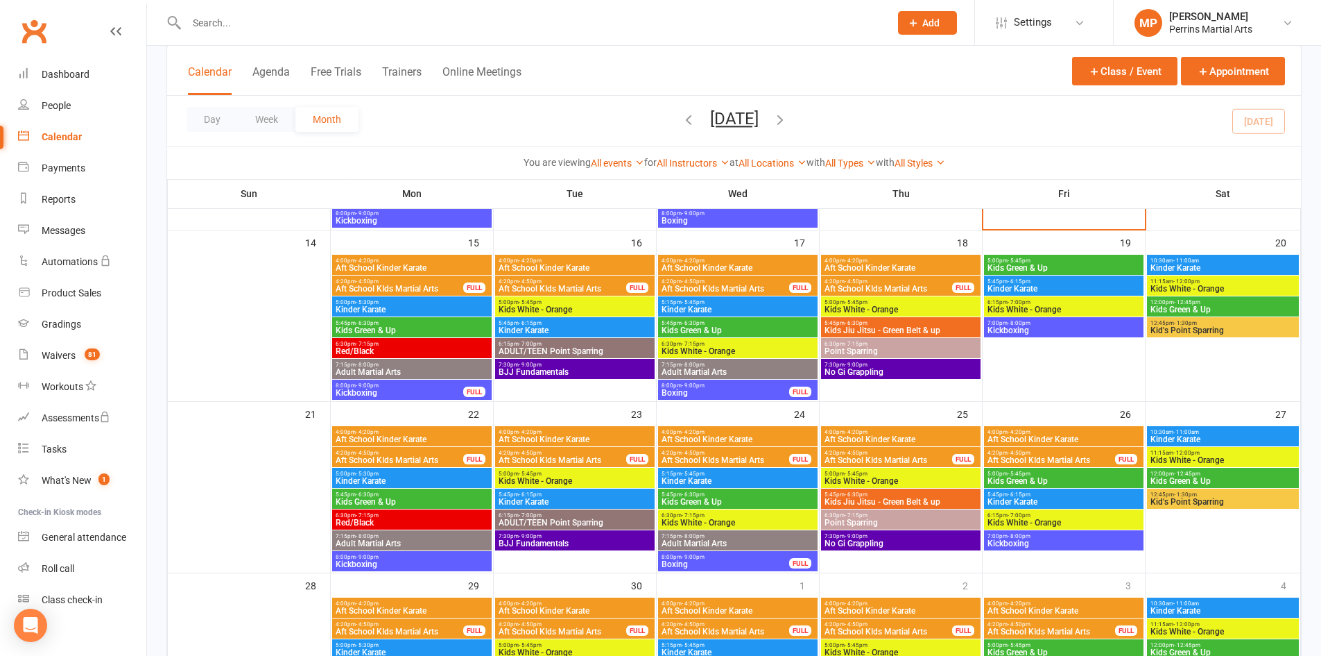
click at [742, 495] on span "5:45pm - 6:30pm" at bounding box center [738, 494] width 154 height 6
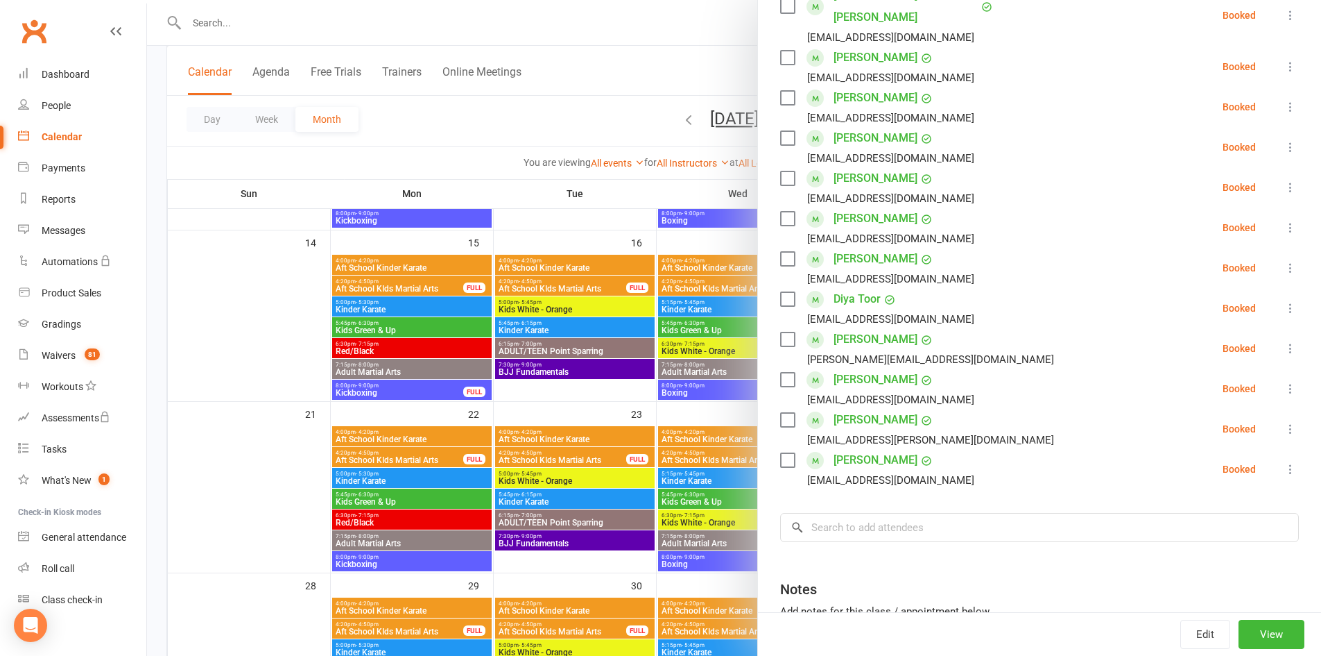
scroll to position [397, 0]
click at [990, 510] on input "search" at bounding box center [1039, 524] width 519 height 29
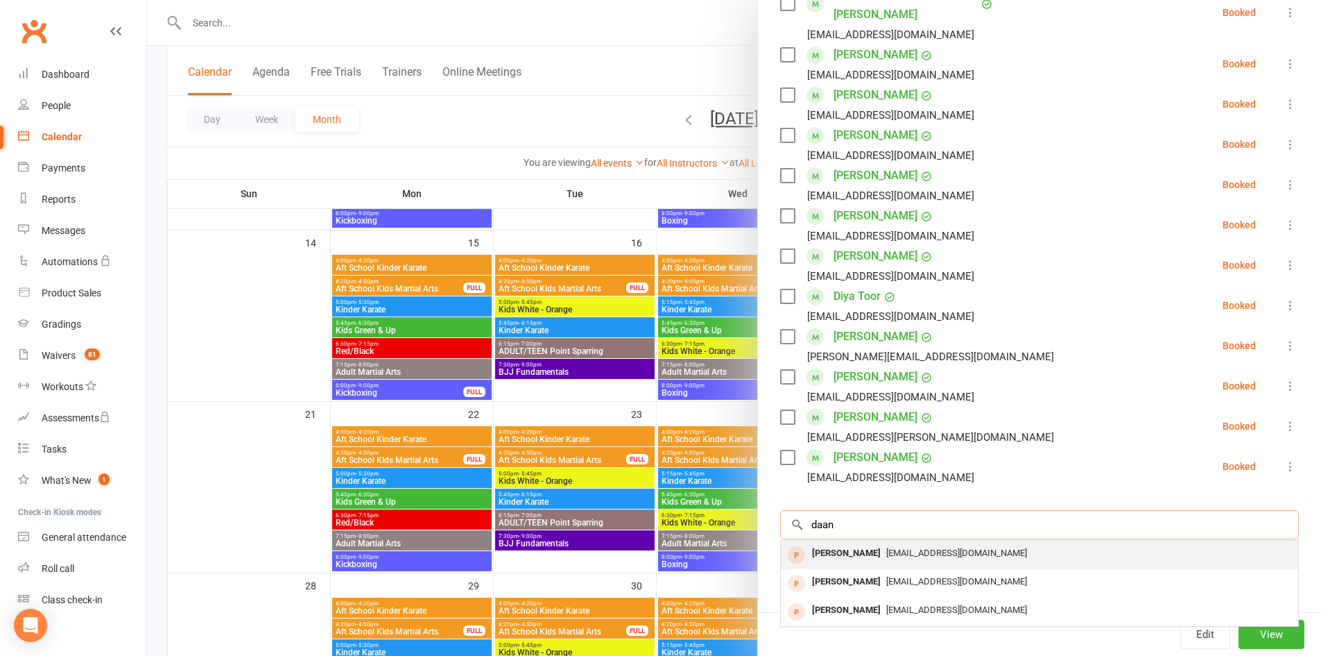
type input "daan"
click at [905, 547] on span "[EMAIL_ADDRESS][DOMAIN_NAME]" at bounding box center [956, 552] width 141 height 10
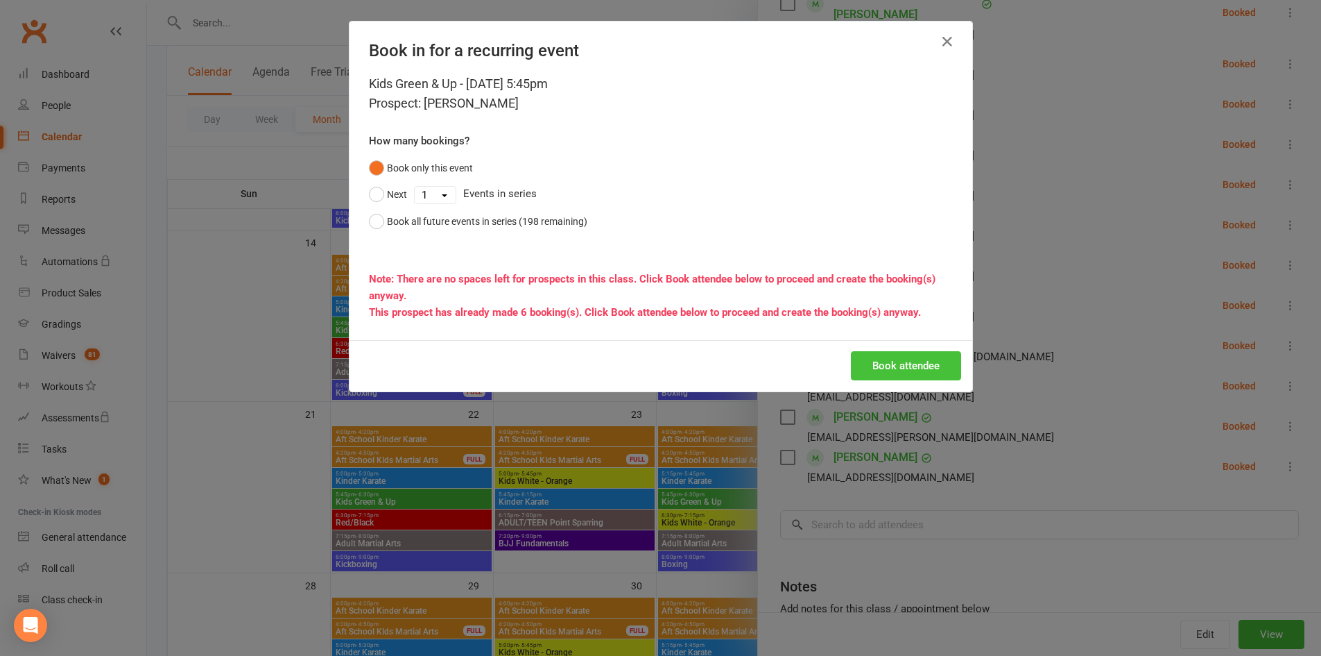
click at [917, 366] on button "Book attendee" at bounding box center [906, 365] width 110 height 29
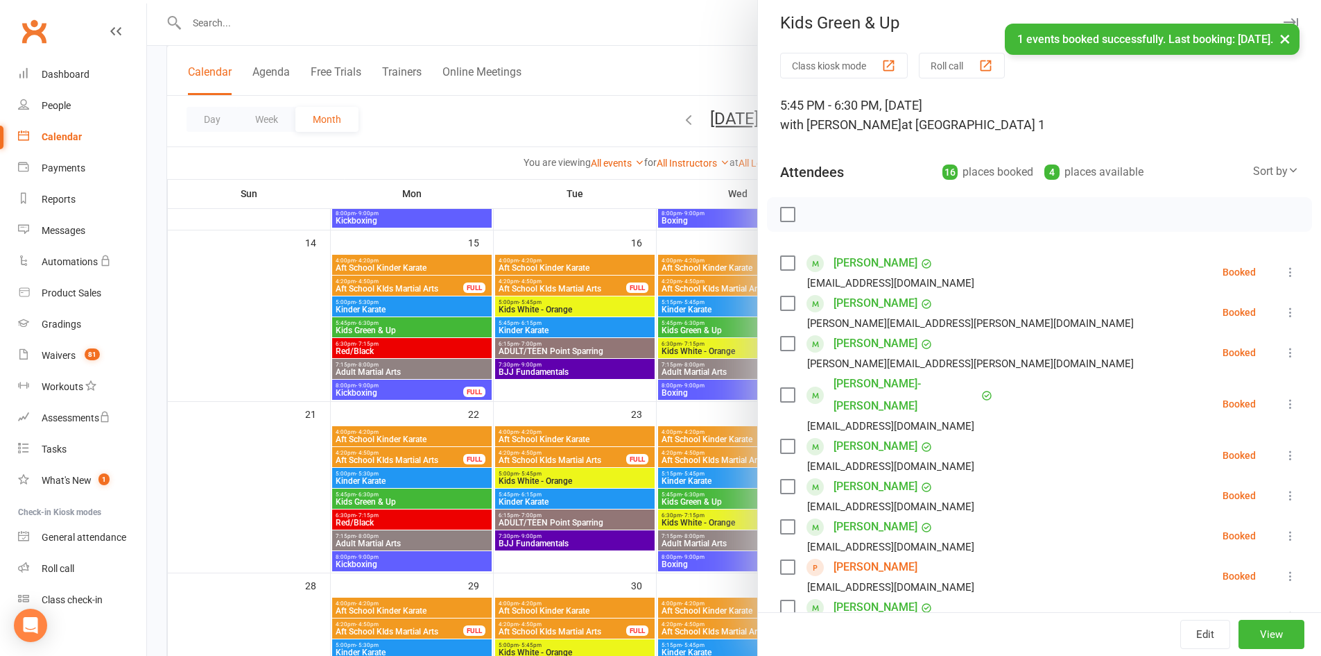
scroll to position [0, 0]
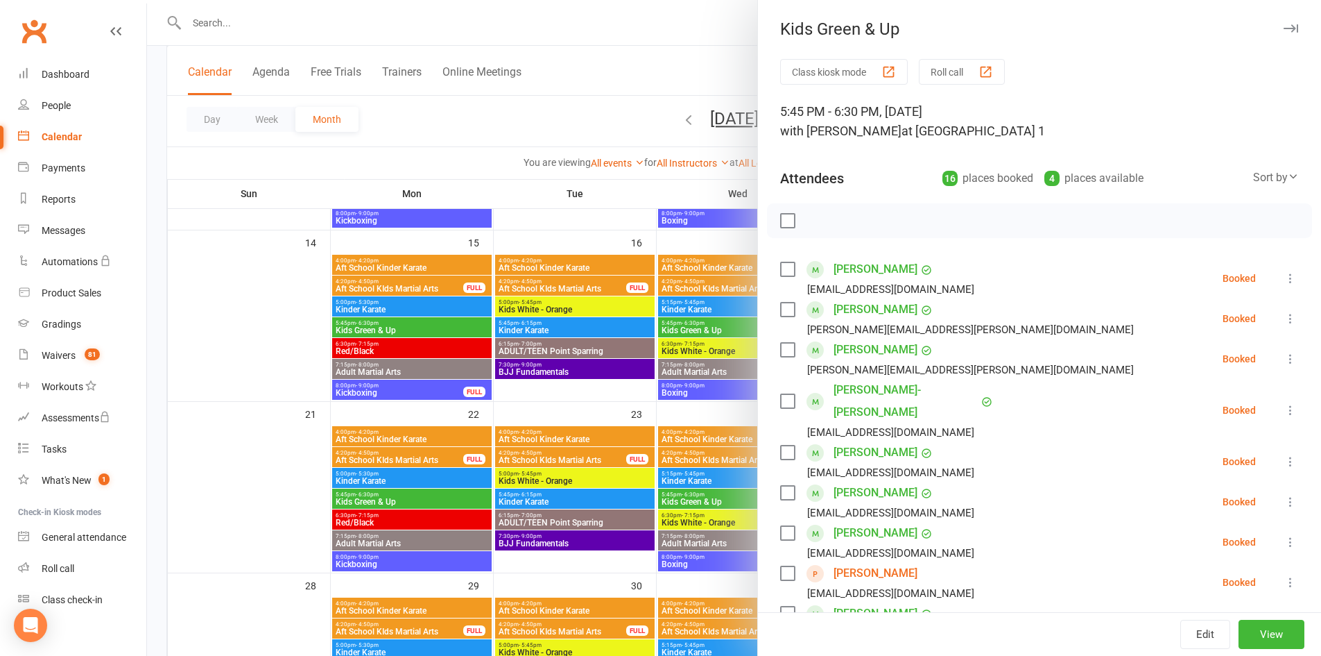
click at [1284, 26] on icon "button" at bounding box center [1291, 28] width 15 height 8
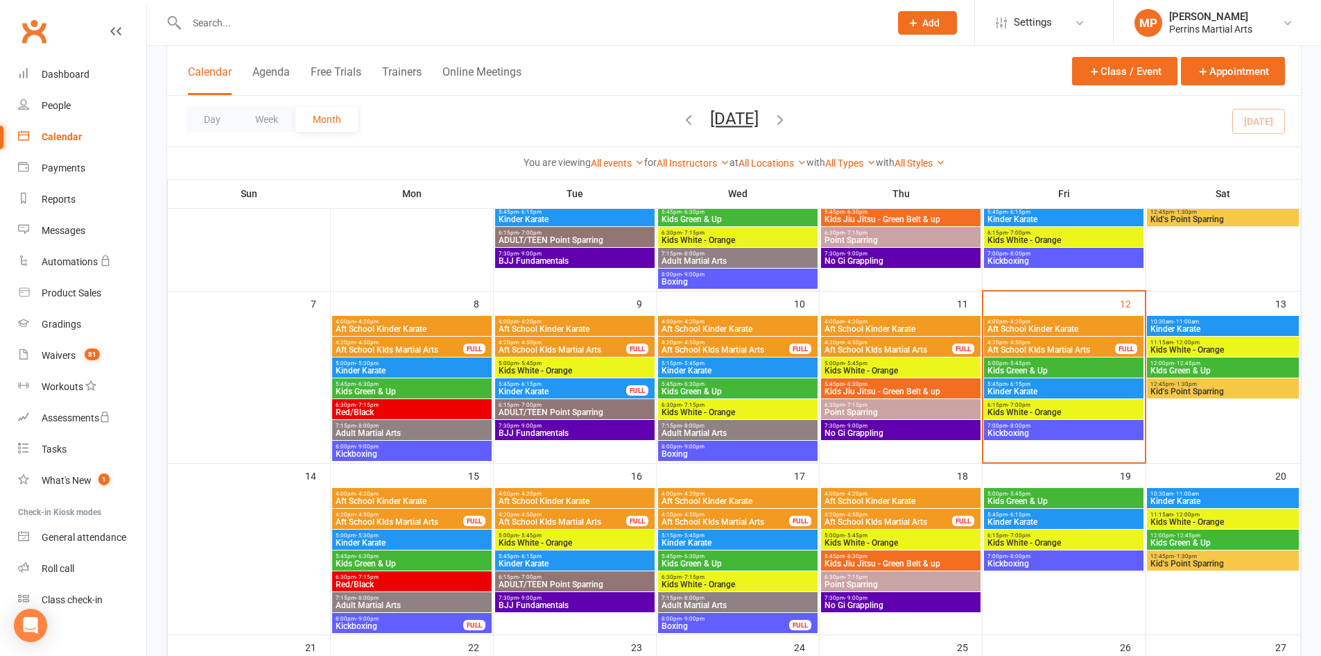
scroll to position [164, 0]
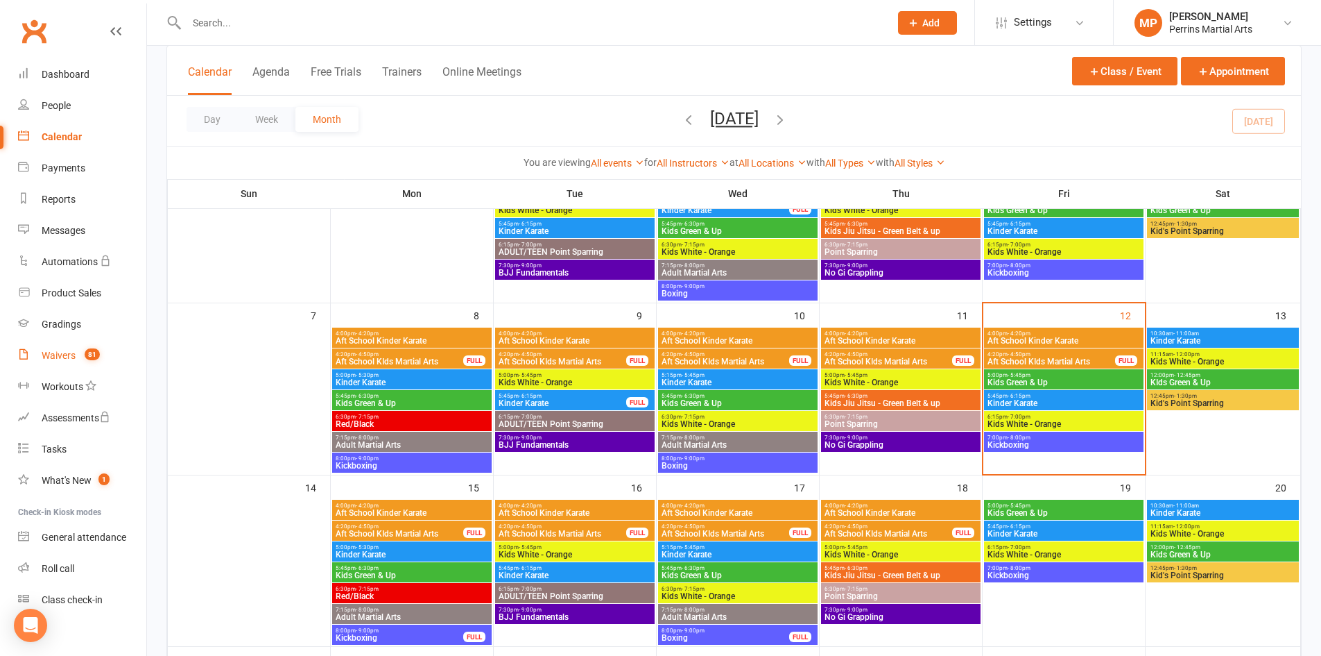
click at [62, 355] on div "Waivers" at bounding box center [59, 355] width 34 height 11
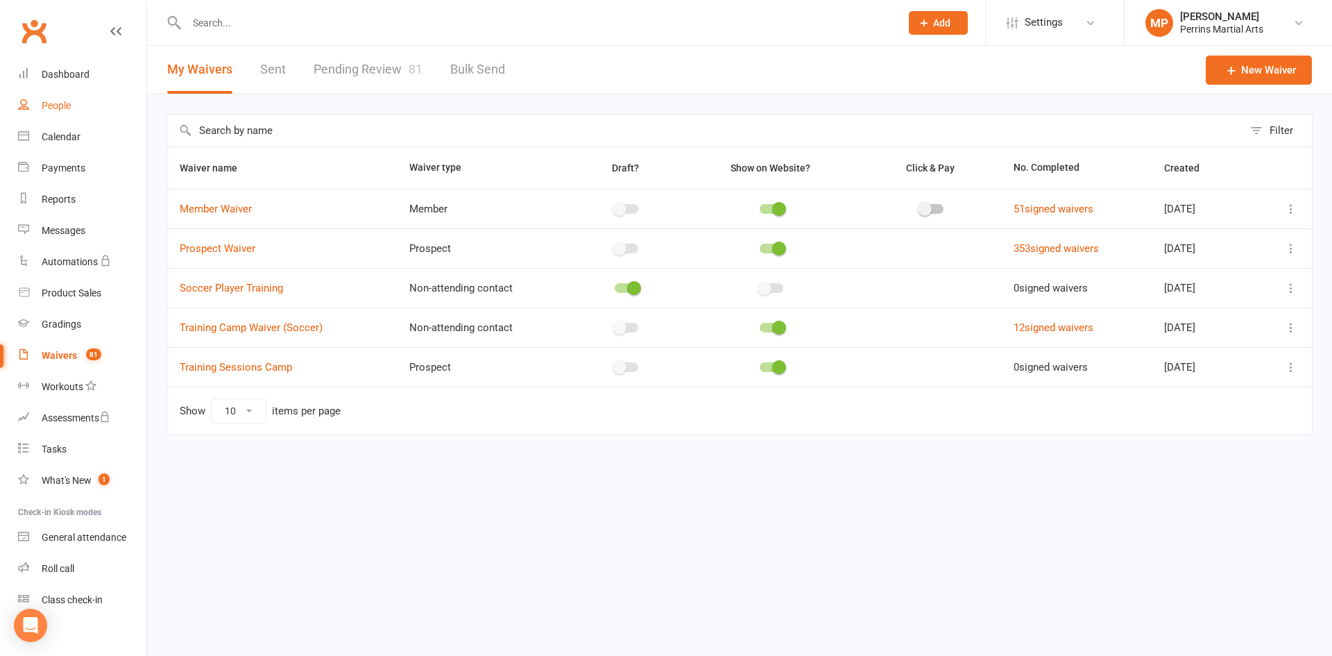
click at [57, 103] on div "People" at bounding box center [56, 105] width 29 height 11
select select "100"
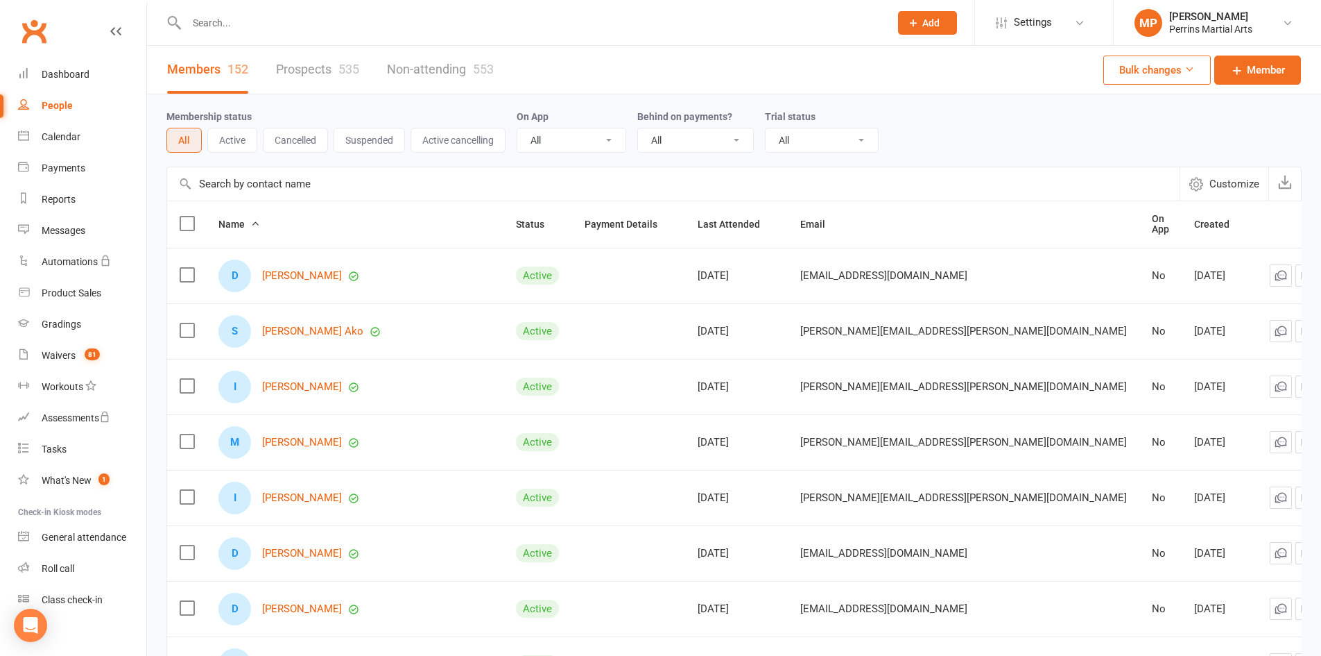
click at [314, 71] on link "Prospects 535" at bounding box center [317, 70] width 83 height 48
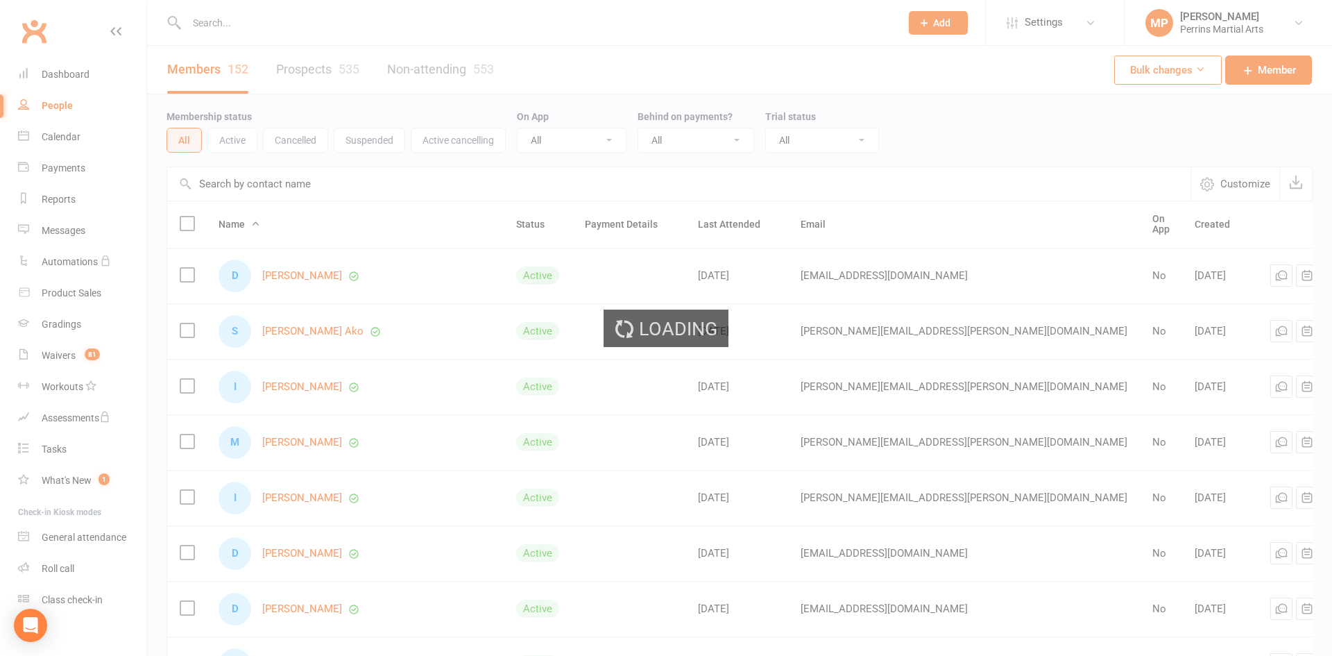
select select "100"
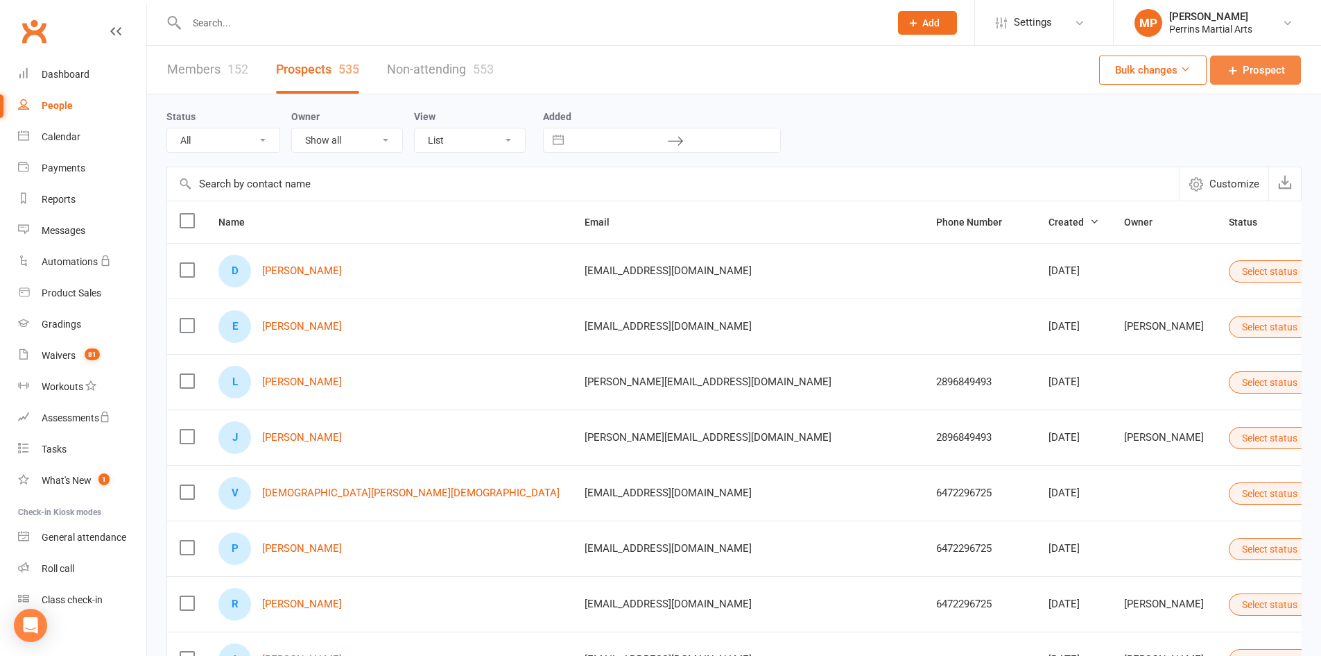
click at [1270, 71] on span "Prospect" at bounding box center [1264, 70] width 42 height 17
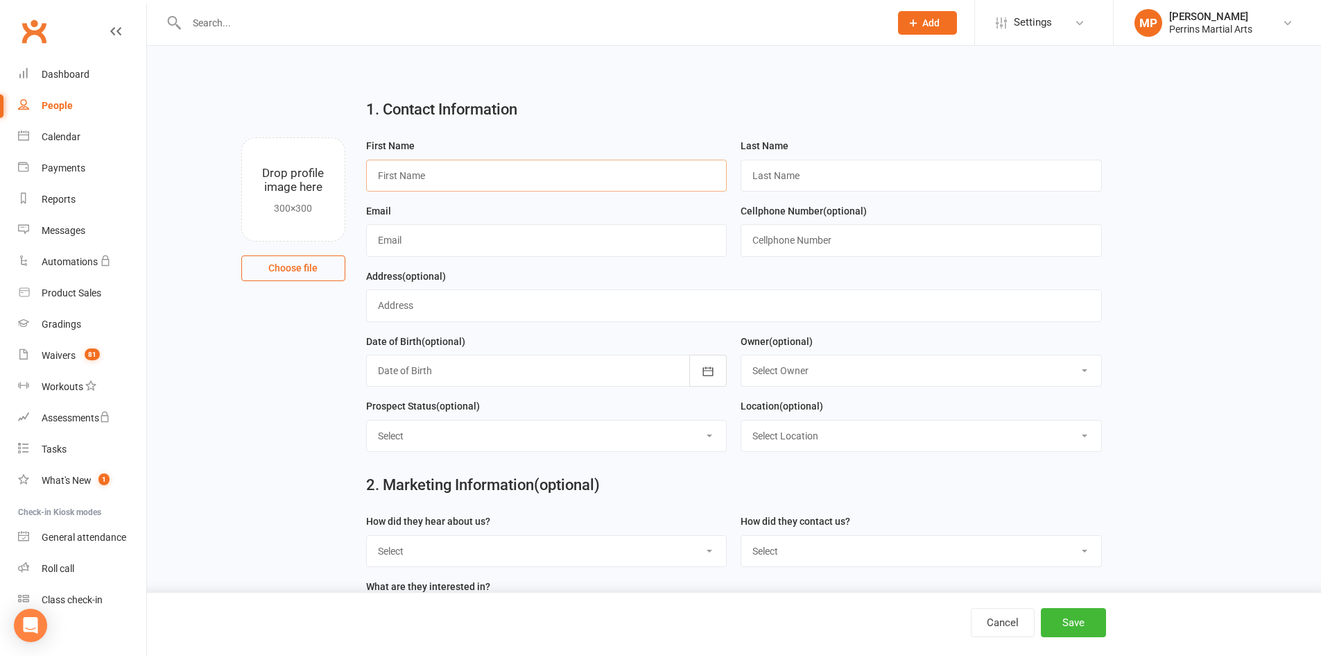
click at [445, 178] on input "text" at bounding box center [546, 176] width 361 height 32
paste input "[PERSON_NAME] <[EMAIL_ADDRESS][DOMAIN_NAME]>"
drag, startPoint x: 436, startPoint y: 176, endPoint x: 417, endPoint y: 175, distance: 19.4
click at [417, 175] on input "[PERSON_NAME] <[EMAIL_ADDRESS][DOMAIN_NAME]>" at bounding box center [546, 176] width 361 height 32
type input "[PERSON_NAME] <[EMAIL_ADDRESS][DOMAIN_NAME]>"
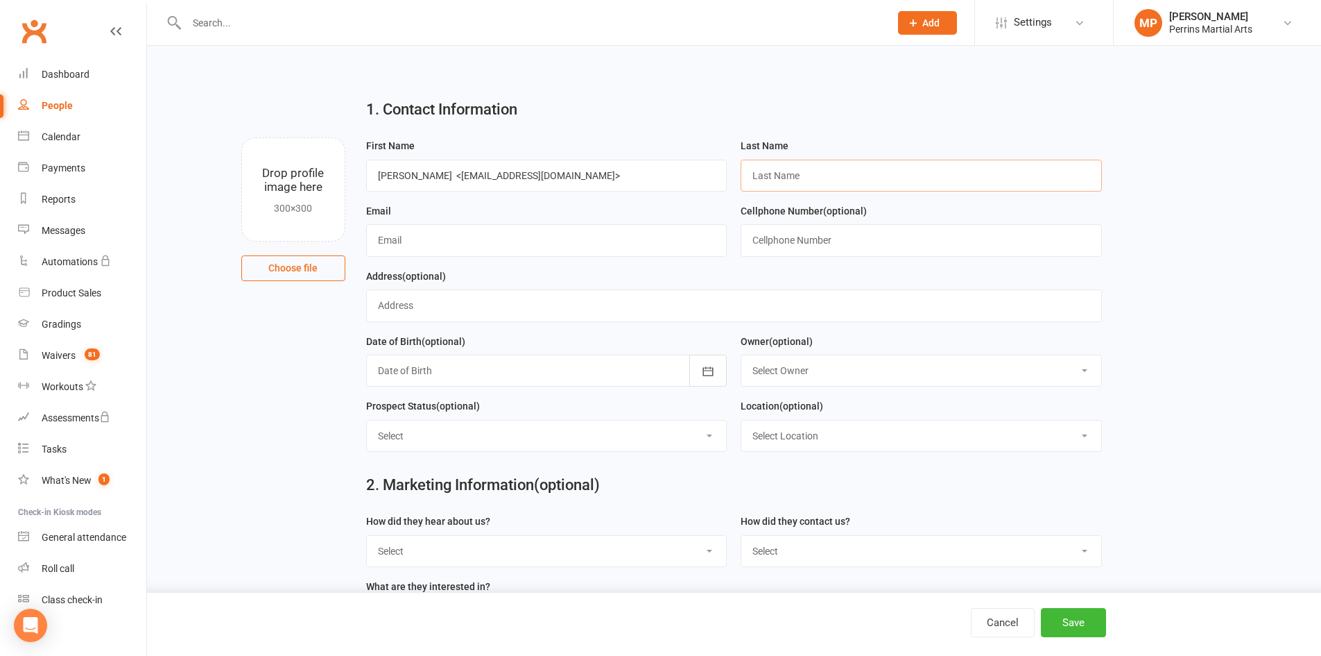
click at [764, 179] on input "text" at bounding box center [921, 176] width 361 height 32
paste input "Sear"
type input "Sear"
drag, startPoint x: 422, startPoint y: 173, endPoint x: 538, endPoint y: 176, distance: 115.2
click at [538, 176] on input "[PERSON_NAME] <[EMAIL_ADDRESS][DOMAIN_NAME]>" at bounding box center [546, 176] width 361 height 32
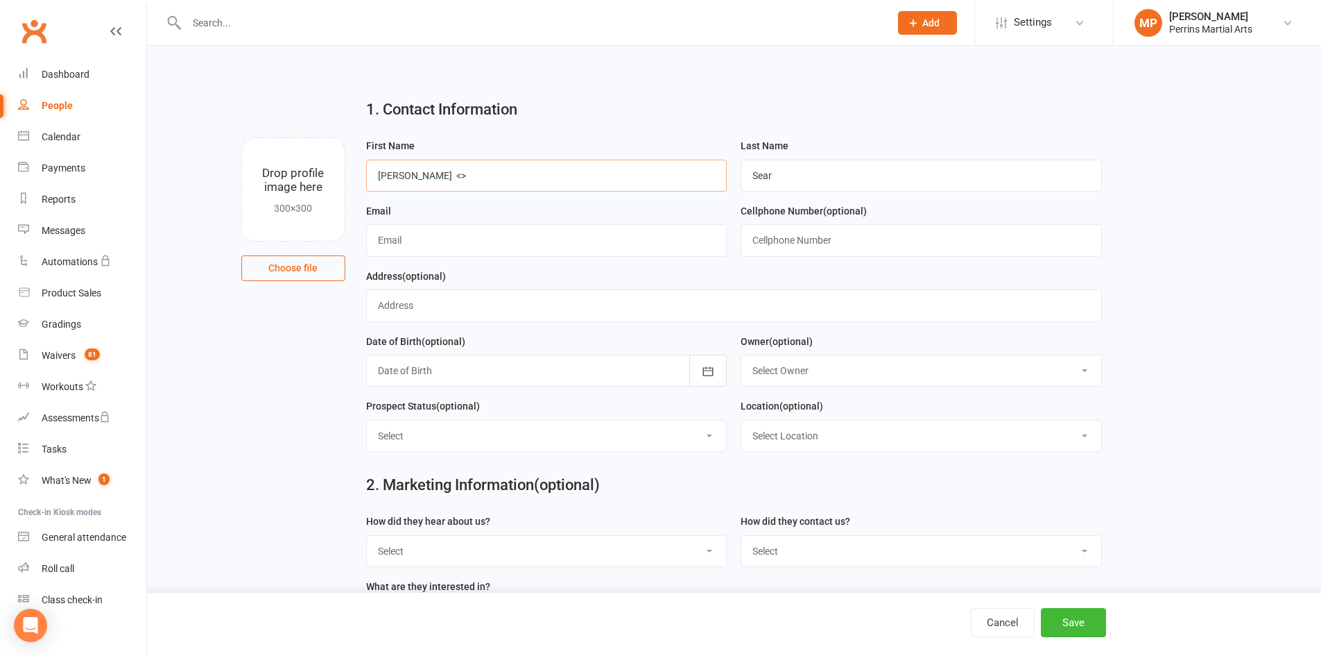
type input "[PERSON_NAME] <>"
click at [411, 240] on input "text" at bounding box center [546, 240] width 361 height 32
paste input "[EMAIL_ADDRESS][DOMAIN_NAME]"
type input "[EMAIL_ADDRESS][DOMAIN_NAME]"
click at [431, 174] on input "[PERSON_NAME] <>" at bounding box center [546, 176] width 361 height 32
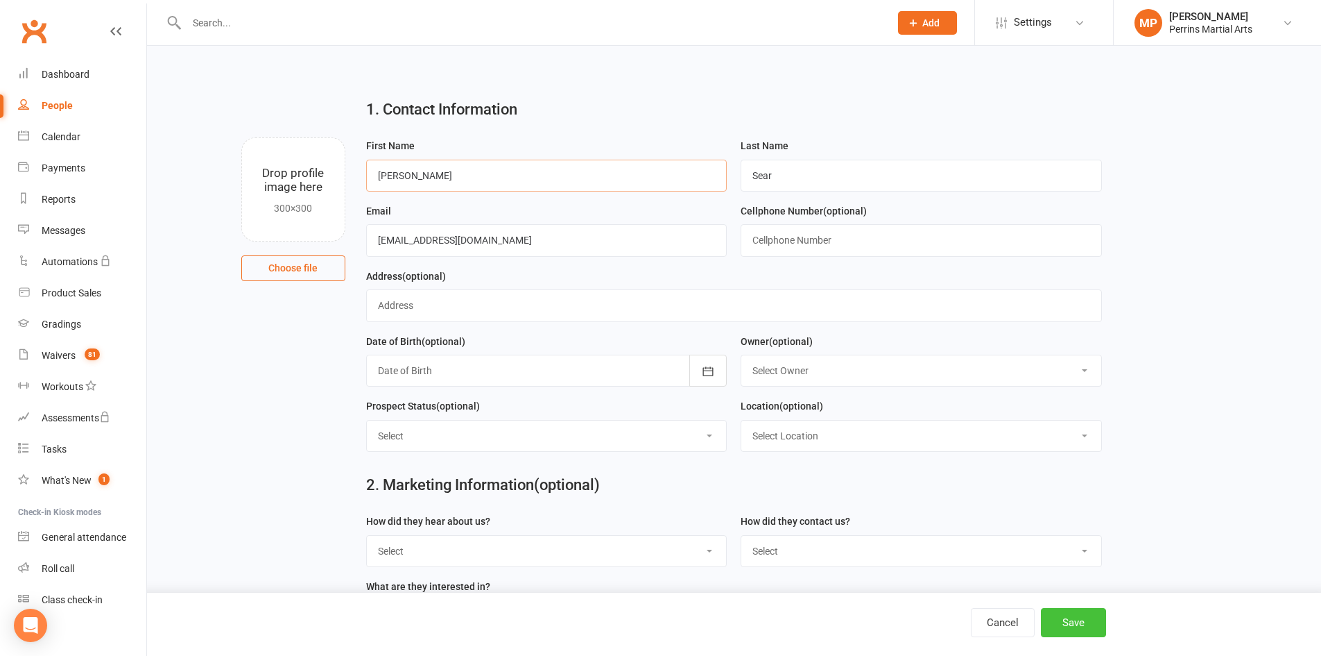
type input "[PERSON_NAME]"
click at [1086, 620] on button "Save" at bounding box center [1073, 622] width 65 height 29
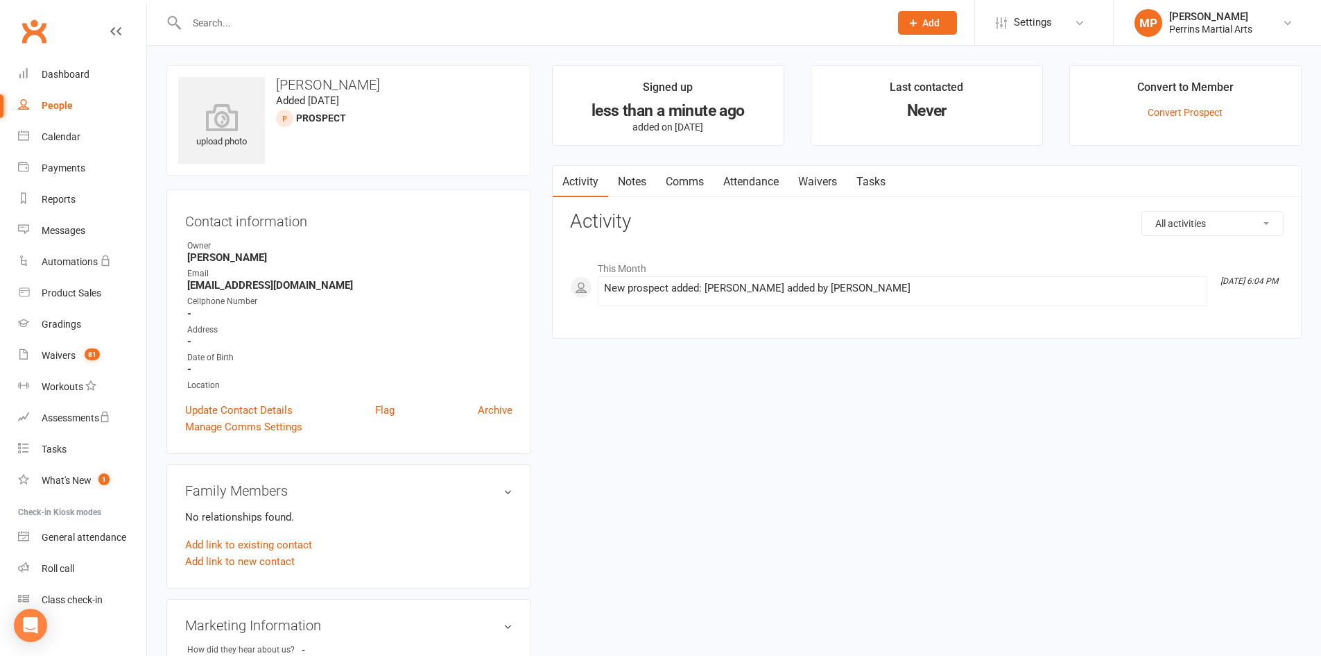
click at [823, 182] on link "Waivers" at bounding box center [818, 182] width 58 height 32
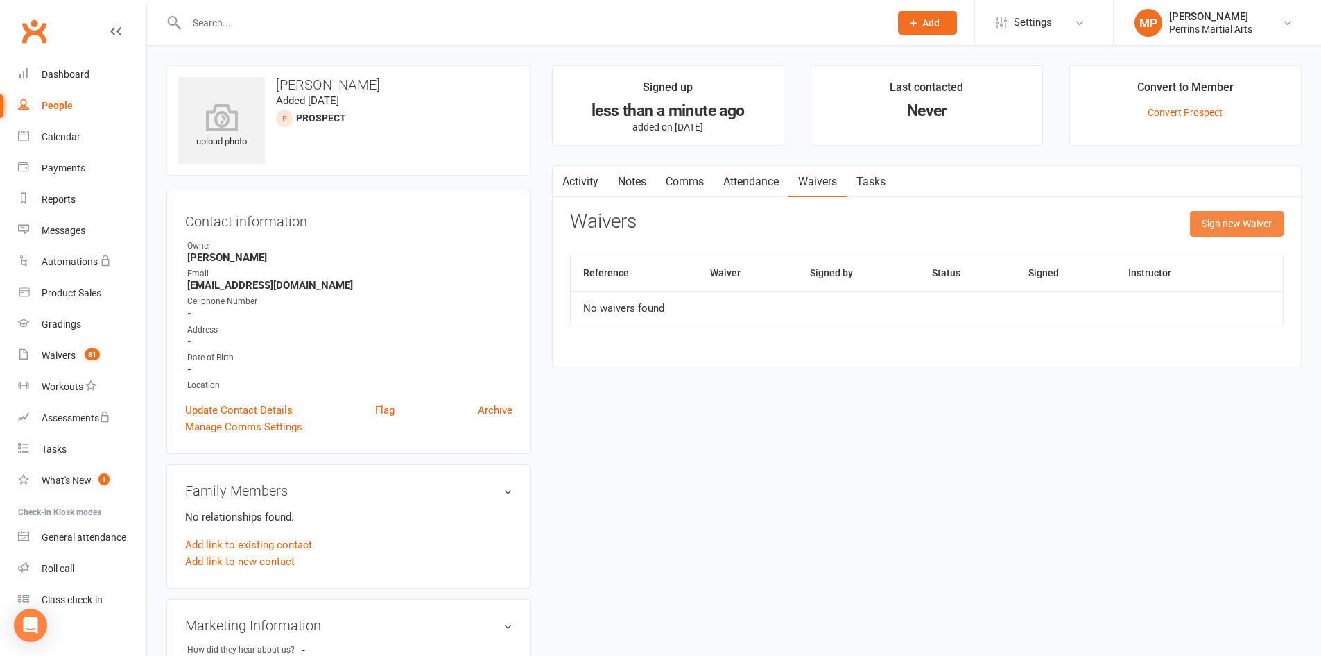
click at [1260, 221] on button "Sign new Waiver" at bounding box center [1237, 223] width 94 height 25
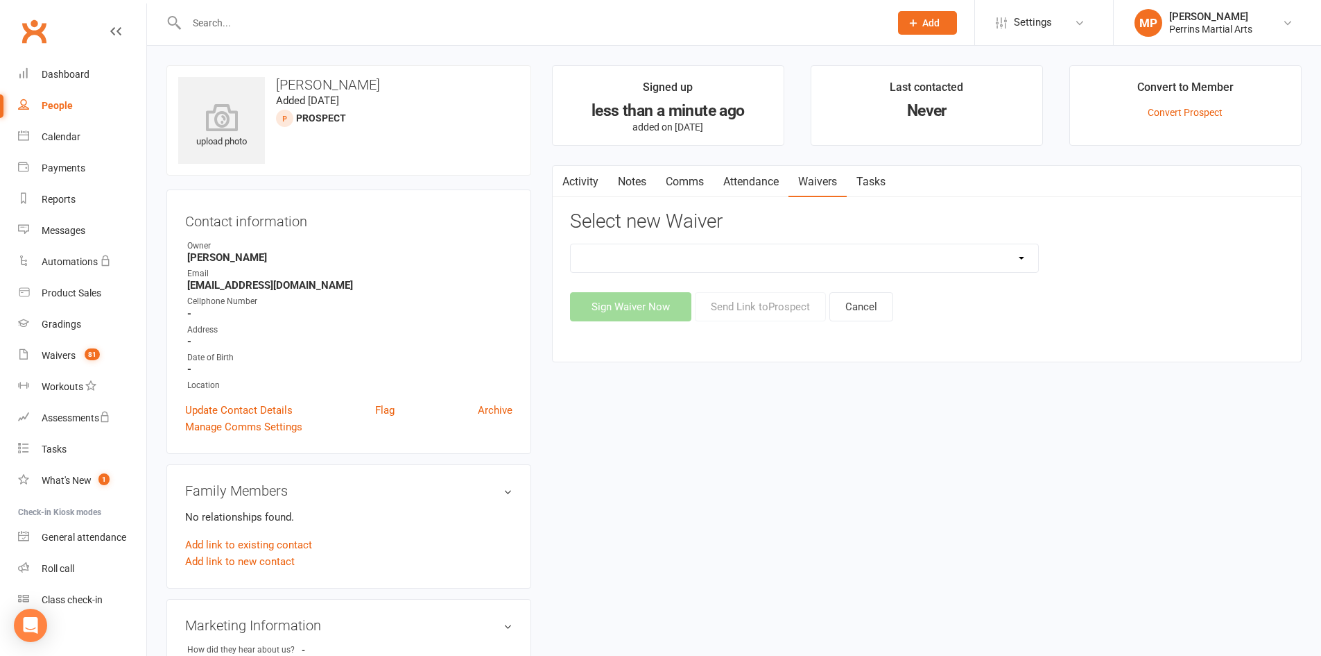
click at [1020, 256] on select "Member Waiver Prospect Waiver Training Sessions Camp" at bounding box center [805, 258] width 468 height 28
select select "3818"
click at [571, 244] on select "Member Waiver Prospect Waiver Training Sessions Camp" at bounding box center [805, 258] width 468 height 28
click at [776, 316] on button "Send Link to [GEOGRAPHIC_DATA]" at bounding box center [760, 306] width 131 height 29
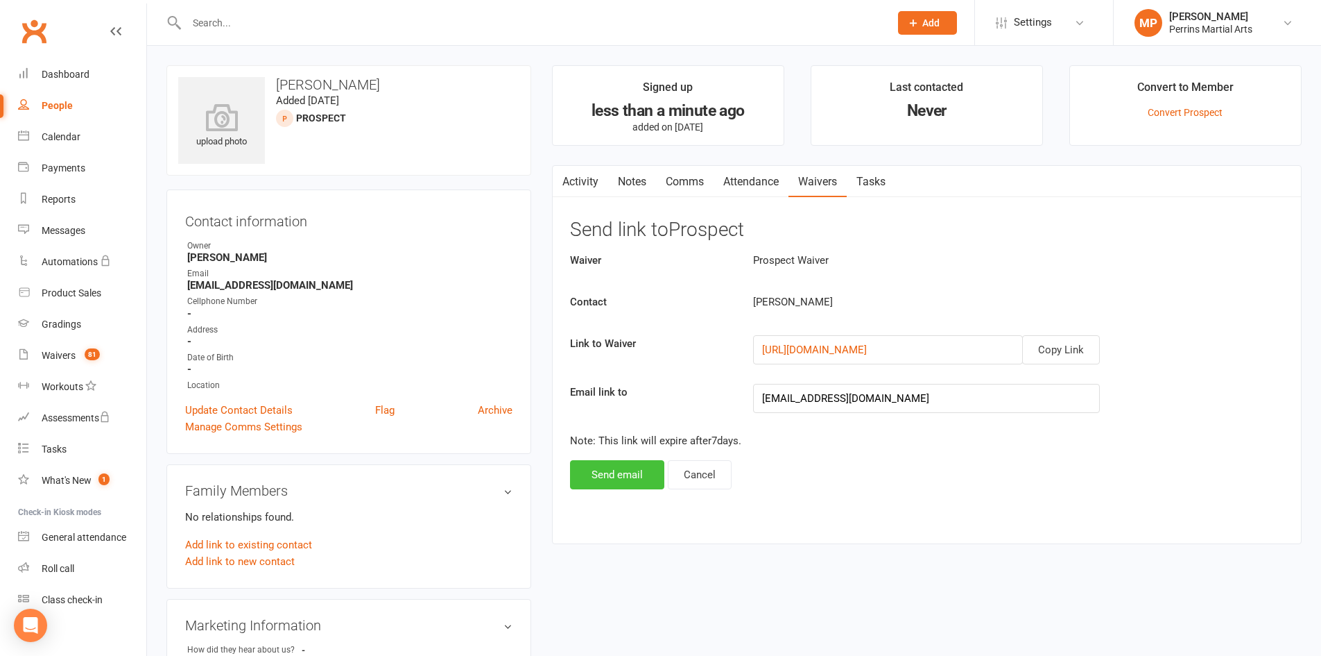
click at [626, 466] on button "Send email" at bounding box center [617, 474] width 94 height 29
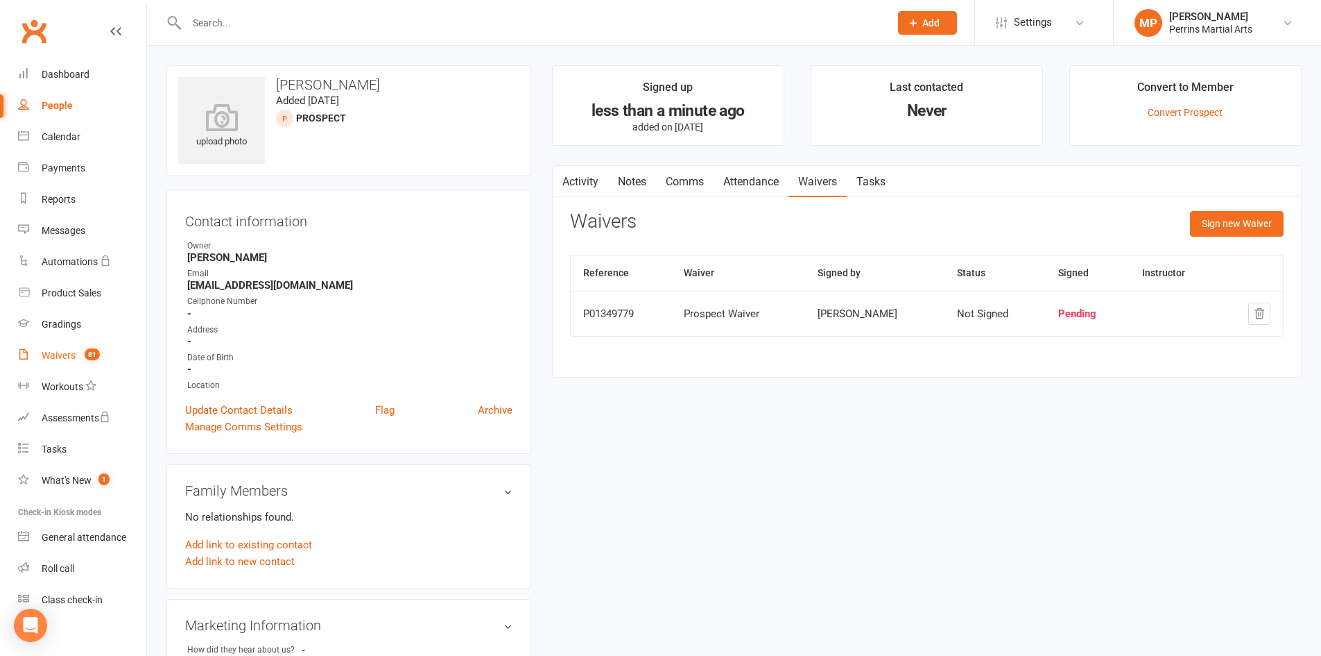
click at [60, 354] on div "Waivers" at bounding box center [59, 355] width 34 height 11
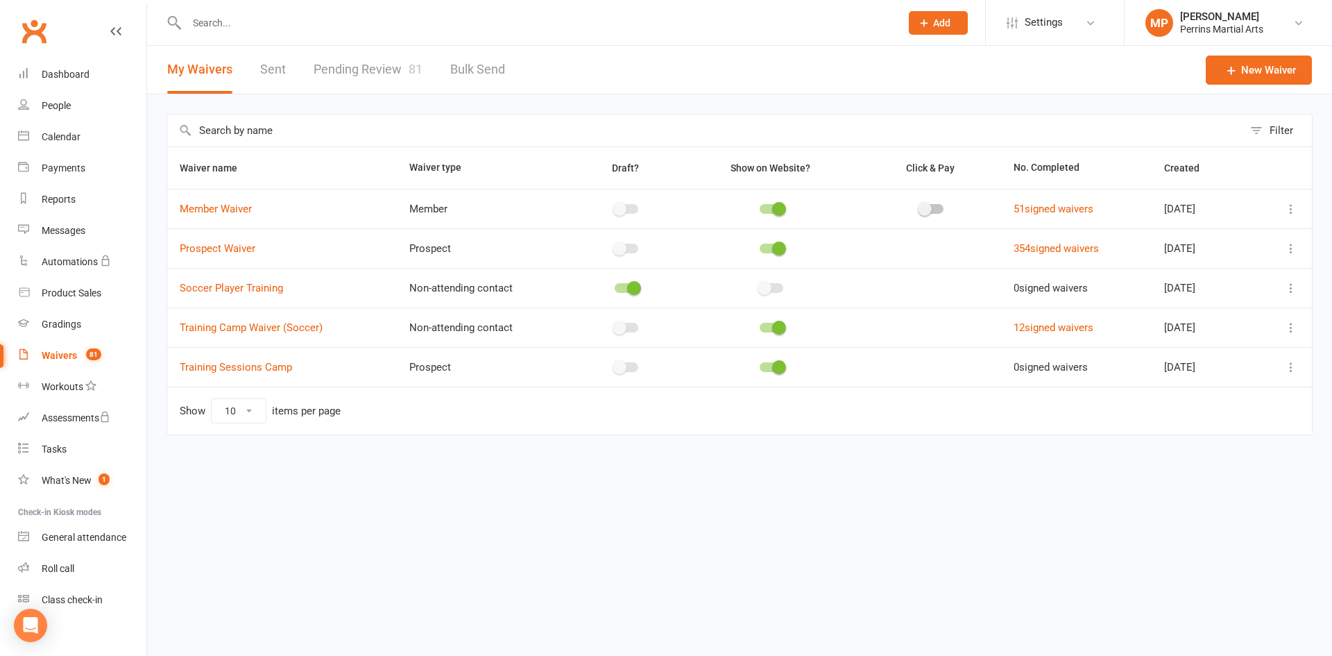
click at [379, 69] on link "Pending Review 81" at bounding box center [368, 70] width 109 height 48
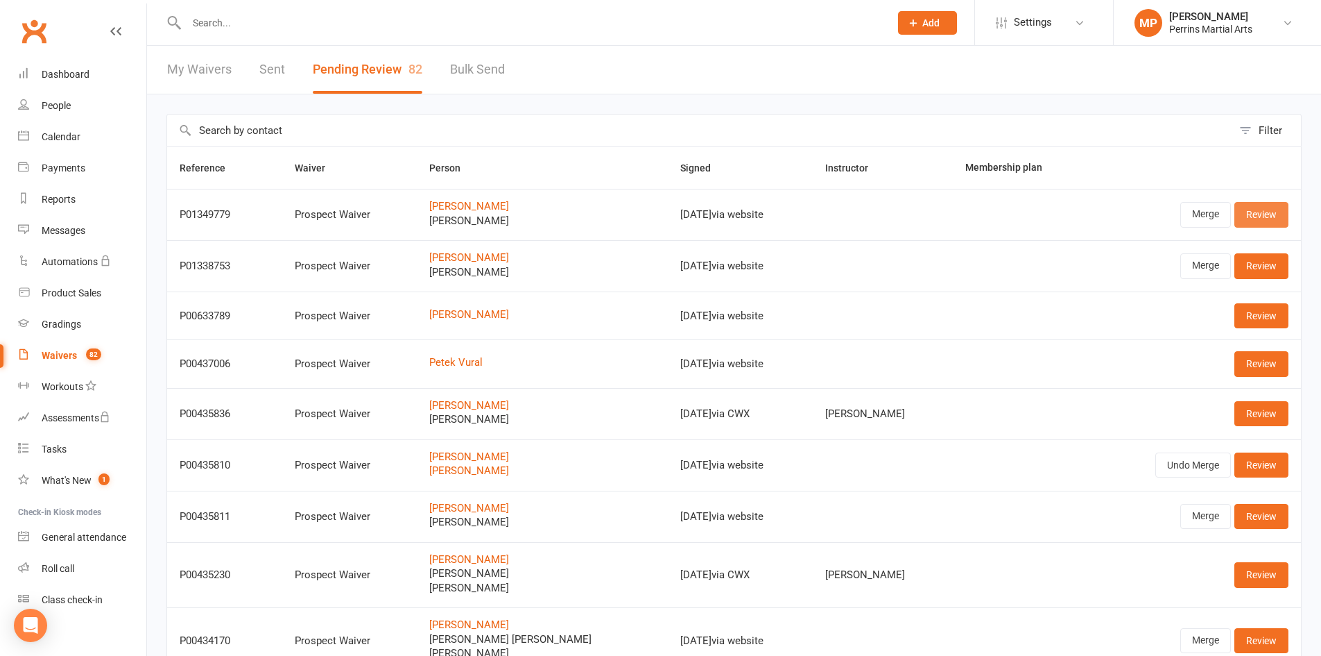
click at [1271, 217] on link "Review" at bounding box center [1262, 214] width 54 height 25
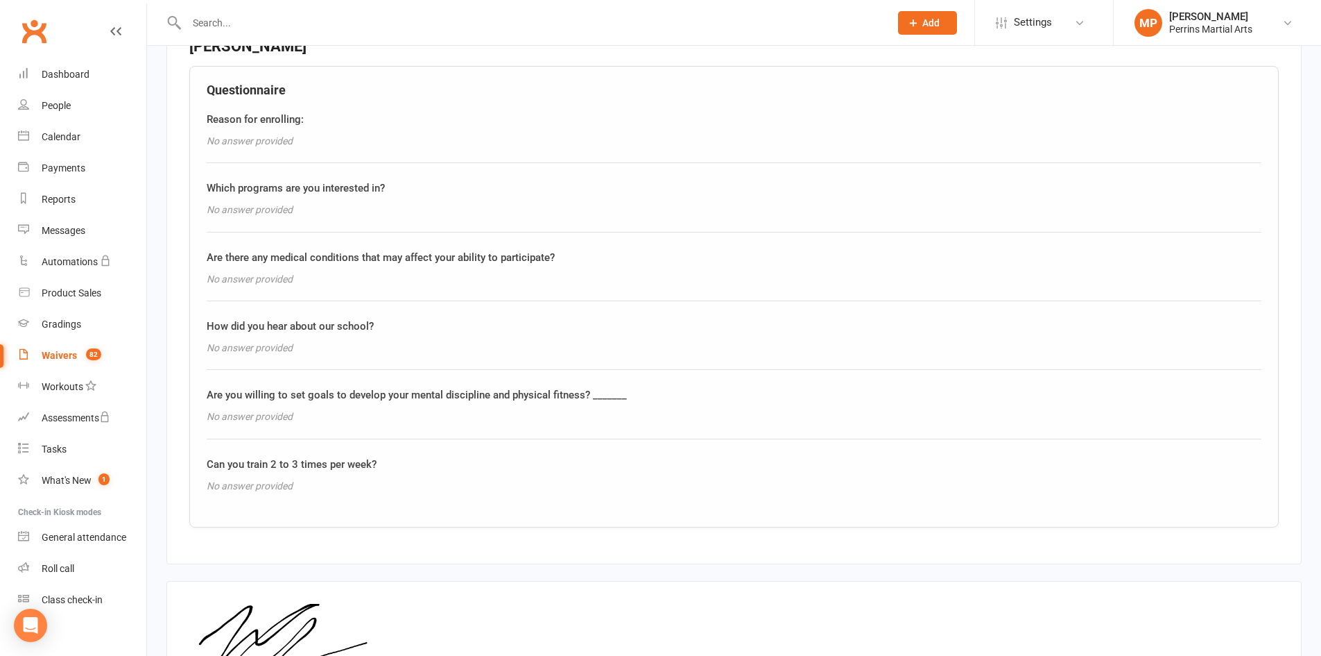
scroll to position [1674, 0]
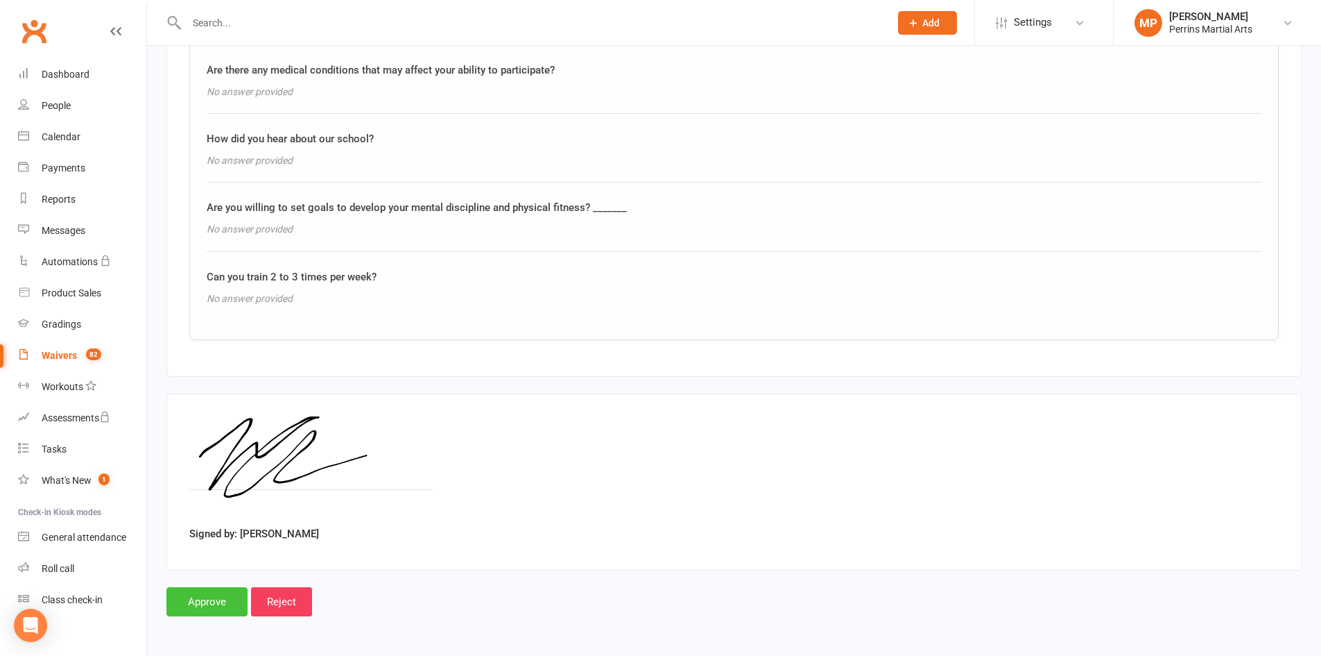
click at [223, 606] on input "Approve" at bounding box center [206, 601] width 81 height 29
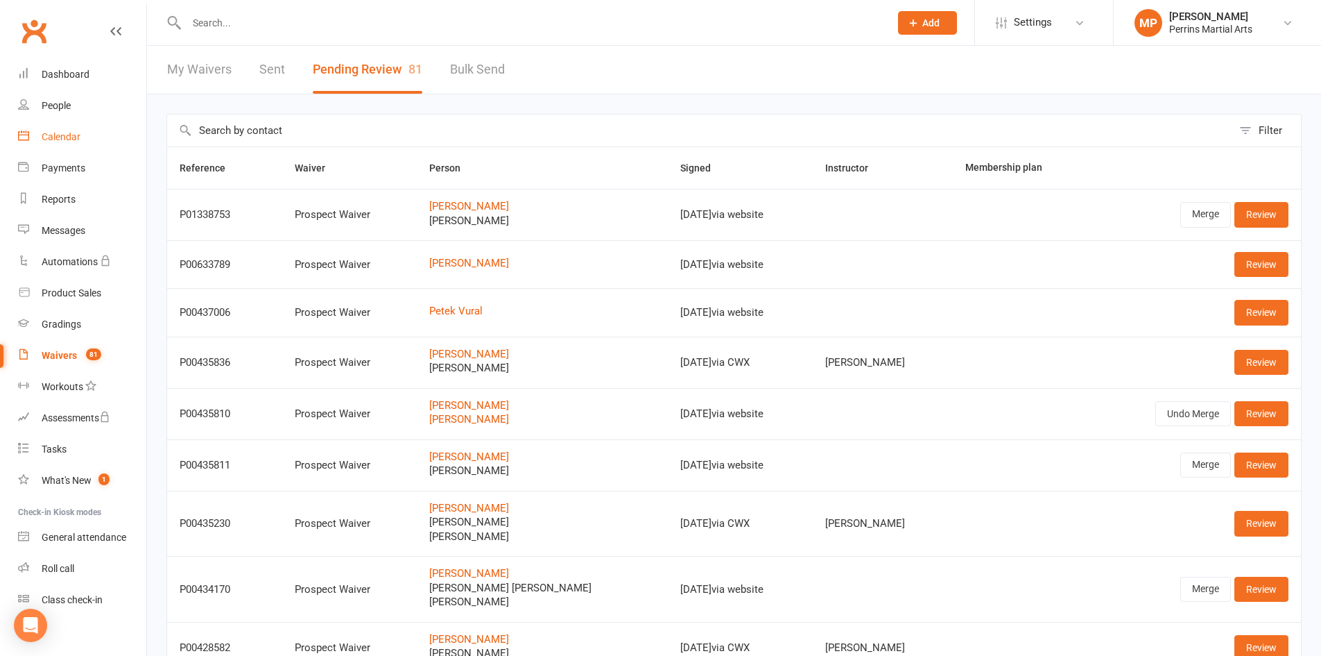
click at [56, 133] on div "Calendar" at bounding box center [61, 136] width 39 height 11
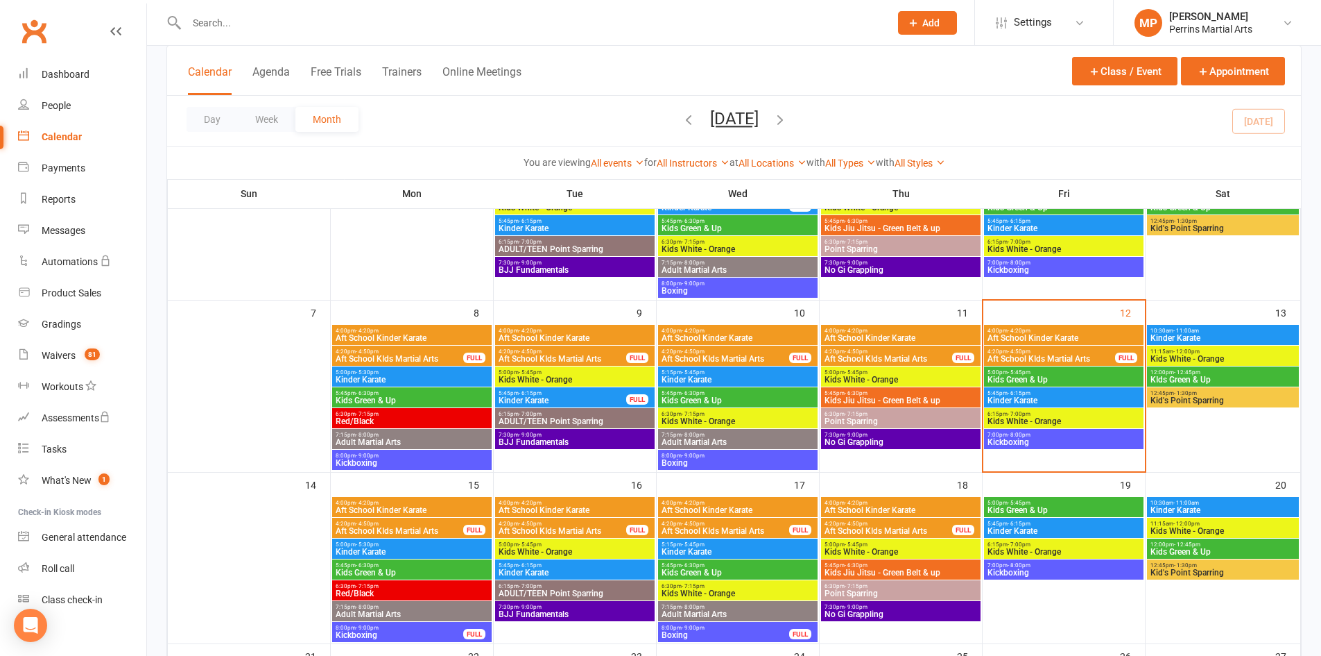
scroll to position [198, 0]
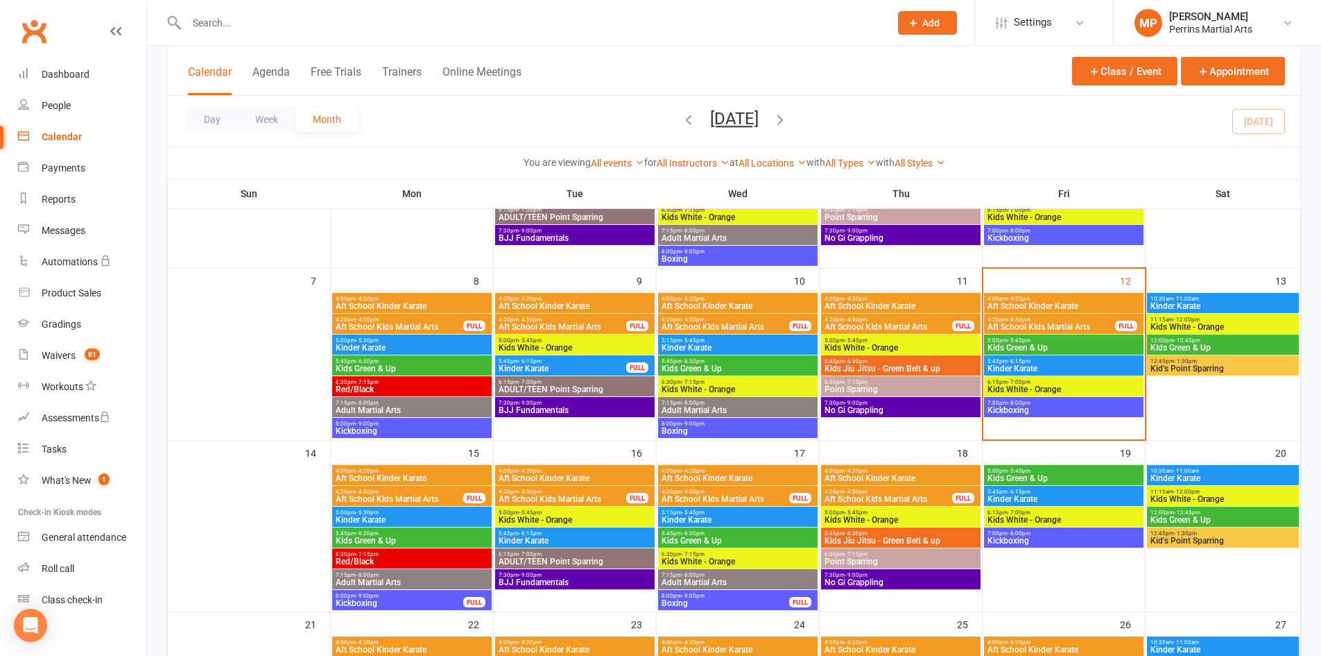
click at [1072, 386] on span "Kids White - Orange" at bounding box center [1064, 389] width 154 height 8
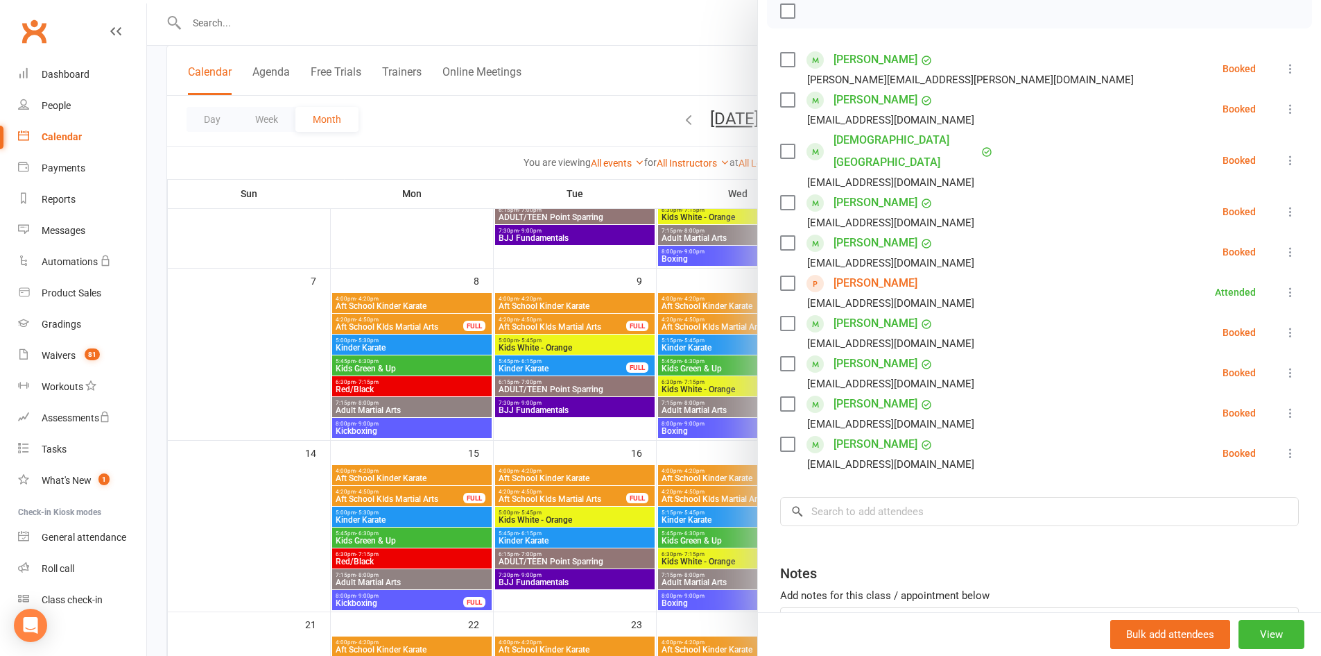
scroll to position [298, 0]
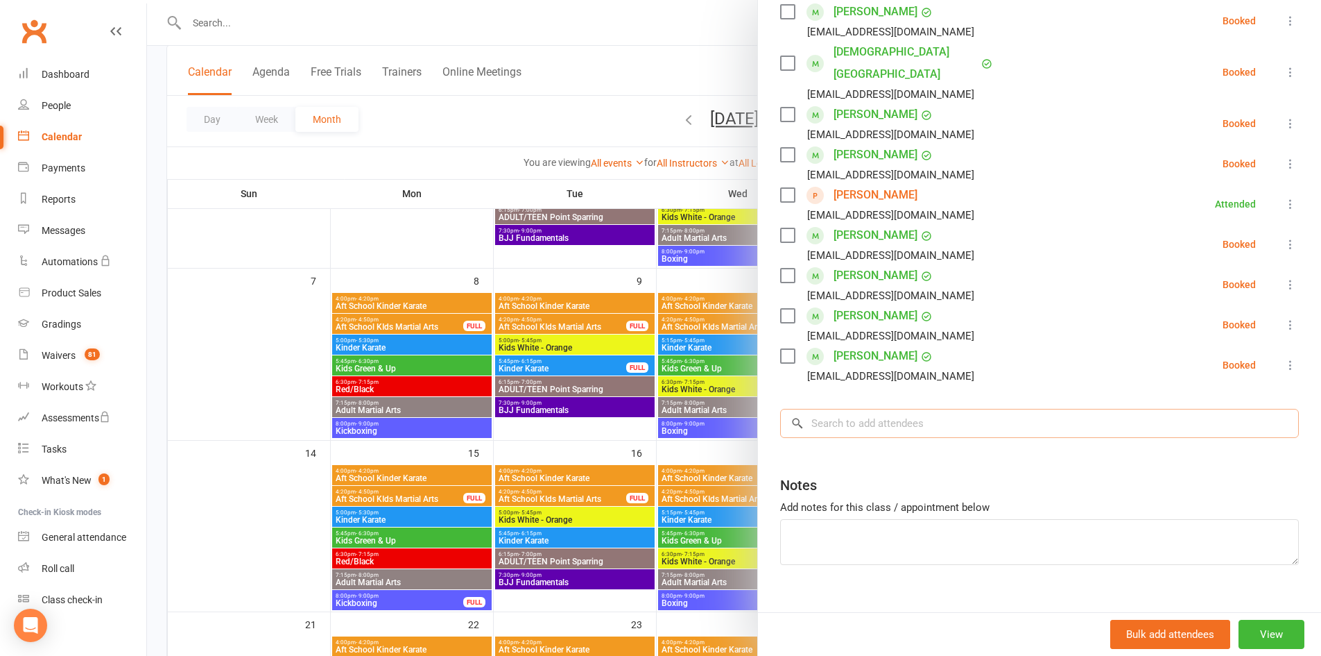
click at [940, 409] on input "search" at bounding box center [1039, 423] width 519 height 29
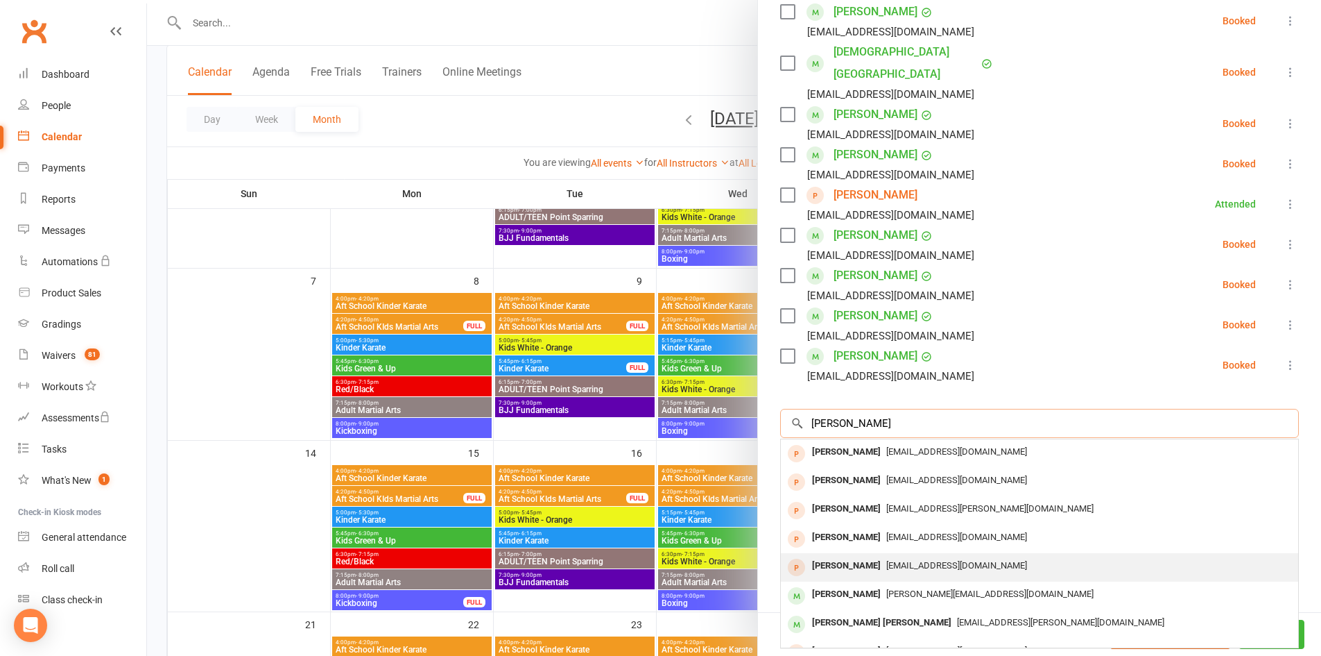
type input "[PERSON_NAME]"
click at [915, 560] on span "[EMAIL_ADDRESS][DOMAIN_NAME]" at bounding box center [956, 565] width 141 height 10
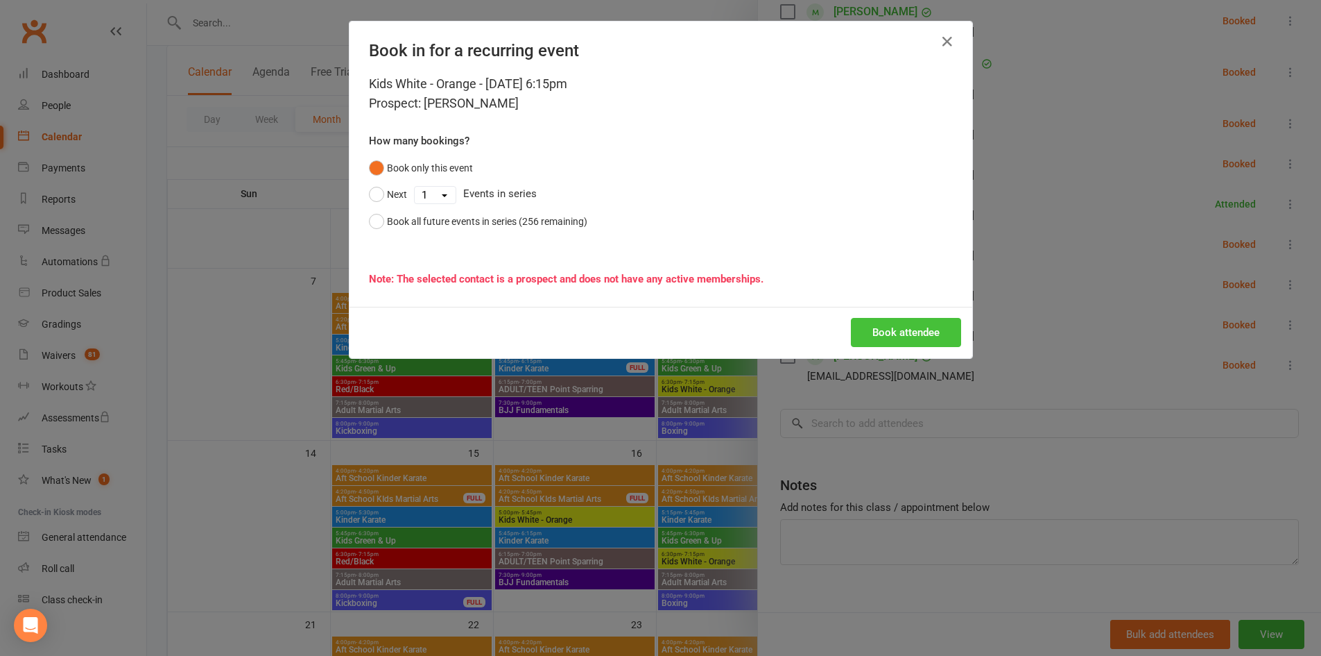
click at [898, 336] on button "Book attendee" at bounding box center [906, 332] width 110 height 29
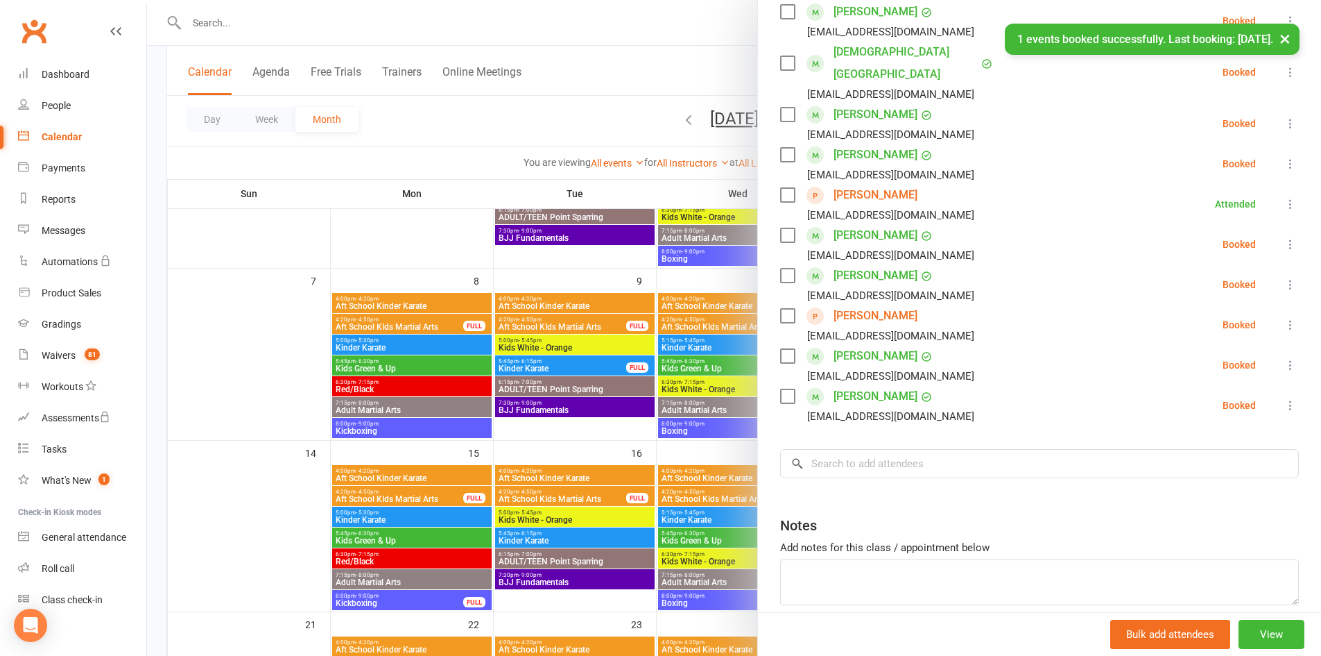
click at [1291, 38] on button "×" at bounding box center [1285, 39] width 25 height 30
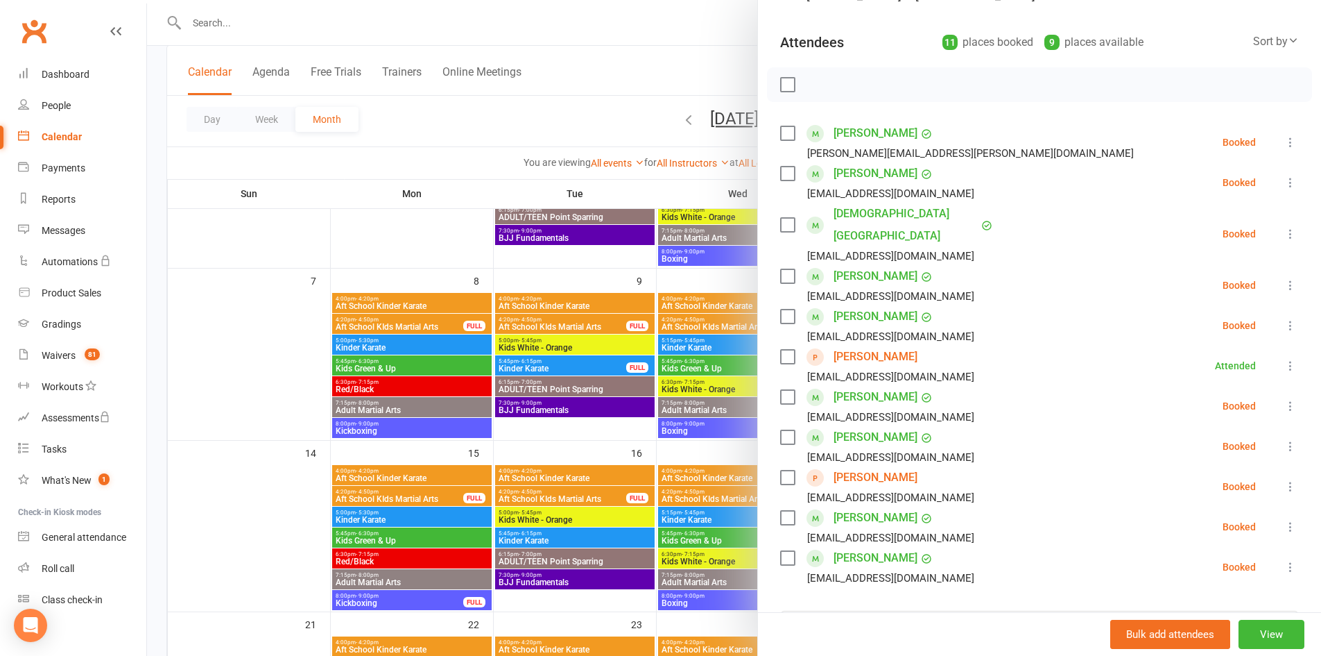
scroll to position [0, 0]
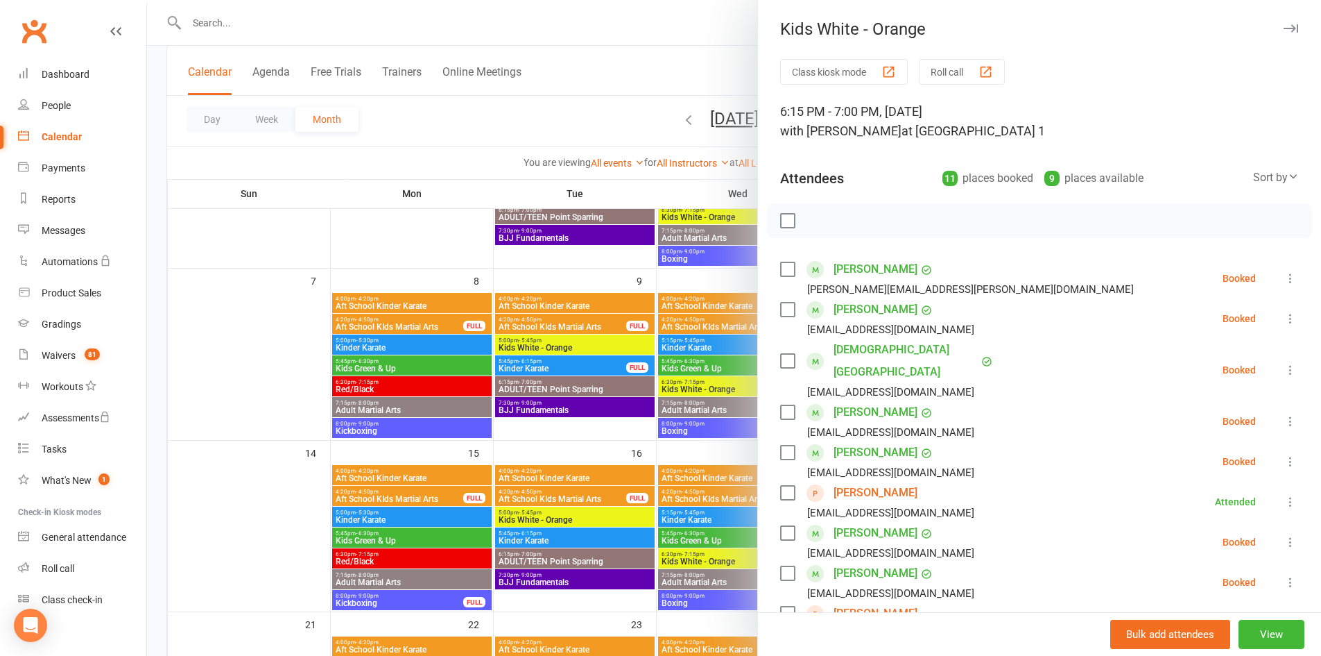
click at [1284, 26] on icon "button" at bounding box center [1291, 28] width 15 height 8
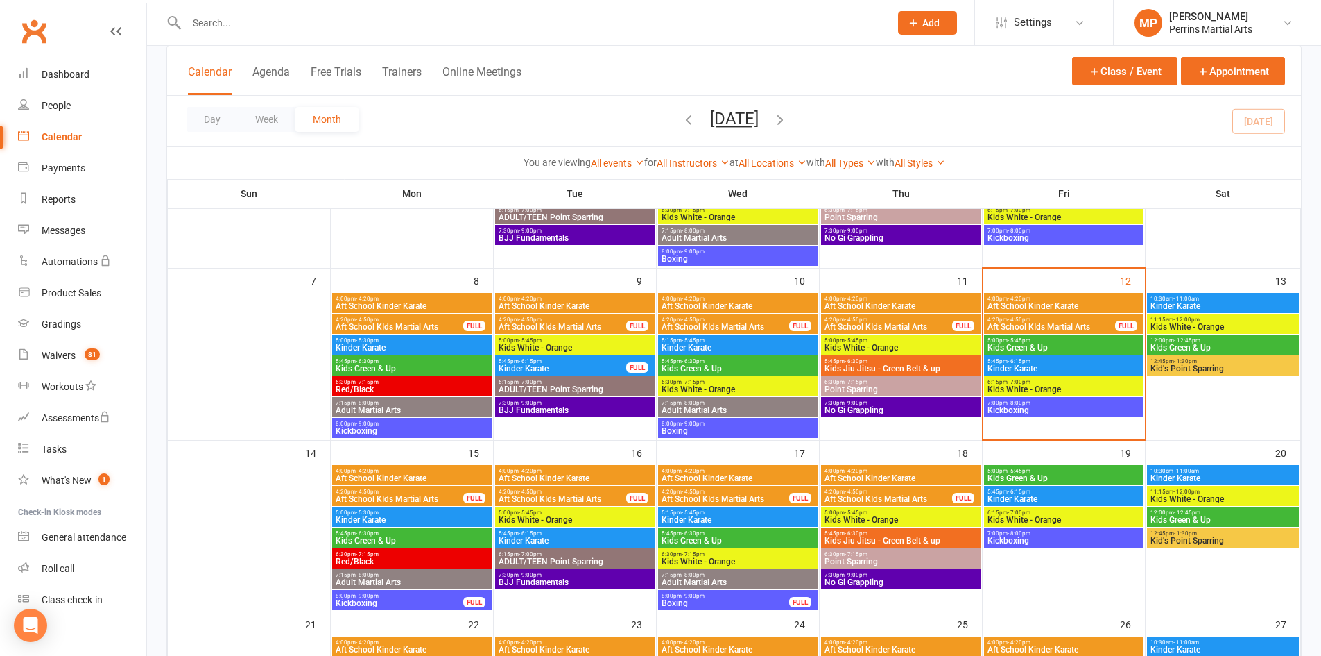
click at [1220, 320] on span "11:15am - 12:00pm" at bounding box center [1223, 319] width 146 height 6
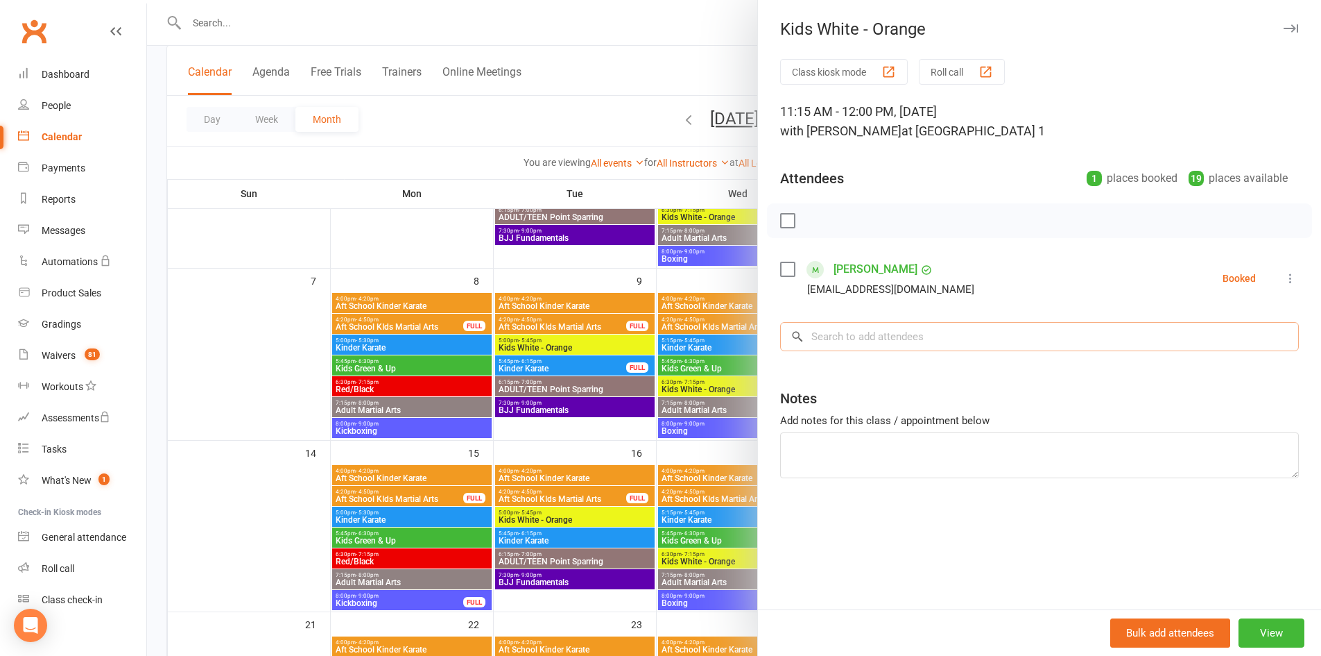
click at [907, 336] on input "search" at bounding box center [1039, 336] width 519 height 29
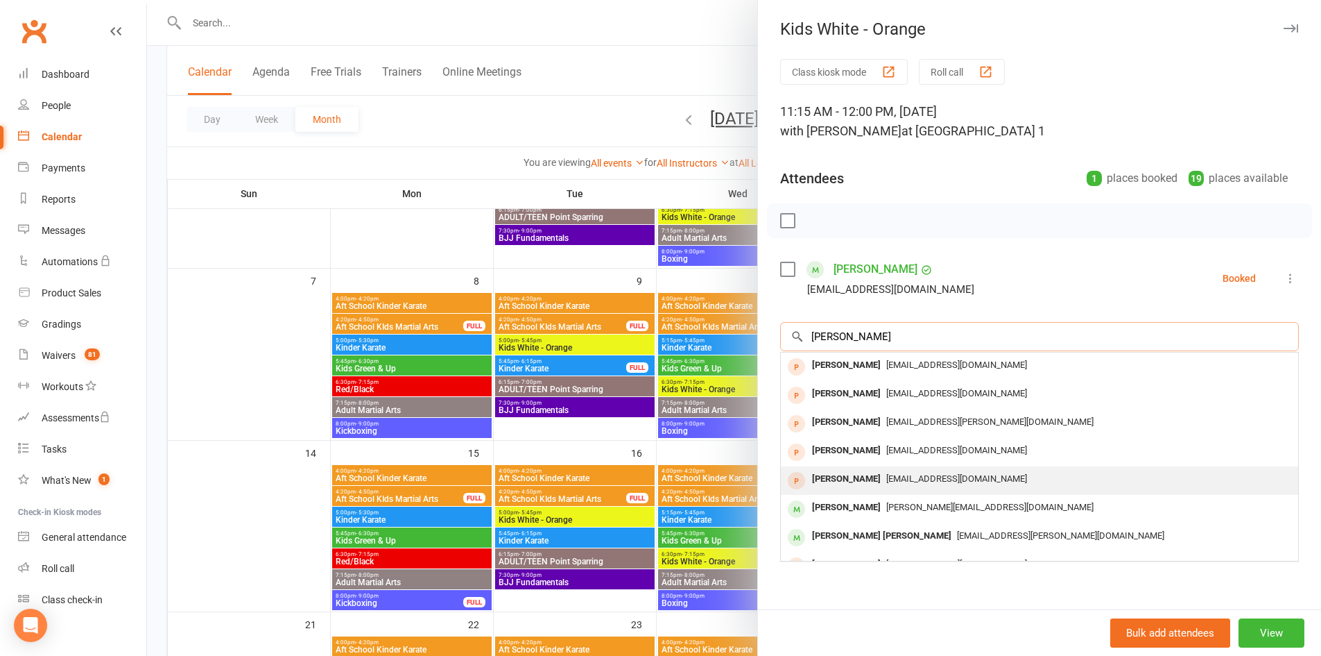
type input "[PERSON_NAME]"
click at [911, 480] on span "[EMAIL_ADDRESS][DOMAIN_NAME]" at bounding box center [956, 478] width 141 height 10
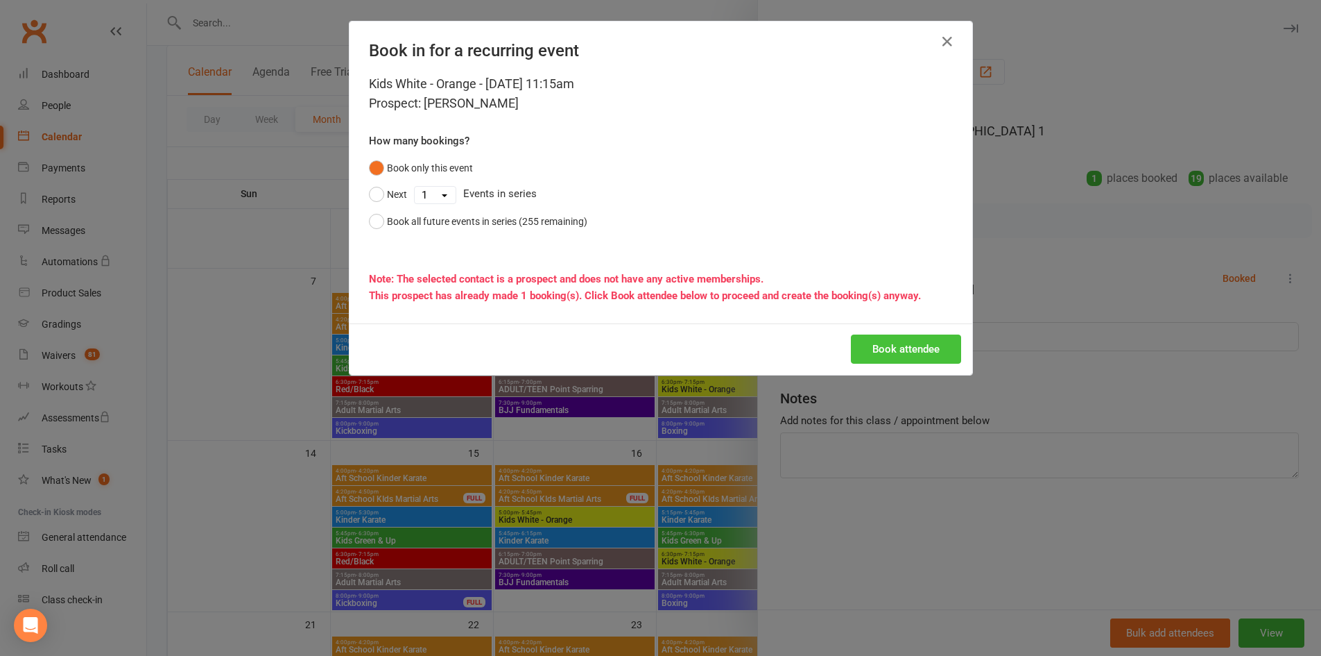
click at [900, 350] on button "Book attendee" at bounding box center [906, 348] width 110 height 29
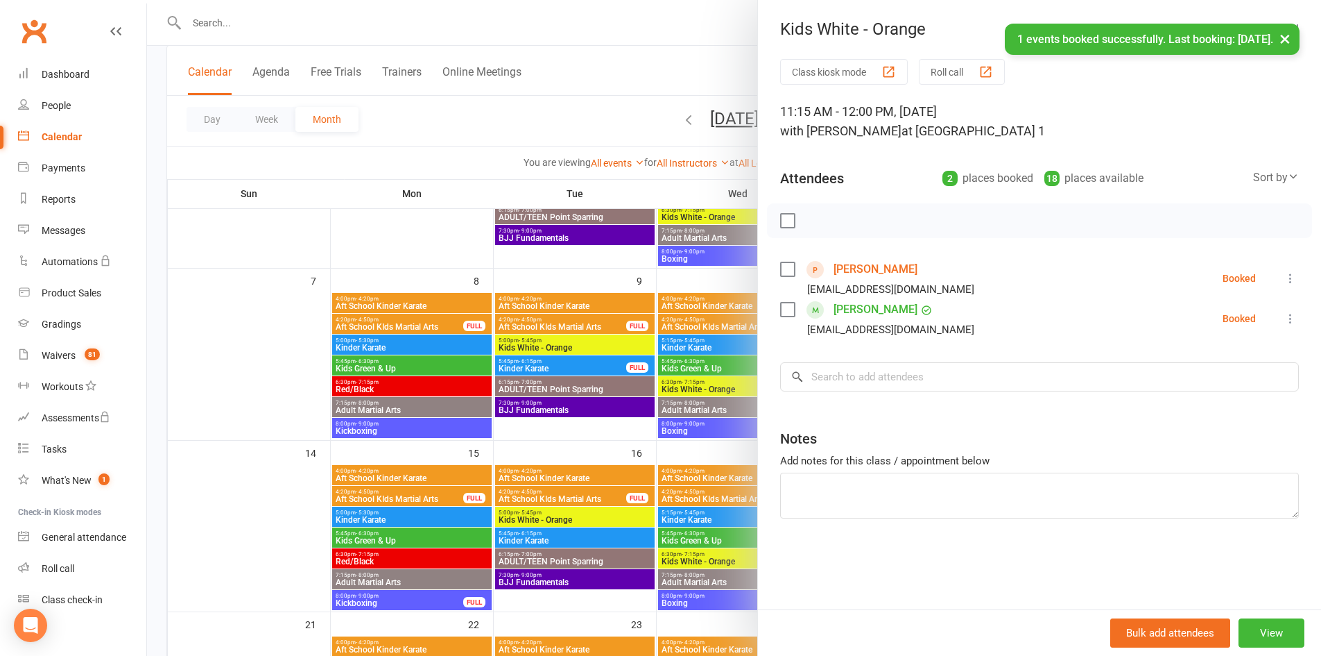
click at [1284, 39] on button "×" at bounding box center [1285, 39] width 25 height 30
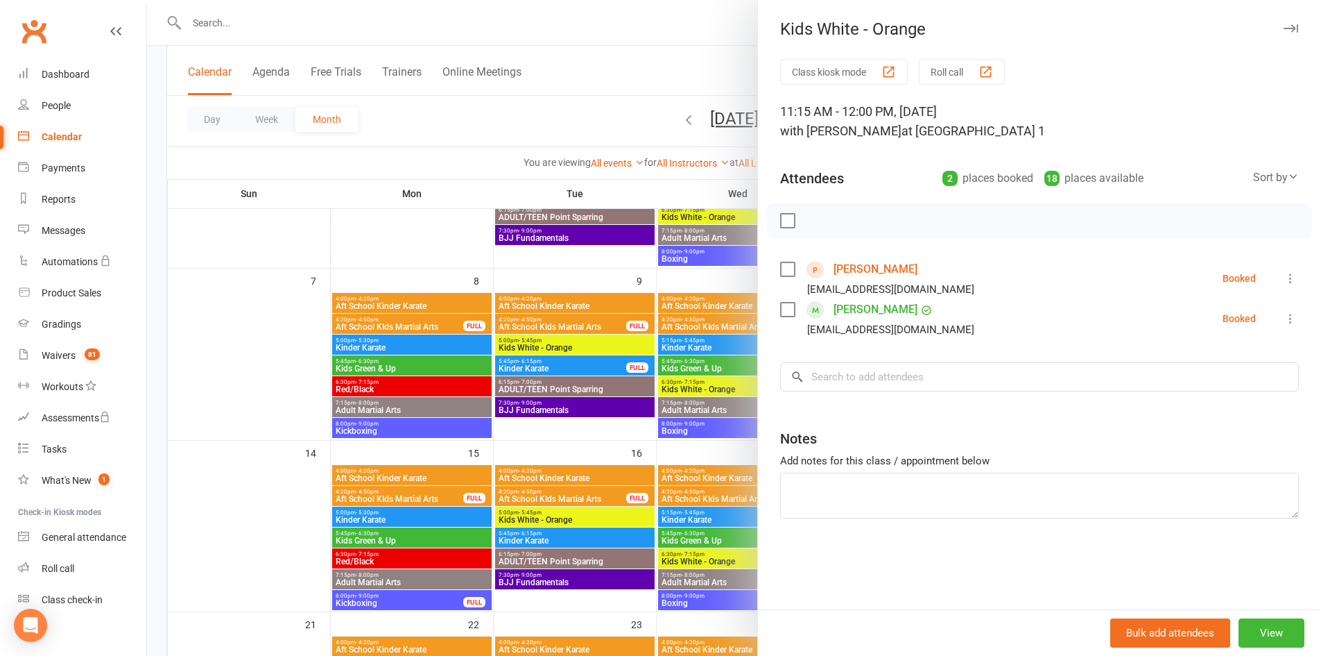
click at [1284, 30] on icon "button" at bounding box center [1291, 28] width 15 height 8
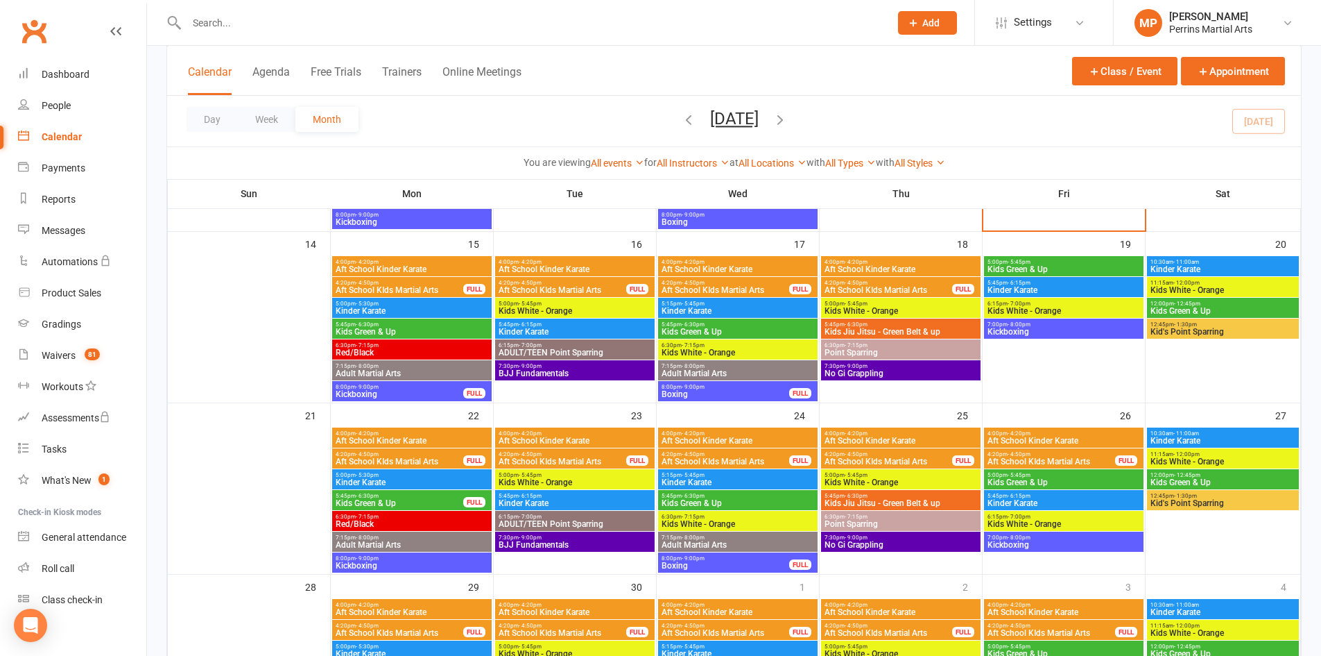
scroll to position [416, 0]
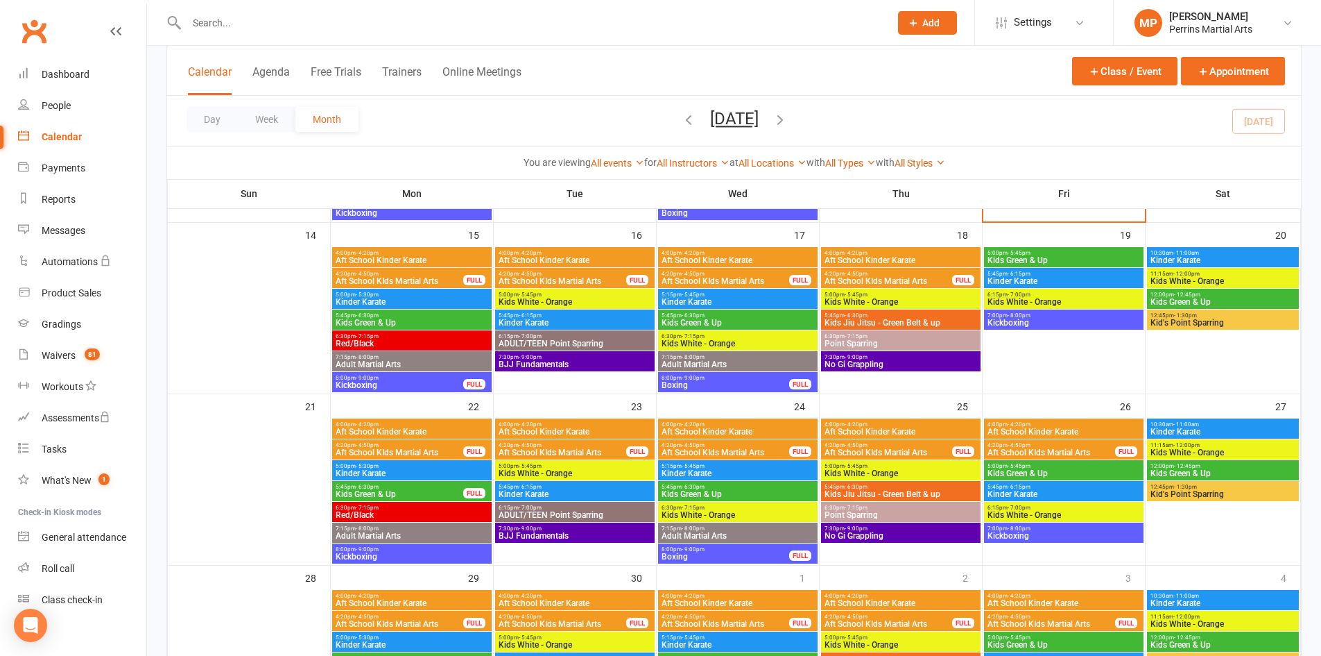
click at [615, 307] on div "5:00pm - 5:45pm Kids White - Orange" at bounding box center [575, 299] width 160 height 20
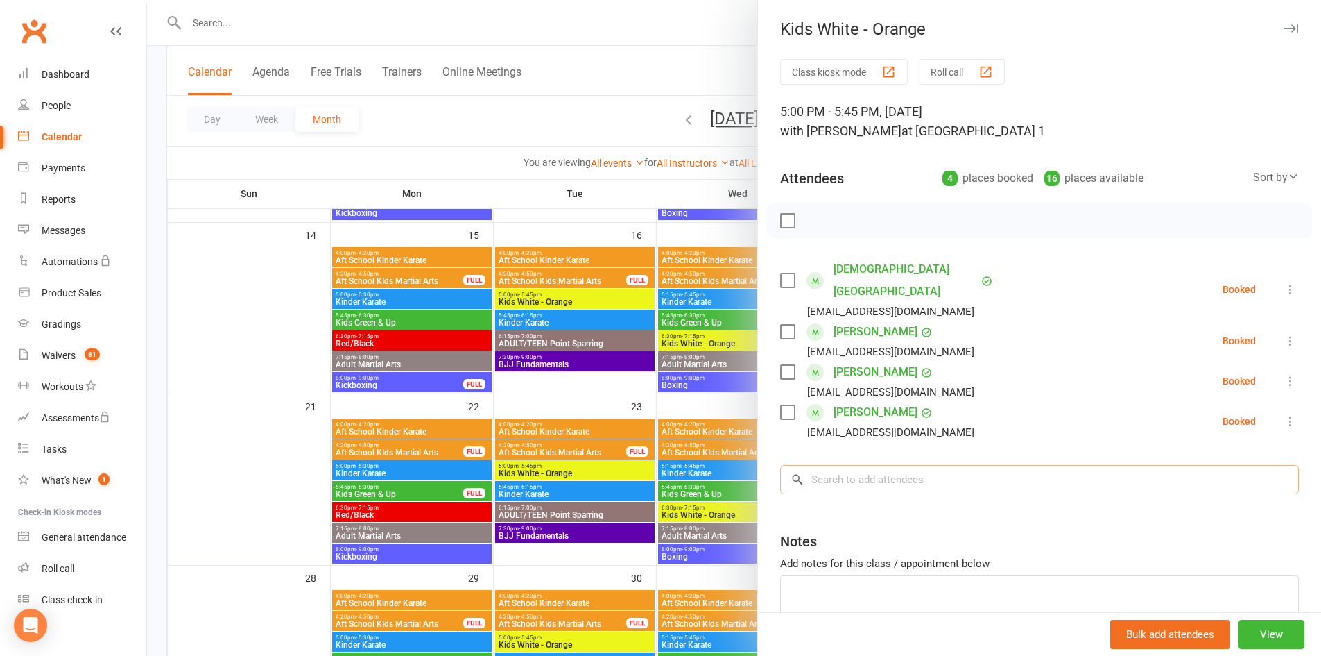
click at [961, 465] on input "search" at bounding box center [1039, 479] width 519 height 29
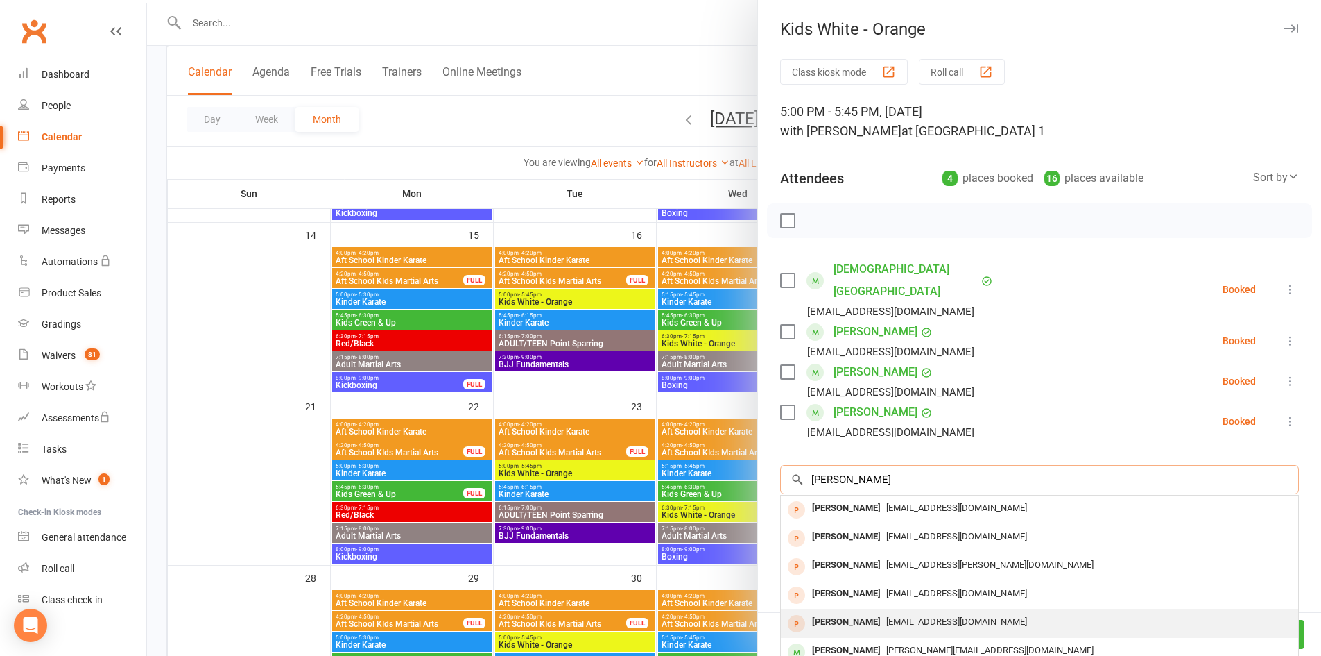
type input "[PERSON_NAME]"
click at [923, 616] on span "[EMAIL_ADDRESS][DOMAIN_NAME]" at bounding box center [956, 621] width 141 height 10
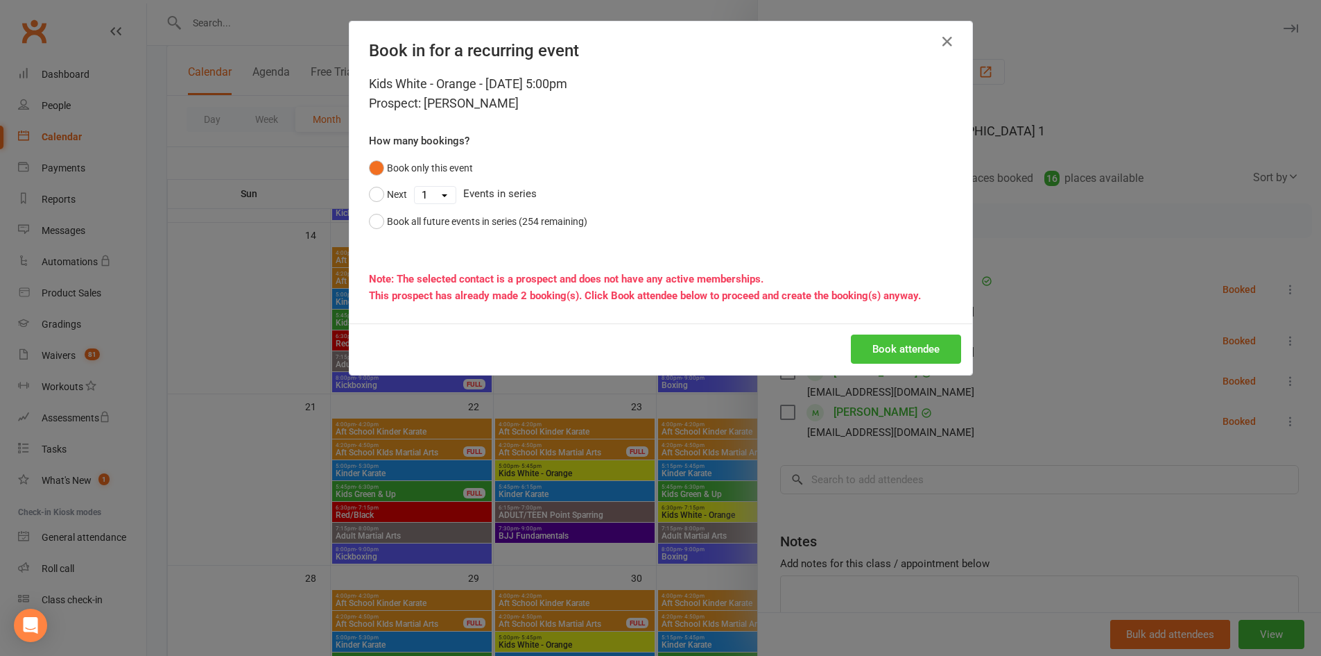
click at [909, 347] on button "Book attendee" at bounding box center [906, 348] width 110 height 29
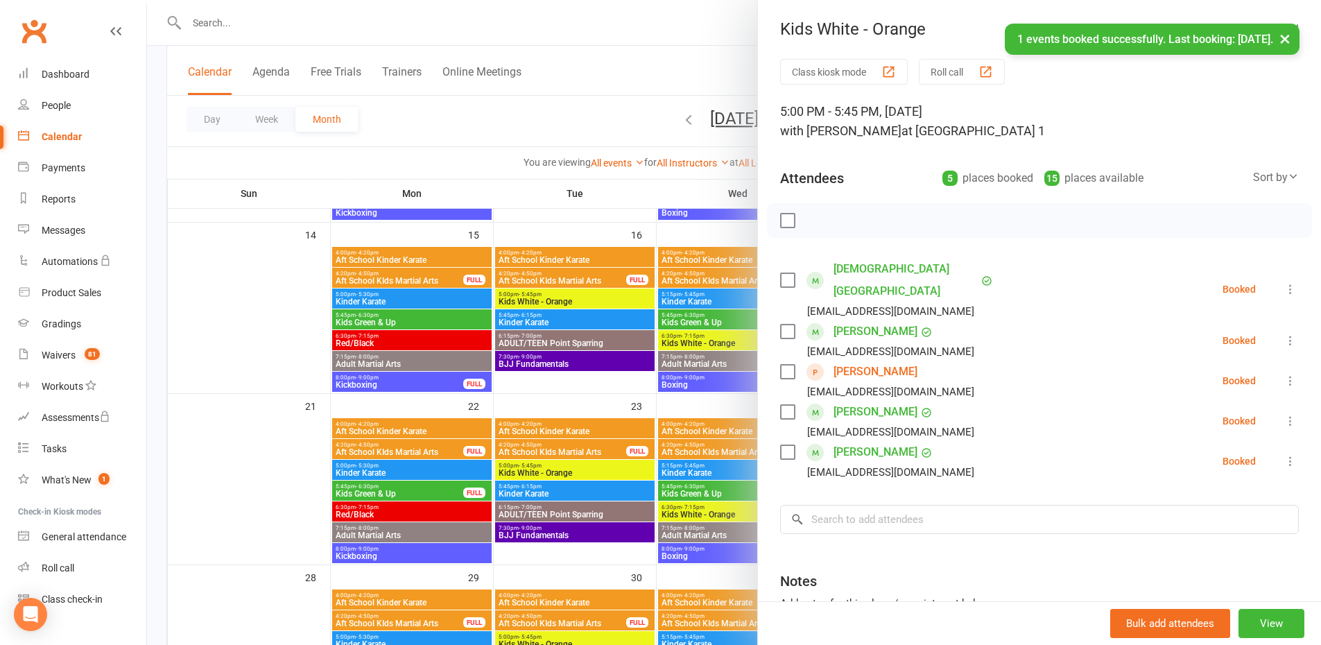
click at [1283, 40] on button "×" at bounding box center [1285, 39] width 25 height 30
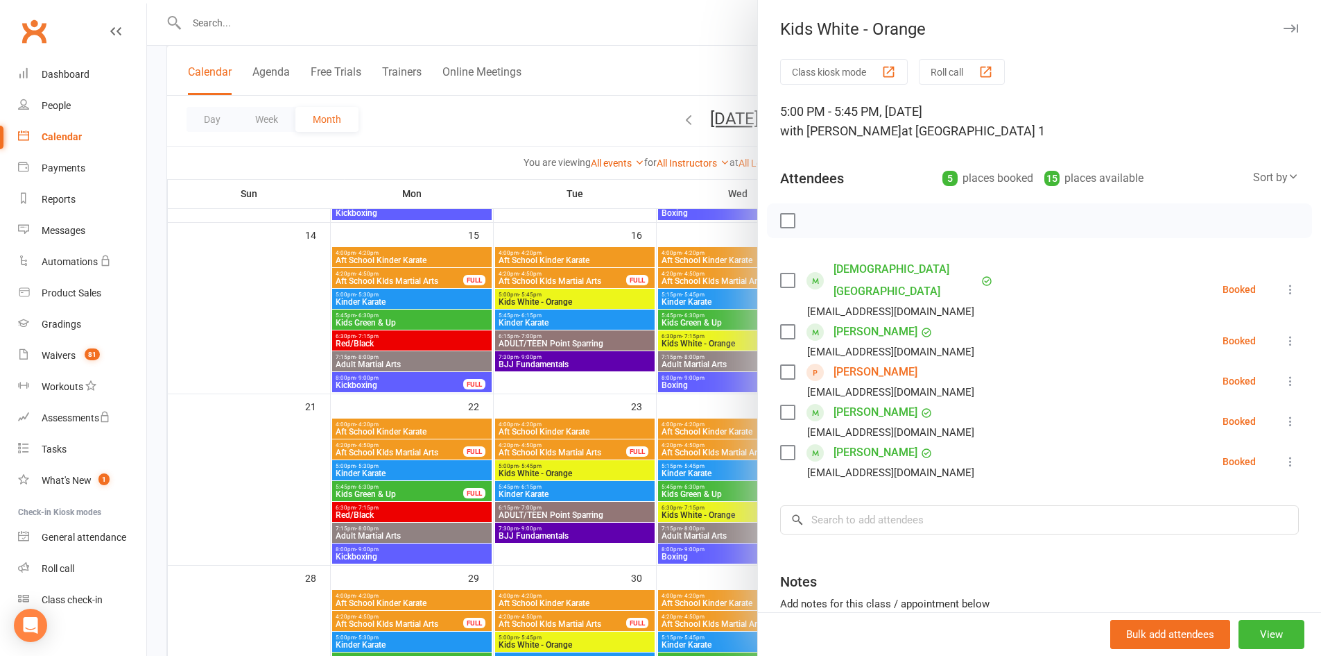
click at [1284, 24] on icon "button" at bounding box center [1291, 28] width 15 height 8
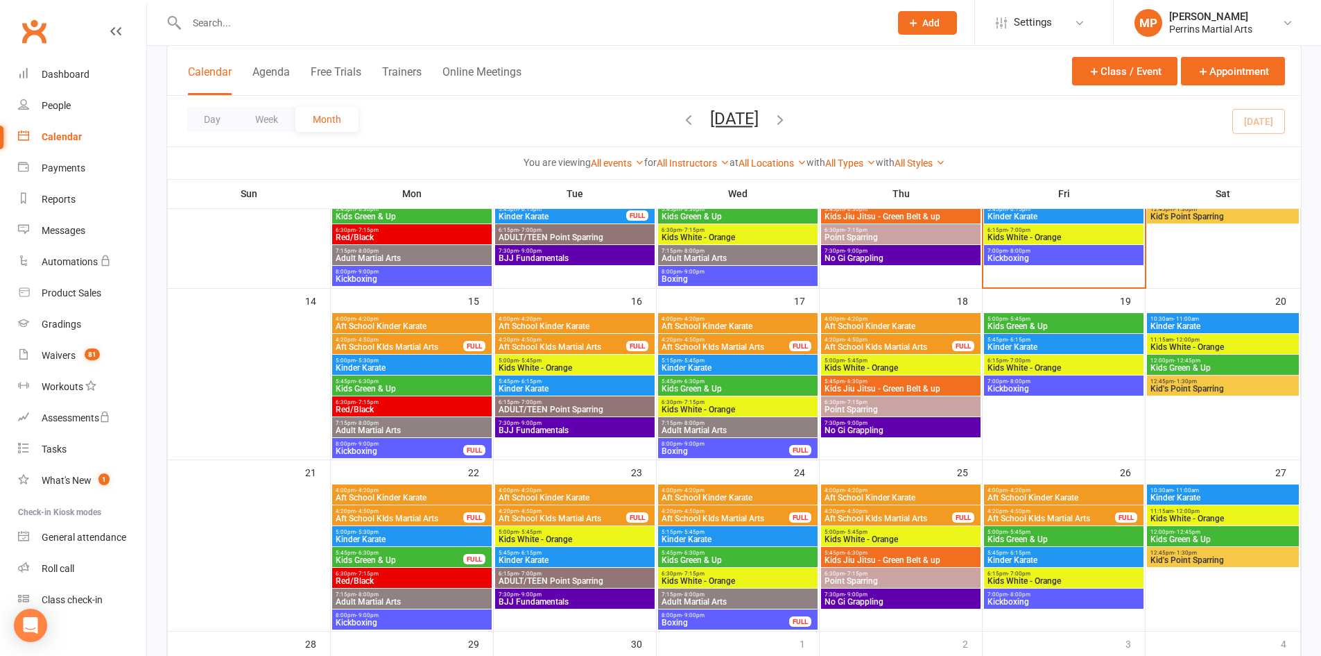
scroll to position [352, 0]
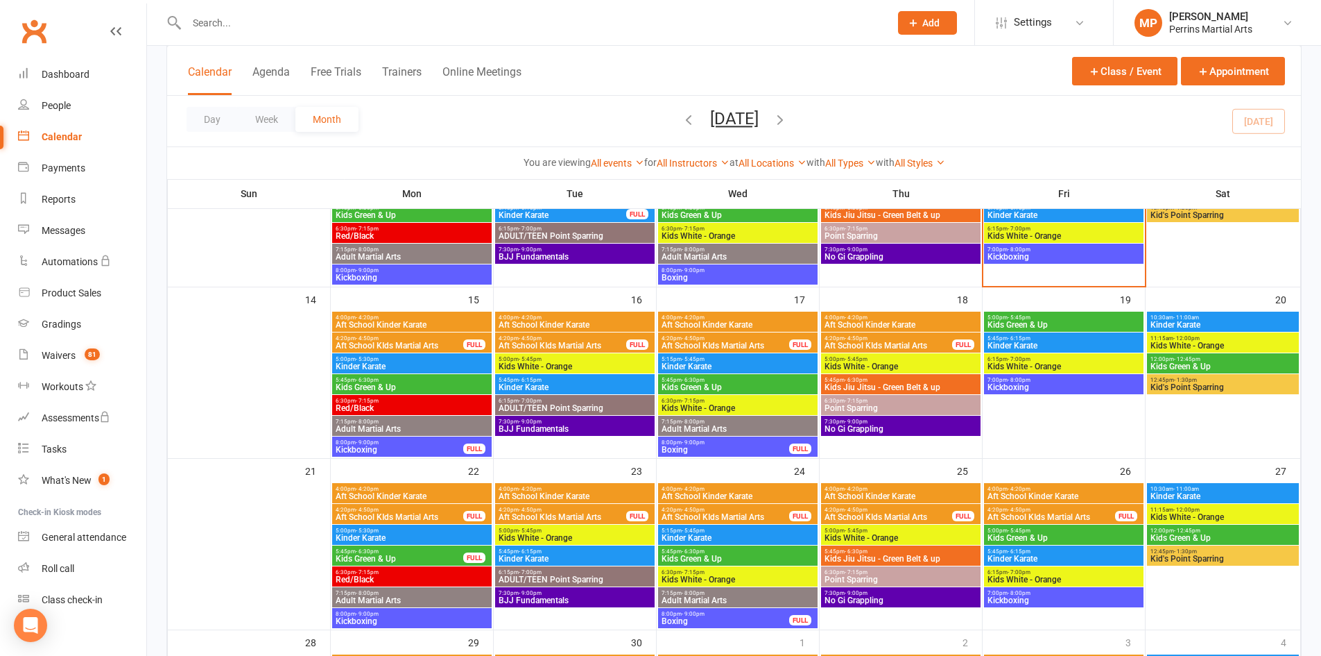
click at [934, 362] on span "Kids White - Orange" at bounding box center [901, 366] width 154 height 8
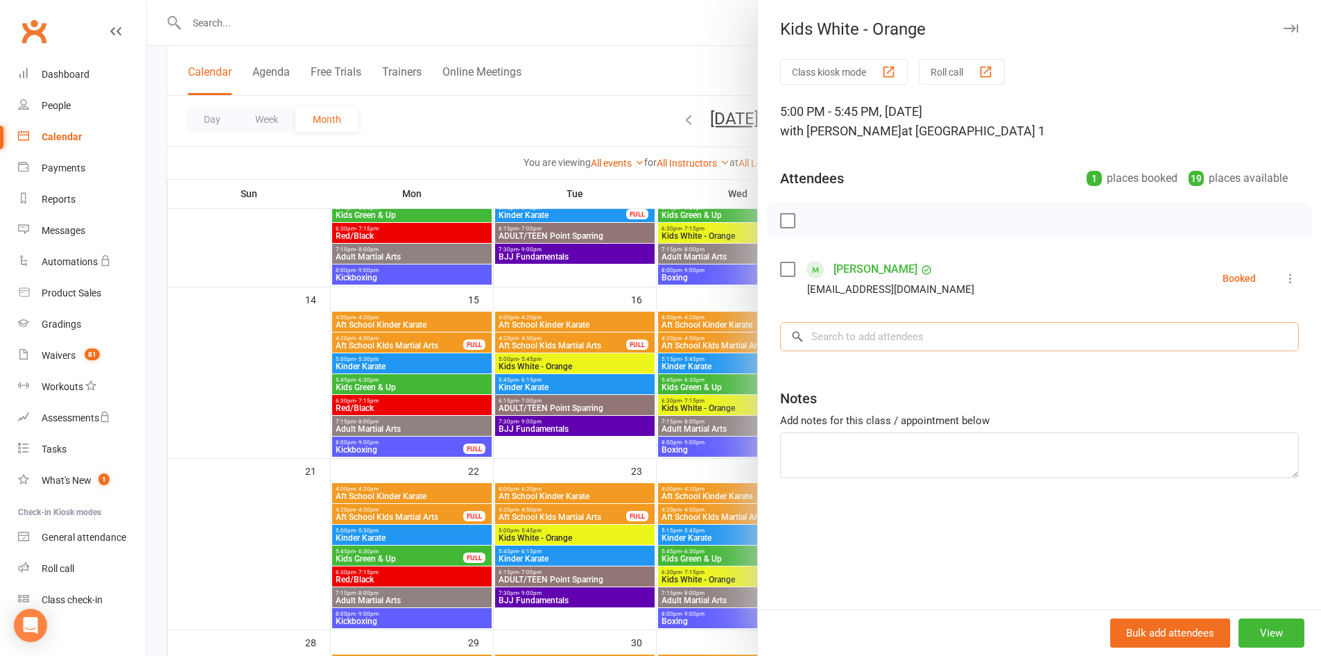
click at [897, 332] on input "search" at bounding box center [1039, 336] width 519 height 29
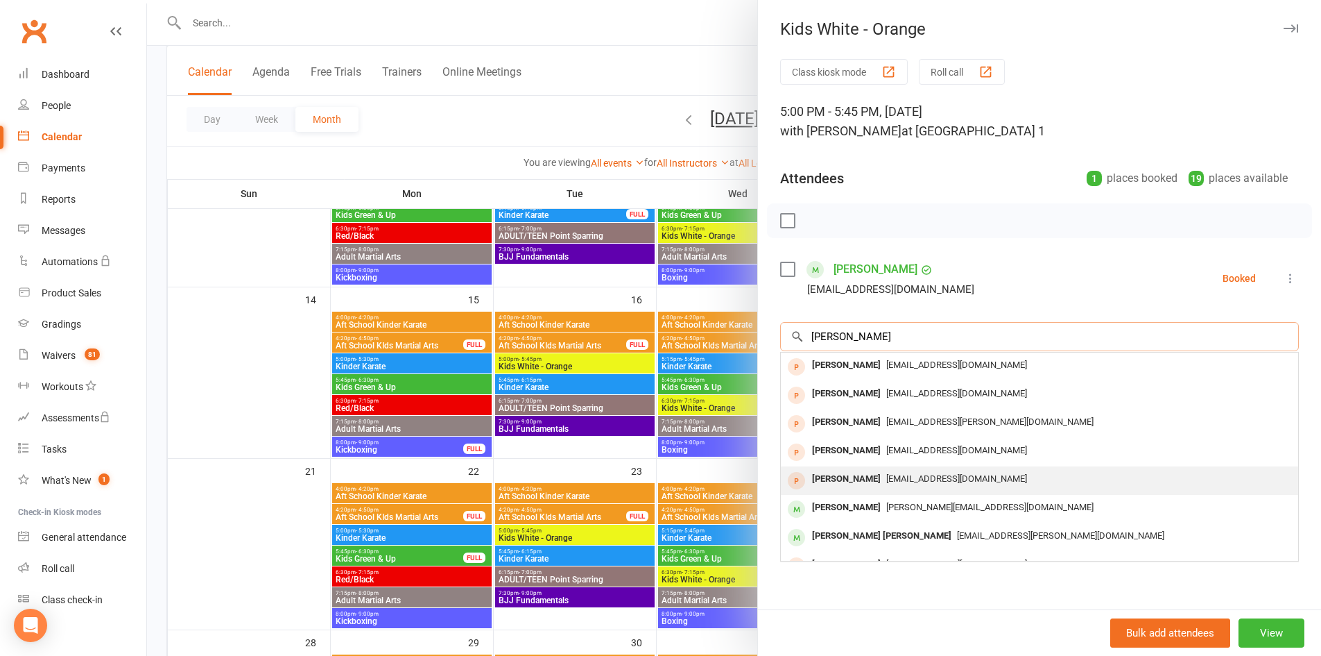
type input "[PERSON_NAME]"
click at [926, 470] on div "[EMAIL_ADDRESS][DOMAIN_NAME]" at bounding box center [1040, 479] width 506 height 20
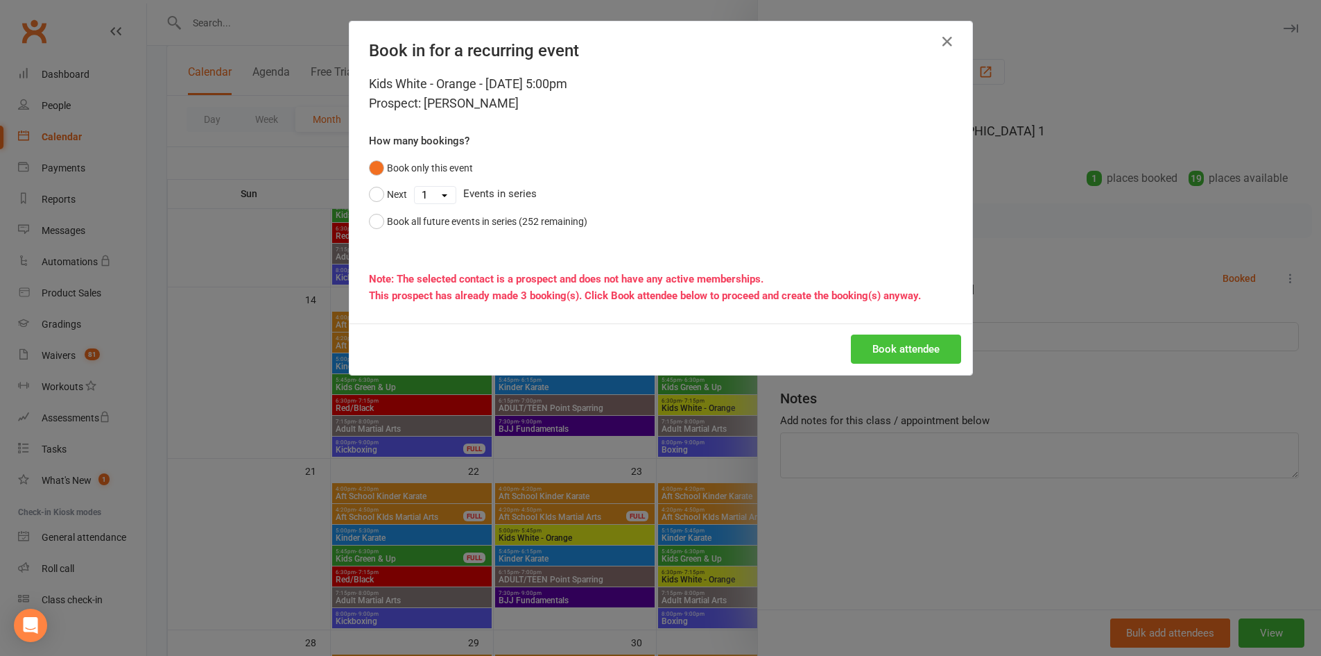
click at [911, 358] on button "Book attendee" at bounding box center [906, 348] width 110 height 29
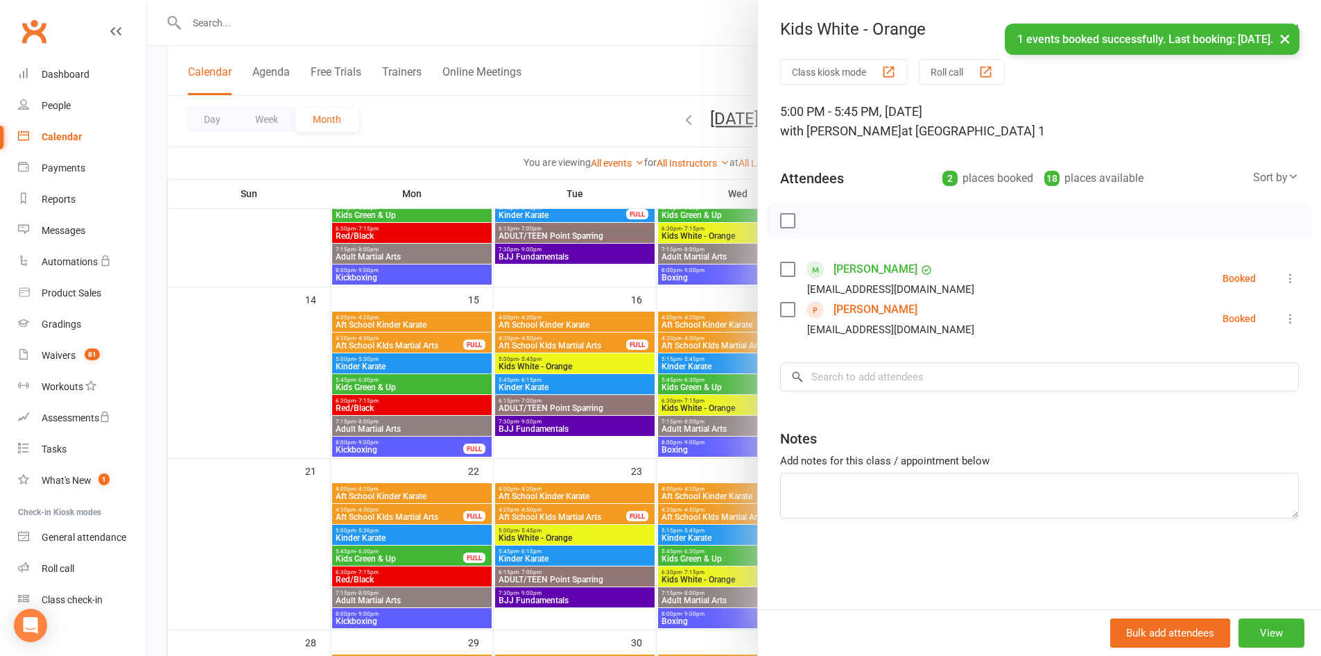
click at [1290, 35] on button "×" at bounding box center [1285, 39] width 25 height 30
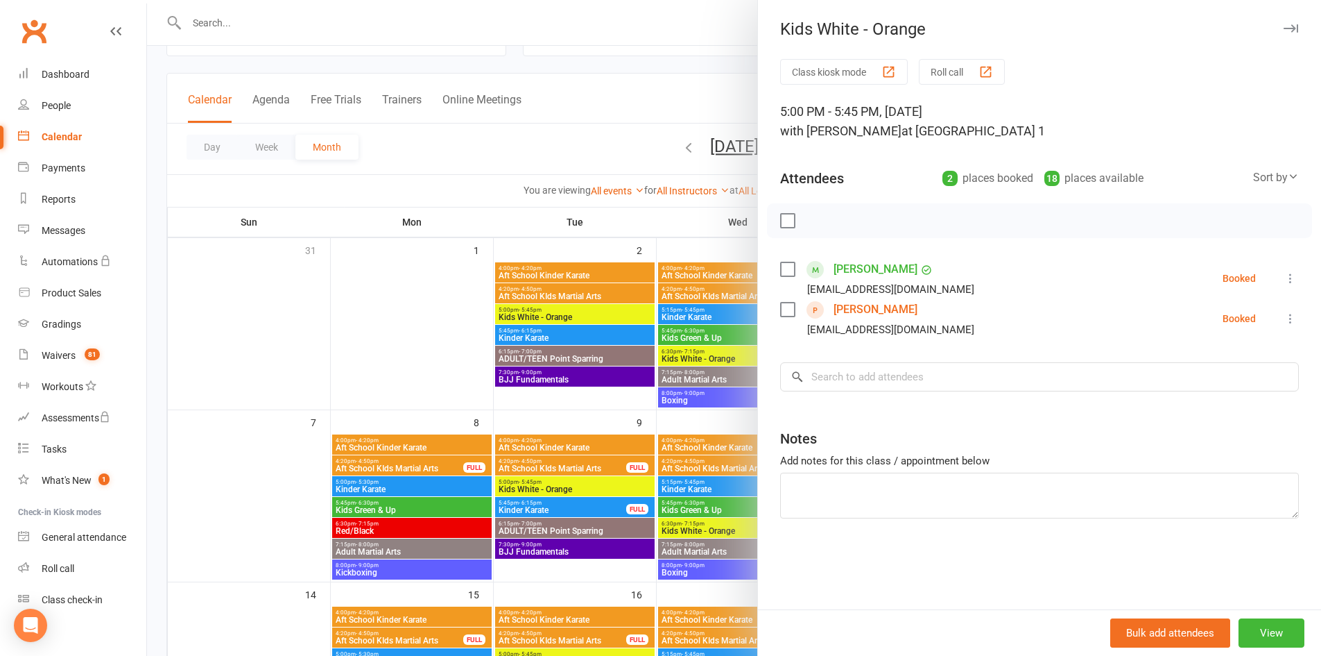
scroll to position [55, 0]
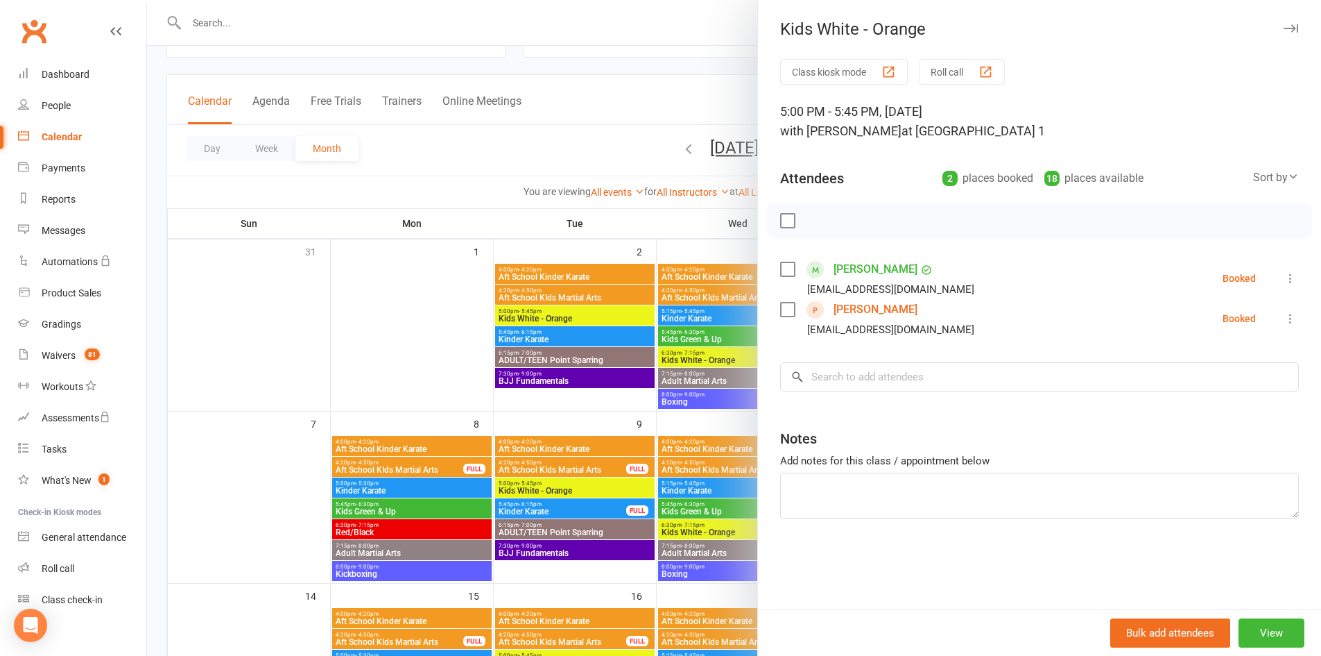
click at [1284, 25] on icon "button" at bounding box center [1291, 28] width 15 height 8
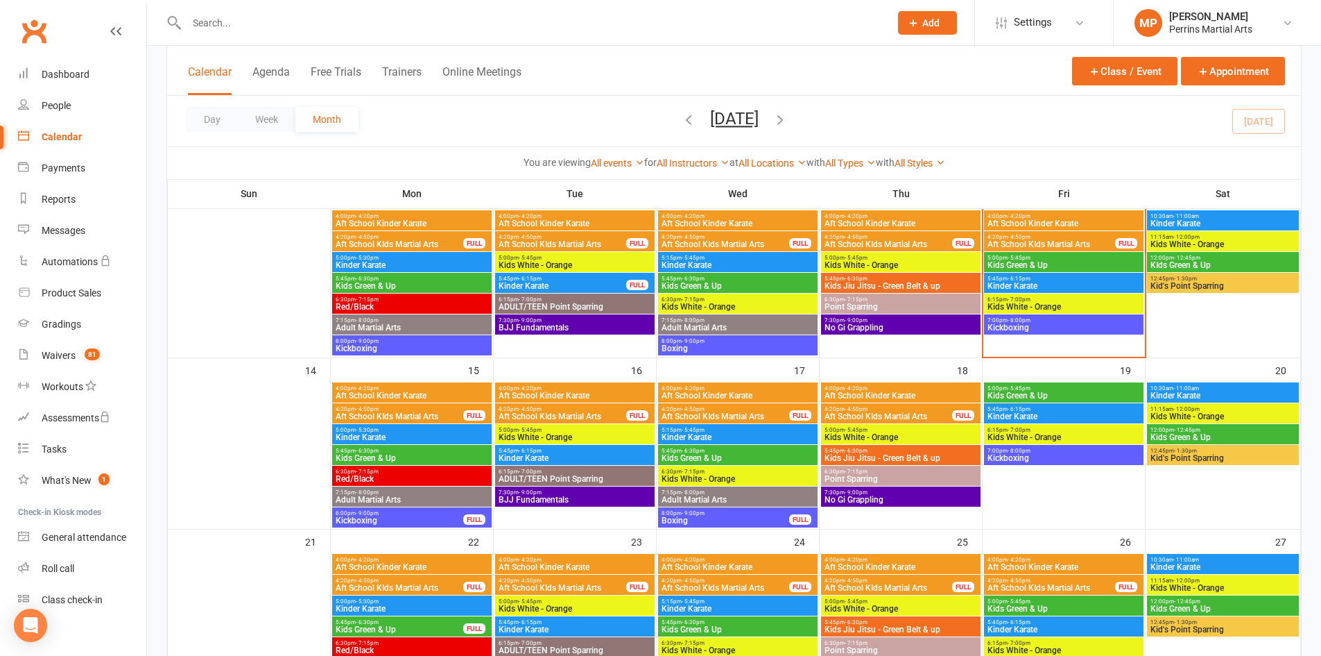
scroll to position [289, 0]
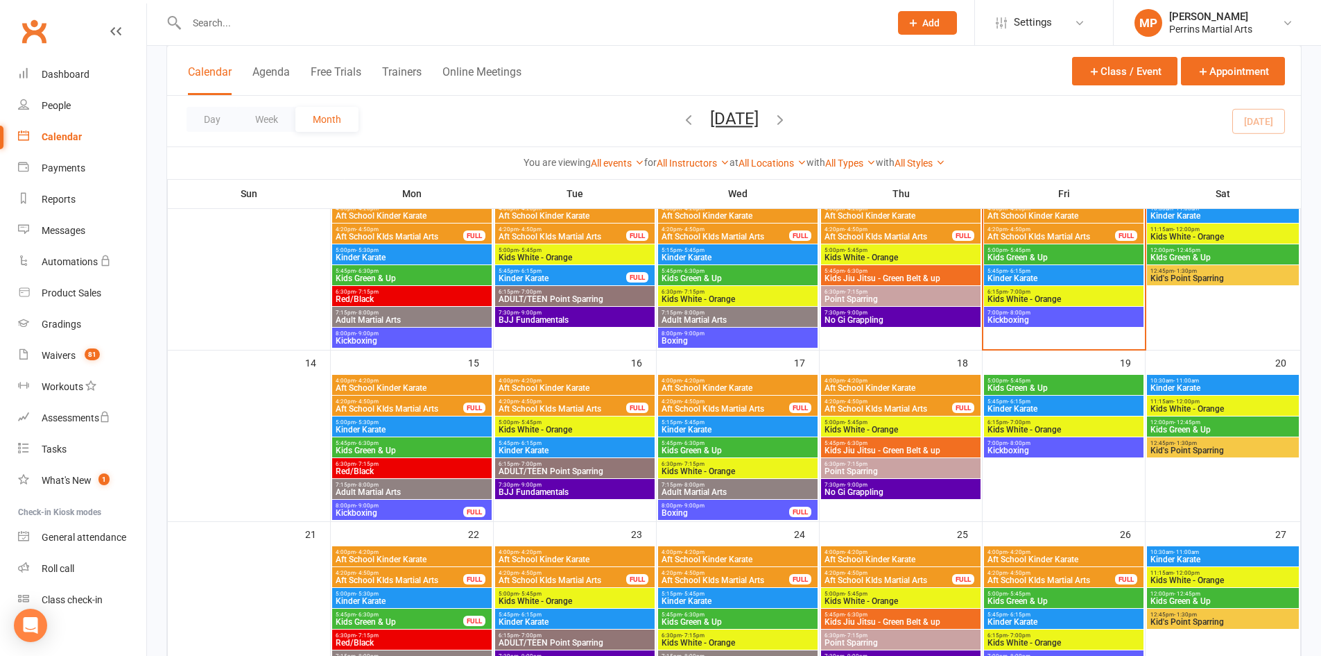
click at [1202, 405] on span "Kids White - Orange" at bounding box center [1223, 408] width 146 height 8
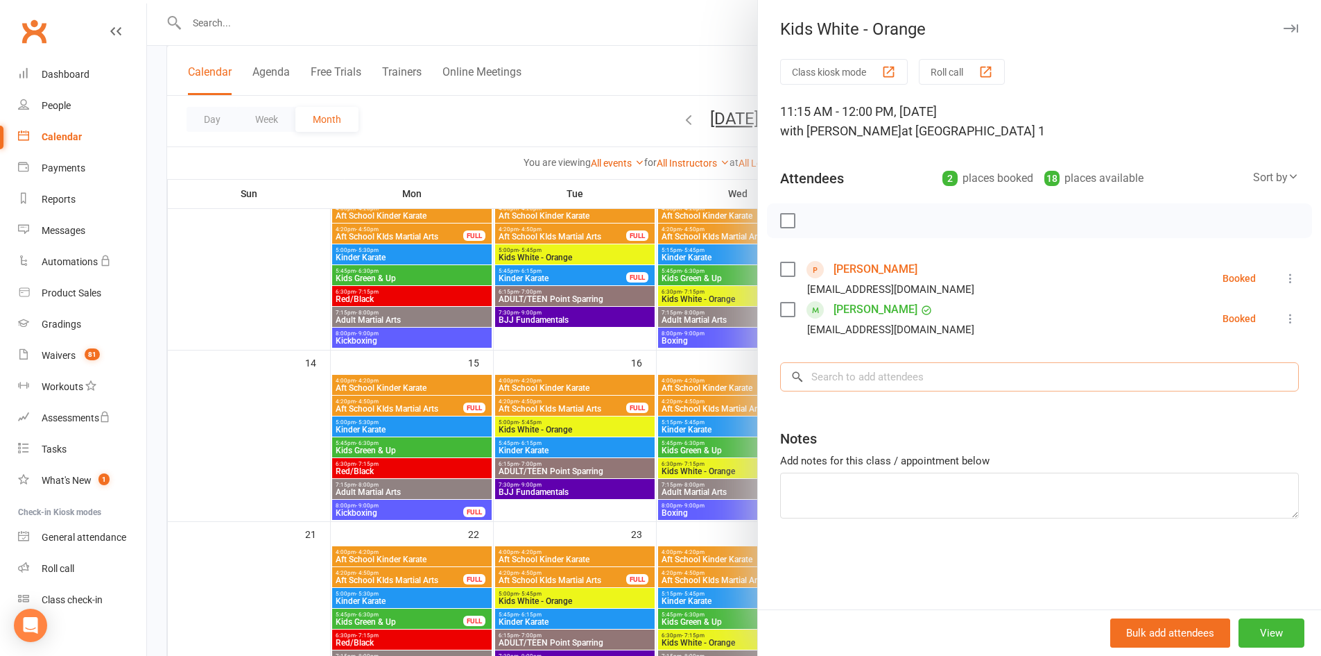
click at [883, 377] on input "search" at bounding box center [1039, 376] width 519 height 29
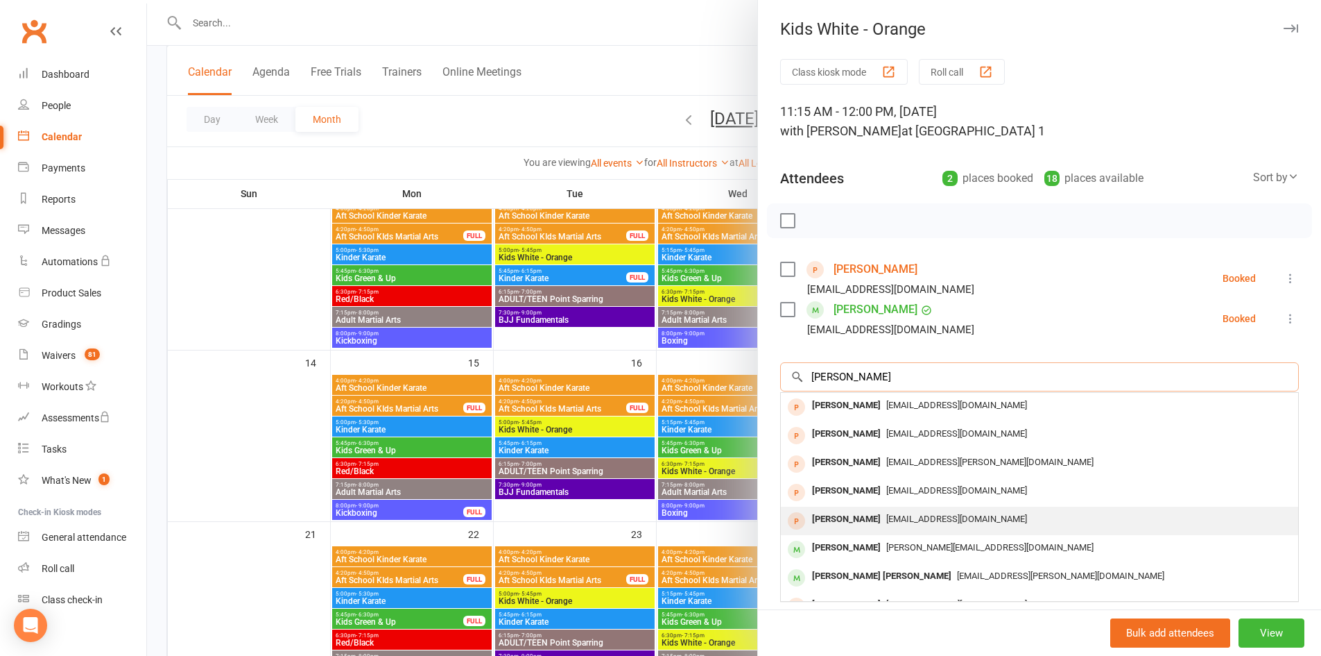
type input "[PERSON_NAME]"
click at [886, 516] on span "[EMAIL_ADDRESS][DOMAIN_NAME]" at bounding box center [956, 518] width 141 height 10
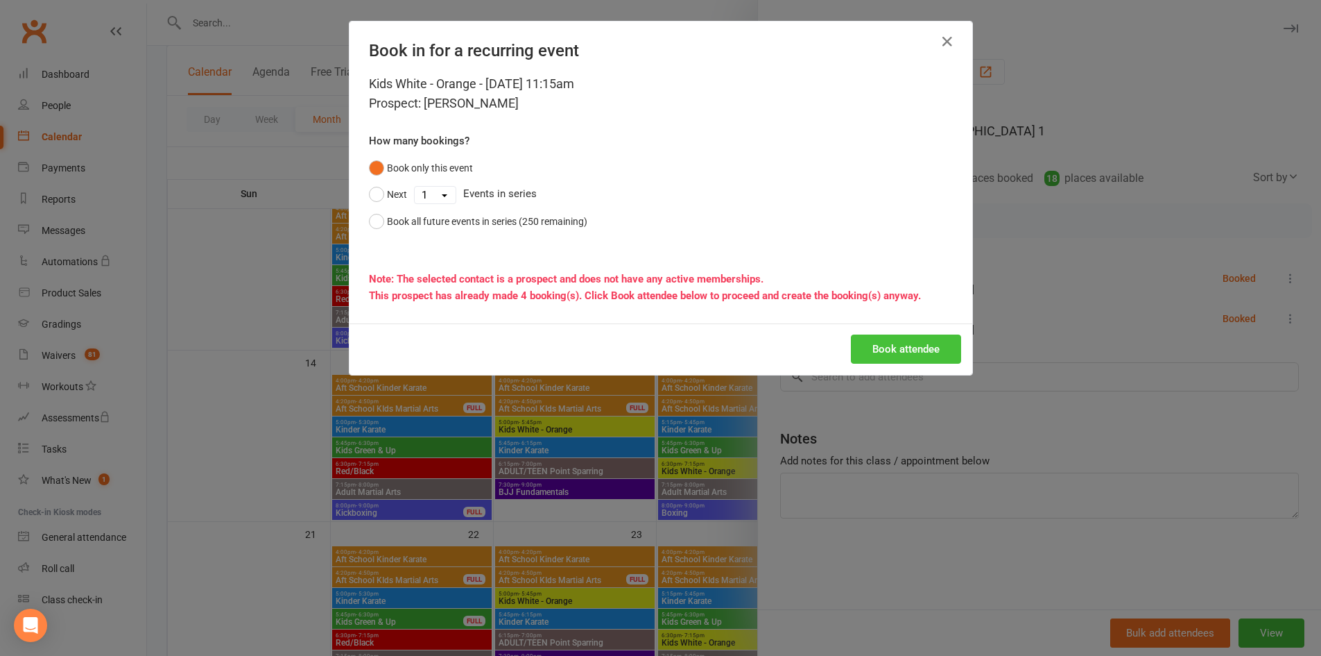
click at [907, 349] on button "Book attendee" at bounding box center [906, 348] width 110 height 29
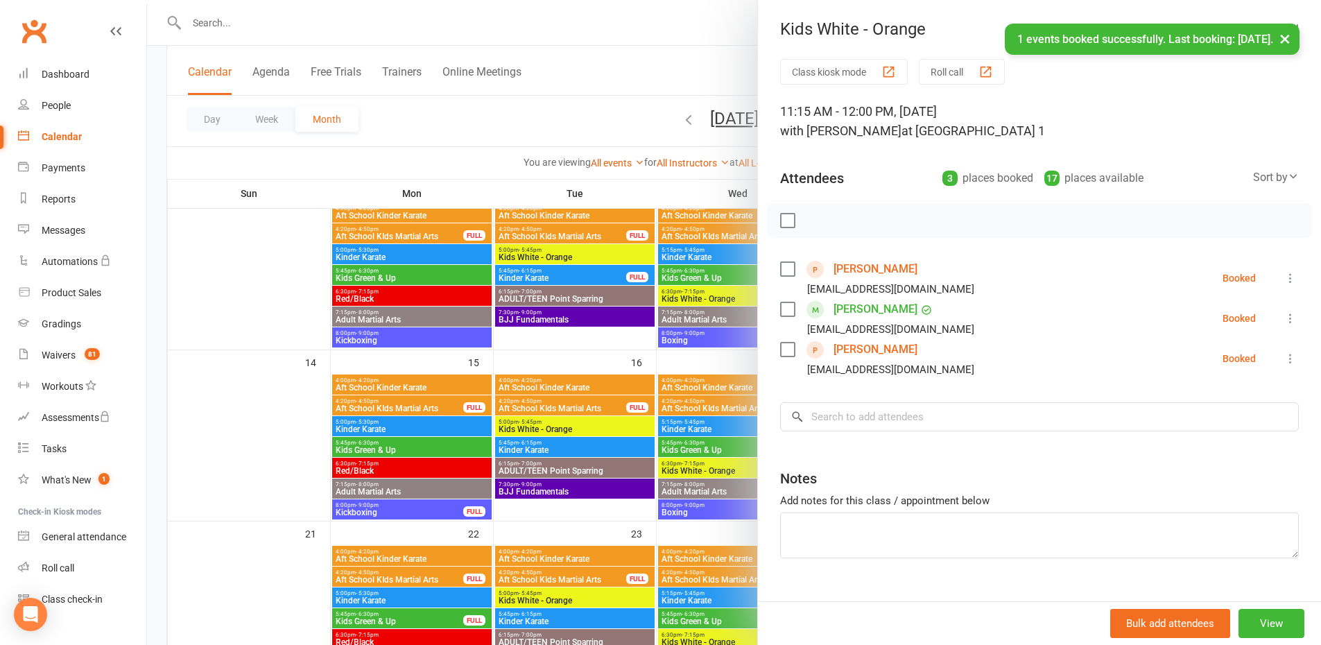
click at [1288, 40] on button "×" at bounding box center [1285, 39] width 25 height 30
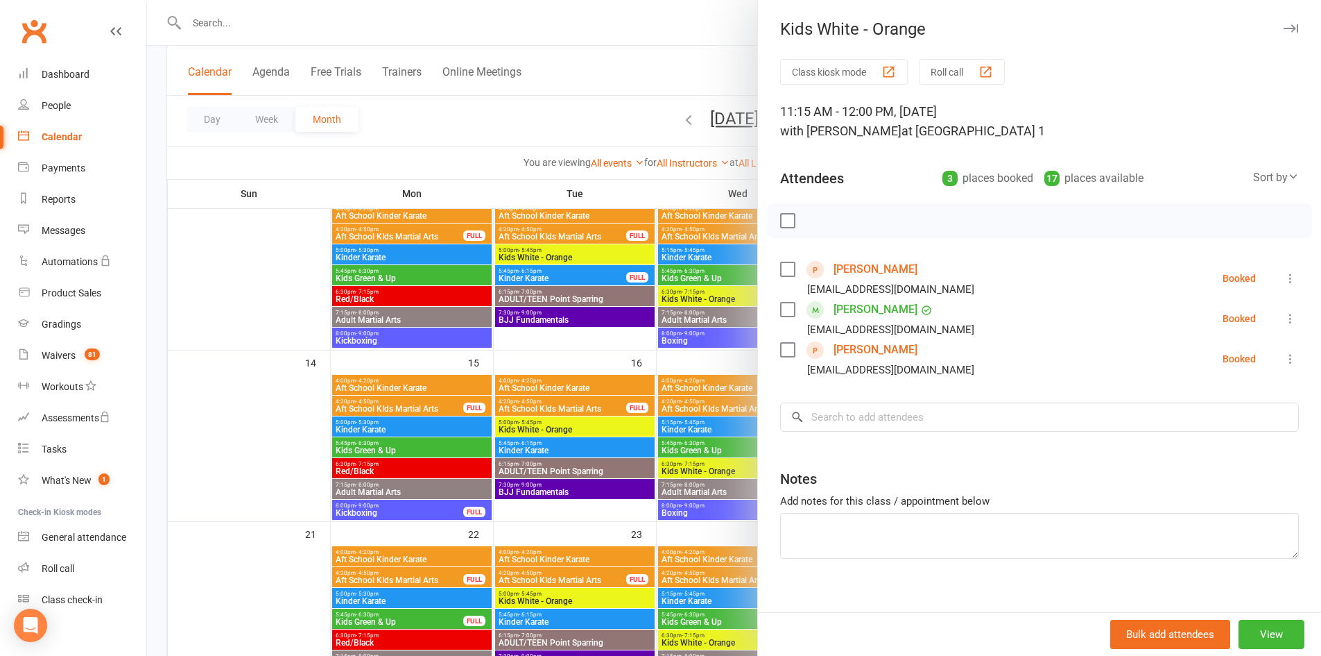
click at [1284, 31] on icon "button" at bounding box center [1291, 28] width 15 height 8
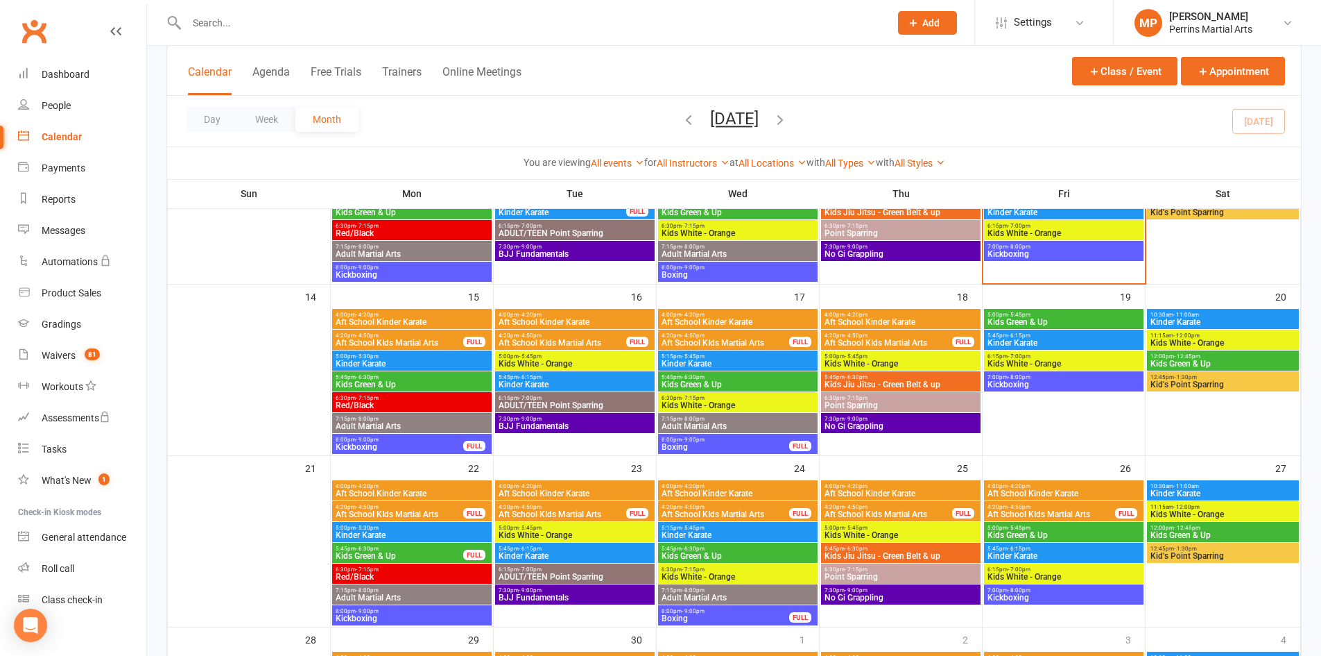
scroll to position [418, 0]
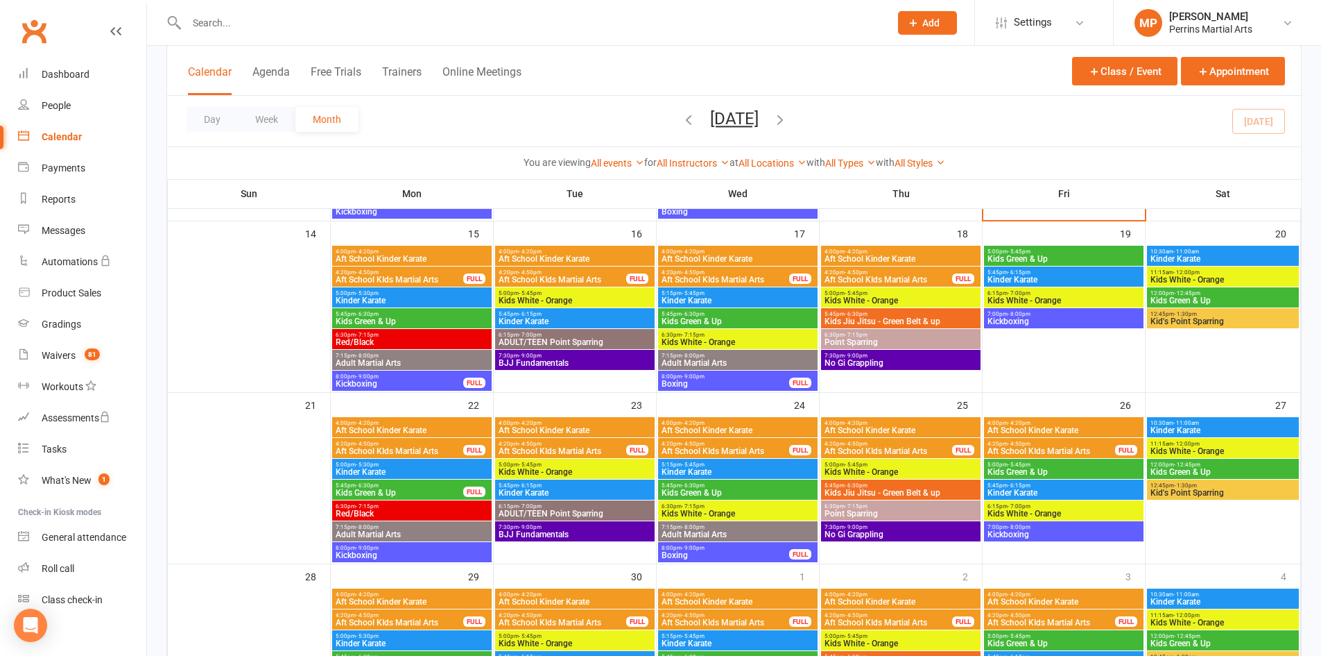
click at [586, 470] on span "Kids White - Orange" at bounding box center [575, 472] width 154 height 8
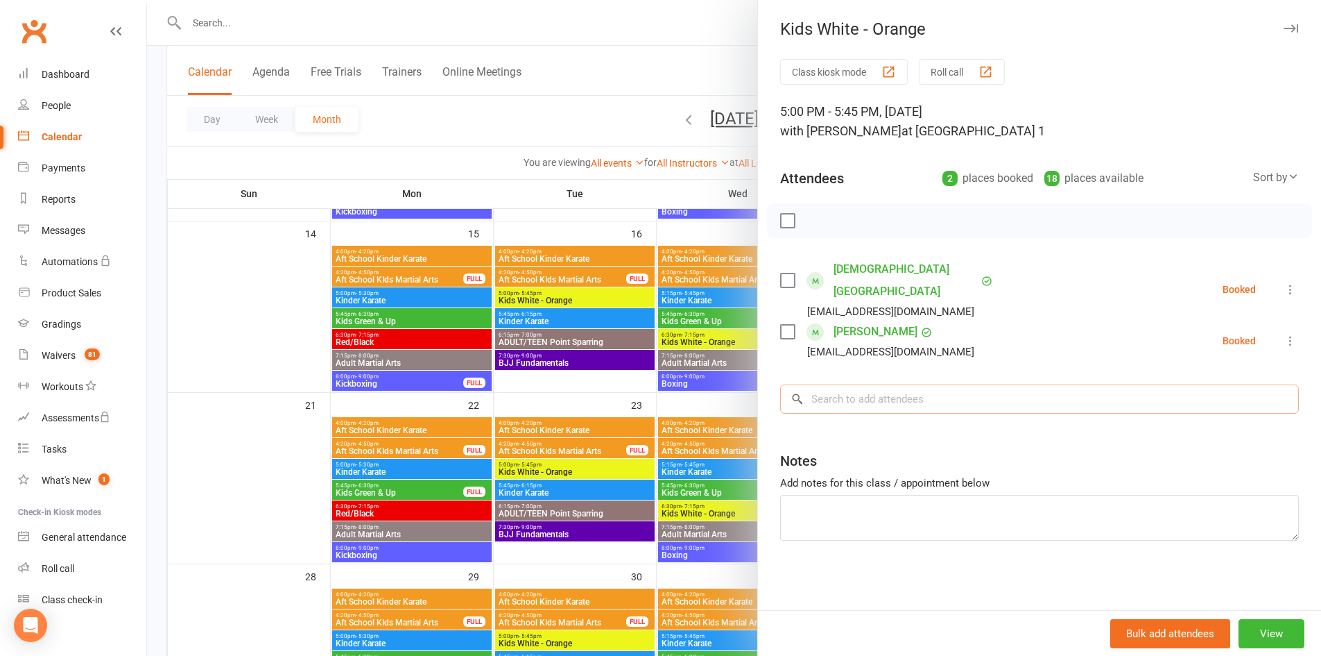
click at [875, 384] on input "search" at bounding box center [1039, 398] width 519 height 29
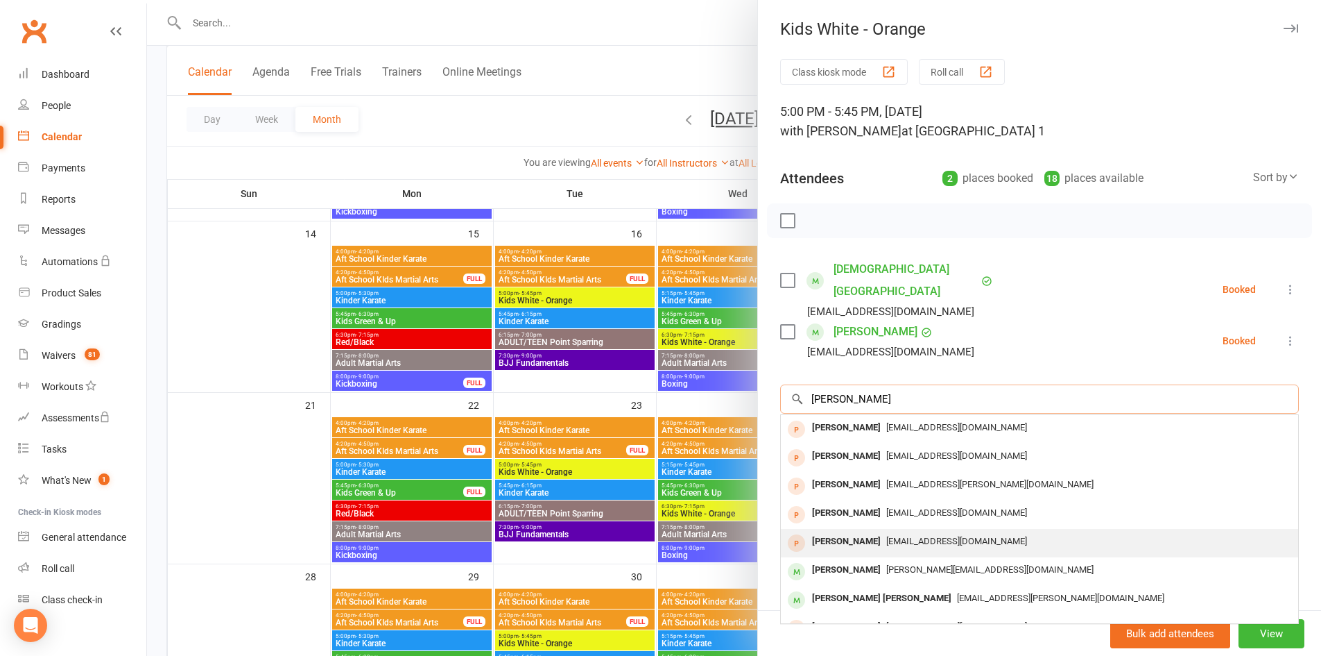
type input "[PERSON_NAME]"
click at [896, 536] on span "[EMAIL_ADDRESS][DOMAIN_NAME]" at bounding box center [956, 541] width 141 height 10
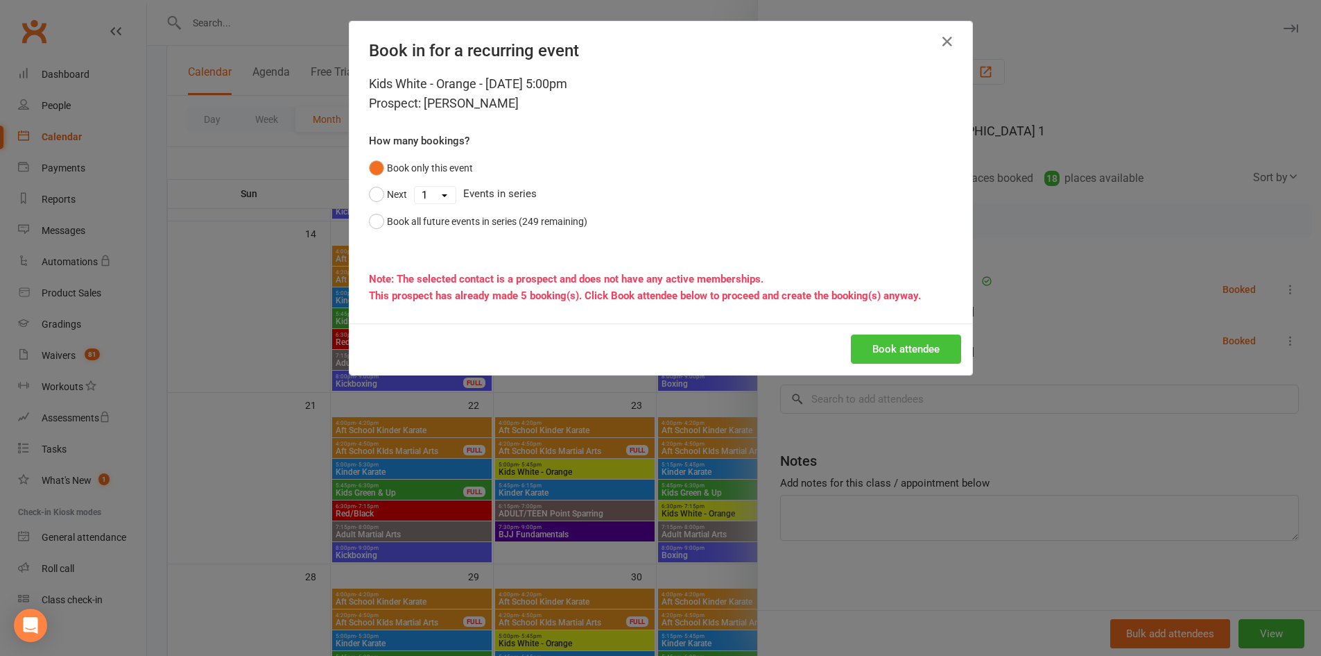
click at [906, 354] on button "Book attendee" at bounding box center [906, 348] width 110 height 29
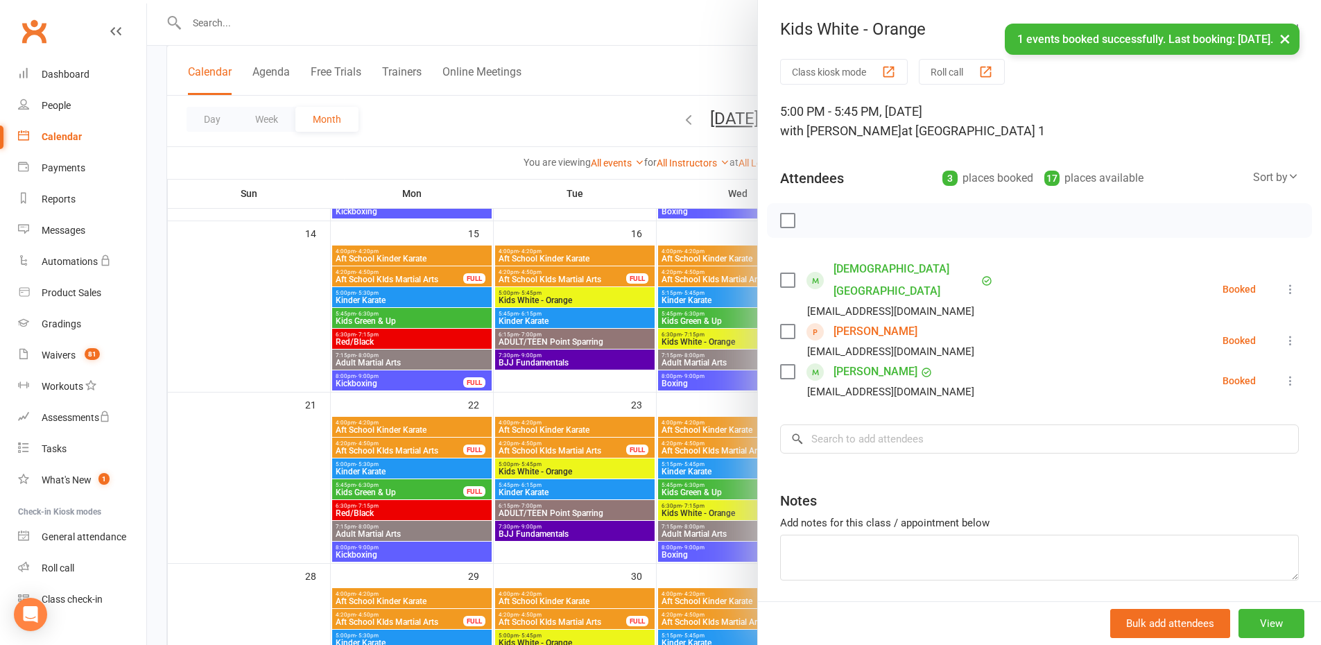
click at [1289, 37] on button "×" at bounding box center [1285, 39] width 25 height 30
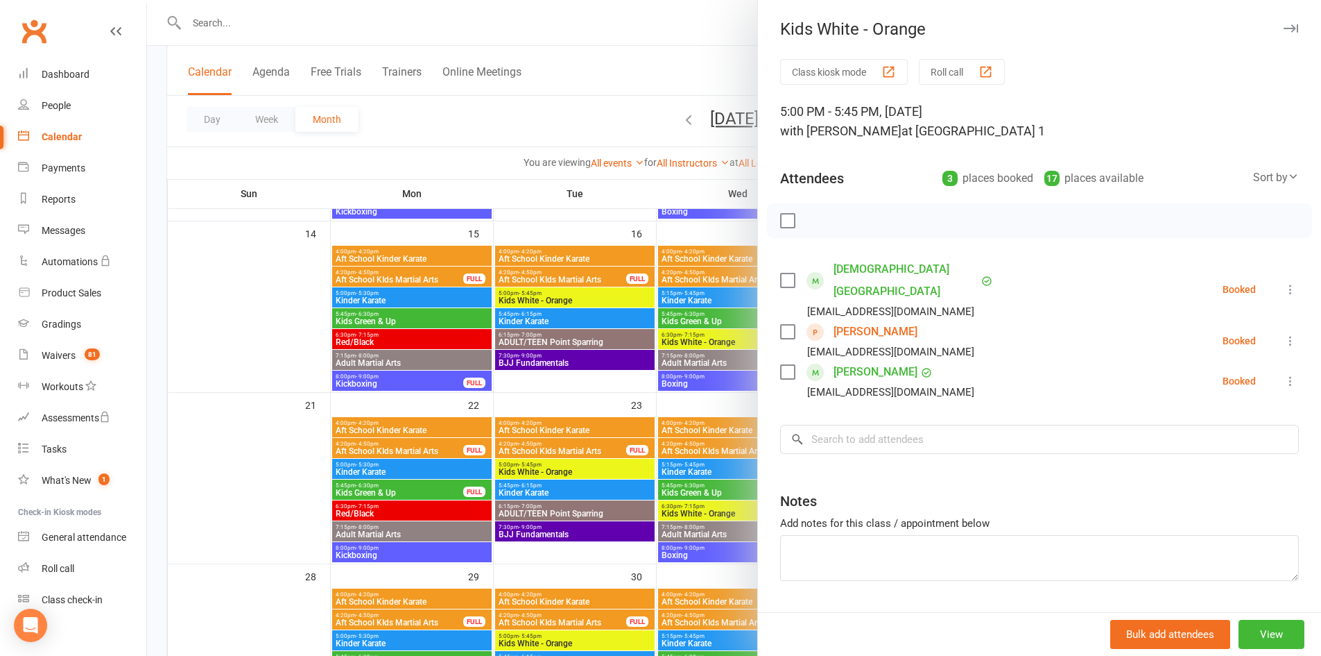
click at [1284, 30] on icon "button" at bounding box center [1291, 28] width 15 height 8
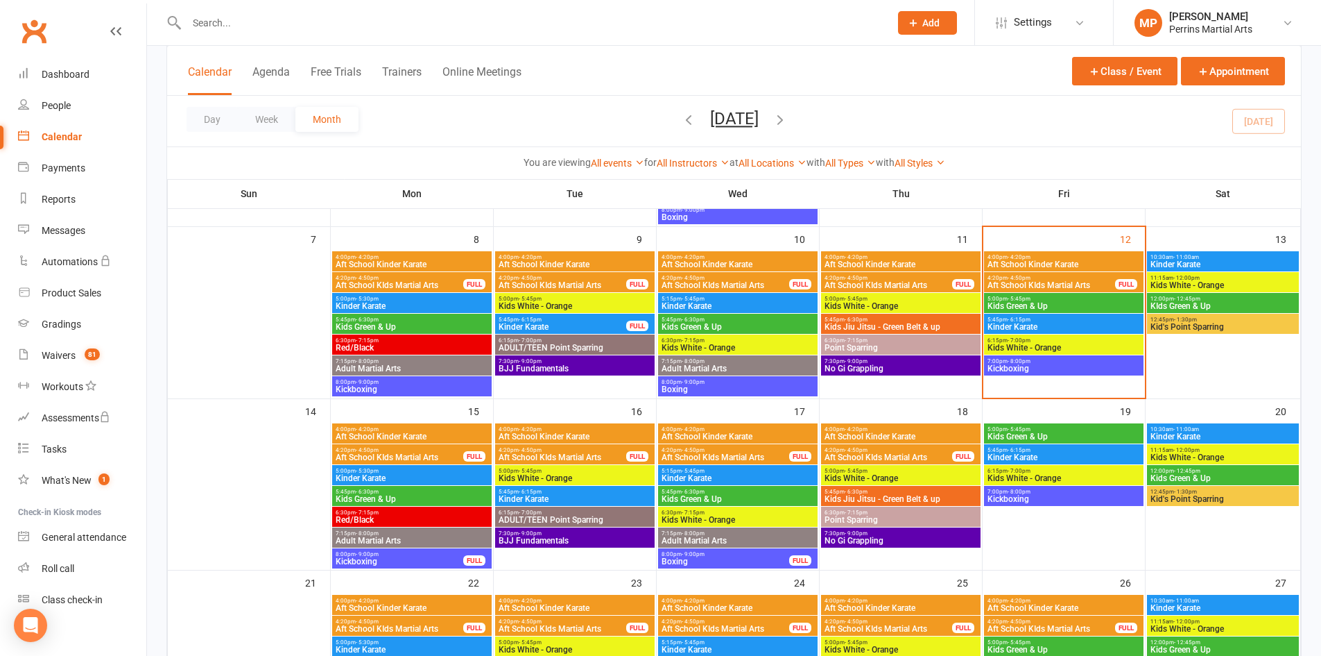
scroll to position [255, 0]
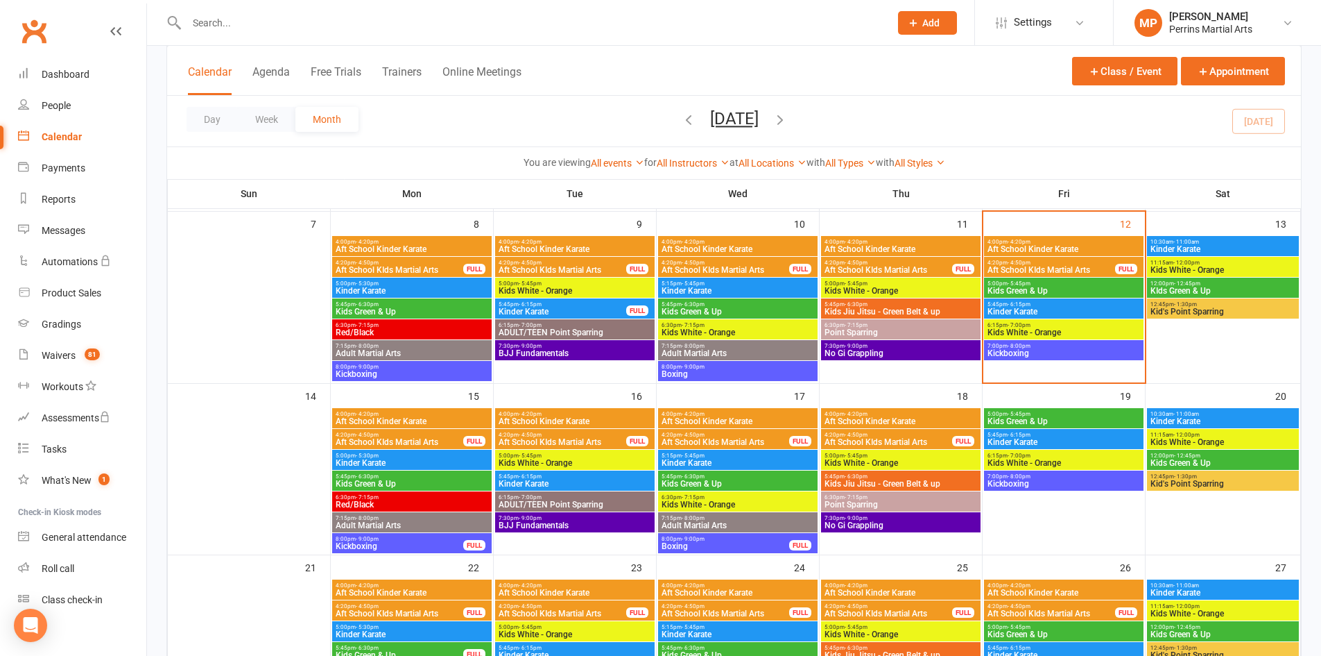
click at [1099, 335] on span "Kids White - Orange" at bounding box center [1064, 332] width 154 height 8
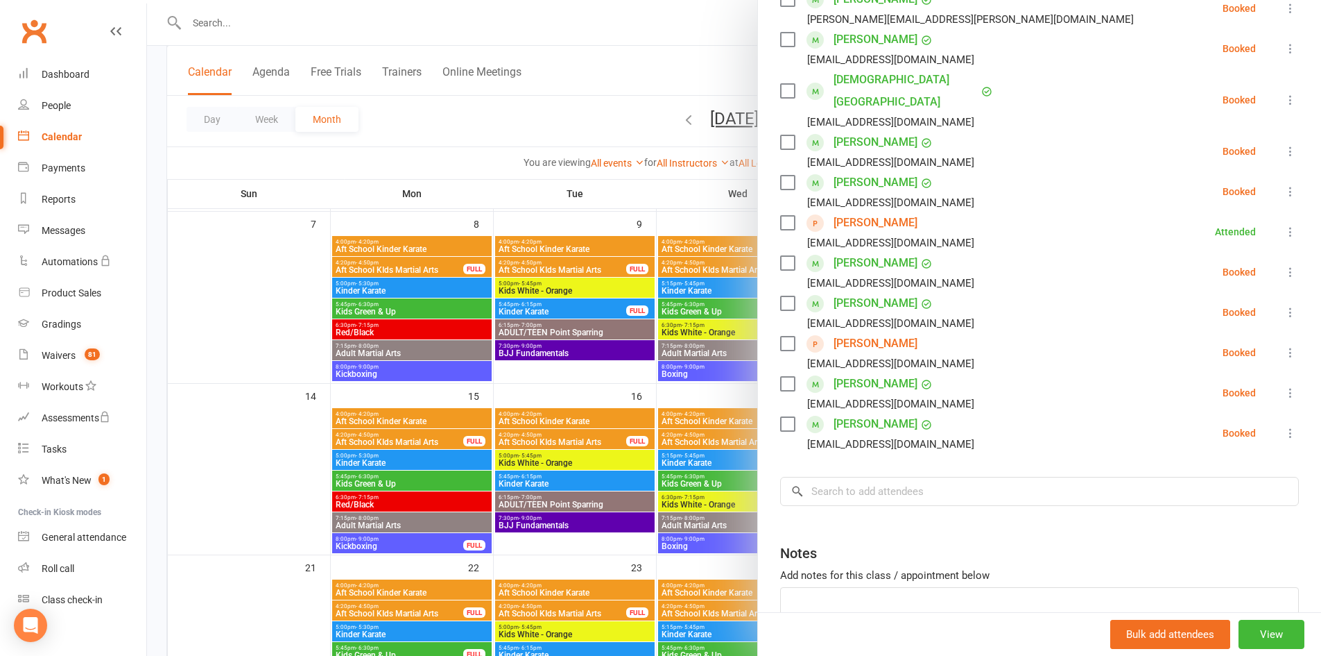
scroll to position [0, 0]
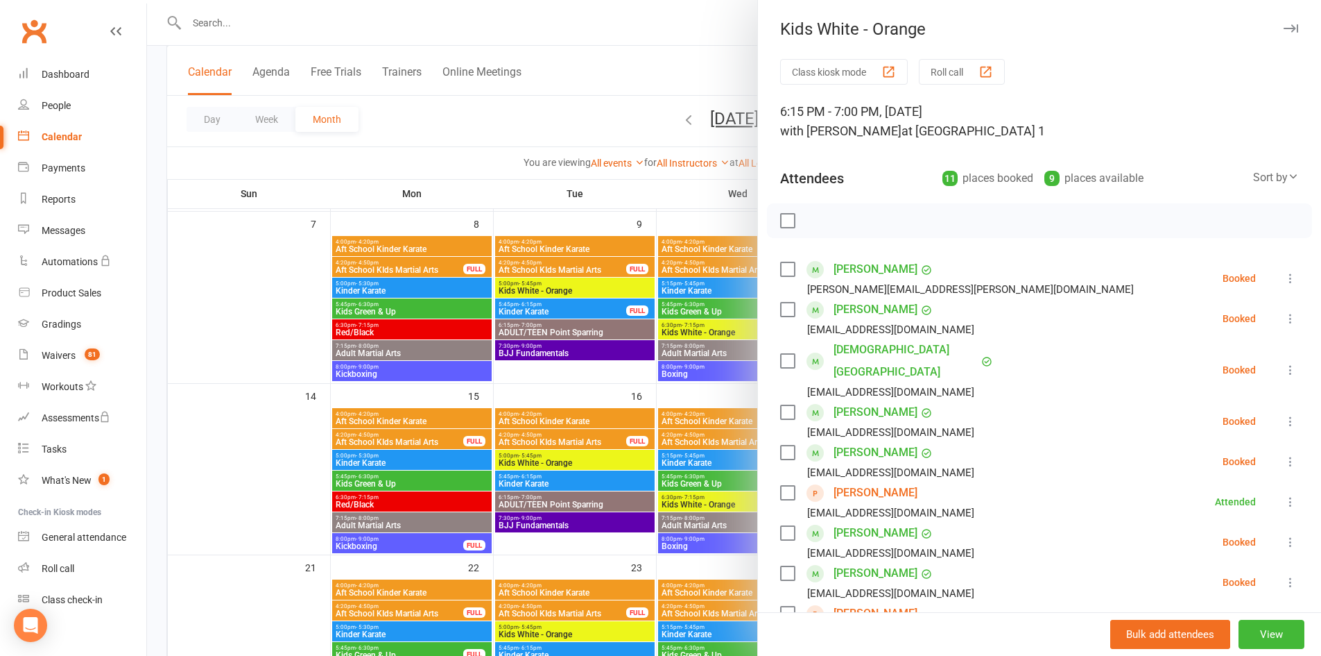
click at [1284, 28] on icon "button" at bounding box center [1291, 28] width 15 height 8
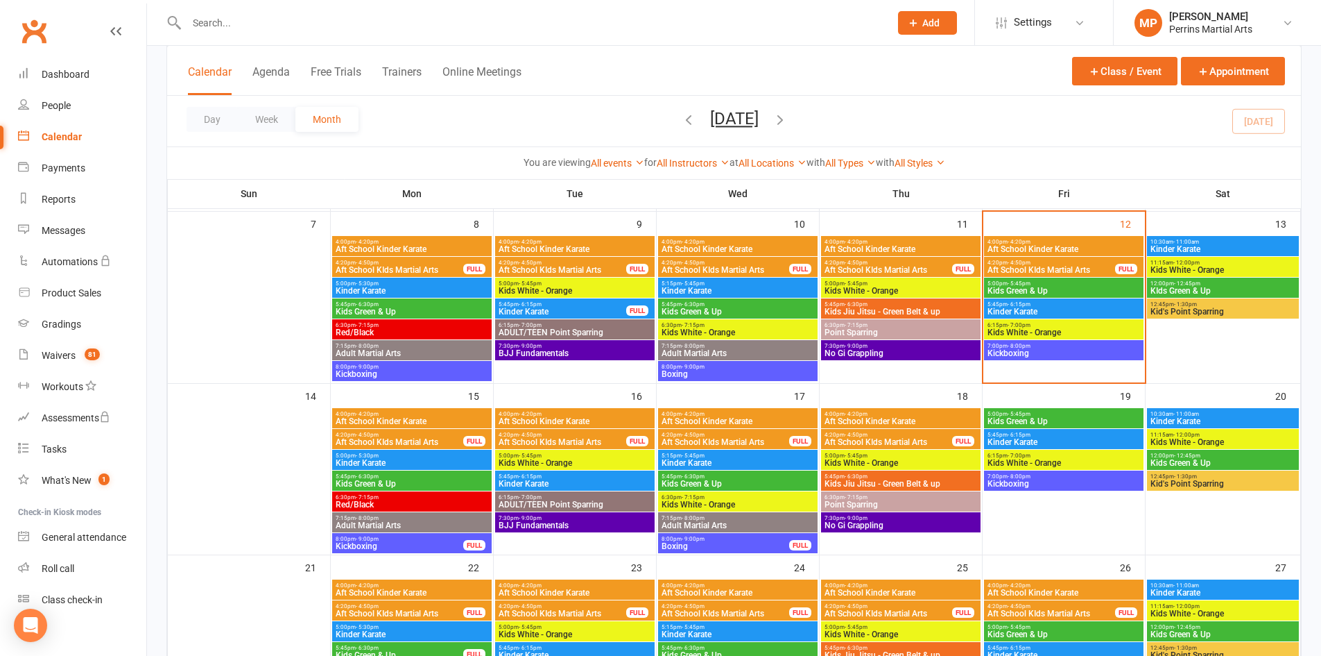
click at [384, 455] on span "5:00pm - 5:30pm" at bounding box center [412, 455] width 154 height 6
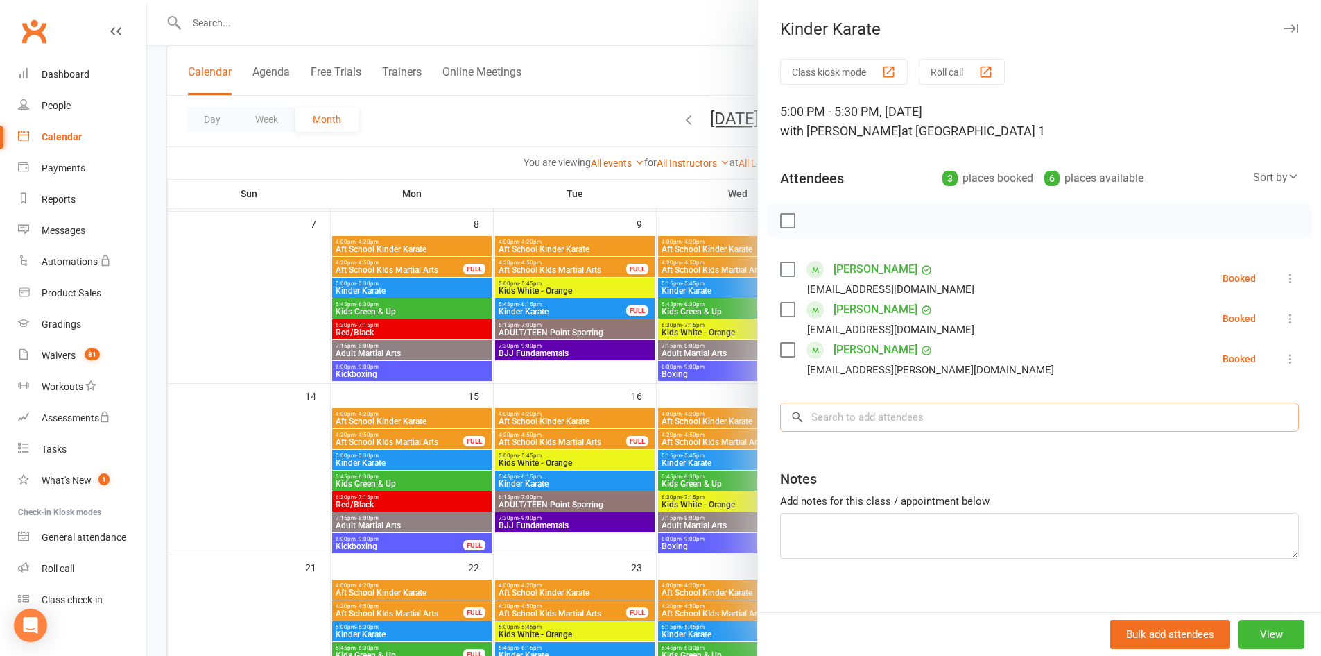
click at [868, 419] on input "search" at bounding box center [1039, 416] width 519 height 29
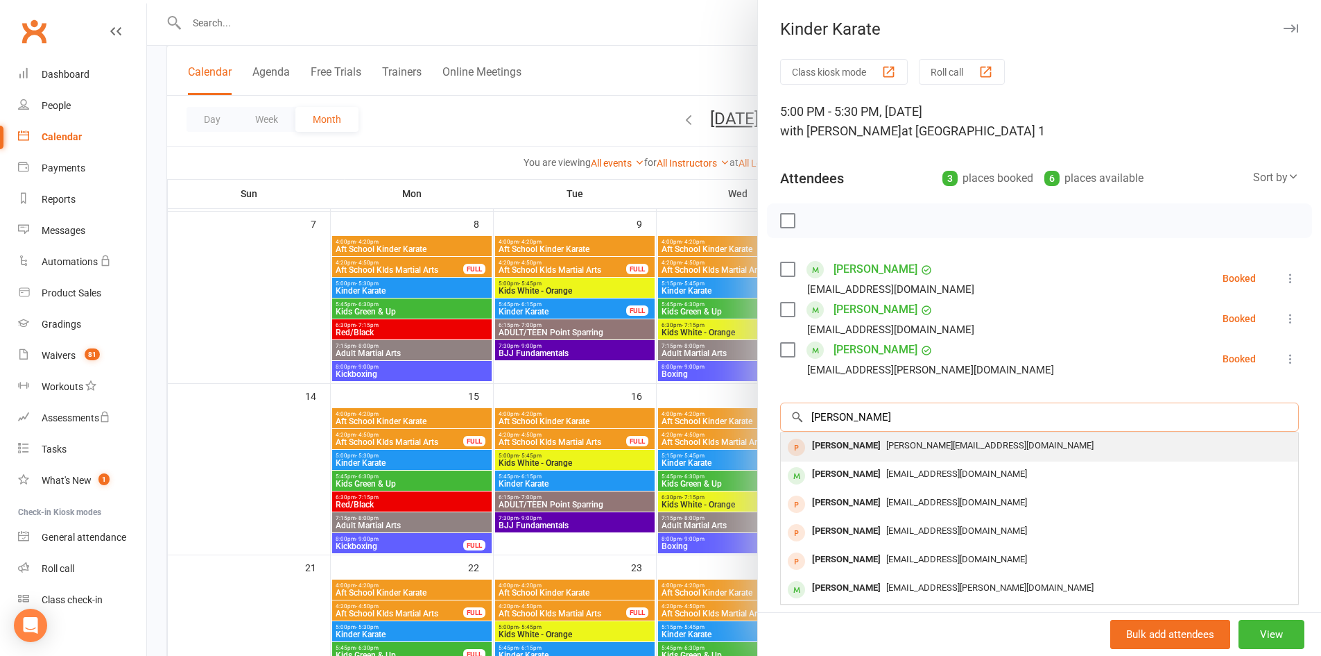
type input "[PERSON_NAME]"
click at [865, 441] on div "[PERSON_NAME]" at bounding box center [847, 446] width 80 height 20
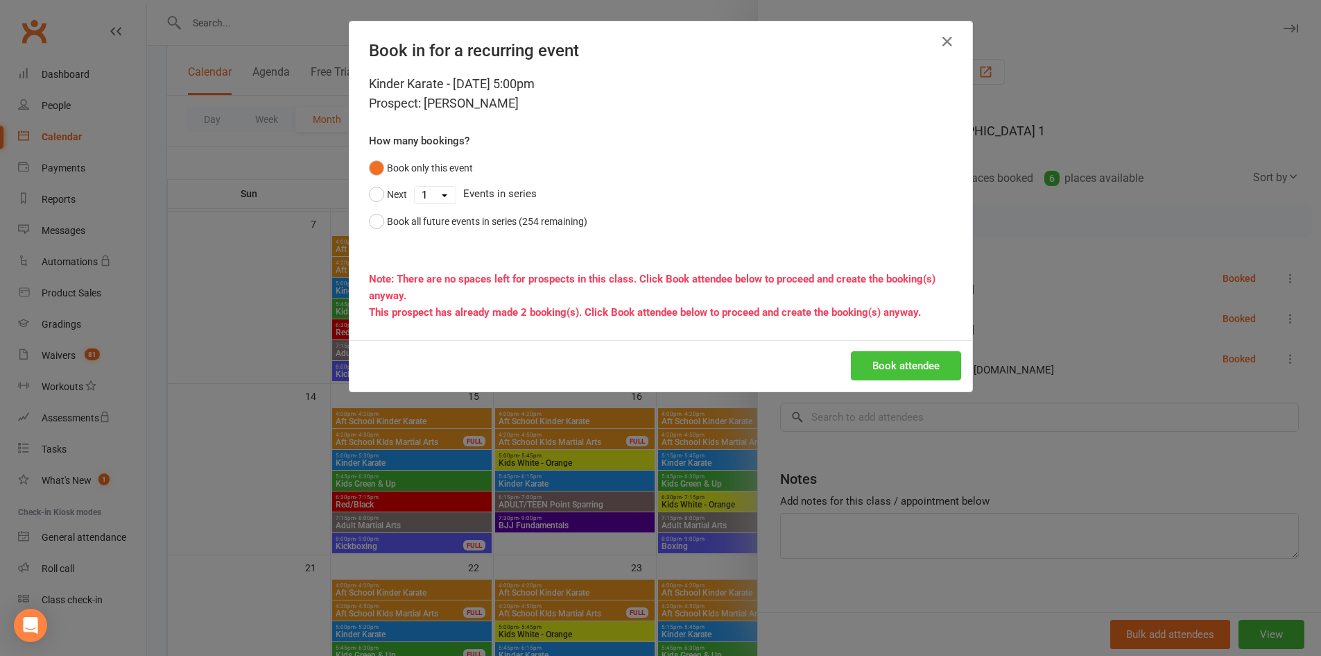
click at [884, 363] on button "Book attendee" at bounding box center [906, 365] width 110 height 29
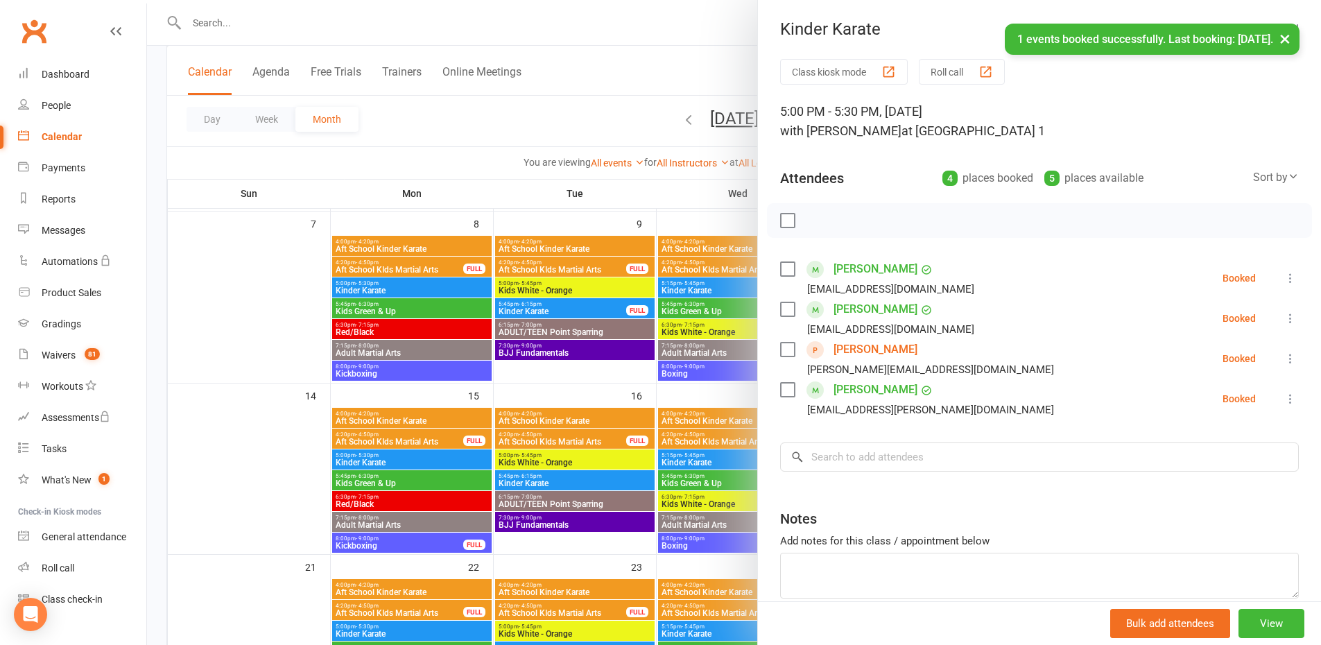
click at [1290, 41] on button "×" at bounding box center [1285, 39] width 25 height 30
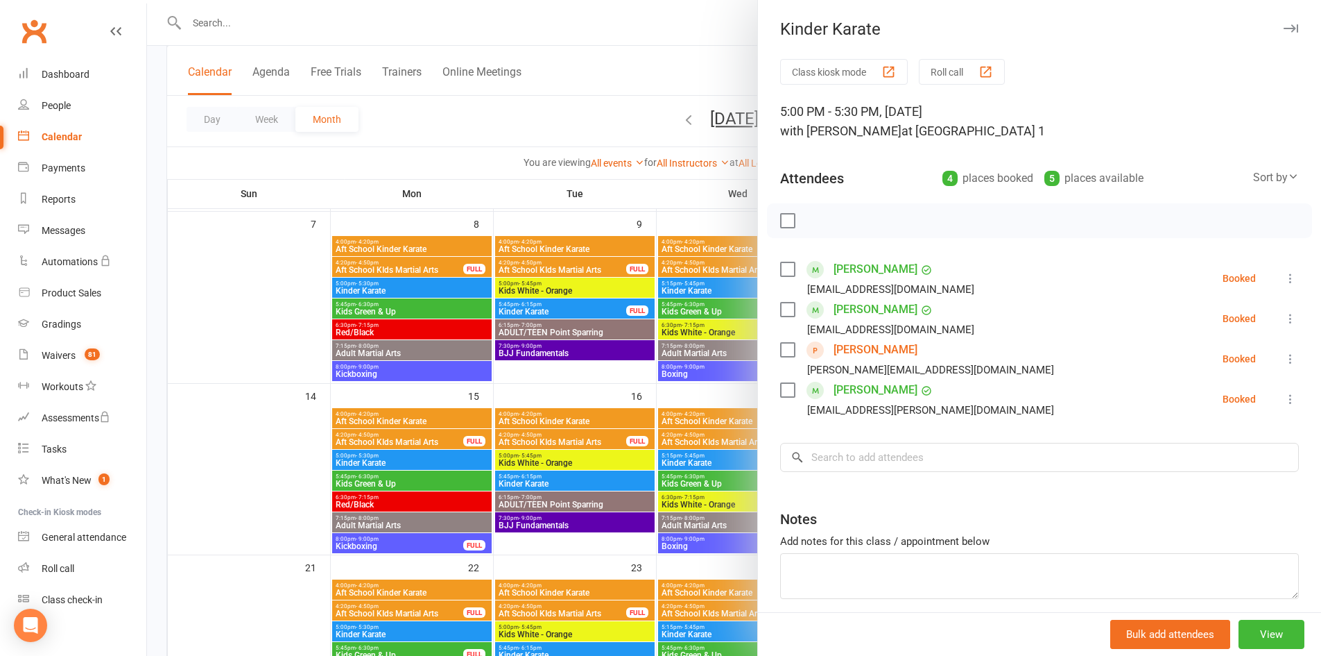
click at [1284, 26] on icon "button" at bounding box center [1291, 28] width 15 height 8
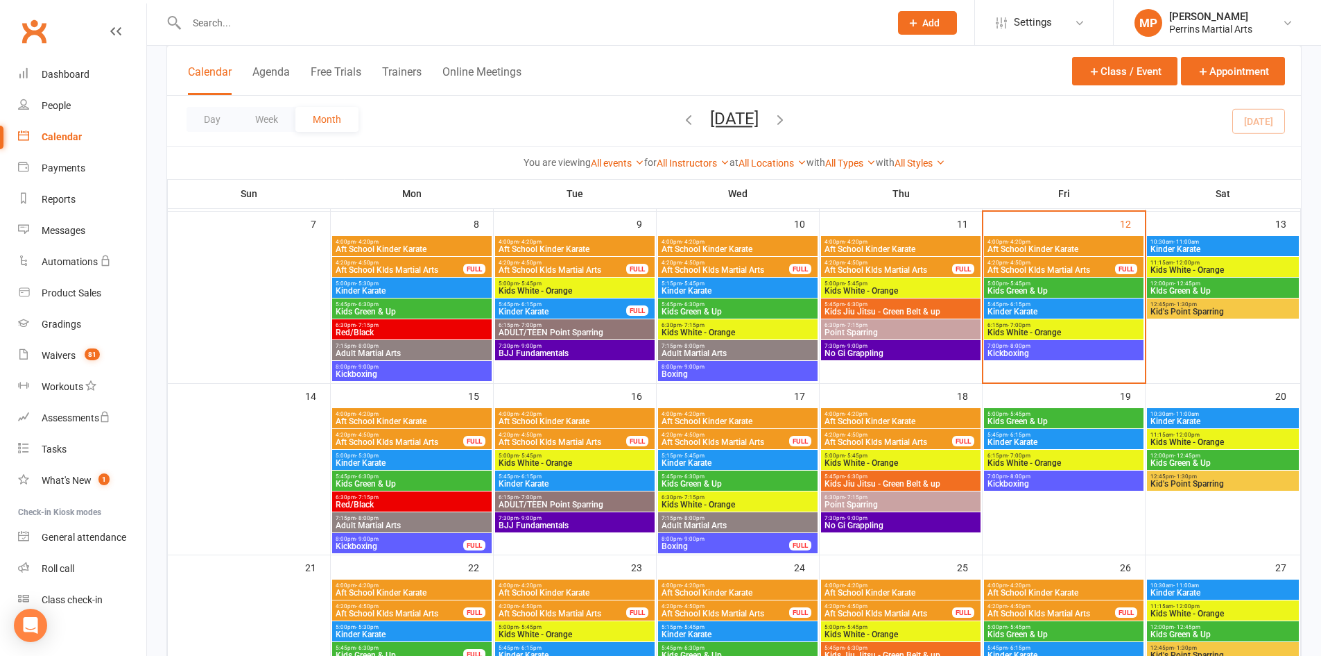
click at [757, 460] on span "Kinder Karate" at bounding box center [738, 463] width 154 height 8
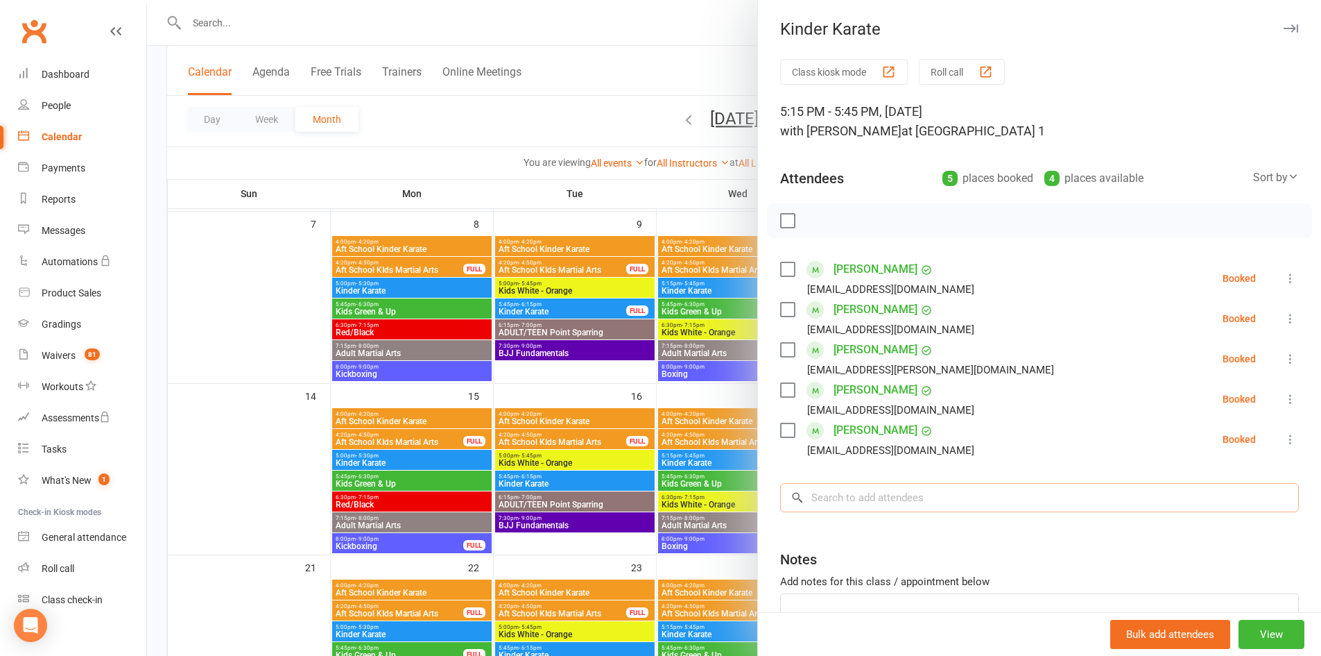
click at [852, 495] on input "search" at bounding box center [1039, 497] width 519 height 29
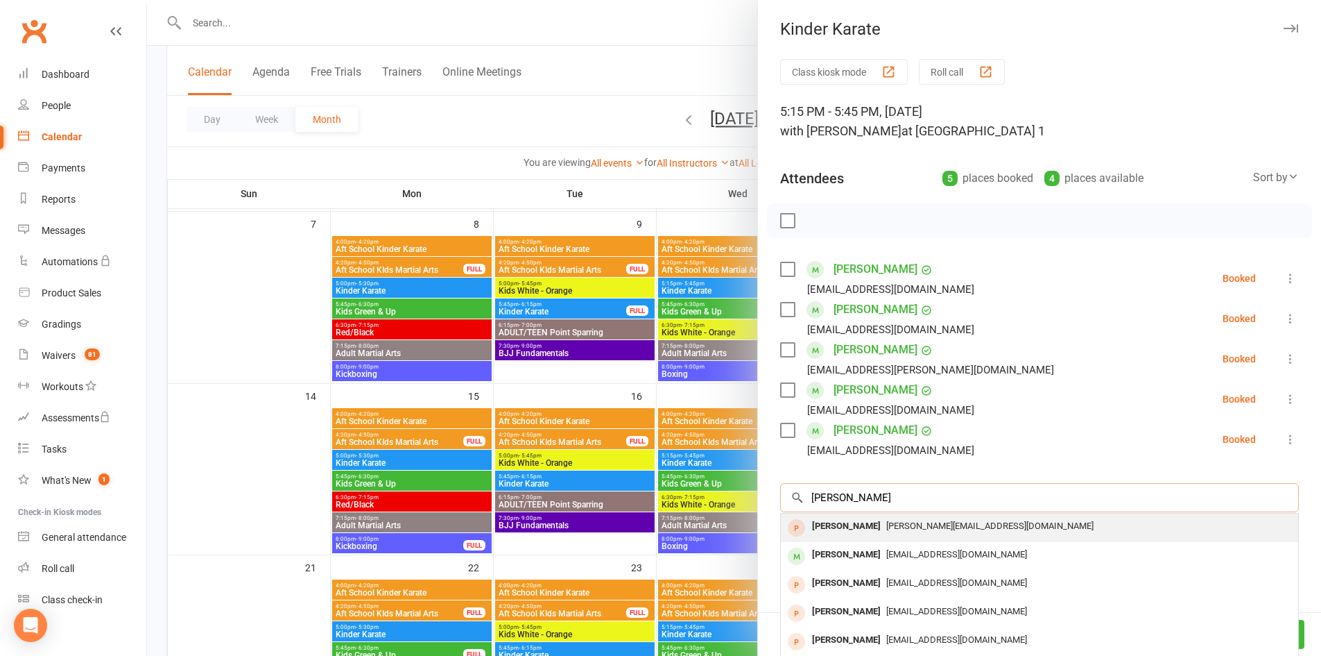
type input "[PERSON_NAME]"
click at [844, 522] on div "[PERSON_NAME]" at bounding box center [847, 526] width 80 height 20
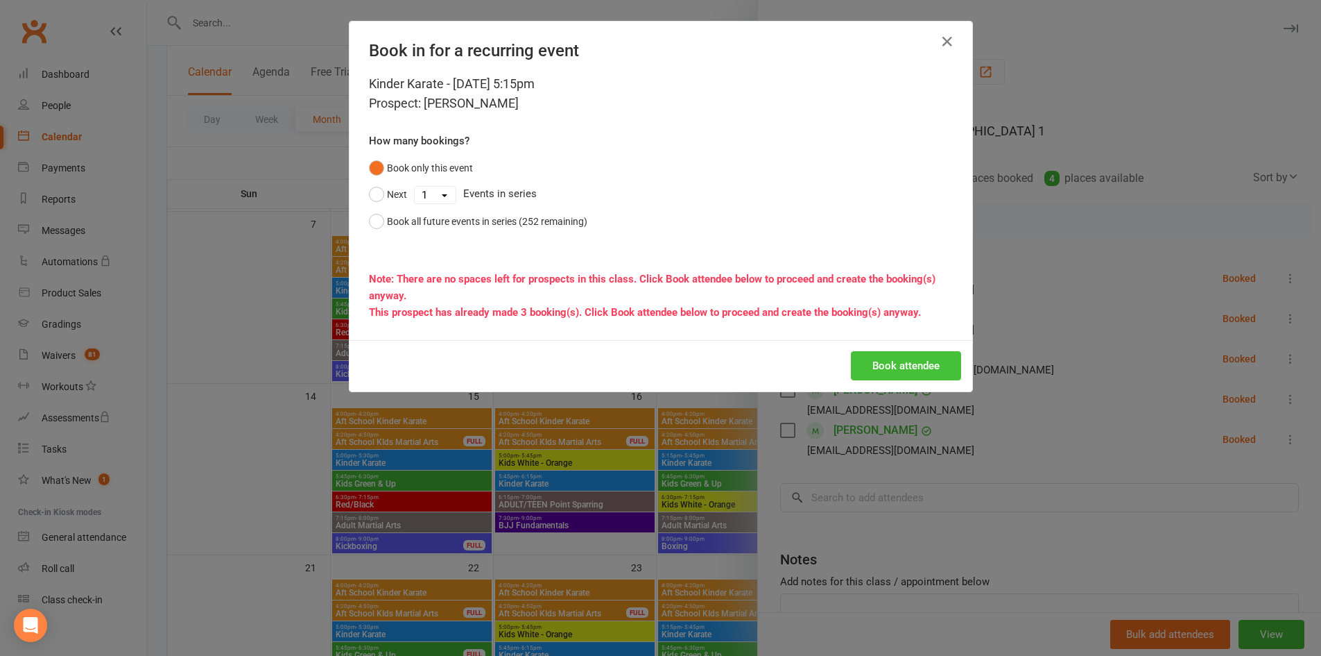
click at [886, 362] on button "Book attendee" at bounding box center [906, 365] width 110 height 29
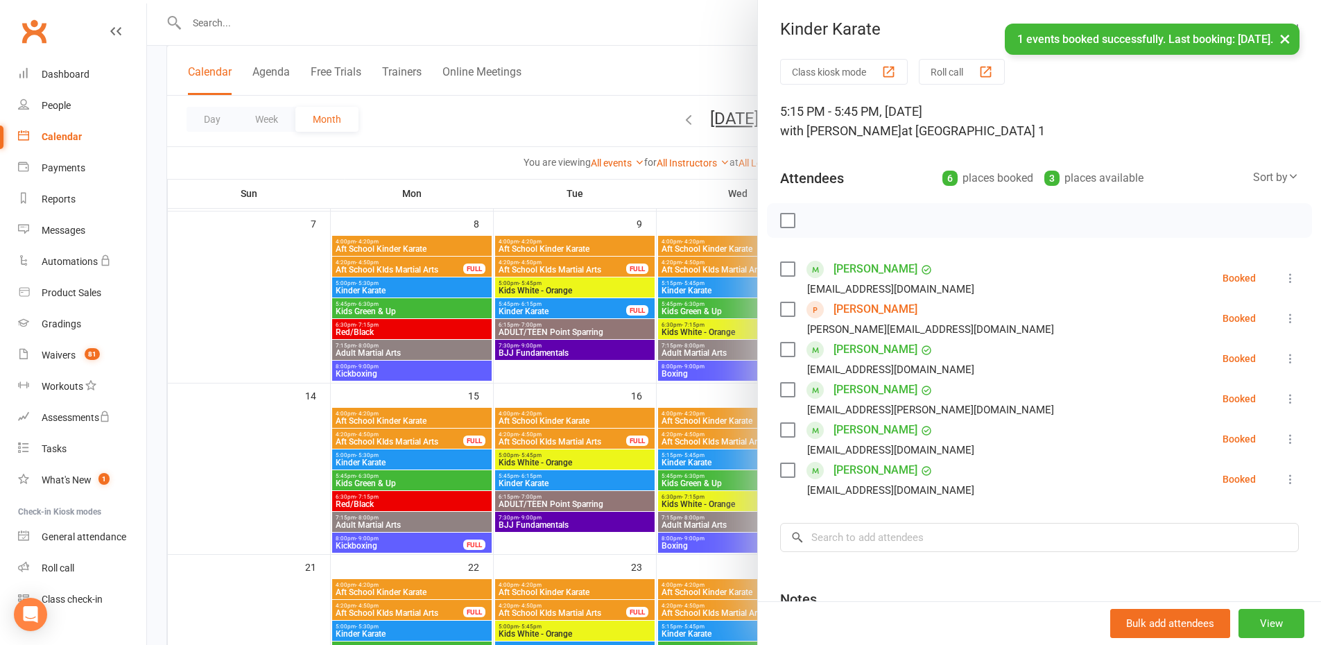
click at [1290, 40] on button "×" at bounding box center [1285, 39] width 25 height 30
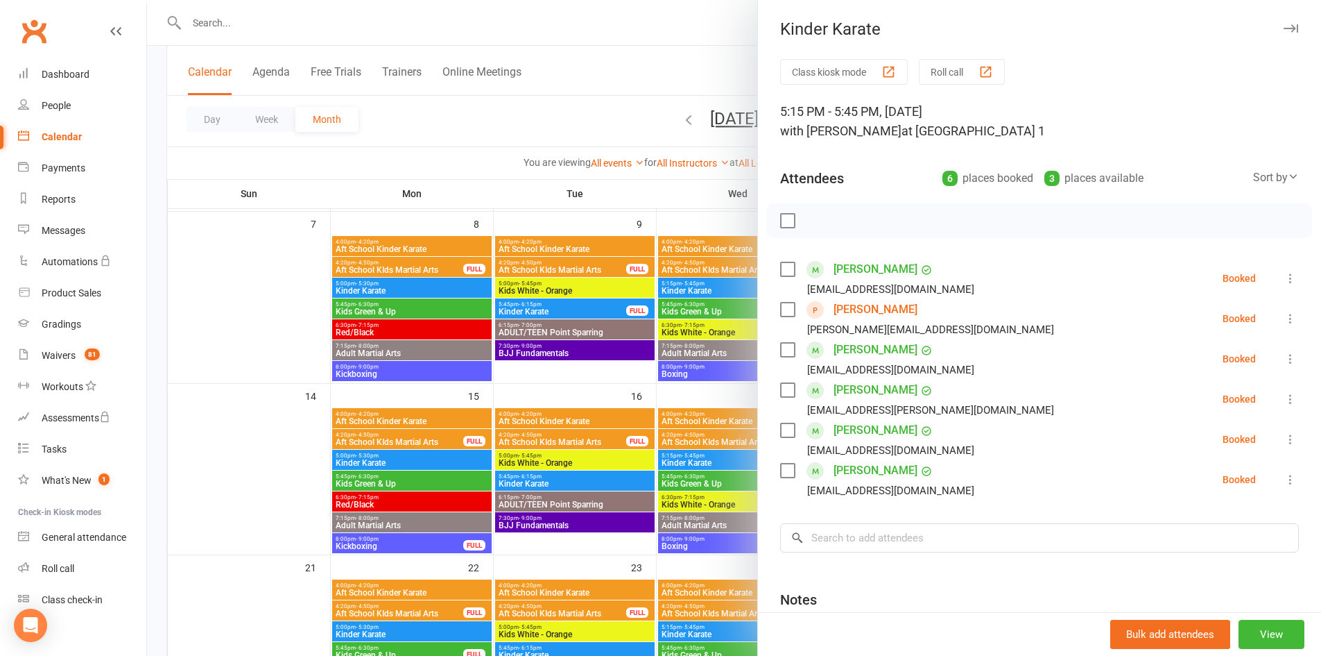
click at [1284, 28] on icon "button" at bounding box center [1291, 28] width 15 height 8
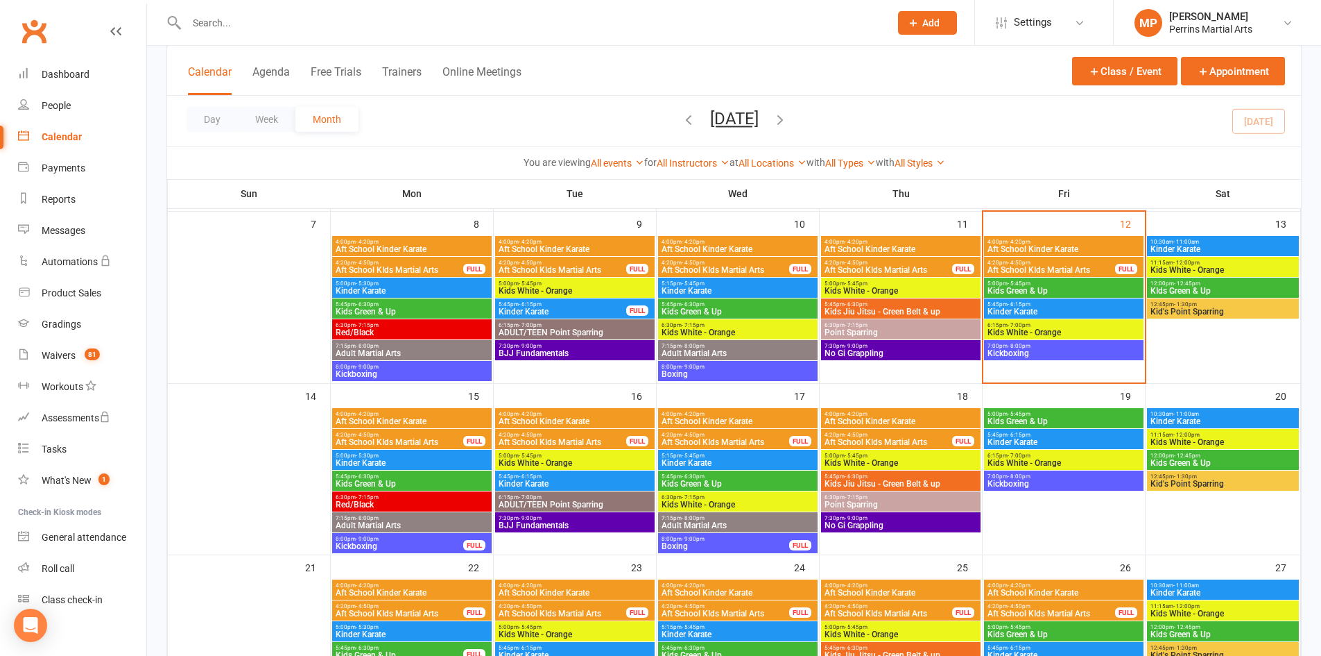
click at [1097, 340] on div "7:00pm - 8:00pm Kickboxing" at bounding box center [1064, 350] width 160 height 20
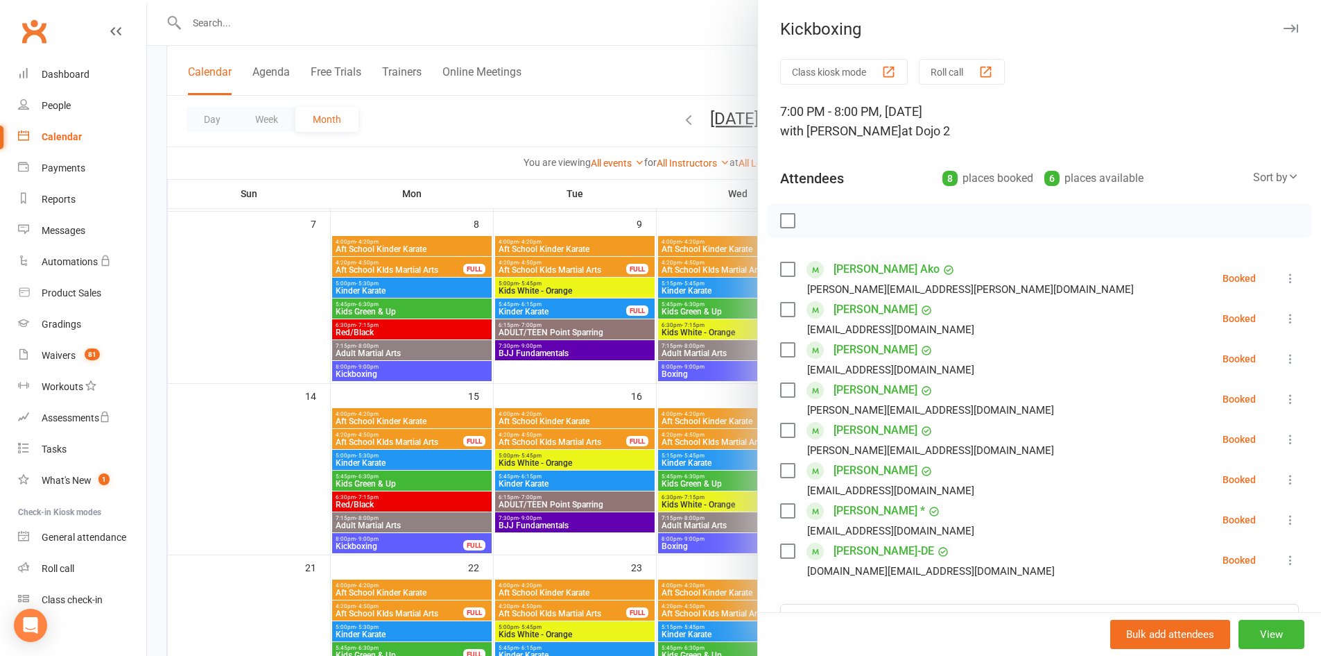
click at [1284, 32] on icon "button" at bounding box center [1291, 28] width 15 height 8
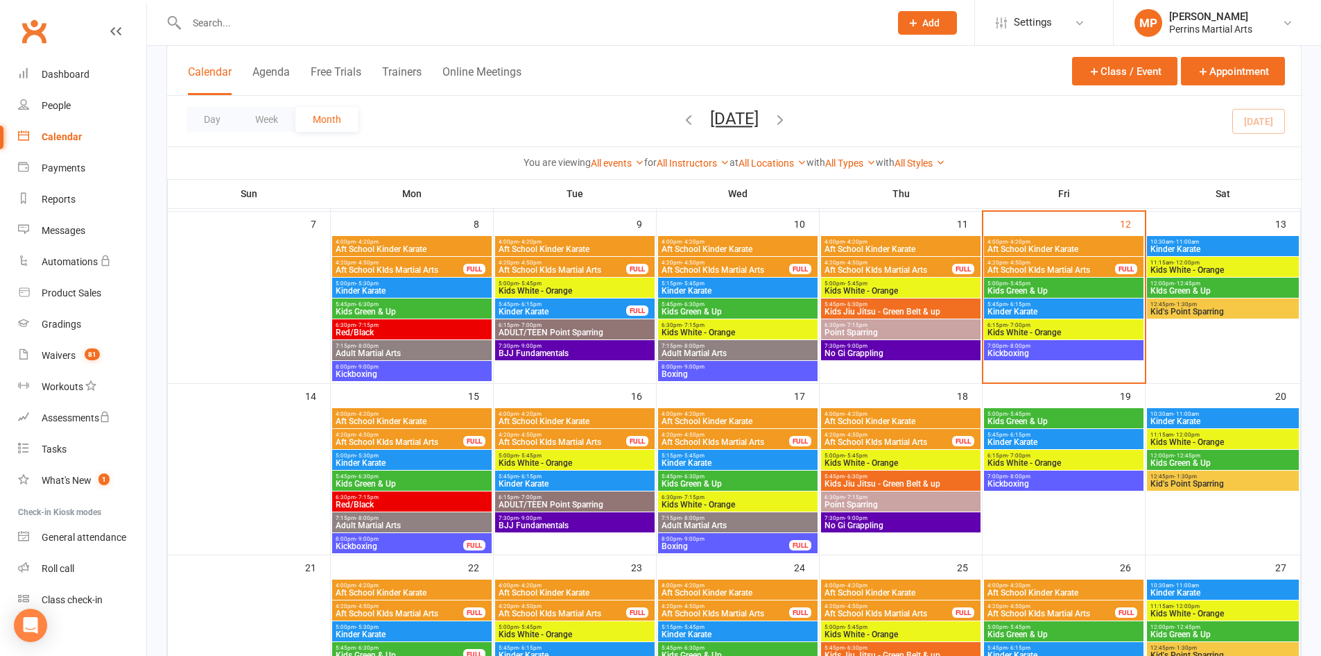
click at [1096, 328] on span "Kids White - Orange" at bounding box center [1064, 332] width 154 height 8
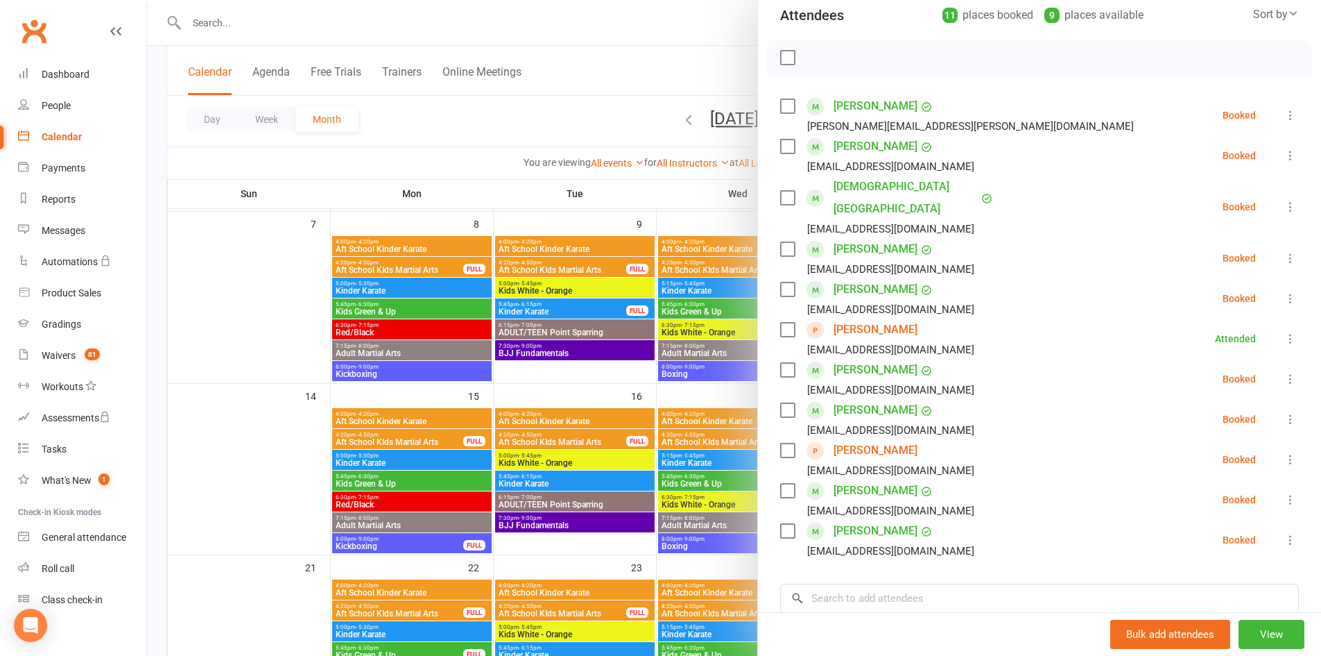
scroll to position [173, 0]
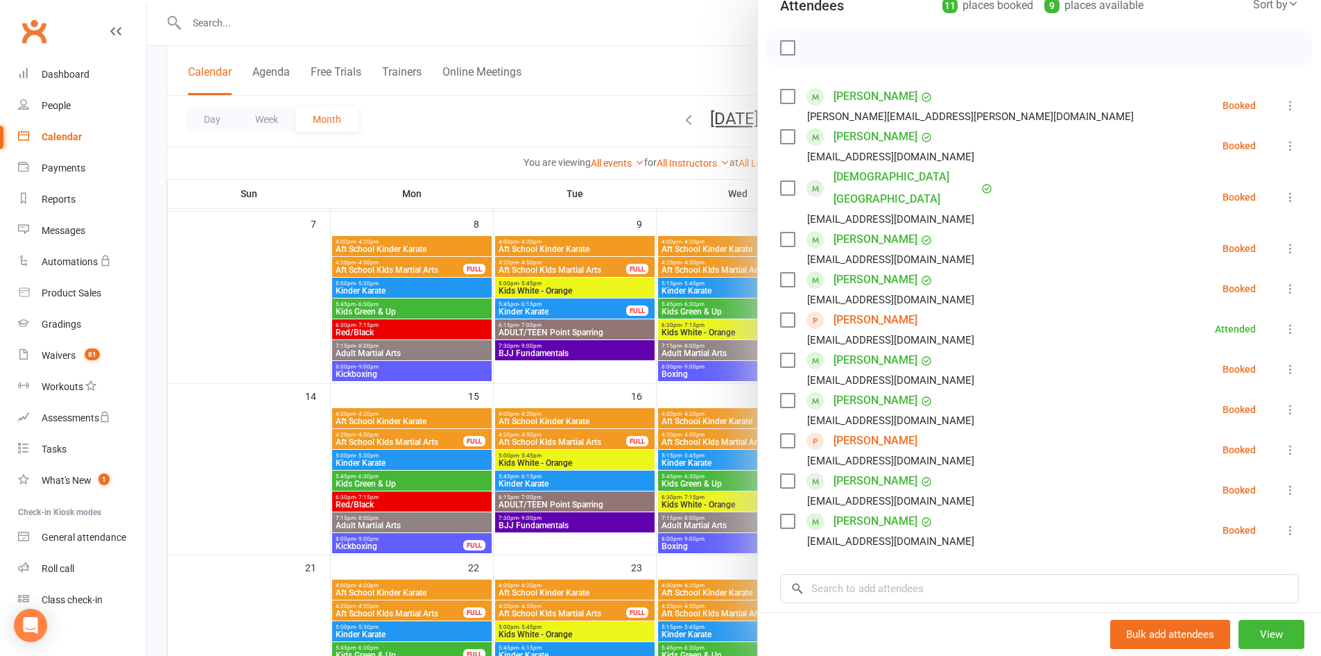
click at [1284, 190] on icon at bounding box center [1291, 197] width 14 height 14
click at [1226, 268] on link "Check in" at bounding box center [1223, 280] width 149 height 28
click at [1284, 141] on icon at bounding box center [1291, 146] width 14 height 14
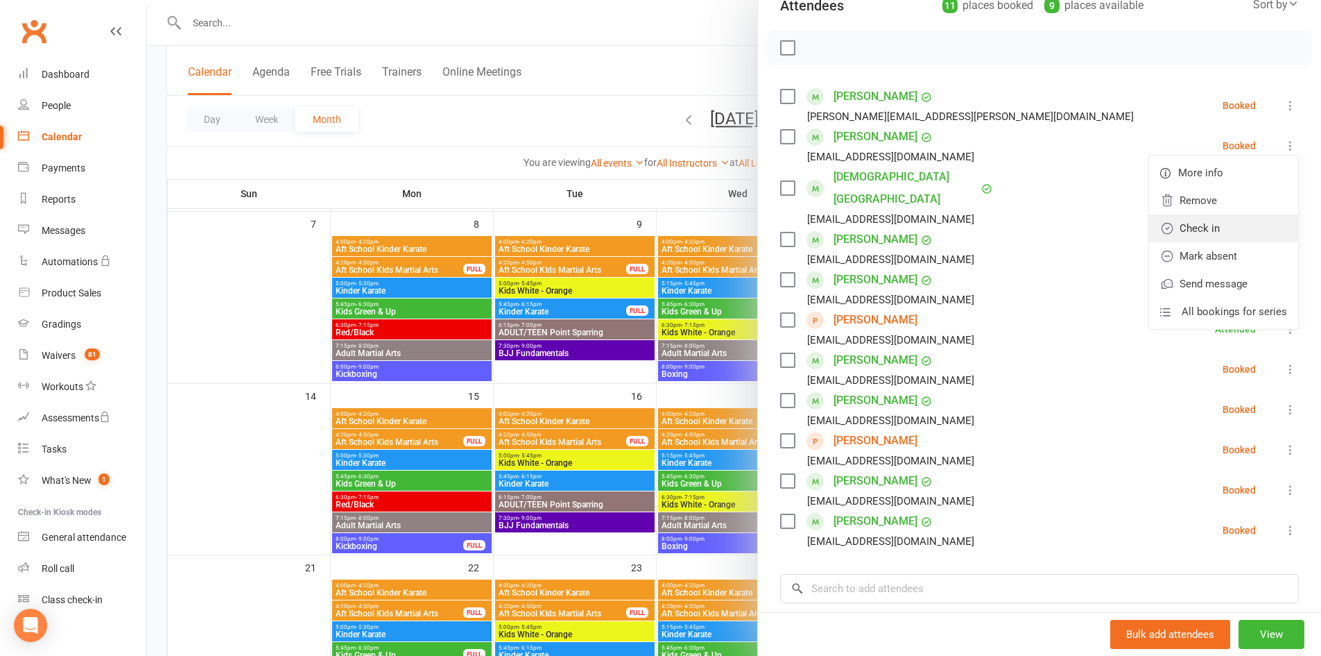
click at [1181, 231] on link "Check in" at bounding box center [1223, 228] width 149 height 28
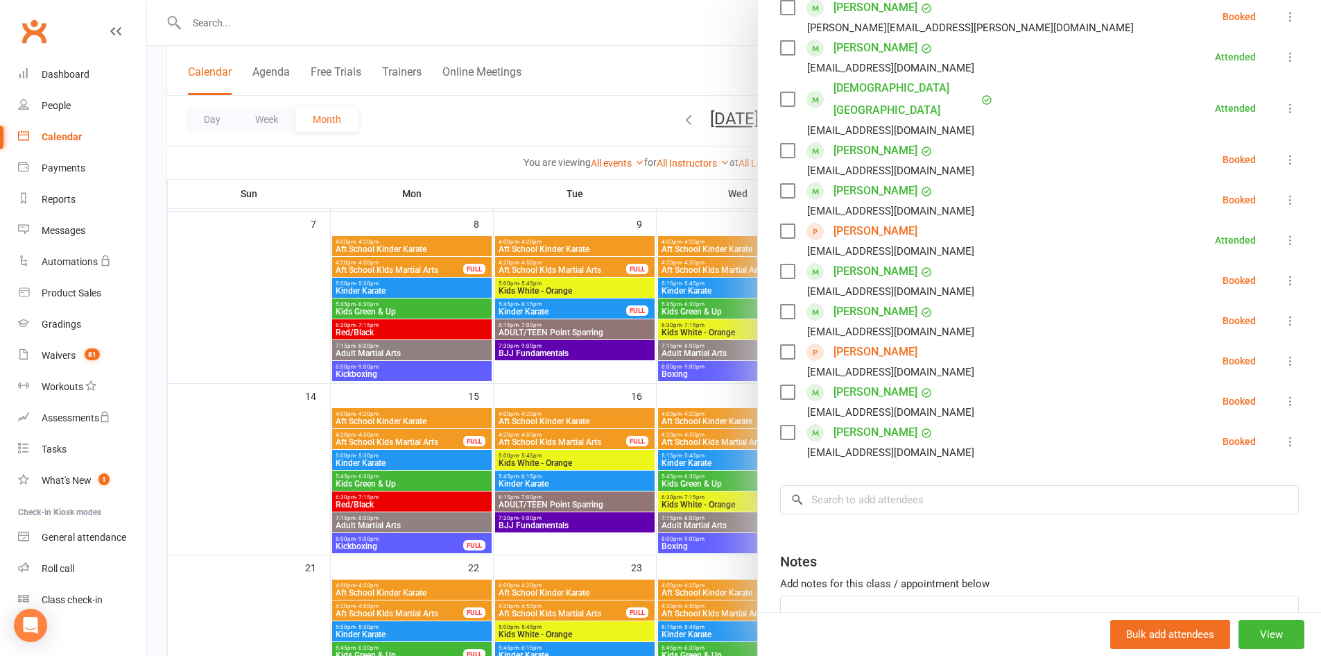
scroll to position [283, 0]
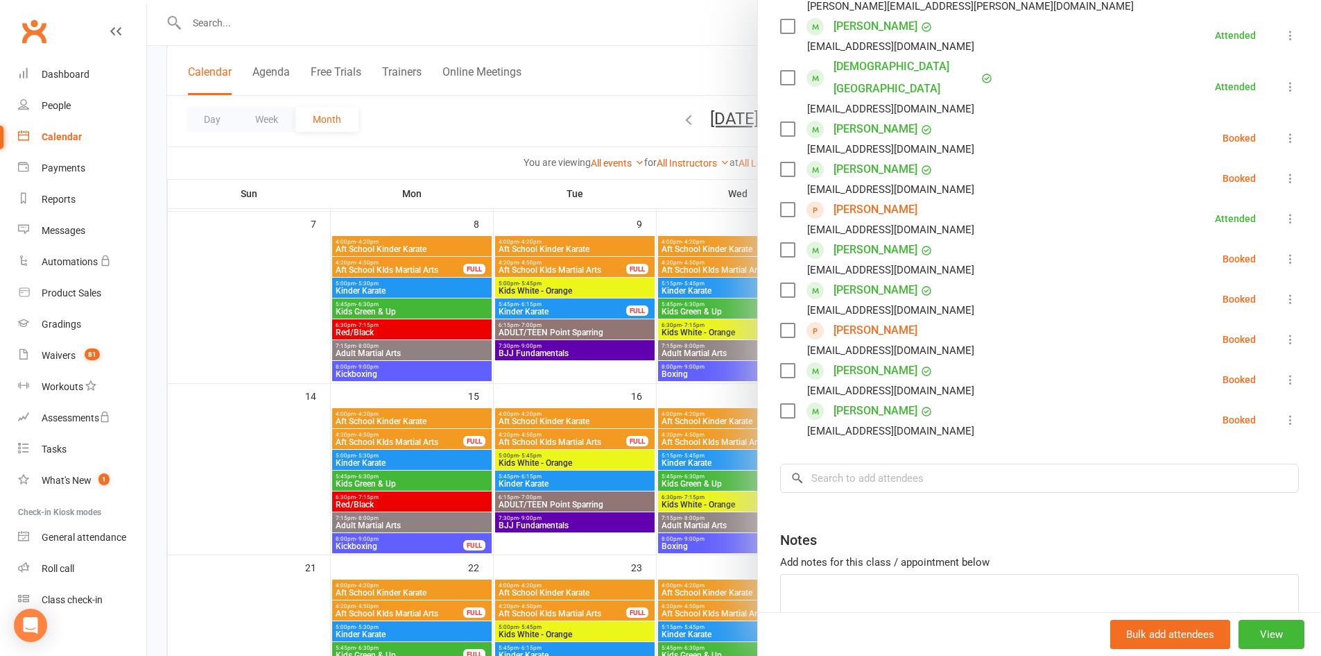
click at [1284, 252] on icon at bounding box center [1291, 259] width 14 height 14
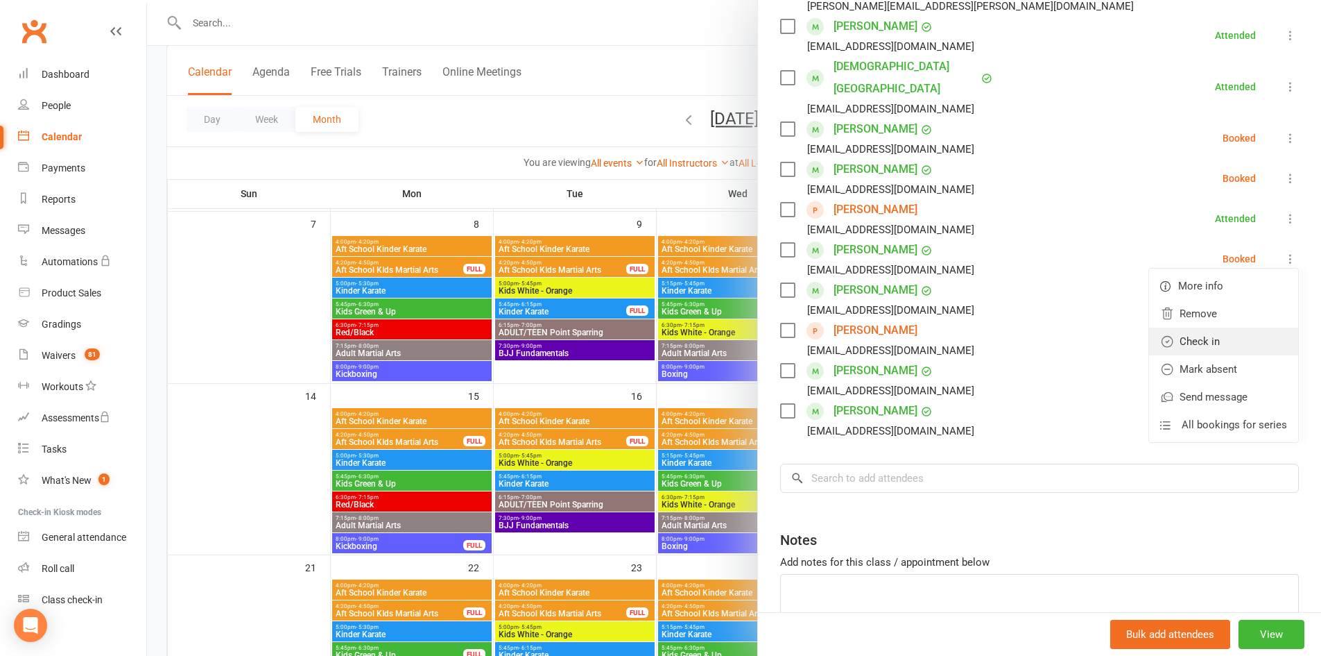
click at [1230, 327] on link "Check in" at bounding box center [1223, 341] width 149 height 28
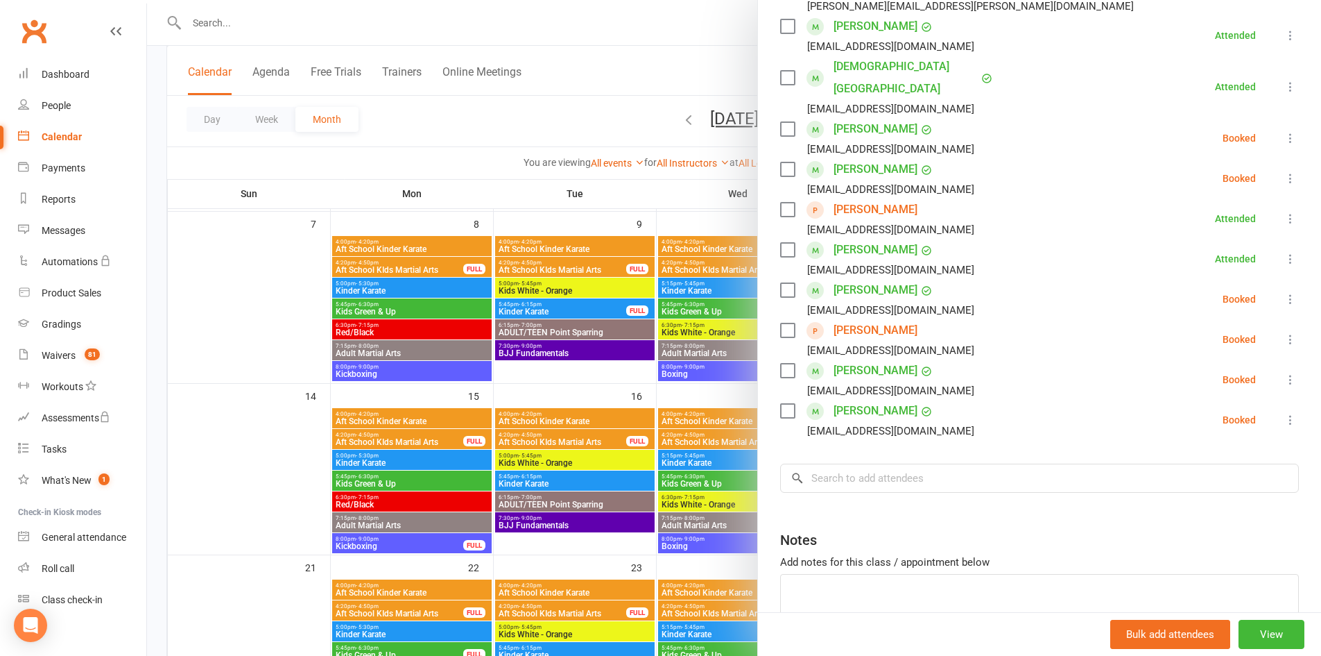
click at [1284, 292] on icon at bounding box center [1291, 299] width 14 height 14
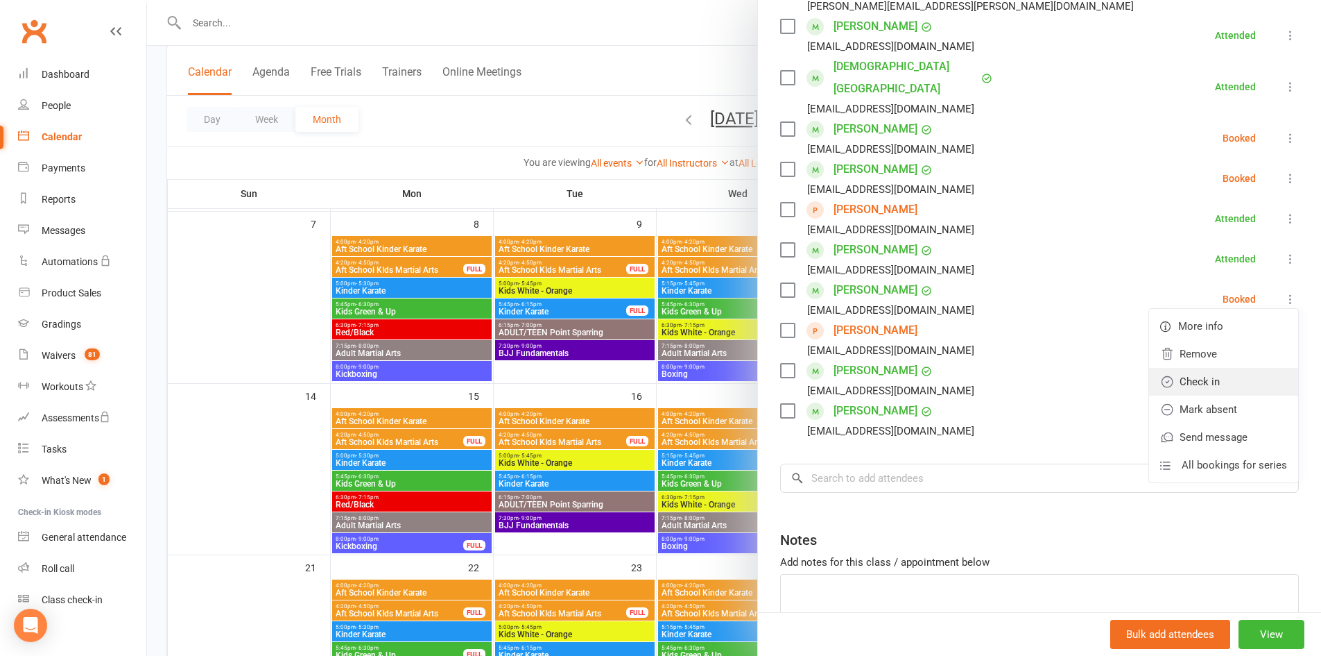
click at [1186, 368] on link "Check in" at bounding box center [1223, 382] width 149 height 28
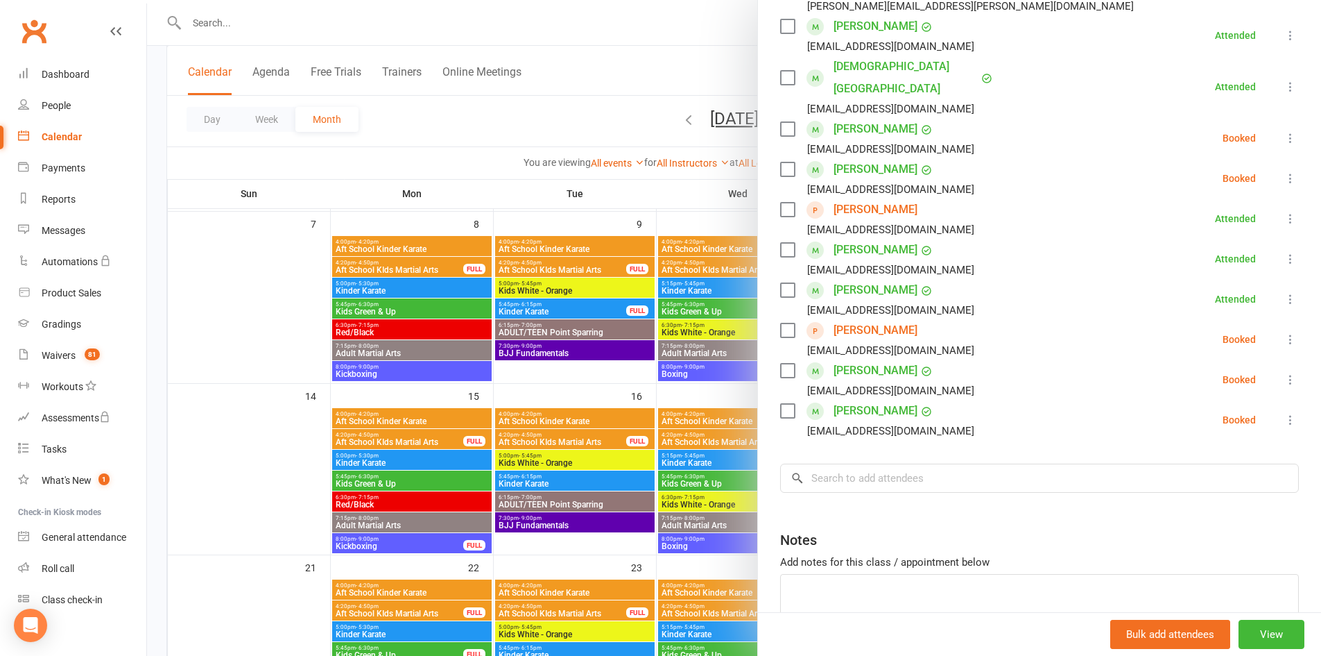
click at [1284, 332] on icon at bounding box center [1291, 339] width 14 height 14
click at [1208, 408] on link "Check in" at bounding box center [1229, 422] width 137 height 28
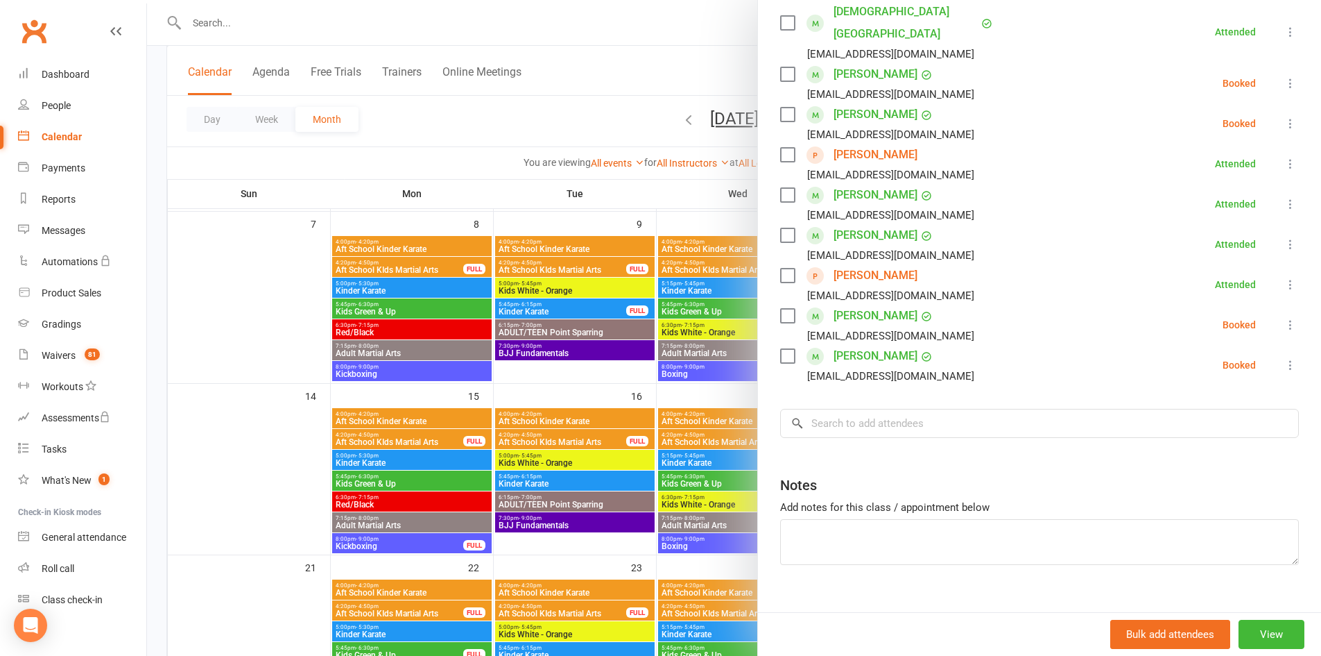
click at [1284, 358] on icon at bounding box center [1291, 365] width 14 height 14
click at [1205, 434] on link "Check in" at bounding box center [1223, 448] width 149 height 28
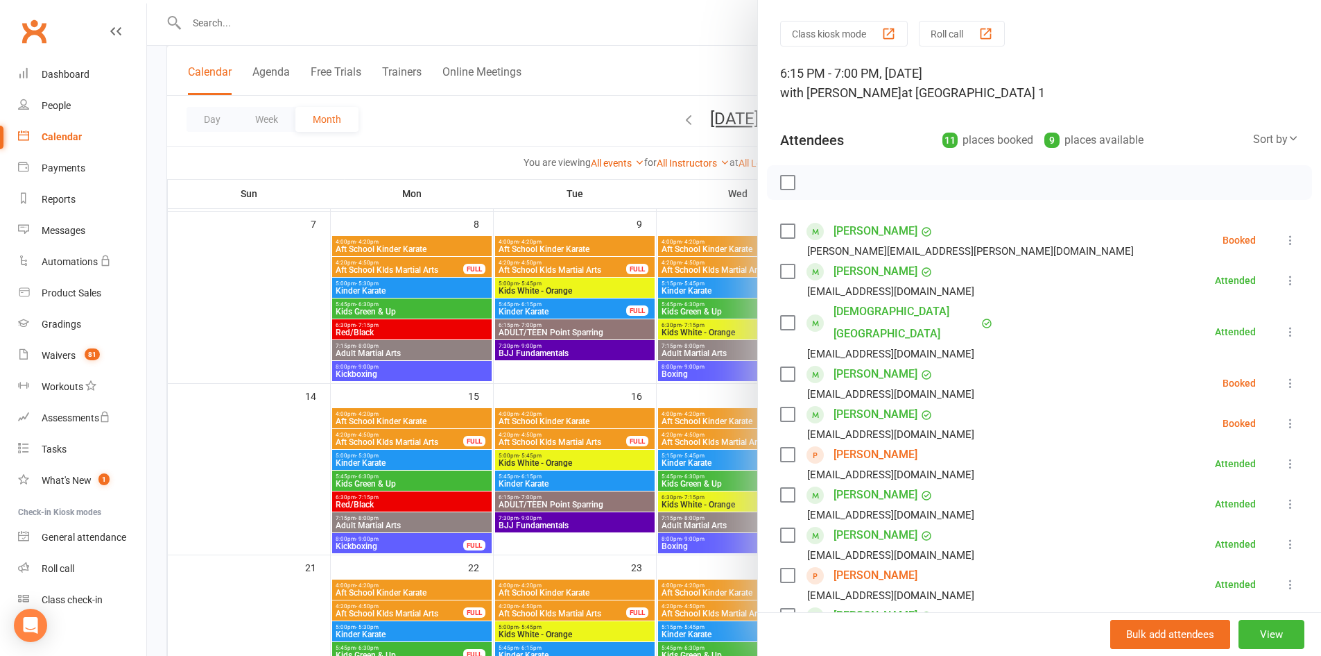
scroll to position [0, 0]
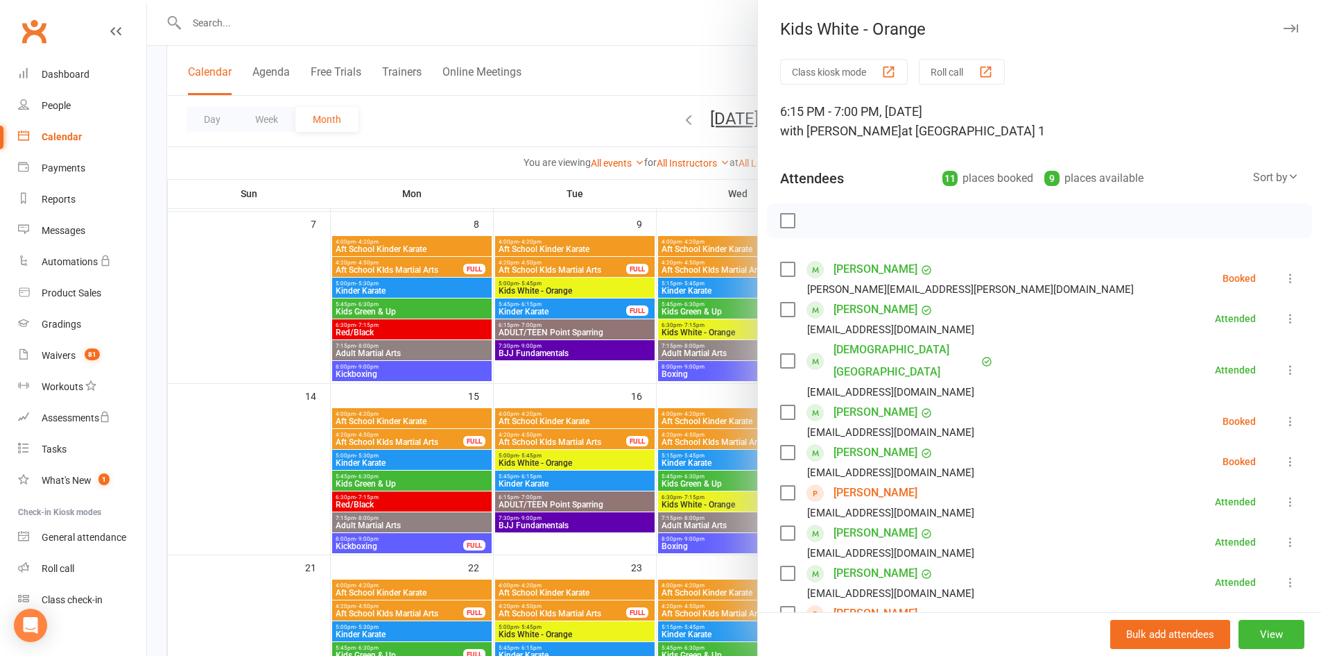
click at [1283, 24] on button "button" at bounding box center [1291, 28] width 17 height 17
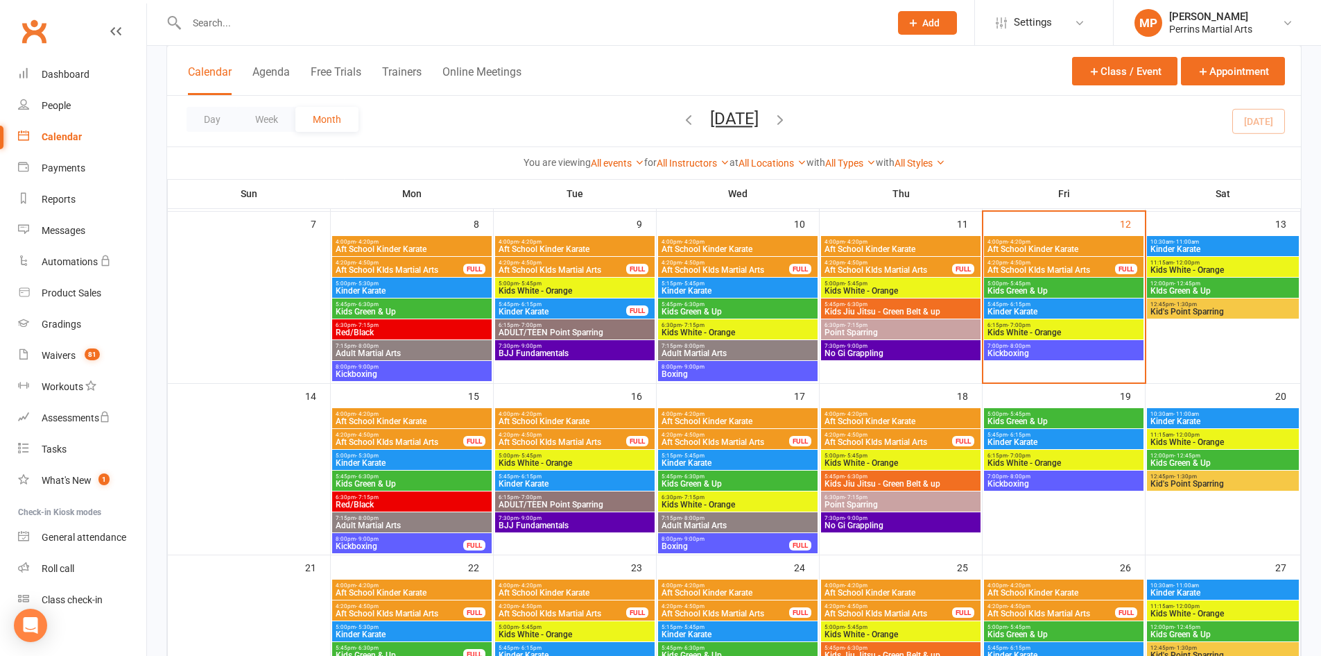
click at [1239, 269] on span "Kids White - Orange" at bounding box center [1223, 270] width 146 height 8
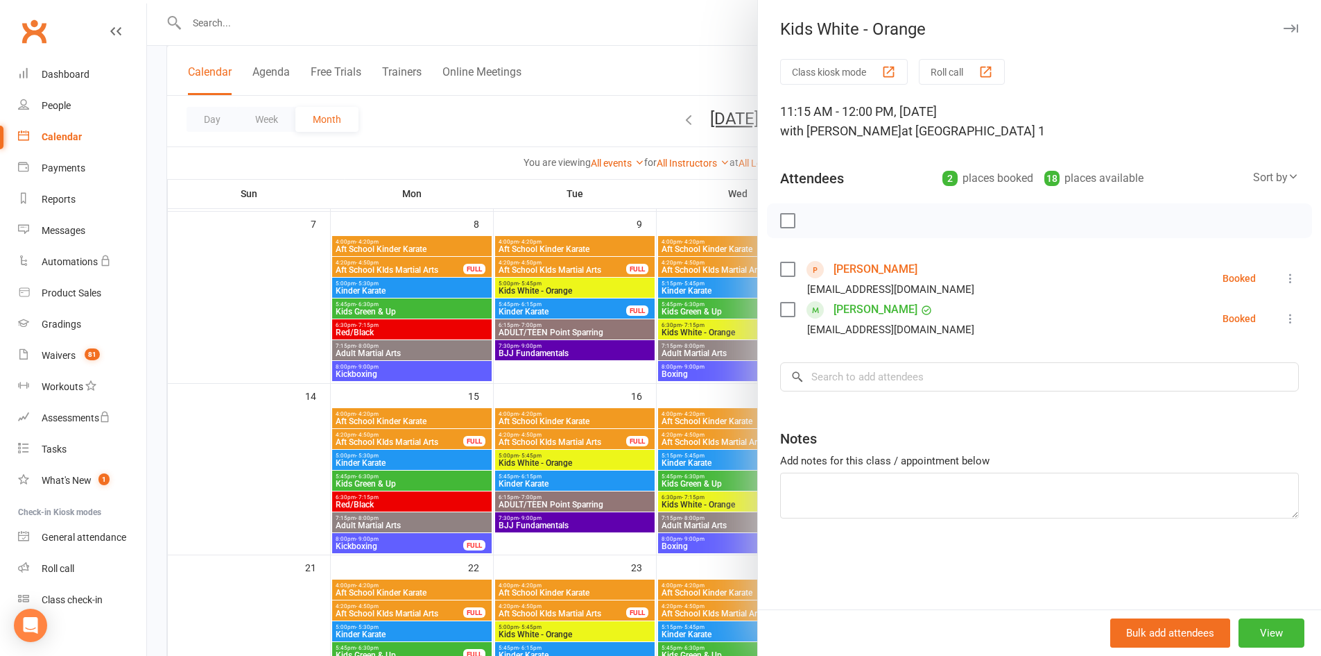
click at [1284, 28] on icon "button" at bounding box center [1291, 28] width 15 height 8
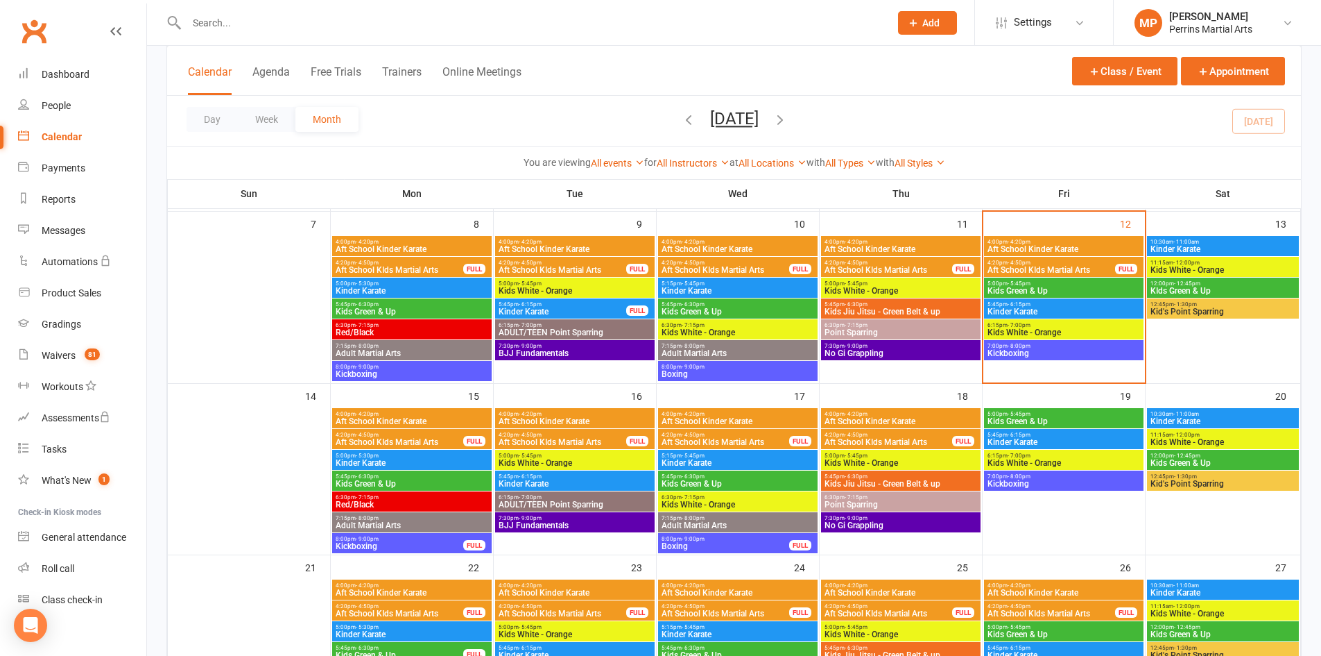
click at [1234, 246] on span "Kinder Karate" at bounding box center [1223, 249] width 146 height 8
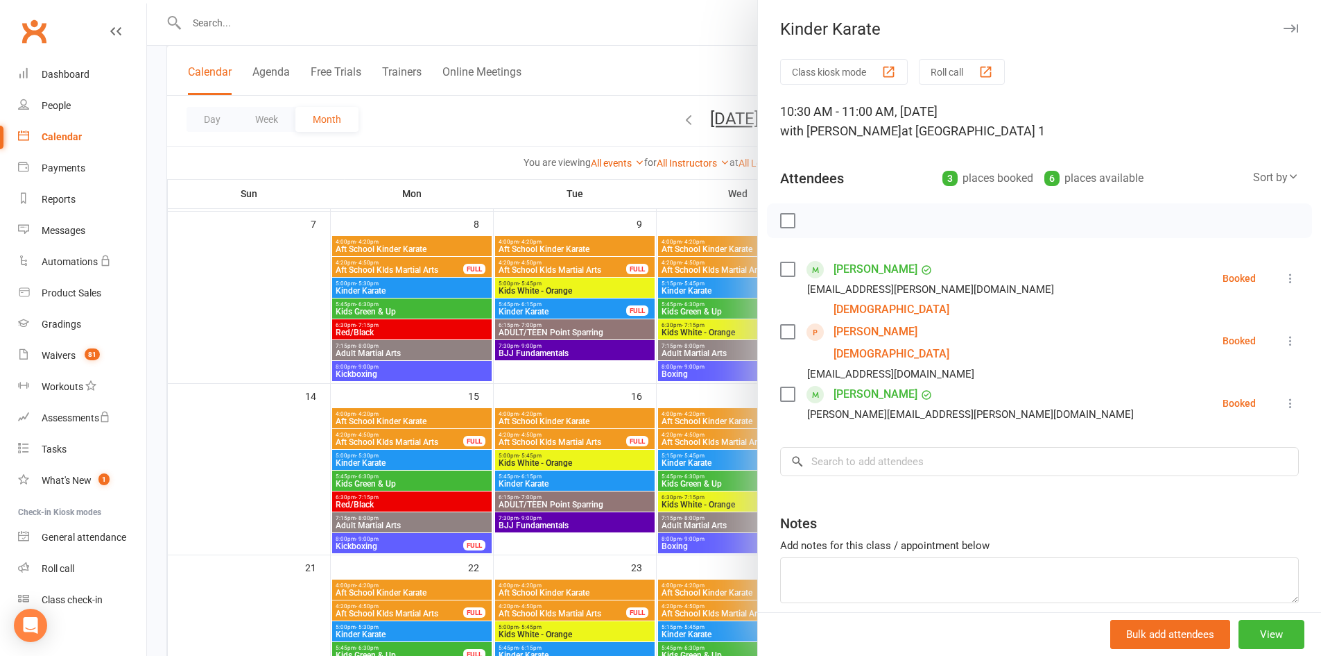
click at [1284, 31] on icon "button" at bounding box center [1291, 28] width 15 height 8
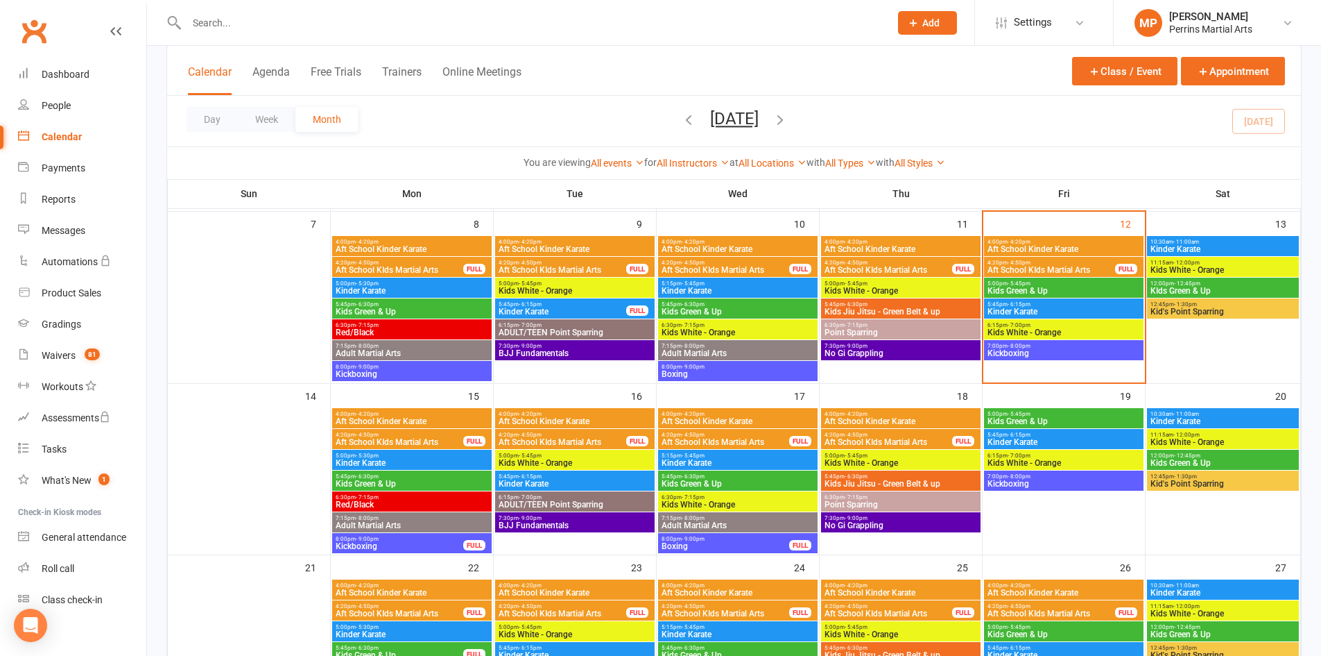
click at [1210, 264] on span "11:15am - 12:00pm" at bounding box center [1223, 262] width 146 height 6
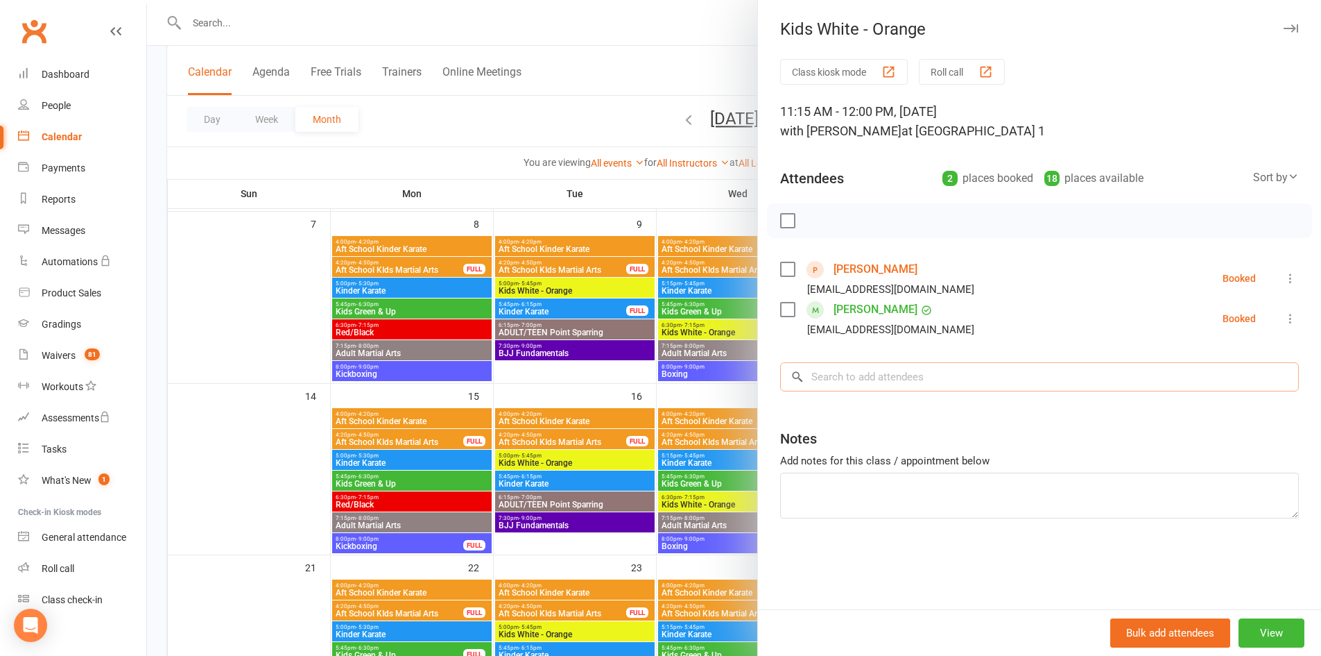
click at [884, 377] on input "search" at bounding box center [1039, 376] width 519 height 29
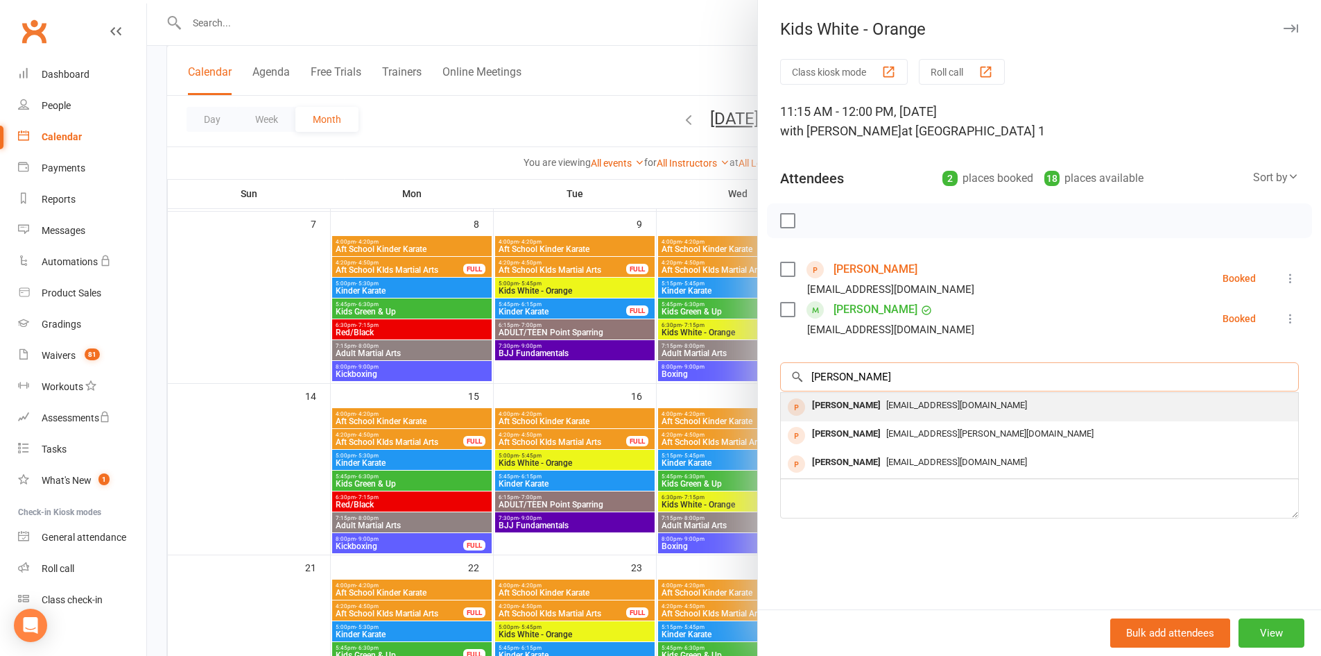
type input "[PERSON_NAME]"
click at [886, 400] on span "[EMAIL_ADDRESS][DOMAIN_NAME]" at bounding box center [956, 405] width 141 height 10
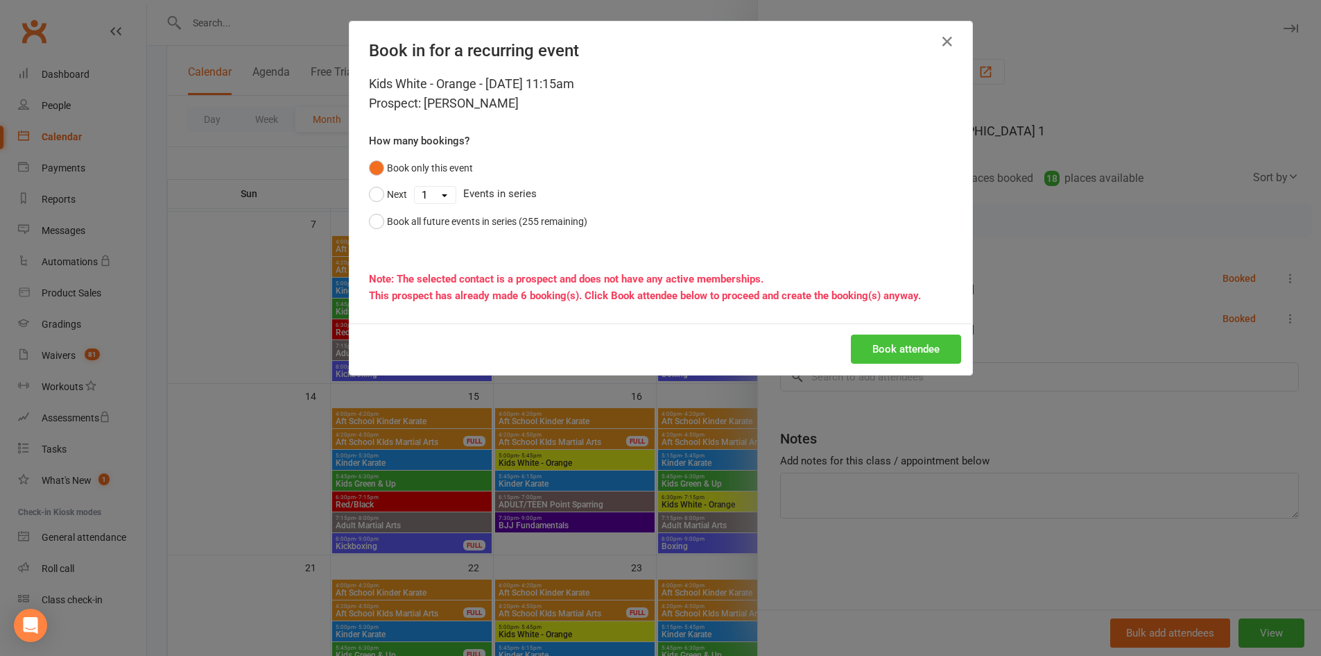
click at [883, 352] on button "Book attendee" at bounding box center [906, 348] width 110 height 29
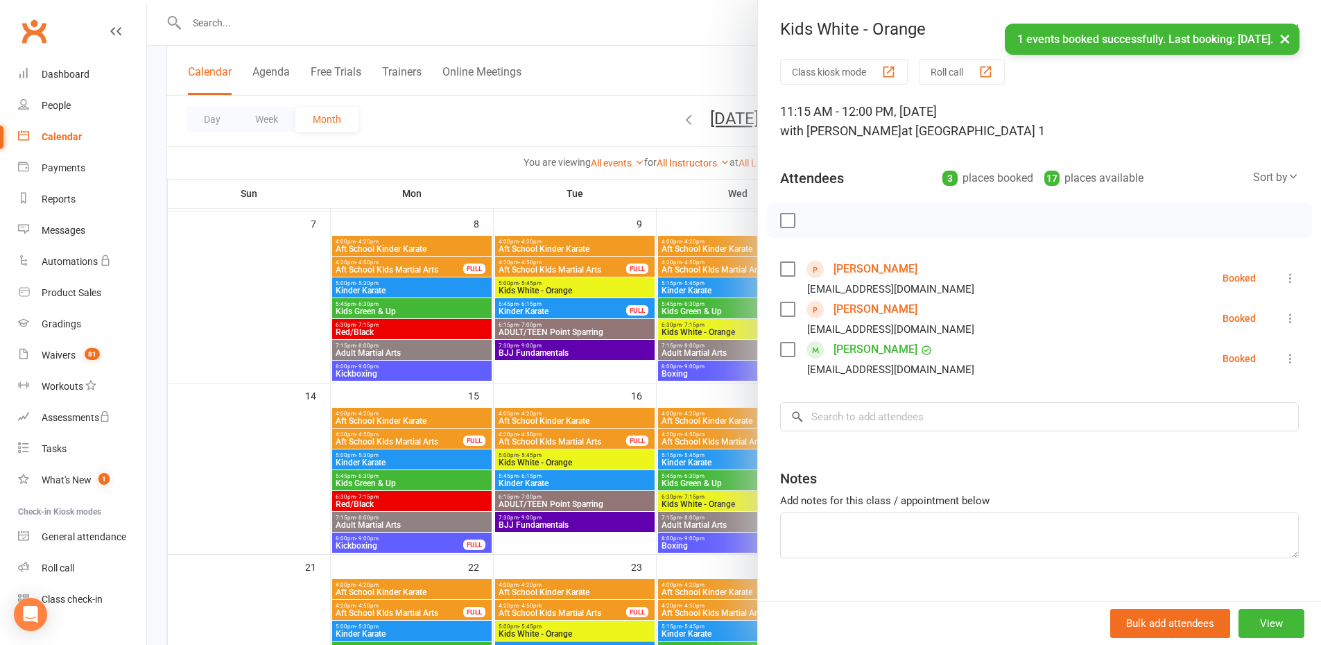
click at [1284, 40] on button "×" at bounding box center [1285, 39] width 25 height 30
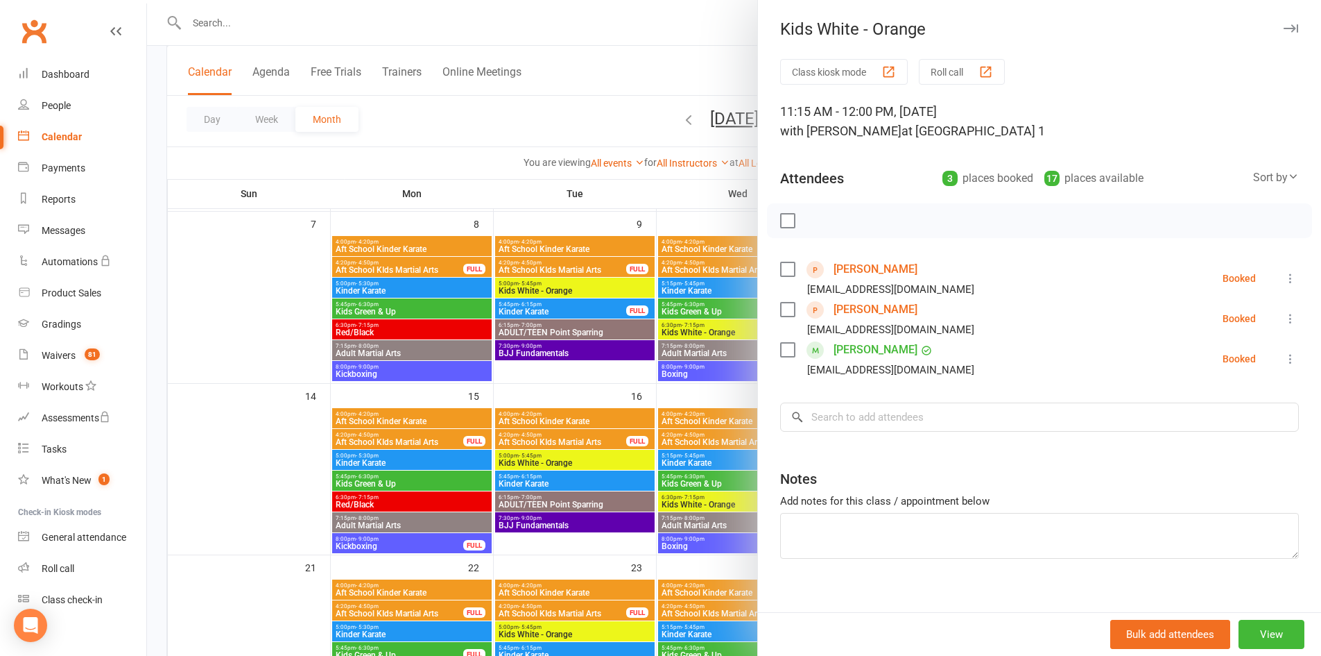
click at [1284, 27] on icon "button" at bounding box center [1291, 28] width 15 height 8
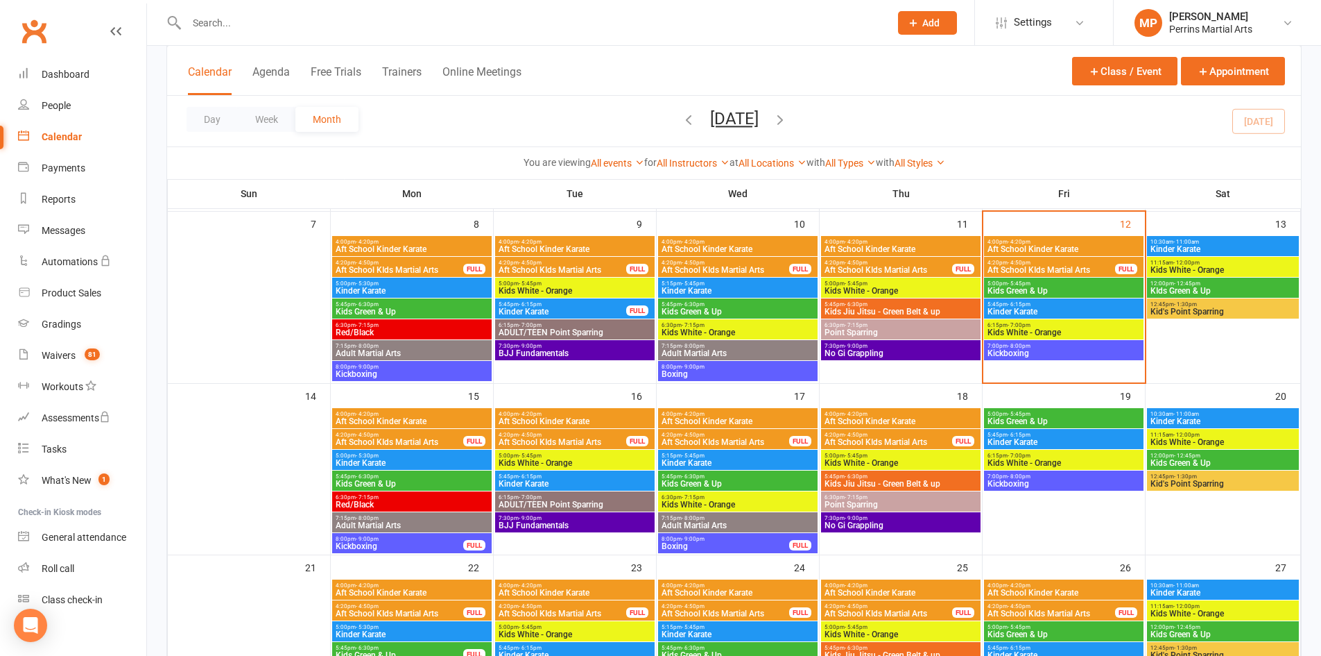
click at [1079, 329] on span "Kids White - Orange" at bounding box center [1064, 332] width 154 height 8
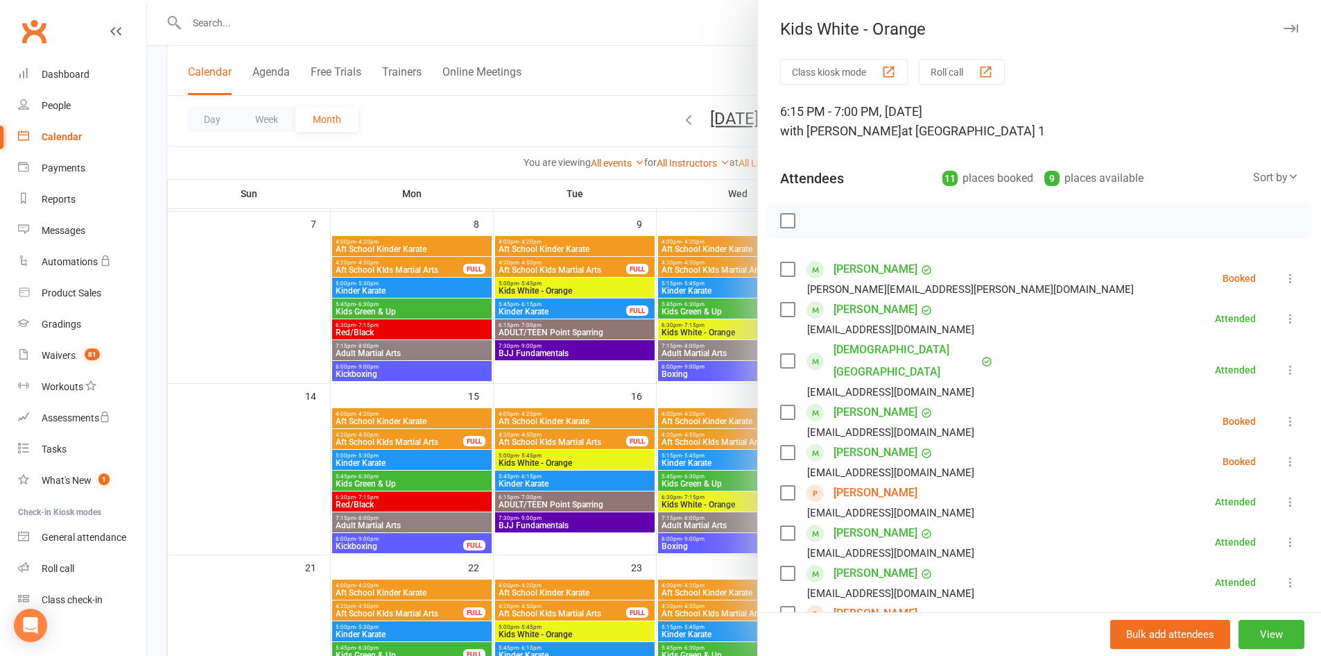
click at [1284, 414] on icon at bounding box center [1291, 421] width 14 height 14
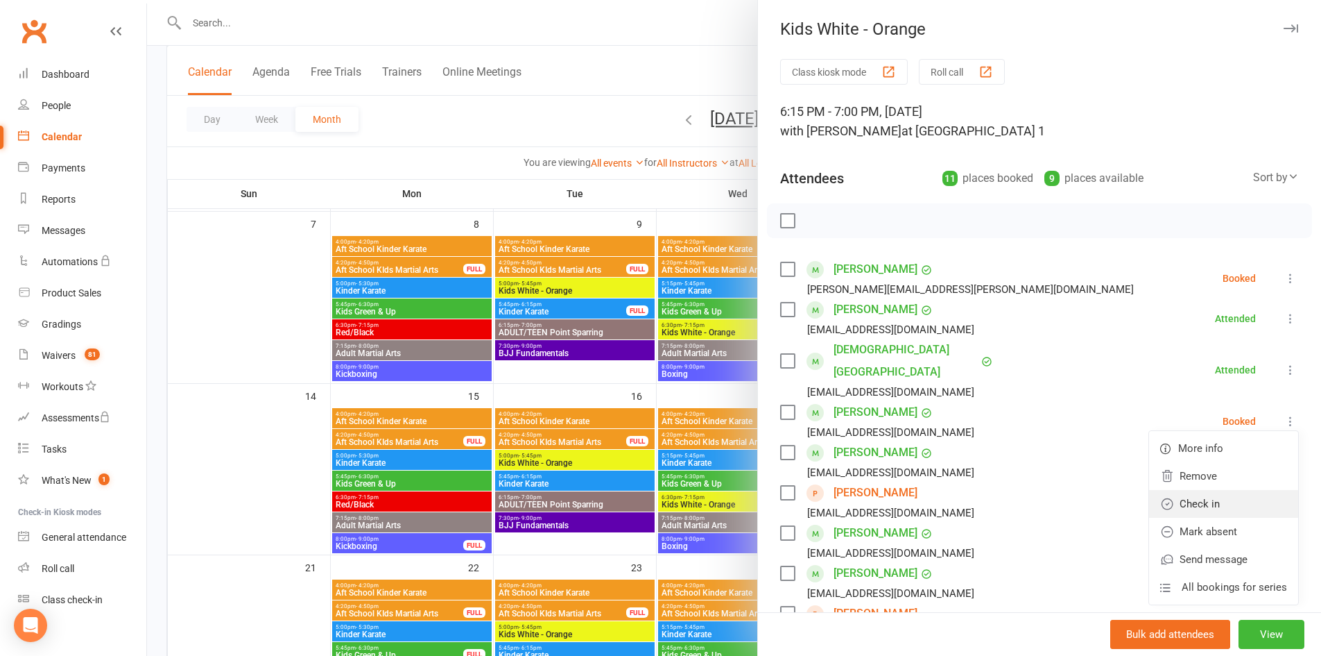
click at [1224, 490] on link "Check in" at bounding box center [1223, 504] width 149 height 28
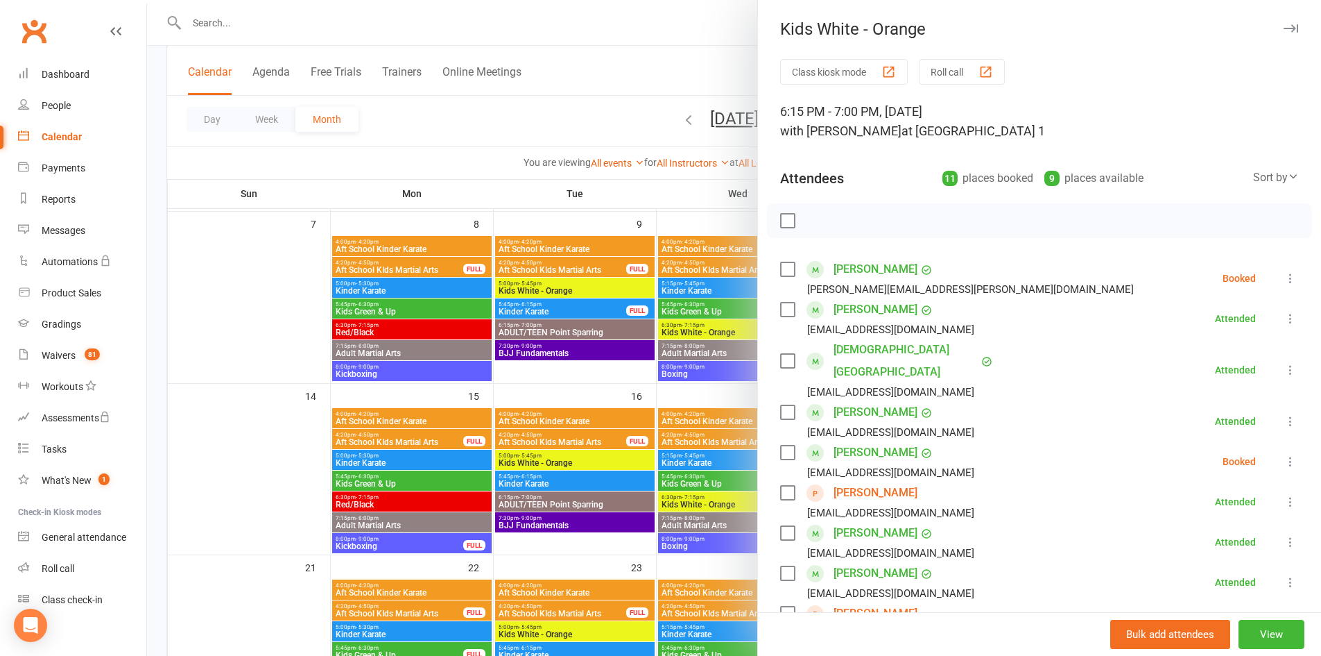
scroll to position [59, 0]
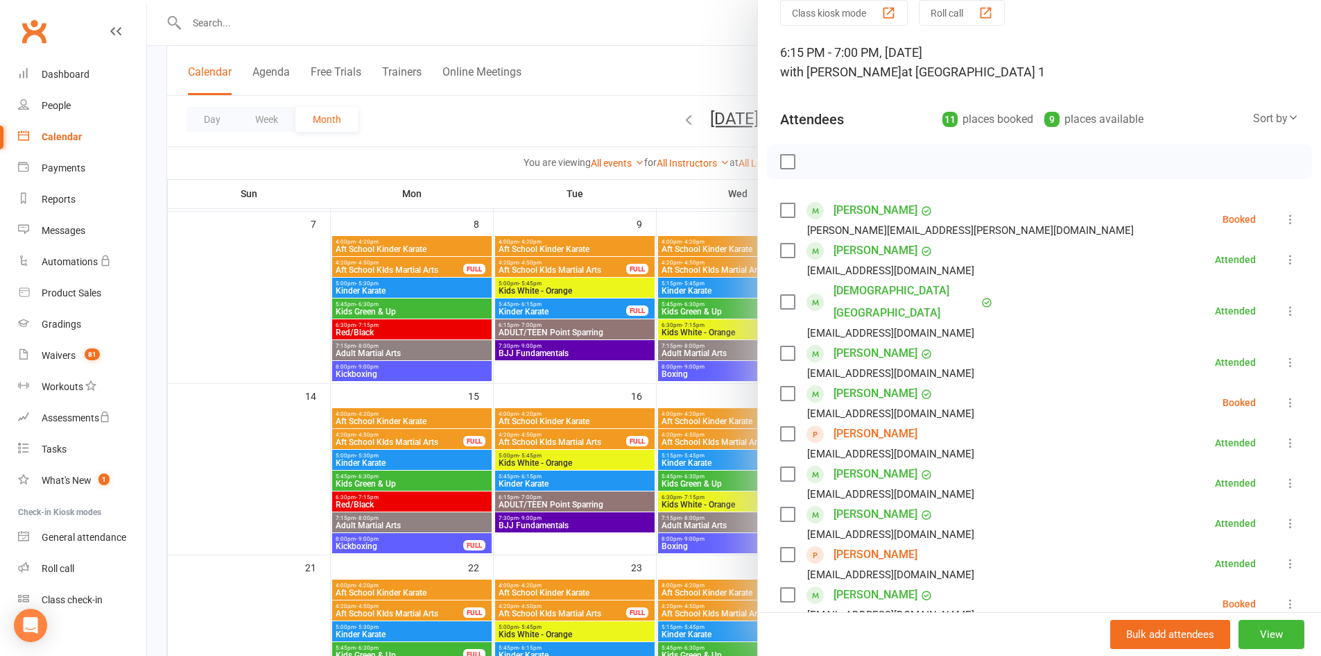
click at [1284, 395] on icon at bounding box center [1291, 402] width 14 height 14
click at [1217, 499] on link "Mark absent" at bounding box center [1223, 513] width 149 height 28
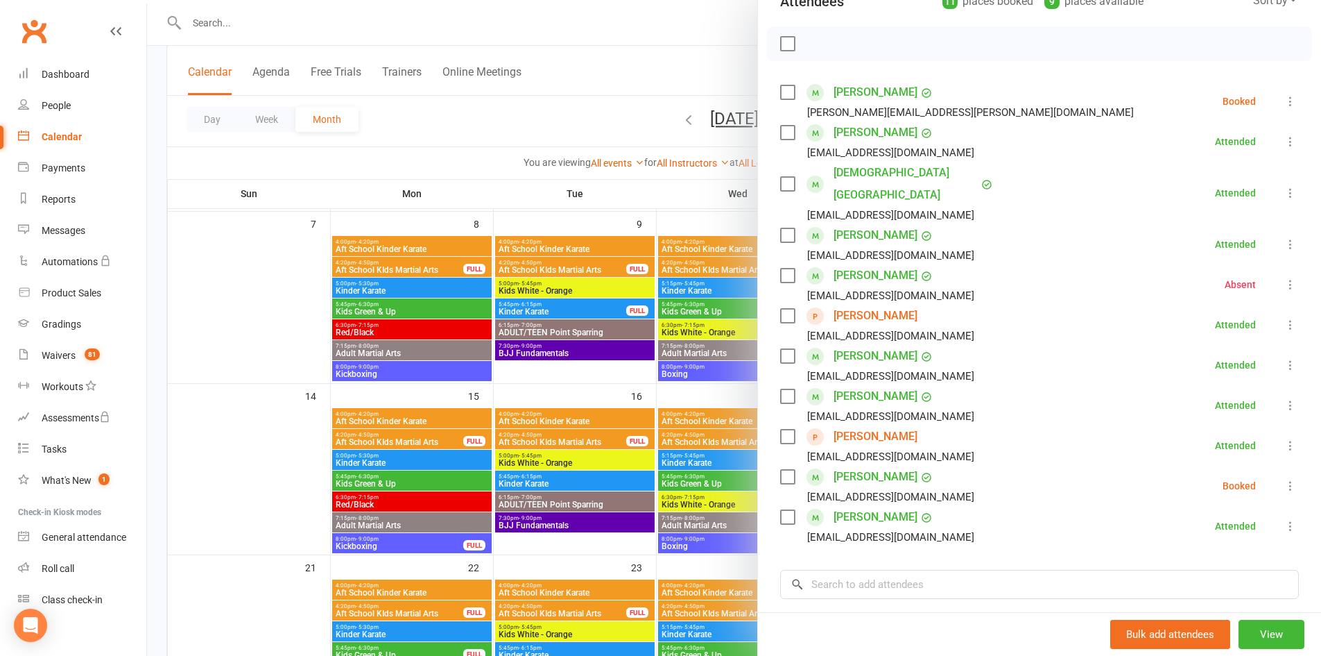
scroll to position [178, 0]
click at [886, 384] on link "[PERSON_NAME]" at bounding box center [876, 395] width 84 height 22
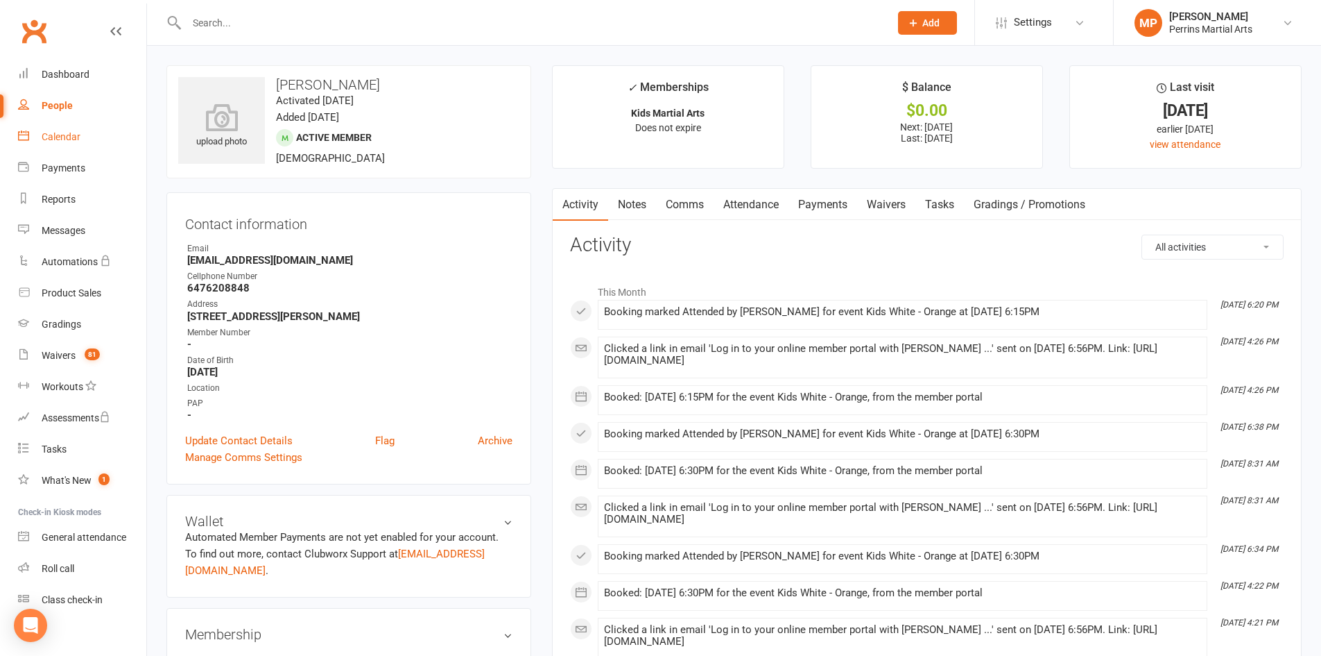
click at [58, 137] on div "Calendar" at bounding box center [61, 136] width 39 height 11
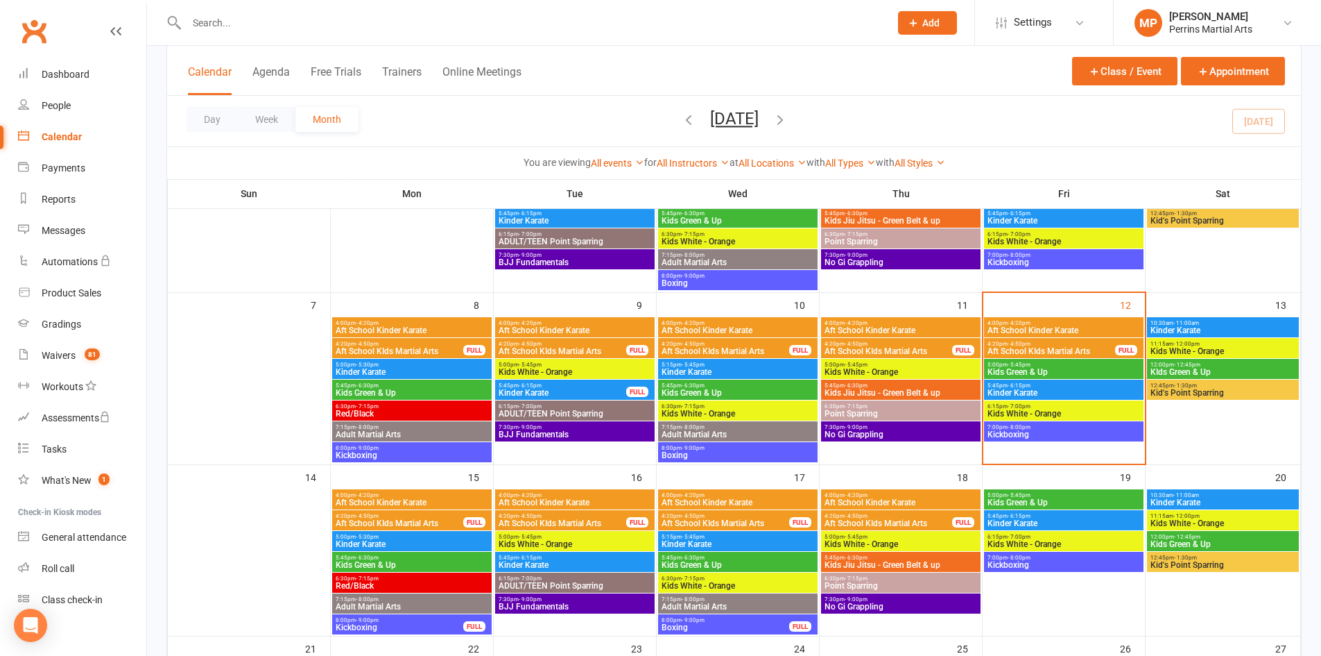
scroll to position [178, 0]
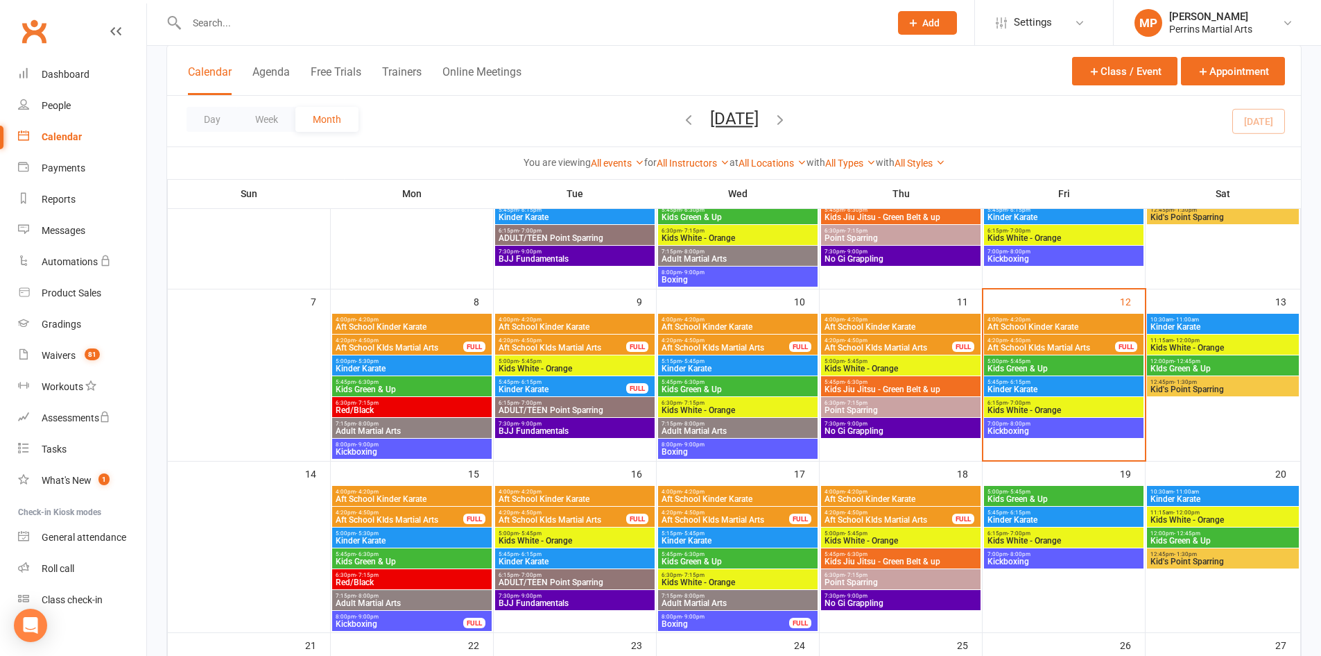
click at [1065, 404] on span "6:15pm - 7:00pm" at bounding box center [1064, 403] width 154 height 6
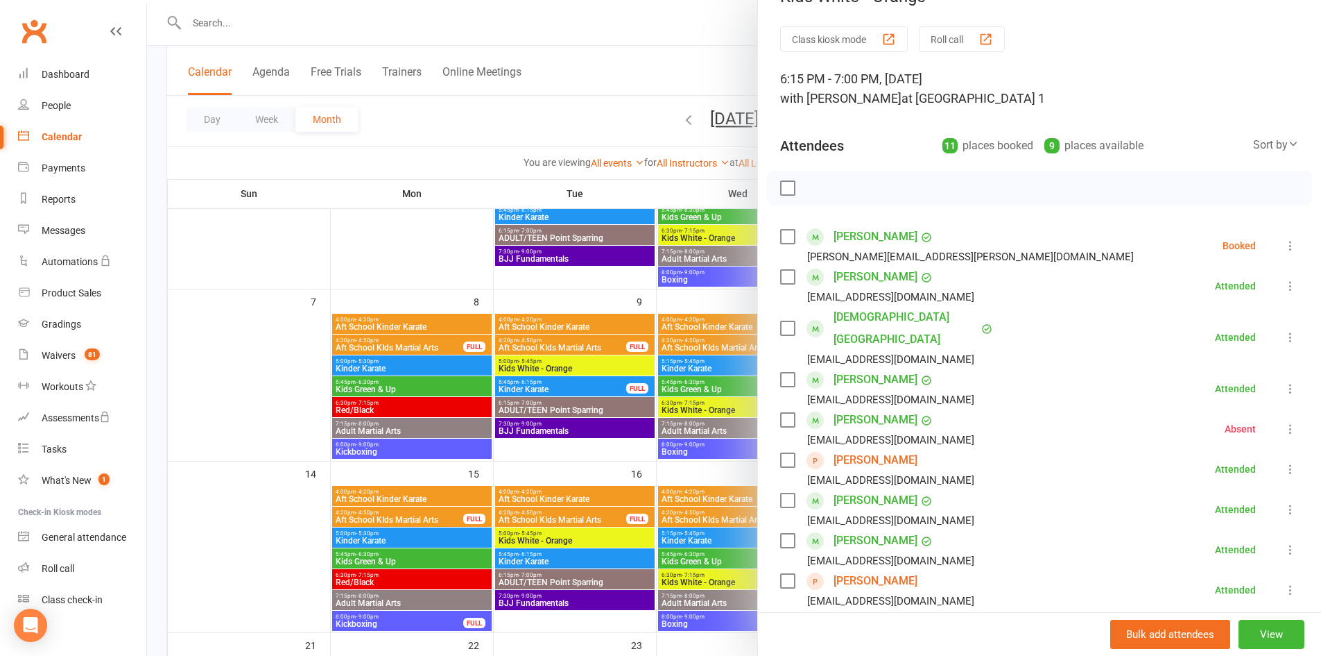
scroll to position [26, 0]
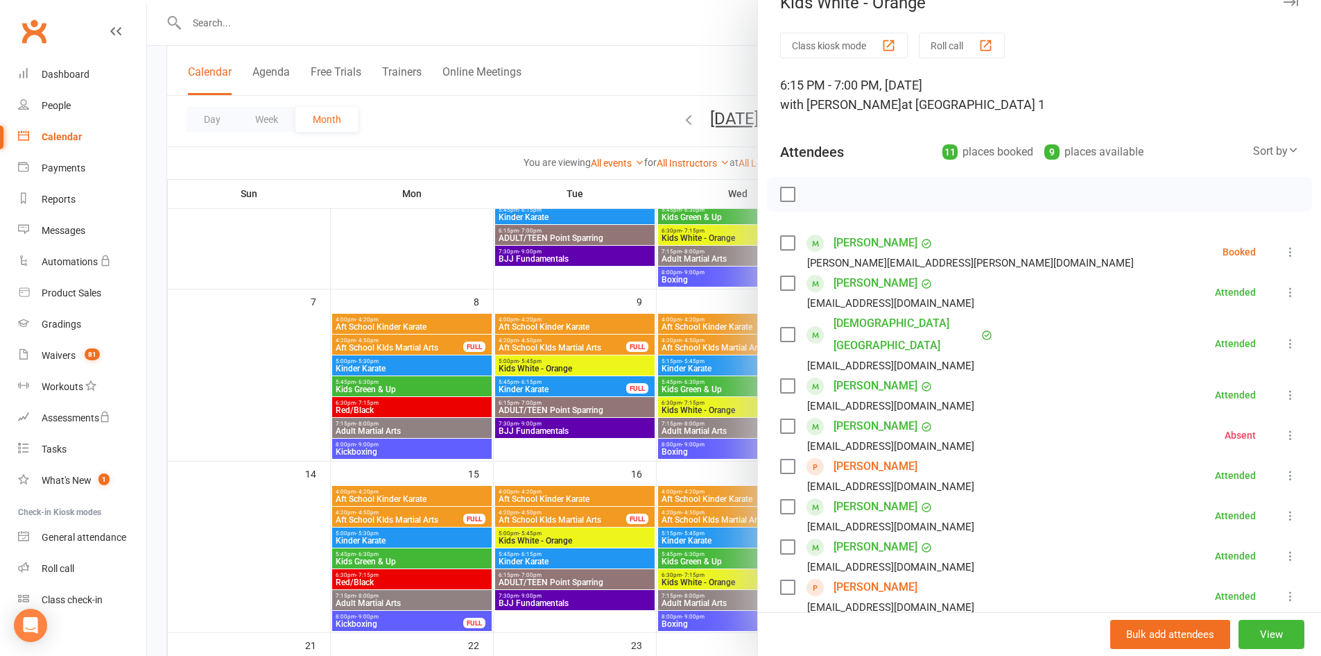
click at [1284, 249] on icon at bounding box center [1291, 252] width 14 height 14
click at [1222, 363] on link "Mark absent" at bounding box center [1223, 362] width 149 height 28
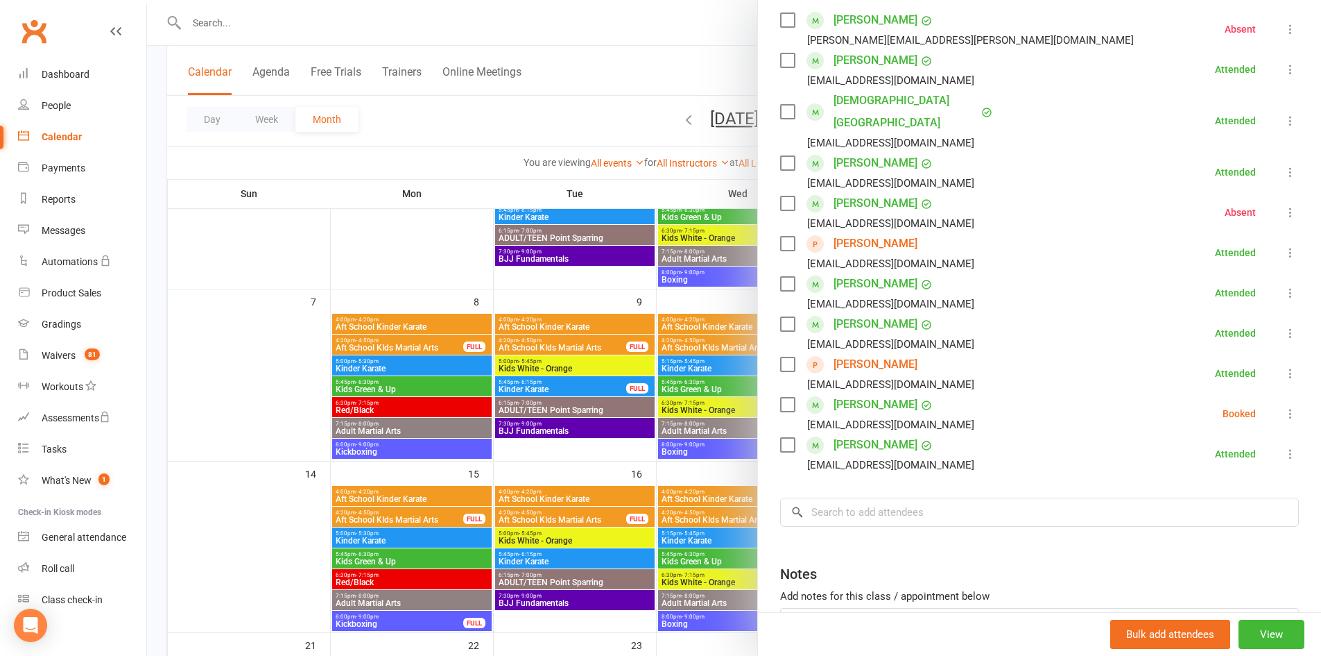
scroll to position [251, 0]
click at [1284, 404] on icon at bounding box center [1291, 411] width 14 height 14
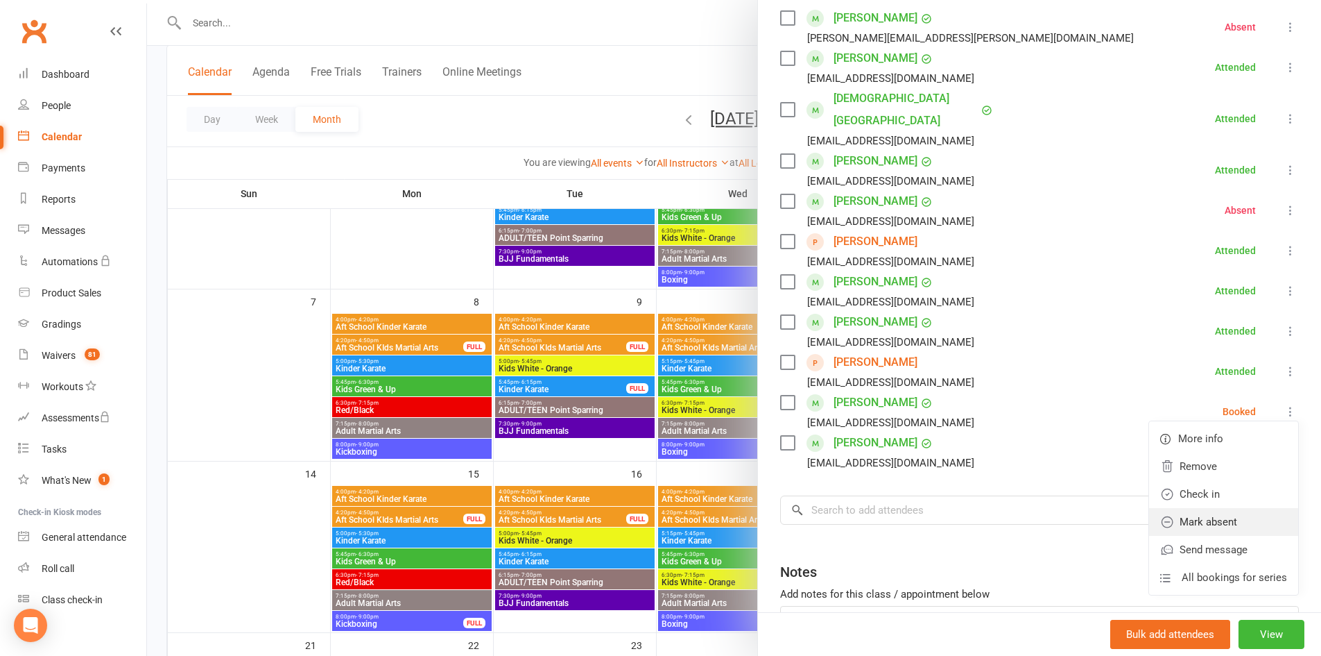
click at [1207, 508] on link "Mark absent" at bounding box center [1223, 522] width 149 height 28
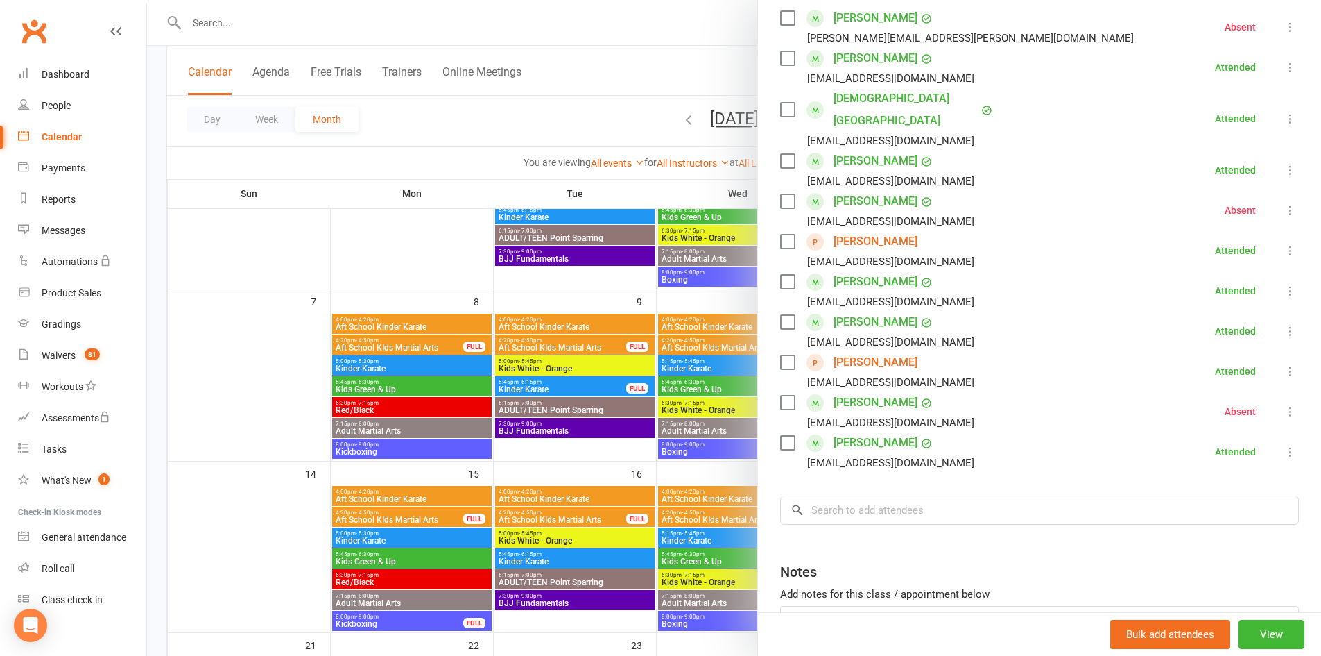
scroll to position [0, 0]
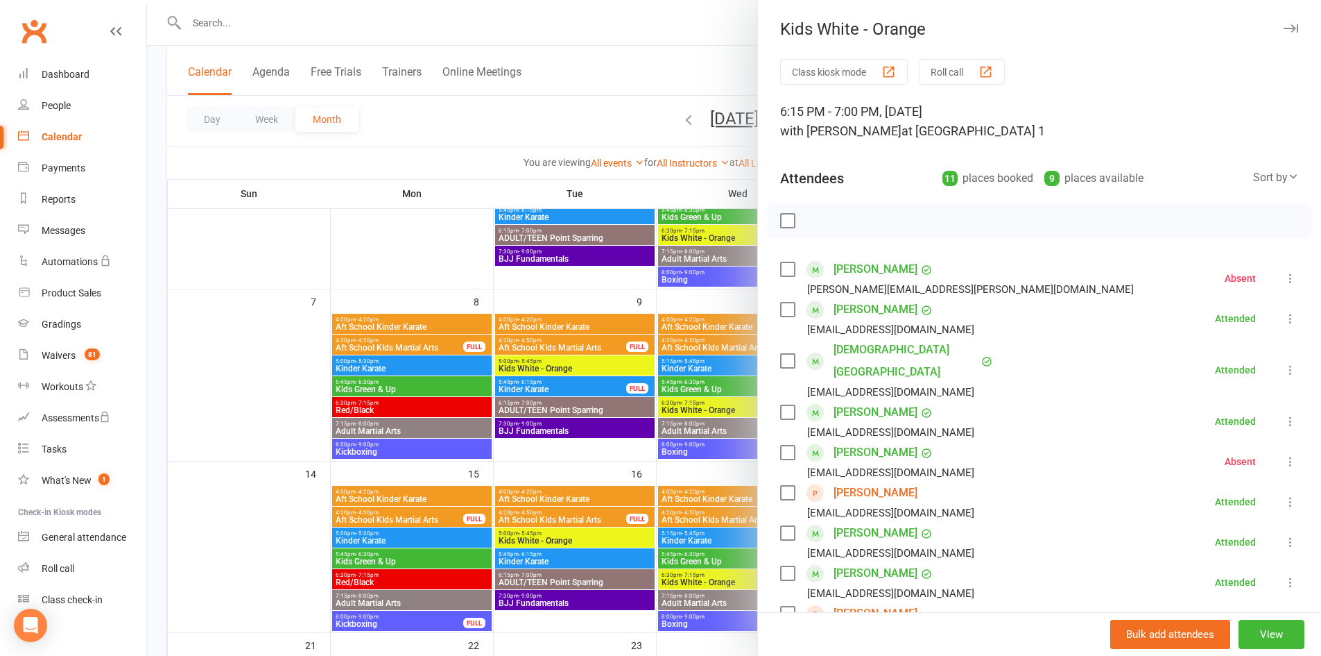
click at [1284, 24] on icon "button" at bounding box center [1291, 28] width 15 height 8
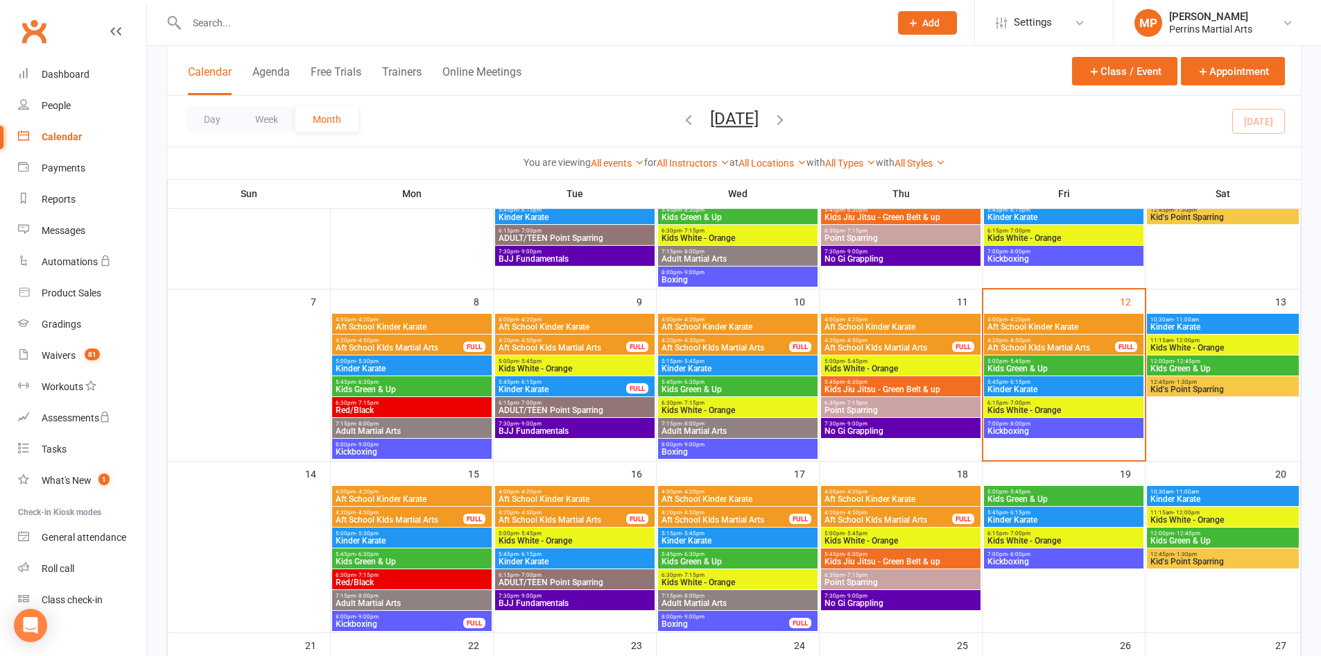
click at [1252, 343] on span "Kids White - Orange" at bounding box center [1223, 347] width 146 height 8
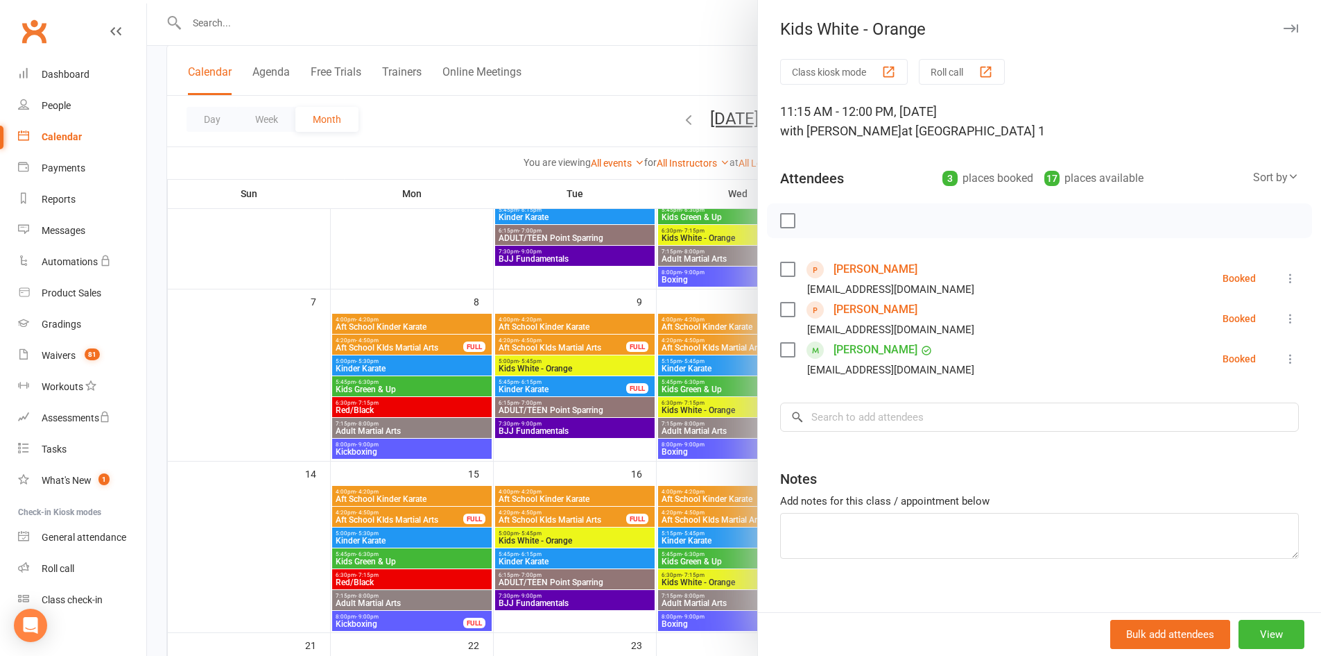
click at [1284, 24] on icon "button" at bounding box center [1291, 28] width 15 height 8
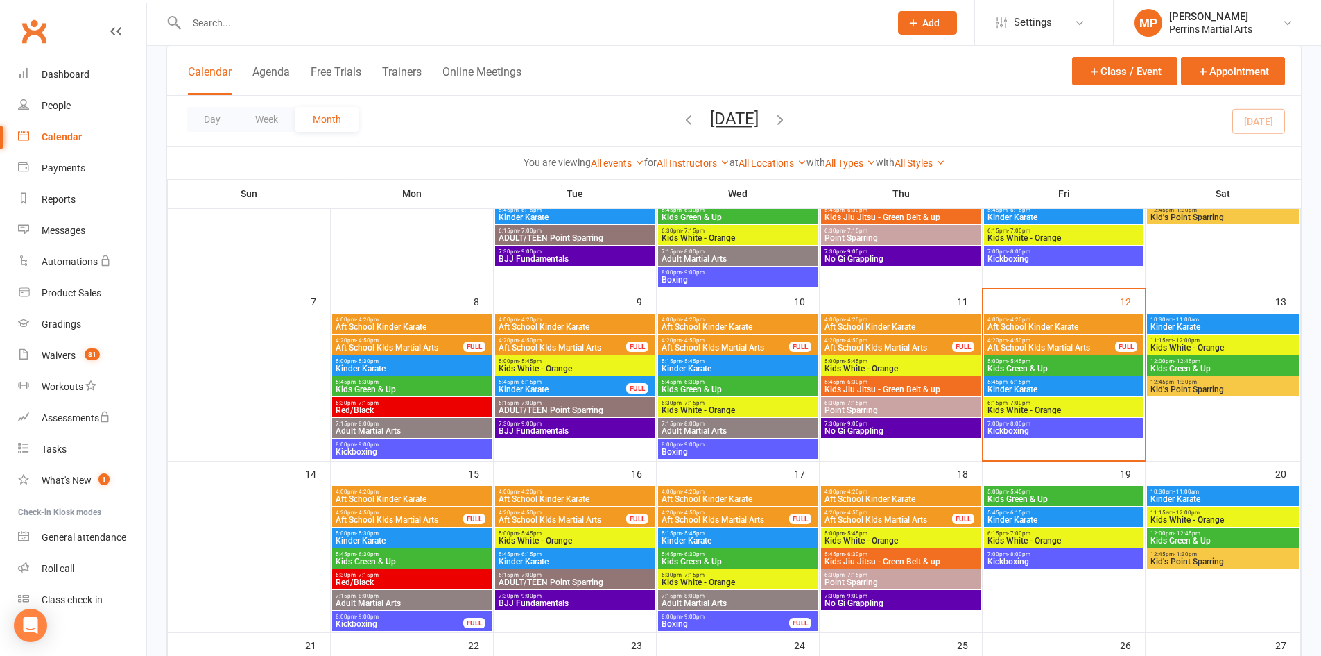
click at [1086, 409] on span "Kids White - Orange" at bounding box center [1064, 410] width 154 height 8
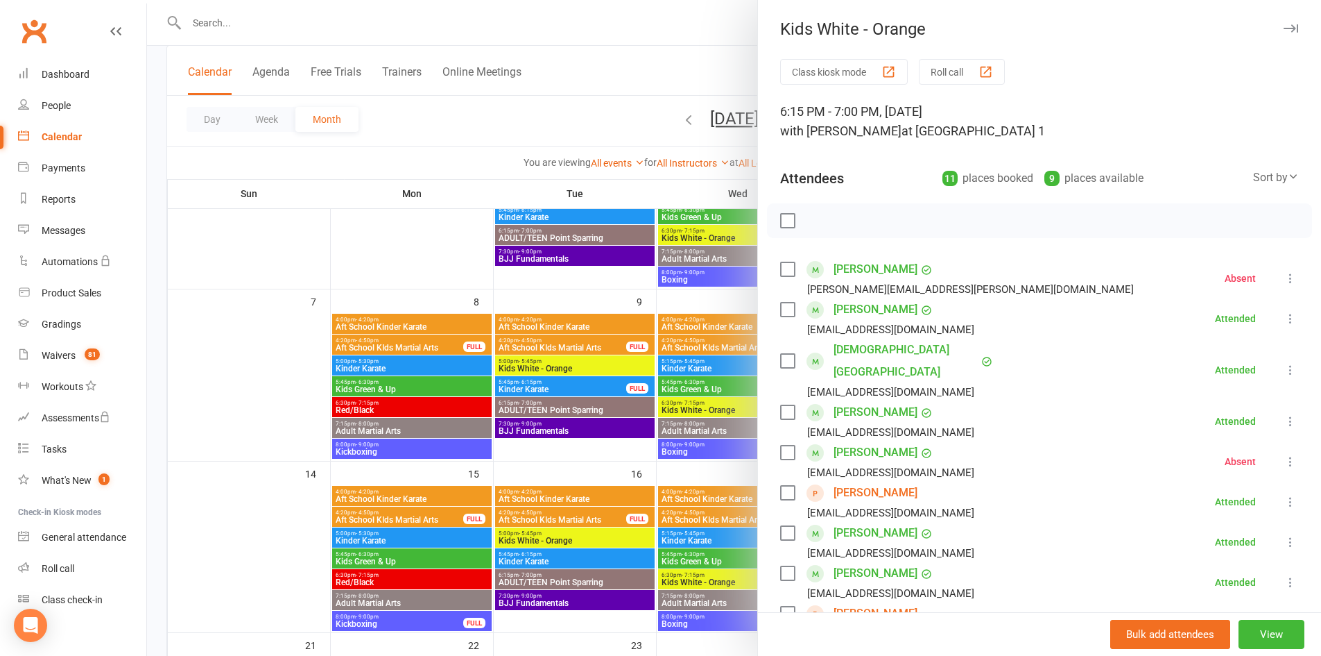
click at [1284, 31] on icon "button" at bounding box center [1291, 28] width 15 height 8
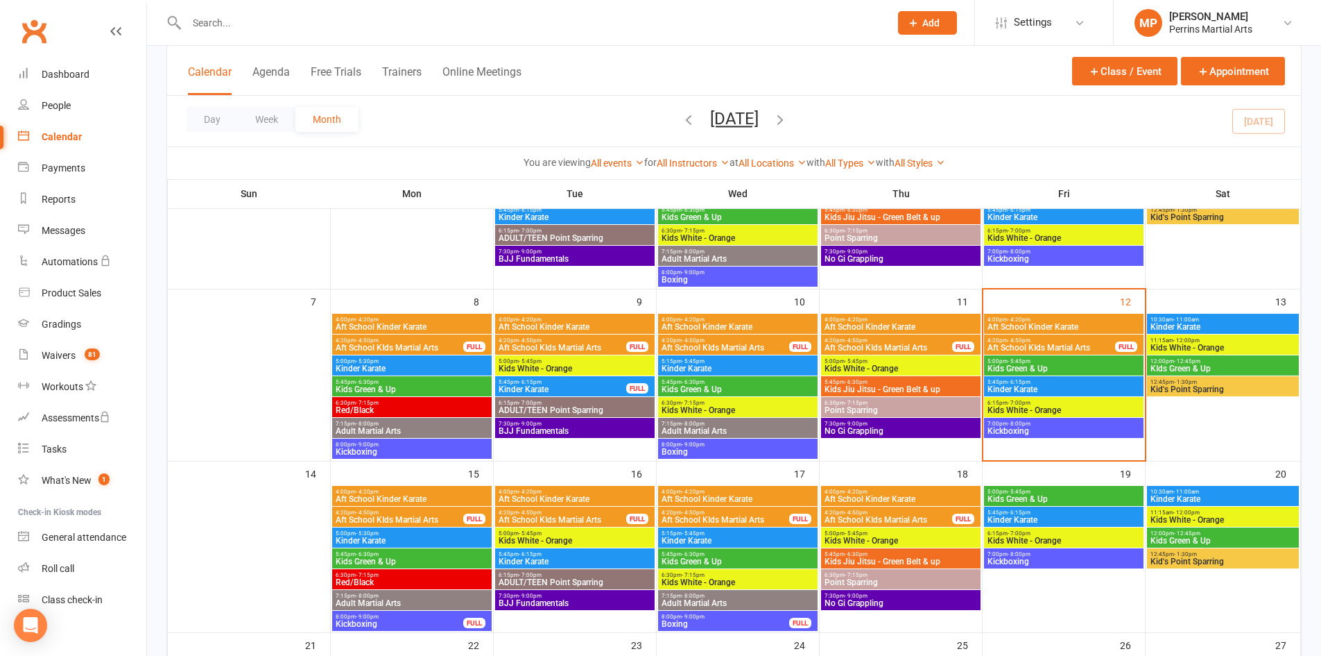
click at [1228, 321] on span "10:30am - 11:00am" at bounding box center [1223, 319] width 146 height 6
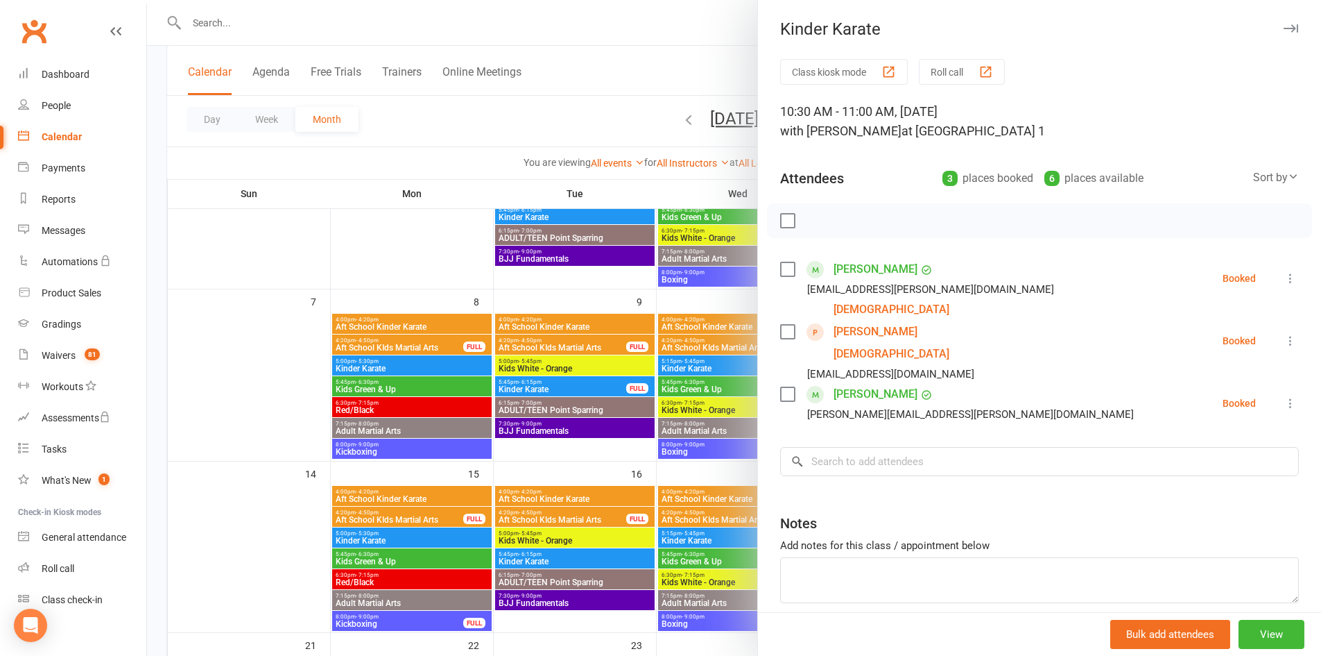
click at [1284, 26] on icon "button" at bounding box center [1291, 28] width 15 height 8
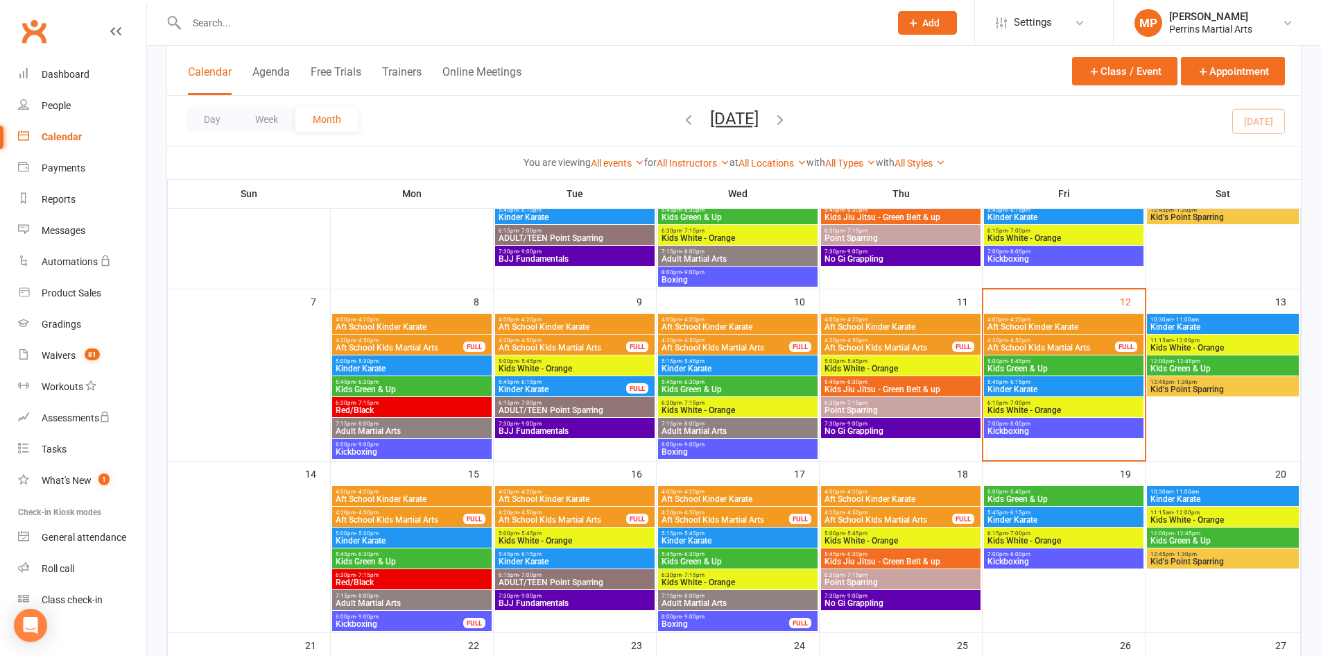
click at [1203, 341] on span "11:15am - 12:00pm" at bounding box center [1223, 340] width 146 height 6
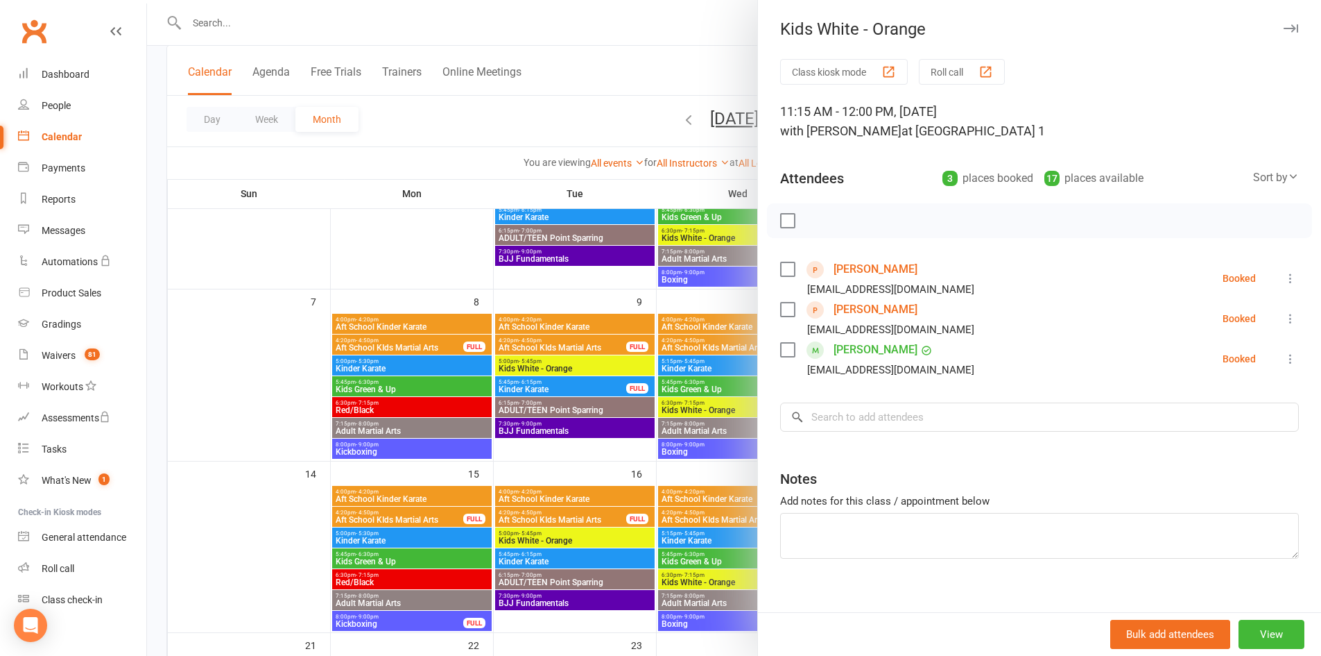
click at [1283, 23] on button "button" at bounding box center [1291, 28] width 17 height 17
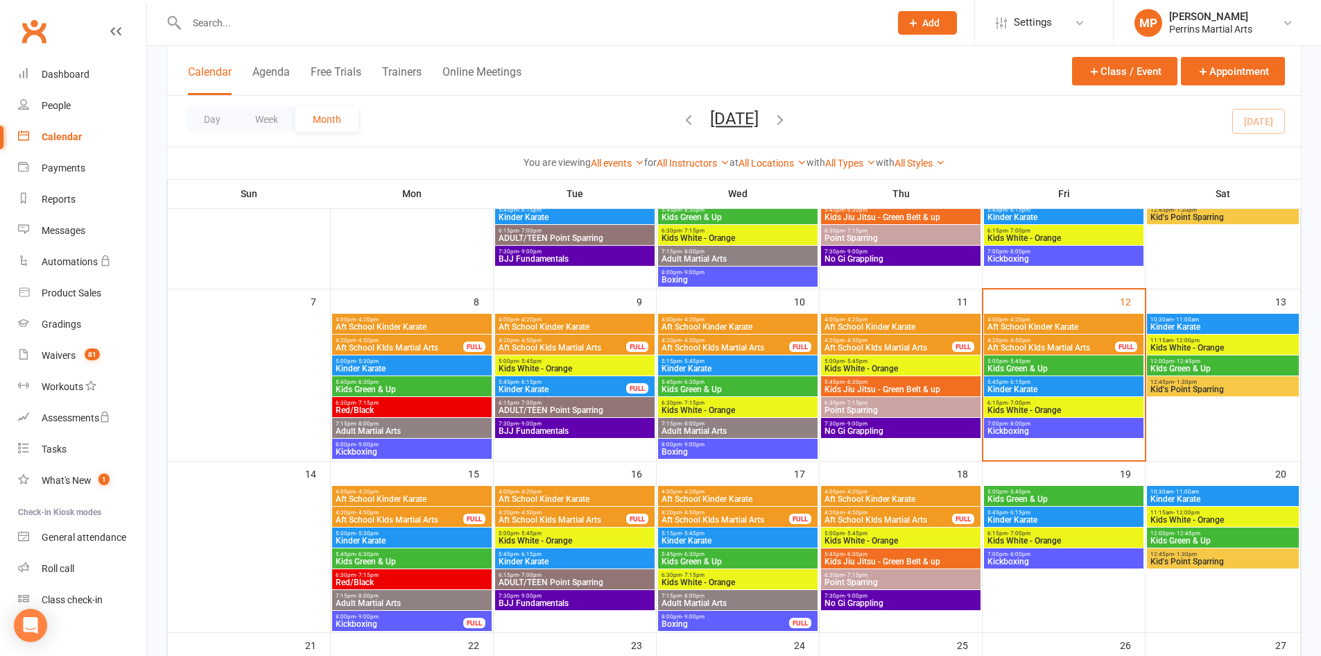
click at [1235, 360] on span "12:00pm - 12:45pm" at bounding box center [1223, 361] width 146 height 6
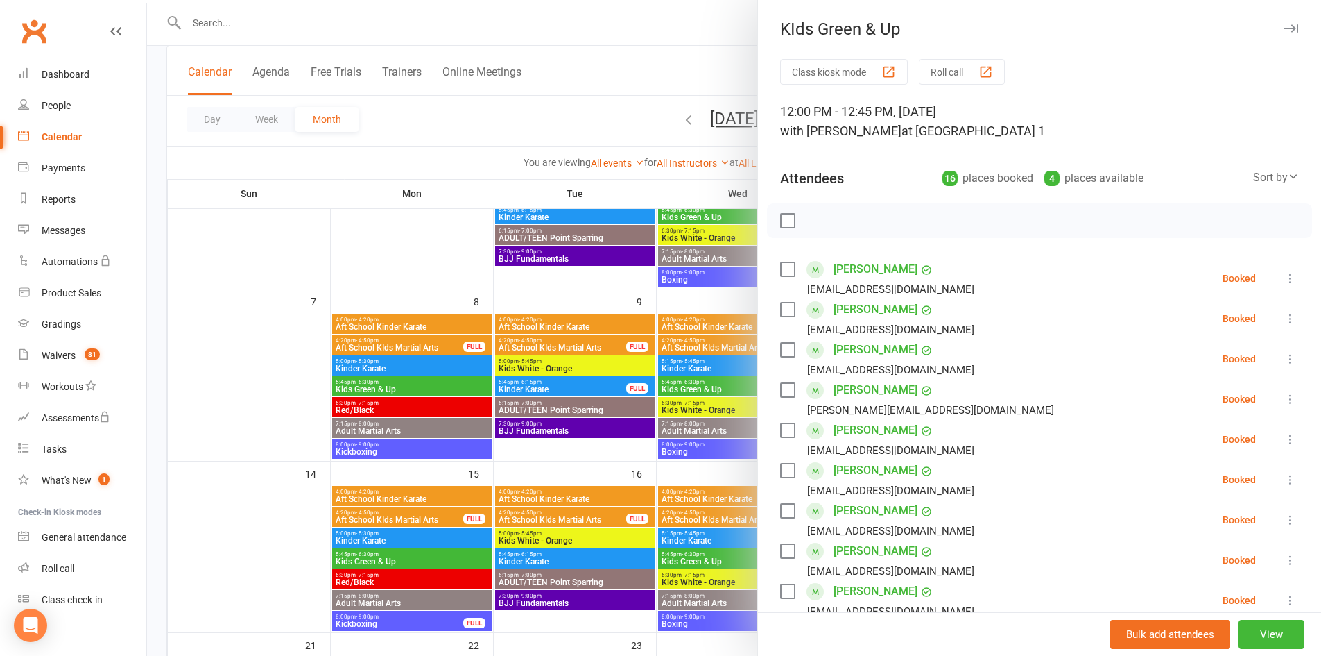
click at [1284, 26] on icon "button" at bounding box center [1291, 28] width 15 height 8
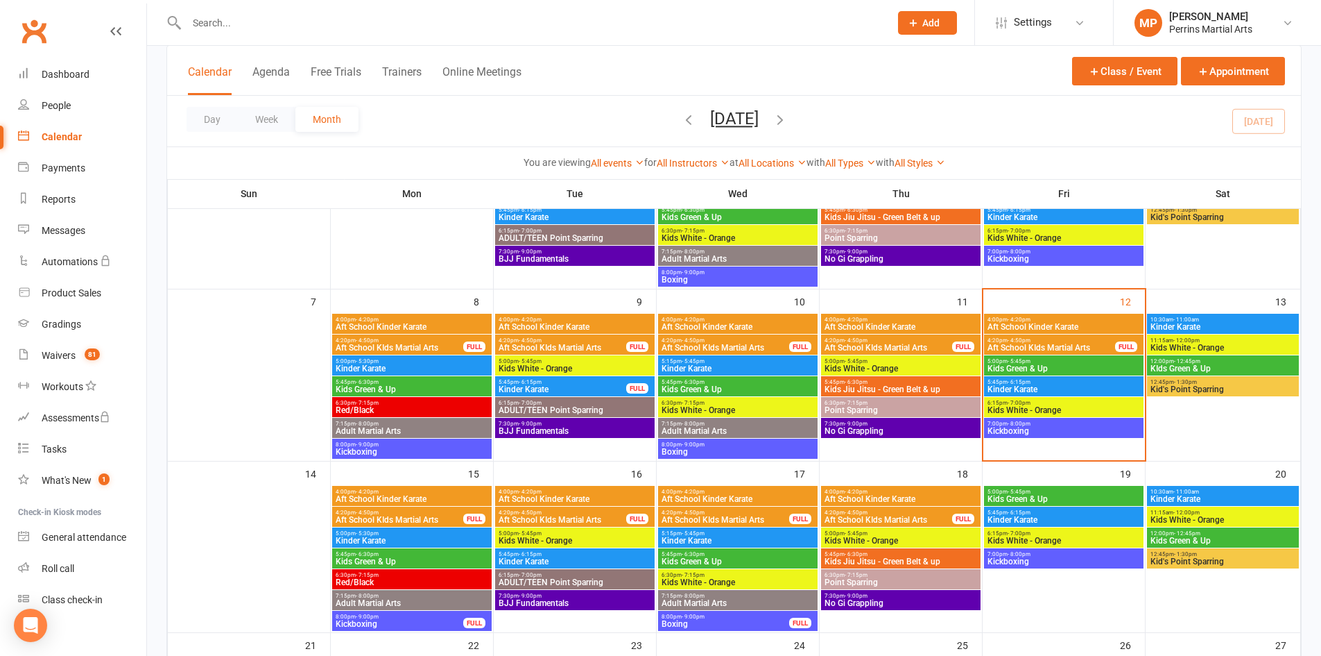
click at [1233, 386] on span "Kid's Point Sparring" at bounding box center [1223, 389] width 146 height 8
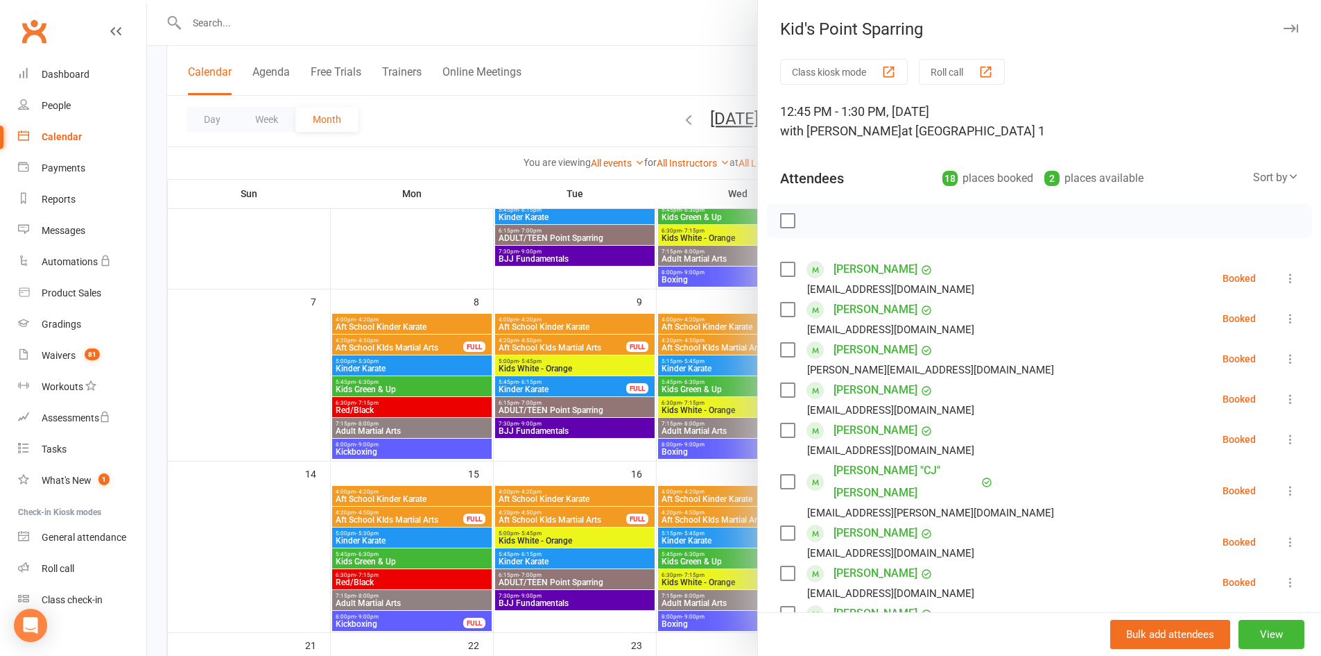
click at [1284, 26] on icon "button" at bounding box center [1291, 28] width 15 height 8
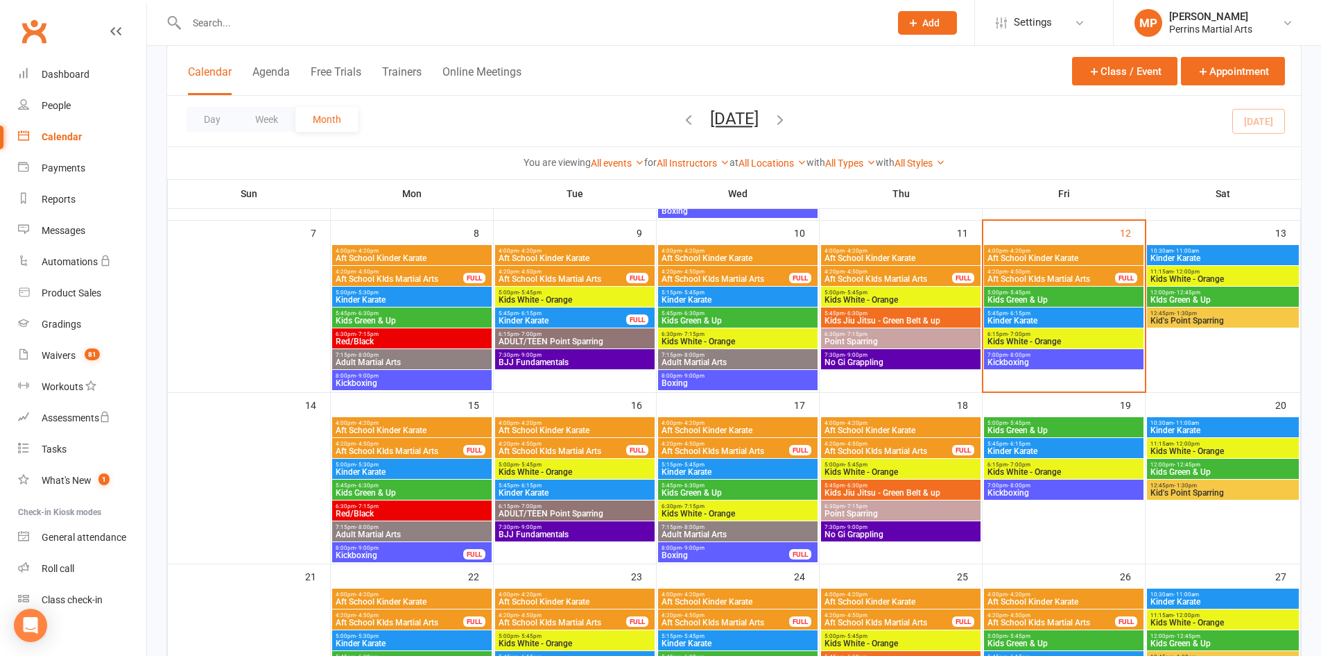
scroll to position [259, 0]
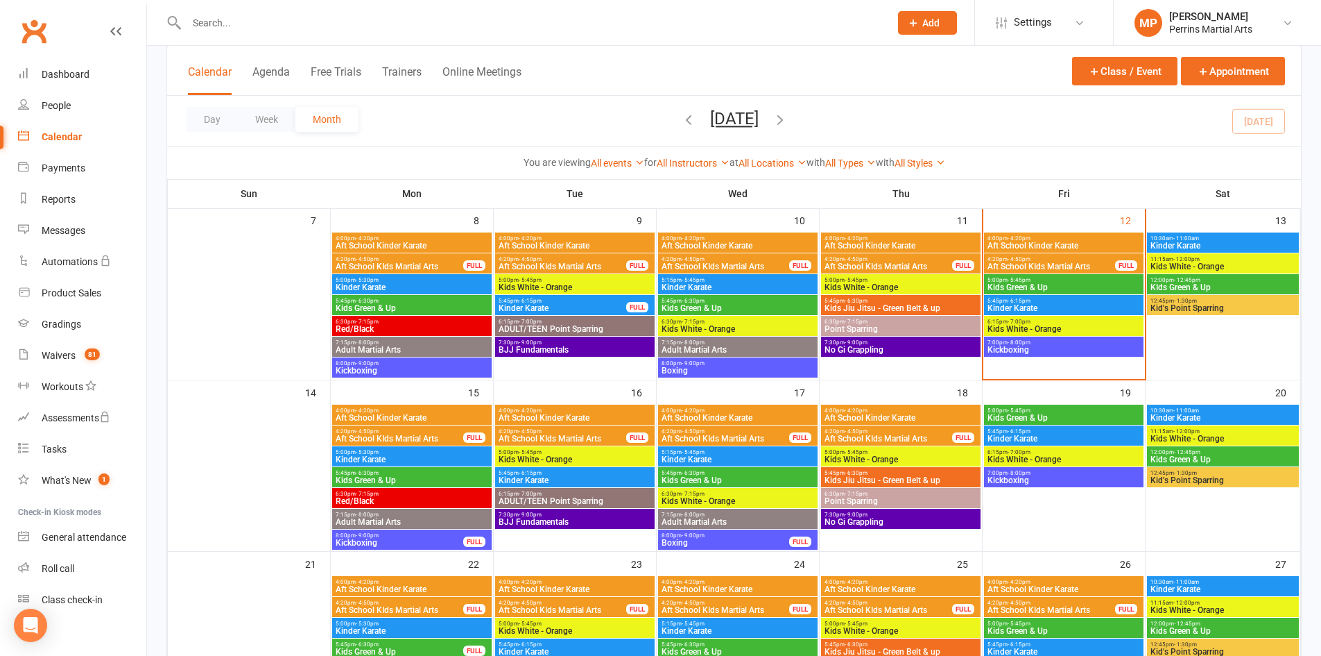
click at [450, 477] on span "Kids Green & Up" at bounding box center [412, 480] width 154 height 8
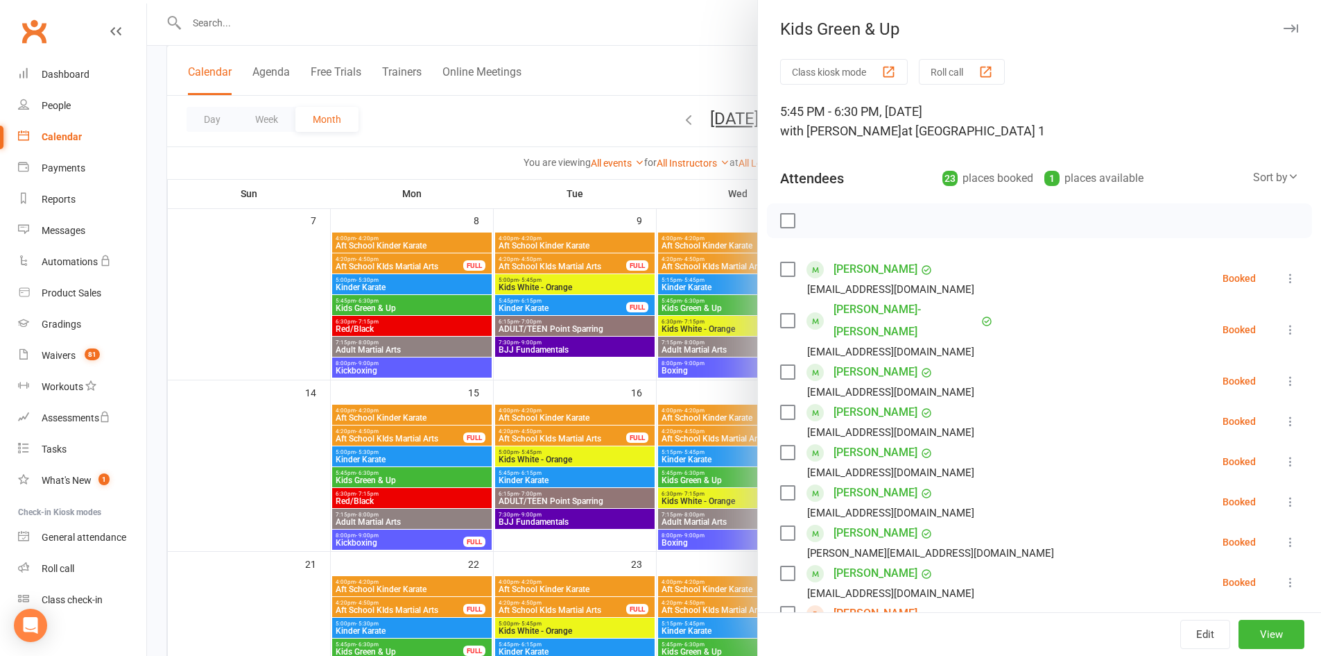
click at [1283, 21] on button "button" at bounding box center [1291, 28] width 17 height 17
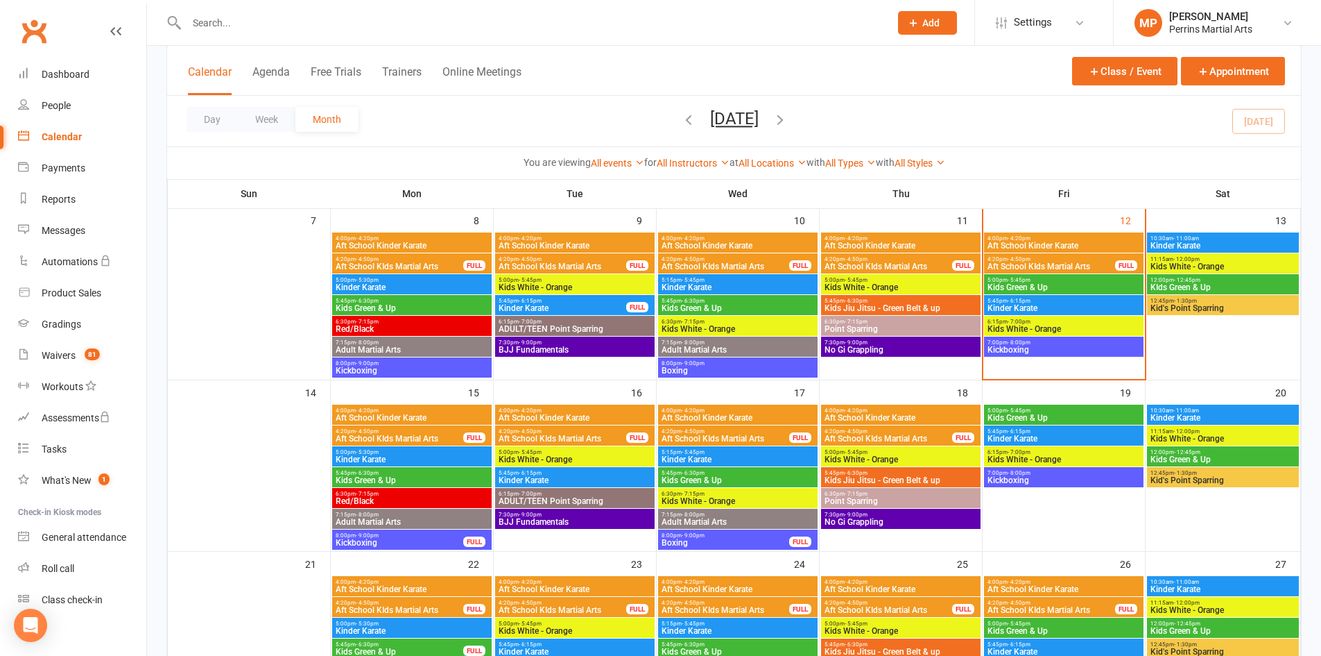
click at [445, 479] on span "Kids Green & Up" at bounding box center [412, 480] width 154 height 8
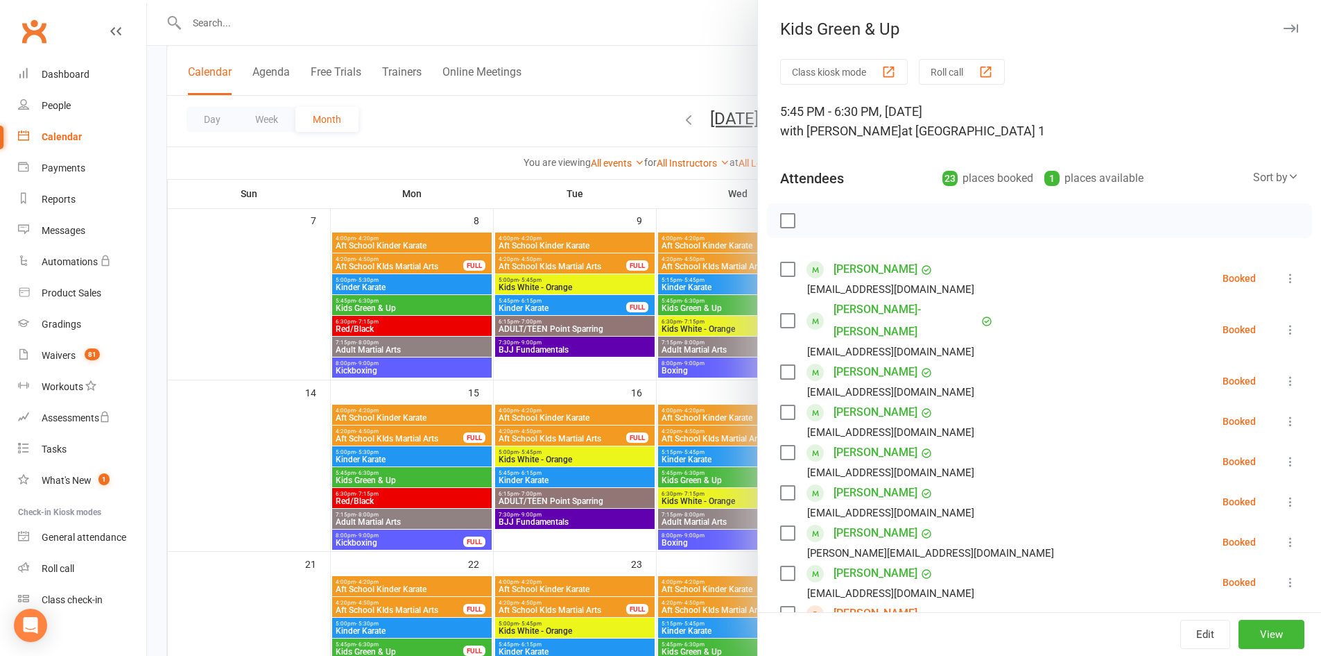
click at [1284, 374] on icon at bounding box center [1291, 381] width 14 height 14
click at [1204, 400] on span "More info" at bounding box center [1212, 408] width 45 height 17
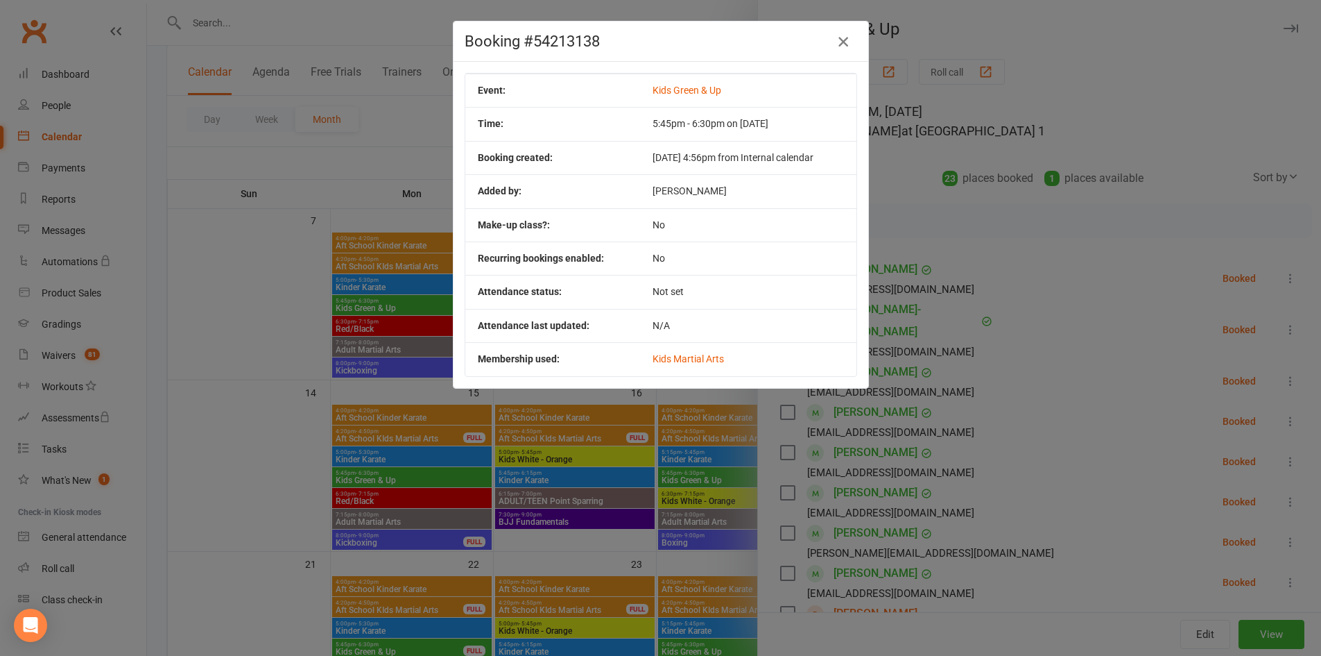
click at [843, 38] on icon "button" at bounding box center [843, 41] width 17 height 17
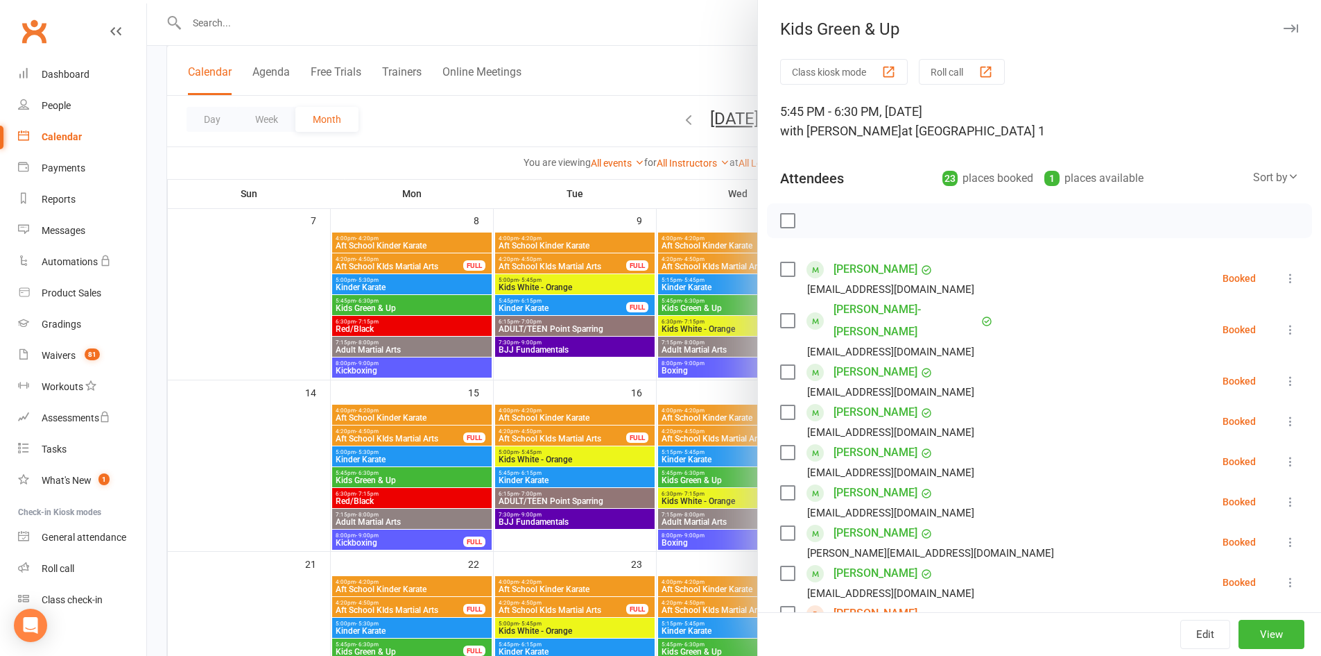
click at [1283, 24] on button "button" at bounding box center [1291, 28] width 17 height 17
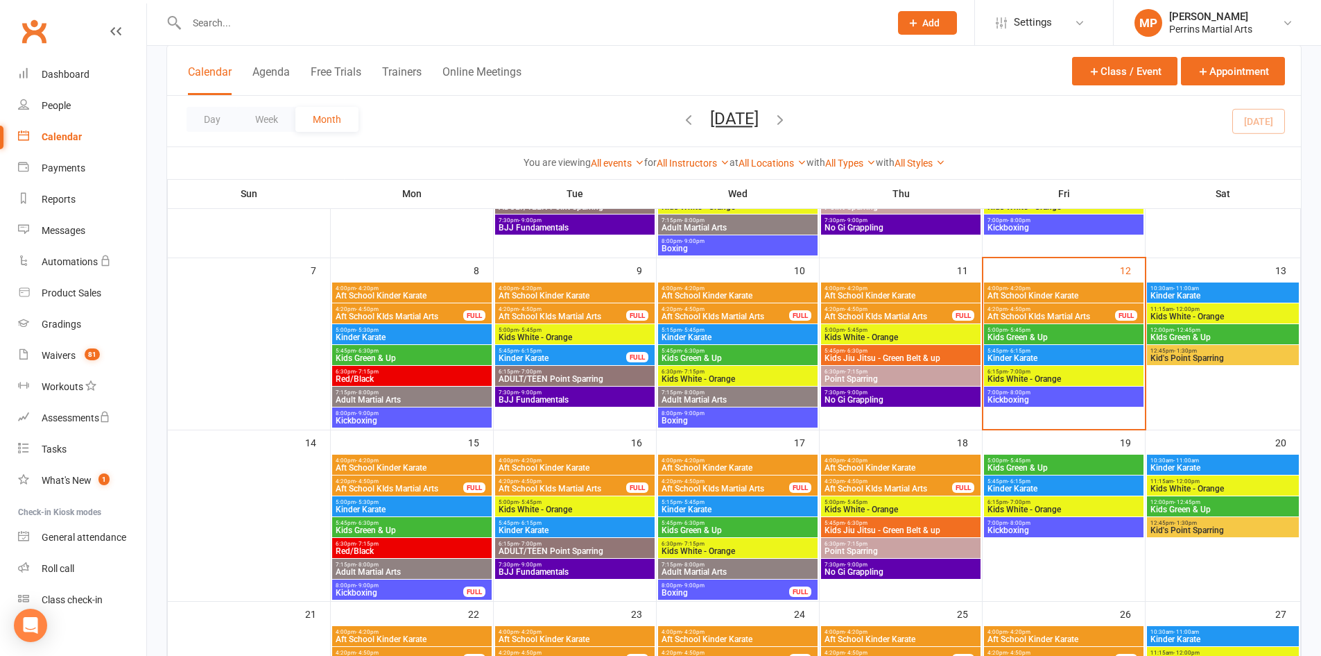
scroll to position [212, 0]
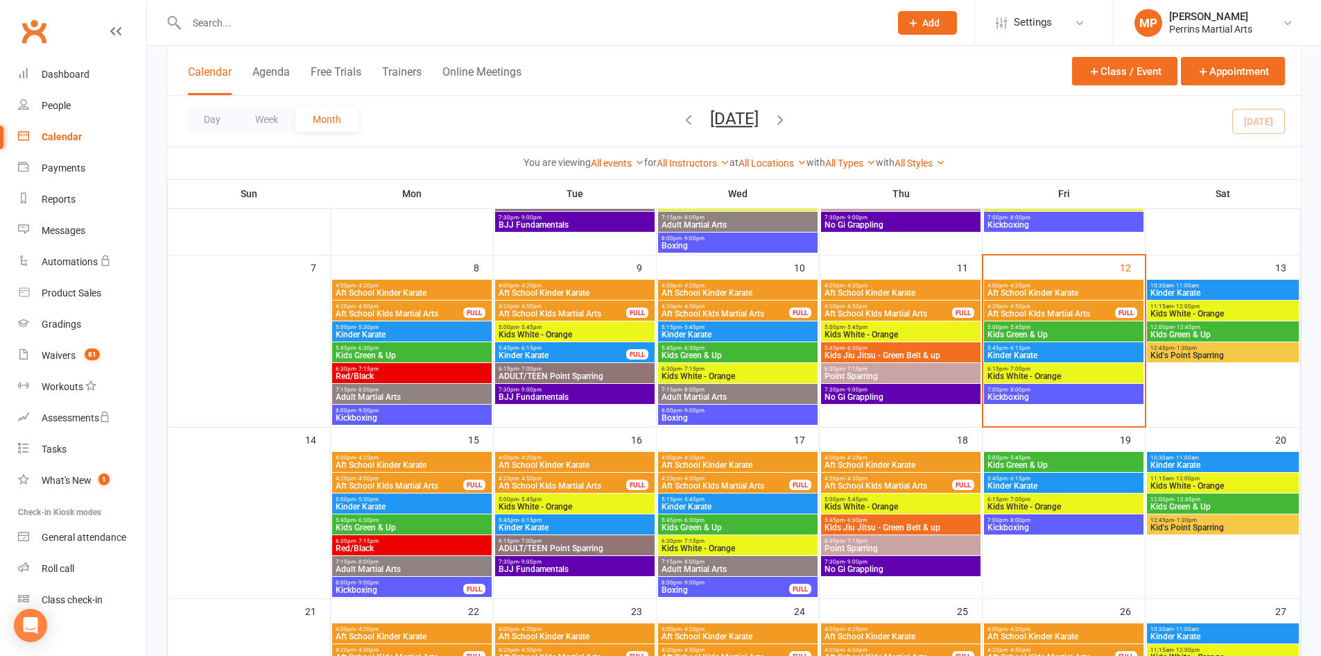
click at [1099, 372] on span "Kids White - Orange" at bounding box center [1064, 376] width 154 height 8
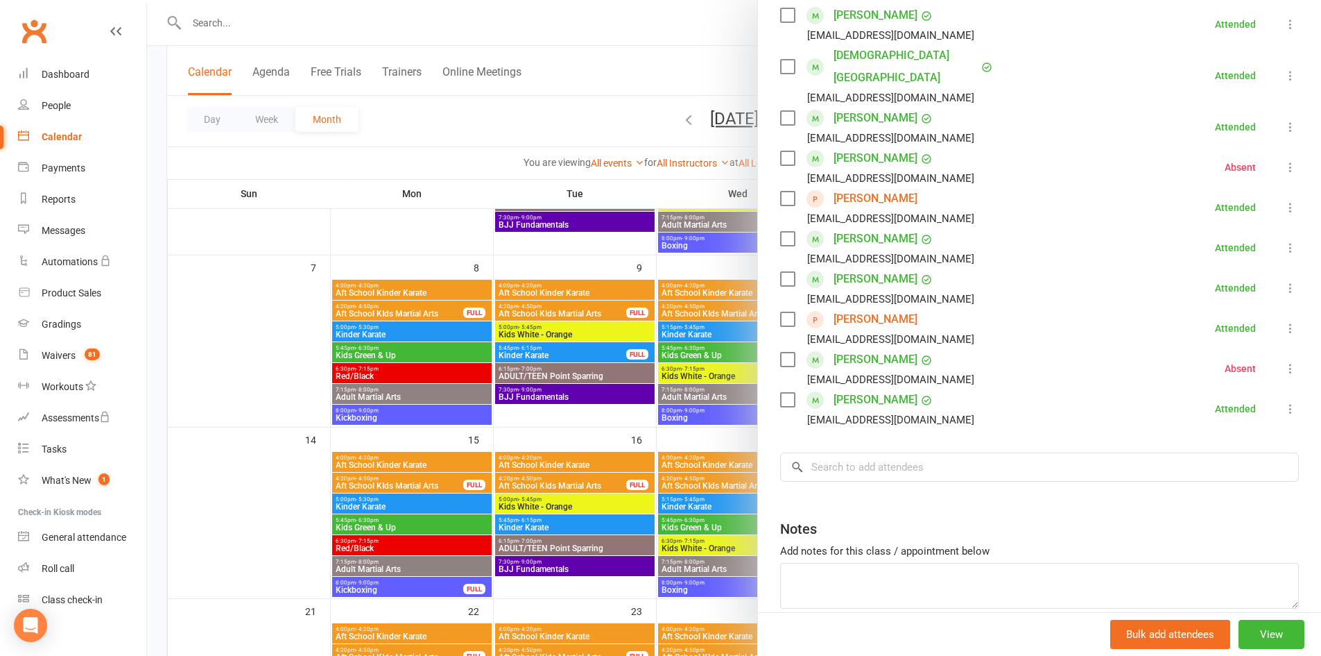
scroll to position [0, 0]
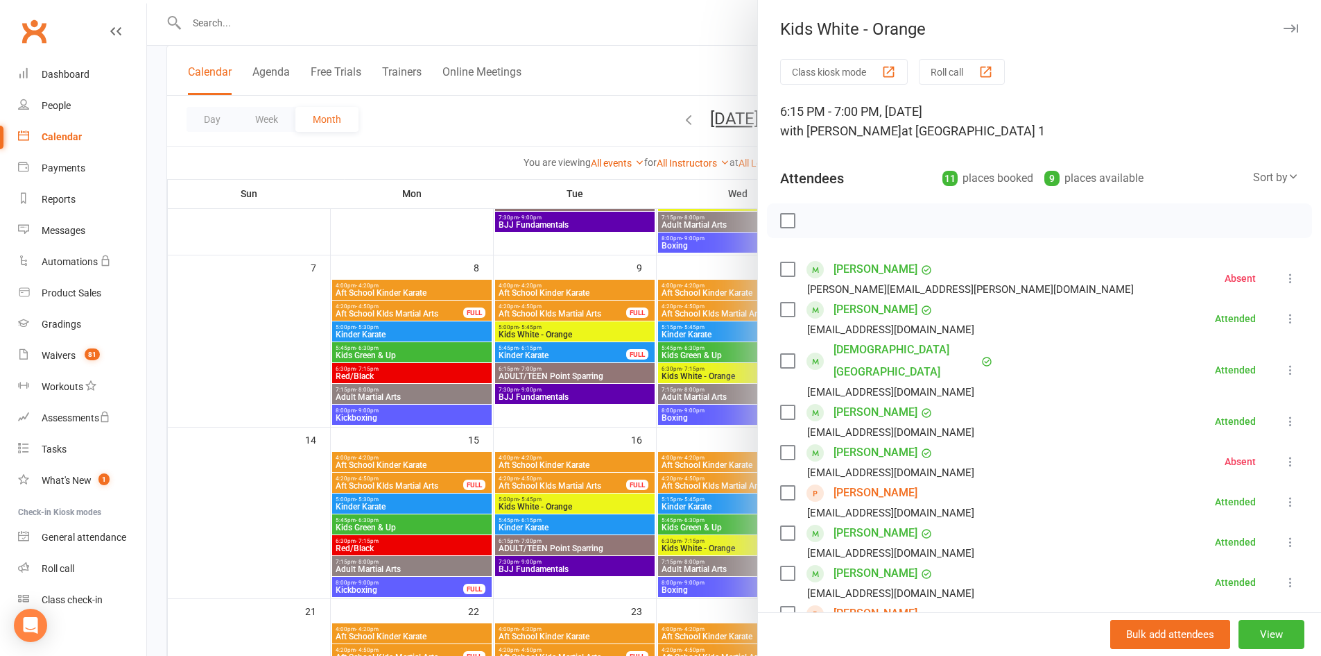
click at [1284, 27] on icon "button" at bounding box center [1291, 28] width 15 height 8
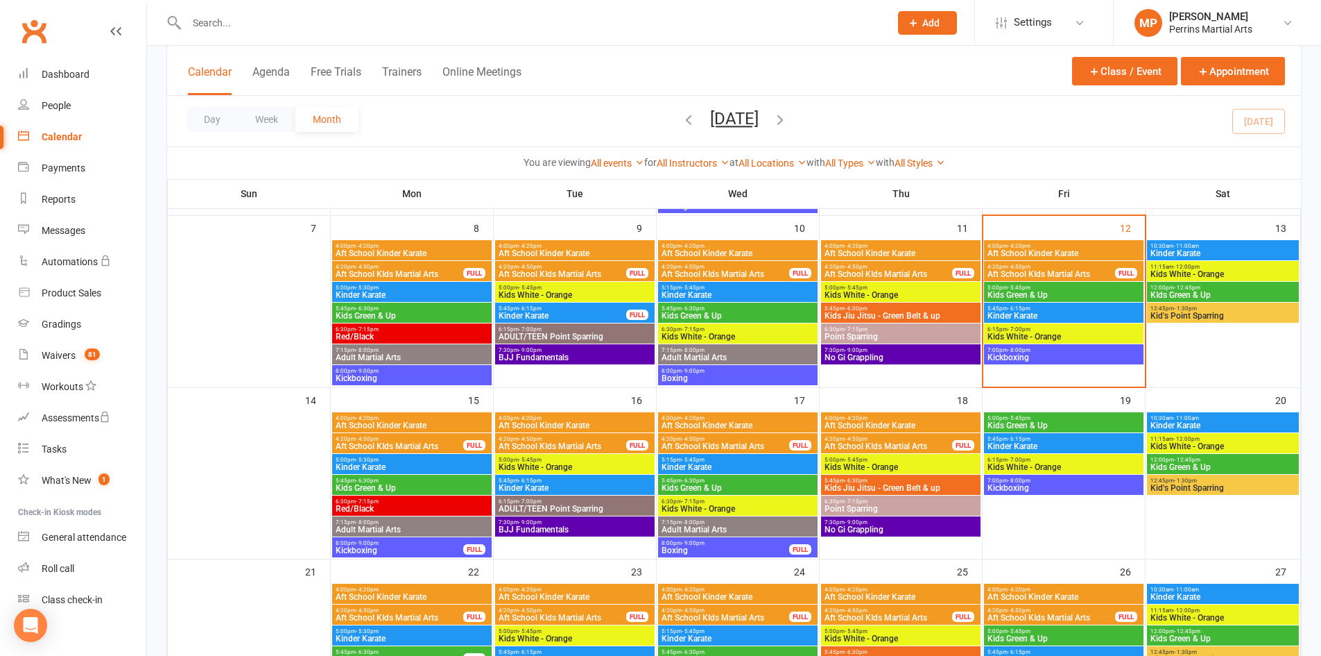
scroll to position [197, 0]
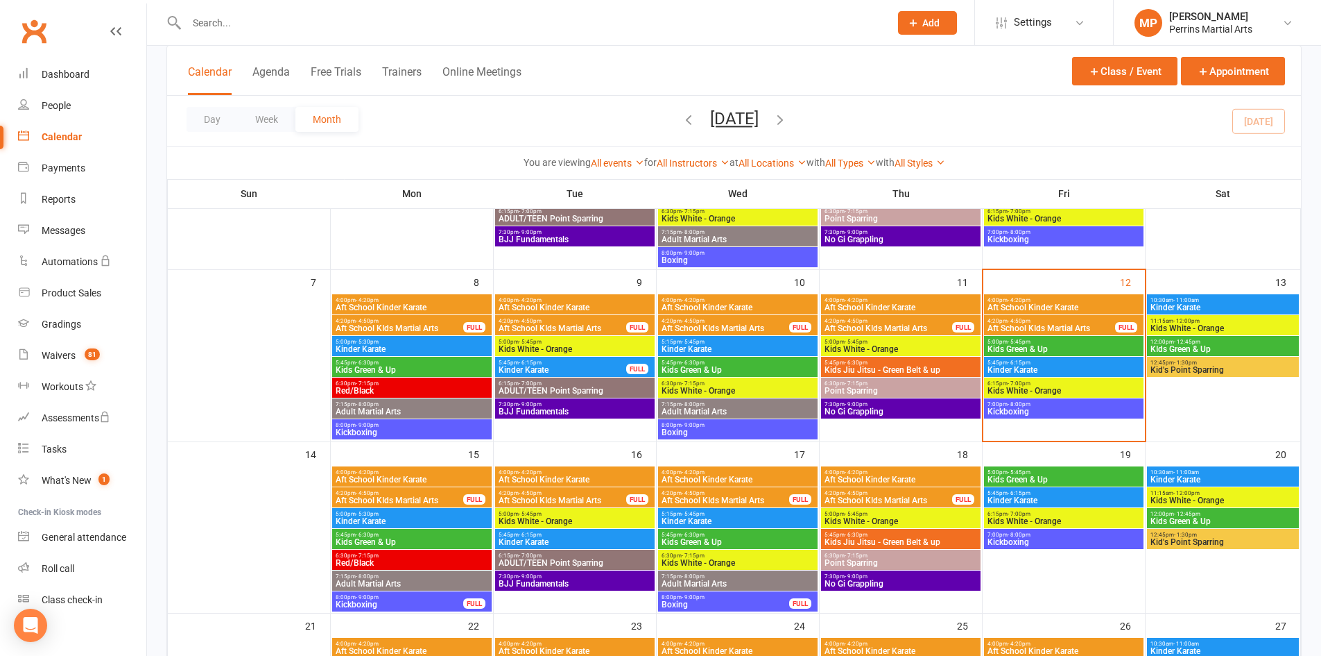
click at [1090, 384] on span "6:15pm - 7:00pm" at bounding box center [1064, 383] width 154 height 6
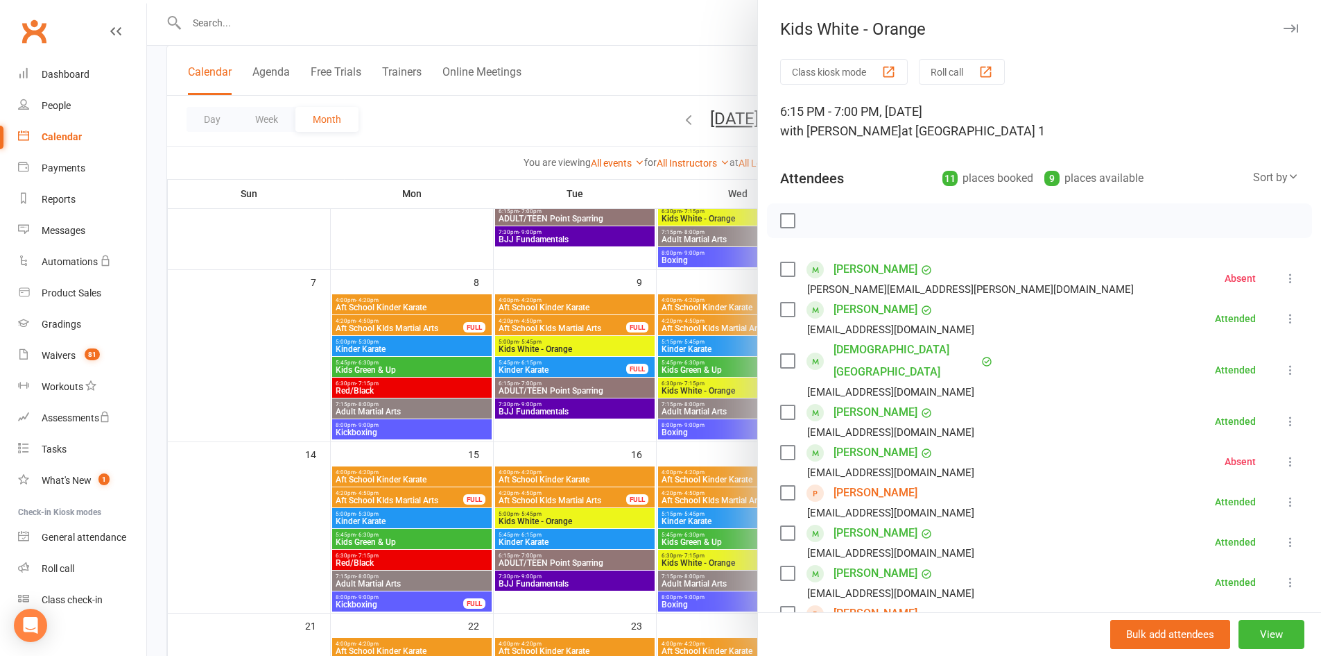
click at [1284, 280] on icon at bounding box center [1291, 278] width 14 height 14
click at [1192, 363] on link "Check in" at bounding box center [1223, 361] width 149 height 28
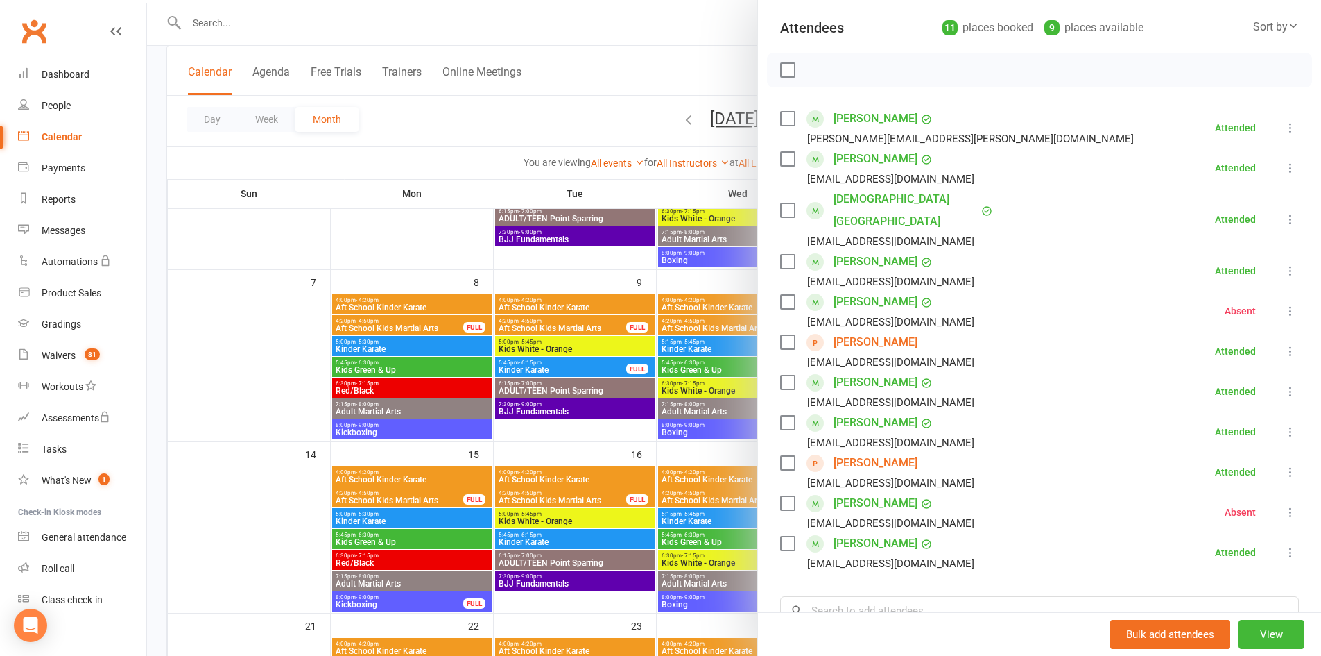
scroll to position [0, 0]
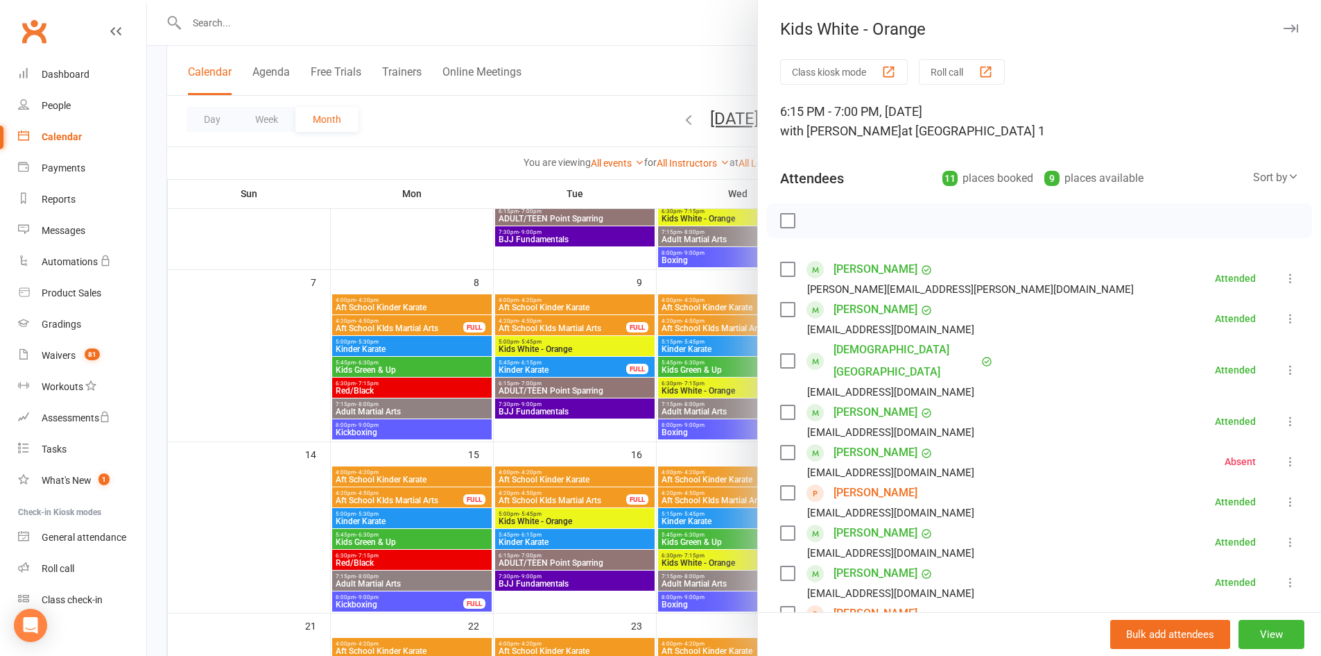
click at [1284, 29] on icon "button" at bounding box center [1291, 28] width 15 height 8
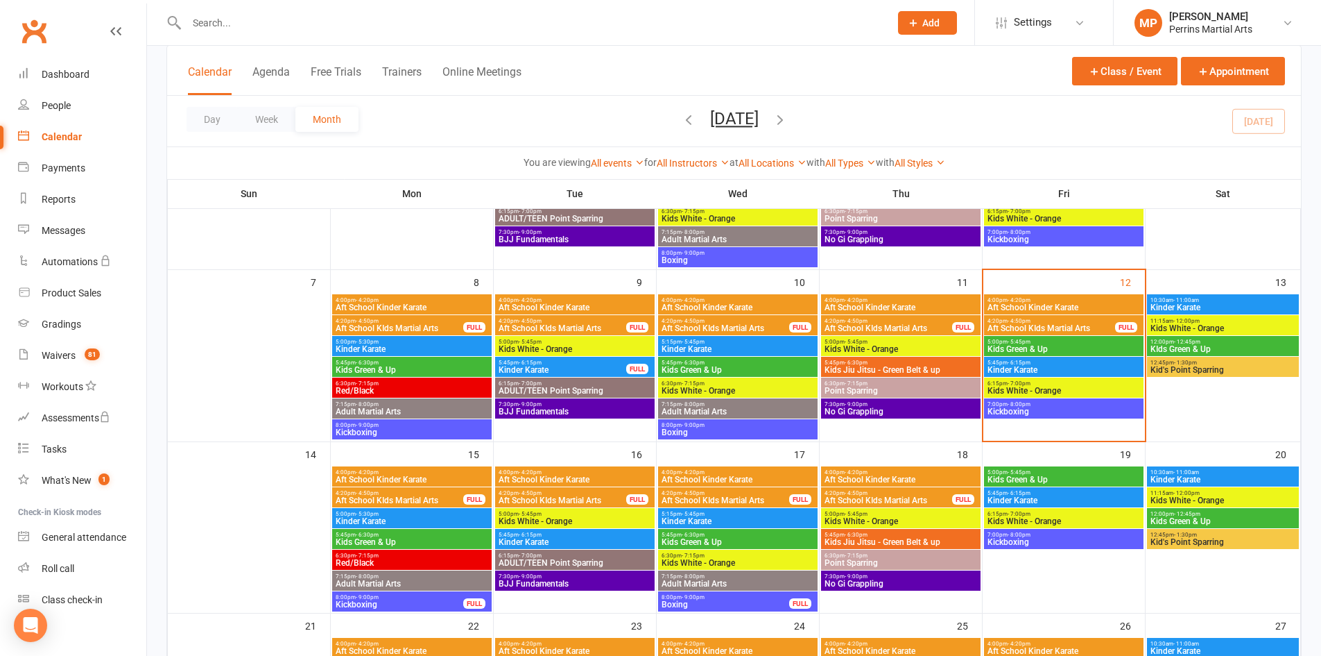
click at [1124, 392] on span "Kids White - Orange" at bounding box center [1064, 390] width 154 height 8
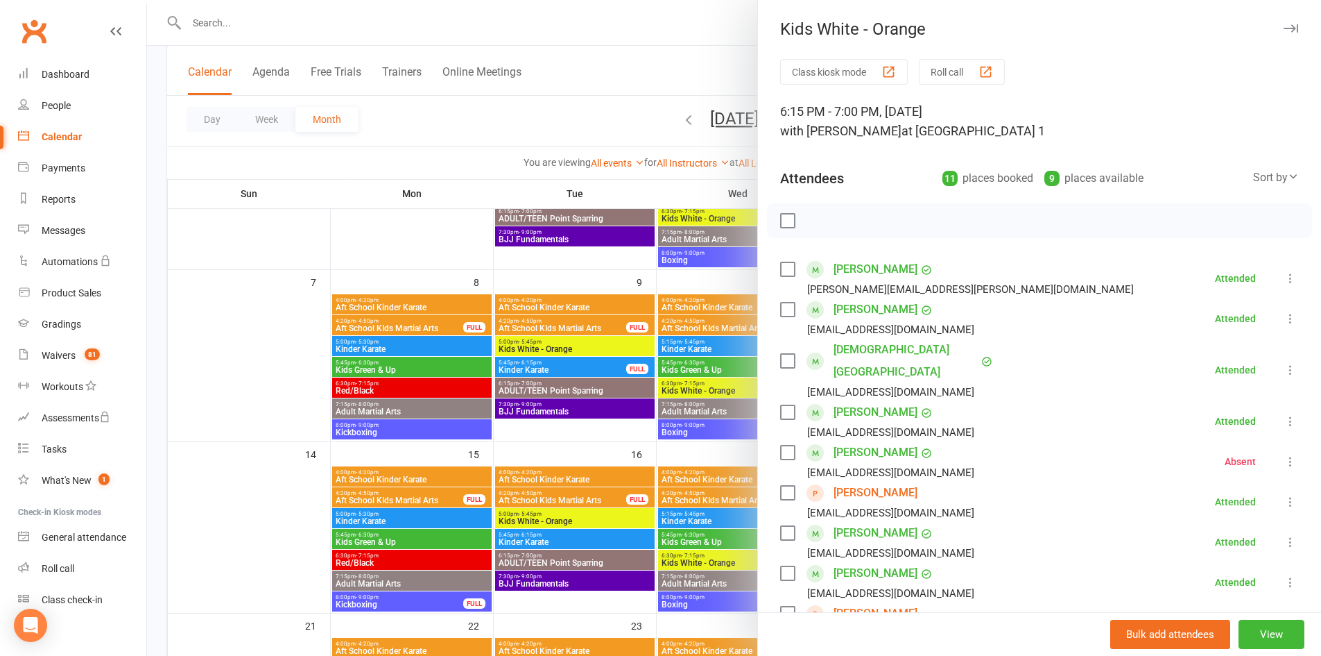
click at [1284, 26] on icon "button" at bounding box center [1291, 28] width 15 height 8
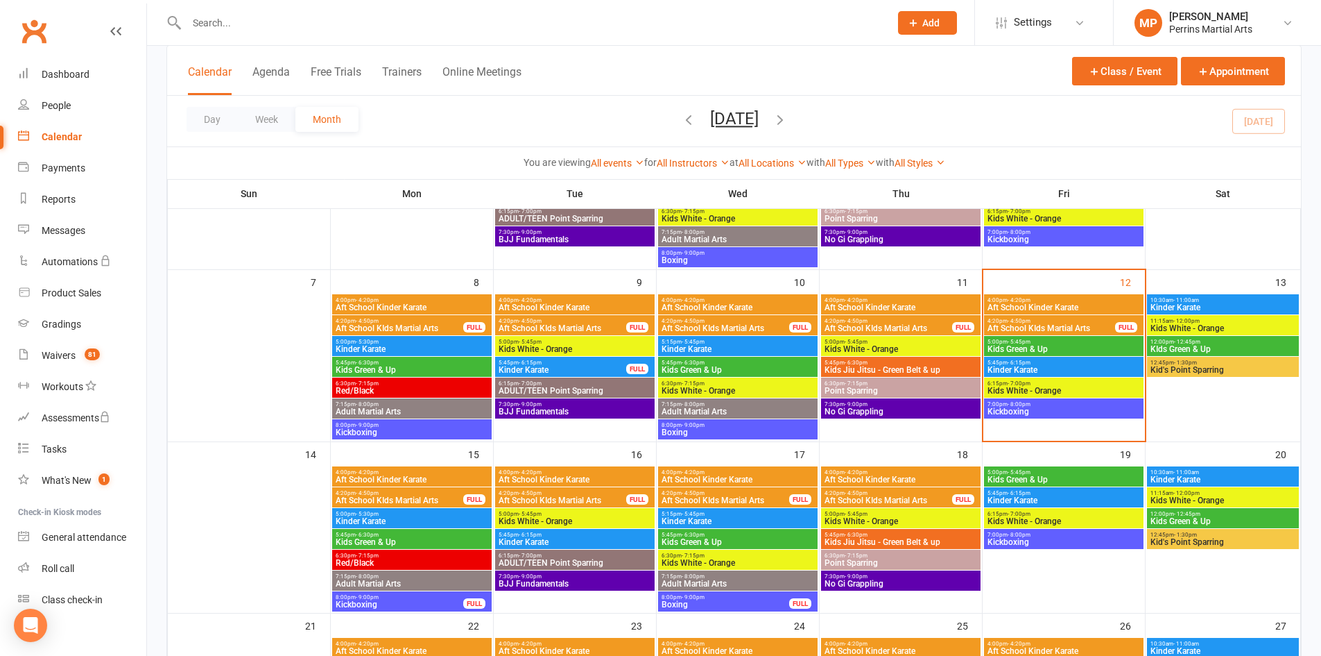
click at [1068, 407] on span "Kickboxing" at bounding box center [1064, 411] width 154 height 8
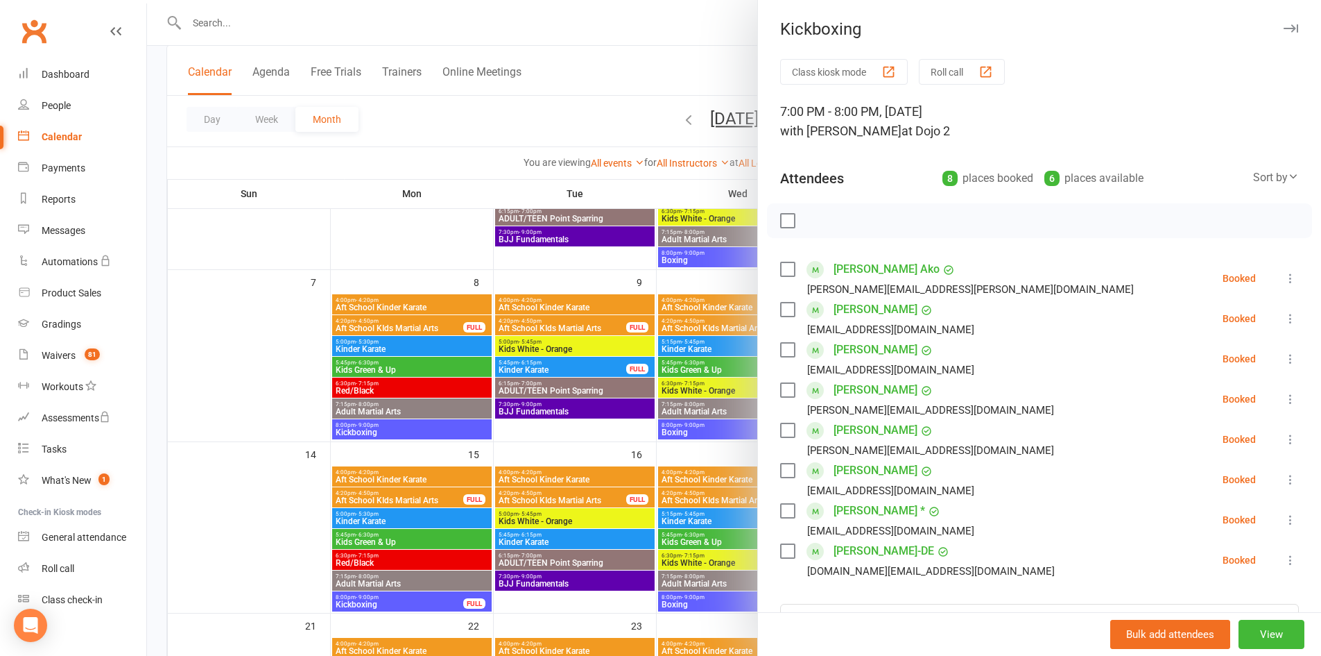
click at [1284, 27] on icon "button" at bounding box center [1291, 28] width 15 height 8
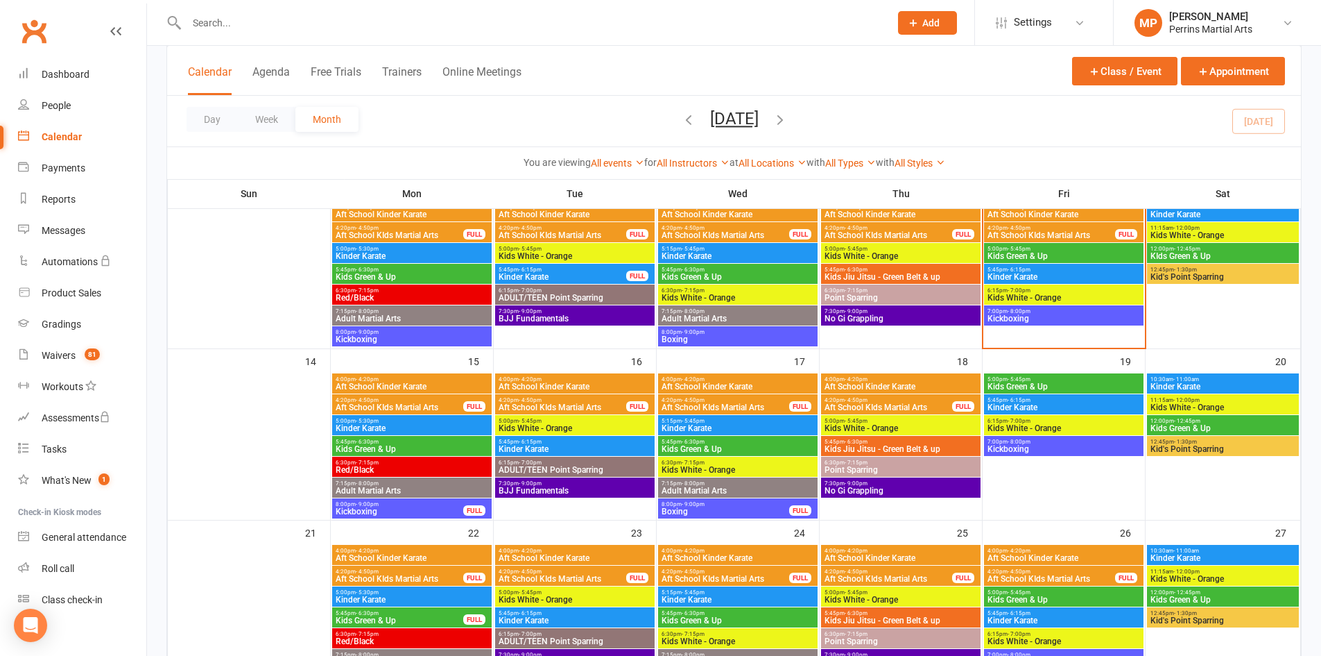
scroll to position [370, 0]
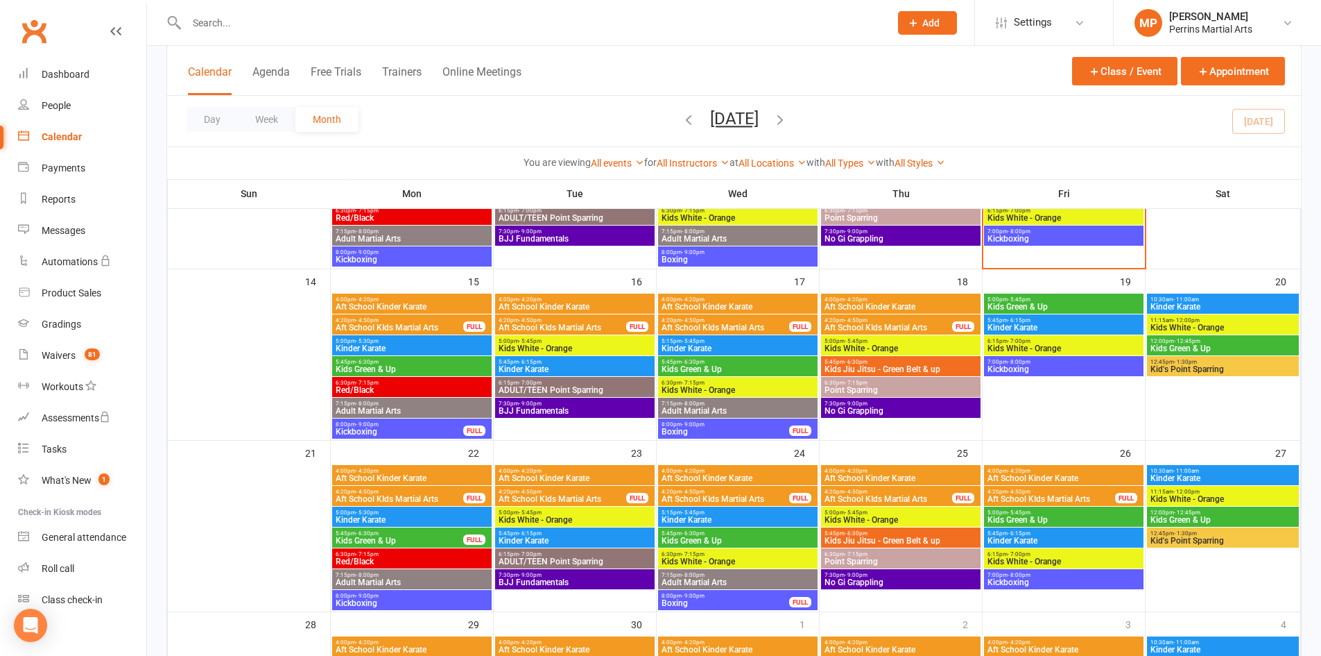
click at [1070, 234] on span "Kickboxing" at bounding box center [1064, 238] width 154 height 8
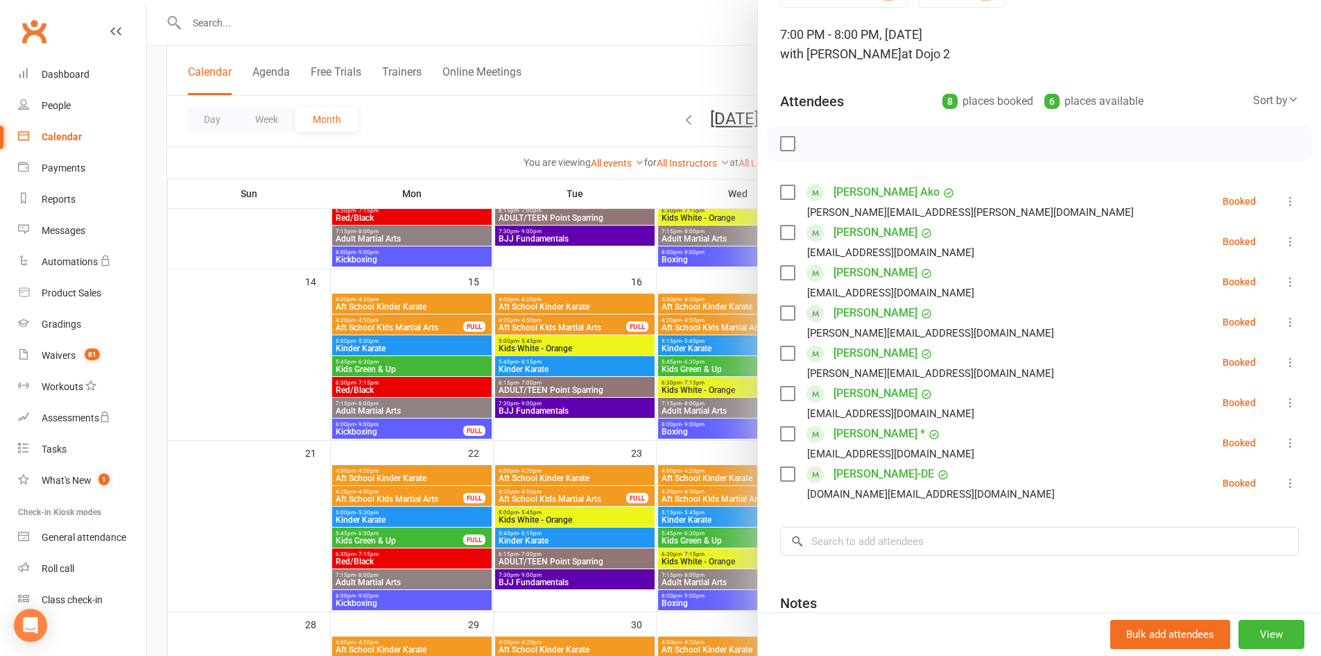
scroll to position [85, 0]
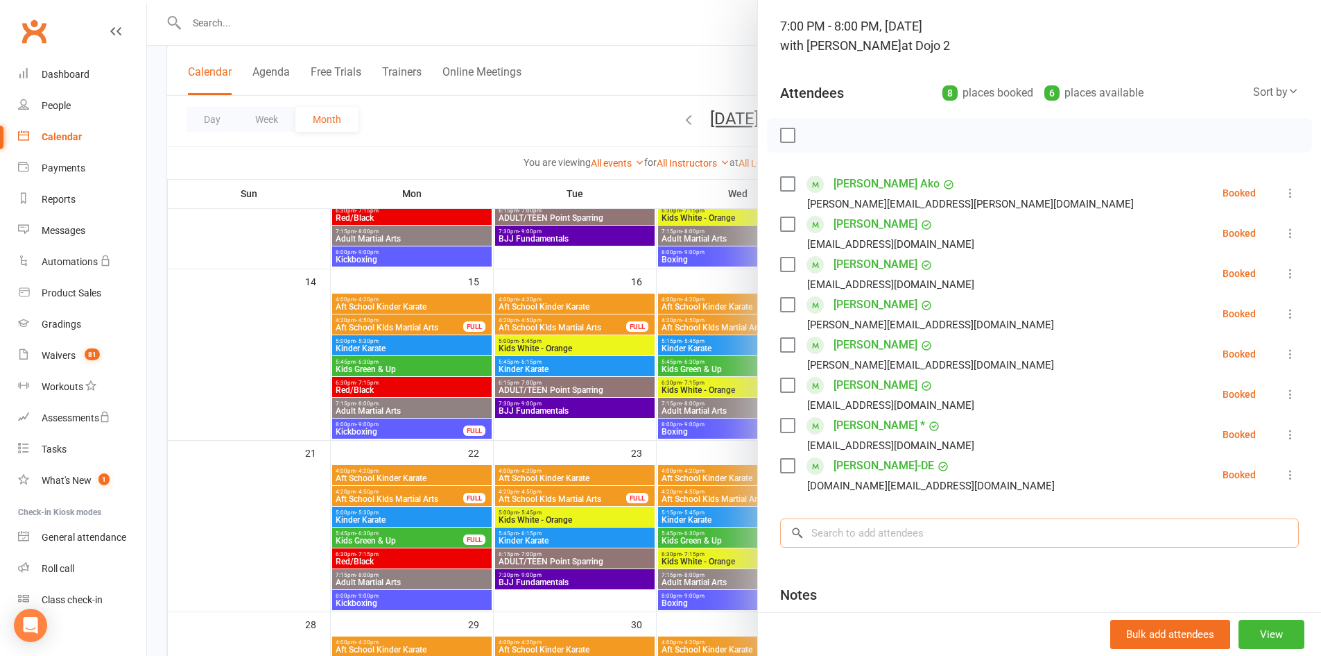
click at [877, 535] on input "search" at bounding box center [1039, 532] width 519 height 29
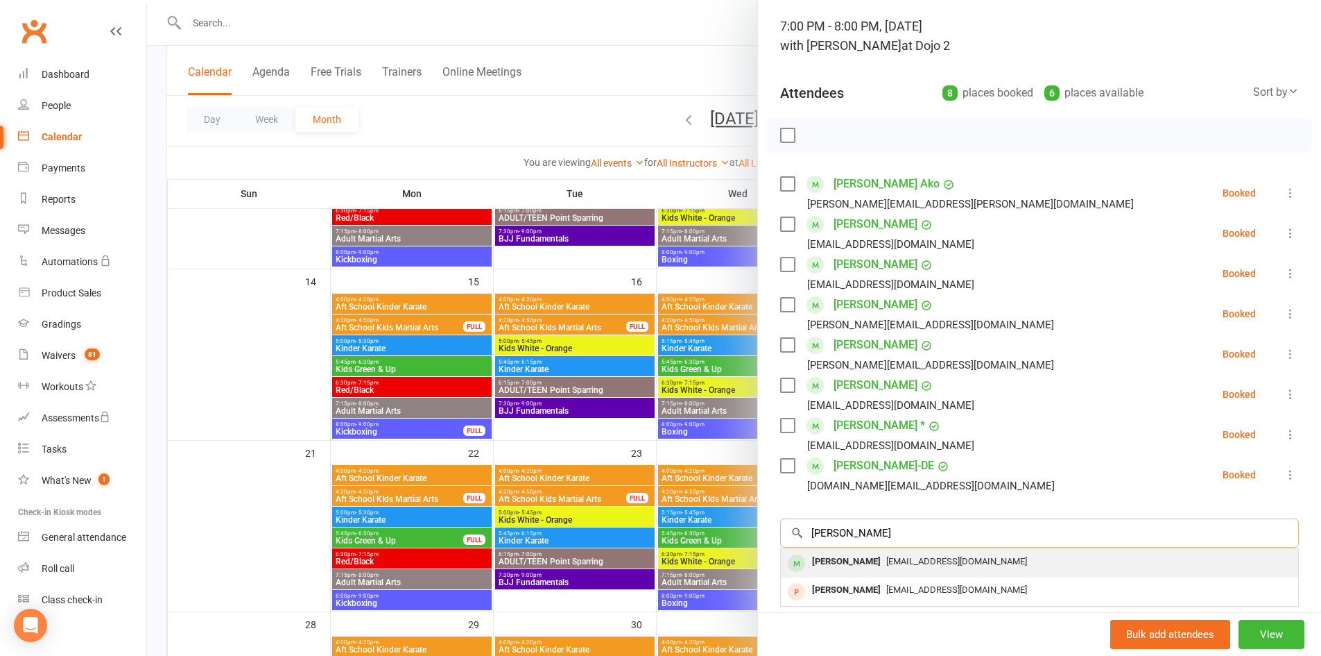
type input "[PERSON_NAME]"
click at [902, 552] on div "[EMAIL_ADDRESS][DOMAIN_NAME]" at bounding box center [1040, 561] width 506 height 20
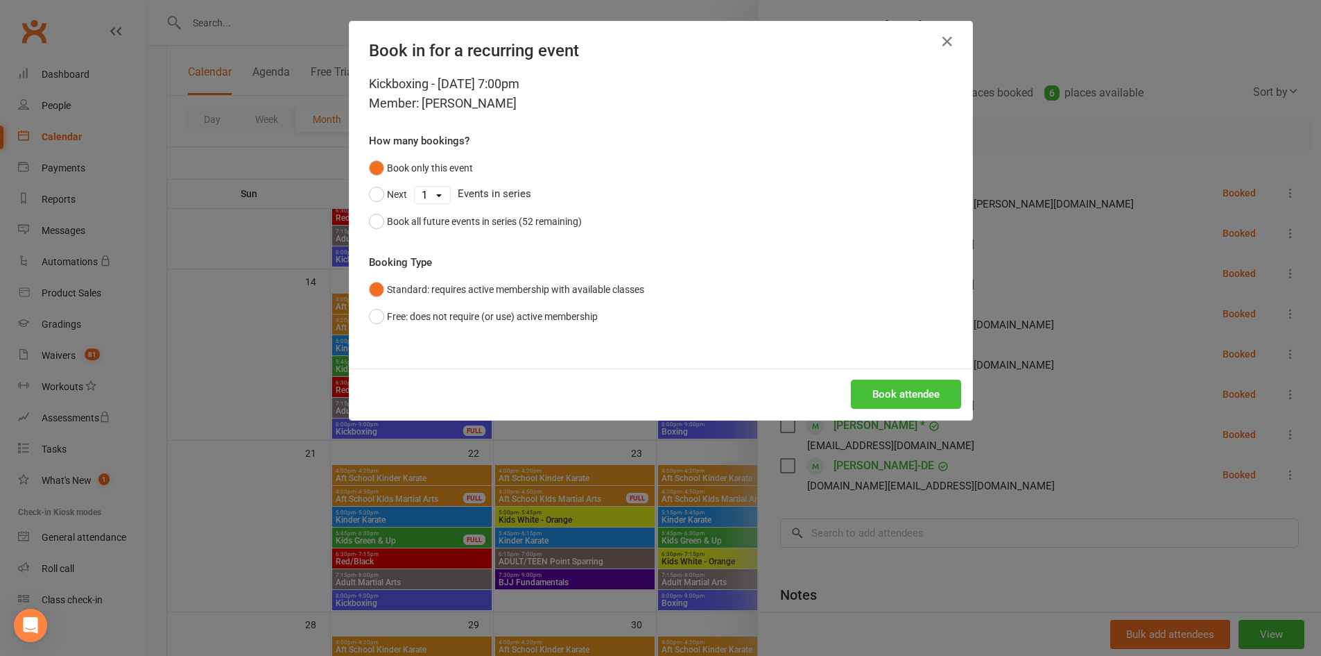
click at [917, 394] on button "Book attendee" at bounding box center [906, 393] width 110 height 29
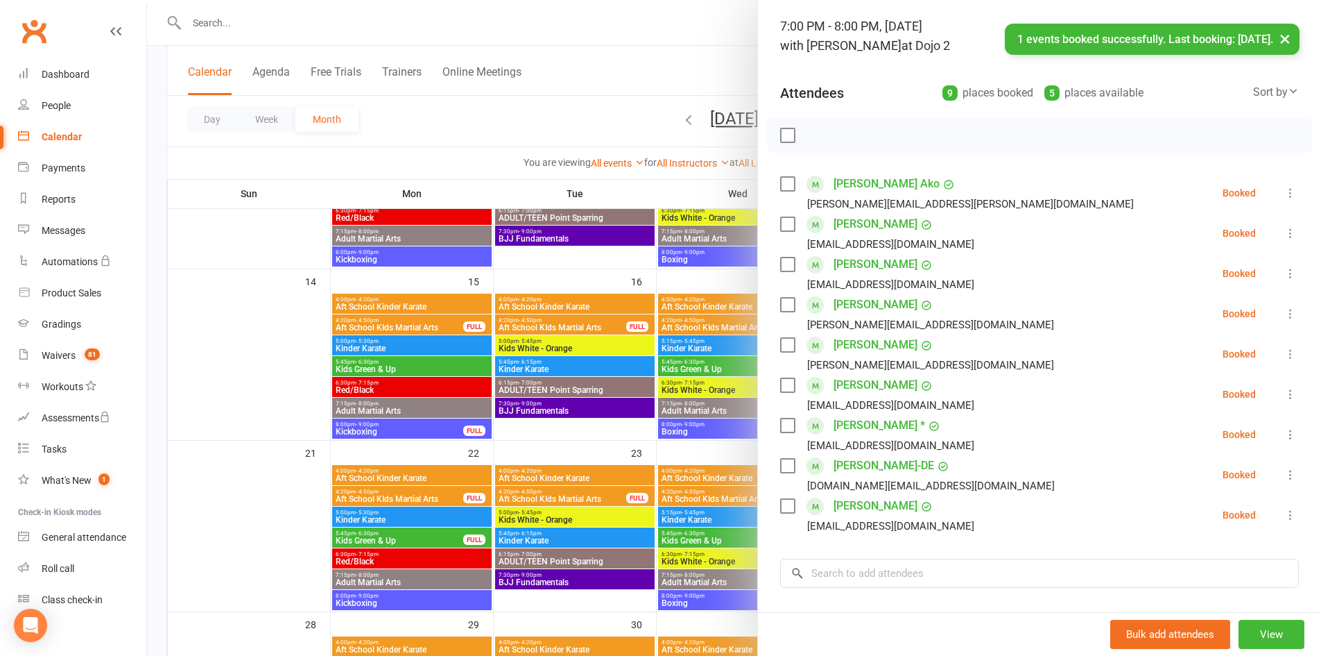
click at [1284, 191] on icon at bounding box center [1291, 193] width 14 height 14
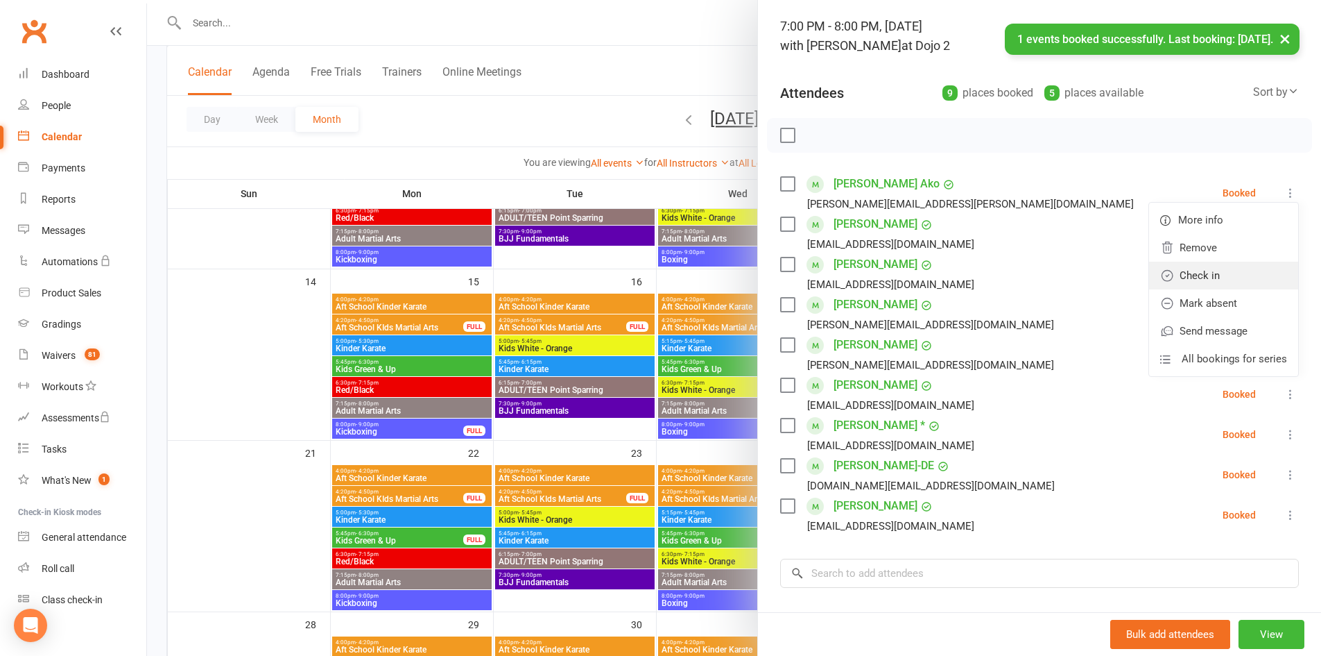
click at [1228, 277] on link "Check in" at bounding box center [1223, 276] width 149 height 28
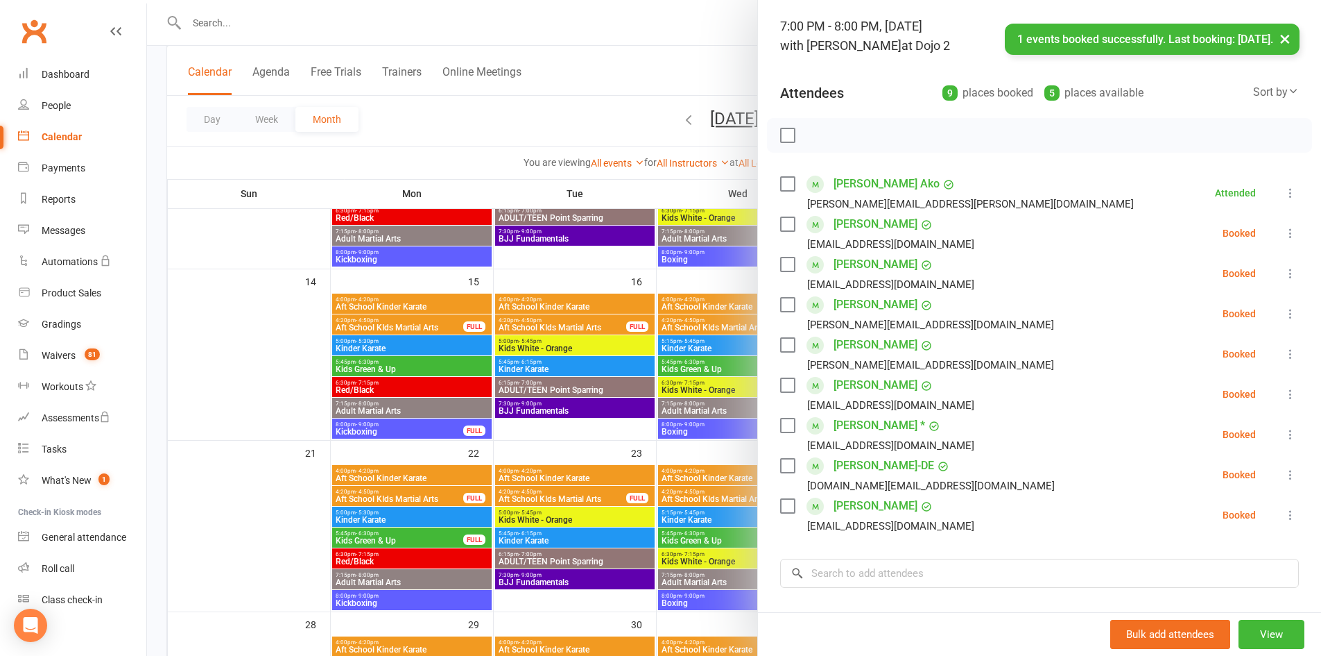
click at [1284, 228] on icon at bounding box center [1291, 233] width 14 height 14
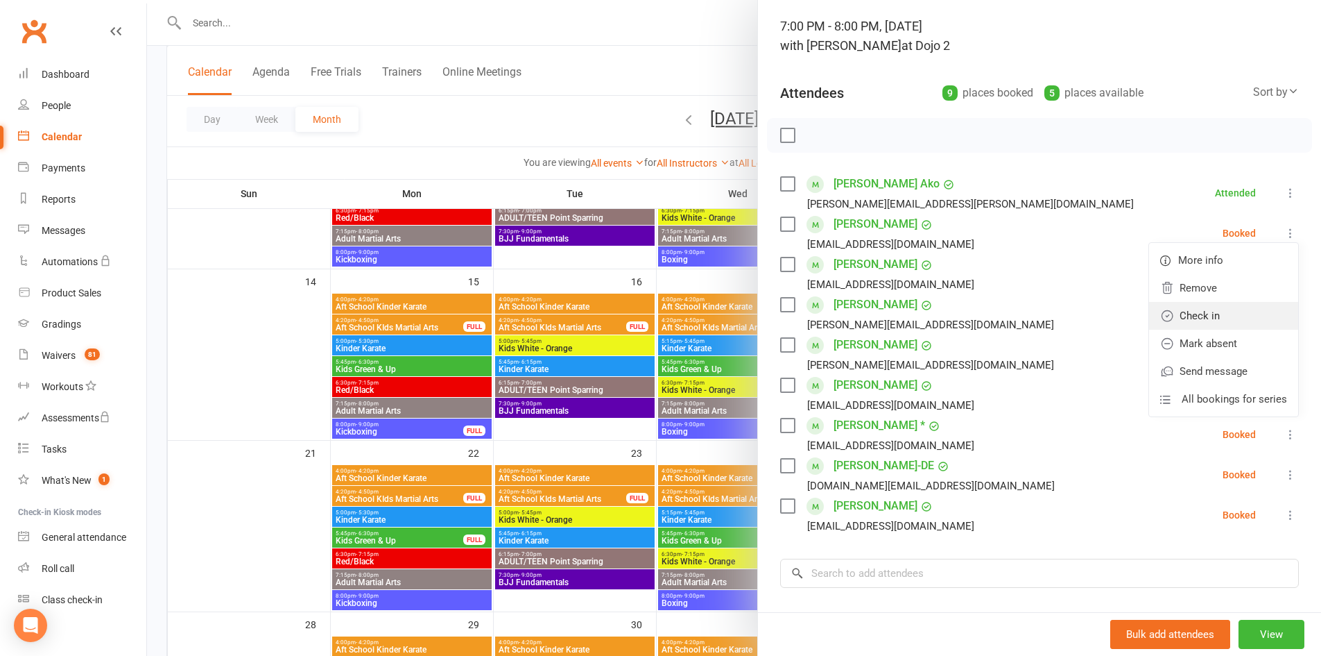
click at [1235, 316] on link "Check in" at bounding box center [1223, 316] width 149 height 28
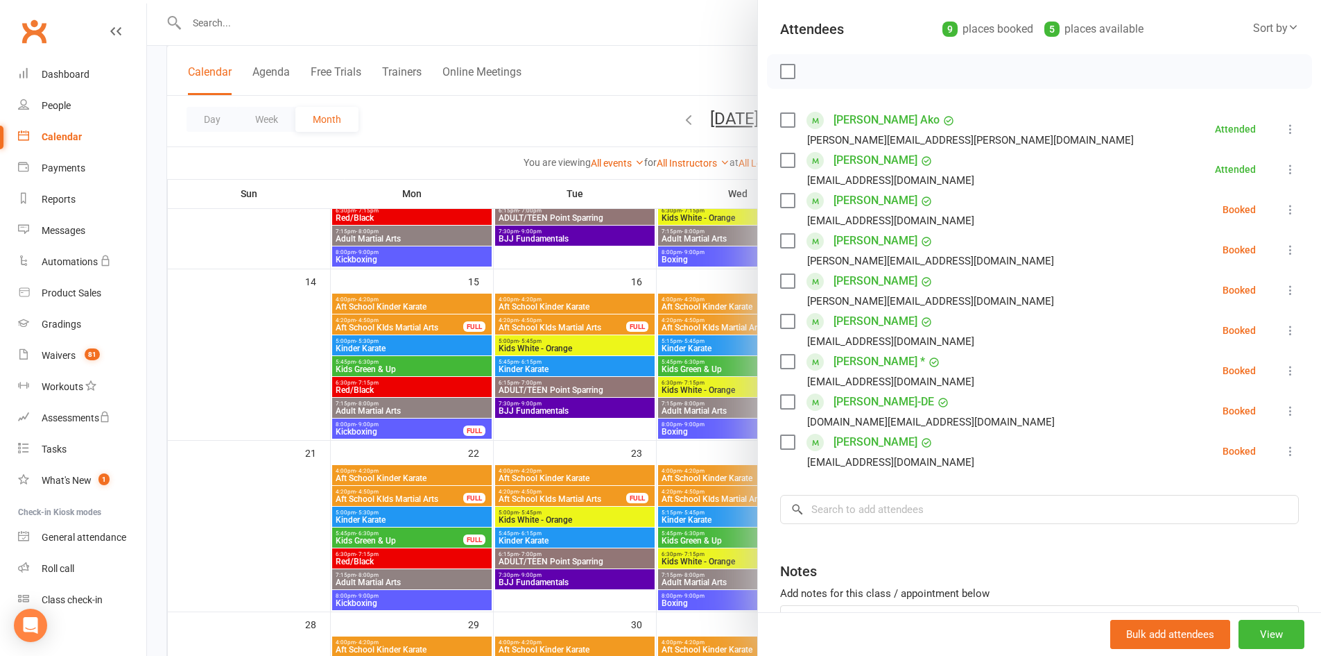
scroll to position [163, 0]
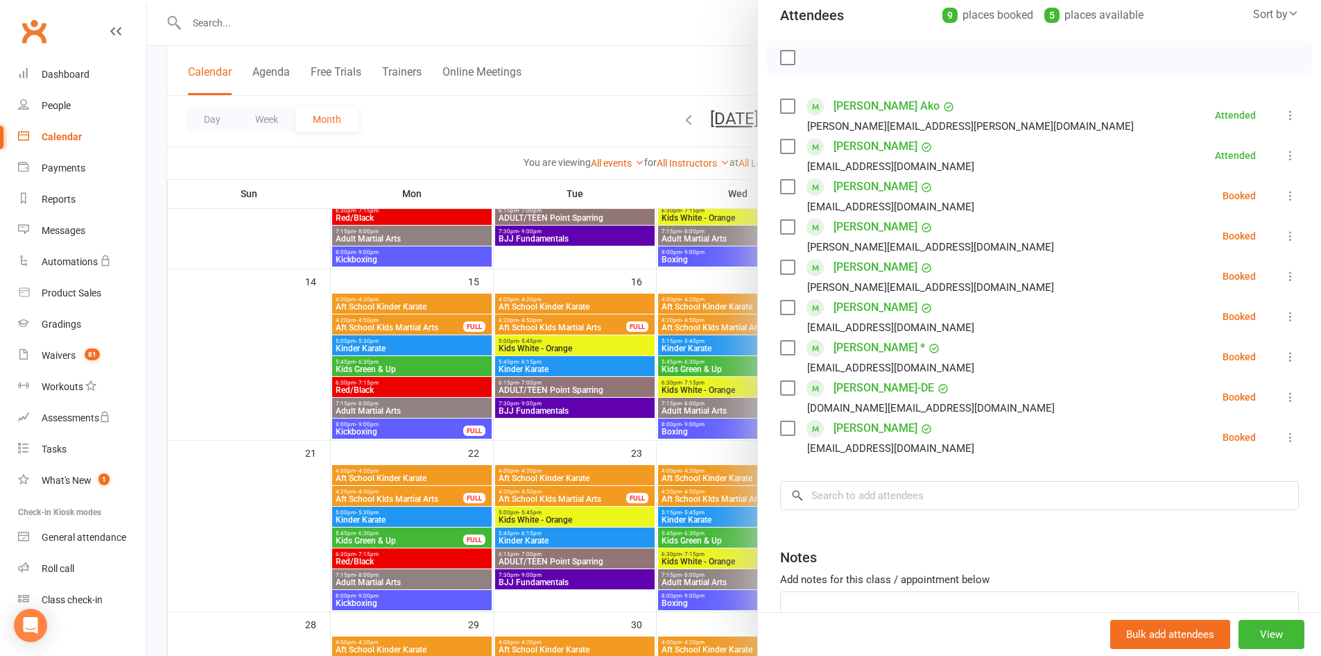
click at [1284, 234] on icon at bounding box center [1291, 236] width 14 height 14
click at [1240, 314] on link "Check in" at bounding box center [1223, 319] width 149 height 28
click at [1284, 316] on icon at bounding box center [1291, 316] width 14 height 14
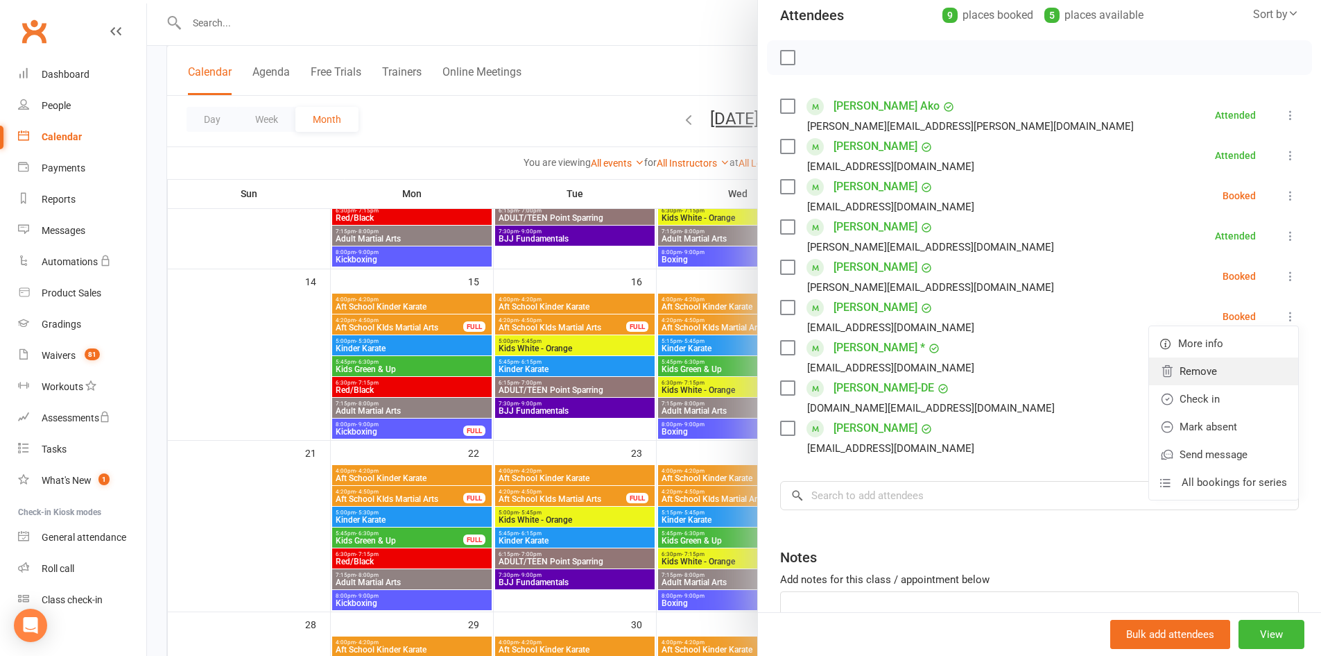
click at [1186, 366] on link "Remove" at bounding box center [1223, 371] width 149 height 28
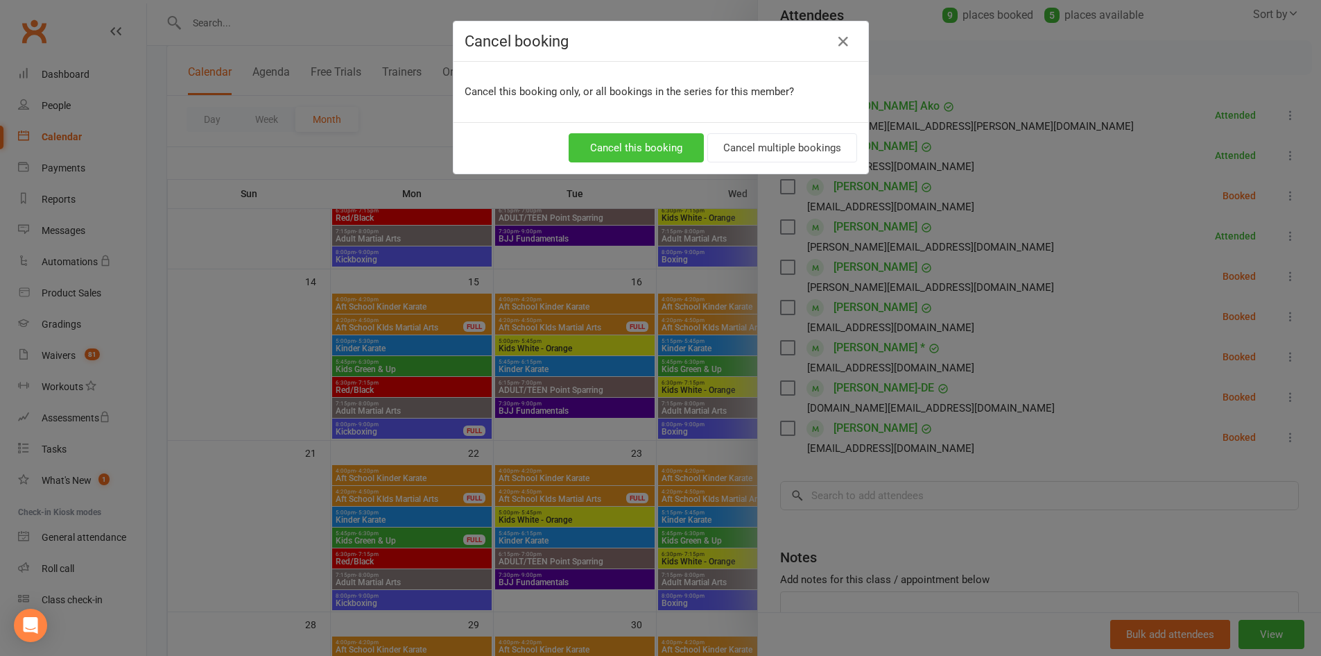
click at [649, 146] on button "Cancel this booking" at bounding box center [636, 147] width 135 height 29
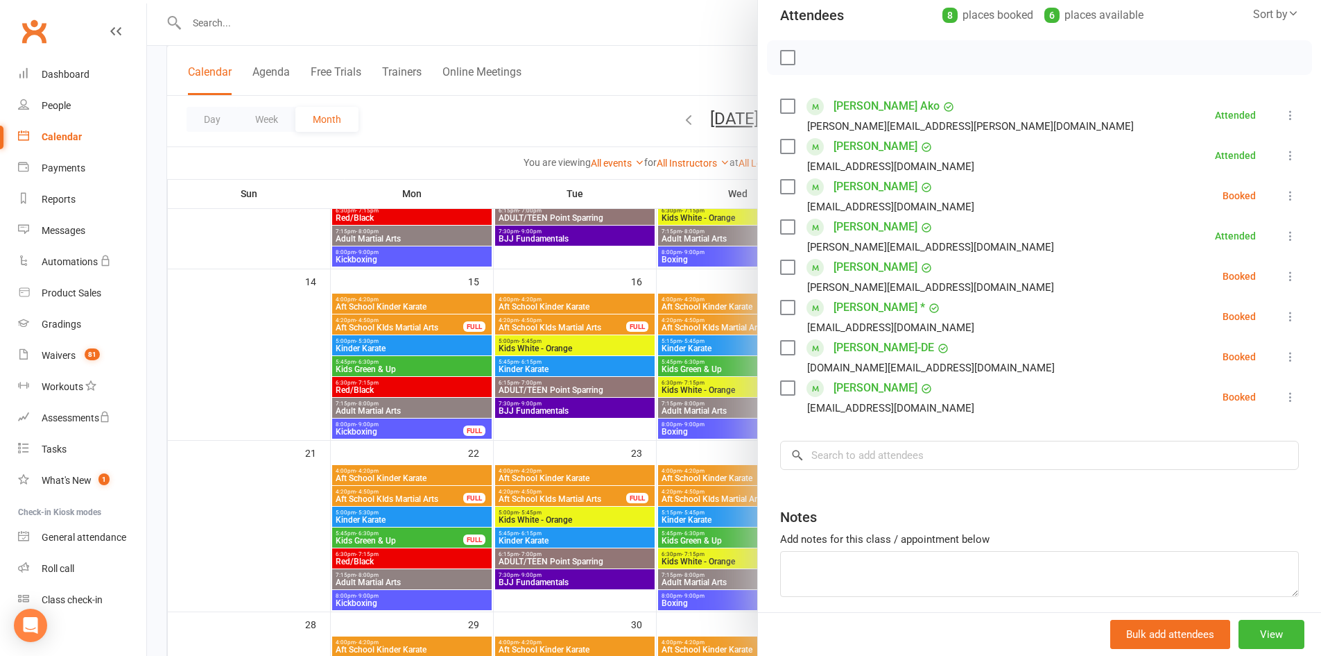
click at [1284, 314] on icon at bounding box center [1291, 316] width 14 height 14
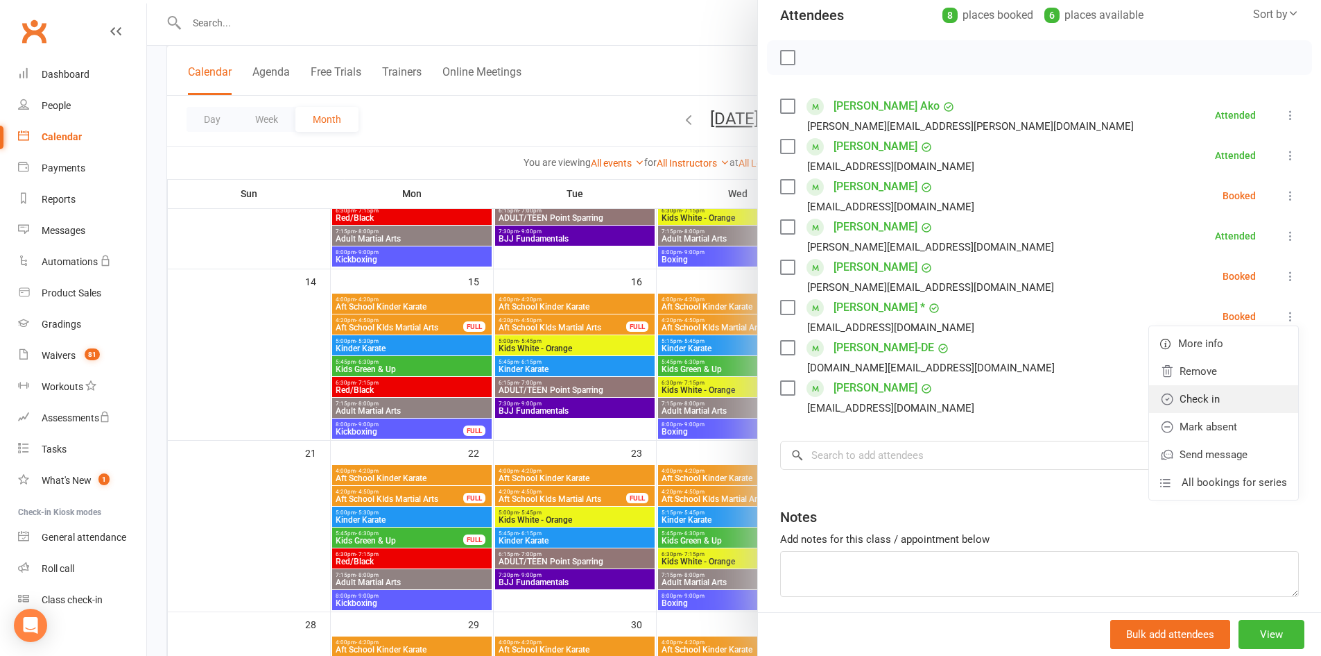
click at [1232, 395] on link "Check in" at bounding box center [1223, 399] width 149 height 28
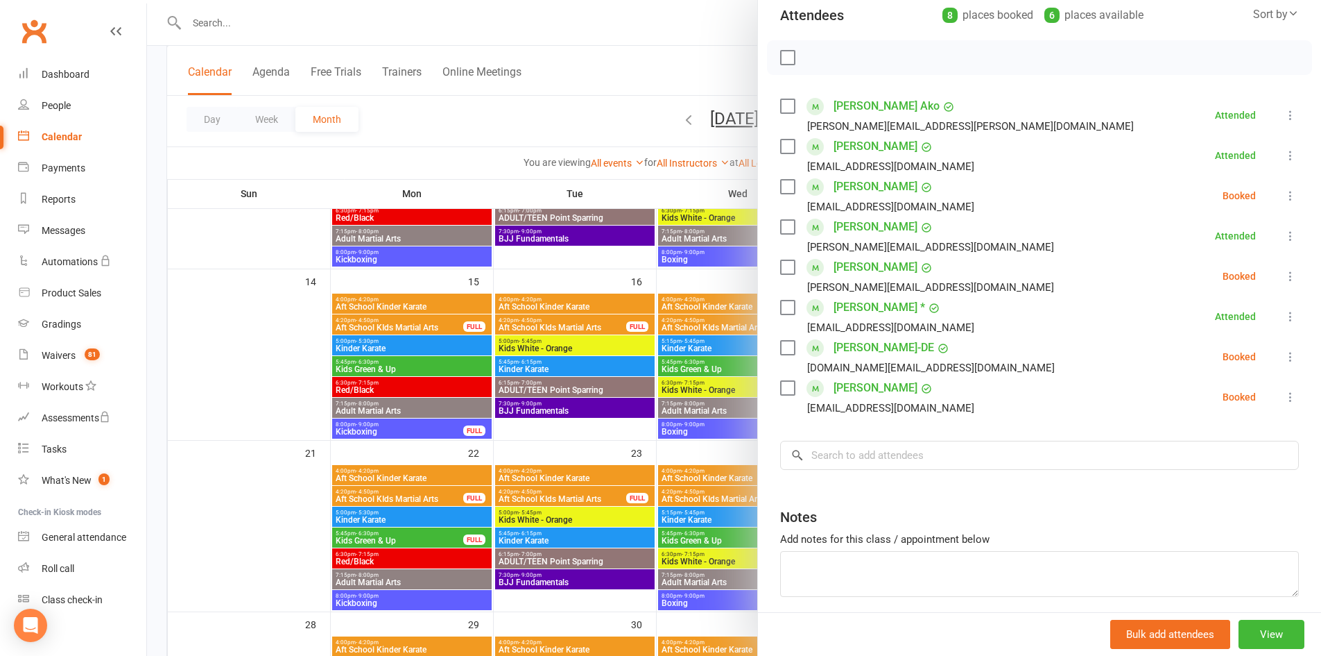
click at [1284, 390] on icon at bounding box center [1291, 397] width 14 height 14
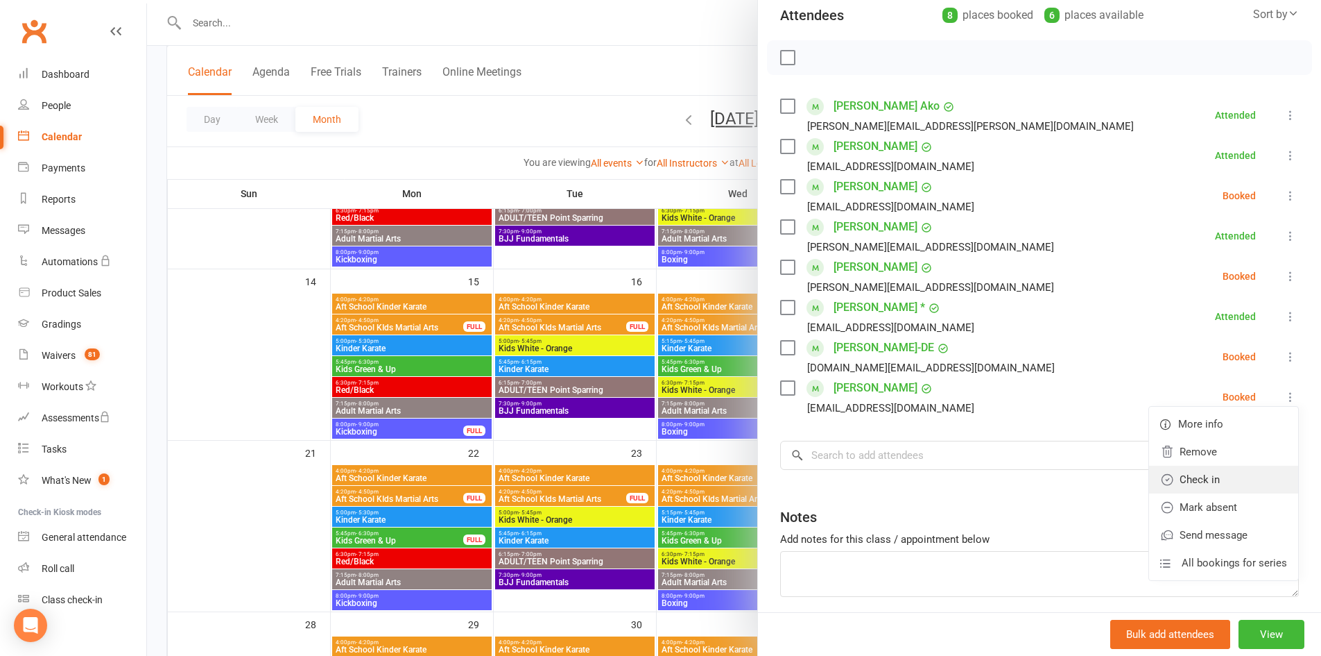
click at [1214, 473] on link "Check in" at bounding box center [1223, 479] width 149 height 28
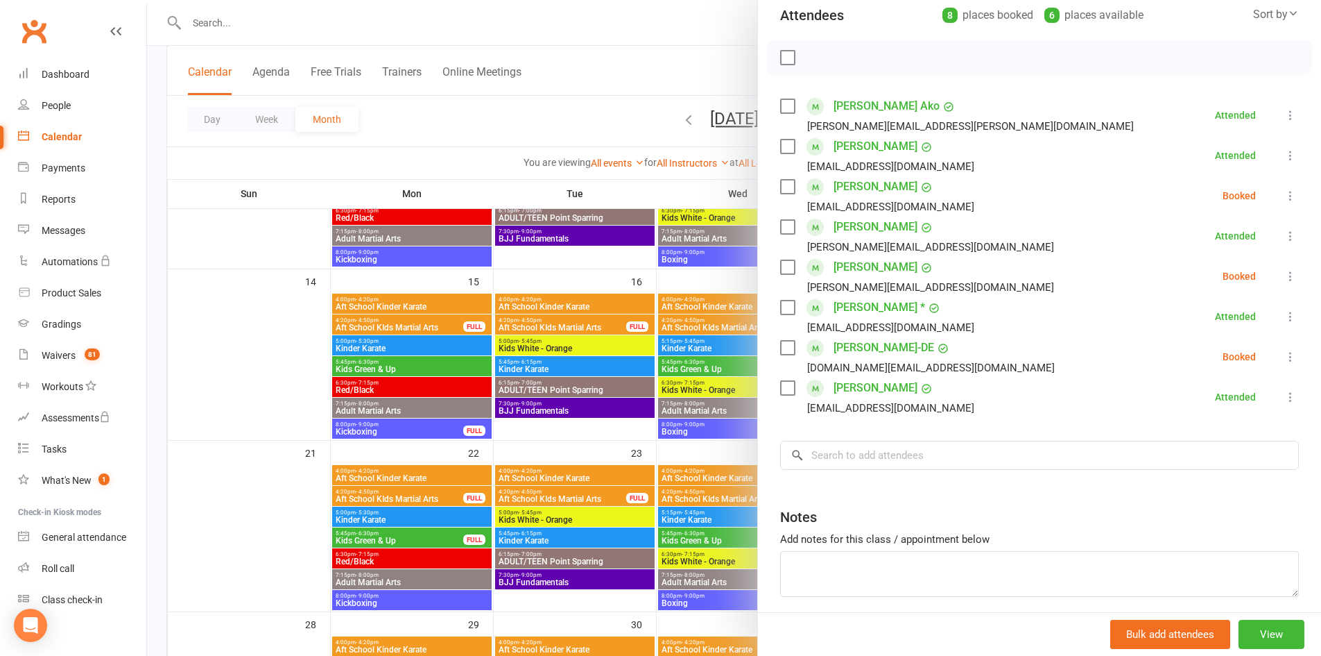
scroll to position [0, 0]
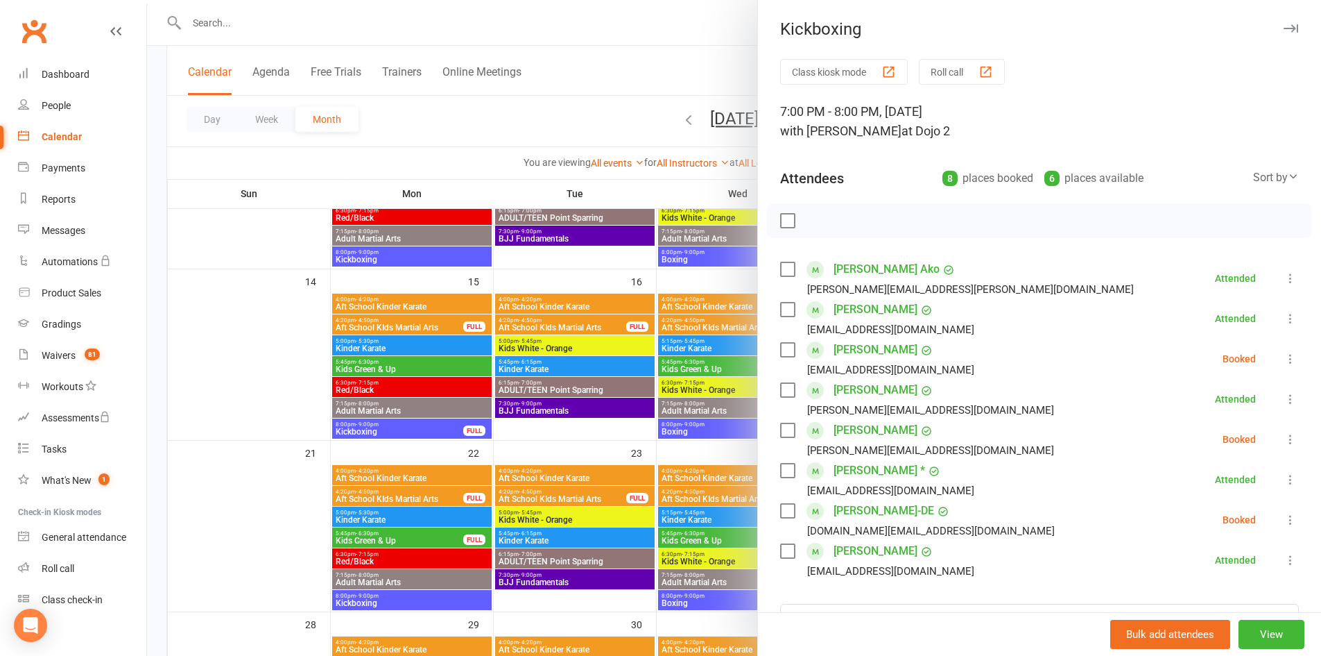
click at [1283, 24] on button "button" at bounding box center [1291, 28] width 17 height 17
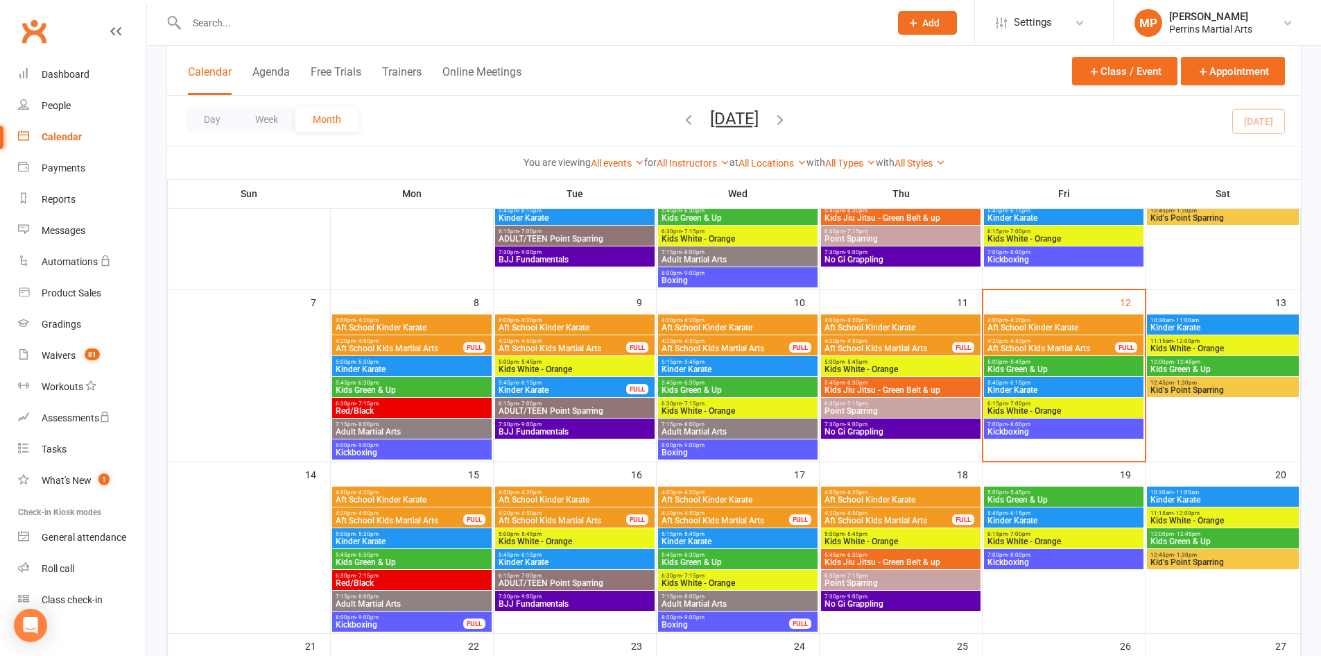
scroll to position [153, 0]
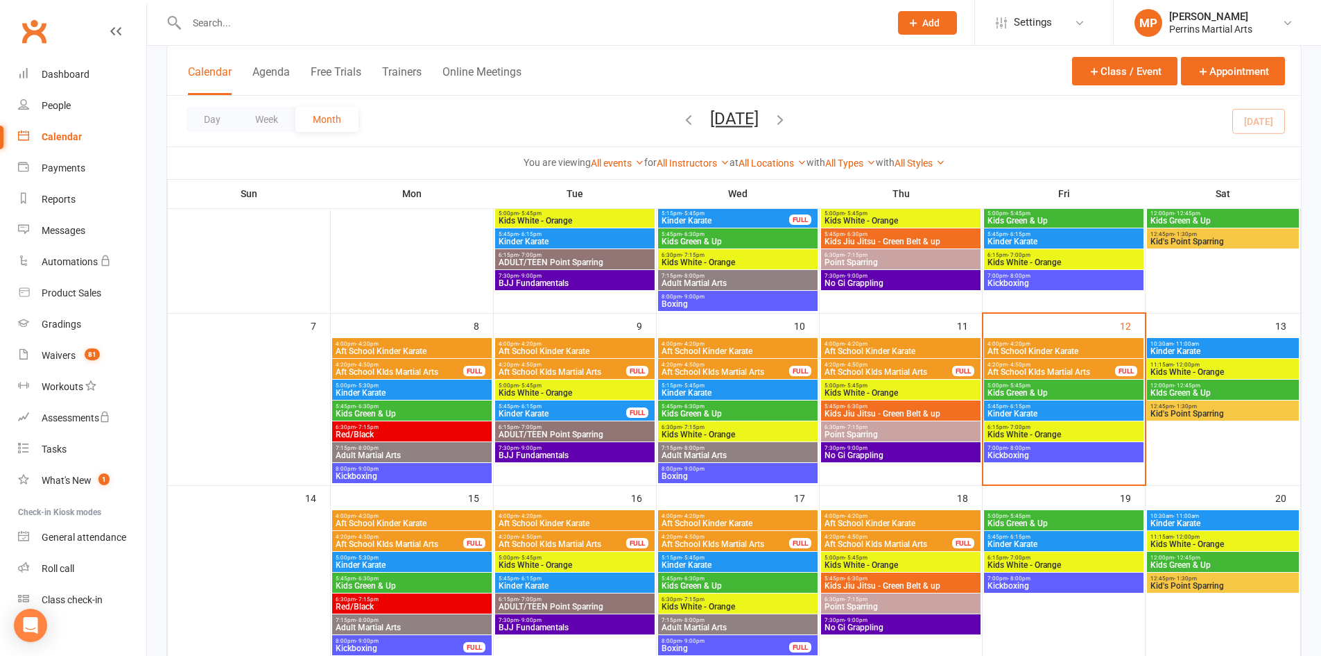
click at [1247, 349] on span "Kinder Karate" at bounding box center [1223, 351] width 146 height 8
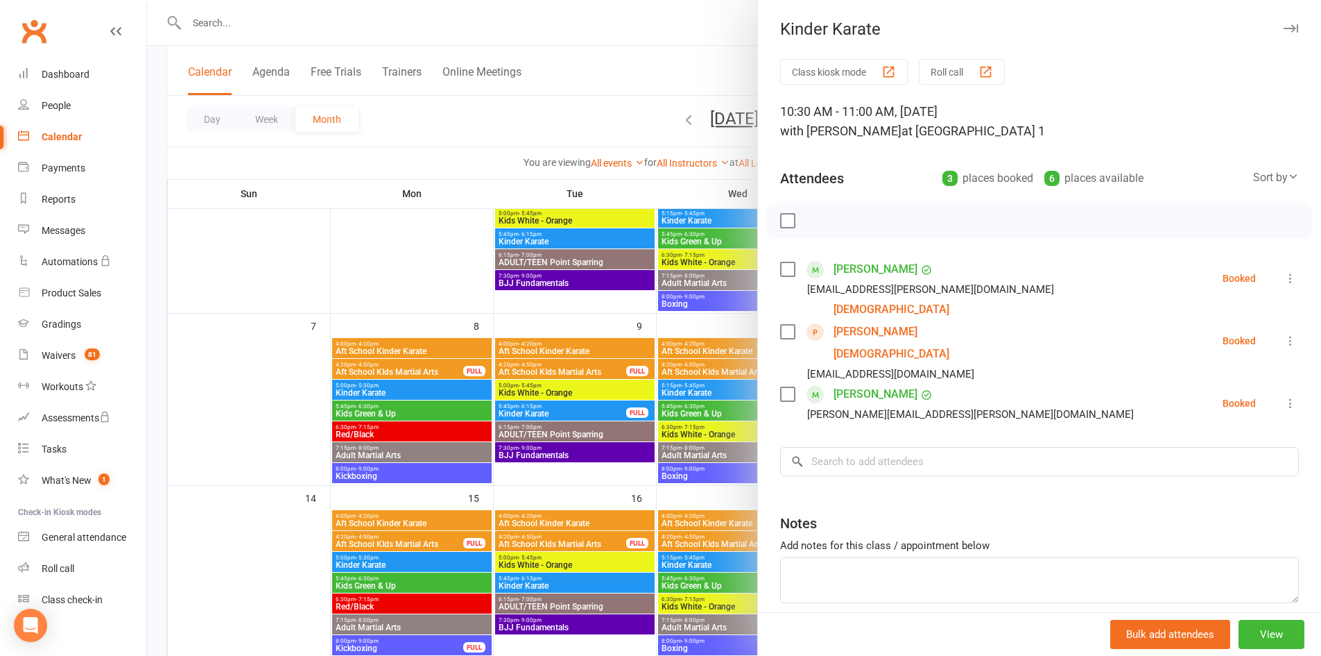
click at [1284, 24] on icon "button" at bounding box center [1291, 28] width 15 height 8
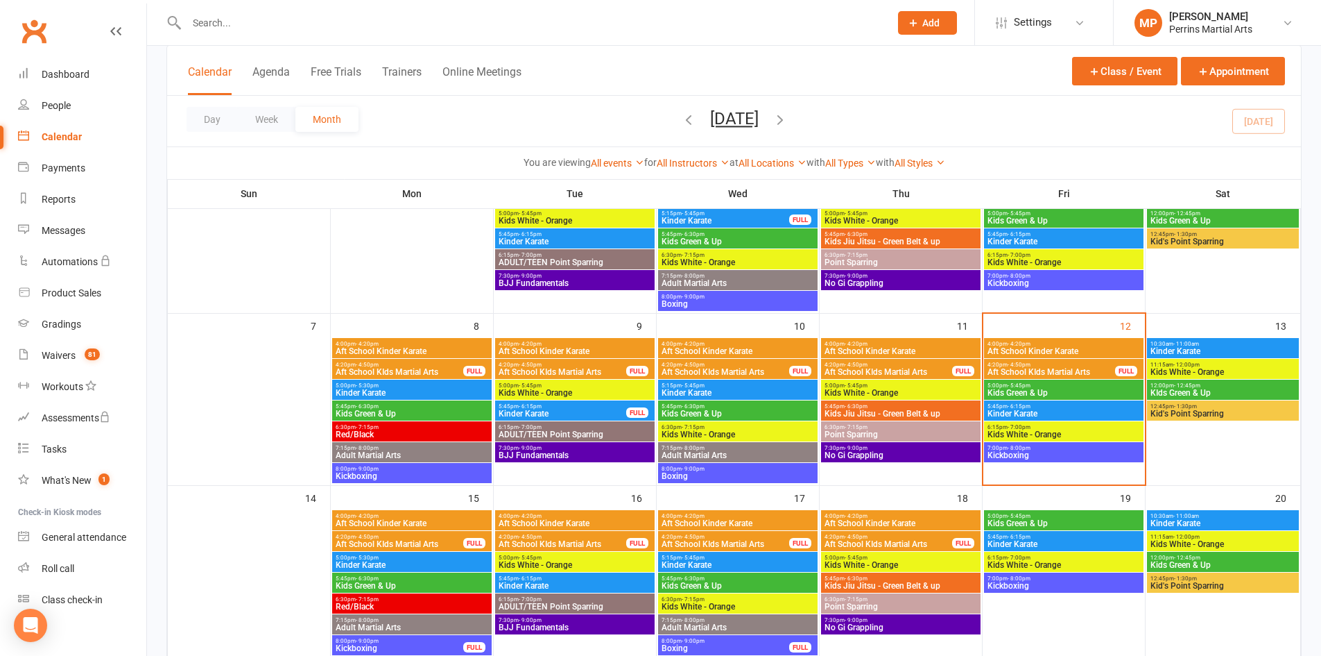
click at [1270, 372] on span "Kids White - Orange" at bounding box center [1223, 372] width 146 height 8
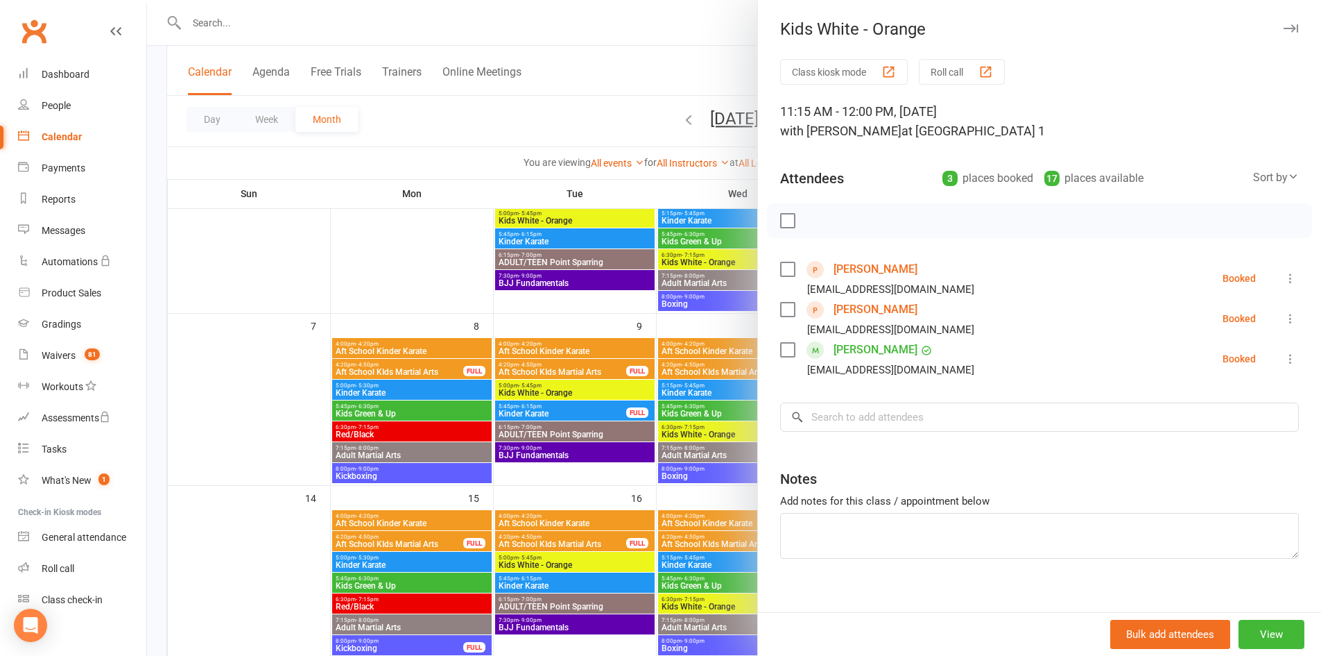
click at [1283, 22] on button "button" at bounding box center [1291, 28] width 17 height 17
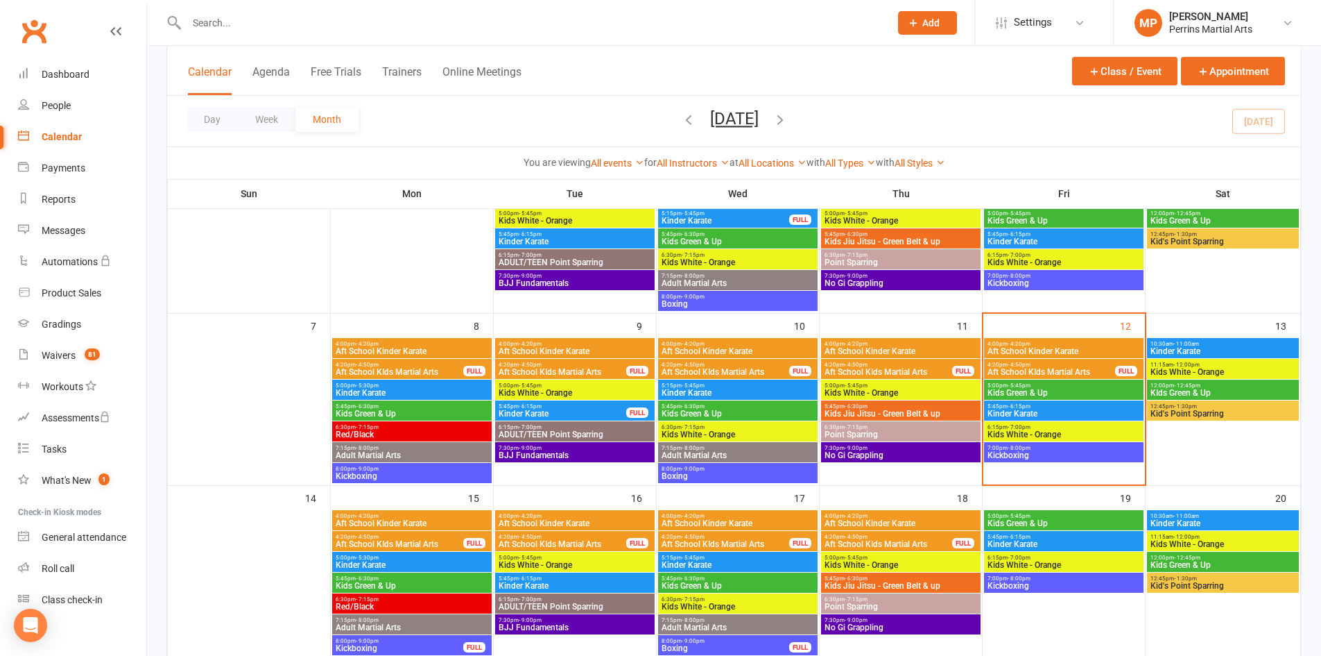
click at [1249, 393] on span "KIds Green & Up" at bounding box center [1223, 392] width 146 height 8
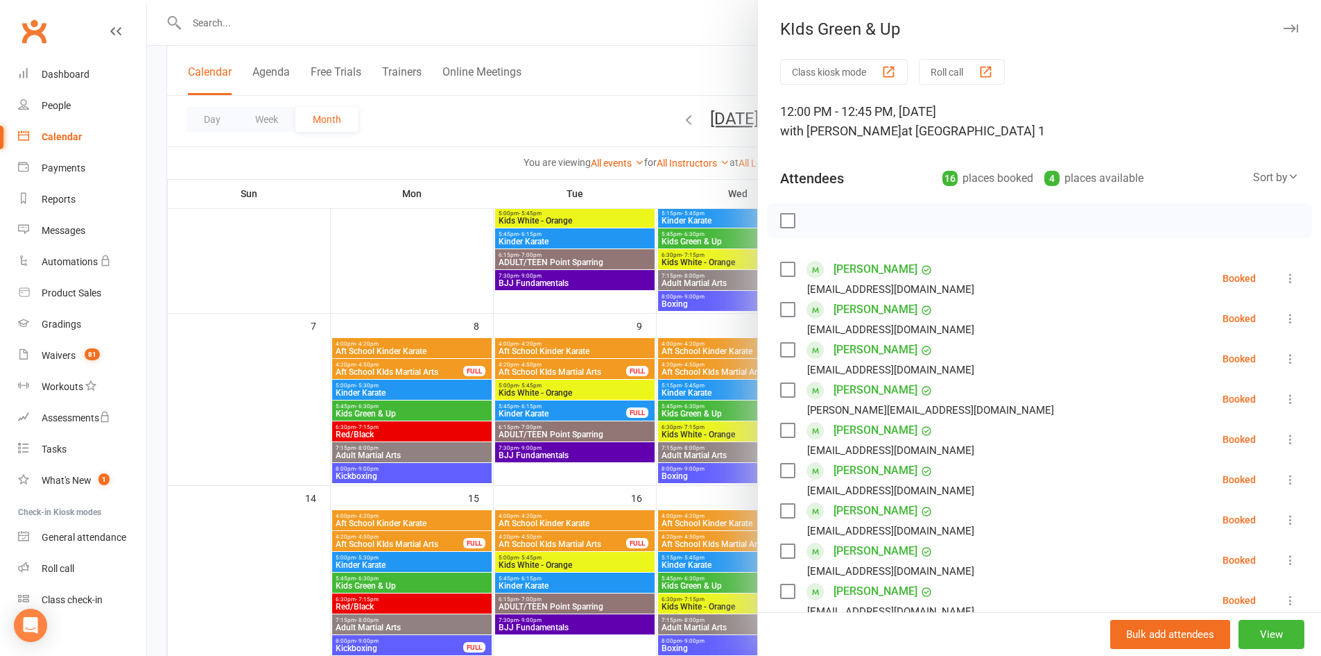
click at [1283, 24] on button "button" at bounding box center [1291, 28] width 17 height 17
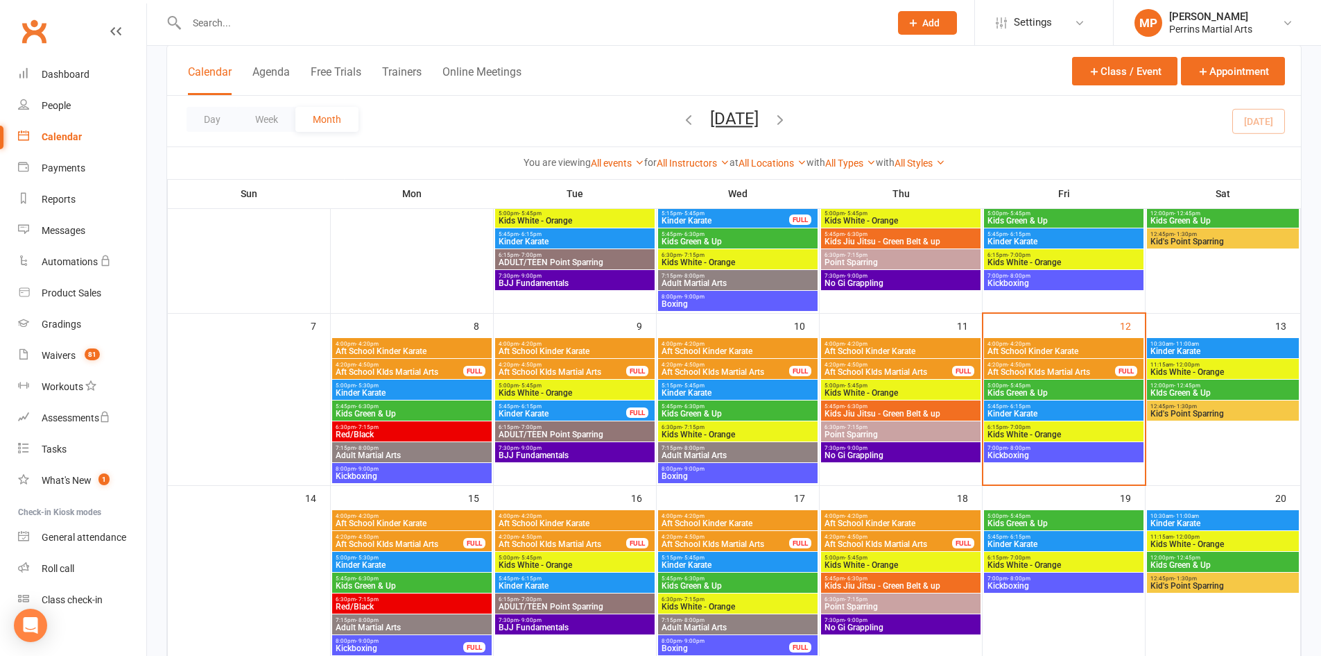
scroll to position [280, 0]
